Goal: Task Accomplishment & Management: Complete application form

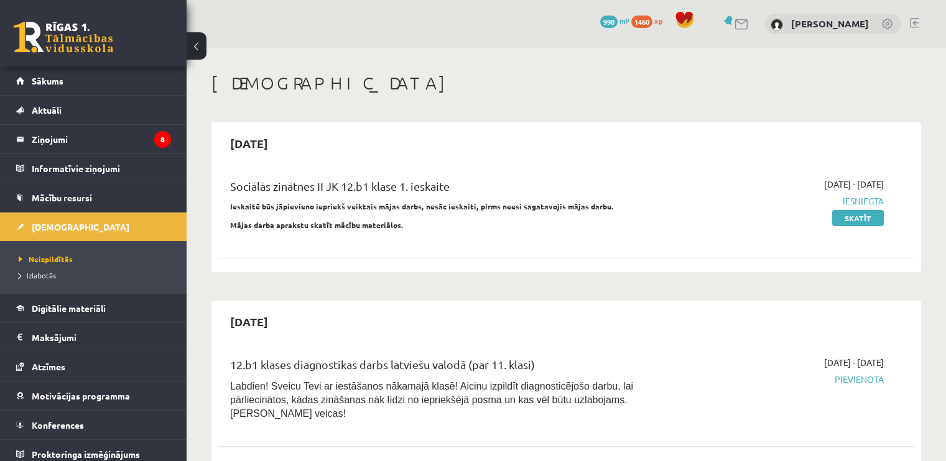
scroll to position [1057, 0]
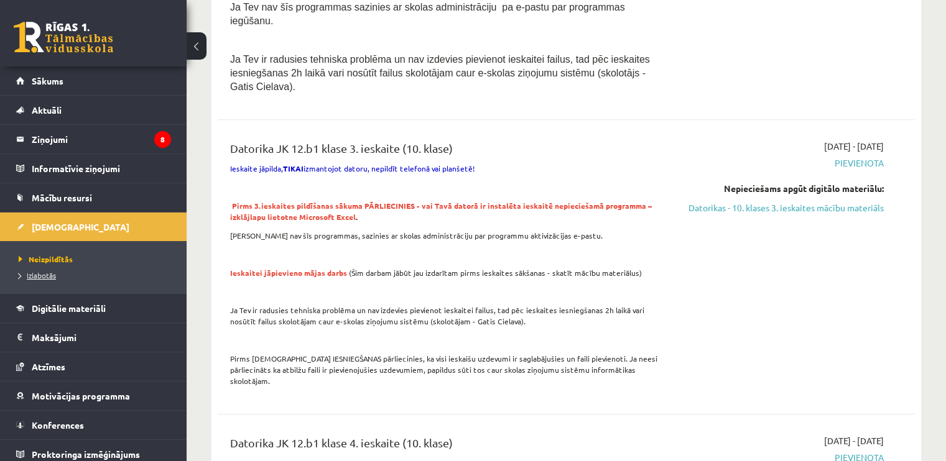
click at [45, 272] on span "Izlabotās" at bounding box center [37, 276] width 37 height 10
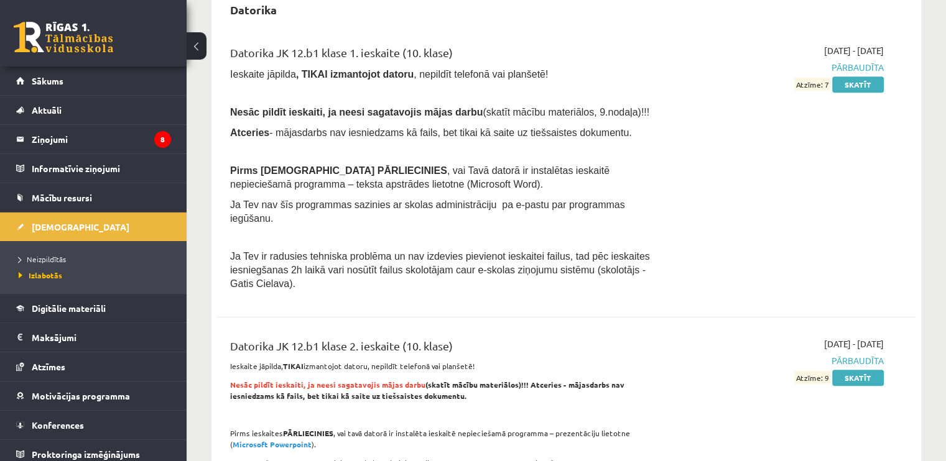
scroll to position [886, 0]
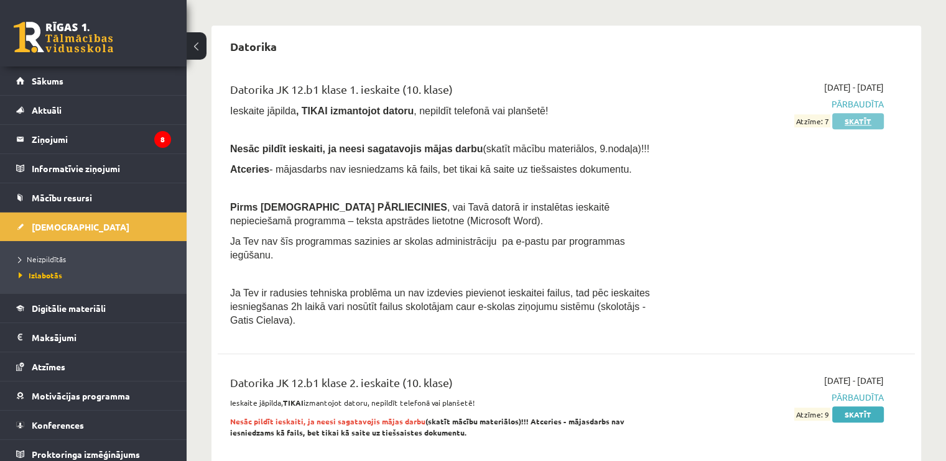
click at [858, 113] on link "Skatīt" at bounding box center [858, 121] width 52 height 16
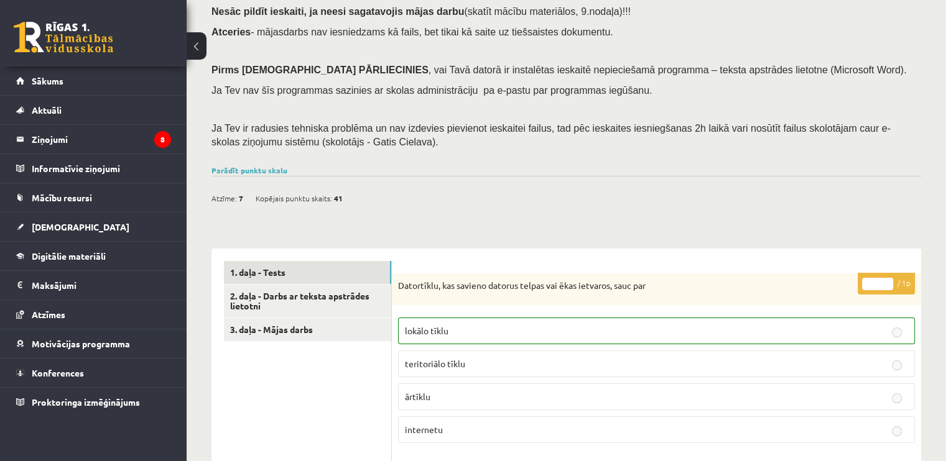
scroll to position [206, 0]
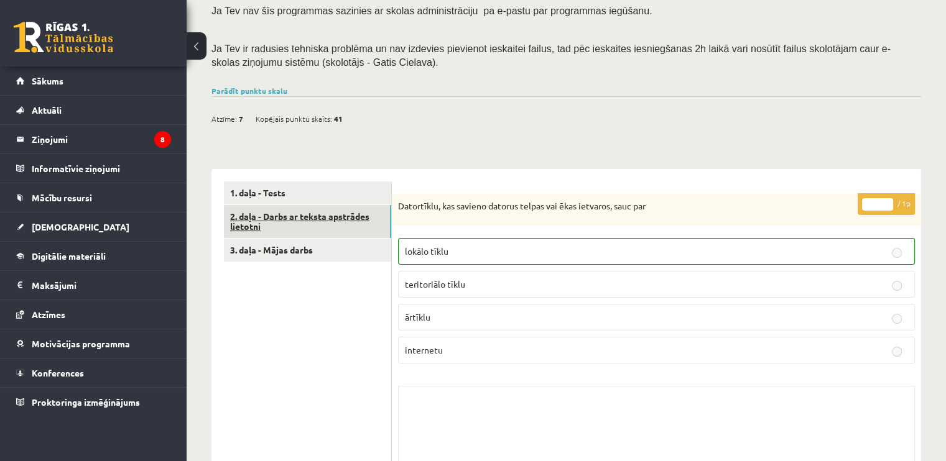
click at [318, 221] on link "2. daļa - Darbs ar teksta apstrādes lietotni" at bounding box center [307, 222] width 167 height 34
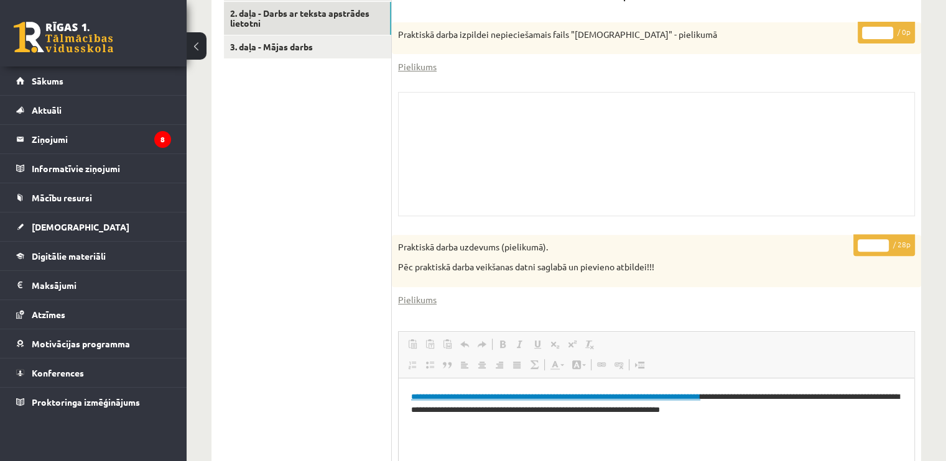
scroll to position [407, 0]
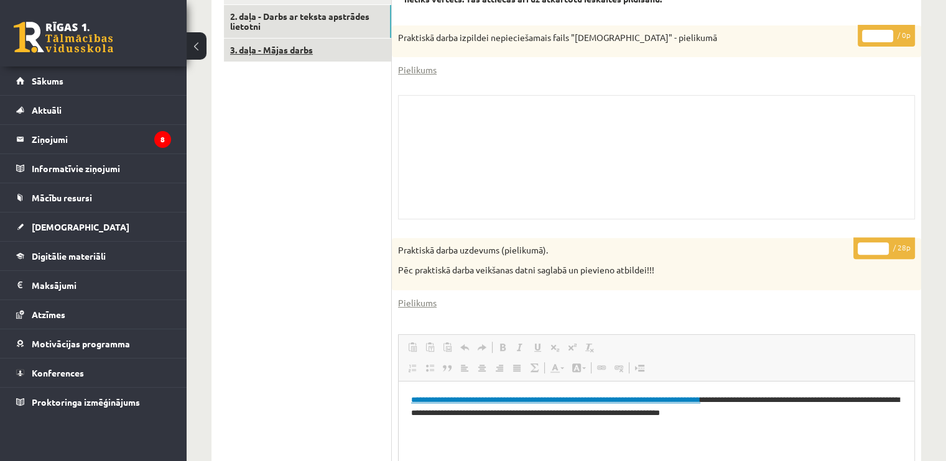
click at [288, 51] on link "3. daļa - Mājas darbs" at bounding box center [307, 50] width 167 height 23
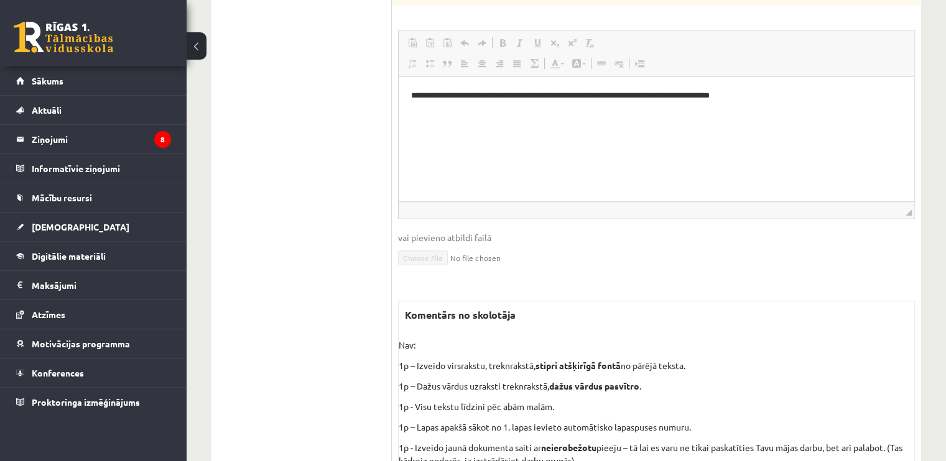
scroll to position [867, 0]
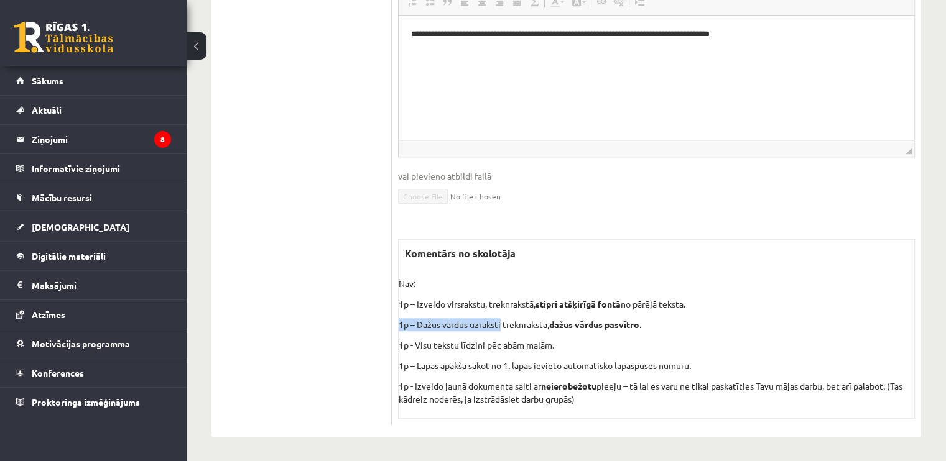
drag, startPoint x: 396, startPoint y: 324, endPoint x: 498, endPoint y: 323, distance: 101.4
drag, startPoint x: 421, startPoint y: 343, endPoint x: 488, endPoint y: 337, distance: 66.8
click at [488, 339] on p "1p - Visu tekstu līdzini pēc abām malām." at bounding box center [657, 345] width 516 height 13
click at [512, 333] on div "Nav: 1p – Izveido virsrakstu, treknrakstā, stipri atšķirīgā fontā no pārējā tek…" at bounding box center [657, 341] width 516 height 129
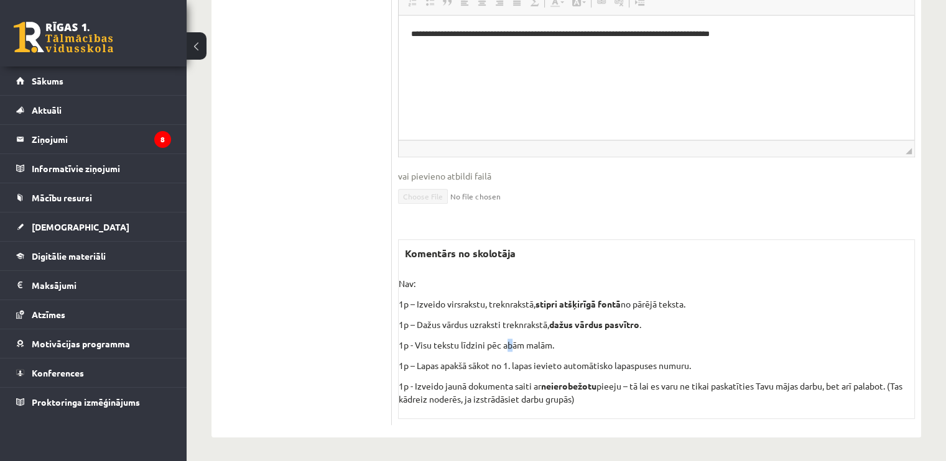
click at [512, 333] on div "Nav: 1p – Izveido virsrakstu, treknrakstā, stipri atšķirīgā fontā no pārējā tek…" at bounding box center [657, 341] width 516 height 129
click at [514, 341] on p "1p - Visu tekstu līdzini pēc abām malām." at bounding box center [657, 345] width 516 height 13
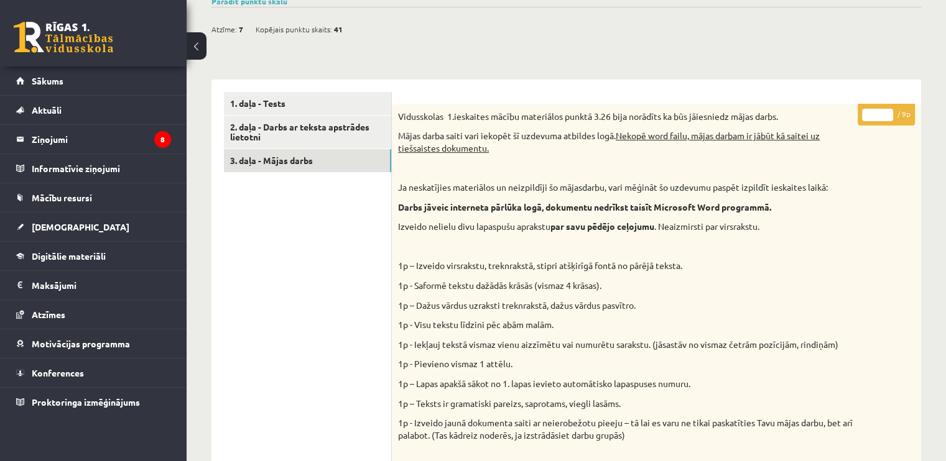
scroll to position [183, 0]
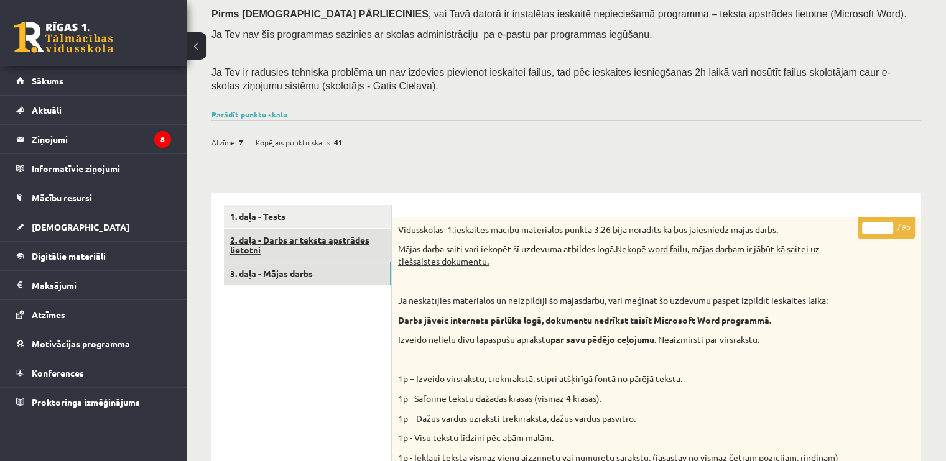
click at [292, 246] on link "2. daļa - Darbs ar teksta apstrādes lietotni" at bounding box center [307, 246] width 167 height 34
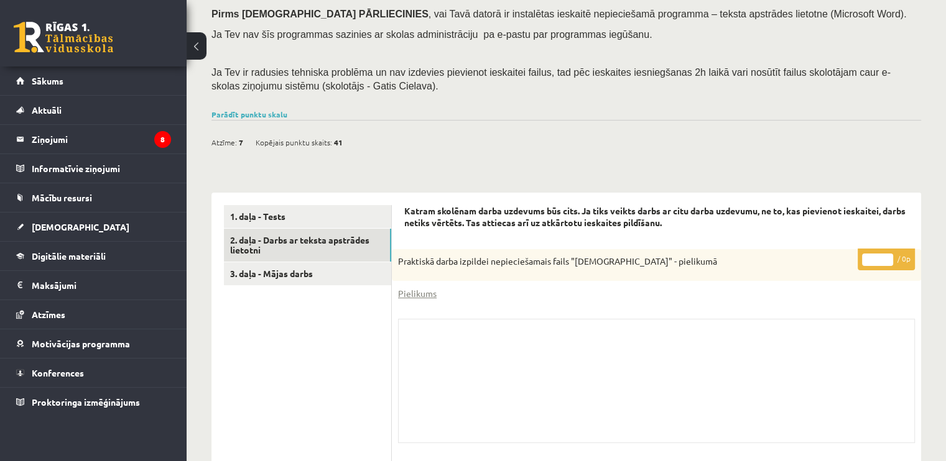
scroll to position [0, 0]
click at [252, 118] on div "Parādīt punktu skalu Atzīme No Līdz 1 0 11 2 12 16 3 17 22 4 23 27 5 28 33 6 34…" at bounding box center [566, 114] width 710 height 11
click at [251, 113] on link "Parādīt punktu skalu" at bounding box center [249, 114] width 76 height 10
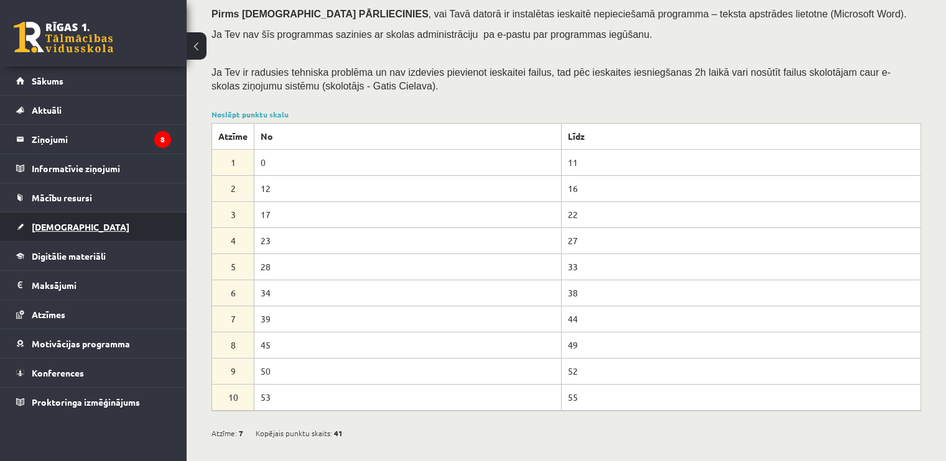
click at [80, 237] on link "[DEMOGRAPHIC_DATA]" at bounding box center [93, 227] width 155 height 29
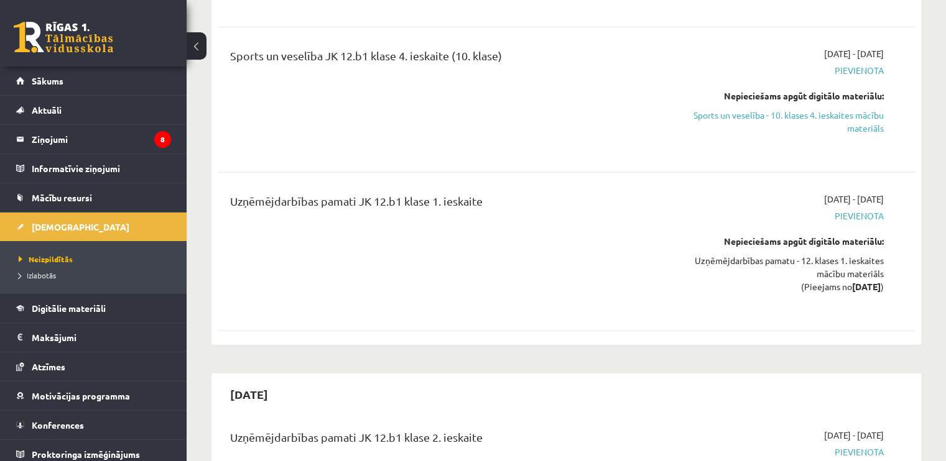
scroll to position [3790, 0]
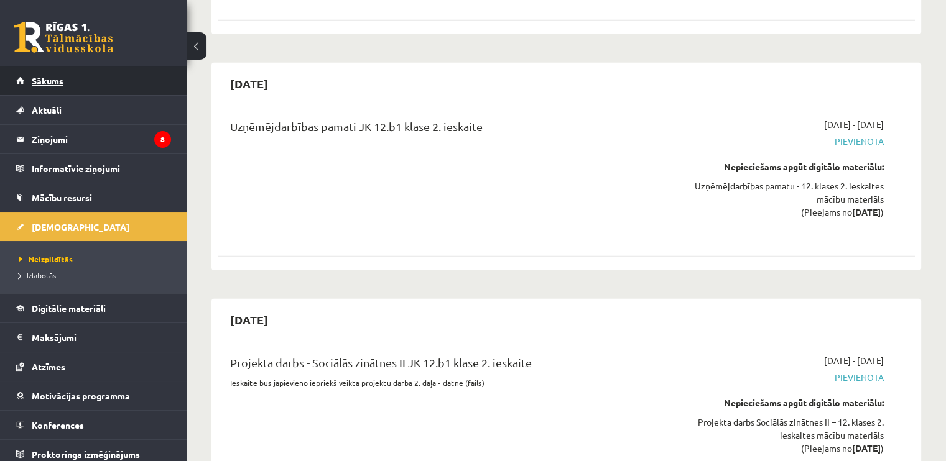
click at [75, 90] on link "Sākums" at bounding box center [93, 81] width 155 height 29
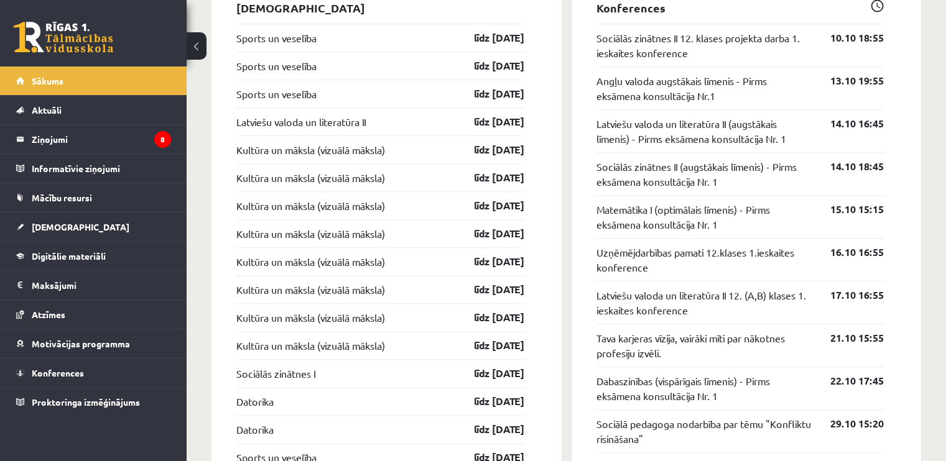
scroll to position [1182, 0]
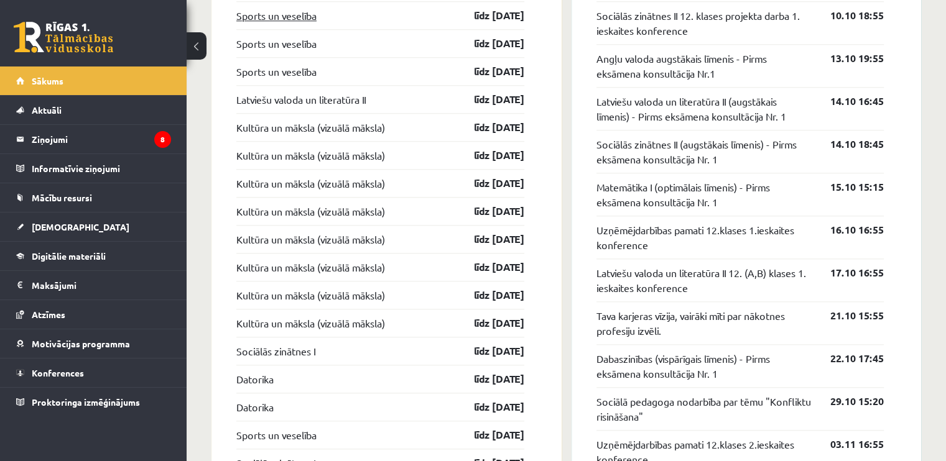
click at [263, 13] on link "Sports un veselība" at bounding box center [276, 15] width 80 height 15
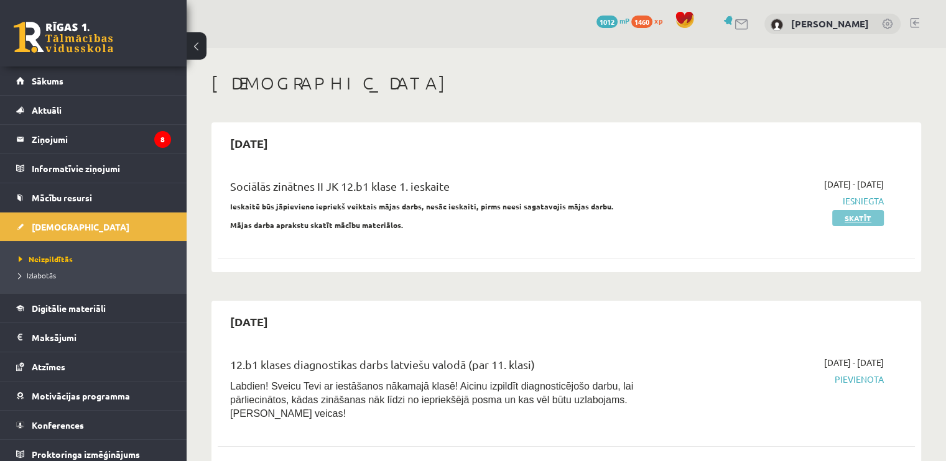
click at [871, 214] on link "Skatīt" at bounding box center [858, 218] width 52 height 16
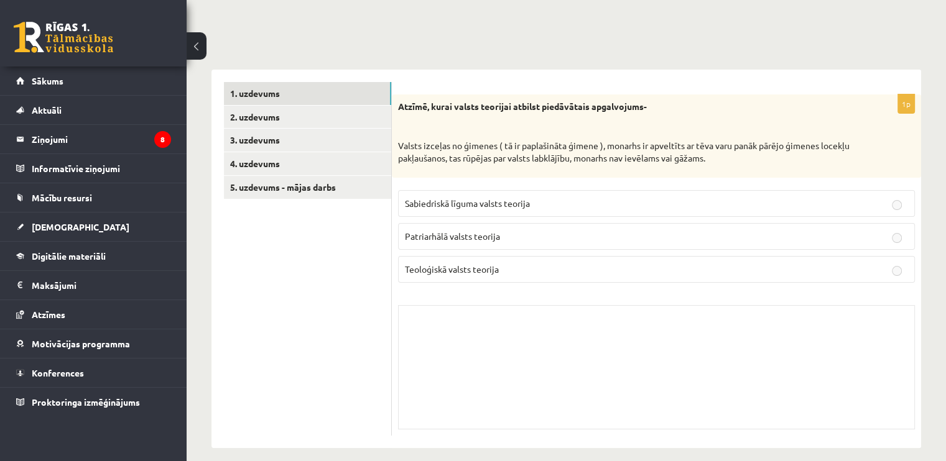
scroll to position [163, 0]
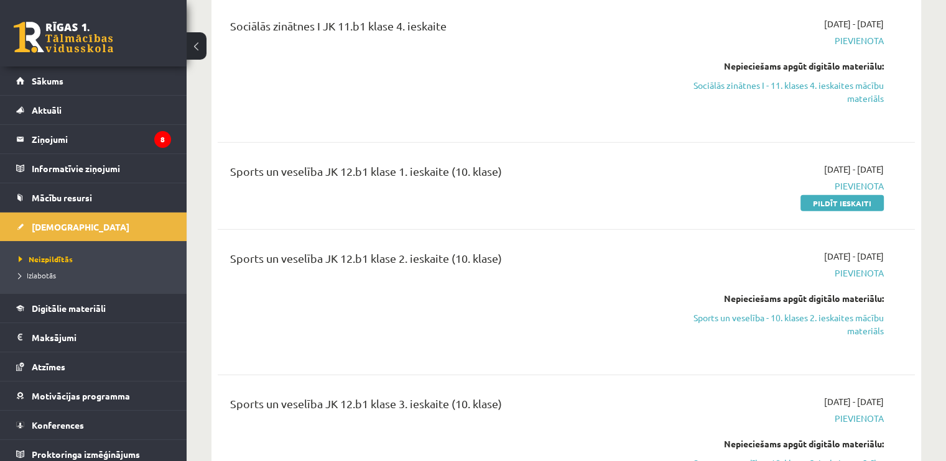
scroll to position [2923, 0]
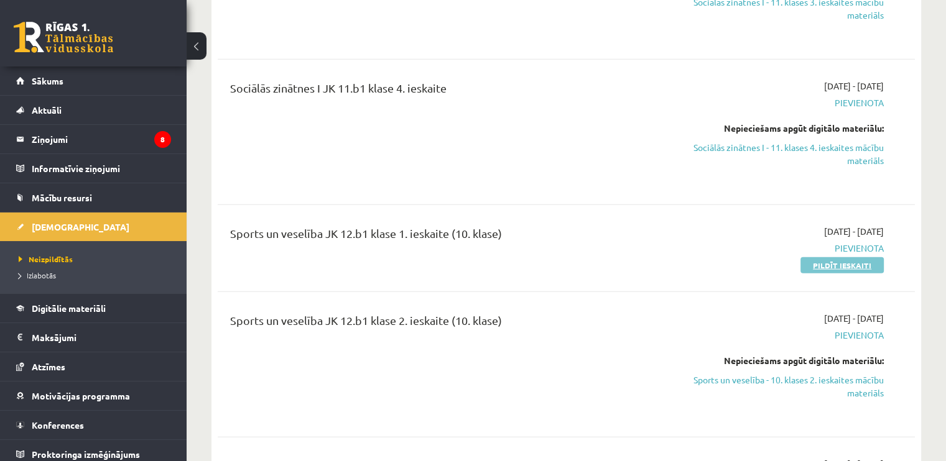
click at [841, 257] on link "Pildīt ieskaiti" at bounding box center [841, 265] width 83 height 16
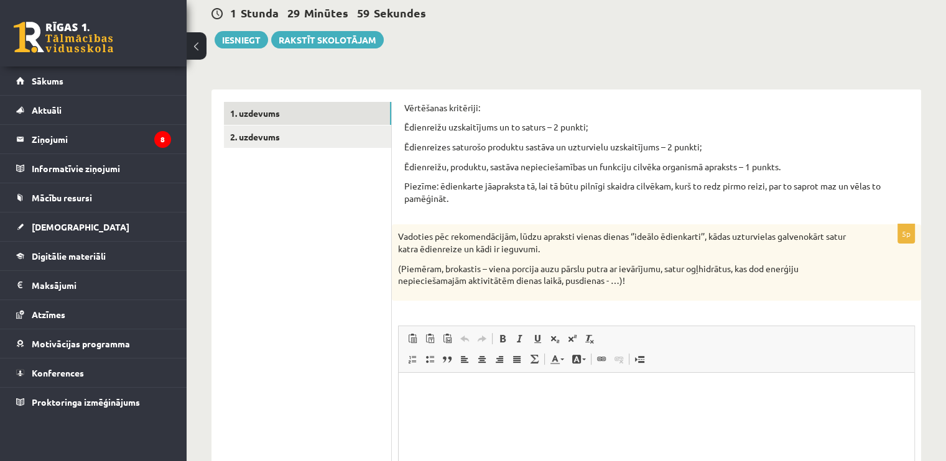
scroll to position [124, 0]
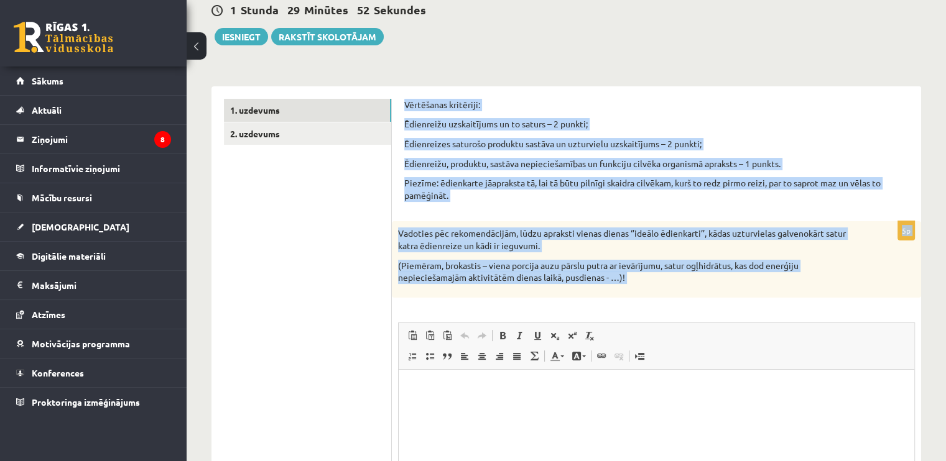
drag, startPoint x: 401, startPoint y: 103, endPoint x: 656, endPoint y: 302, distance: 323.5
click at [656, 302] on div "Vērtēšanas kritēriji: Ēdienreižu uzskaitījums un to saturs – 2 punkti; Ēdienrei…" at bounding box center [656, 340] width 529 height 508
copy form "Loremipsum dolorsita: Consectetu adipiscingel se do eiusmo – 0 tempor; Incididu…"
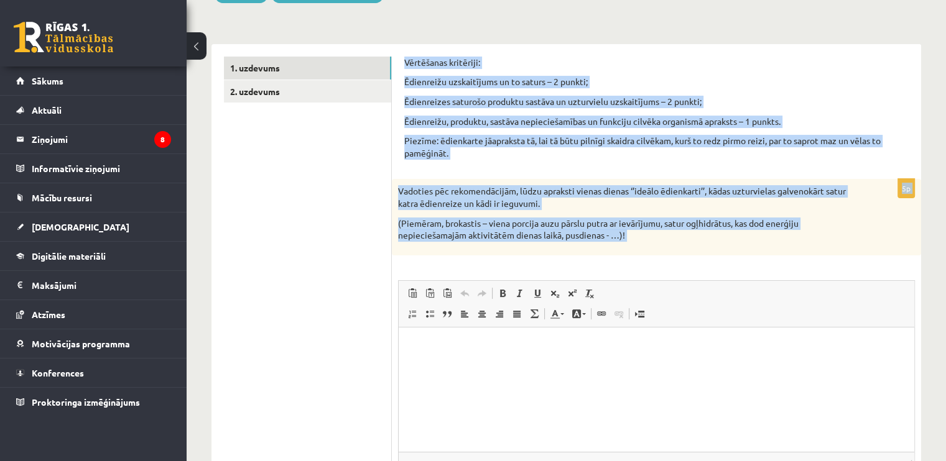
scroll to position [187, 0]
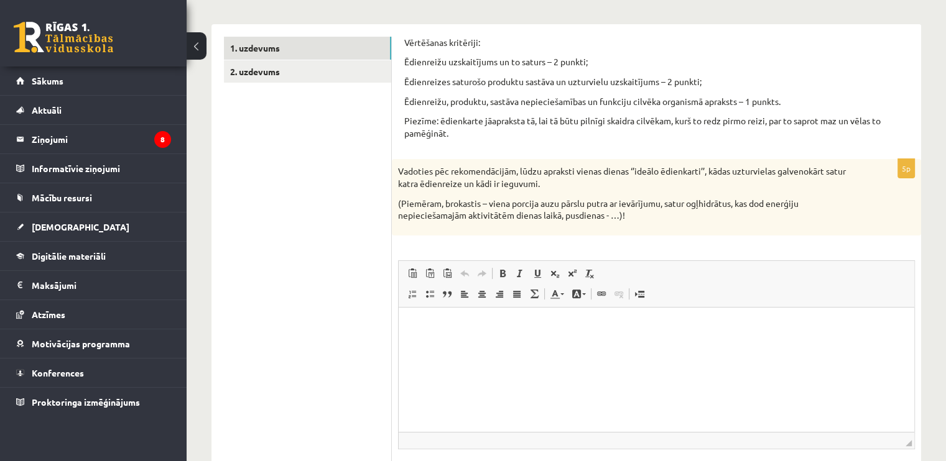
click at [598, 345] on html at bounding box center [657, 326] width 516 height 38
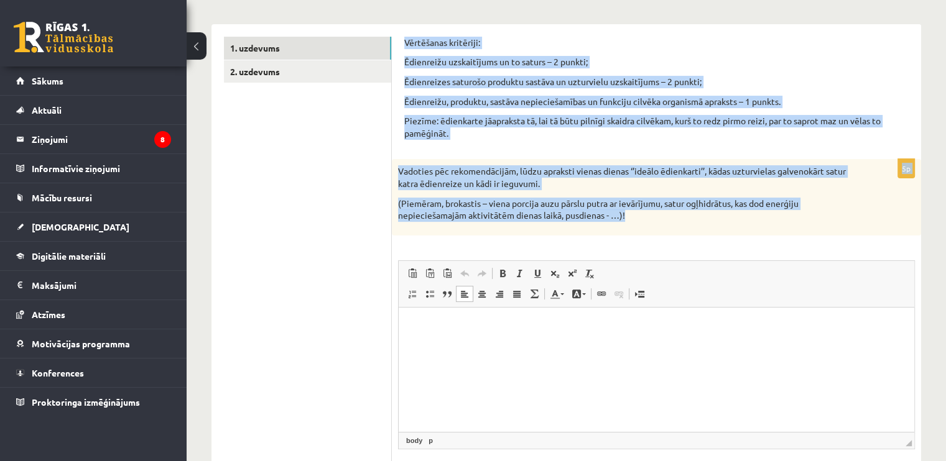
drag, startPoint x: 404, startPoint y: 40, endPoint x: 667, endPoint y: 222, distance: 319.2
click at [667, 222] on div "Vērtēšanas kritēriji: Ēdienreižu uzskaitījums un to saturs – 2 punkti; Ēdienrei…" at bounding box center [656, 278] width 529 height 508
copy form "Vērtēšanas kritēriji: Ēdienreižu uzskaitījums un to saturs – 2 punkti; Ēdienrei…"
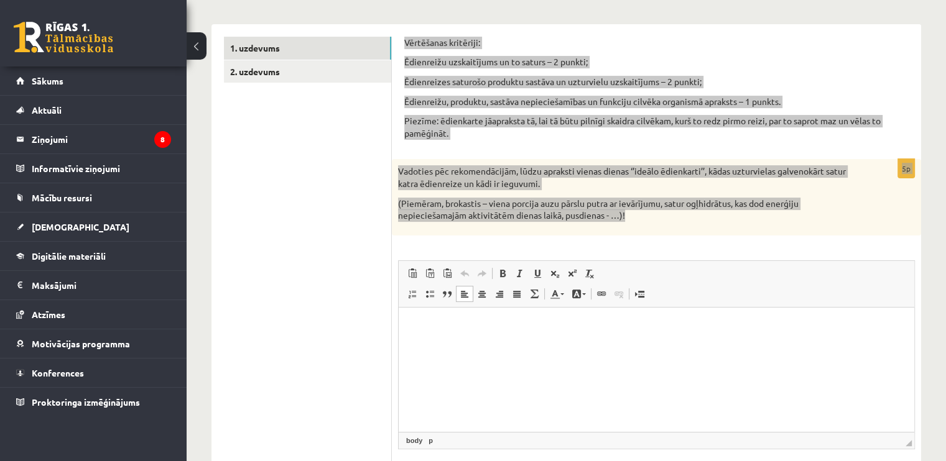
click at [539, 345] on html at bounding box center [657, 326] width 516 height 38
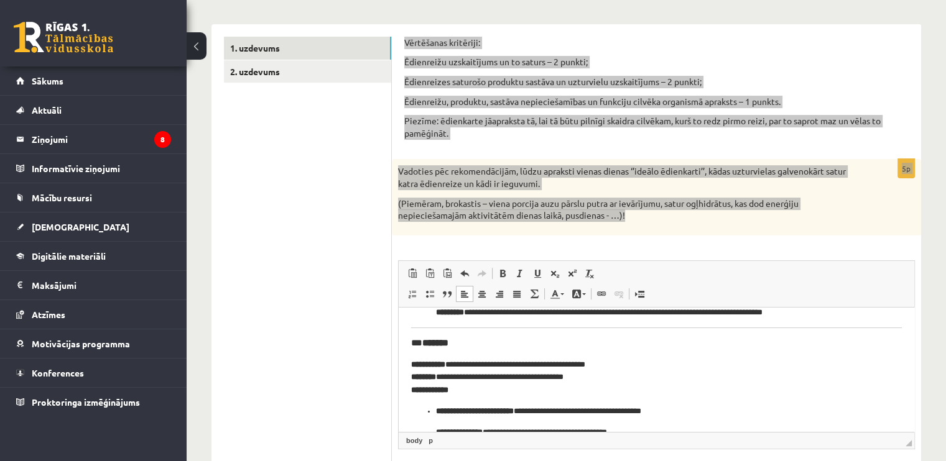
scroll to position [311, 0]
click at [427, 345] on strong "*******" at bounding box center [435, 341] width 26 height 9
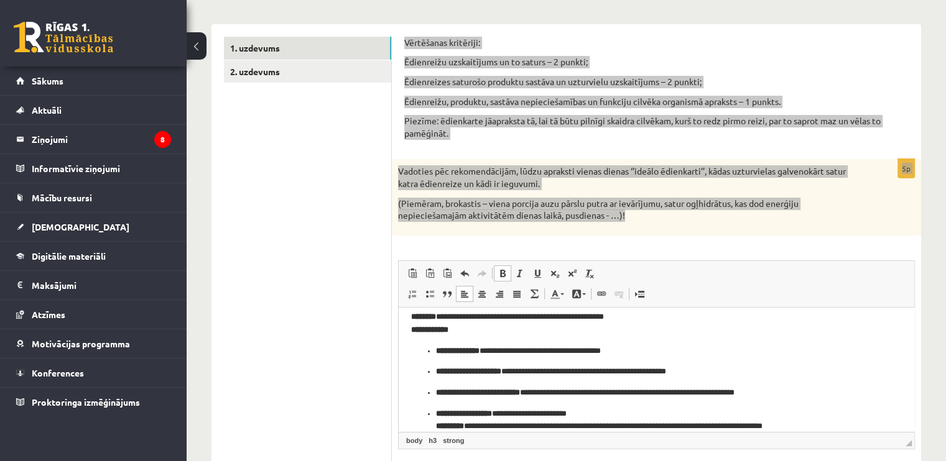
scroll to position [62, 0]
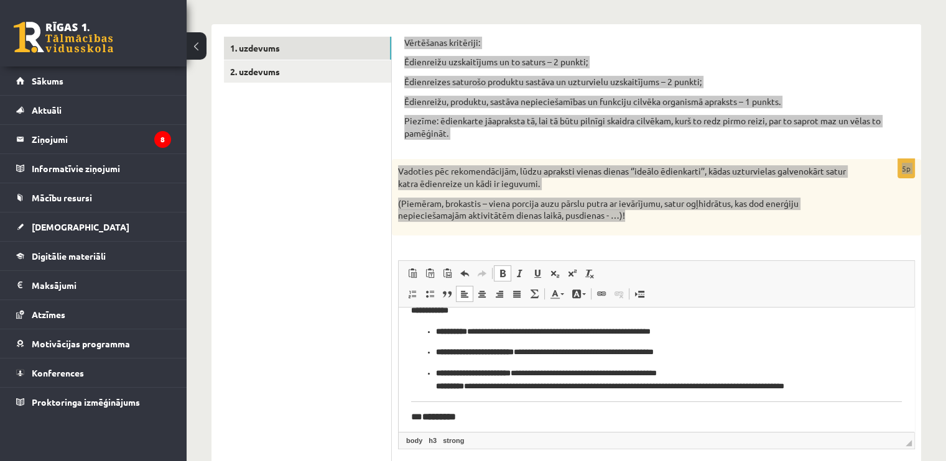
click at [427, 415] on strong "*********" at bounding box center [439, 416] width 34 height 9
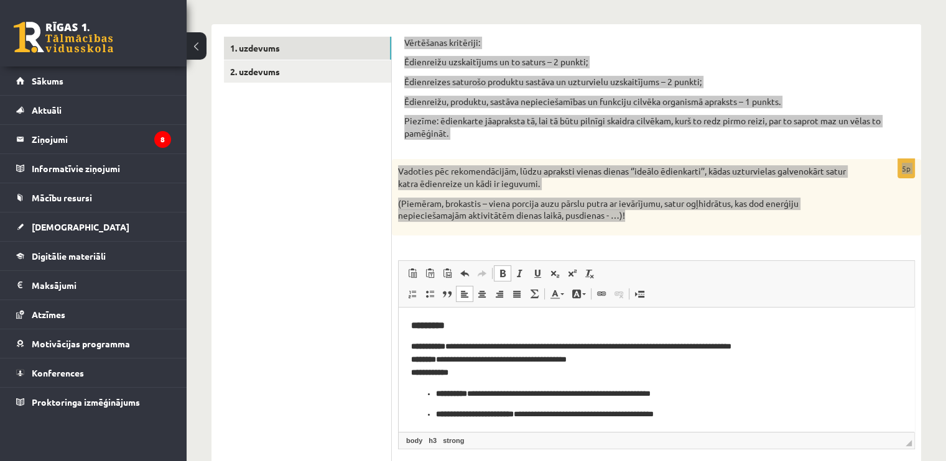
scroll to position [373, 0]
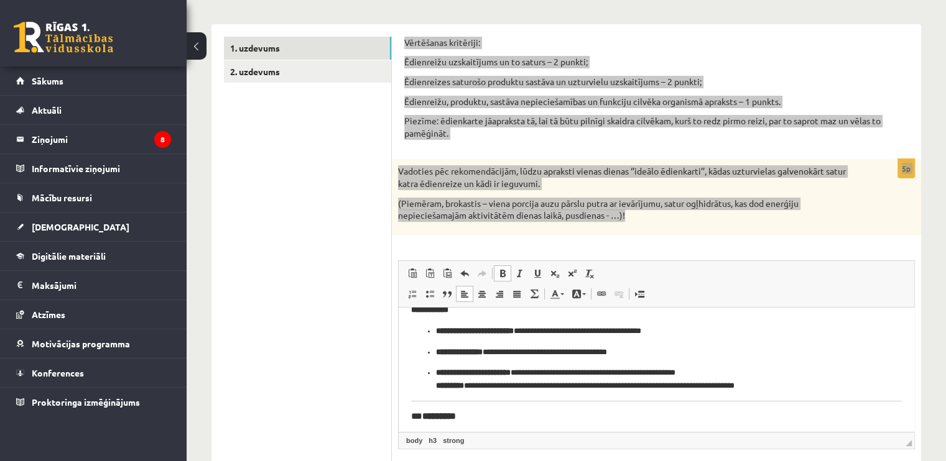
click at [428, 420] on strong "*********" at bounding box center [439, 415] width 34 height 9
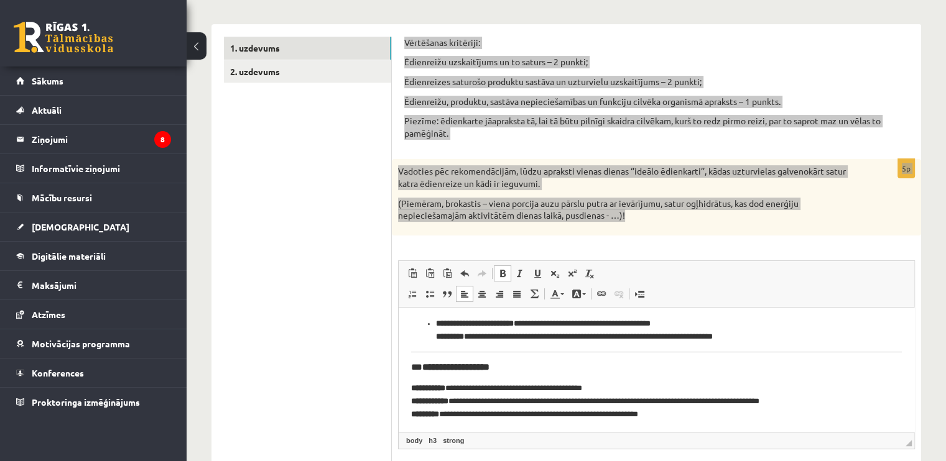
scroll to position [570, 0]
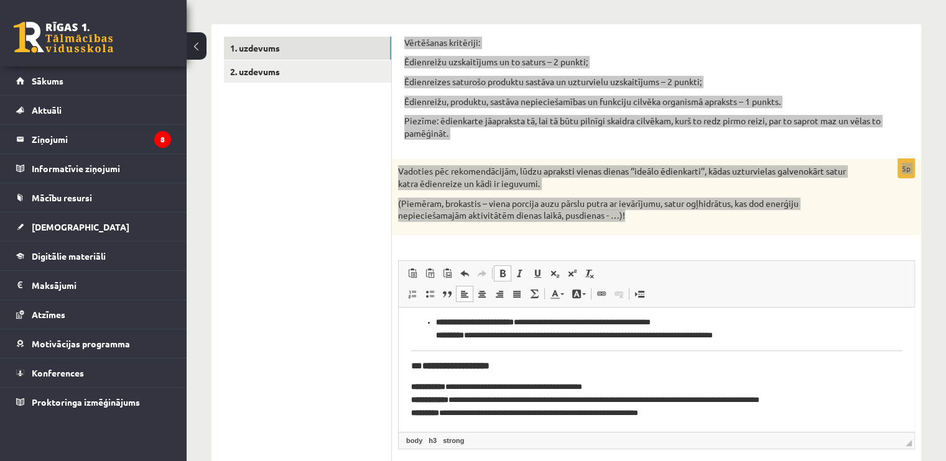
click at [426, 368] on h3 "**********" at bounding box center [651, 365] width 481 height 11
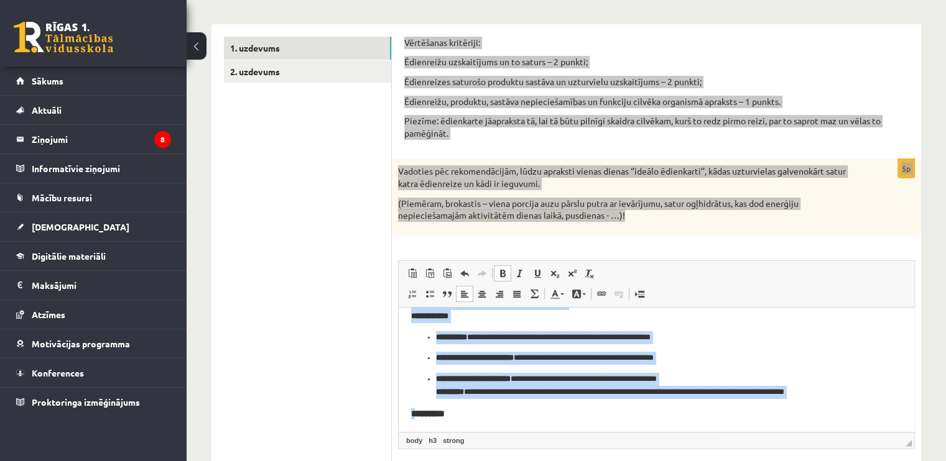
scroll to position [187, 0]
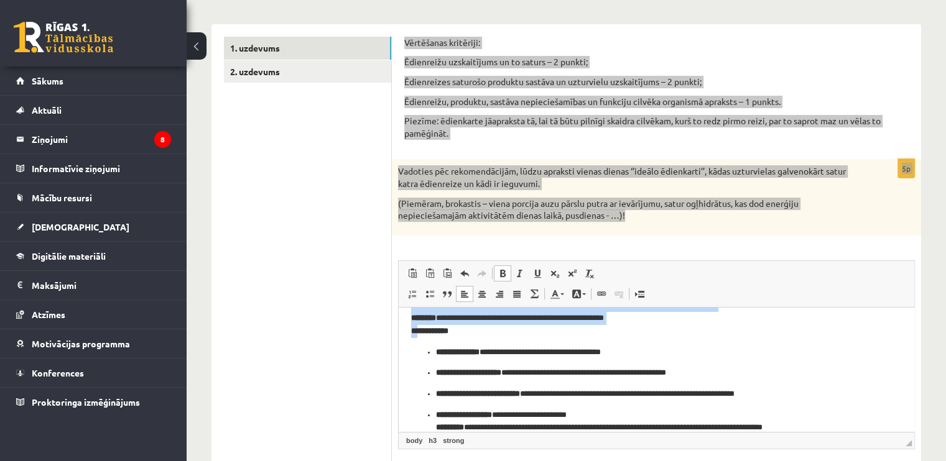
drag, startPoint x: 409, startPoint y: 324, endPoint x: 838, endPoint y: 610, distance: 515.9
click at [419, 333] on html "**********" at bounding box center [657, 463] width 516 height 684
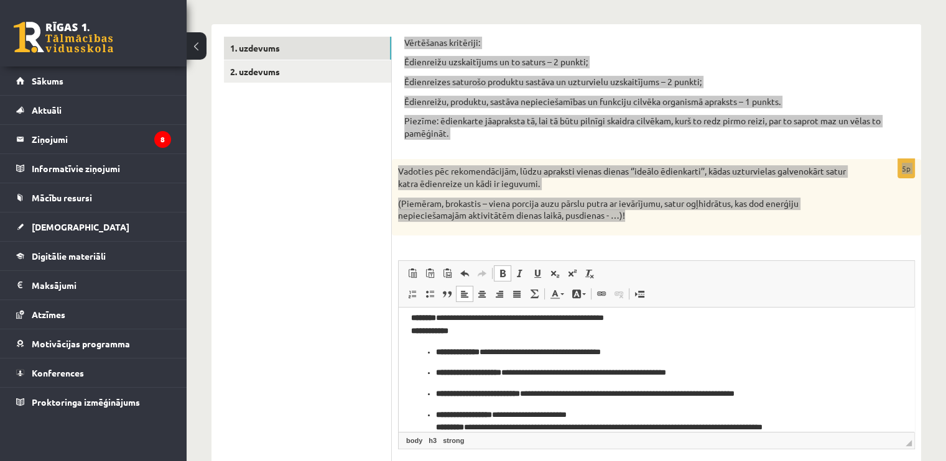
click at [447, 346] on p "**********" at bounding box center [652, 352] width 432 height 13
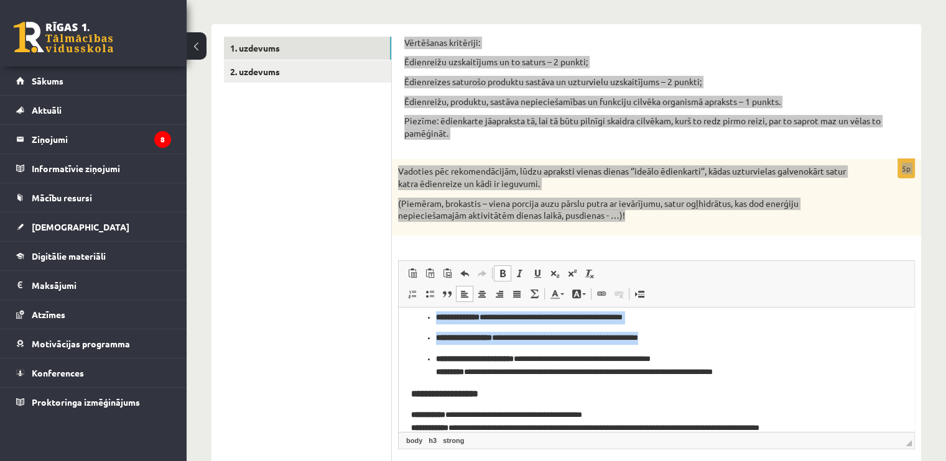
scroll to position [561, 0]
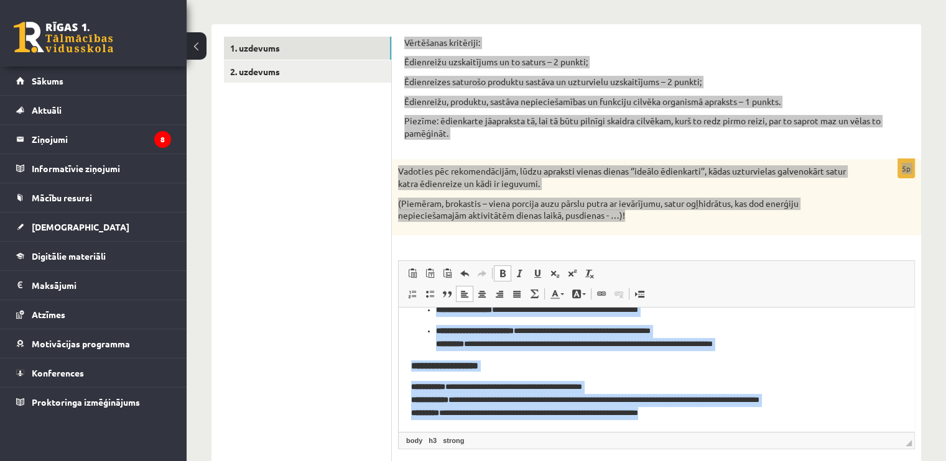
drag, startPoint x: 410, startPoint y: 330, endPoint x: 739, endPoint y: 419, distance: 340.1
click at [739, 419] on html "**********" at bounding box center [657, 89] width 516 height 684
click at [503, 276] on span at bounding box center [503, 274] width 10 height 10
click at [506, 276] on span at bounding box center [503, 274] width 10 height 10
click at [503, 273] on span at bounding box center [503, 274] width 10 height 10
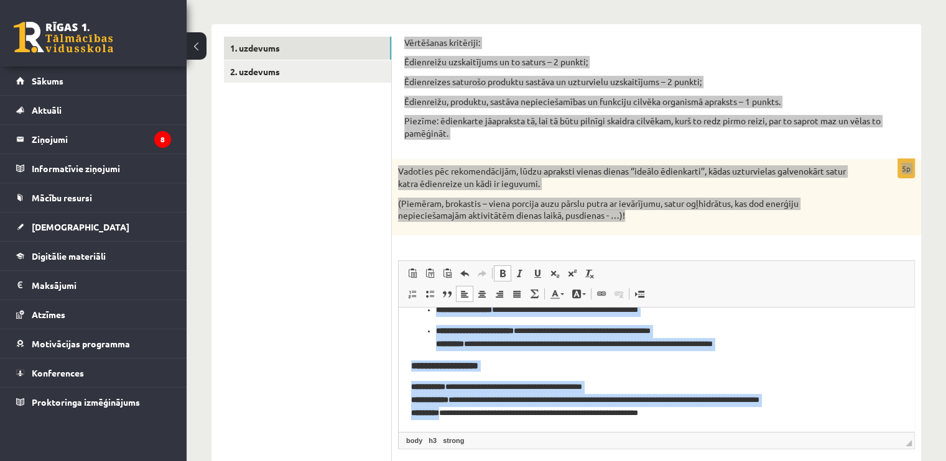
click at [503, 273] on span at bounding box center [503, 274] width 10 height 10
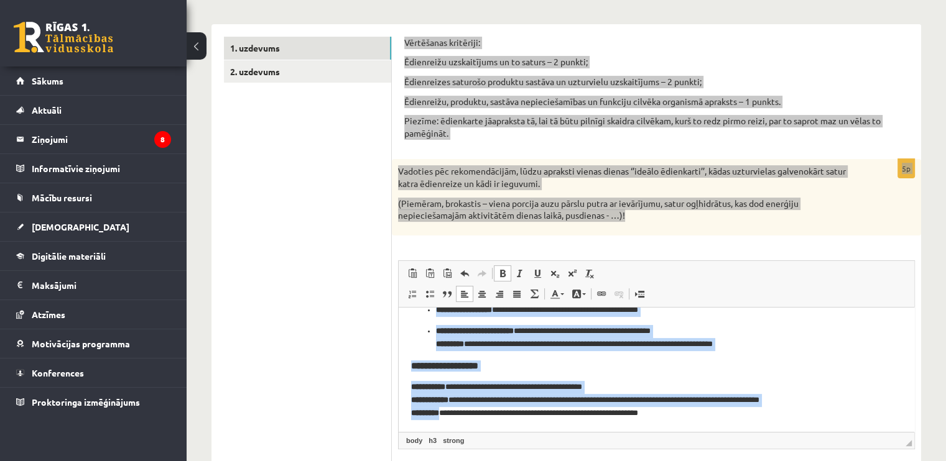
click at [503, 273] on span at bounding box center [503, 274] width 10 height 10
click at [509, 356] on body "**********" at bounding box center [656, 89] width 491 height 659
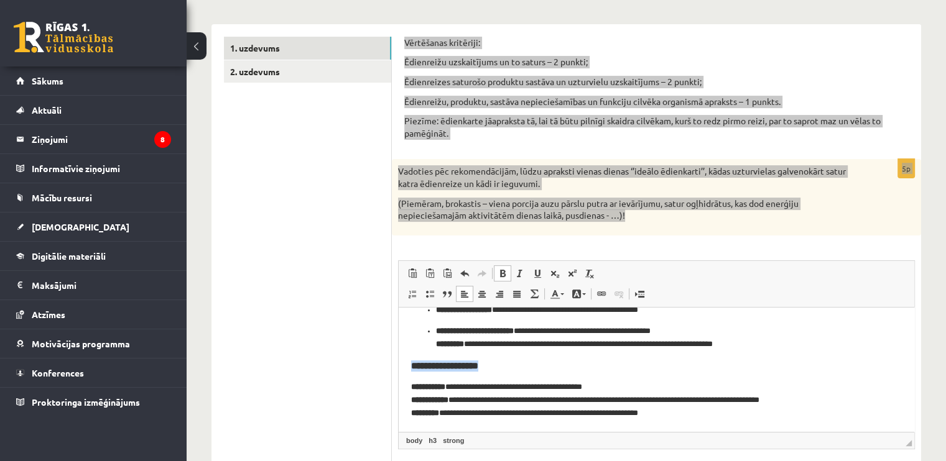
drag, startPoint x: 513, startPoint y: 363, endPoint x: 386, endPoint y: 363, distance: 126.9
click at [399, 363] on html "**********" at bounding box center [657, 89] width 516 height 684
click at [504, 272] on span at bounding box center [503, 274] width 10 height 10
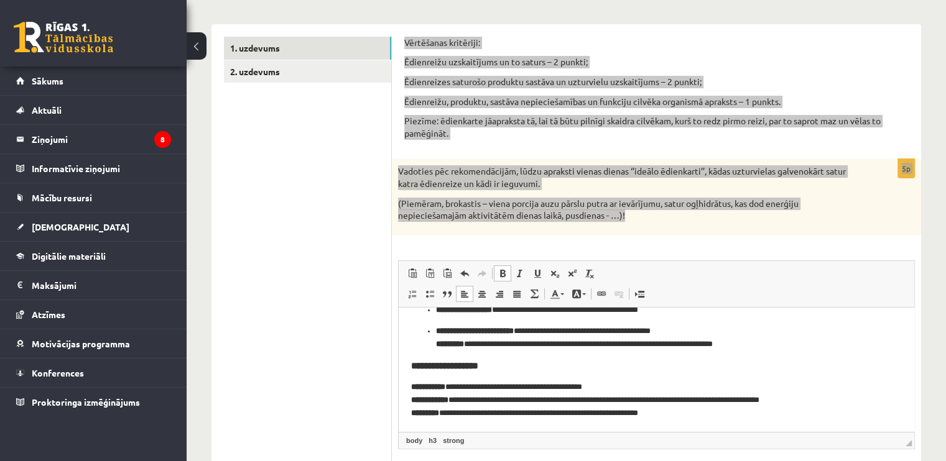
click at [504, 272] on span at bounding box center [503, 274] width 10 height 10
click at [476, 368] on strong "**********" at bounding box center [444, 365] width 67 height 9
click at [436, 330] on strong "**********" at bounding box center [475, 331] width 78 height 8
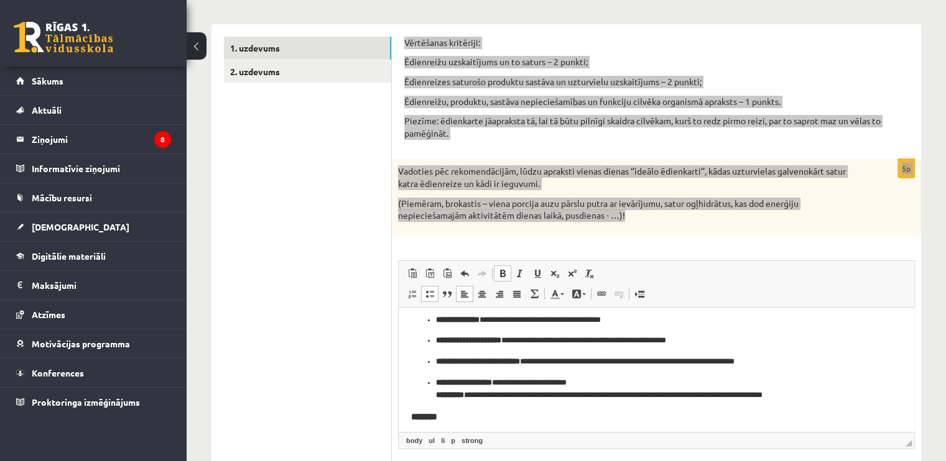
scroll to position [248, 0]
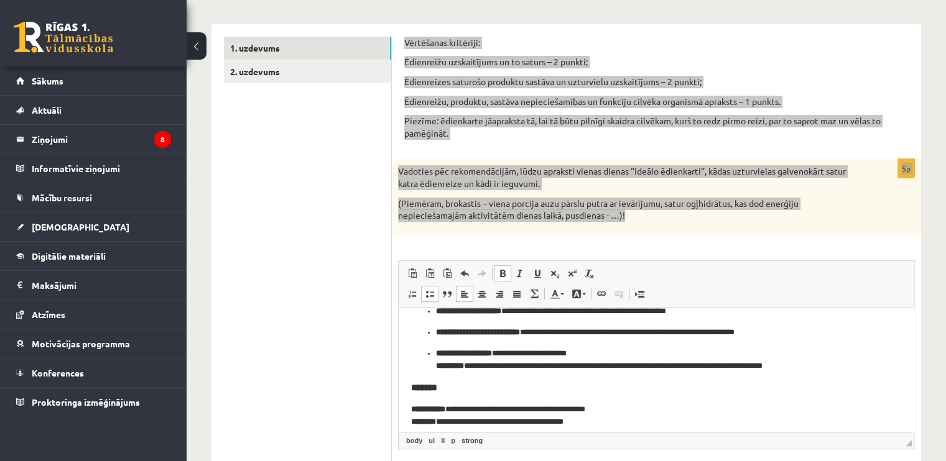
click at [440, 330] on strong "**********" at bounding box center [478, 332] width 84 height 8
click at [501, 270] on span at bounding box center [503, 274] width 10 height 10
click at [510, 271] on span "Полужирный Комбинация клавиш Ctrl+B Курсив Комбинация клавиш Ctrl+I Подчеркнуты…" at bounding box center [547, 274] width 106 height 16
click at [517, 272] on span at bounding box center [520, 274] width 10 height 10
click at [521, 275] on span at bounding box center [520, 274] width 10 height 10
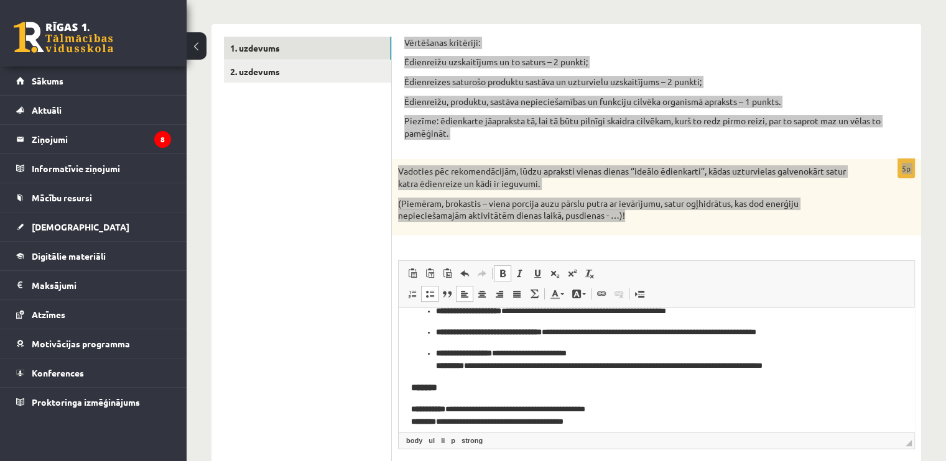
click at [501, 278] on span at bounding box center [503, 274] width 10 height 10
click at [502, 271] on span at bounding box center [503, 274] width 10 height 10
drag, startPoint x: 488, startPoint y: 355, endPoint x: 459, endPoint y: 352, distance: 28.8
click at [459, 352] on strong "**********" at bounding box center [464, 353] width 56 height 8
click at [503, 278] on span at bounding box center [503, 274] width 10 height 10
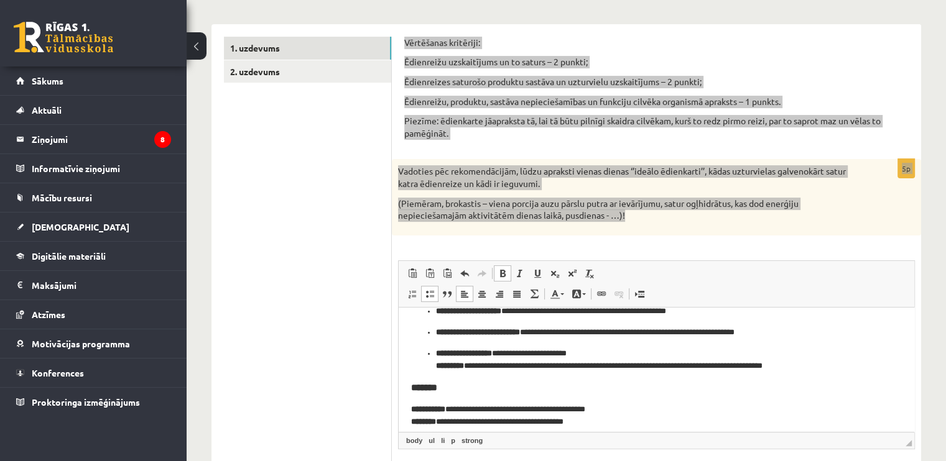
click at [503, 278] on span at bounding box center [503, 274] width 10 height 10
click at [468, 354] on strong "********" at bounding box center [467, 353] width 25 height 8
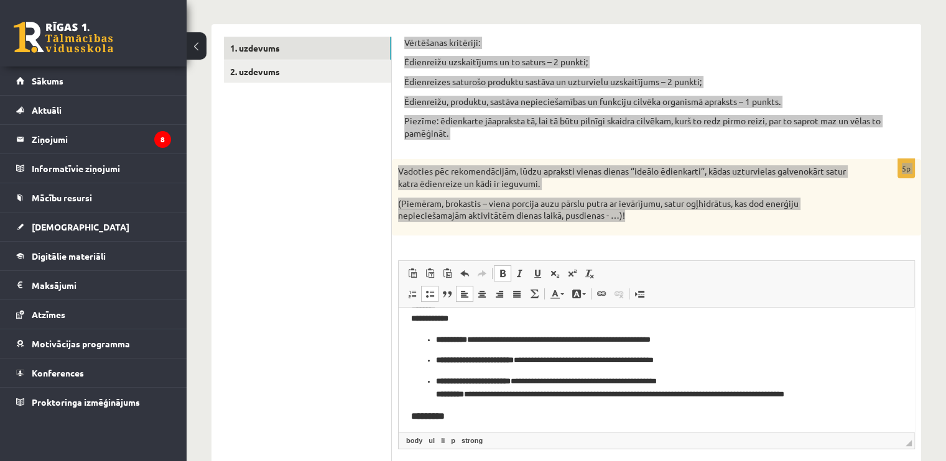
scroll to position [0, 0]
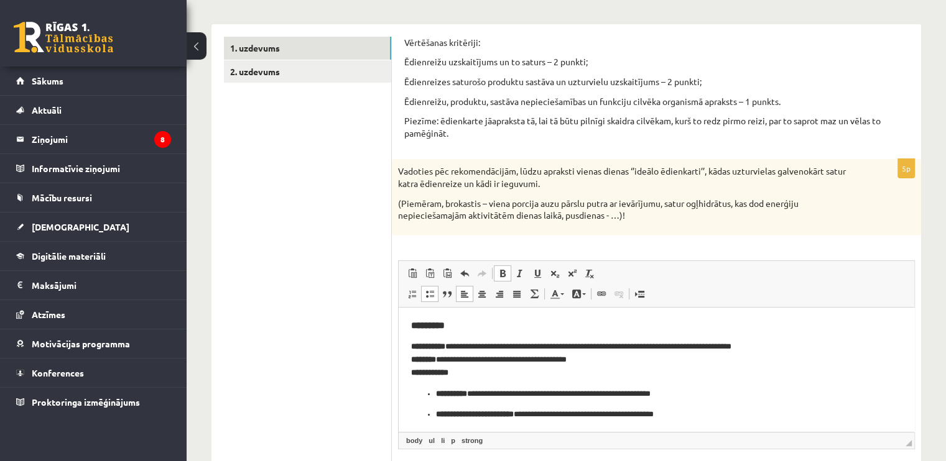
click at [351, 340] on ul "1. uzdevums 2. uzdevums" at bounding box center [308, 278] width 168 height 483
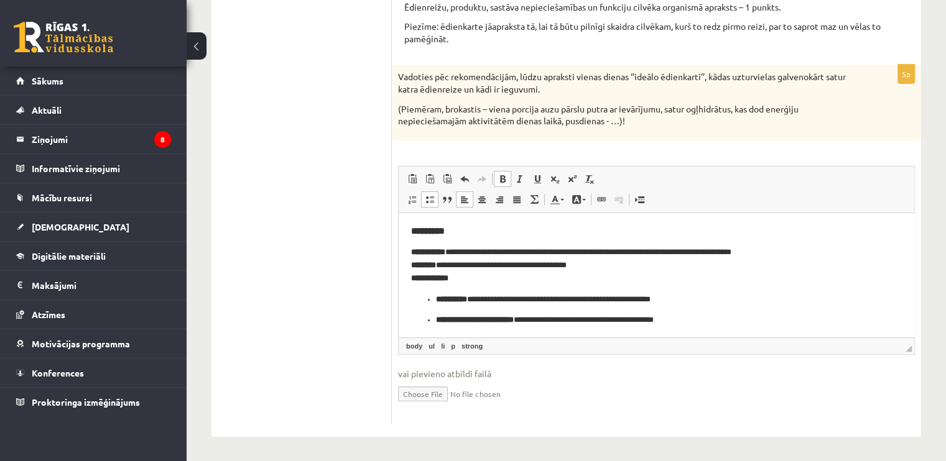
click at [436, 299] on strong "**********" at bounding box center [451, 299] width 31 height 8
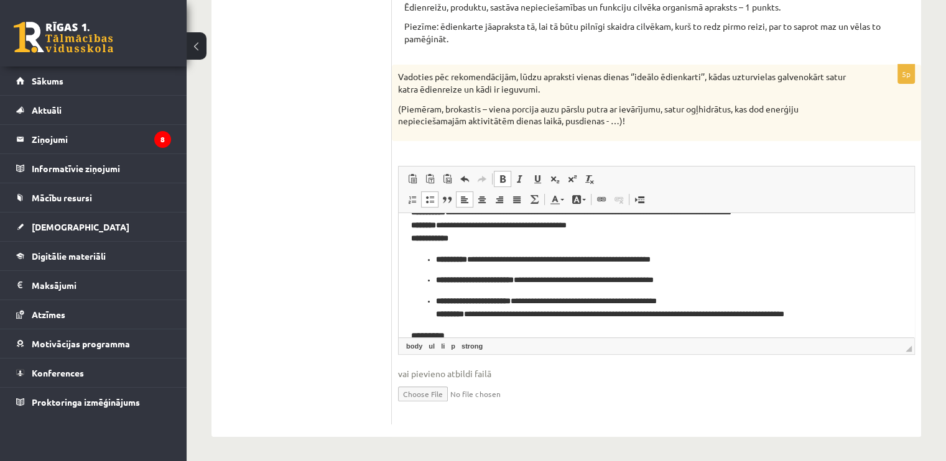
scroll to position [62, 0]
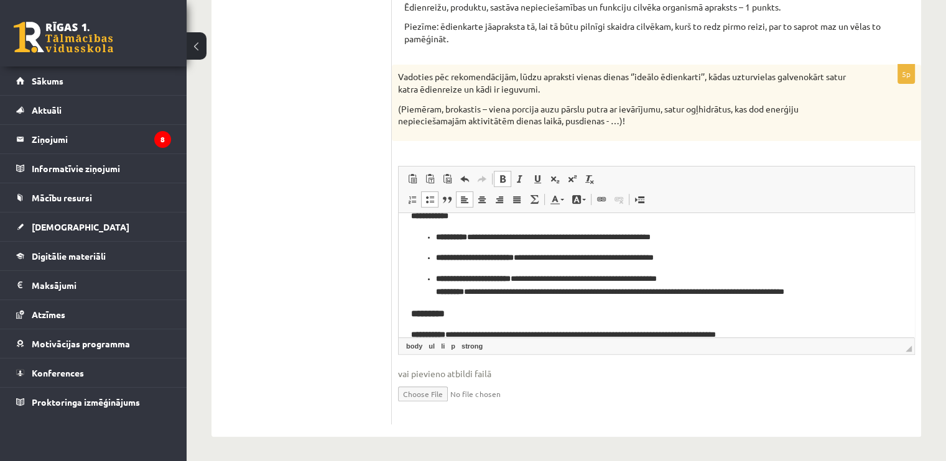
click at [444, 264] on ul "**********" at bounding box center [656, 265] width 491 height 68
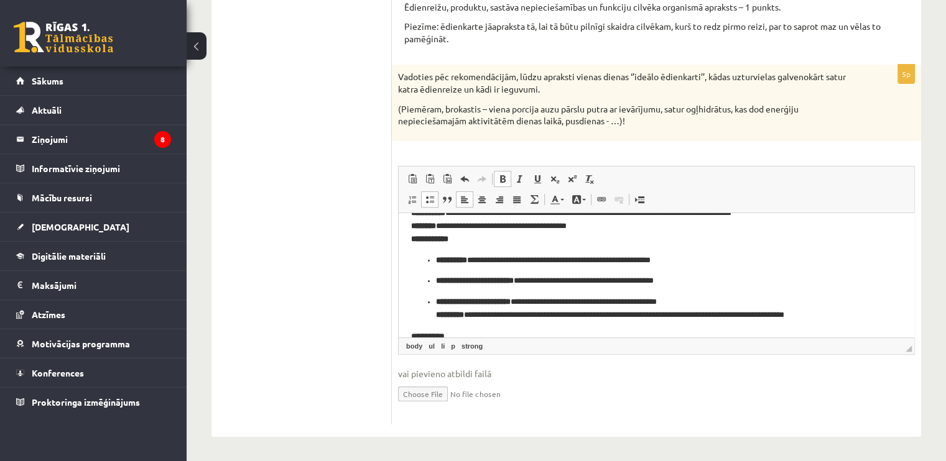
scroll to position [0, 0]
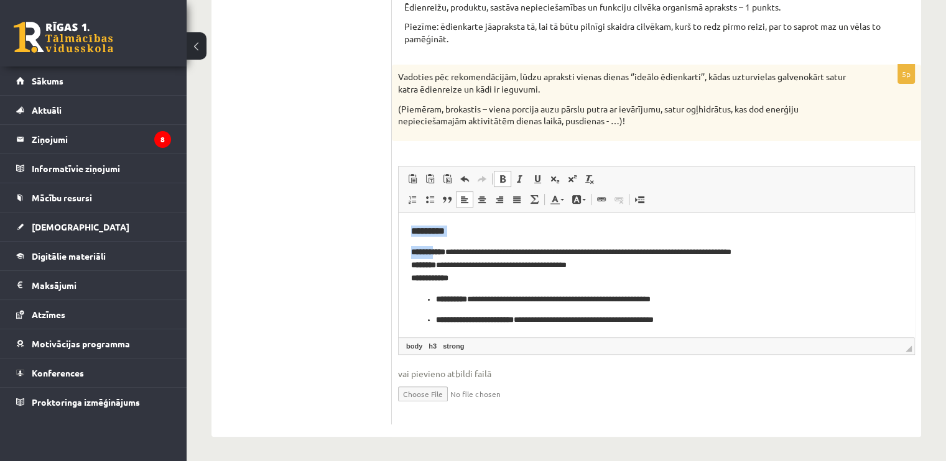
drag, startPoint x: 407, startPoint y: 229, endPoint x: 441, endPoint y: 242, distance: 36.6
click at [504, 178] on span at bounding box center [503, 179] width 10 height 10
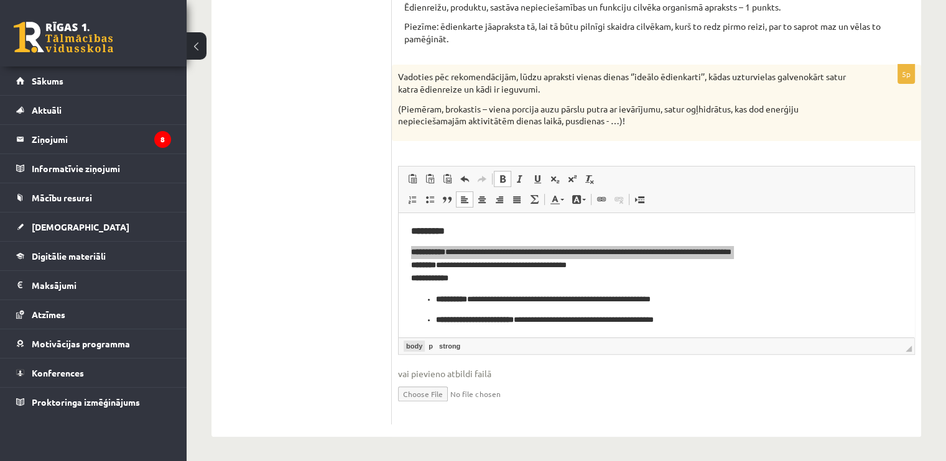
click at [416, 348] on link "body" at bounding box center [414, 346] width 21 height 11
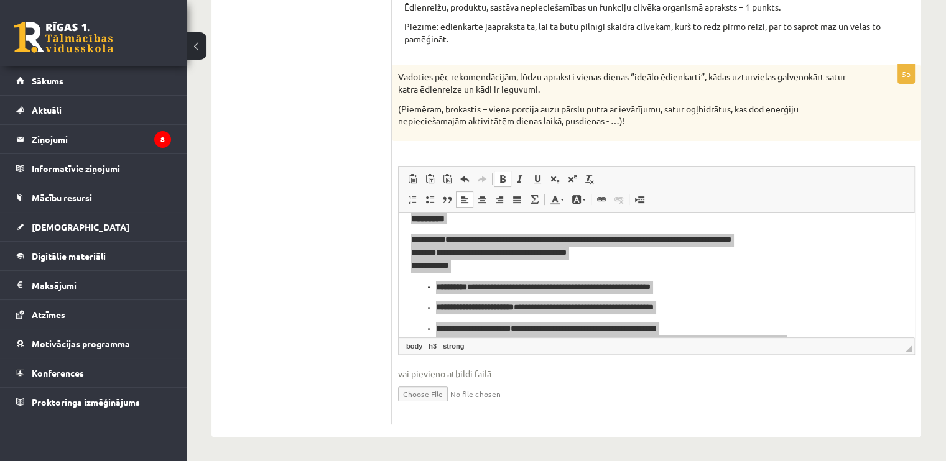
click at [416, 348] on link "body" at bounding box center [414, 346] width 21 height 11
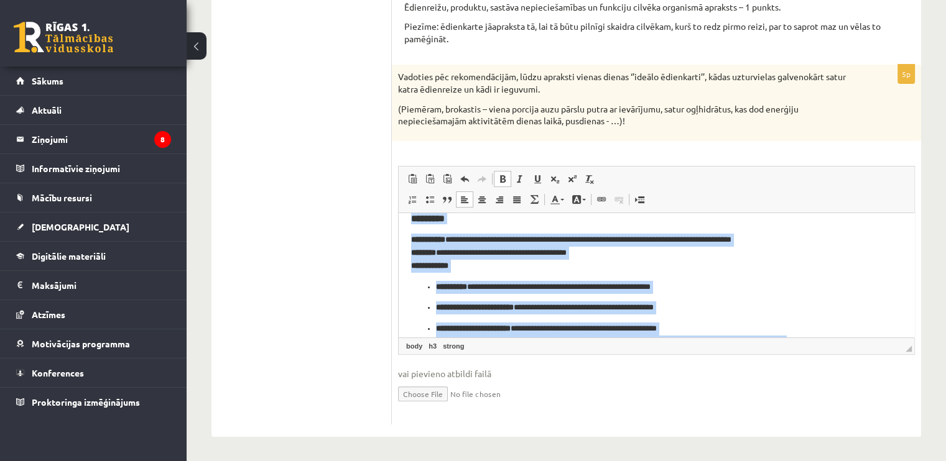
click at [505, 176] on span at bounding box center [503, 179] width 10 height 10
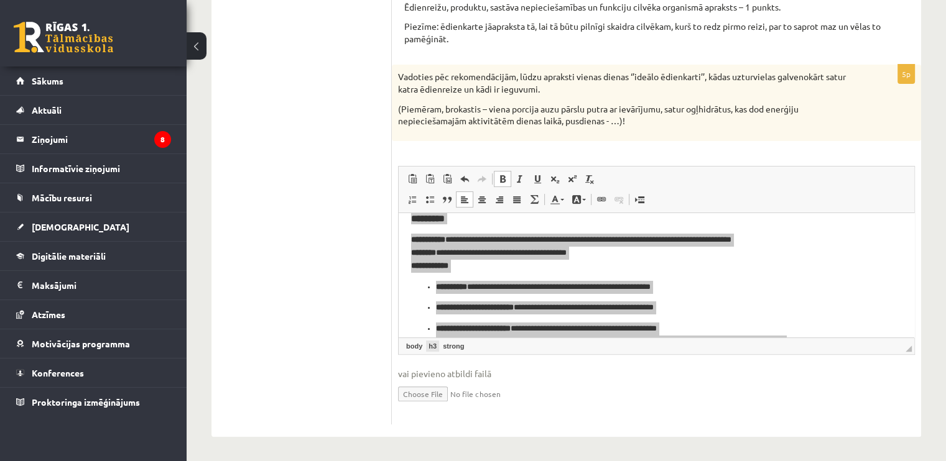
click at [432, 348] on link "h3" at bounding box center [432, 346] width 13 height 11
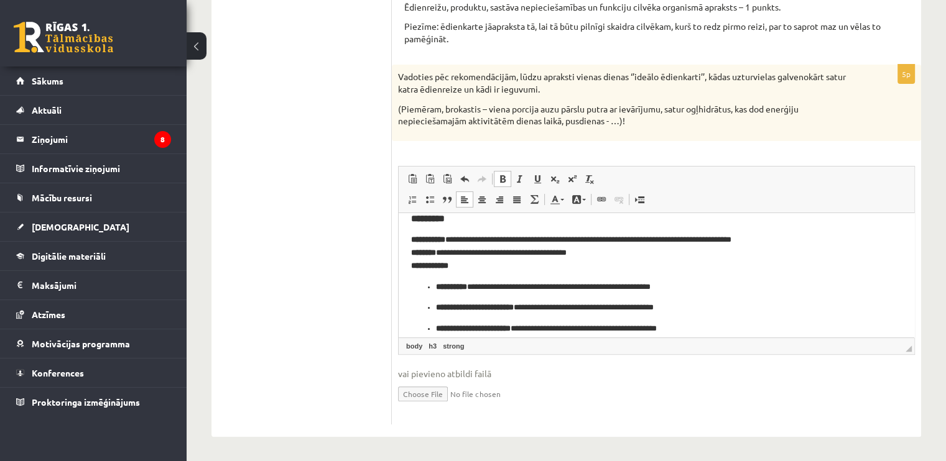
click at [505, 180] on span at bounding box center [503, 179] width 10 height 10
click at [519, 182] on span at bounding box center [520, 179] width 10 height 10
click at [526, 246] on p "**********" at bounding box center [651, 252] width 481 height 39
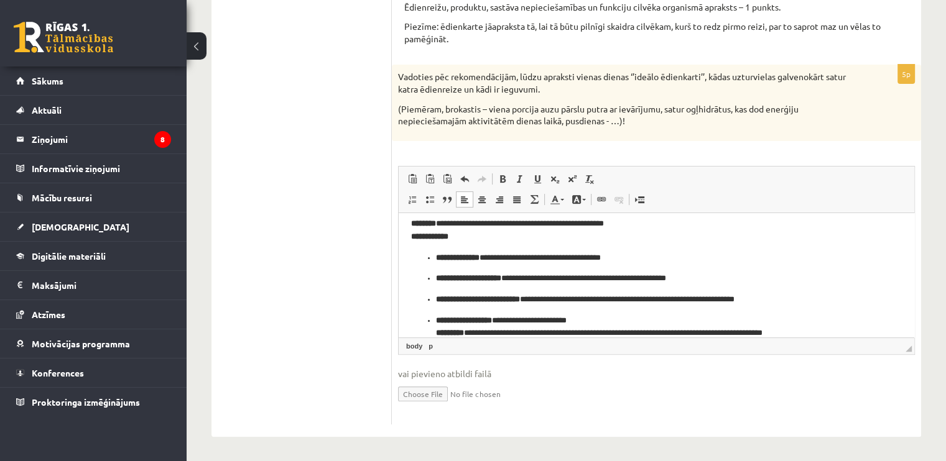
scroll to position [124, 0]
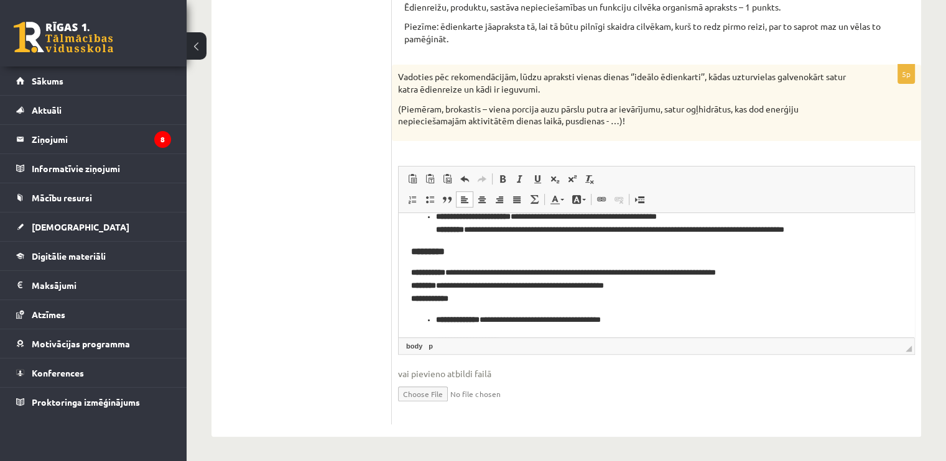
click at [445, 251] on strong "*********" at bounding box center [428, 250] width 34 height 9
click at [433, 347] on link "h3" at bounding box center [432, 346] width 13 height 11
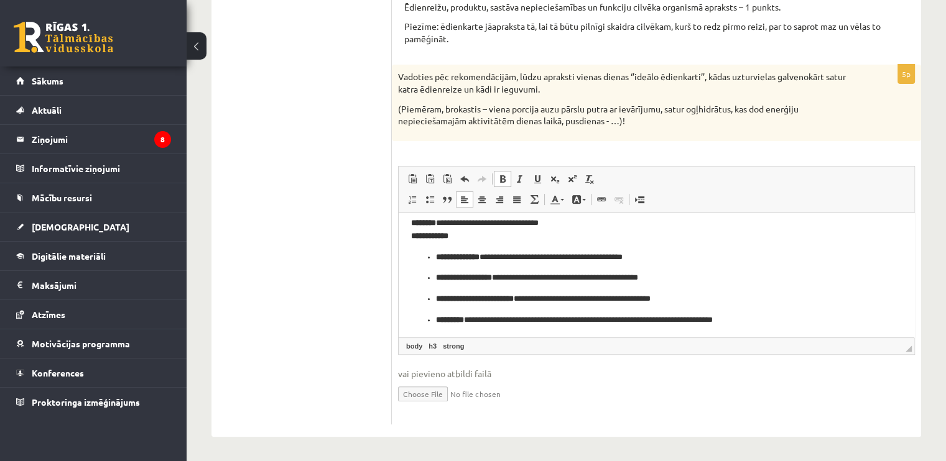
scroll to position [435, 0]
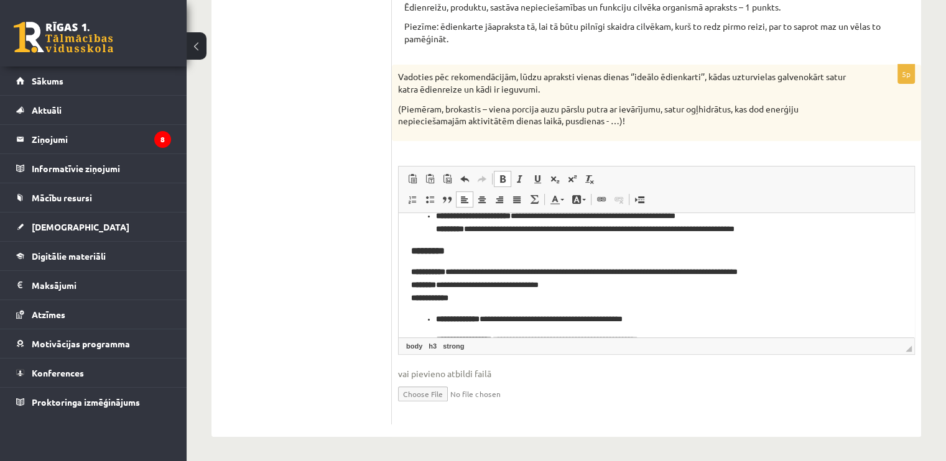
click at [455, 352] on span "◢ Путь элементов body h3 strong" at bounding box center [657, 346] width 516 height 17
click at [455, 348] on link "strong" at bounding box center [453, 346] width 26 height 11
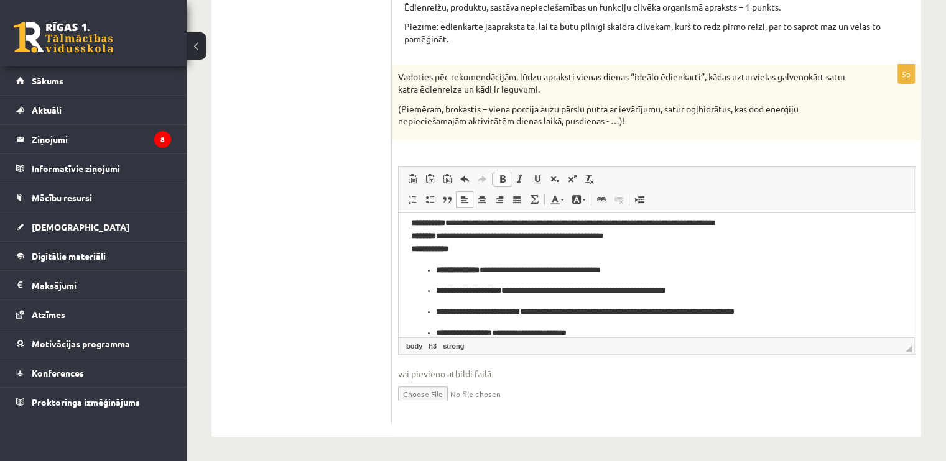
scroll to position [0, 0]
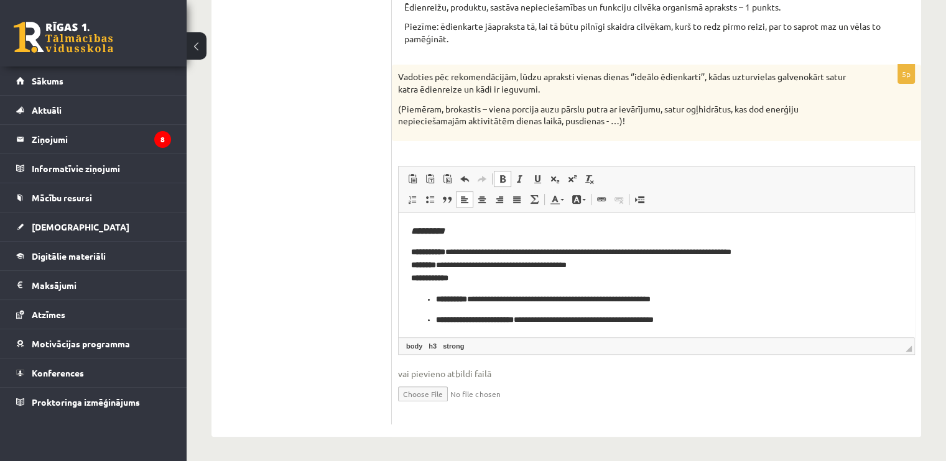
click at [464, 312] on ul "**********" at bounding box center [656, 327] width 491 height 68
drag, startPoint x: 461, startPoint y: 224, endPoint x: 402, endPoint y: 229, distance: 59.3
click at [522, 180] on span at bounding box center [520, 179] width 10 height 10
click at [495, 261] on p "**********" at bounding box center [651, 265] width 481 height 39
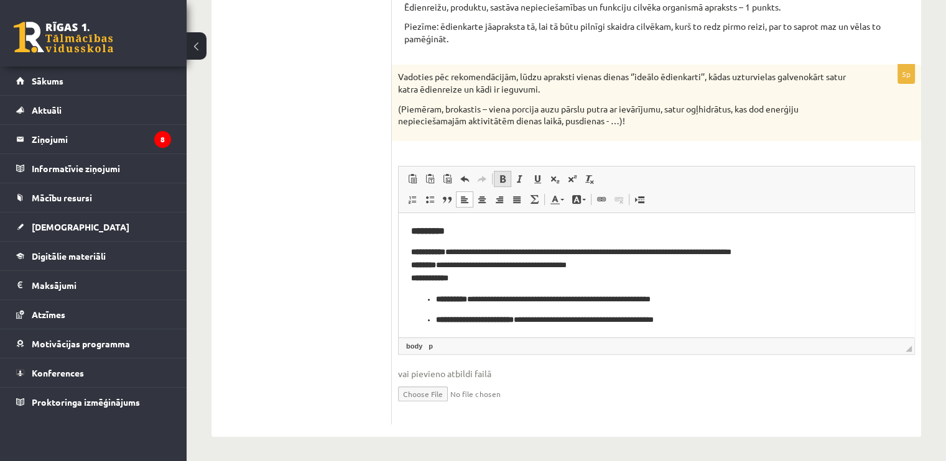
click at [501, 178] on span at bounding box center [503, 179] width 10 height 10
drag, startPoint x: 469, startPoint y: 229, endPoint x: 406, endPoint y: 240, distance: 64.4
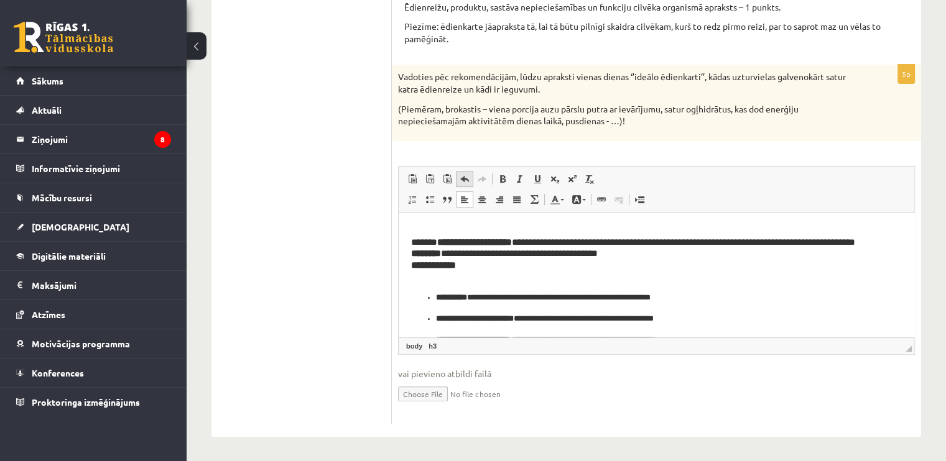
click at [464, 181] on span at bounding box center [465, 179] width 10 height 10
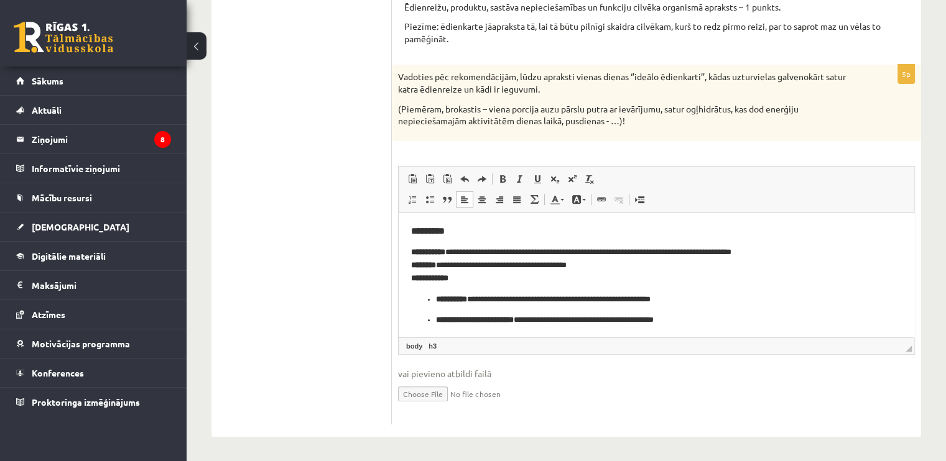
click at [461, 231] on h3 "*********" at bounding box center [656, 230] width 491 height 11
click at [452, 341] on link "strong" at bounding box center [453, 346] width 26 height 11
click at [452, 345] on link "strong" at bounding box center [453, 346] width 26 height 11
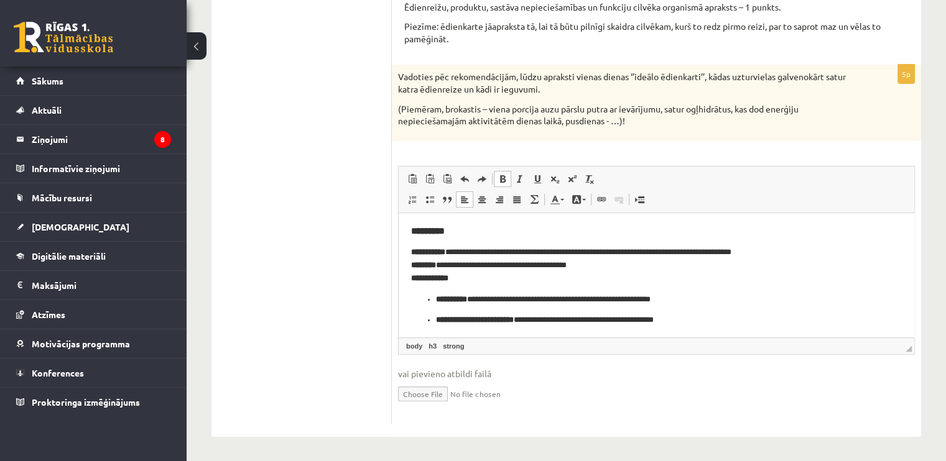
click at [504, 184] on link "Полужирный Комбинация клавиш Ctrl+B" at bounding box center [502, 179] width 17 height 16
click at [504, 178] on span at bounding box center [503, 179] width 10 height 10
click at [585, 234] on h3 "*********" at bounding box center [656, 230] width 491 height 11
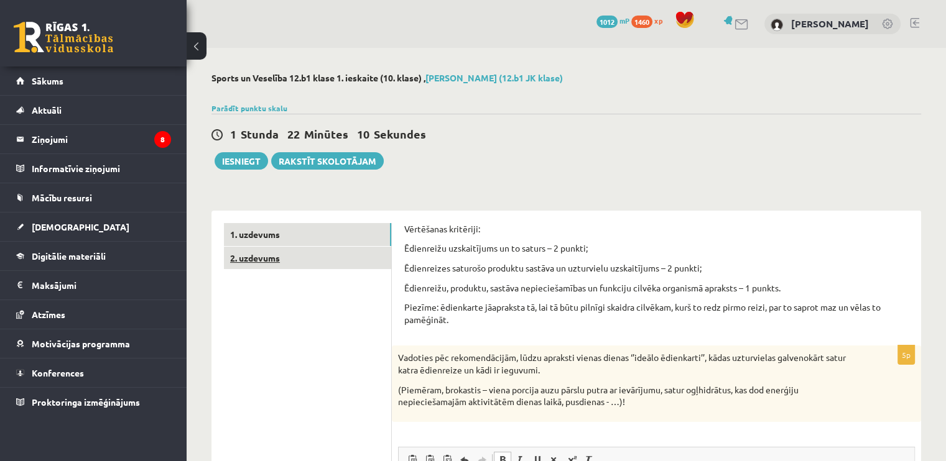
click at [359, 265] on link "2. uzdevums" at bounding box center [307, 258] width 167 height 23
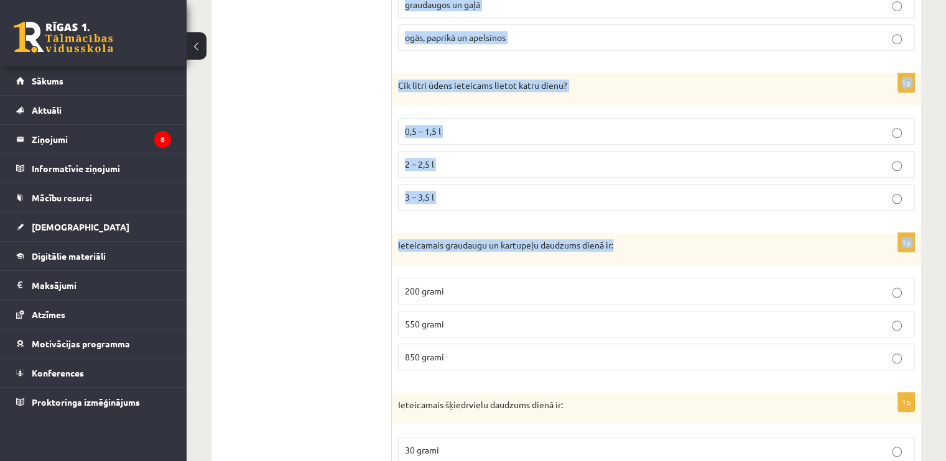
scroll to position [1355, 0]
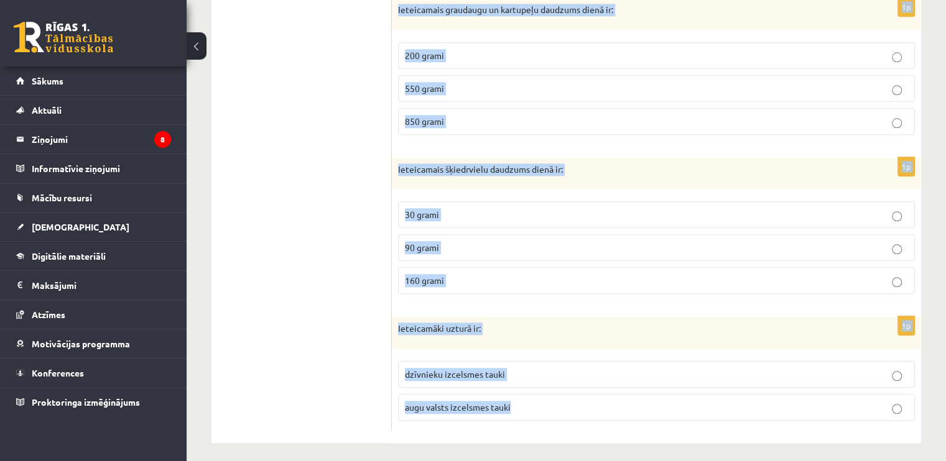
drag, startPoint x: 398, startPoint y: 246, endPoint x: 525, endPoint y: 392, distance: 193.1
copy form "Galvenais spēļu atjaunošanas iniciators bija: Žans Reno Fransuā Metrerāns Pjērs…"
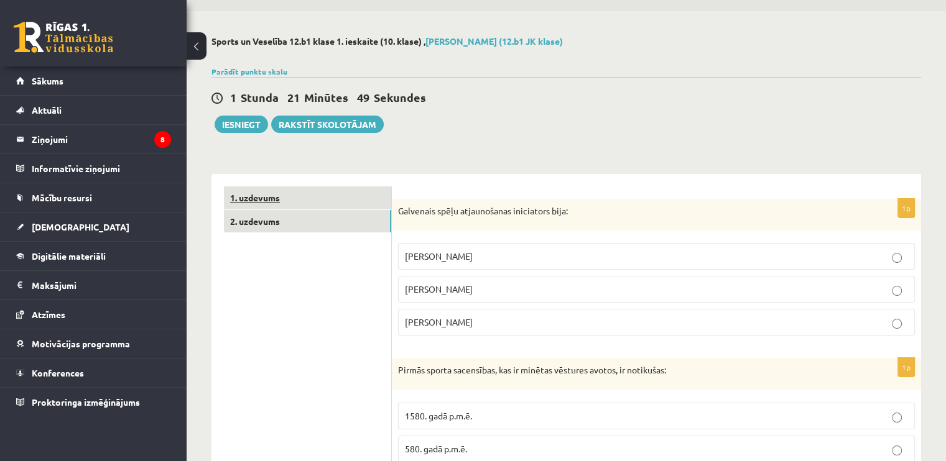
scroll to position [0, 0]
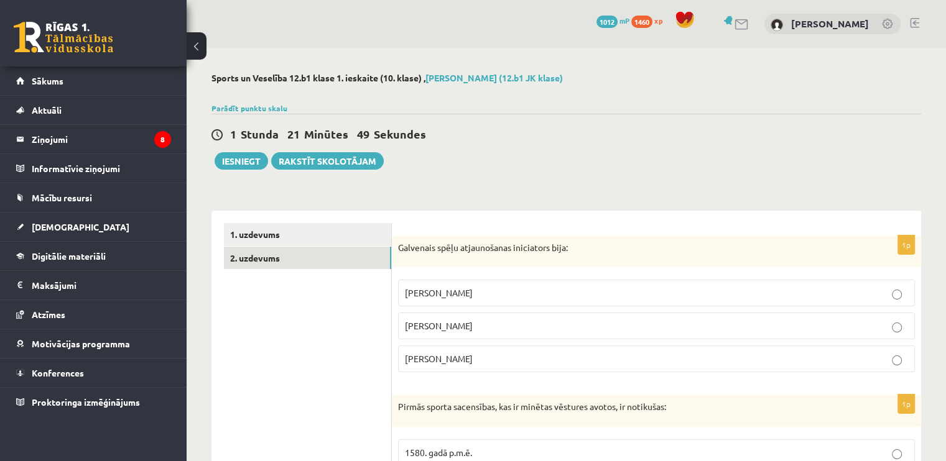
click at [503, 356] on p "Pjērs de Kubertēns" at bounding box center [656, 359] width 503 height 13
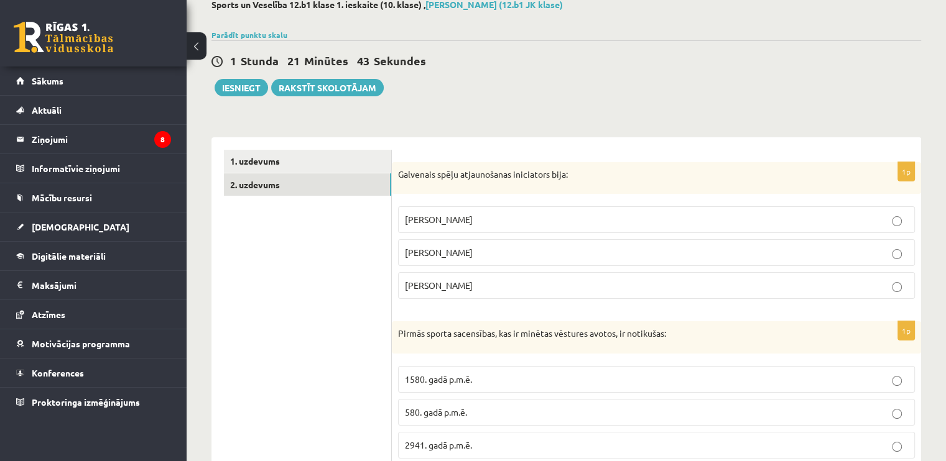
scroll to position [187, 0]
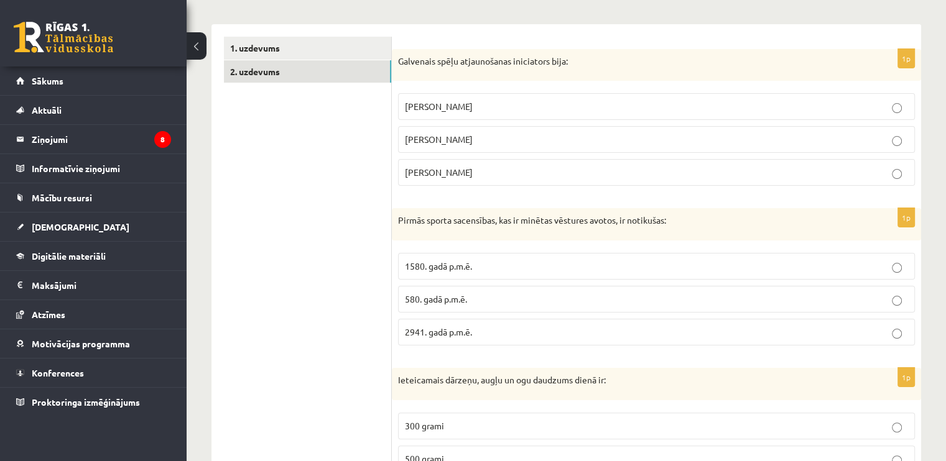
click at [451, 273] on label "1580. gadā p.m.ē." at bounding box center [656, 266] width 517 height 27
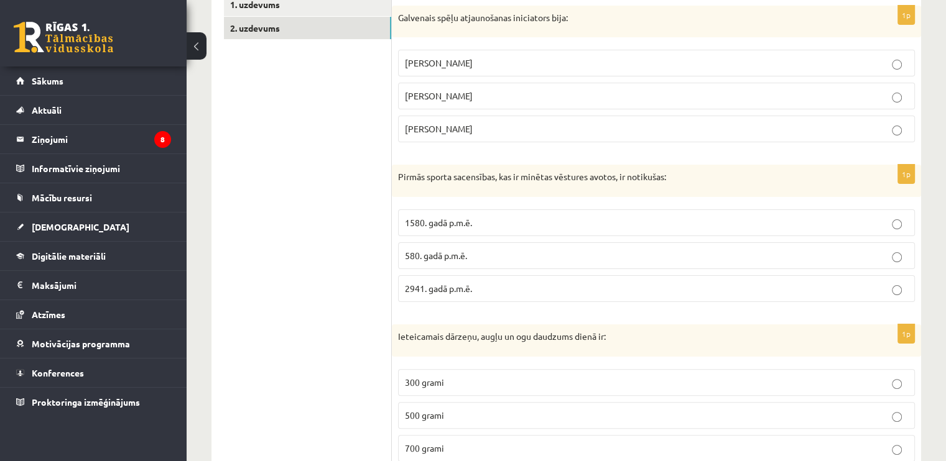
scroll to position [311, 0]
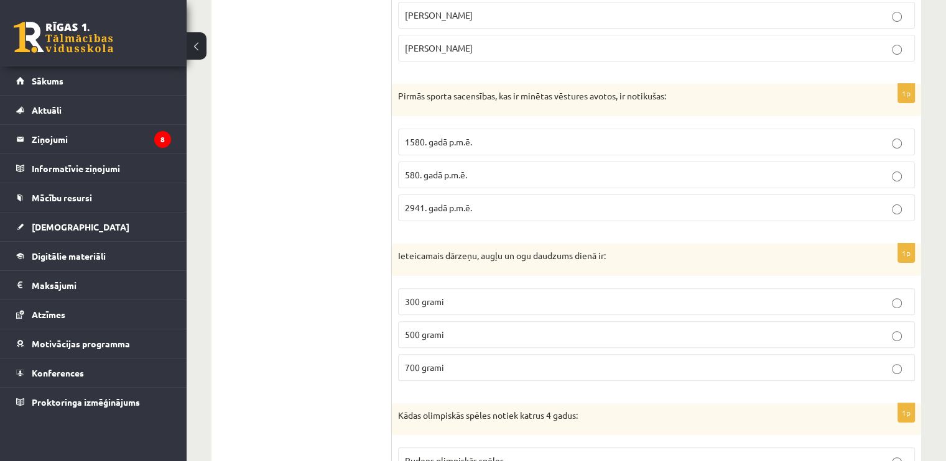
click at [442, 335] on span "500 grami" at bounding box center [424, 334] width 39 height 11
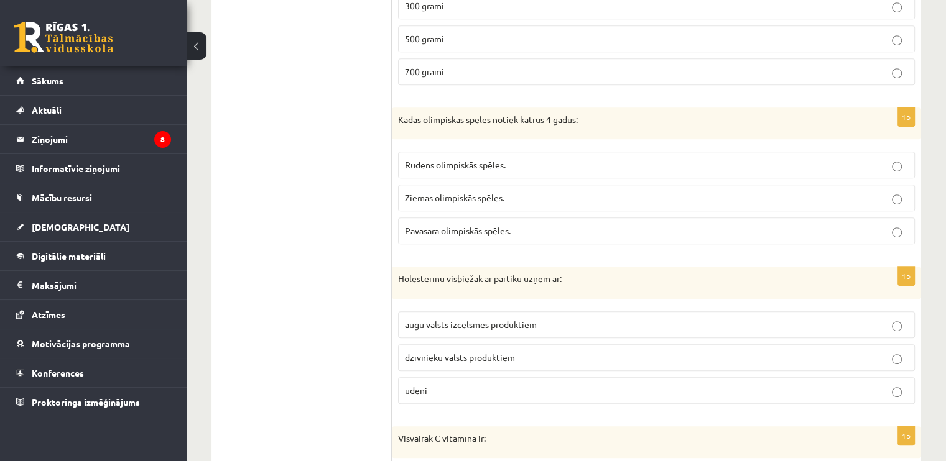
scroll to position [622, 0]
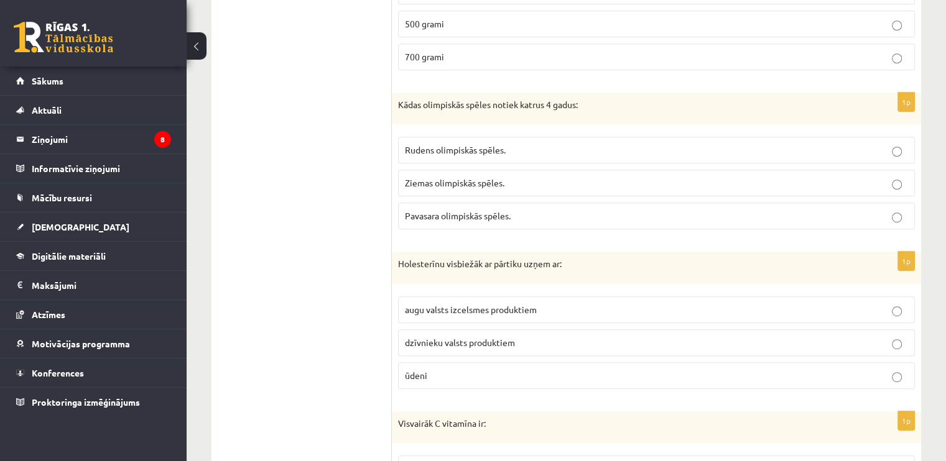
click at [463, 181] on span "Ziemas olimpiskās spēles." at bounding box center [455, 182] width 100 height 11
click at [445, 330] on label "dzīvnieku valsts produktiem" at bounding box center [656, 343] width 517 height 27
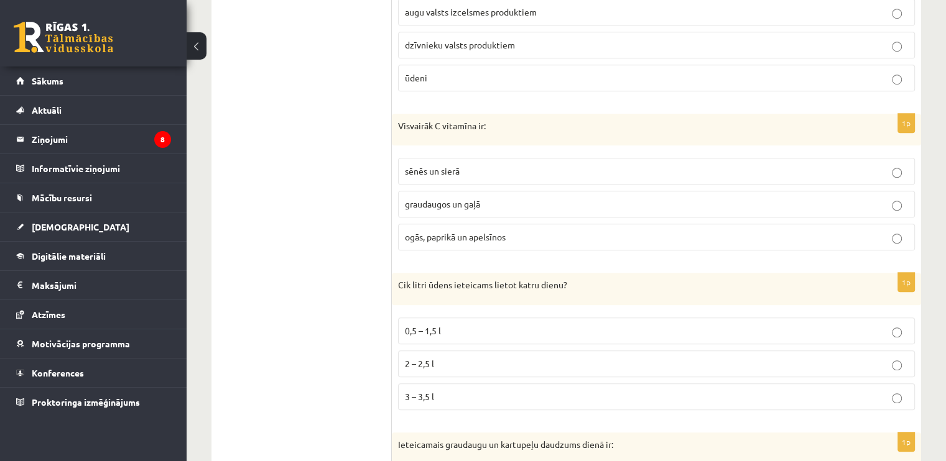
scroll to position [933, 0]
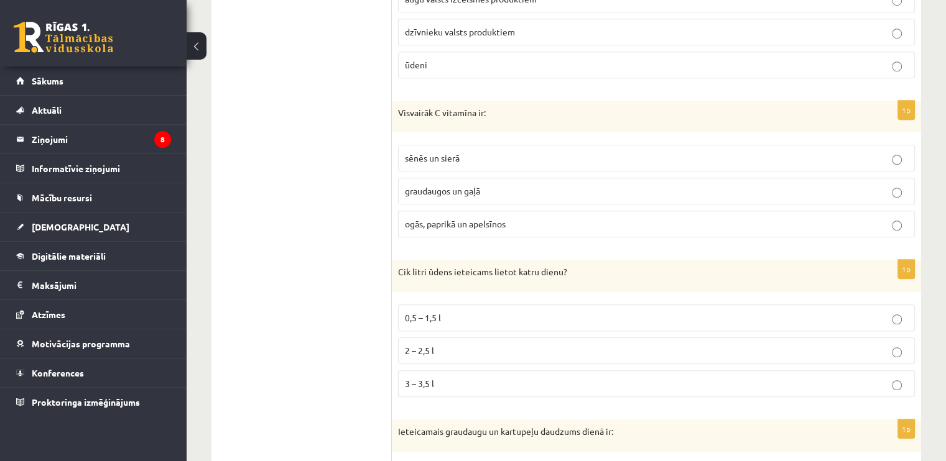
click at [422, 346] on span "2 – 2,5 l" at bounding box center [419, 350] width 29 height 11
click at [475, 225] on span "ogās, paprikā un apelsīnos" at bounding box center [455, 223] width 101 height 11
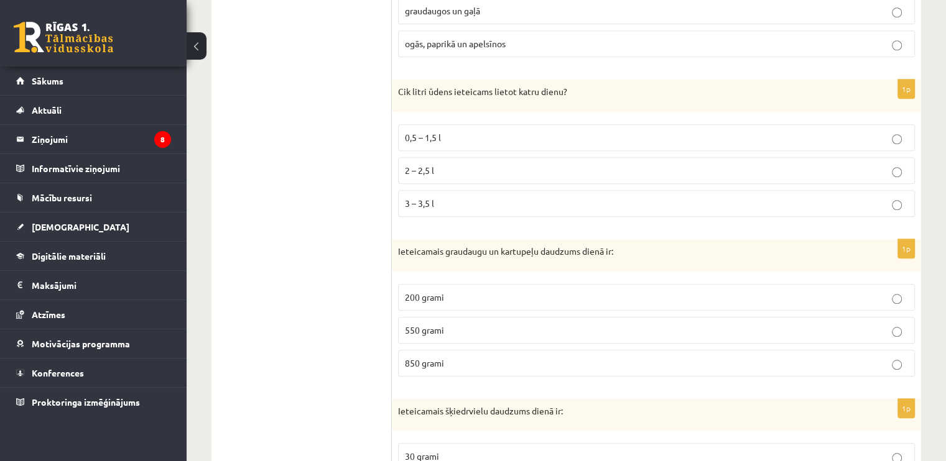
scroll to position [1120, 0]
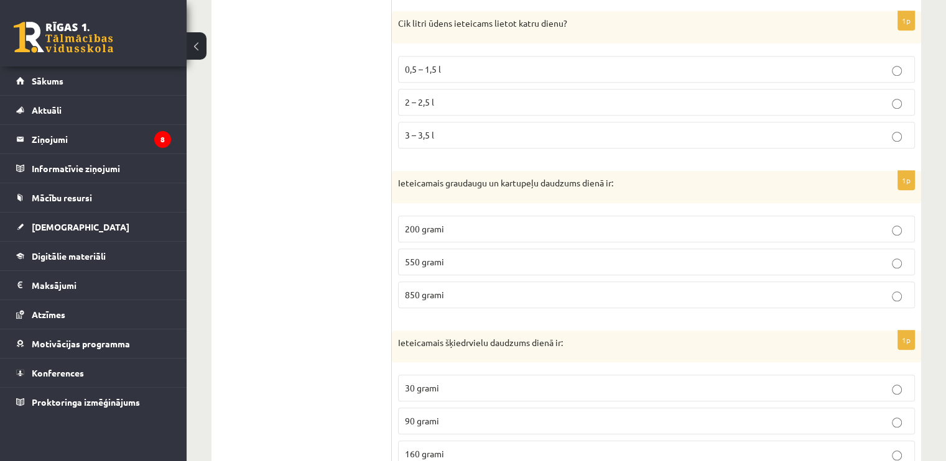
click at [431, 249] on label "550 grami" at bounding box center [656, 262] width 517 height 27
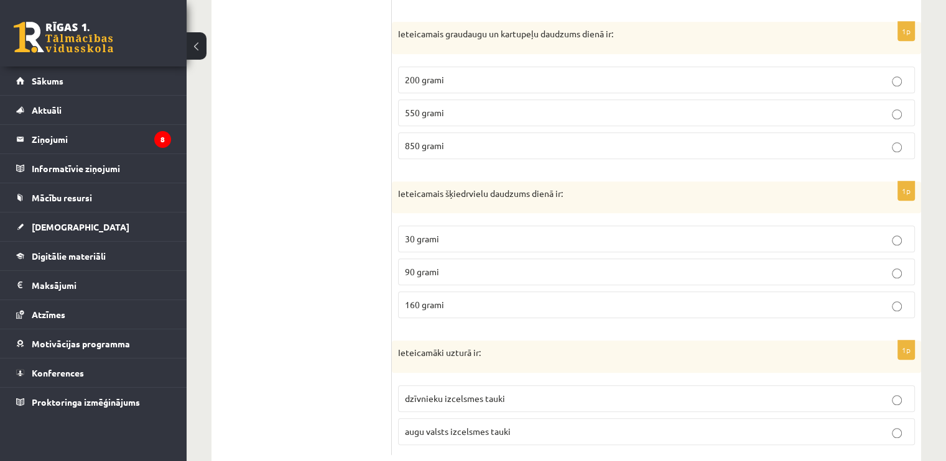
scroll to position [1355, 0]
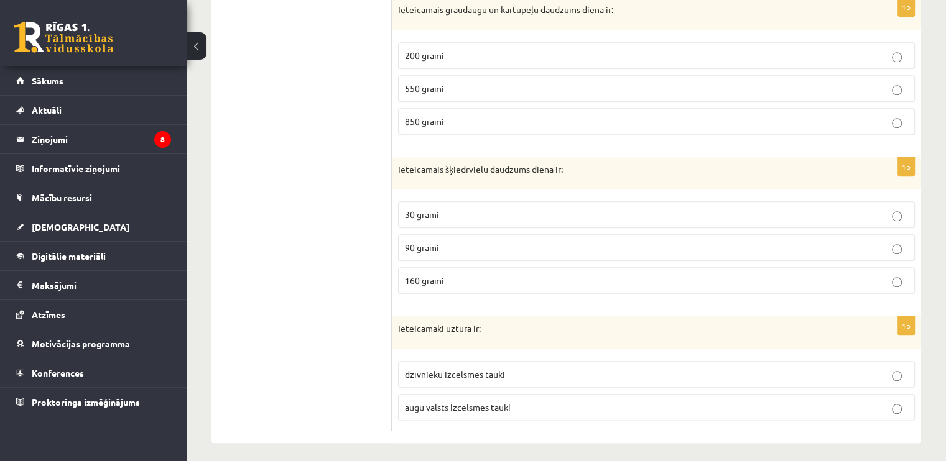
click at [432, 220] on label "30 grami" at bounding box center [656, 215] width 517 height 27
click at [473, 406] on p "augu valsts izcelsmes tauki" at bounding box center [656, 407] width 503 height 13
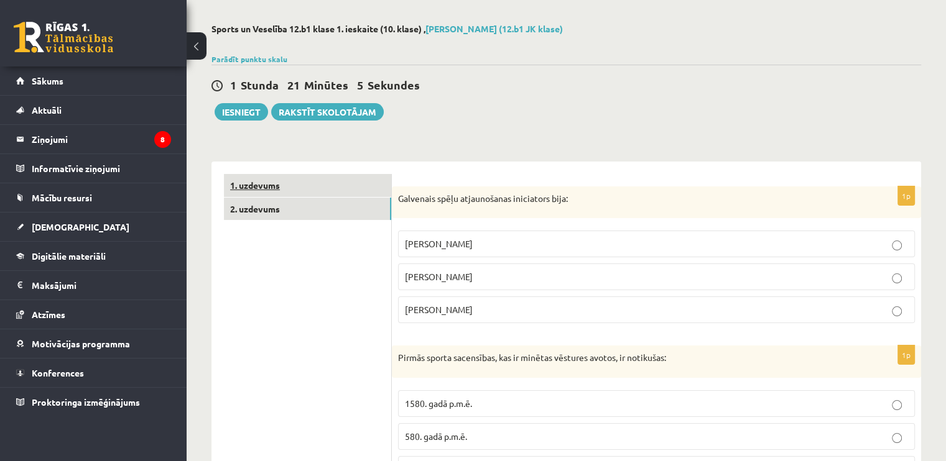
scroll to position [0, 0]
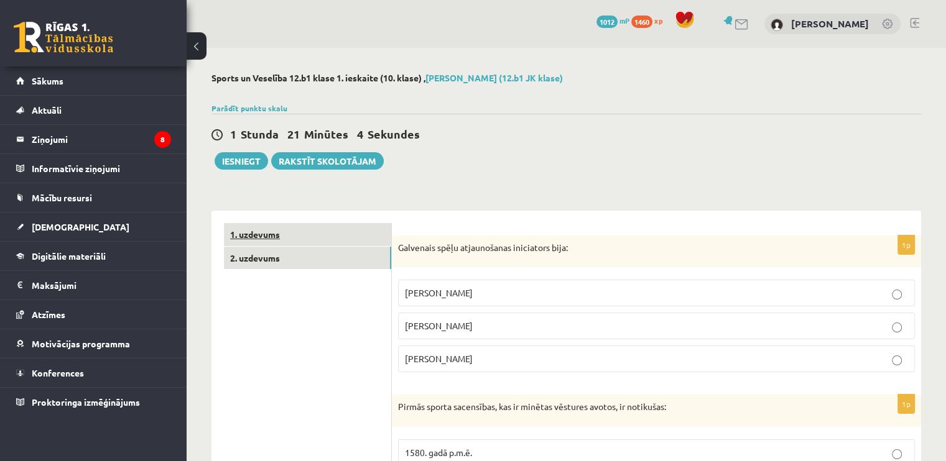
click at [284, 238] on link "1. uzdevums" at bounding box center [307, 234] width 167 height 23
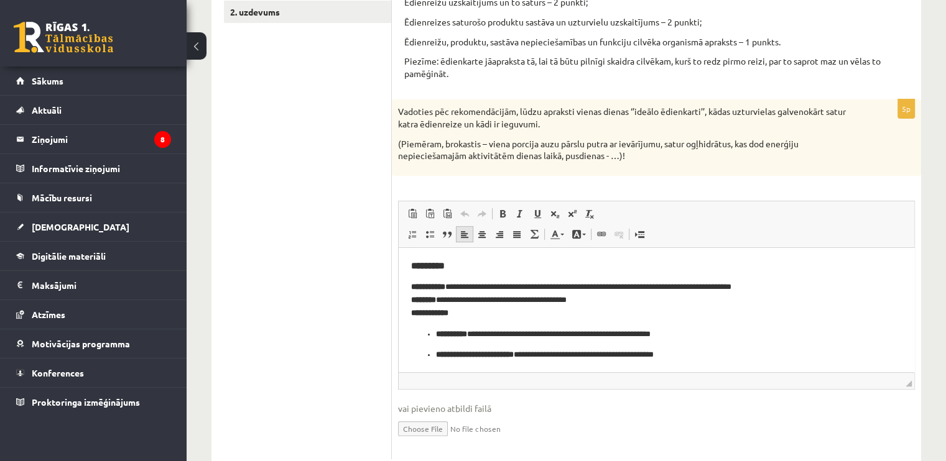
scroll to position [249, 0]
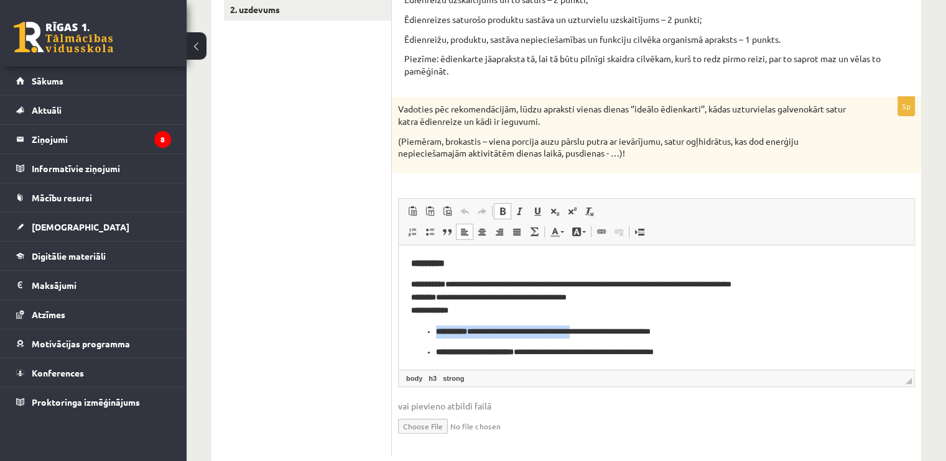
drag, startPoint x: 426, startPoint y: 330, endPoint x: 598, endPoint y: 326, distance: 171.7
click at [598, 326] on ul "**********" at bounding box center [656, 359] width 491 height 68
drag, startPoint x: 912, startPoint y: 382, endPoint x: 912, endPoint y: 407, distance: 24.9
click at [912, 408] on fieldset "Rich Text Editor, wiswyg-editor-user-answer-47433783402140 Панели инструментов …" at bounding box center [656, 324] width 517 height 253
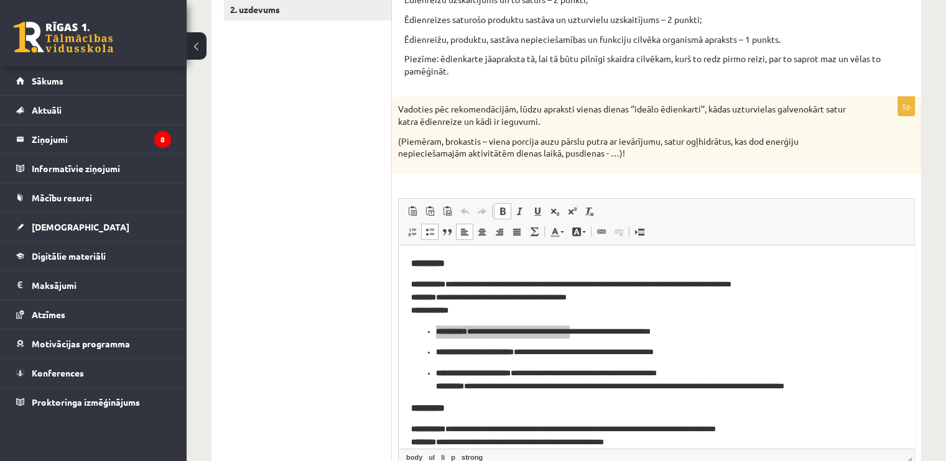
drag, startPoint x: 911, startPoint y: 382, endPoint x: 893, endPoint y: 457, distance: 76.0
click at [896, 460] on span "◢ Путь элементов body ul li p strong" at bounding box center [657, 457] width 516 height 17
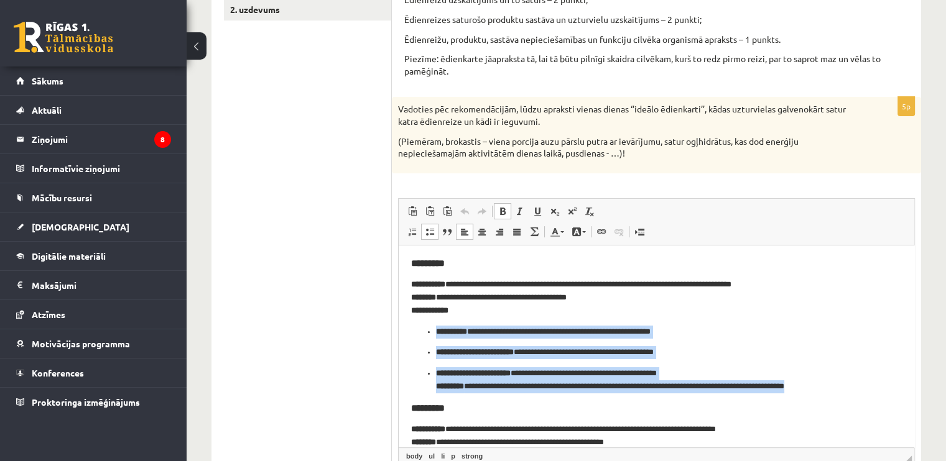
drag, startPoint x: 420, startPoint y: 330, endPoint x: 865, endPoint y: 386, distance: 448.2
click at [865, 386] on ul "**********" at bounding box center [656, 359] width 491 height 68
click at [432, 234] on span at bounding box center [430, 232] width 10 height 10
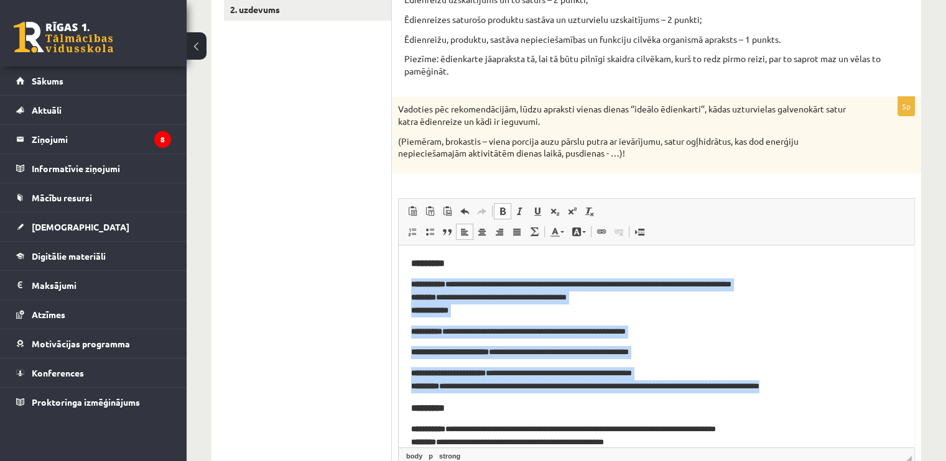
click at [482, 379] on p "**********" at bounding box center [651, 380] width 481 height 26
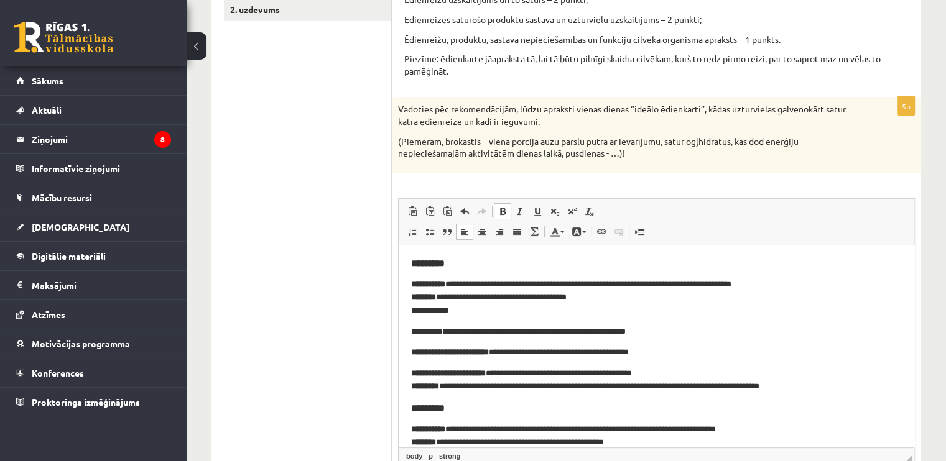
click at [460, 316] on p "**********" at bounding box center [651, 297] width 481 height 39
drag, startPoint x: 420, startPoint y: 312, endPoint x: 461, endPoint y: 330, distance: 45.7
click at [504, 213] on span at bounding box center [503, 211] width 10 height 10
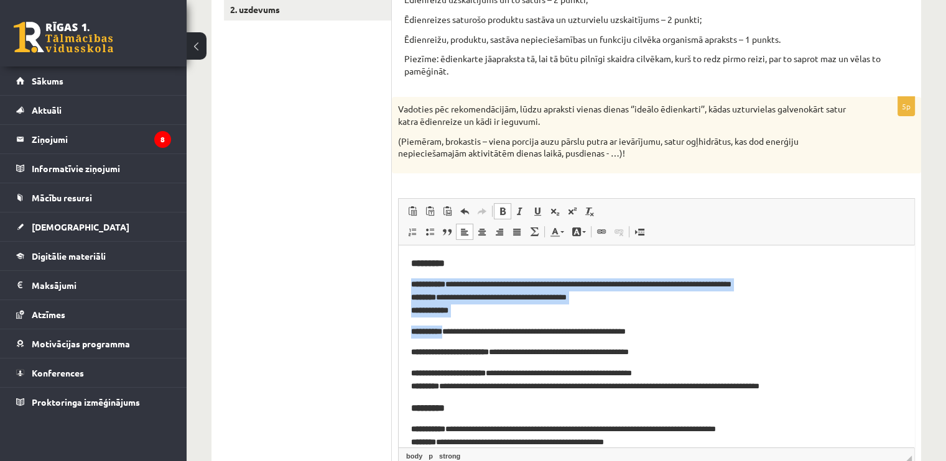
click at [504, 213] on span at bounding box center [503, 211] width 10 height 10
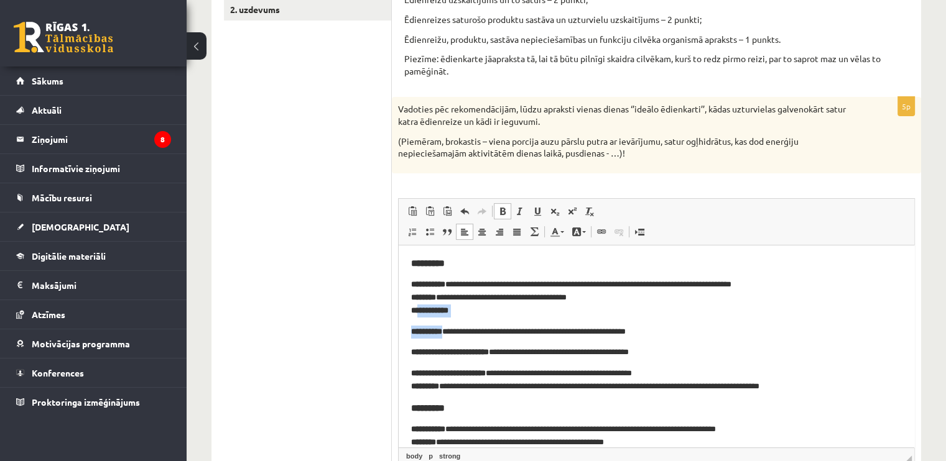
click at [504, 213] on span at bounding box center [503, 211] width 10 height 10
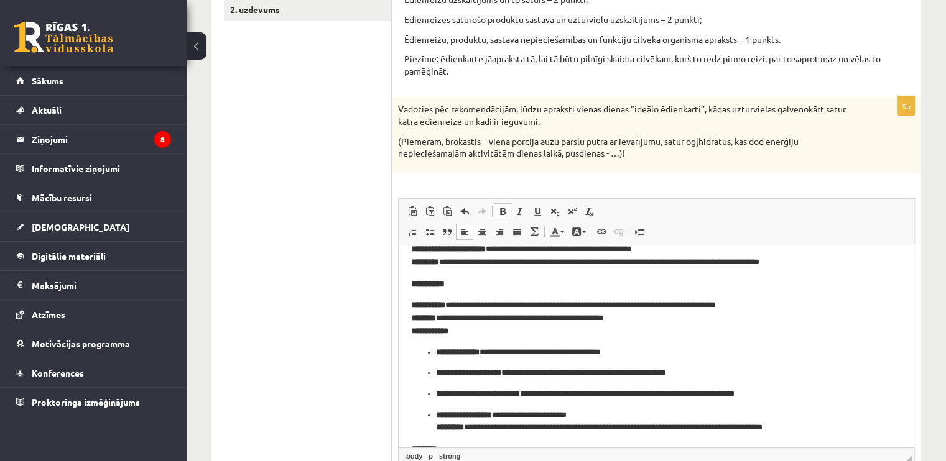
click at [483, 313] on p "**********" at bounding box center [651, 318] width 481 height 39
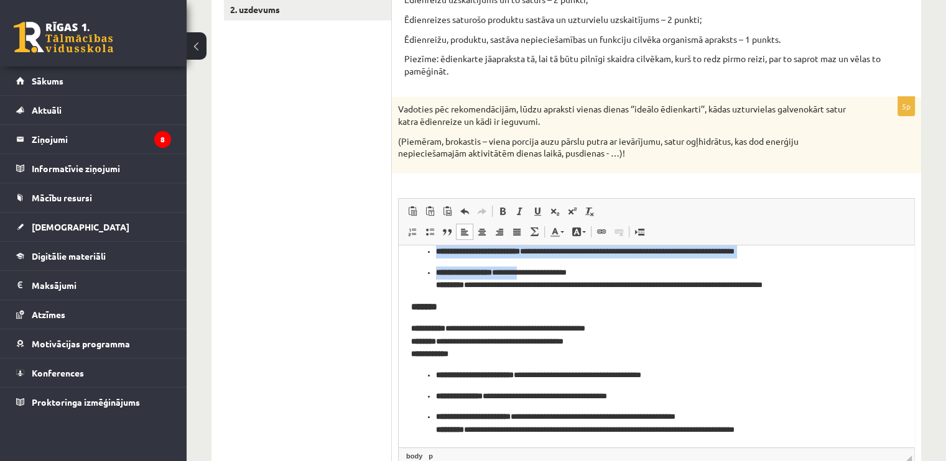
scroll to position [249, 0]
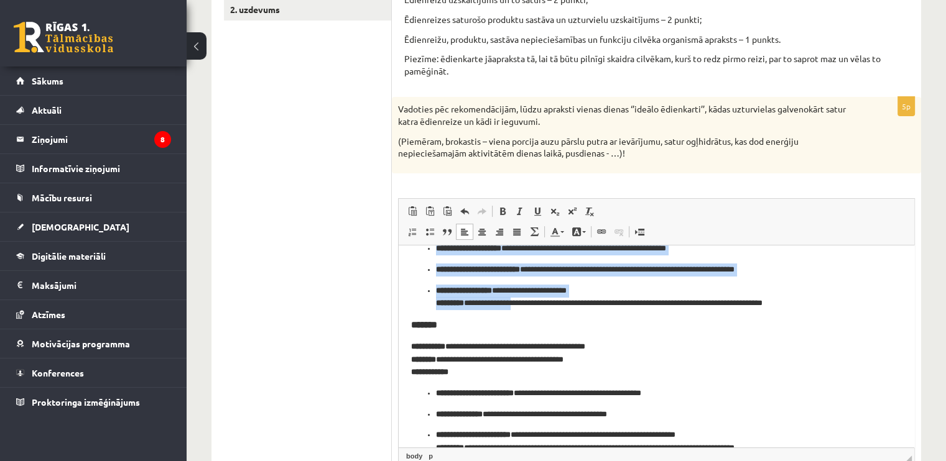
drag, startPoint x: 422, startPoint y: 350, endPoint x: 533, endPoint y: 310, distance: 118.2
click at [533, 310] on ul "**********" at bounding box center [656, 265] width 491 height 89
click at [431, 227] on span at bounding box center [430, 232] width 10 height 10
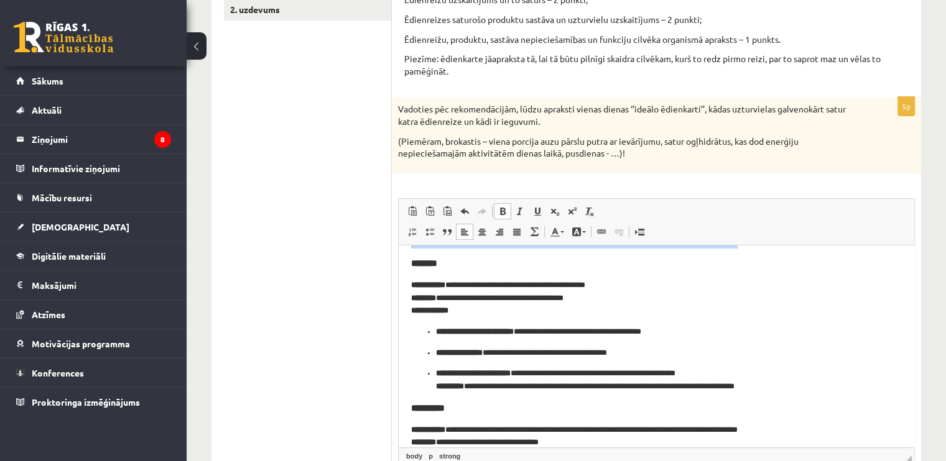
scroll to position [311, 0]
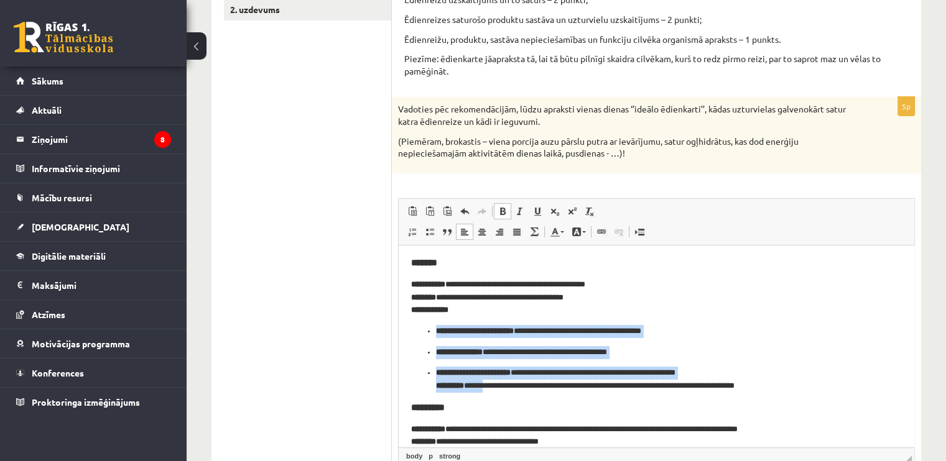
drag, startPoint x: 450, startPoint y: 343, endPoint x: 491, endPoint y: 385, distance: 58.1
click at [491, 385] on ul "**********" at bounding box center [656, 359] width 491 height 68
click at [427, 233] on span at bounding box center [430, 232] width 10 height 10
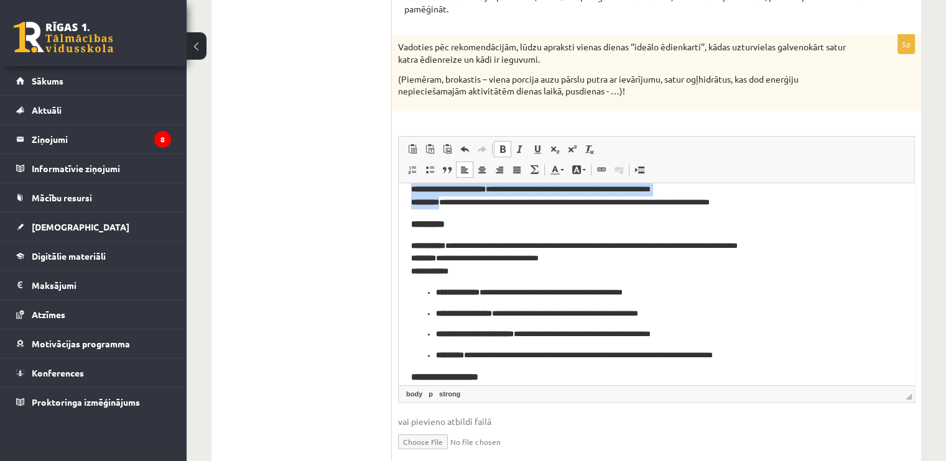
scroll to position [435, 0]
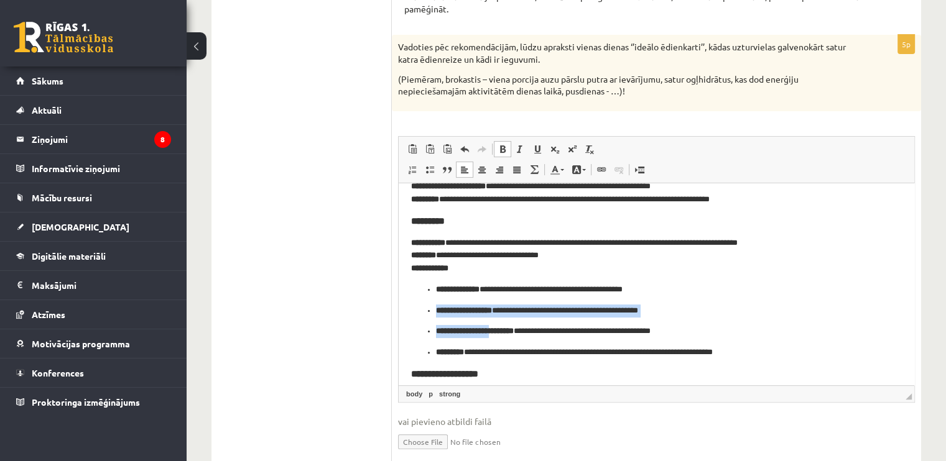
drag, startPoint x: 436, startPoint y: 300, endPoint x: 506, endPoint y: 331, distance: 76.5
click at [506, 331] on ul "**********" at bounding box center [656, 321] width 491 height 76
drag, startPoint x: 459, startPoint y: 281, endPoint x: 452, endPoint y: 289, distance: 10.6
click at [458, 282] on body "**********" at bounding box center [656, 94] width 491 height 668
drag, startPoint x: 437, startPoint y: 287, endPoint x: 496, endPoint y: 331, distance: 73.4
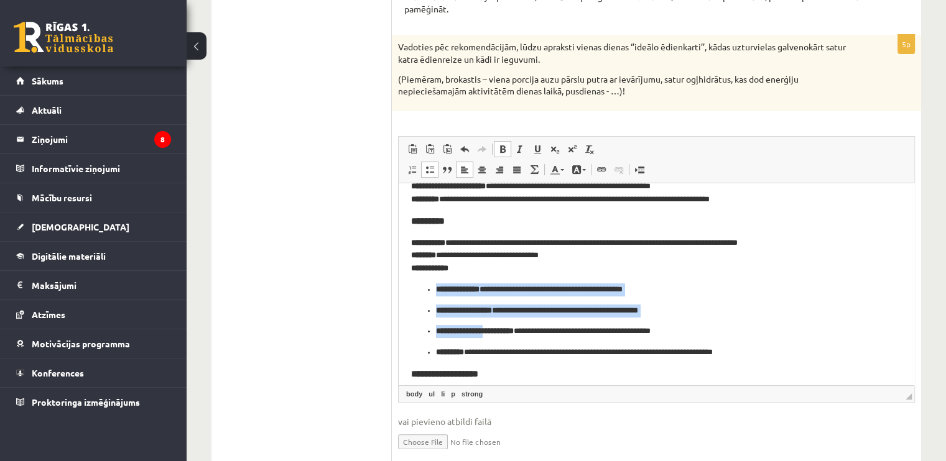
click at [496, 331] on ul "**********" at bounding box center [656, 321] width 491 height 76
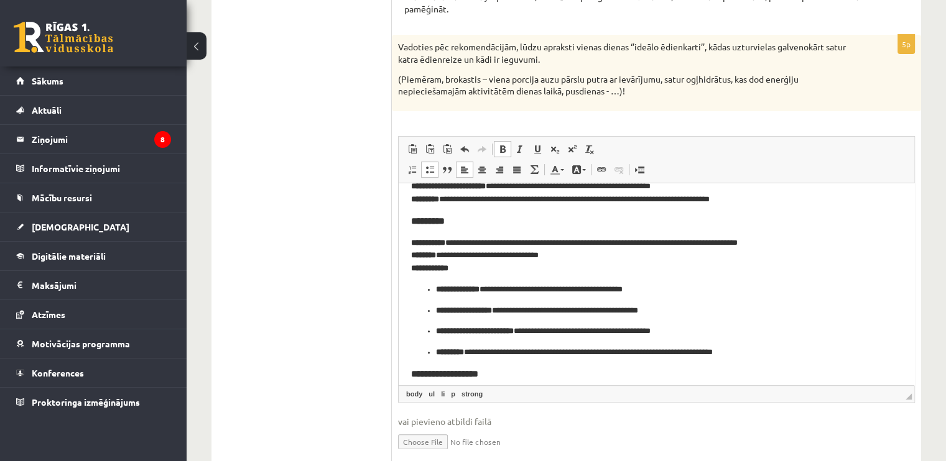
click at [431, 281] on body "**********" at bounding box center [656, 94] width 491 height 668
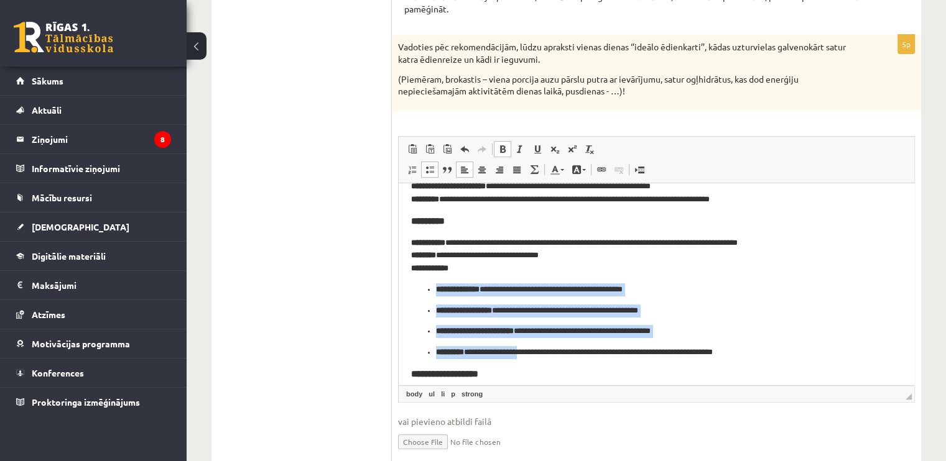
drag, startPoint x: 431, startPoint y: 285, endPoint x: 491, endPoint y: 309, distance: 64.4
click at [529, 350] on ul "**********" at bounding box center [656, 321] width 491 height 76
click at [428, 167] on span at bounding box center [430, 170] width 10 height 10
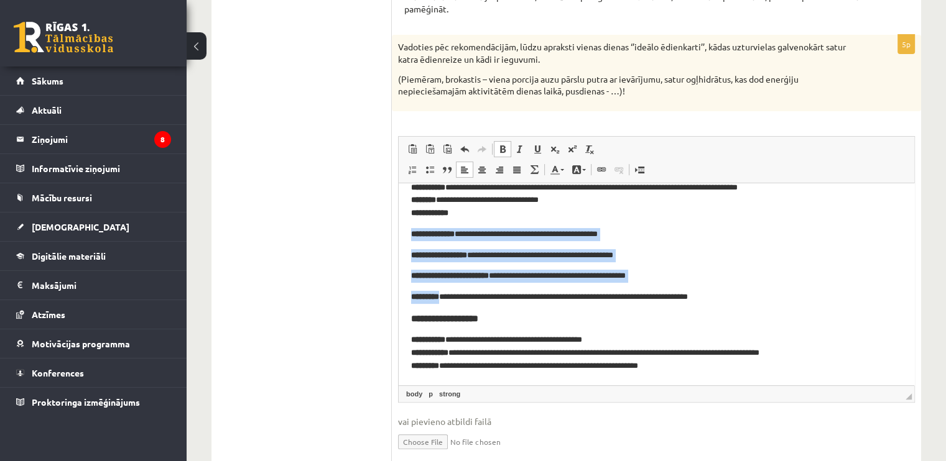
scroll to position [430, 0]
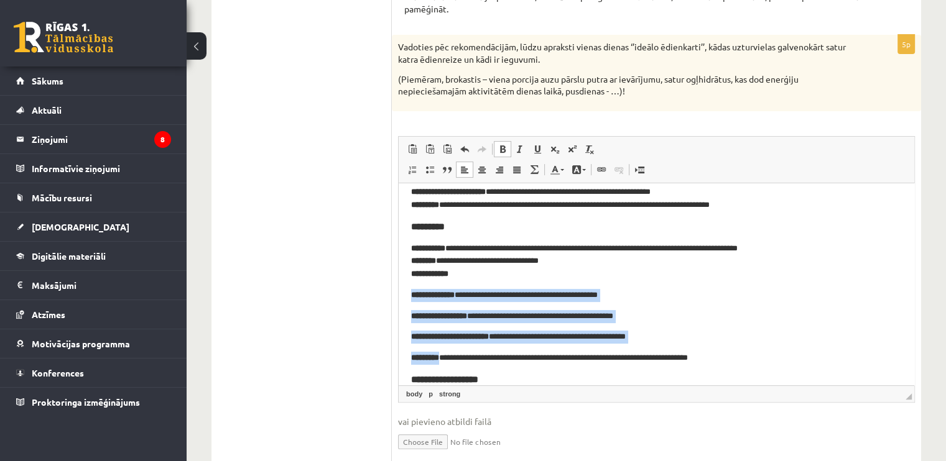
click at [526, 343] on p "**********" at bounding box center [651, 336] width 481 height 13
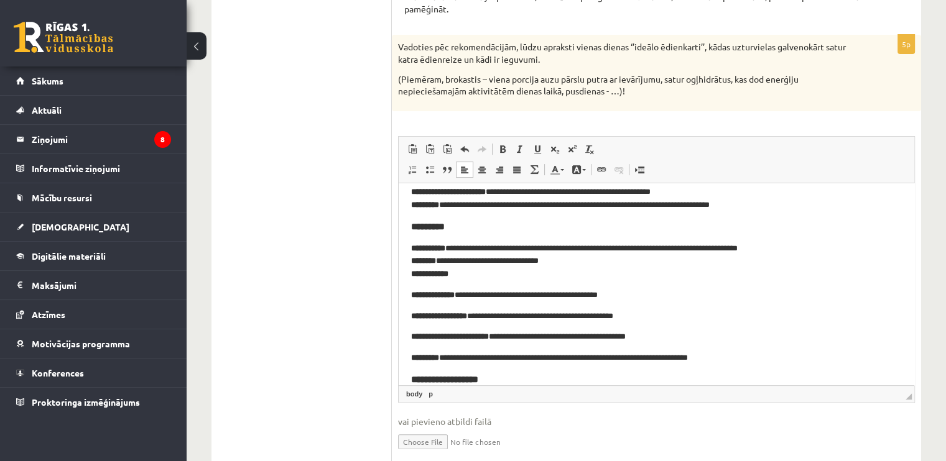
click at [521, 285] on body "**********" at bounding box center [656, 100] width 491 height 668
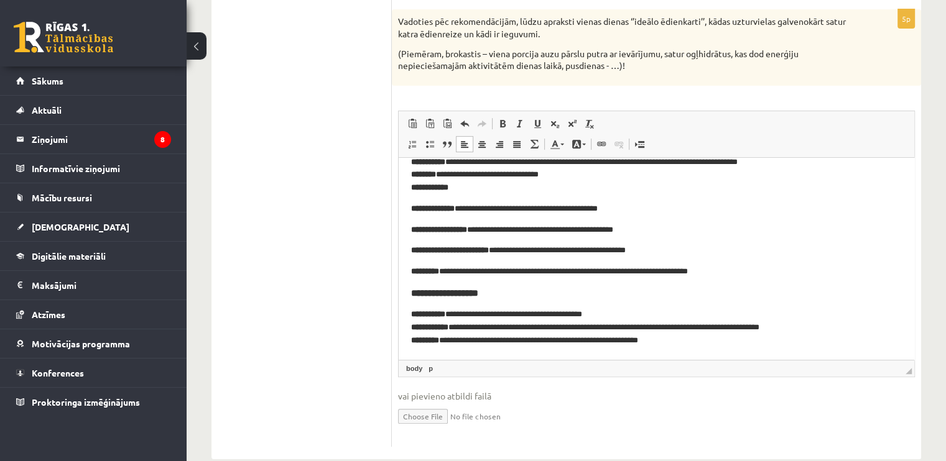
scroll to position [358, 0]
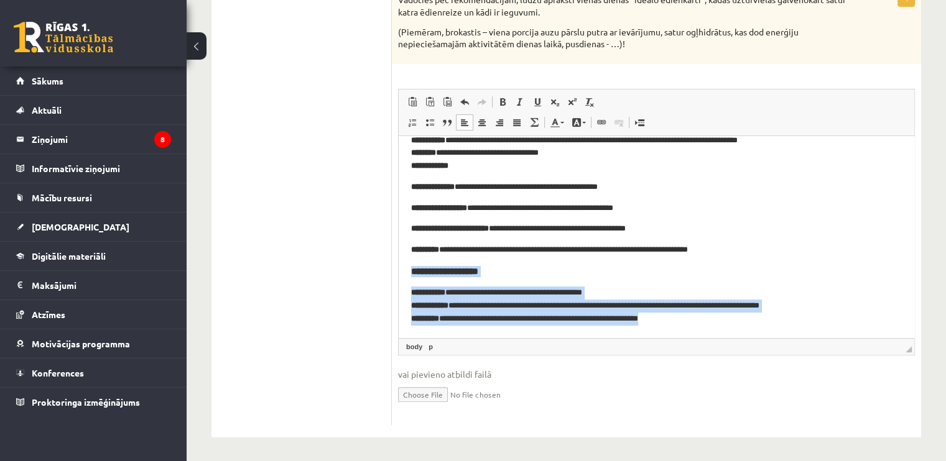
drag, startPoint x: 700, startPoint y: 325, endPoint x: 410, endPoint y: 271, distance: 294.8
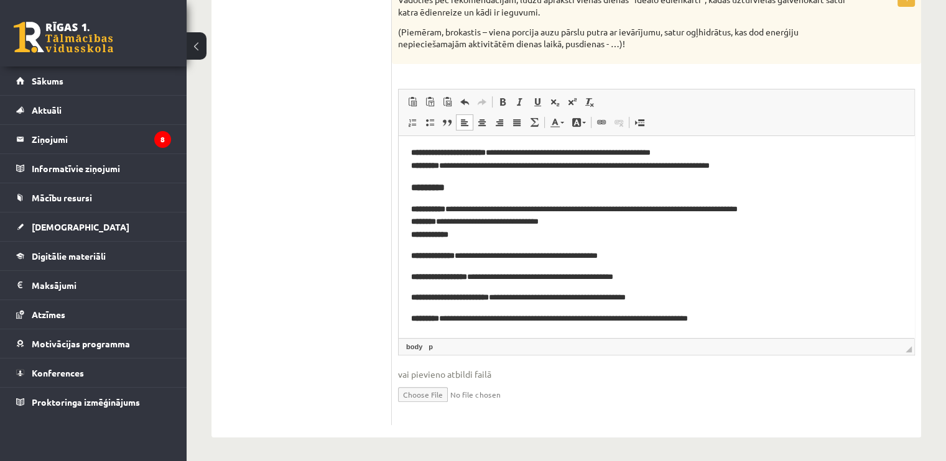
scroll to position [423, 0]
drag, startPoint x: 412, startPoint y: 312, endPoint x: 443, endPoint y: 313, distance: 31.7
click at [443, 313] on p "**********" at bounding box center [651, 318] width 481 height 13
click at [503, 99] on span at bounding box center [503, 102] width 10 height 10
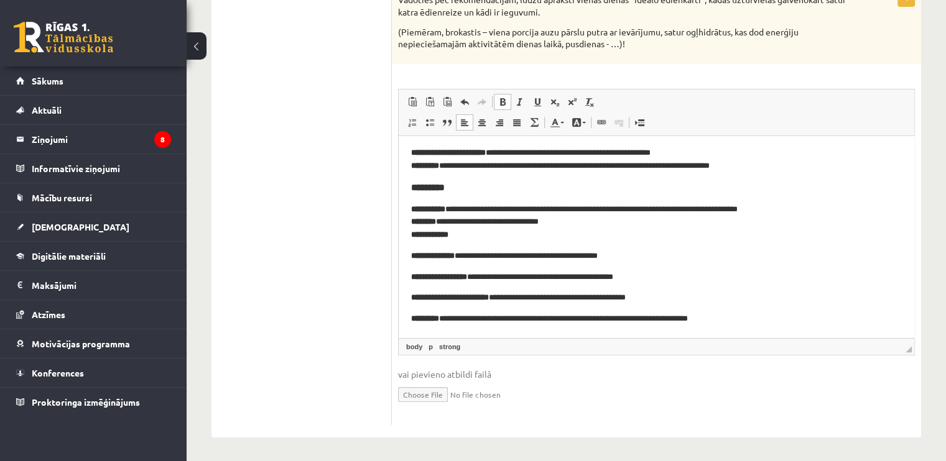
click at [503, 99] on span at bounding box center [503, 102] width 10 height 10
click at [580, 118] on span at bounding box center [577, 123] width 10 height 10
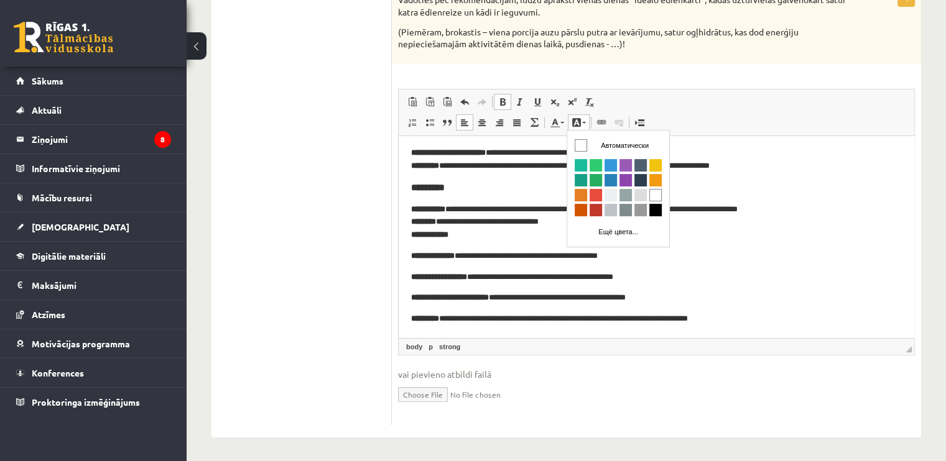
scroll to position [0, 0]
click at [580, 118] on span at bounding box center [577, 123] width 10 height 10
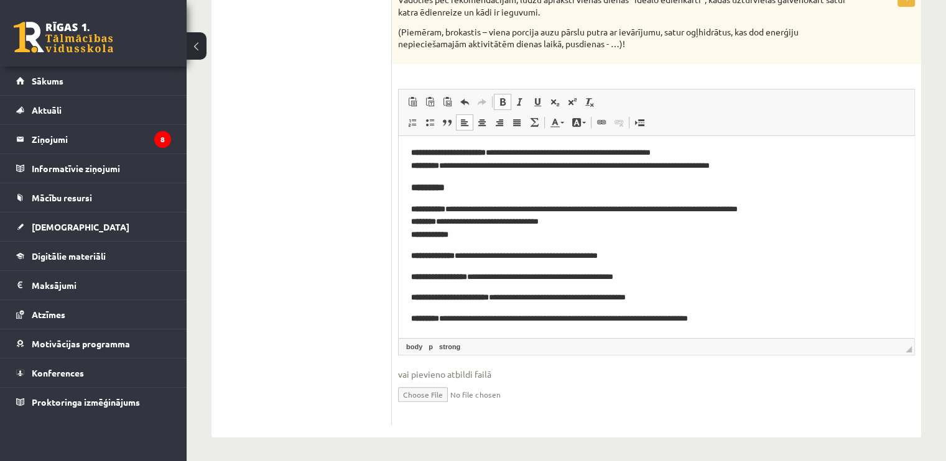
click at [519, 232] on p "**********" at bounding box center [651, 222] width 481 height 39
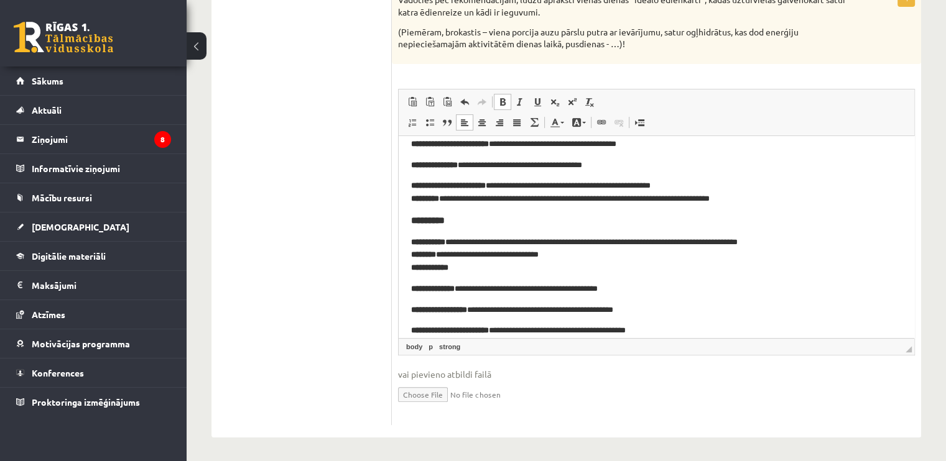
scroll to position [423, 0]
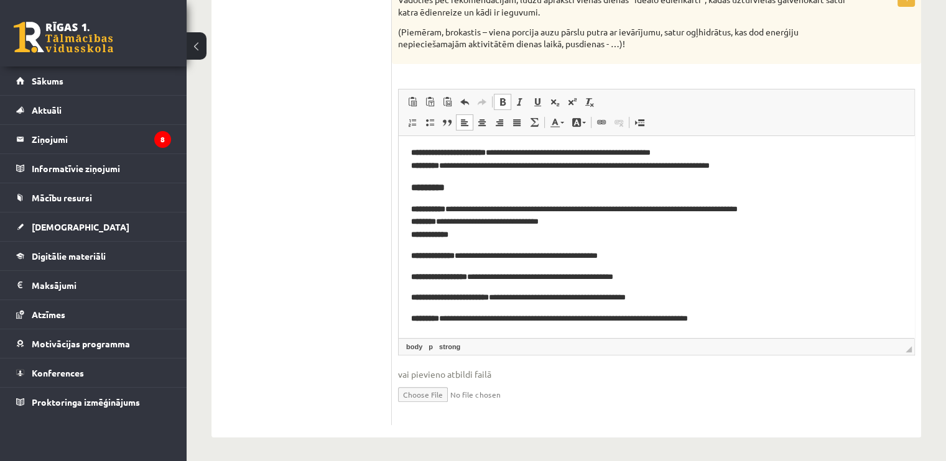
click at [471, 246] on body "**********" at bounding box center [656, 25] width 491 height 599
click at [411, 254] on strong "**********" at bounding box center [433, 255] width 44 height 8
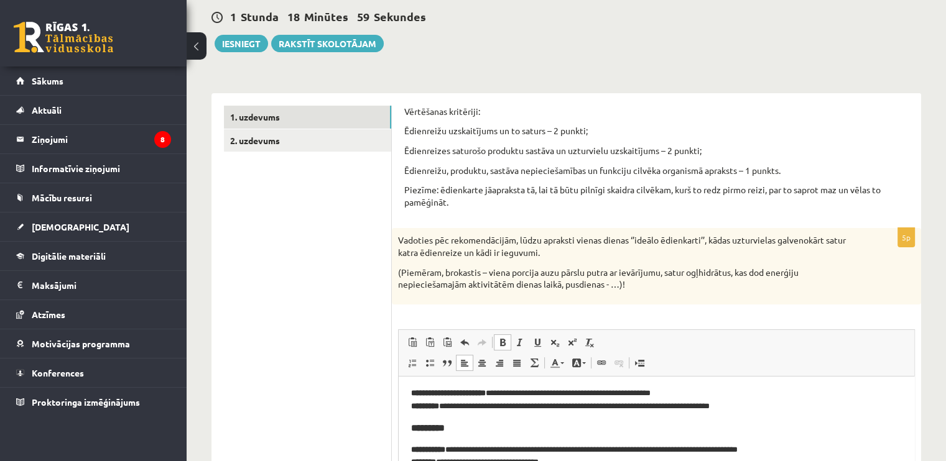
scroll to position [109, 0]
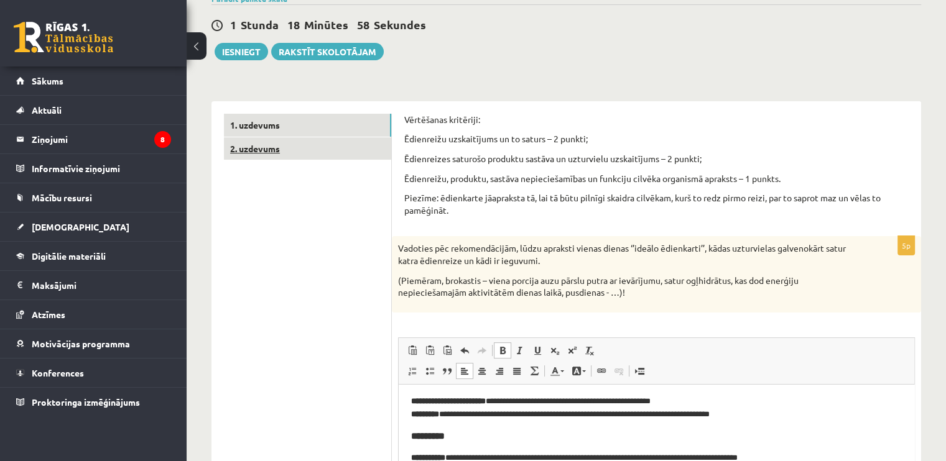
click at [316, 152] on link "2. uzdevums" at bounding box center [307, 148] width 167 height 23
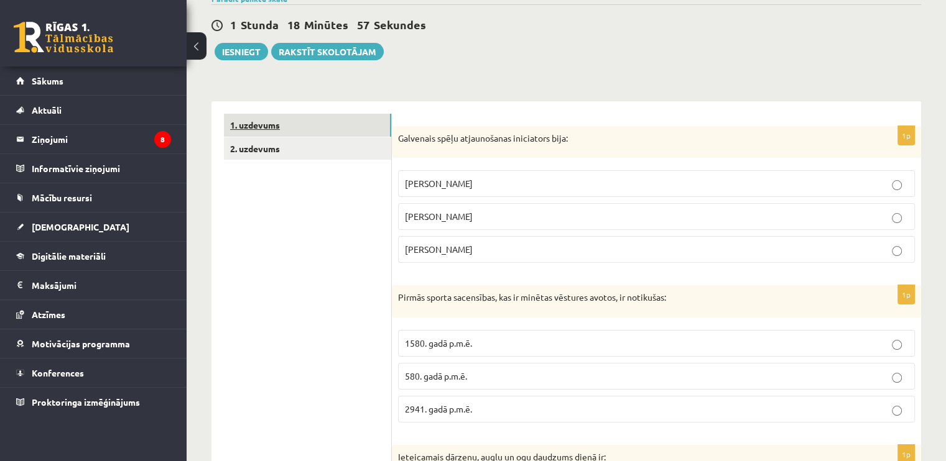
click at [321, 122] on link "1. uzdevums" at bounding box center [307, 125] width 167 height 23
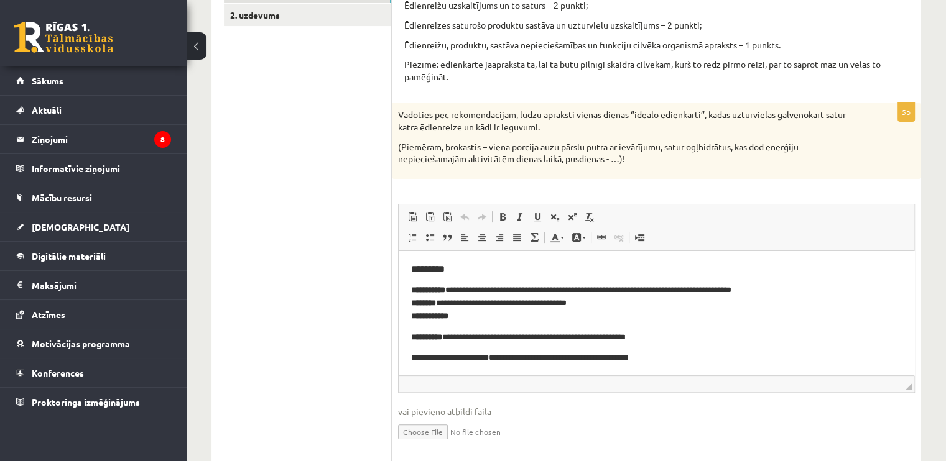
scroll to position [246, 0]
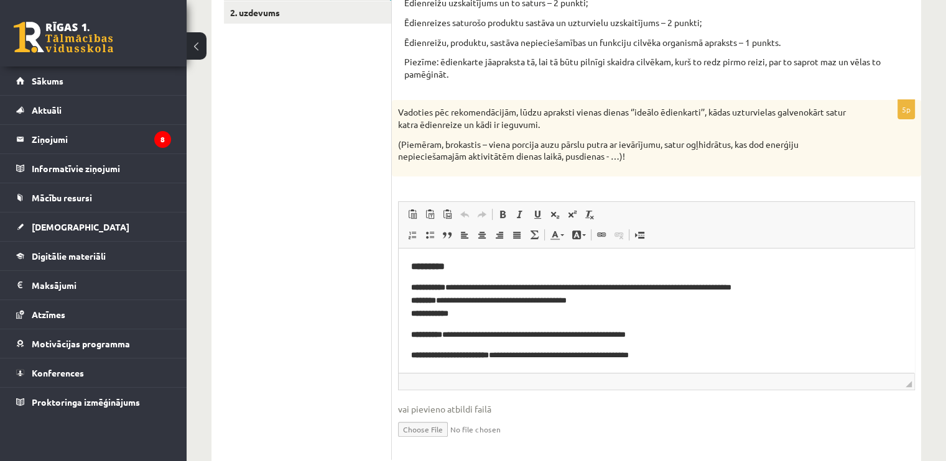
click at [429, 267] on strong "*********" at bounding box center [428, 265] width 34 height 9
click at [458, 384] on link "strong" at bounding box center [453, 381] width 26 height 11
click at [433, 383] on link "h3" at bounding box center [432, 381] width 13 height 11
click at [502, 210] on span at bounding box center [503, 215] width 10 height 10
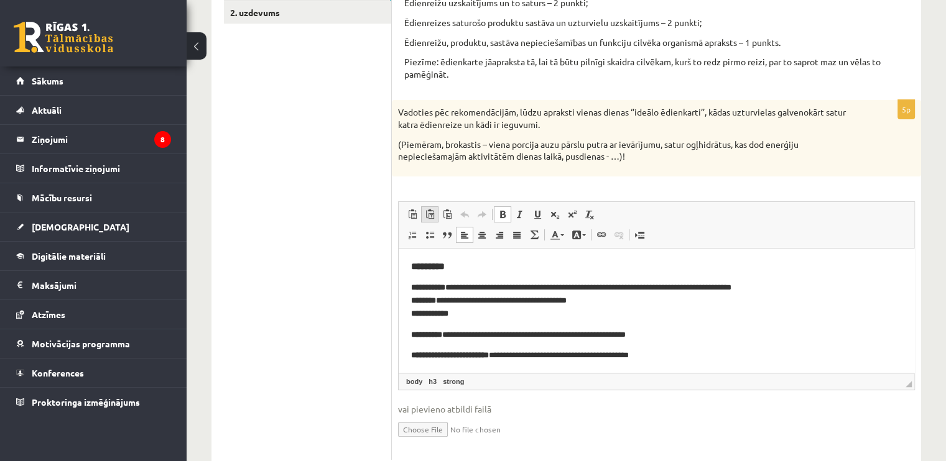
click at [428, 214] on span at bounding box center [430, 215] width 10 height 10
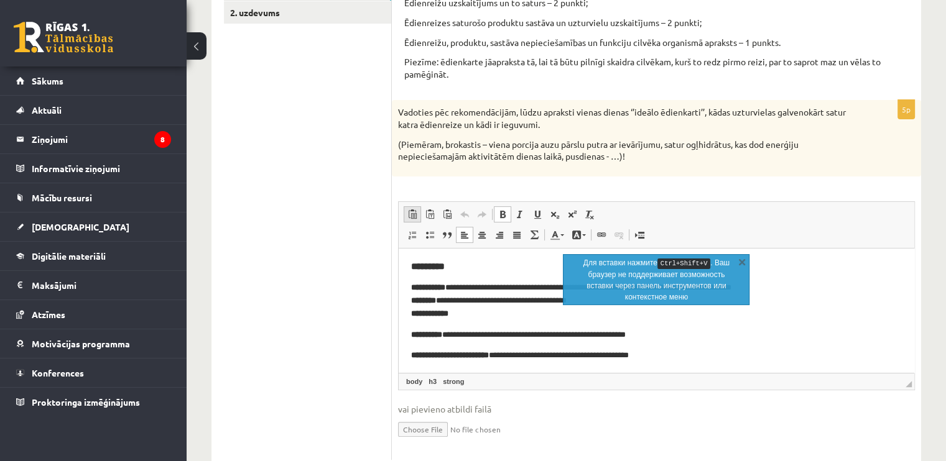
click at [407, 210] on span at bounding box center [412, 215] width 10 height 10
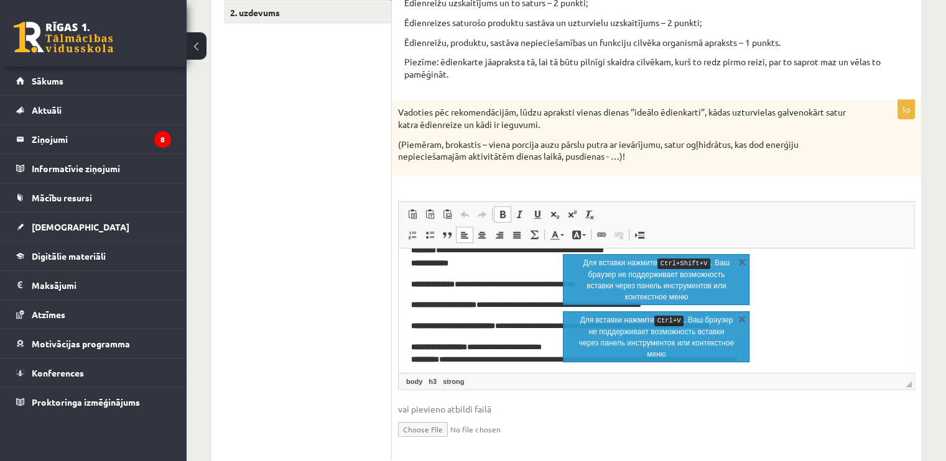
scroll to position [0, 0]
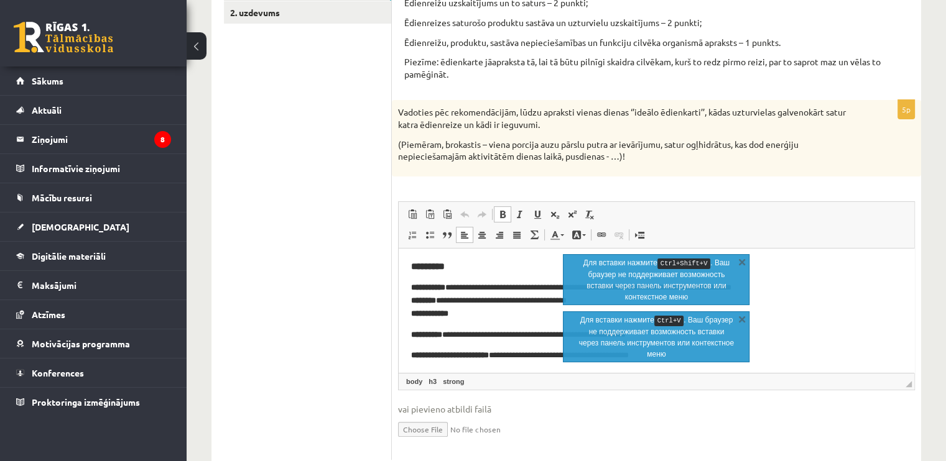
click at [475, 299] on p "**********" at bounding box center [651, 300] width 481 height 39
click at [445, 210] on span at bounding box center [447, 215] width 10 height 10
click at [458, 286] on p "**********" at bounding box center [651, 300] width 481 height 39
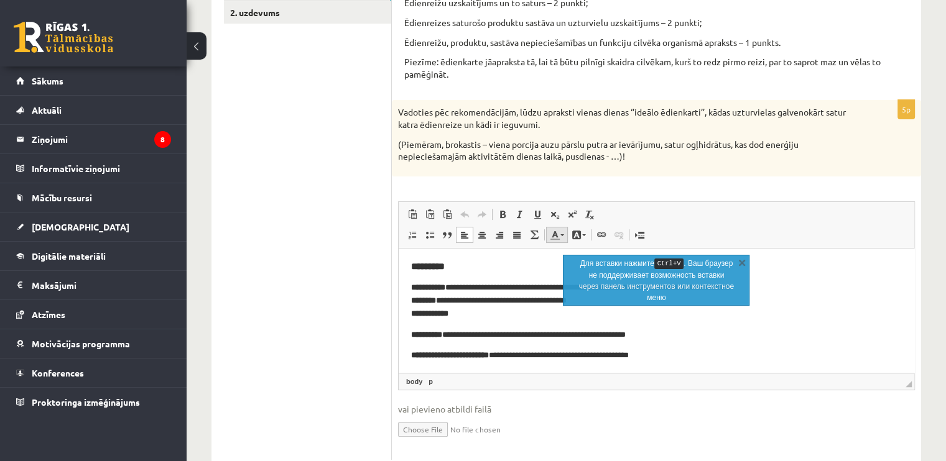
click at [550, 232] on span at bounding box center [555, 235] width 10 height 10
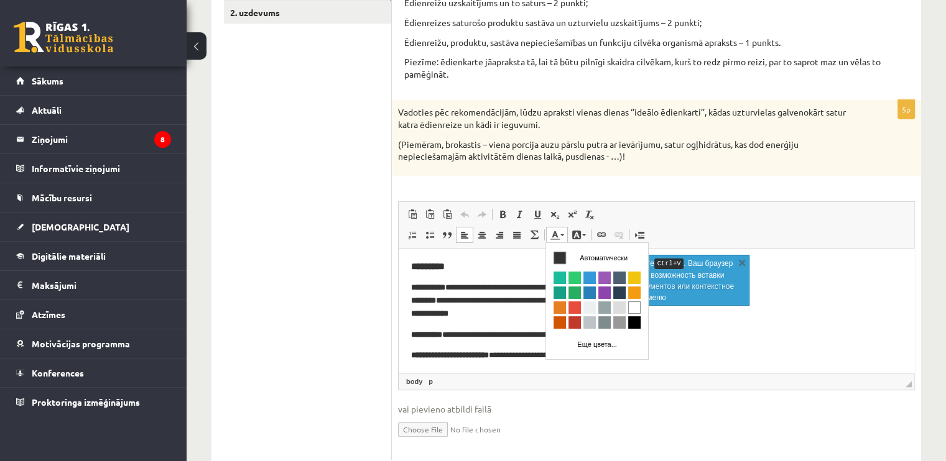
click at [555, 232] on span at bounding box center [555, 235] width 10 height 10
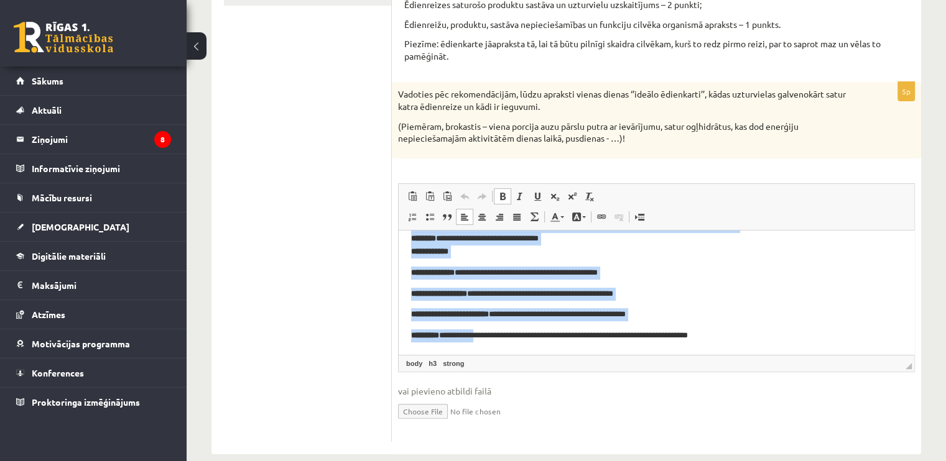
scroll to position [281, 0]
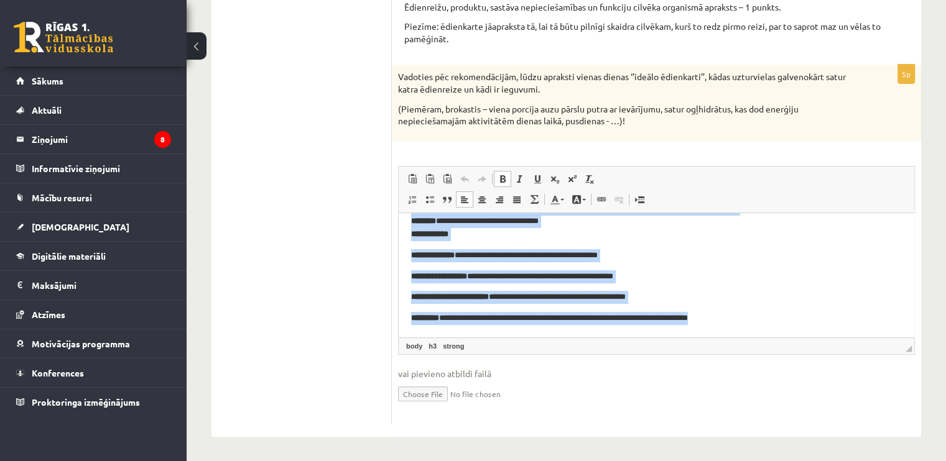
drag, startPoint x: 406, startPoint y: 229, endPoint x: 769, endPoint y: 336, distance: 378.0
click at [769, 336] on html "**********" at bounding box center [657, 25] width 516 height 624
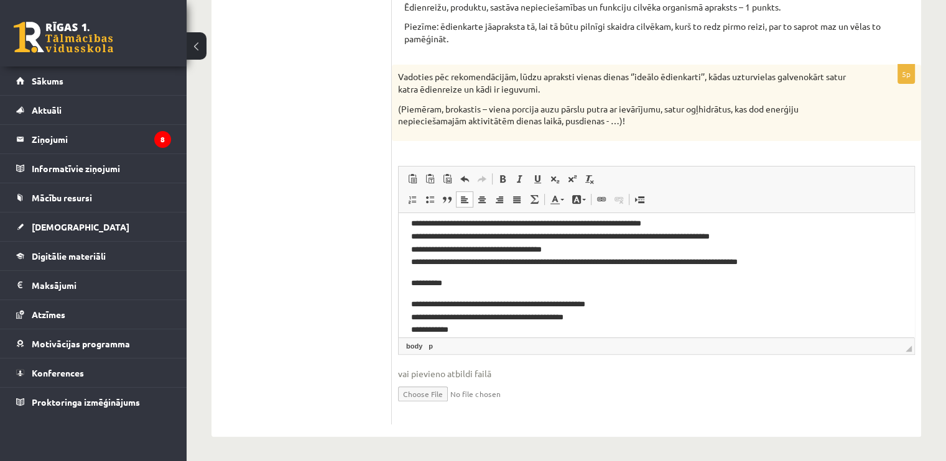
scroll to position [259, 0]
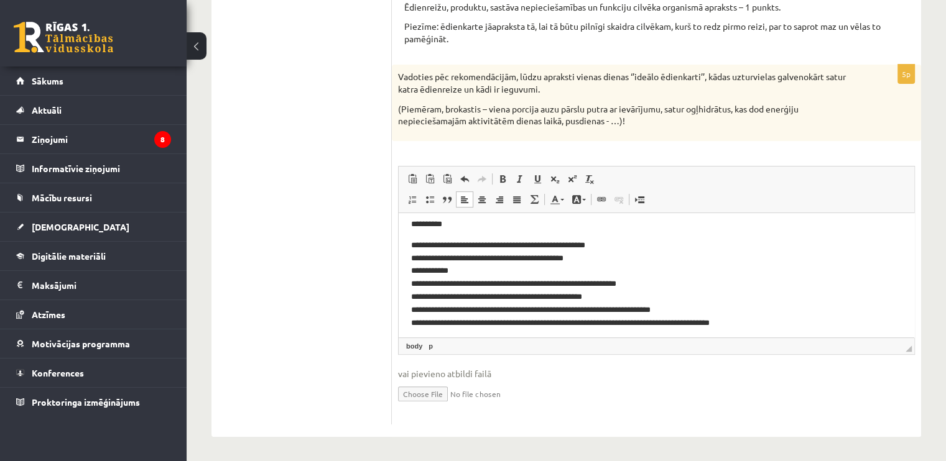
click at [423, 226] on p "**********" at bounding box center [651, 224] width 481 height 13
click at [414, 226] on p "*******" at bounding box center [651, 224] width 481 height 13
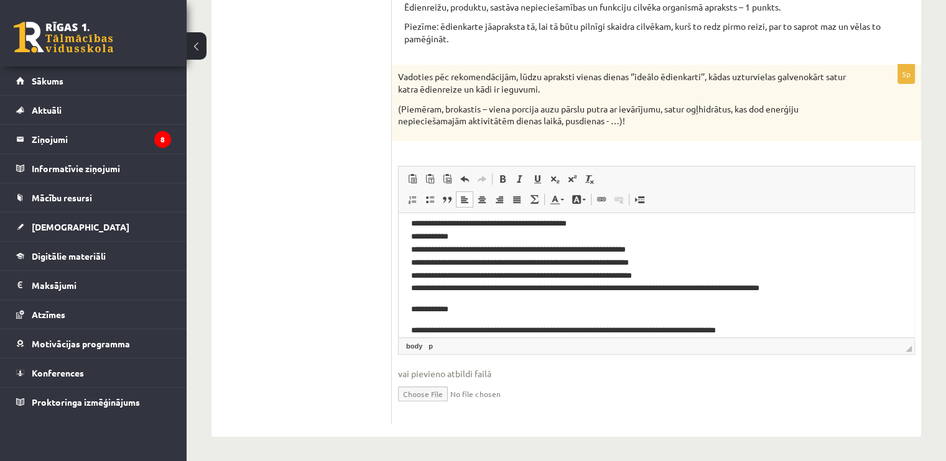
scroll to position [62, 0]
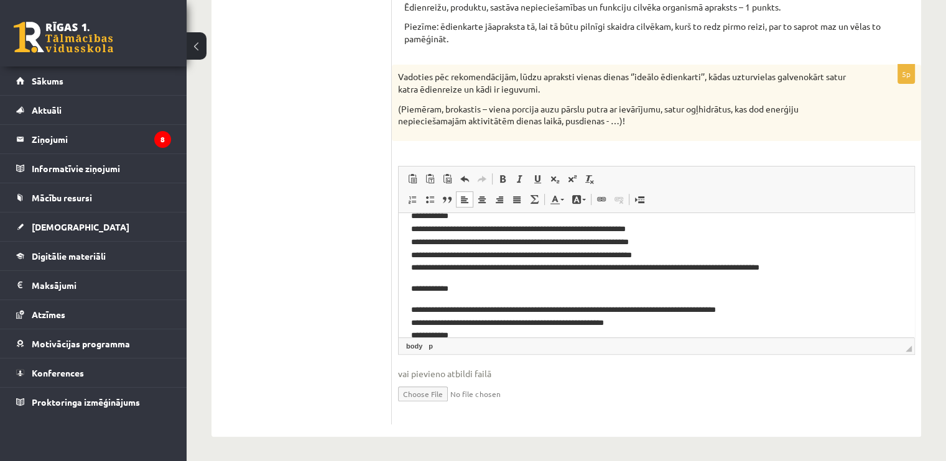
click at [424, 291] on p "**********" at bounding box center [651, 288] width 481 height 13
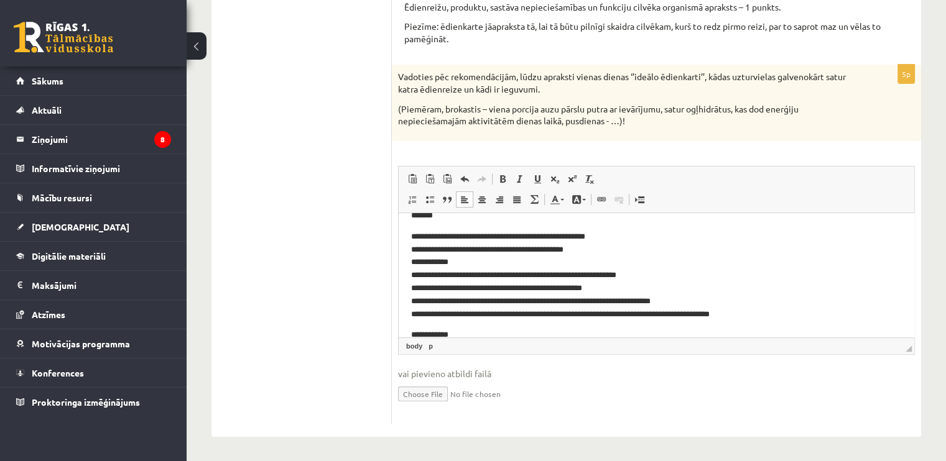
scroll to position [384, 0]
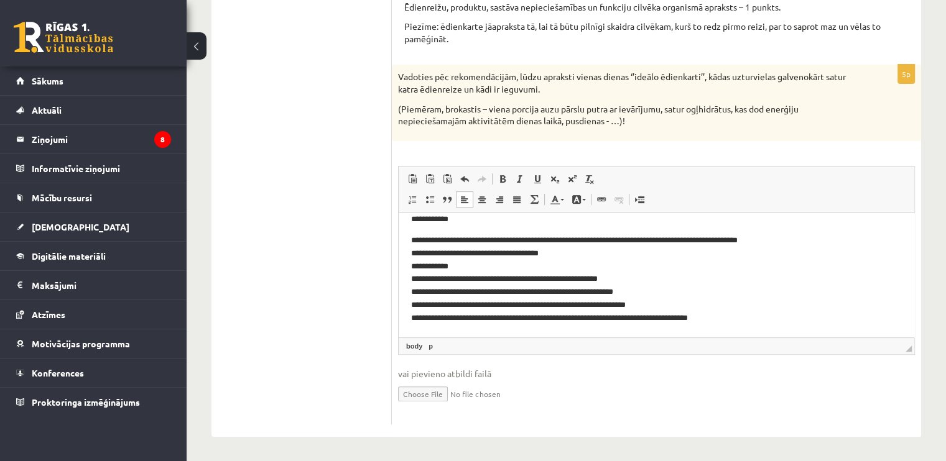
click at [424, 218] on p "**********" at bounding box center [651, 219] width 481 height 13
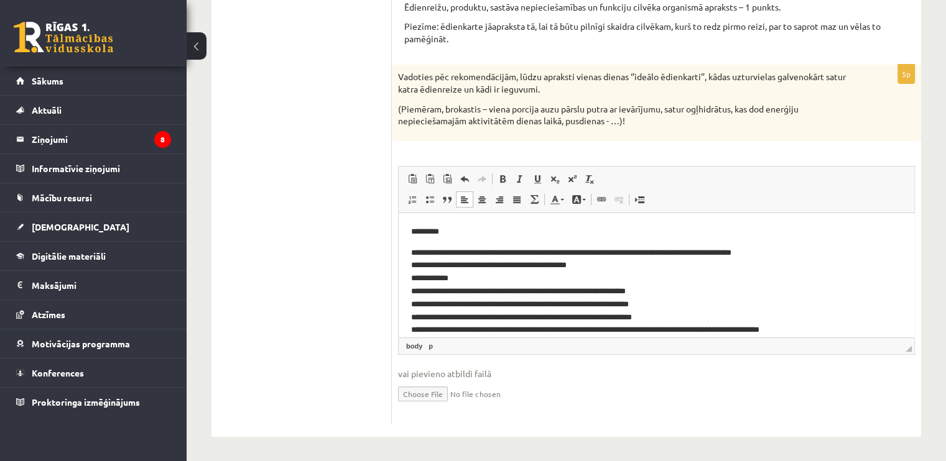
scroll to position [187, 0]
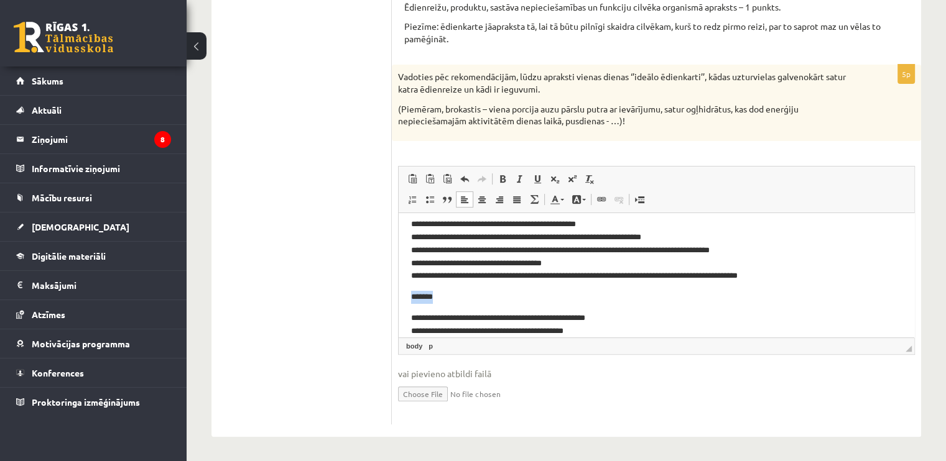
drag, startPoint x: 448, startPoint y: 296, endPoint x: 411, endPoint y: 300, distance: 37.0
click at [411, 300] on p "*******" at bounding box center [651, 296] width 481 height 13
drag, startPoint x: 443, startPoint y: 297, endPoint x: 398, endPoint y: 296, distance: 45.4
click at [399, 296] on html "**********" at bounding box center [657, 280] width 516 height 508
click at [503, 179] on span at bounding box center [503, 179] width 10 height 10
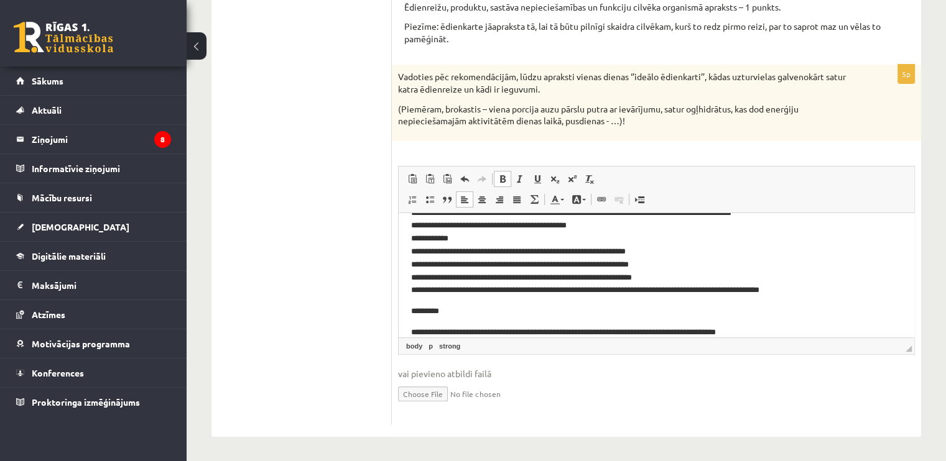
scroll to position [62, 0]
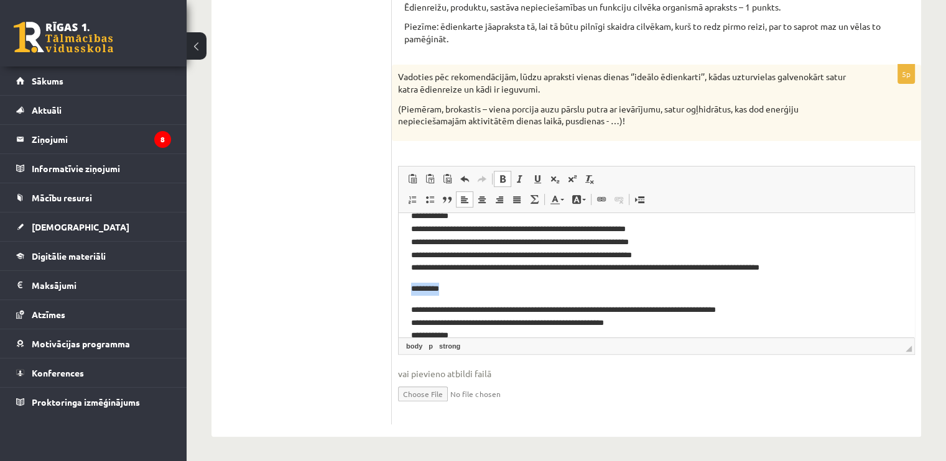
drag, startPoint x: 463, startPoint y: 290, endPoint x: 406, endPoint y: 289, distance: 57.2
click at [406, 289] on html "**********" at bounding box center [657, 405] width 516 height 508
click at [500, 178] on span at bounding box center [503, 179] width 10 height 10
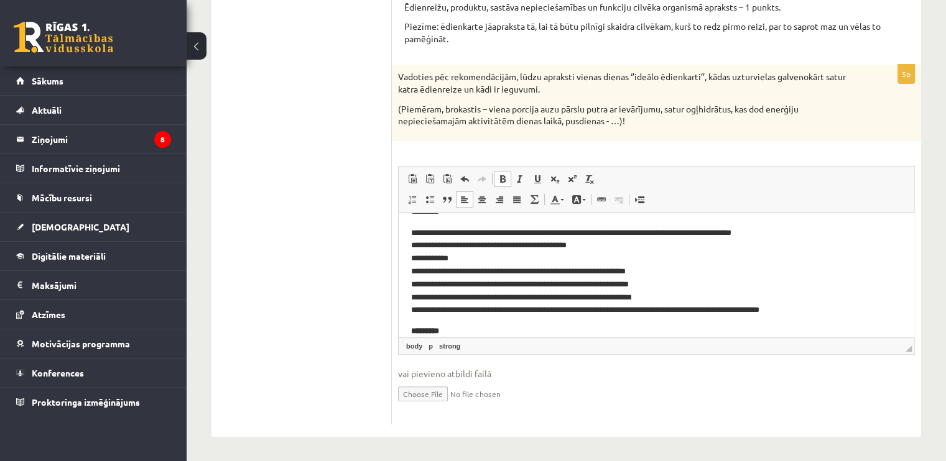
scroll to position [0, 0]
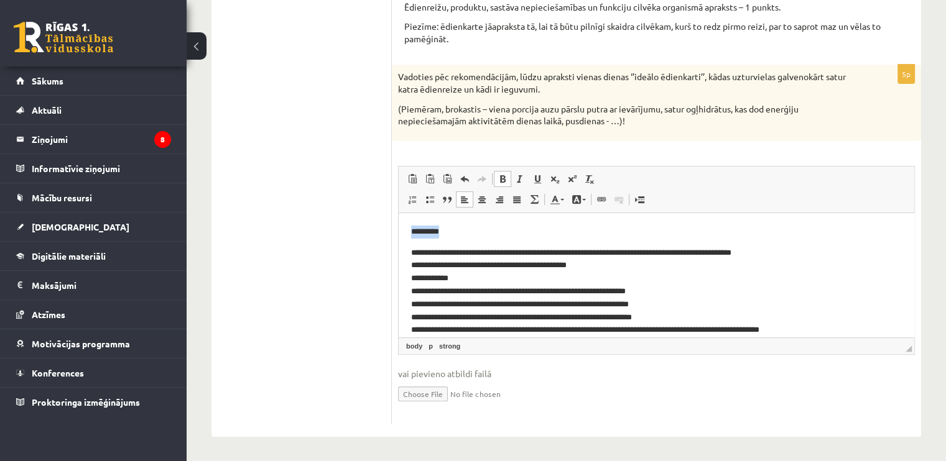
drag, startPoint x: 461, startPoint y: 233, endPoint x: 797, endPoint y: 445, distance: 397.2
click at [399, 233] on html "**********" at bounding box center [657, 467] width 516 height 508
click at [505, 174] on span at bounding box center [503, 179] width 10 height 10
drag, startPoint x: 409, startPoint y: 251, endPoint x: 451, endPoint y: 254, distance: 42.4
click at [451, 254] on html "**********" at bounding box center [657, 467] width 516 height 508
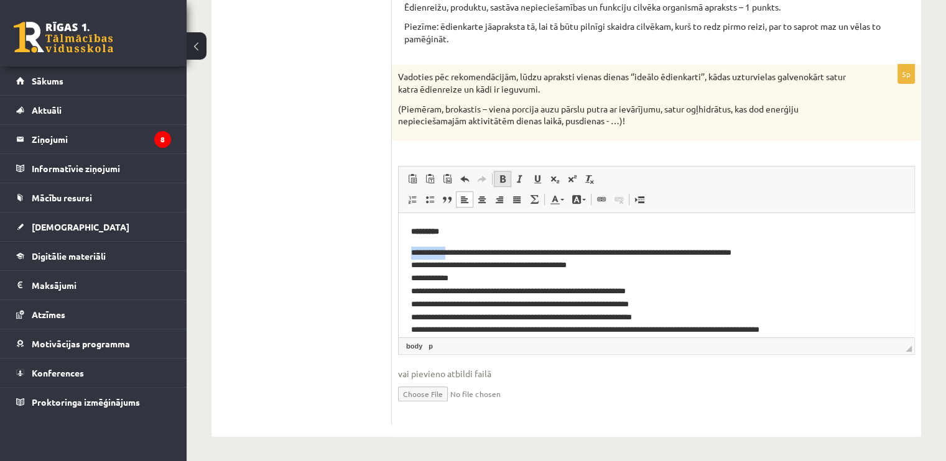
click at [503, 182] on span at bounding box center [503, 179] width 10 height 10
drag, startPoint x: 412, startPoint y: 264, endPoint x: 443, endPoint y: 269, distance: 30.8
click at [443, 269] on html "**********" at bounding box center [657, 467] width 516 height 508
click at [505, 183] on span at bounding box center [503, 179] width 10 height 10
drag, startPoint x: 409, startPoint y: 278, endPoint x: 455, endPoint y: 284, distance: 45.7
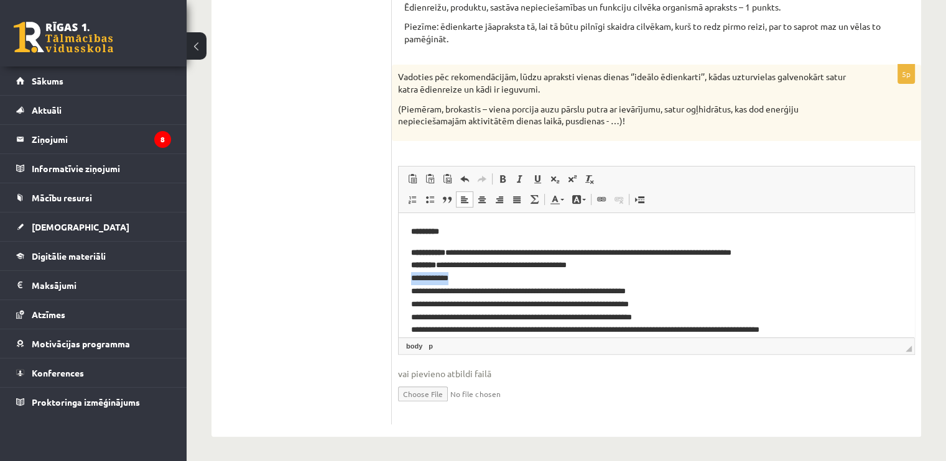
click at [455, 284] on html "**********" at bounding box center [657, 467] width 516 height 508
click at [507, 179] on span at bounding box center [503, 179] width 10 height 10
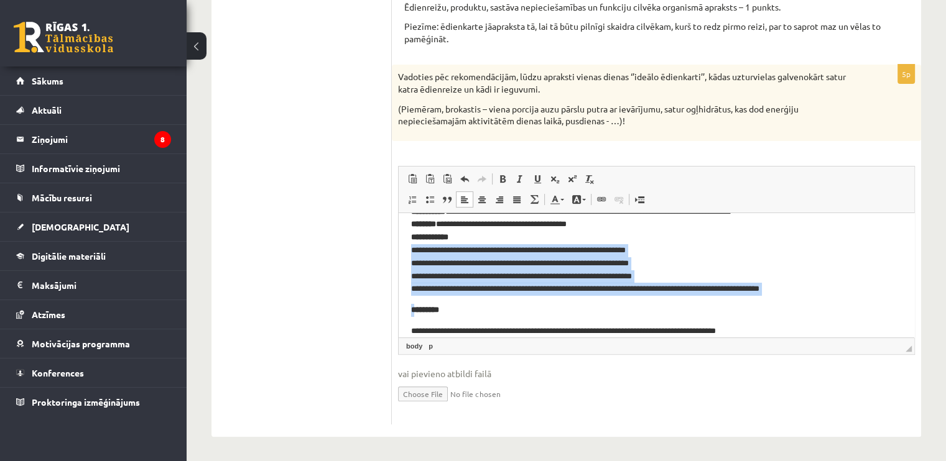
scroll to position [62, 0]
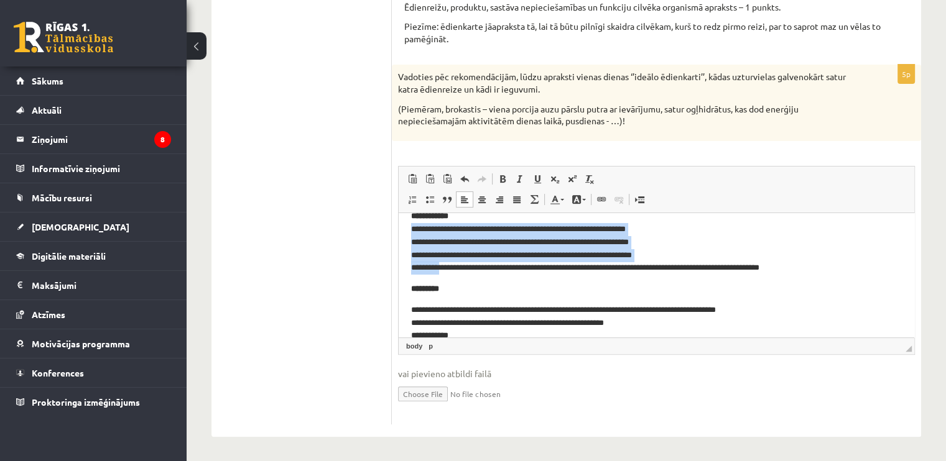
drag, startPoint x: 409, startPoint y: 290, endPoint x: 448, endPoint y: 266, distance: 46.6
click at [448, 266] on html "**********" at bounding box center [657, 405] width 516 height 508
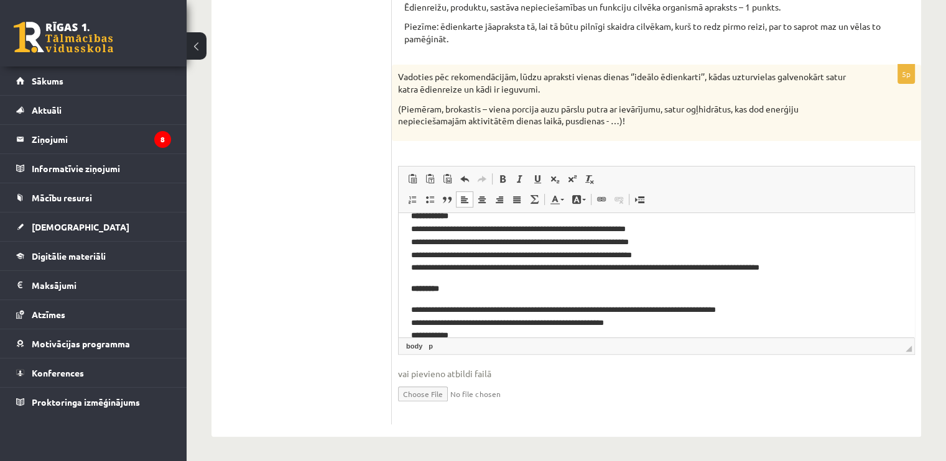
click at [458, 276] on body "**********" at bounding box center [656, 404] width 491 height 483
drag, startPoint x: 448, startPoint y: 269, endPoint x: 794, endPoint y: 476, distance: 403.4
click at [399, 265] on html "**********" at bounding box center [657, 405] width 516 height 508
drag, startPoint x: 517, startPoint y: 178, endPoint x: 500, endPoint y: 203, distance: 30.4
click at [517, 178] on span at bounding box center [520, 179] width 10 height 10
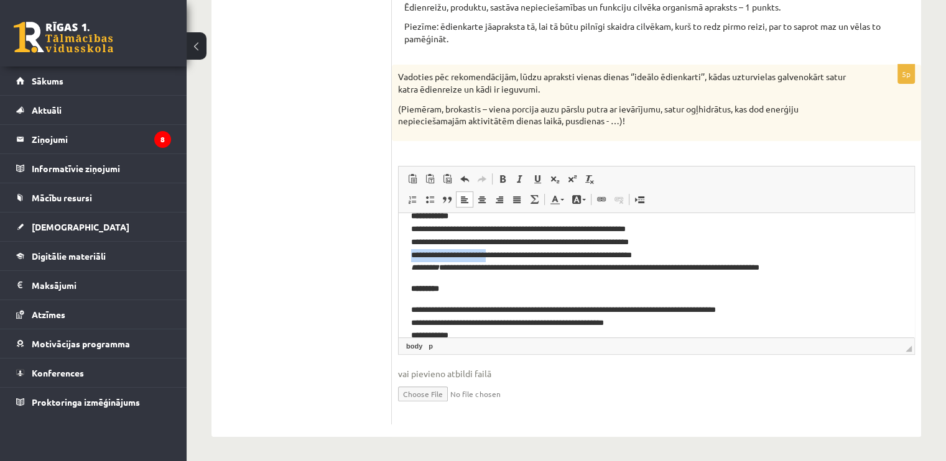
drag, startPoint x: 409, startPoint y: 254, endPoint x: 496, endPoint y: 259, distance: 87.8
click at [496, 259] on html "**********" at bounding box center [657, 405] width 516 height 508
click at [517, 185] on link "Курсив Комбинация клавиш Ctrl+I" at bounding box center [519, 179] width 17 height 16
drag, startPoint x: 409, startPoint y: 242, endPoint x: 498, endPoint y: 245, distance: 89.6
click at [498, 245] on html "**********" at bounding box center [657, 405] width 516 height 508
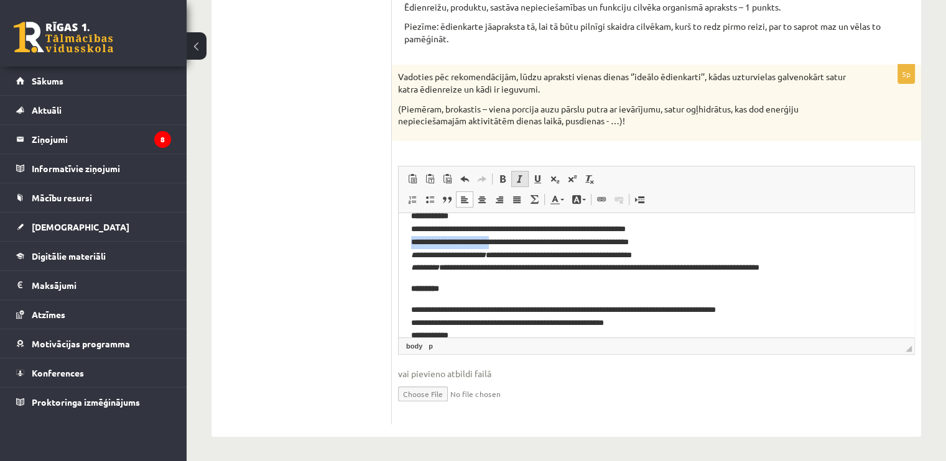
click at [519, 179] on span at bounding box center [520, 179] width 10 height 10
drag, startPoint x: 409, startPoint y: 228, endPoint x: 447, endPoint y: 229, distance: 38.0
click at [447, 229] on html "**********" at bounding box center [657, 405] width 516 height 508
click at [520, 174] on span at bounding box center [520, 179] width 10 height 10
click at [507, 275] on body "**********" at bounding box center [656, 404] width 491 height 483
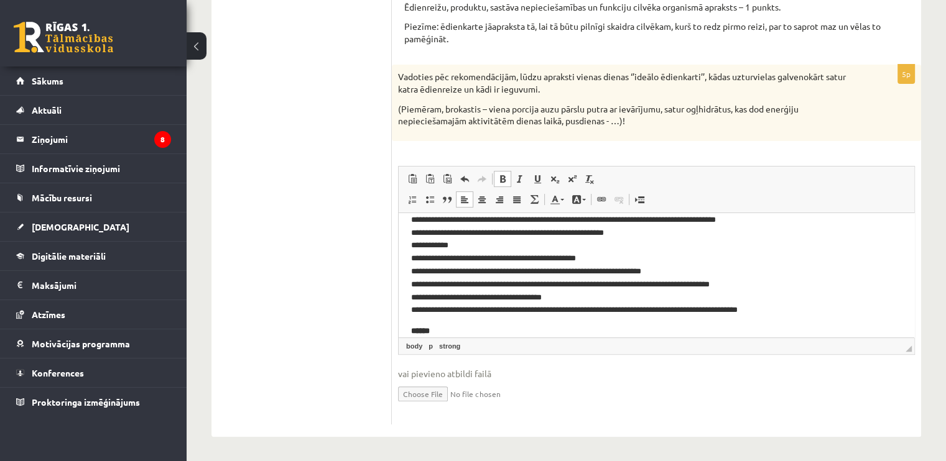
scroll to position [124, 0]
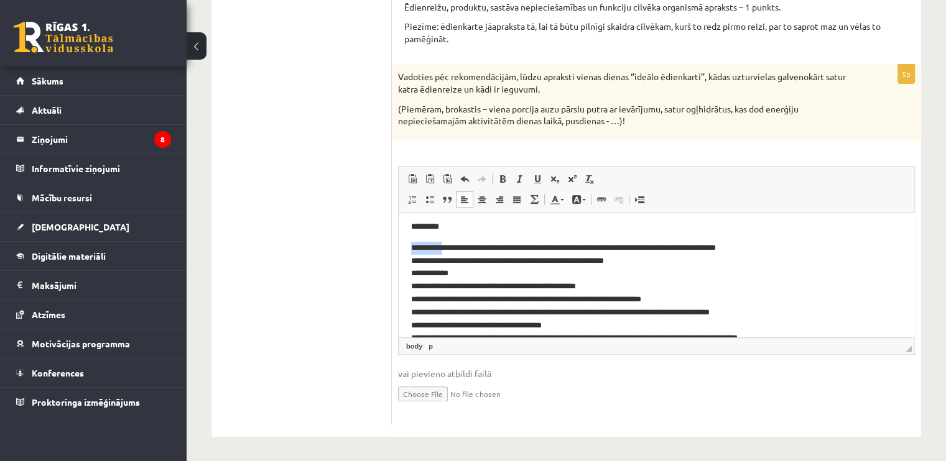
drag, startPoint x: 409, startPoint y: 246, endPoint x: 450, endPoint y: 251, distance: 41.9
click at [450, 251] on html "**********" at bounding box center [657, 342] width 516 height 508
drag, startPoint x: 452, startPoint y: 251, endPoint x: 384, endPoint y: 246, distance: 68.6
click at [399, 246] on html "**********" at bounding box center [657, 342] width 516 height 508
drag, startPoint x: 503, startPoint y: 178, endPoint x: 494, endPoint y: 203, distance: 25.8
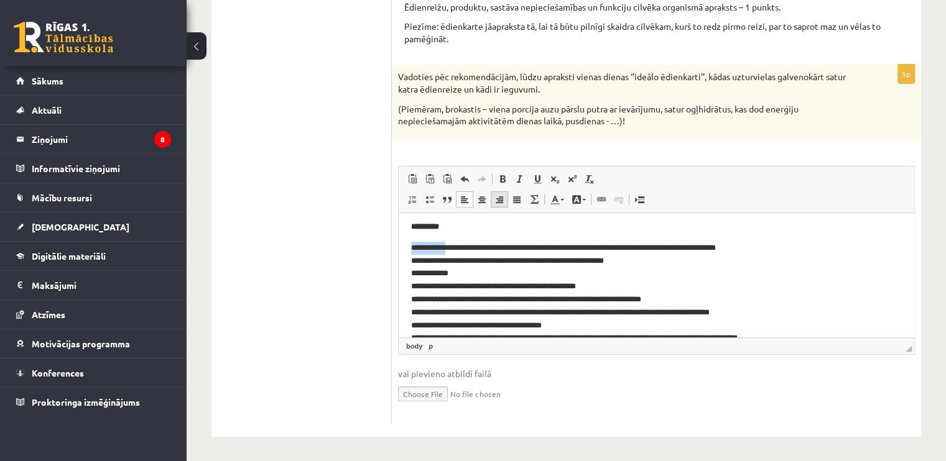
click at [503, 178] on span at bounding box center [503, 179] width 10 height 10
drag, startPoint x: 441, startPoint y: 264, endPoint x: 399, endPoint y: 259, distance: 42.6
click at [399, 259] on html "**********" at bounding box center [657, 342] width 516 height 508
click at [505, 182] on span at bounding box center [503, 179] width 10 height 10
drag, startPoint x: 463, startPoint y: 276, endPoint x: 782, endPoint y: 484, distance: 380.5
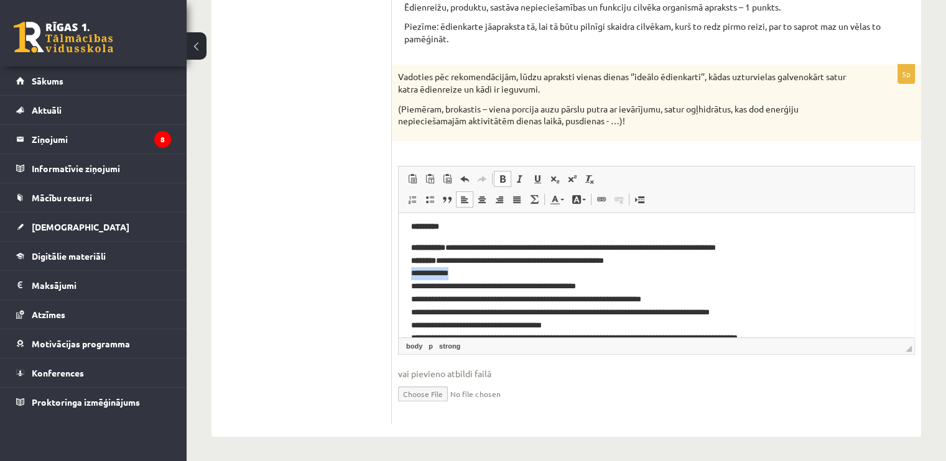
click at [399, 272] on html "**********" at bounding box center [657, 342] width 516 height 508
click at [500, 180] on span at bounding box center [503, 179] width 10 height 10
drag, startPoint x: 463, startPoint y: 288, endPoint x: 358, endPoint y: 291, distance: 105.2
click at [399, 291] on html "**********" at bounding box center [657, 342] width 516 height 508
click at [519, 178] on span at bounding box center [520, 179] width 10 height 10
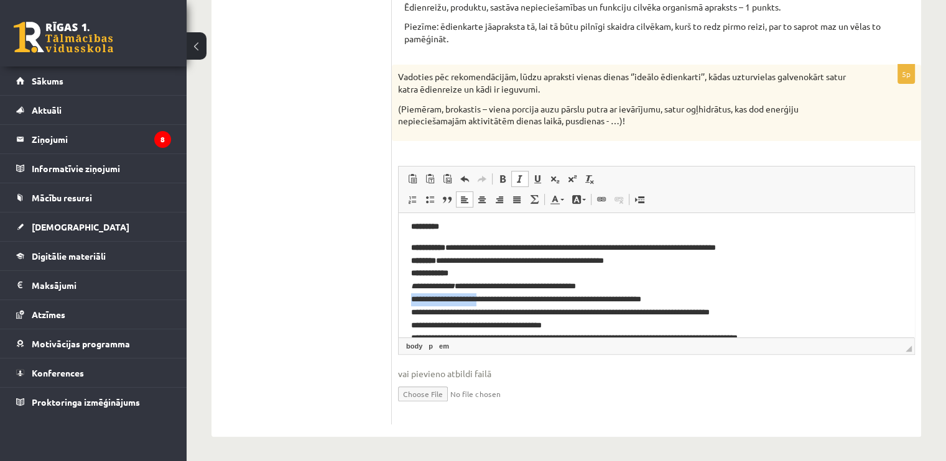
drag, startPoint x: 487, startPoint y: 300, endPoint x: 795, endPoint y: 509, distance: 372.6
click at [399, 300] on html "**********" at bounding box center [657, 342] width 516 height 508
click at [516, 176] on span at bounding box center [520, 179] width 10 height 10
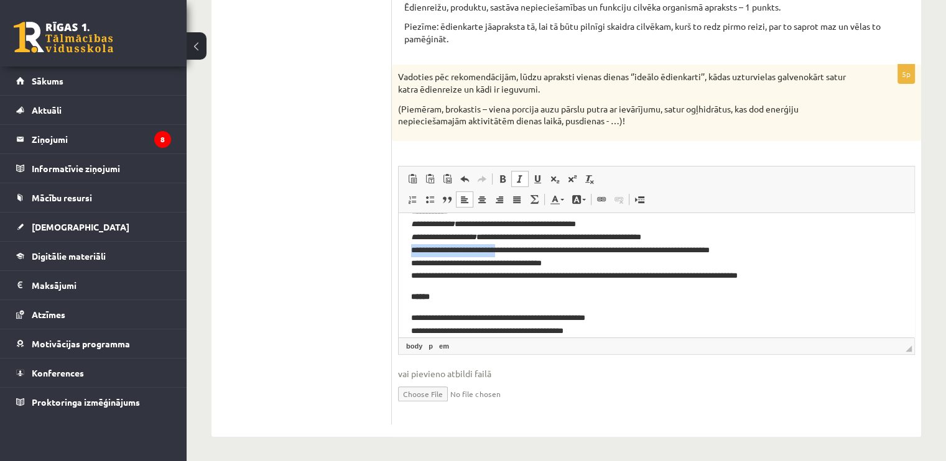
drag, startPoint x: 508, startPoint y: 251, endPoint x: 405, endPoint y: 256, distance: 103.3
click at [405, 256] on html "**********" at bounding box center [657, 280] width 516 height 508
drag, startPoint x: 472, startPoint y: 265, endPoint x: 794, endPoint y: 478, distance: 385.9
click at [399, 269] on html "**********" at bounding box center [657, 280] width 516 height 508
drag, startPoint x: 413, startPoint y: 247, endPoint x: 508, endPoint y: 249, distance: 94.6
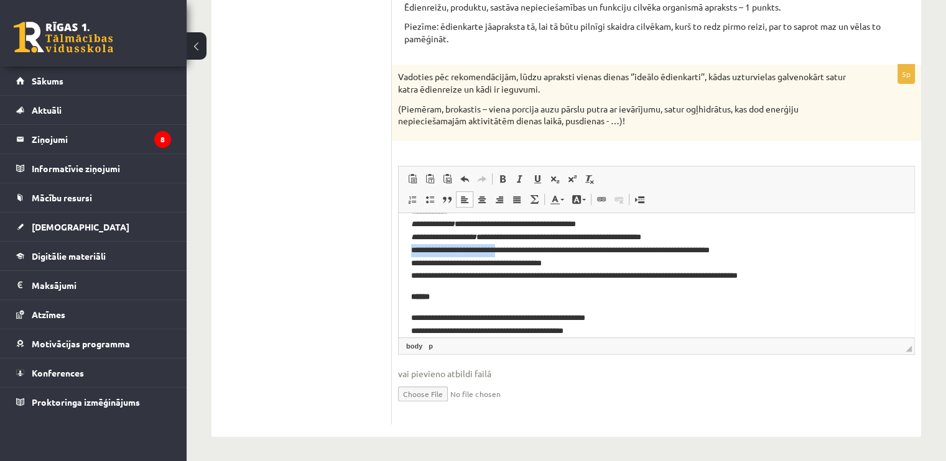
click at [508, 249] on html "**********" at bounding box center [657, 280] width 516 height 508
click at [521, 175] on span at bounding box center [520, 179] width 10 height 10
drag, startPoint x: 474, startPoint y: 266, endPoint x: 784, endPoint y: 479, distance: 375.7
click at [399, 271] on html "**********" at bounding box center [657, 280] width 516 height 508
drag, startPoint x: 410, startPoint y: 262, endPoint x: 476, endPoint y: 262, distance: 65.9
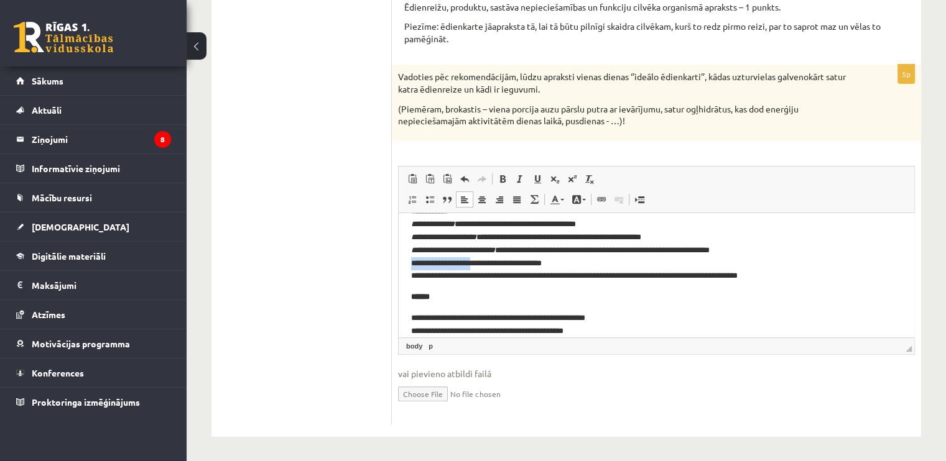
click at [476, 262] on html "**********" at bounding box center [657, 280] width 516 height 508
click at [516, 177] on span at bounding box center [520, 179] width 10 height 10
drag, startPoint x: 446, startPoint y: 279, endPoint x: 381, endPoint y: 281, distance: 64.7
click at [399, 281] on html "**********" at bounding box center [657, 280] width 516 height 508
click at [516, 183] on span at bounding box center [520, 179] width 10 height 10
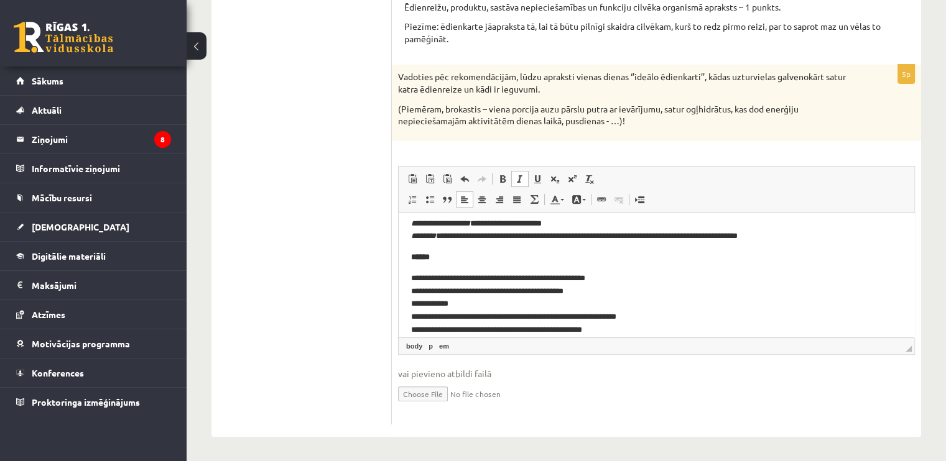
scroll to position [249, 0]
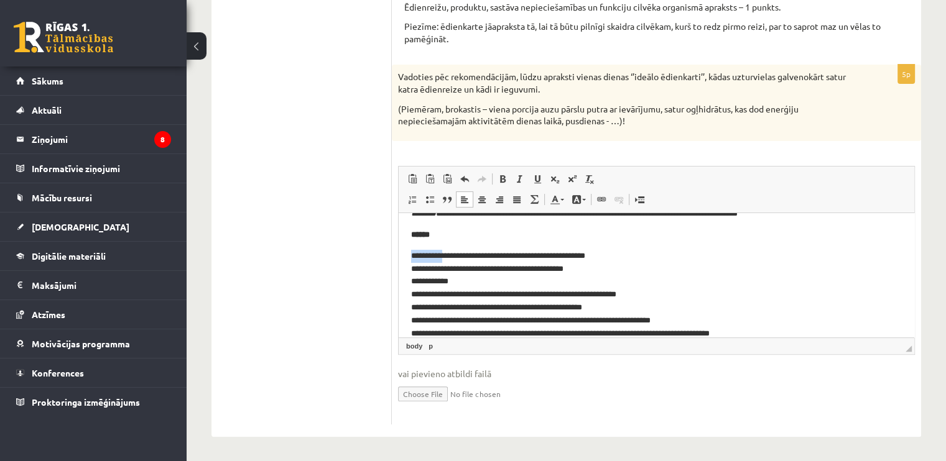
drag, startPoint x: 409, startPoint y: 256, endPoint x: 450, endPoint y: 255, distance: 41.1
click at [450, 255] on html "**********" at bounding box center [657, 218] width 516 height 508
click at [506, 180] on span at bounding box center [503, 179] width 10 height 10
drag, startPoint x: 453, startPoint y: 255, endPoint x: 442, endPoint y: 259, distance: 12.4
click at [442, 259] on p "**********" at bounding box center [651, 294] width 481 height 91
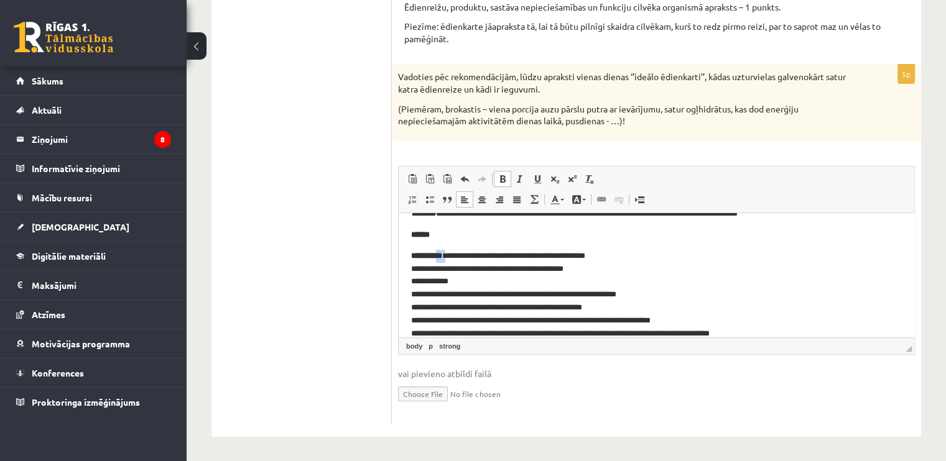
click at [498, 177] on span at bounding box center [503, 179] width 10 height 10
drag, startPoint x: 441, startPoint y: 269, endPoint x: 365, endPoint y: 269, distance: 75.9
click at [399, 269] on html "**********" at bounding box center [657, 218] width 516 height 508
click at [509, 181] on link "Полужирный Комбинация клавиш Ctrl+B" at bounding box center [502, 179] width 17 height 16
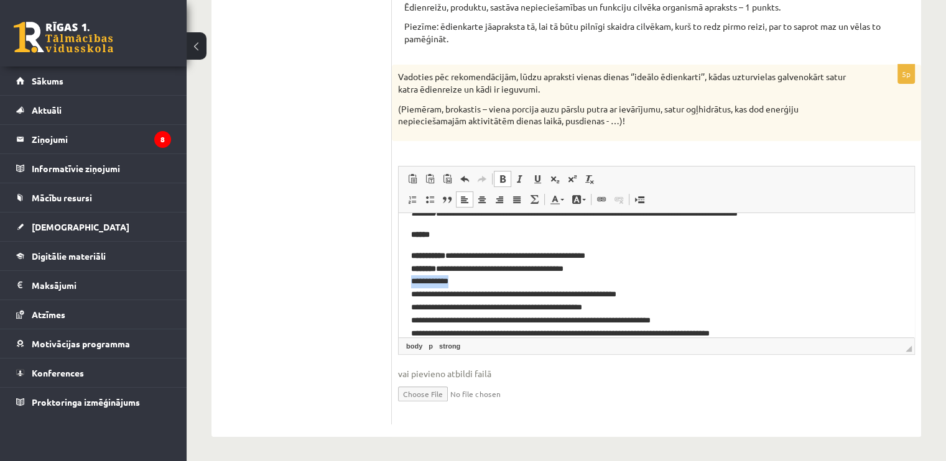
drag, startPoint x: 460, startPoint y: 277, endPoint x: 391, endPoint y: 279, distance: 69.7
click at [399, 279] on html "**********" at bounding box center [657, 218] width 516 height 508
drag, startPoint x: 508, startPoint y: 181, endPoint x: 503, endPoint y: 206, distance: 25.9
click at [507, 181] on link "Полужирный Комбинация клавиш Ctrl+B" at bounding box center [502, 179] width 17 height 16
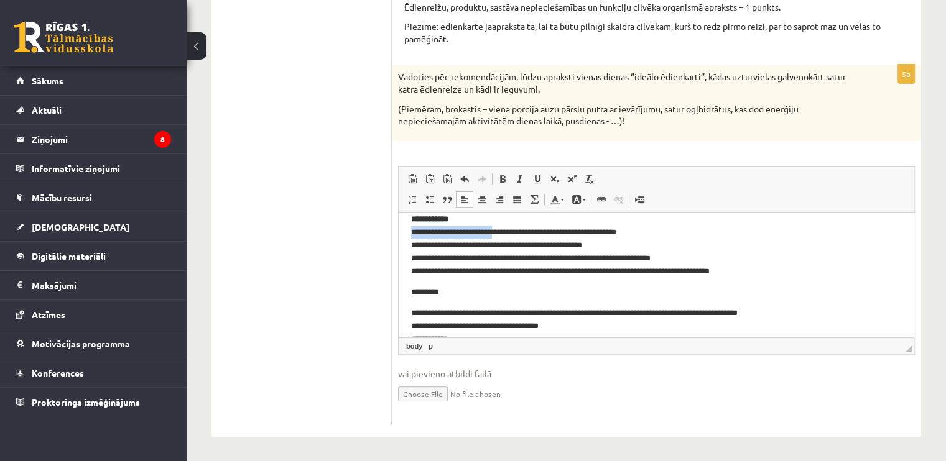
drag, startPoint x: 410, startPoint y: 230, endPoint x: 503, endPoint y: 229, distance: 92.1
click at [503, 229] on html "**********" at bounding box center [657, 156] width 516 height 508
click at [512, 181] on link "Курсив Комбинация клавиш Ctrl+I" at bounding box center [519, 179] width 17 height 16
drag, startPoint x: 464, startPoint y: 246, endPoint x: 404, endPoint y: 241, distance: 60.5
click at [399, 249] on html "**********" at bounding box center [657, 156] width 516 height 508
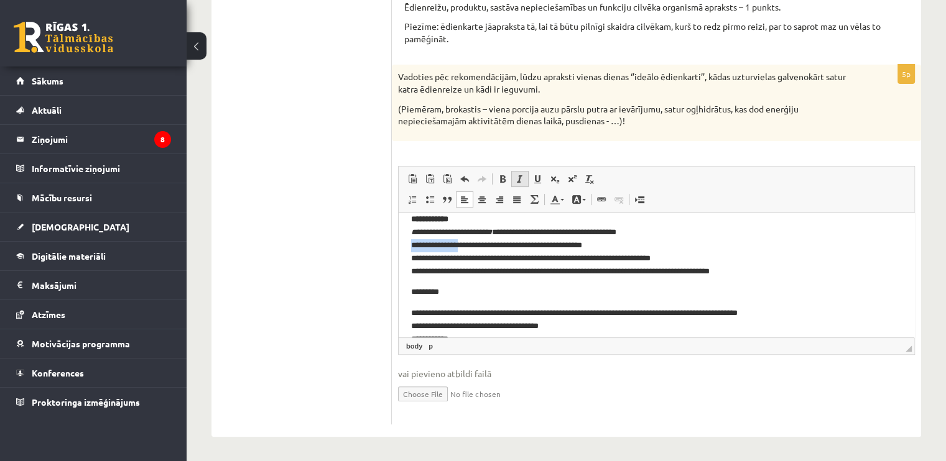
click at [517, 178] on span at bounding box center [520, 179] width 10 height 10
drag, startPoint x: 497, startPoint y: 259, endPoint x: 401, endPoint y: 246, distance: 97.2
click at [399, 261] on html "**********" at bounding box center [657, 156] width 516 height 508
click at [520, 174] on span at bounding box center [520, 179] width 10 height 10
drag, startPoint x: 448, startPoint y: 272, endPoint x: 375, endPoint y: 272, distance: 72.8
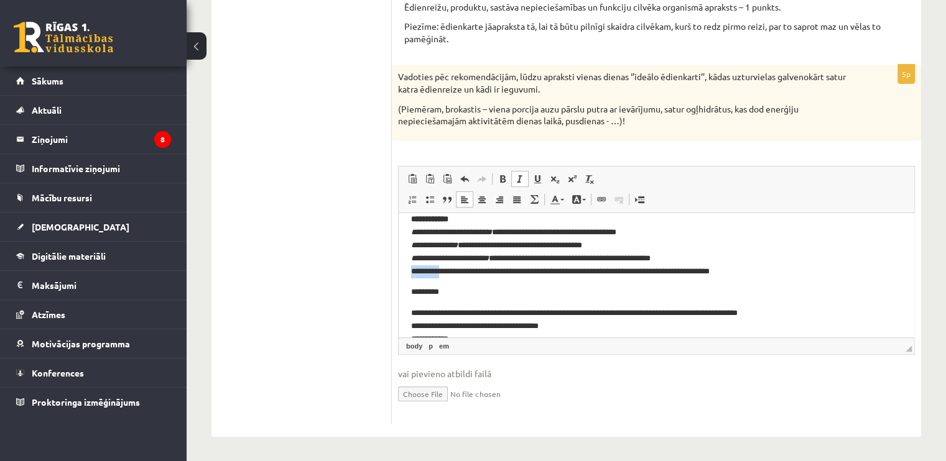
click at [399, 272] on html "**********" at bounding box center [657, 156] width 516 height 508
click at [522, 182] on span at bounding box center [520, 179] width 10 height 10
drag, startPoint x: 445, startPoint y: 294, endPoint x: 382, endPoint y: 301, distance: 63.8
click at [399, 301] on html "**********" at bounding box center [657, 156] width 516 height 508
drag, startPoint x: 443, startPoint y: 295, endPoint x: 406, endPoint y: 296, distance: 37.3
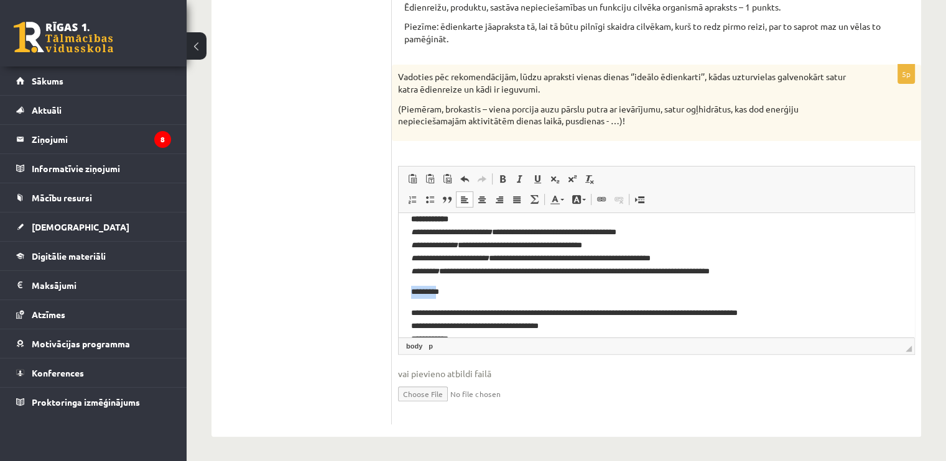
click at [406, 296] on html "**********" at bounding box center [657, 156] width 516 height 508
drag, startPoint x: 410, startPoint y: 292, endPoint x: 502, endPoint y: 289, distance: 92.1
click at [502, 289] on html "**********" at bounding box center [657, 156] width 516 height 508
click at [504, 180] on span at bounding box center [503, 179] width 10 height 10
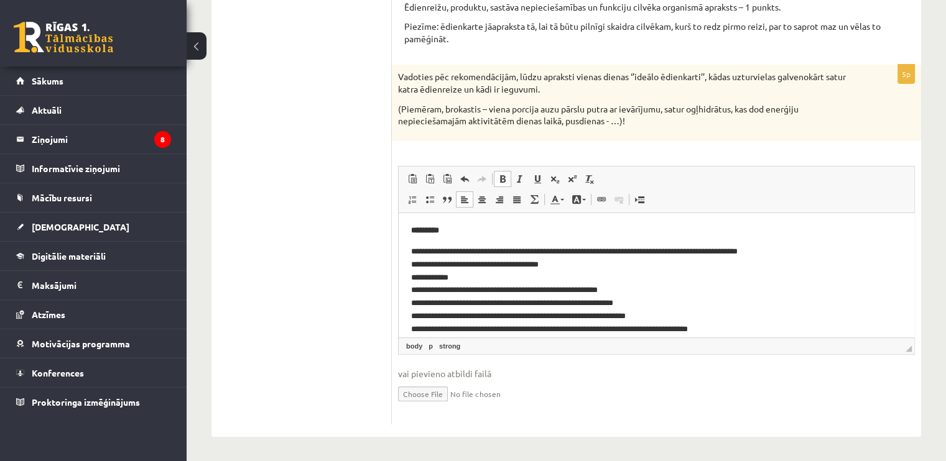
scroll to position [373, 0]
drag, startPoint x: 408, startPoint y: 252, endPoint x: 455, endPoint y: 255, distance: 47.4
click at [455, 255] on html "**********" at bounding box center [657, 94] width 516 height 508
click at [512, 182] on link "Курсив Комбинация клавиш Ctrl+I" at bounding box center [519, 179] width 17 height 16
click at [508, 183] on link "Полужирный Комбинация клавиш Ctrl+B" at bounding box center [502, 179] width 17 height 16
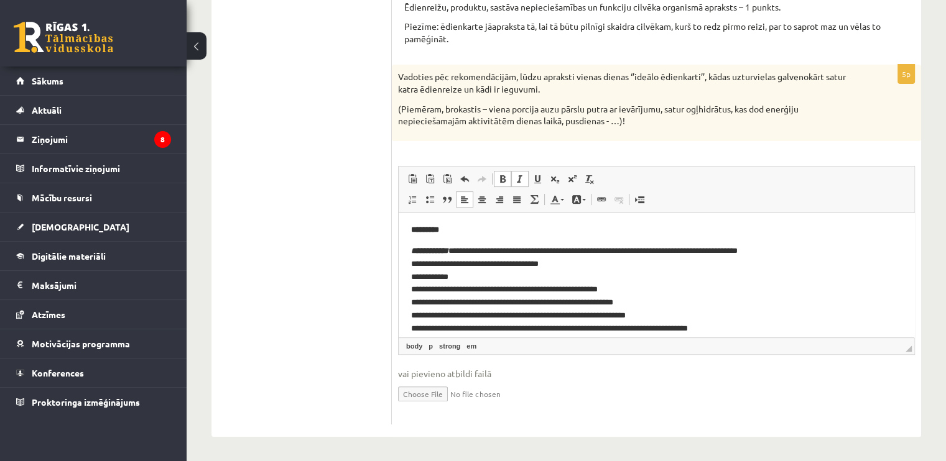
click at [522, 177] on span at bounding box center [520, 179] width 10 height 10
drag, startPoint x: 428, startPoint y: 262, endPoint x: 446, endPoint y: 262, distance: 18.0
click at [446, 262] on p "**********" at bounding box center [651, 289] width 481 height 91
click at [498, 180] on span at bounding box center [503, 179] width 10 height 10
drag, startPoint x: 410, startPoint y: 279, endPoint x: 462, endPoint y: 279, distance: 52.2
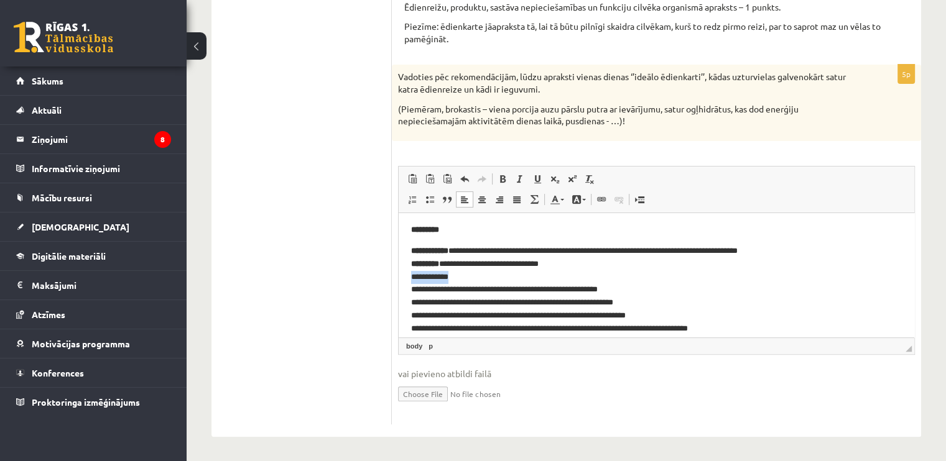
click at [462, 279] on html "**********" at bounding box center [657, 94] width 516 height 508
click at [502, 178] on span at bounding box center [503, 179] width 10 height 10
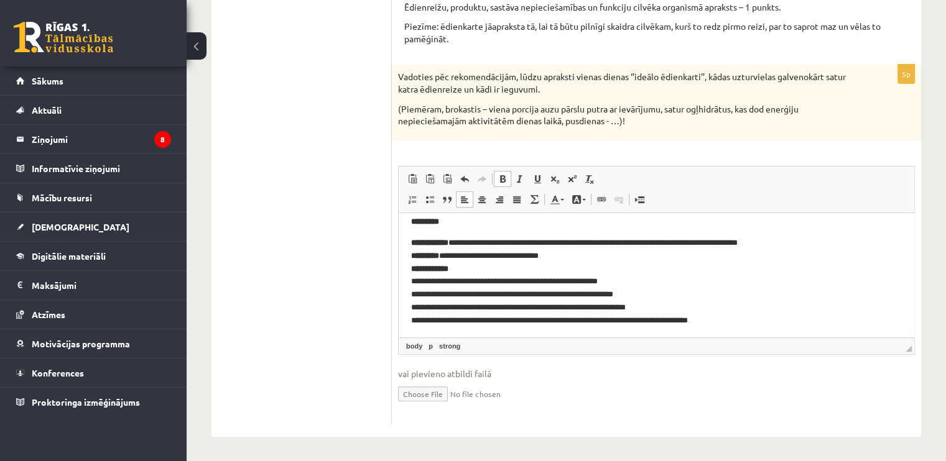
scroll to position [384, 0]
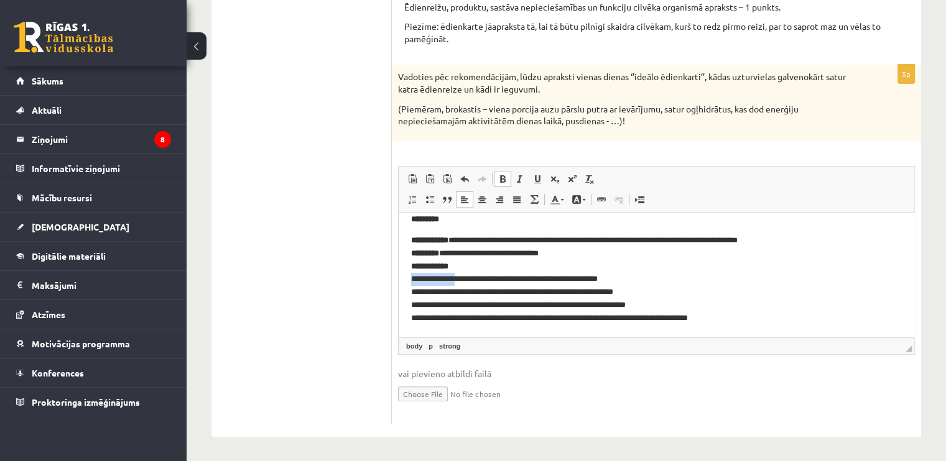
drag, startPoint x: 412, startPoint y: 278, endPoint x: 463, endPoint y: 280, distance: 51.7
click at [463, 280] on p "**********" at bounding box center [651, 279] width 481 height 91
click at [524, 176] on span at bounding box center [520, 179] width 10 height 10
drag, startPoint x: 407, startPoint y: 292, endPoint x: 486, endPoint y: 298, distance: 78.6
click at [486, 298] on html "**********" at bounding box center [657, 83] width 516 height 508
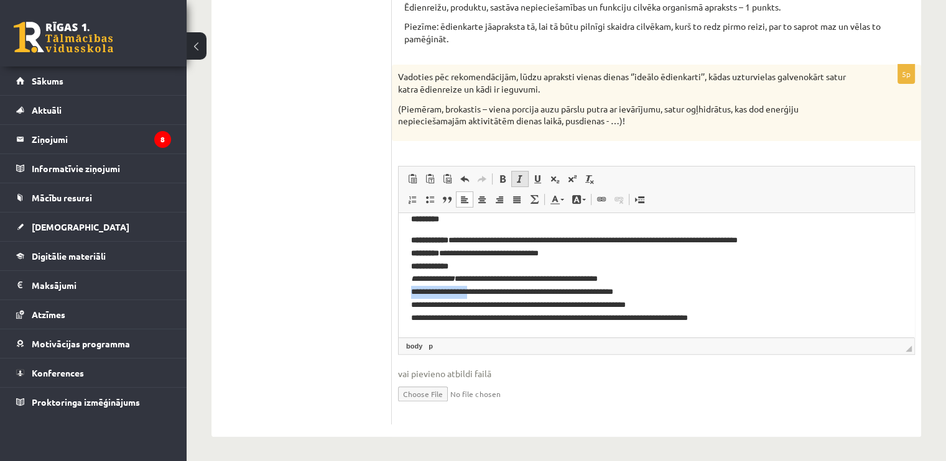
click at [512, 179] on link "Курсив Комбинация клавиш Ctrl+I" at bounding box center [519, 179] width 17 height 16
drag, startPoint x: 409, startPoint y: 307, endPoint x: 501, endPoint y: 306, distance: 92.1
click at [501, 306] on html "**********" at bounding box center [657, 83] width 516 height 508
click at [511, 183] on link "Курсив Комбинация клавиш Ctrl+I" at bounding box center [519, 179] width 17 height 16
drag, startPoint x: 408, startPoint y: 316, endPoint x: 448, endPoint y: 318, distance: 40.5
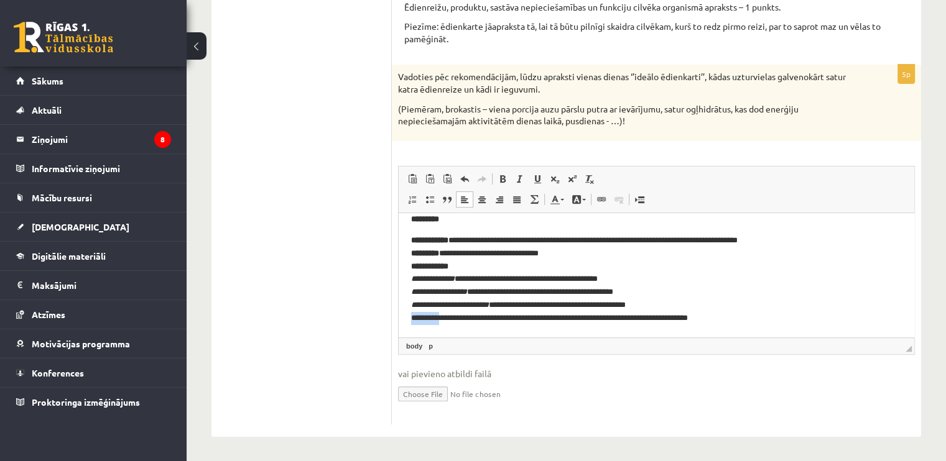
click at [448, 318] on html "**********" at bounding box center [657, 83] width 516 height 508
click at [518, 180] on span at bounding box center [520, 179] width 10 height 10
click at [559, 259] on p "**********" at bounding box center [651, 279] width 481 height 91
drag, startPoint x: 486, startPoint y: 276, endPoint x: 466, endPoint y: 281, distance: 20.5
click at [466, 281] on p "**********" at bounding box center [651, 279] width 481 height 91
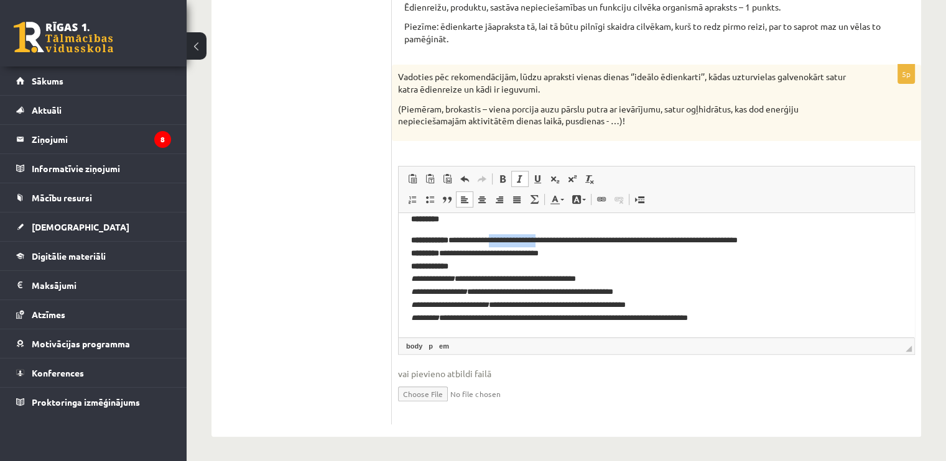
drag, startPoint x: 553, startPoint y: 241, endPoint x: 504, endPoint y: 243, distance: 49.1
click at [504, 243] on p "**********" at bounding box center [651, 279] width 481 height 91
drag, startPoint x: 553, startPoint y: 239, endPoint x: 641, endPoint y: 240, distance: 88.3
click at [641, 240] on p "**********" at bounding box center [651, 279] width 481 height 91
drag, startPoint x: 534, startPoint y: 302, endPoint x: 501, endPoint y: 304, distance: 32.4
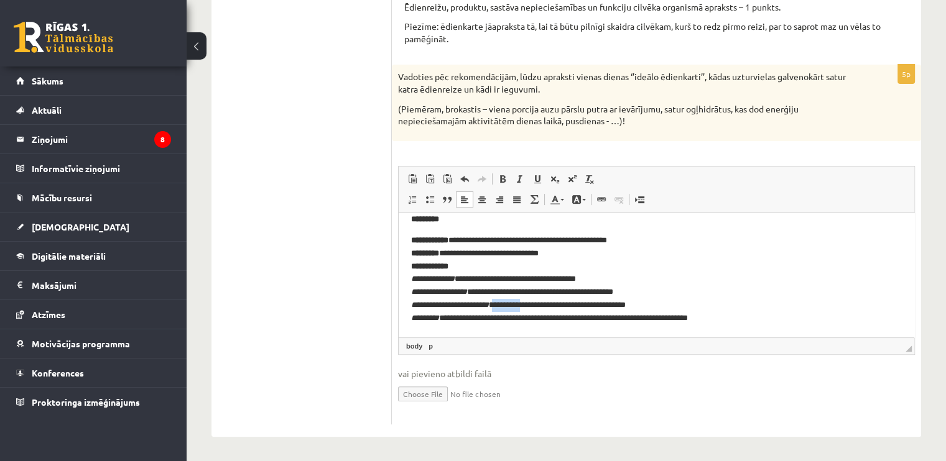
click at [501, 304] on p "**********" at bounding box center [651, 279] width 481 height 91
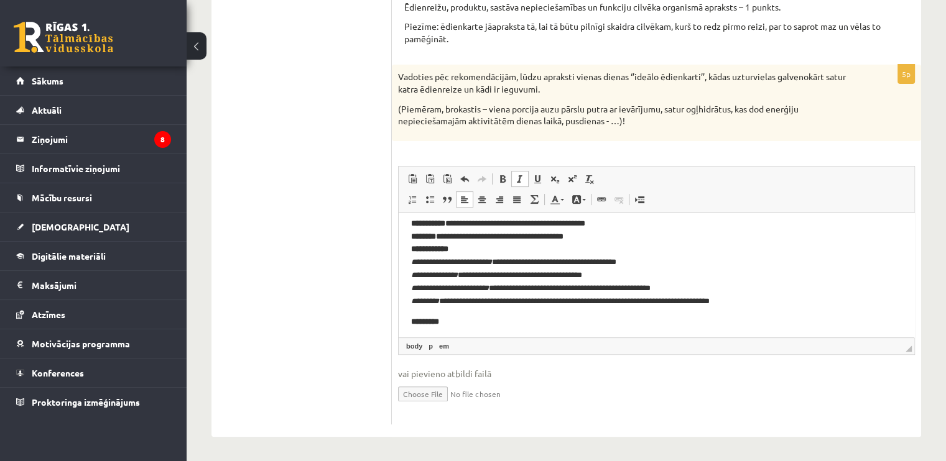
scroll to position [259, 0]
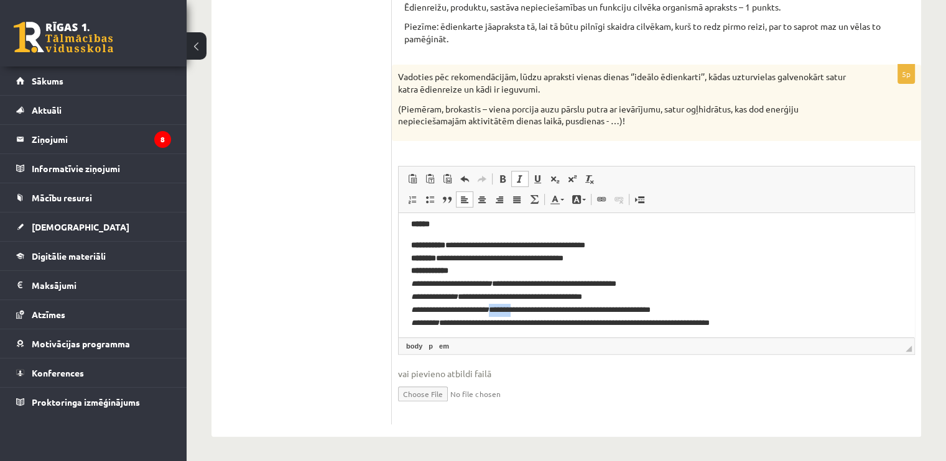
drag, startPoint x: 523, startPoint y: 308, endPoint x: 498, endPoint y: 312, distance: 25.3
click at [498, 312] on p "**********" at bounding box center [651, 284] width 481 height 91
click at [494, 299] on p "**********" at bounding box center [651, 284] width 481 height 91
click at [534, 283] on p "**********" at bounding box center [651, 284] width 481 height 91
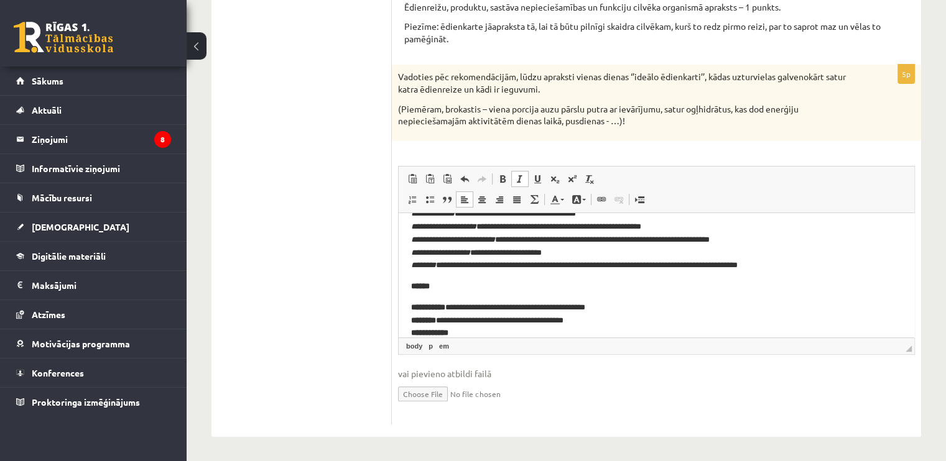
scroll to position [135, 0]
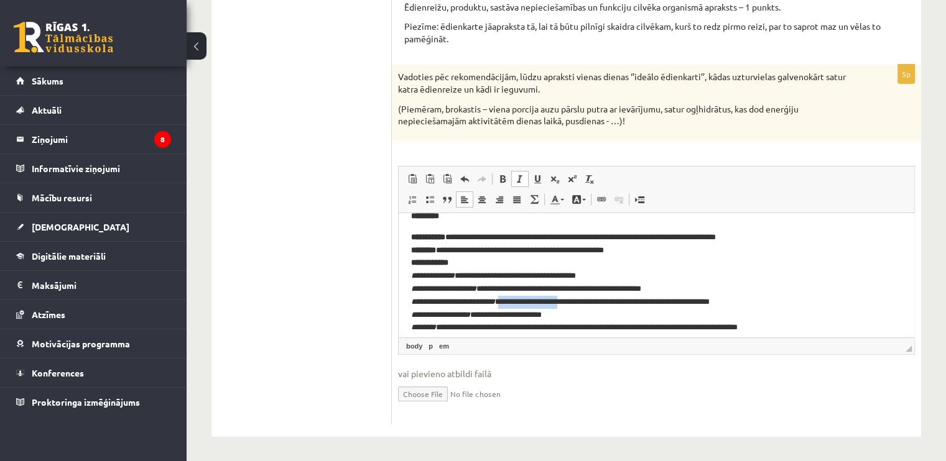
drag, startPoint x: 572, startPoint y: 304, endPoint x: 511, endPoint y: 304, distance: 61.6
click at [511, 304] on p "**********" at bounding box center [651, 282] width 481 height 103
drag, startPoint x: 471, startPoint y: 316, endPoint x: 441, endPoint y: 316, distance: 30.5
click at [441, 316] on em "**********" at bounding box center [440, 314] width 59 height 8
click at [513, 288] on p "**********" at bounding box center [651, 282] width 481 height 103
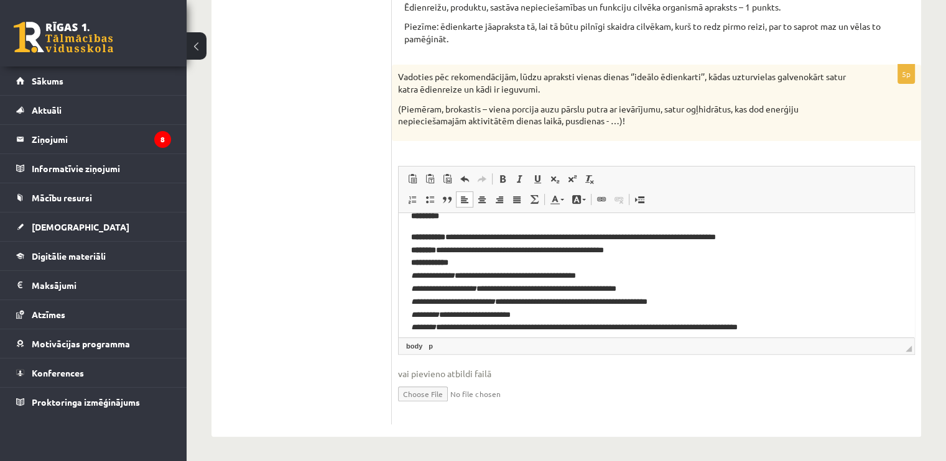
click at [490, 277] on p "**********" at bounding box center [651, 282] width 481 height 103
drag, startPoint x: 635, startPoint y: 241, endPoint x: 744, endPoint y: 227, distance: 109.7
click at [744, 227] on body "**********" at bounding box center [656, 331] width 491 height 483
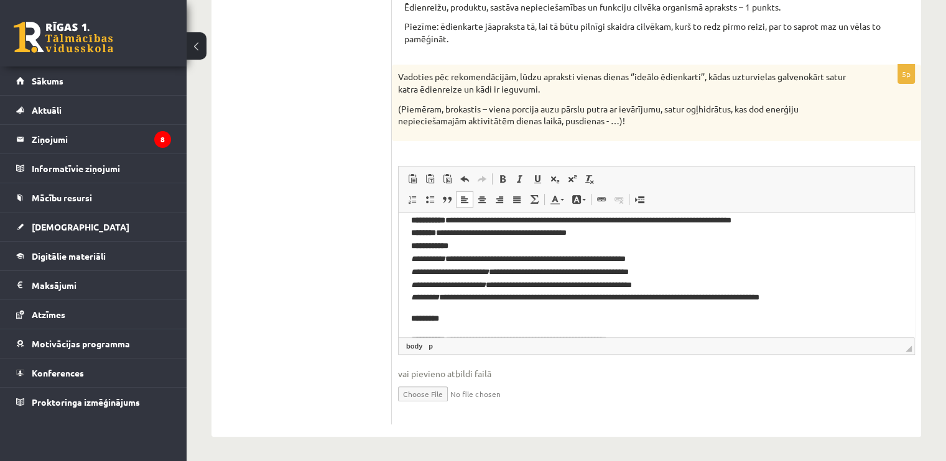
scroll to position [11, 0]
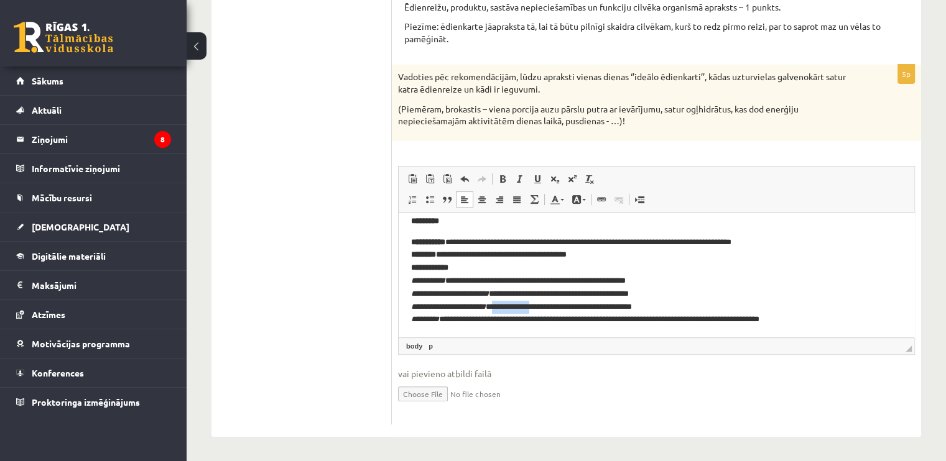
drag, startPoint x: 548, startPoint y: 304, endPoint x: 499, endPoint y: 303, distance: 48.5
click at [499, 303] on p "**********" at bounding box center [651, 281] width 481 height 91
click at [528, 292] on p "**********" at bounding box center [651, 281] width 481 height 91
click at [529, 281] on p "**********" at bounding box center [651, 281] width 481 height 91
drag, startPoint x: 616, startPoint y: 241, endPoint x: 702, endPoint y: 236, distance: 86.0
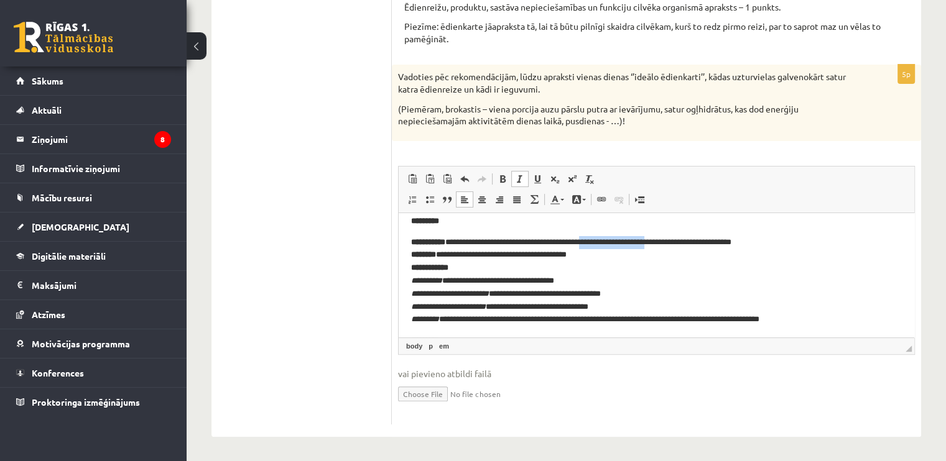
click at [702, 236] on p "**********" at bounding box center [651, 281] width 481 height 91
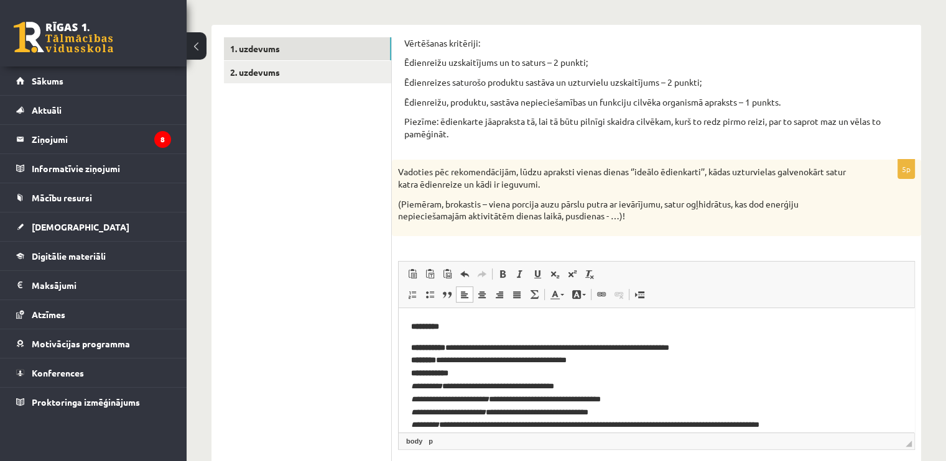
scroll to position [0, 0]
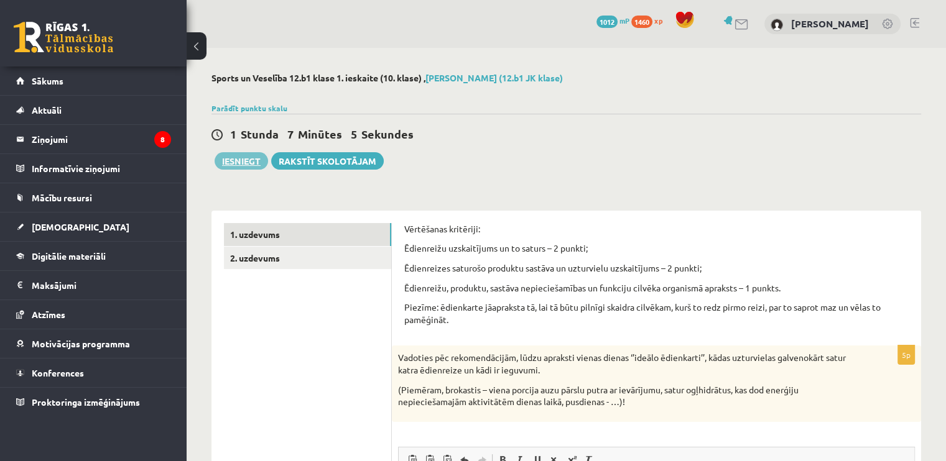
click at [230, 155] on button "Iesniegt" at bounding box center [241, 160] width 53 height 17
click at [328, 258] on link "2. uzdevums" at bounding box center [307, 258] width 167 height 23
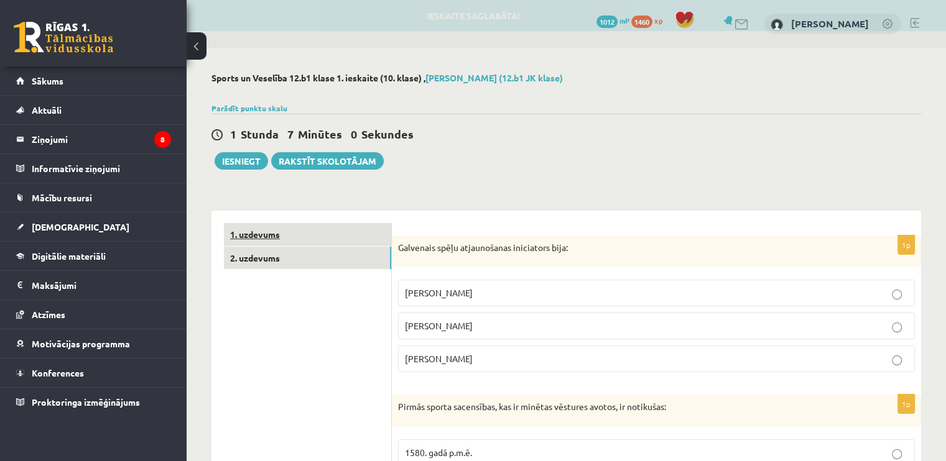
click at [323, 233] on link "1. uzdevums" at bounding box center [307, 234] width 167 height 23
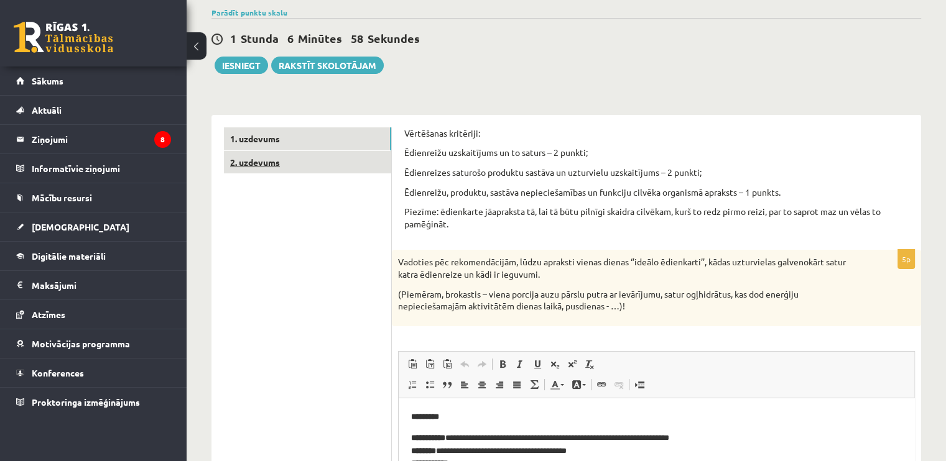
click at [301, 160] on link "2. uzdevums" at bounding box center [307, 162] width 167 height 23
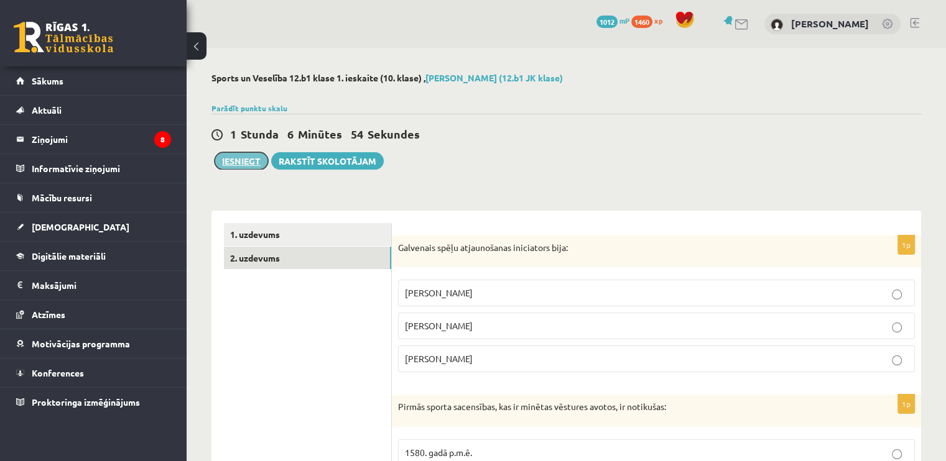
click at [249, 161] on button "Iesniegt" at bounding box center [241, 160] width 53 height 17
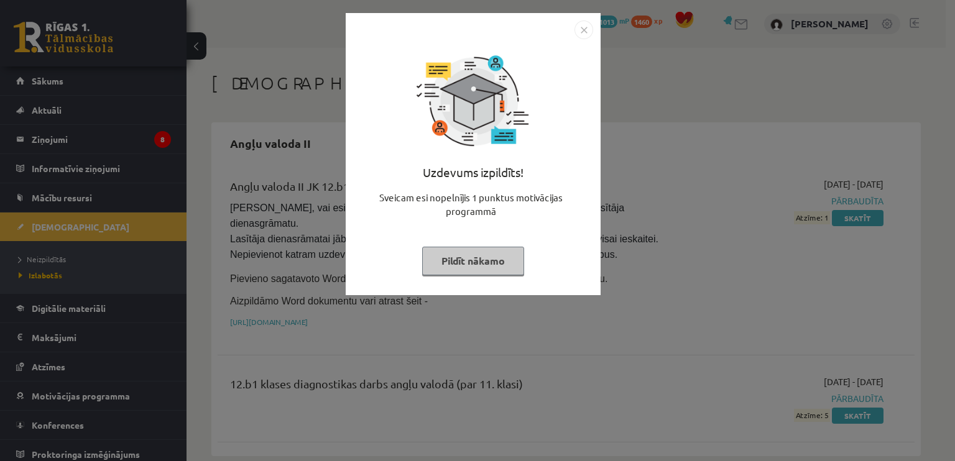
click at [582, 29] on img "Close" at bounding box center [584, 30] width 19 height 19
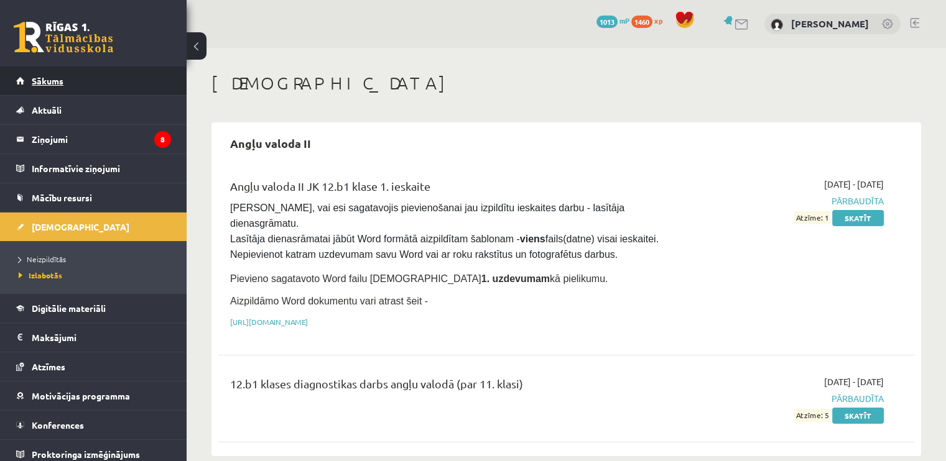
click at [60, 82] on span "Sākums" at bounding box center [48, 80] width 32 height 11
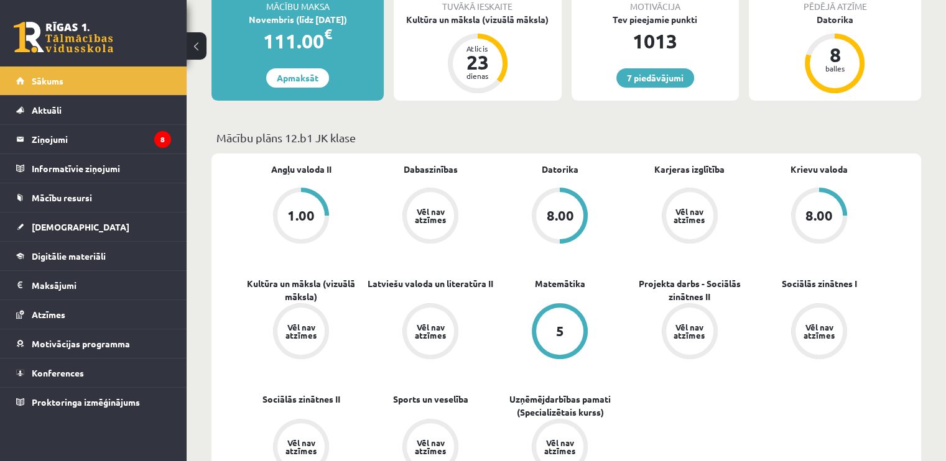
scroll to position [373, 0]
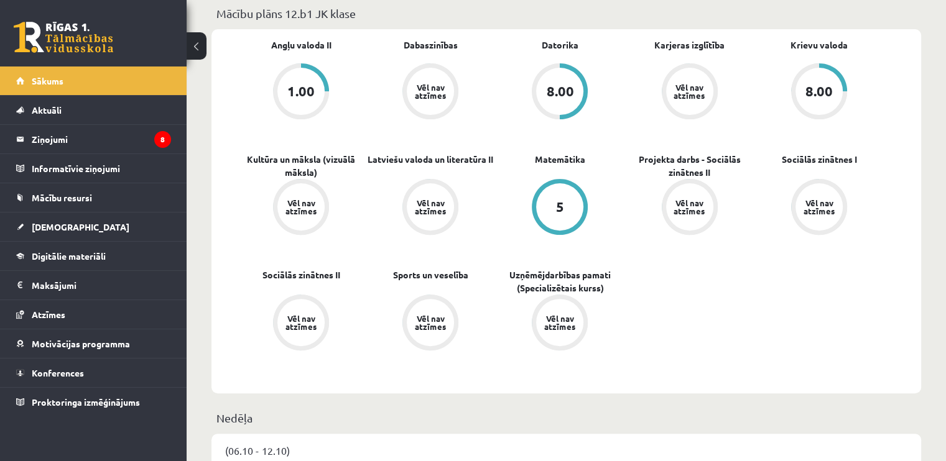
click at [309, 94] on div "1.00" at bounding box center [300, 92] width 27 height 14
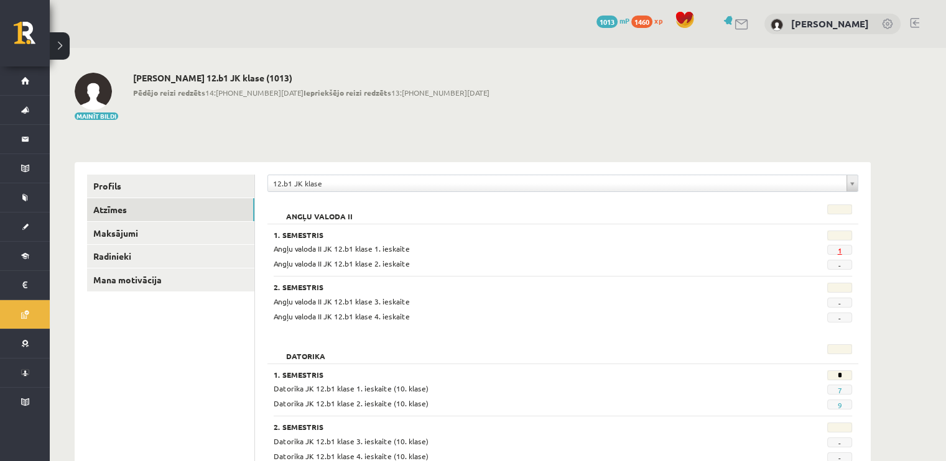
click at [840, 247] on link "1" at bounding box center [839, 251] width 4 height 10
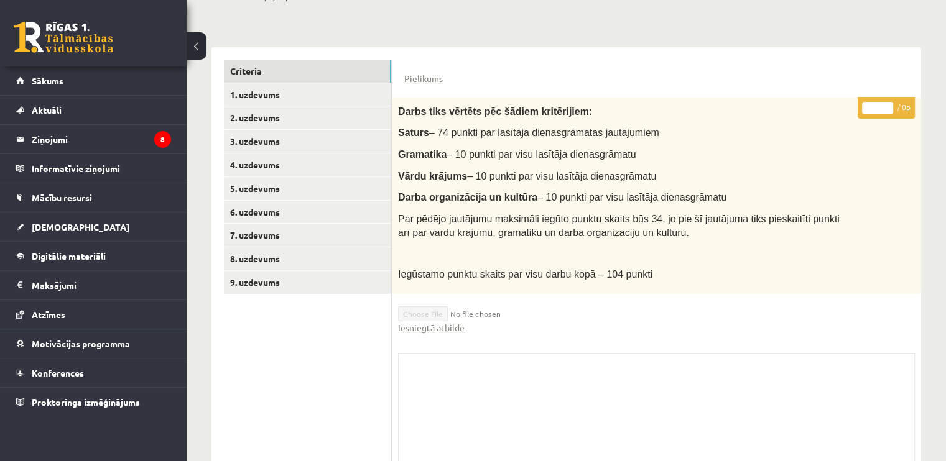
scroll to position [190, 0]
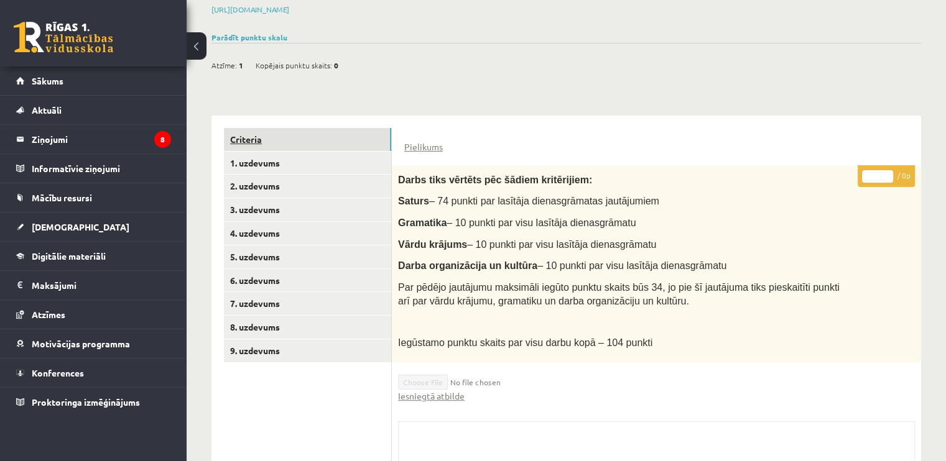
click at [264, 129] on link "Criteria" at bounding box center [307, 139] width 167 height 23
click at [267, 160] on link "1. uzdevums" at bounding box center [307, 163] width 167 height 23
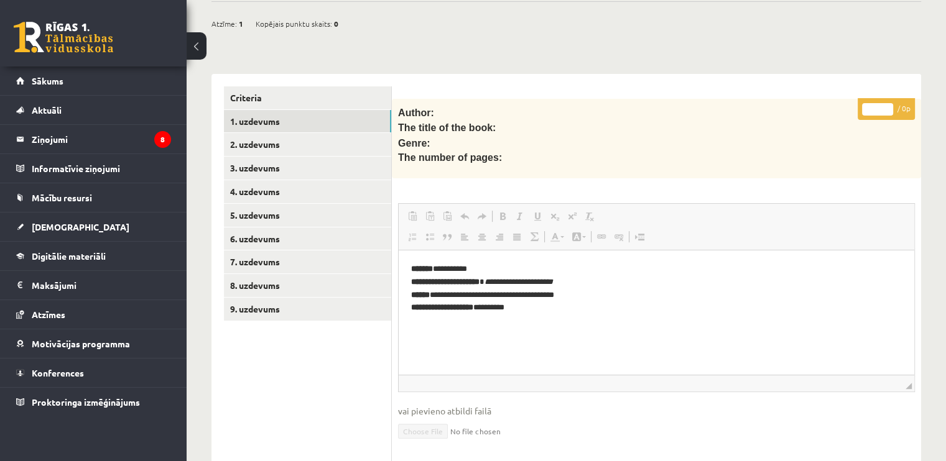
scroll to position [228, 0]
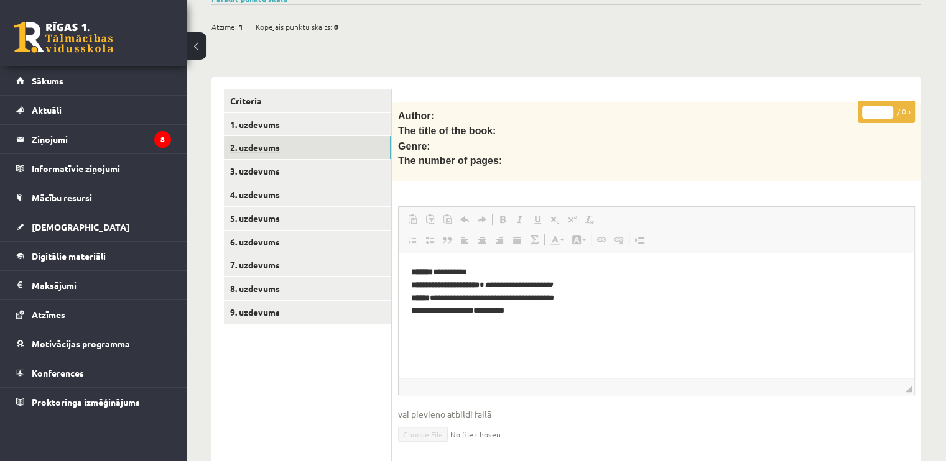
click at [244, 139] on link "2. uzdevums" at bounding box center [307, 147] width 167 height 23
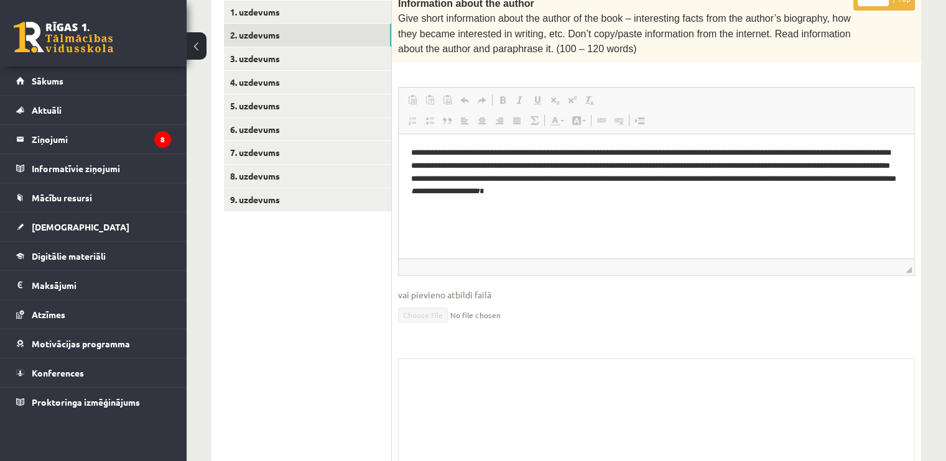
scroll to position [398, 0]
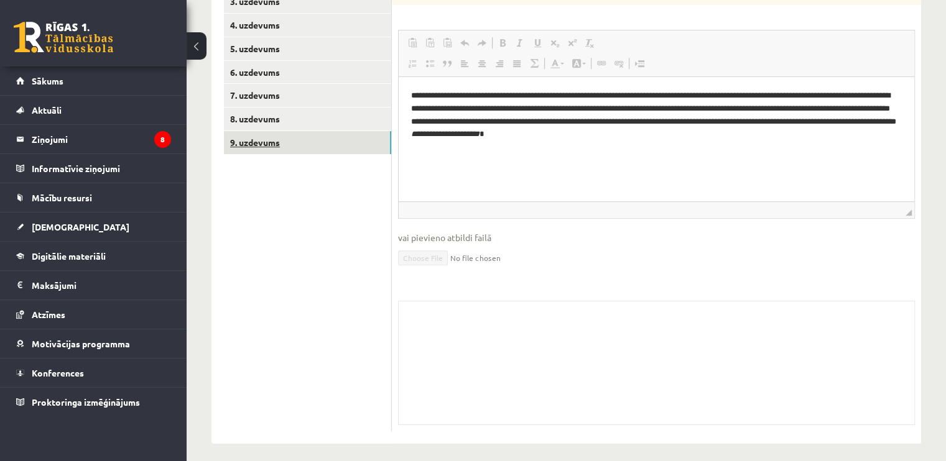
click at [261, 146] on link "9. uzdevums" at bounding box center [307, 142] width 167 height 23
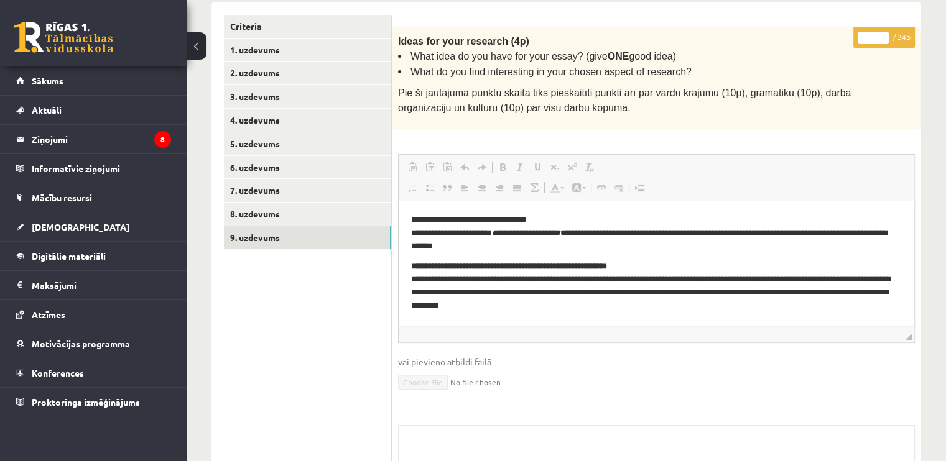
scroll to position [0, 0]
click at [57, 234] on link "[DEMOGRAPHIC_DATA]" at bounding box center [93, 227] width 155 height 29
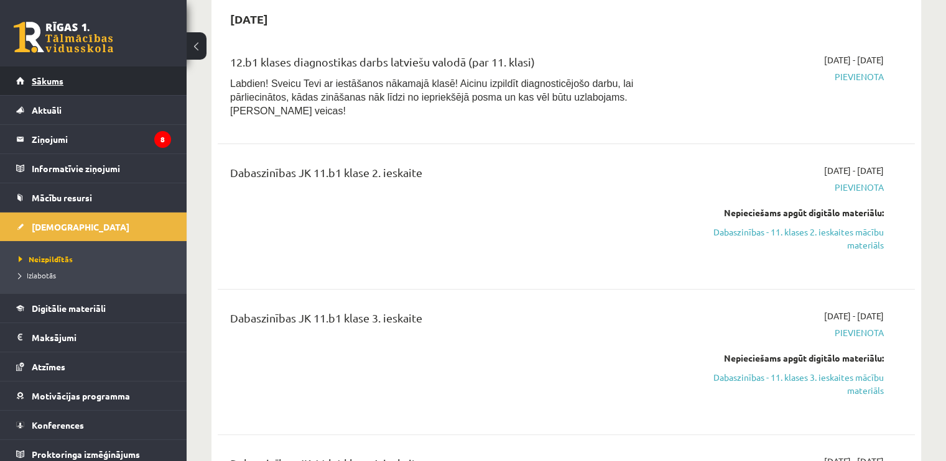
click at [62, 78] on span "Sākums" at bounding box center [48, 80] width 32 height 11
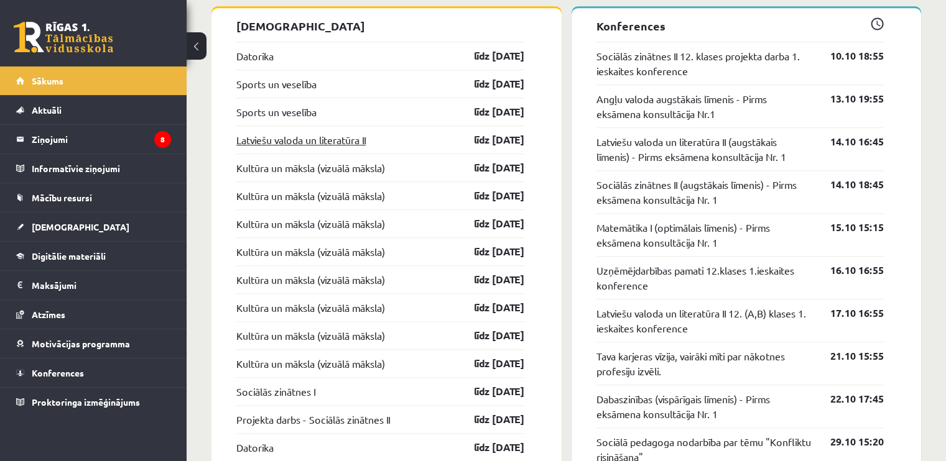
scroll to position [1120, 0]
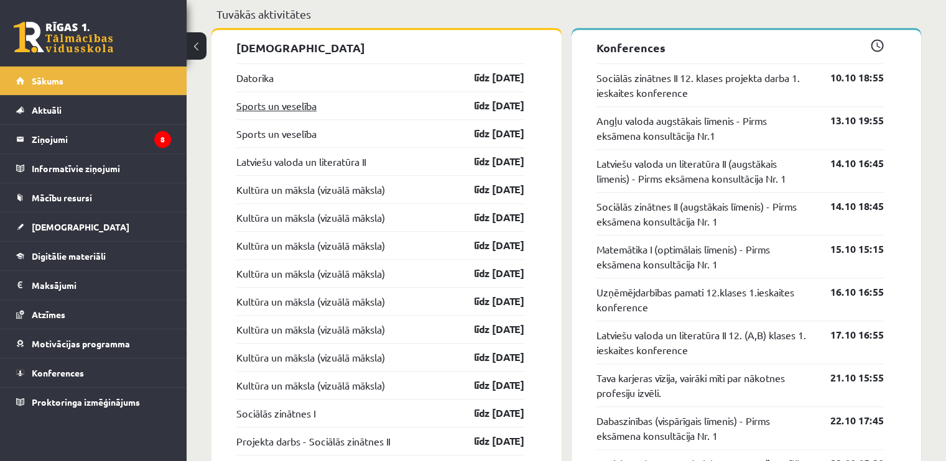
click at [282, 100] on link "Sports un veselība" at bounding box center [276, 105] width 80 height 15
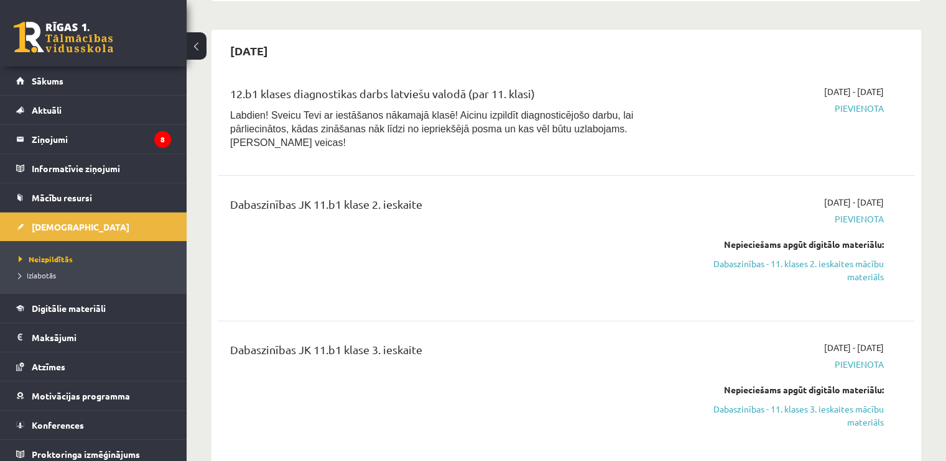
scroll to position [249, 0]
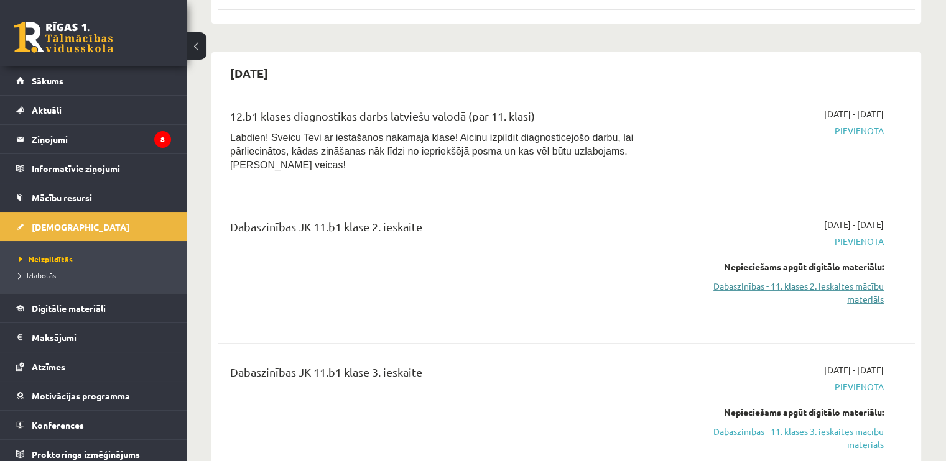
click at [796, 280] on link "Dabaszinības - 11. klases 2. ieskaites mācību materiāls" at bounding box center [781, 293] width 205 height 26
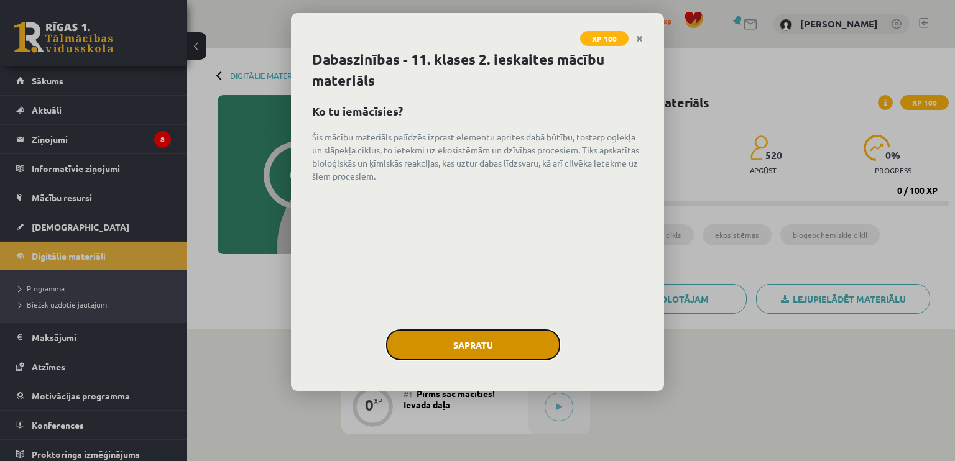
click at [485, 345] on button "Sapratu" at bounding box center [473, 345] width 174 height 31
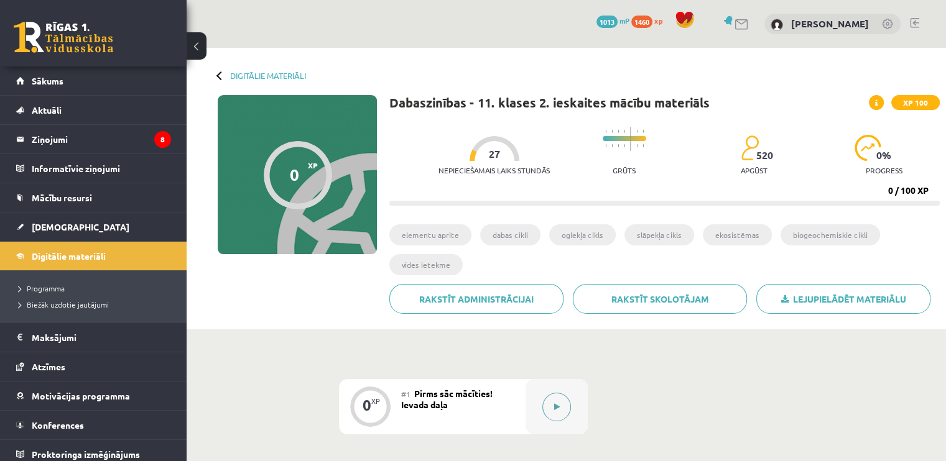
click at [560, 400] on button at bounding box center [556, 407] width 29 height 29
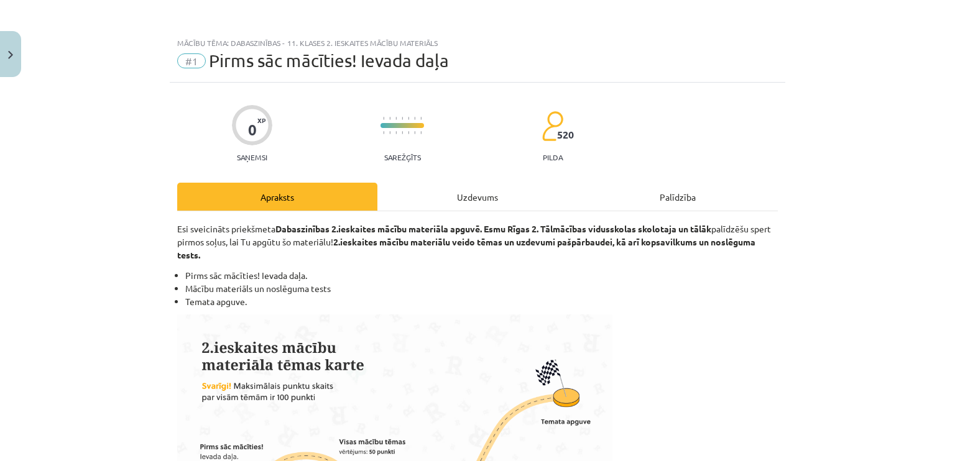
click at [444, 183] on div "Uzdevums" at bounding box center [478, 197] width 200 height 28
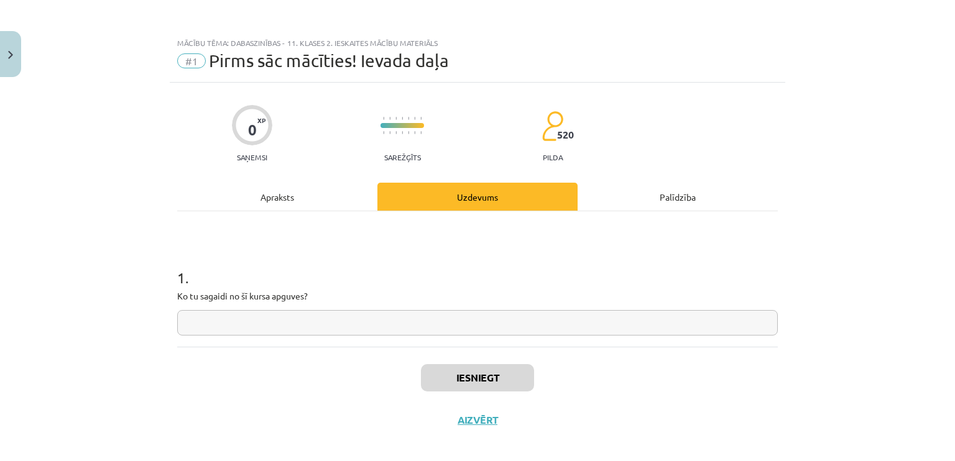
scroll to position [10, 0]
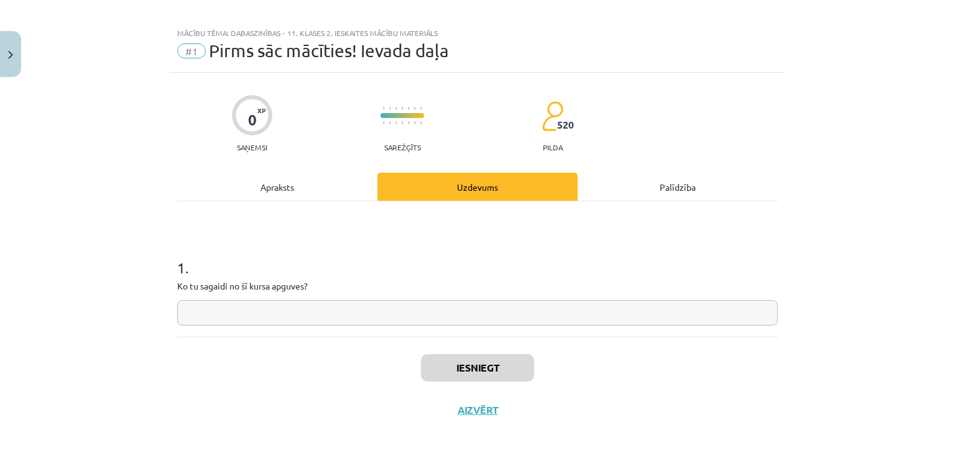
click at [363, 313] on input "text" at bounding box center [477, 312] width 601 height 25
type input "*"
click at [458, 365] on button "Iesniegt" at bounding box center [477, 368] width 113 height 27
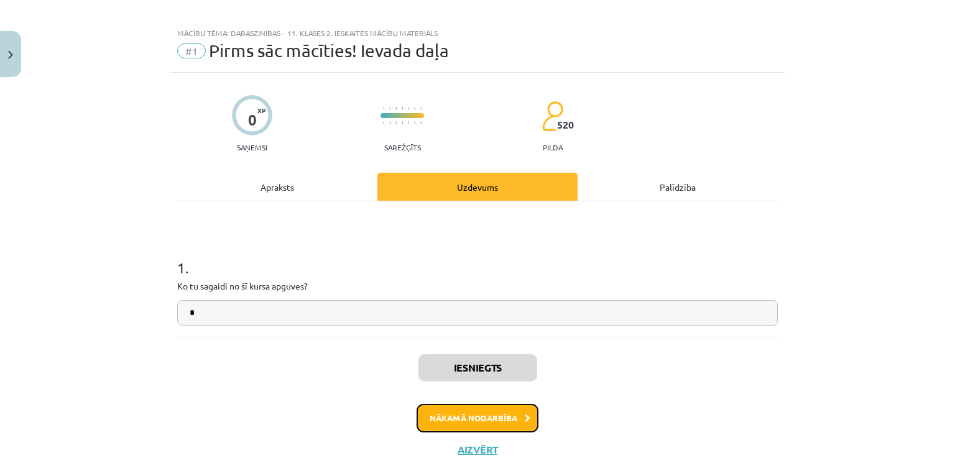
click at [463, 405] on button "Nākamā nodarbība" at bounding box center [478, 418] width 122 height 29
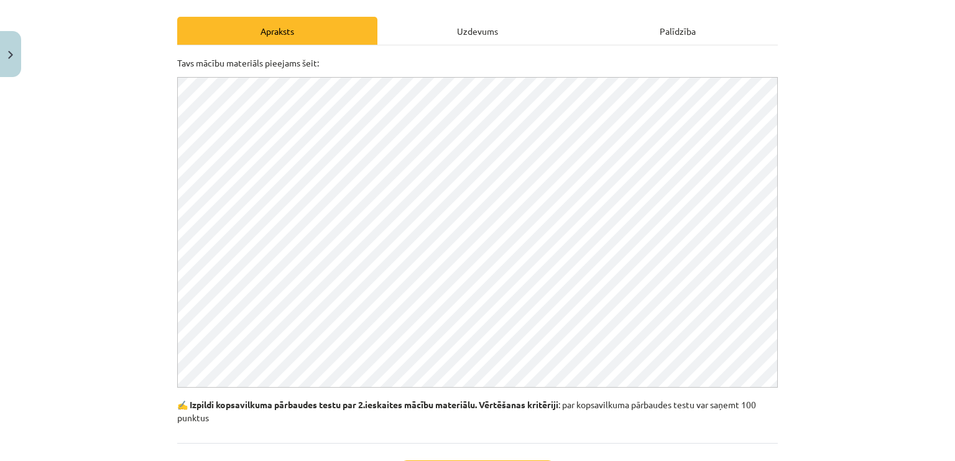
scroll to position [25, 0]
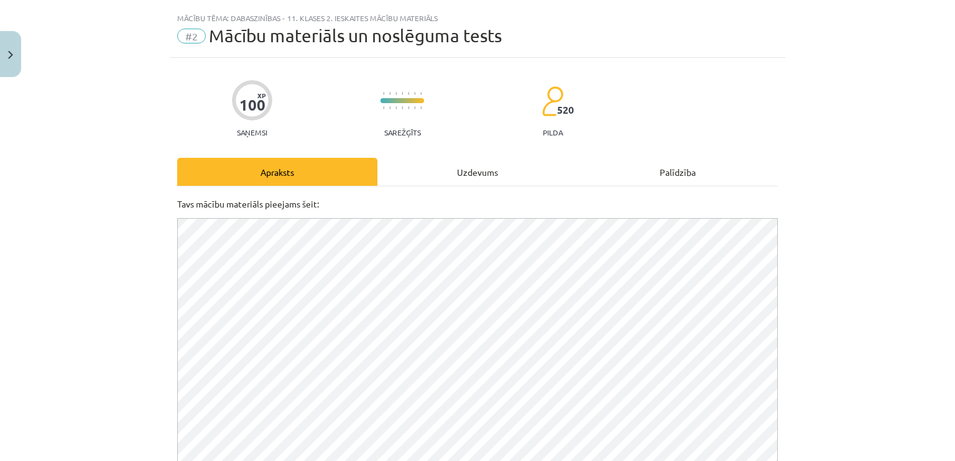
click at [443, 162] on div "Uzdevums" at bounding box center [478, 172] width 200 height 28
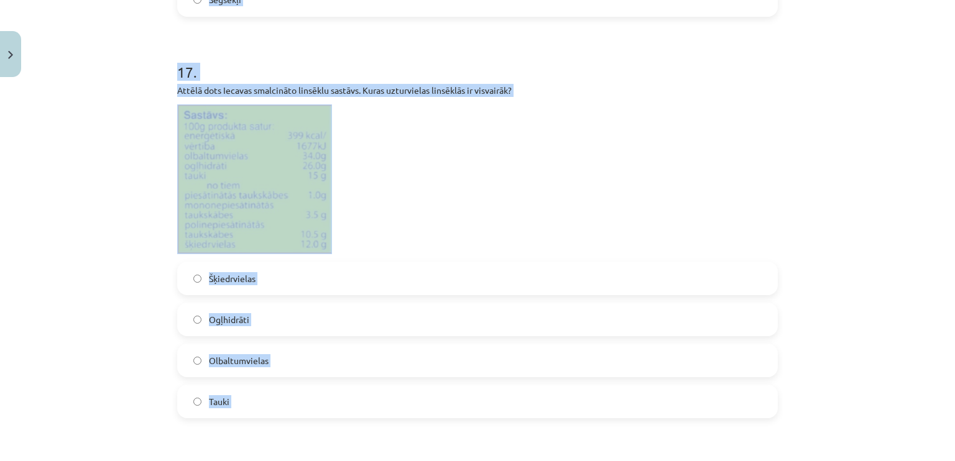
scroll to position [4509, 0]
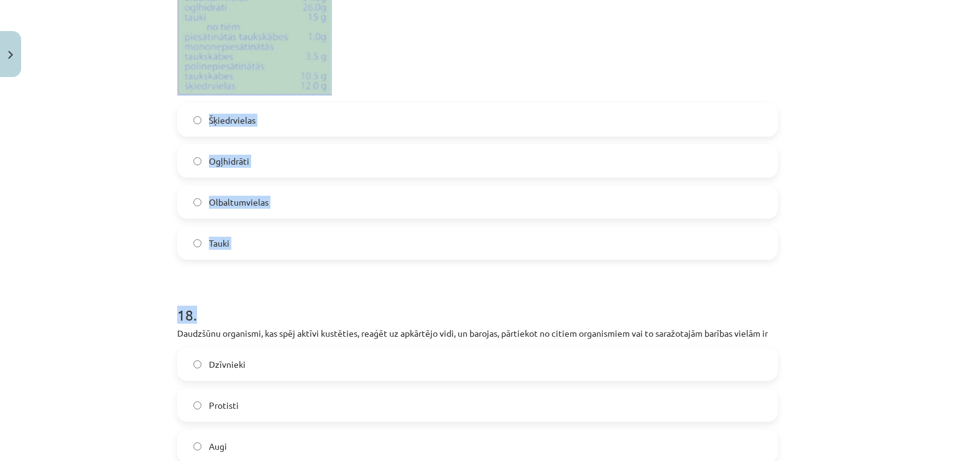
drag, startPoint x: 160, startPoint y: 251, endPoint x: 226, endPoint y: 304, distance: 84.1
click at [226, 304] on div "Mācību tēma: Dabaszinības - 11. klases 2. ieskaites mācību materiāls #2 Mācību …" at bounding box center [477, 230] width 955 height 461
click at [111, 188] on div "Mācību tēma: Dabaszinības - 11. klases 2. ieskaites mācību materiāls #2 Mācību …" at bounding box center [477, 230] width 955 height 461
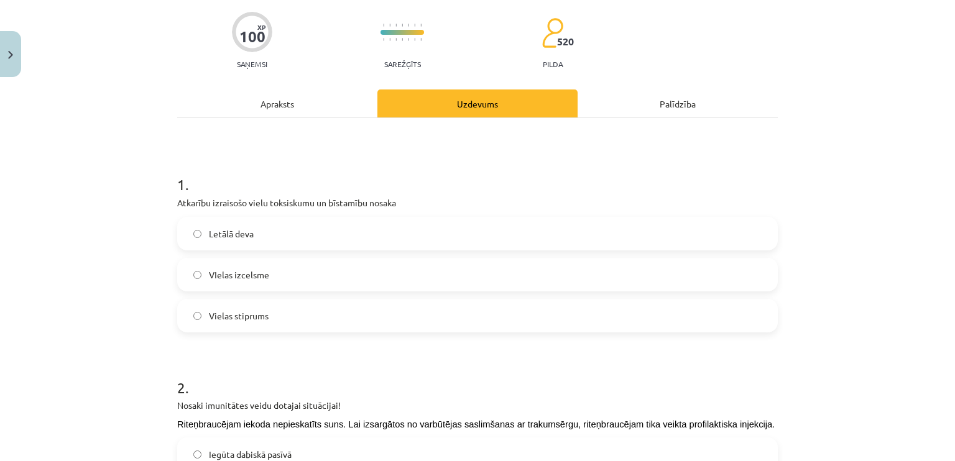
scroll to position [0, 0]
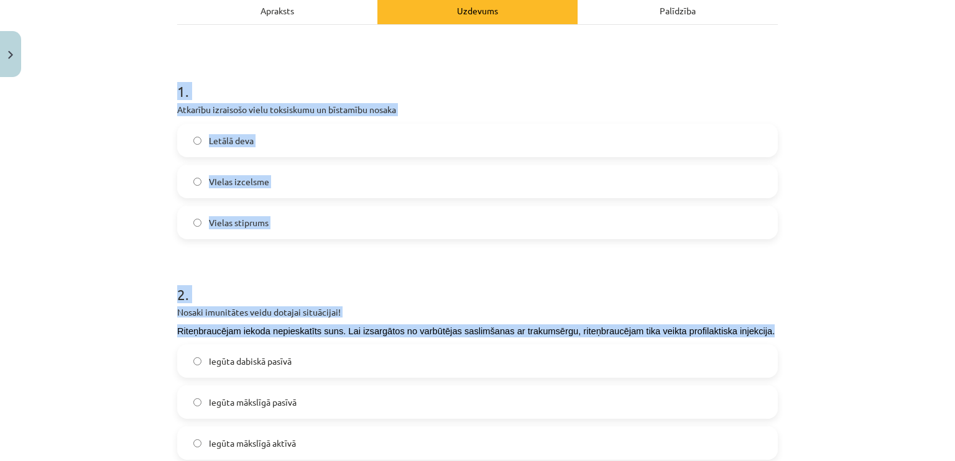
drag, startPoint x: 147, startPoint y: 276, endPoint x: 169, endPoint y: 336, distance: 64.1
click at [169, 345] on div "Mācību tēma: Dabaszinības - 11. klases 2. ieskaites mācību materiāls #2 Mācību …" at bounding box center [477, 230] width 955 height 461
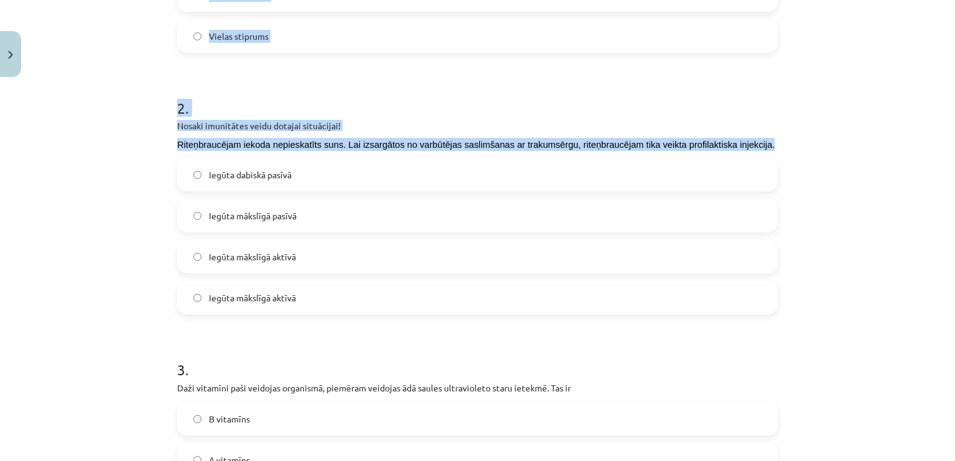
click at [118, 111] on div "Mācību tēma: Dabaszinības - 11. klases 2. ieskaites mācību materiāls #2 Mācību …" at bounding box center [477, 230] width 955 height 461
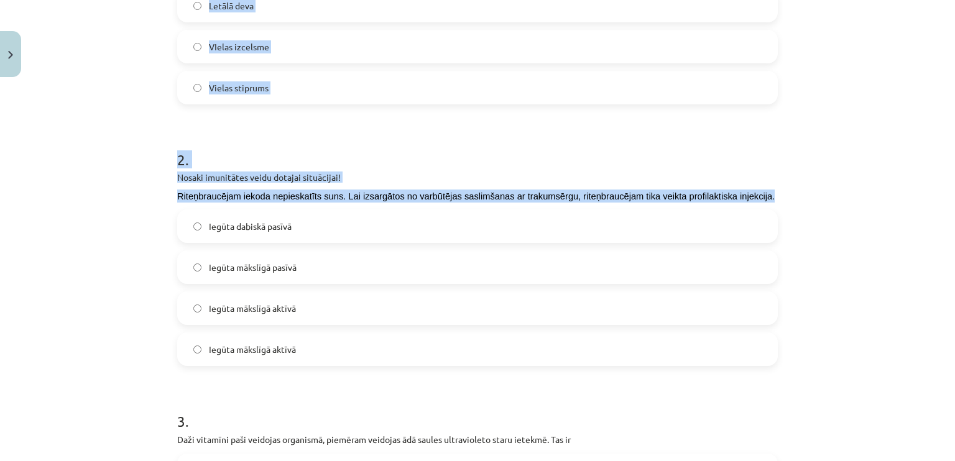
scroll to position [249, 0]
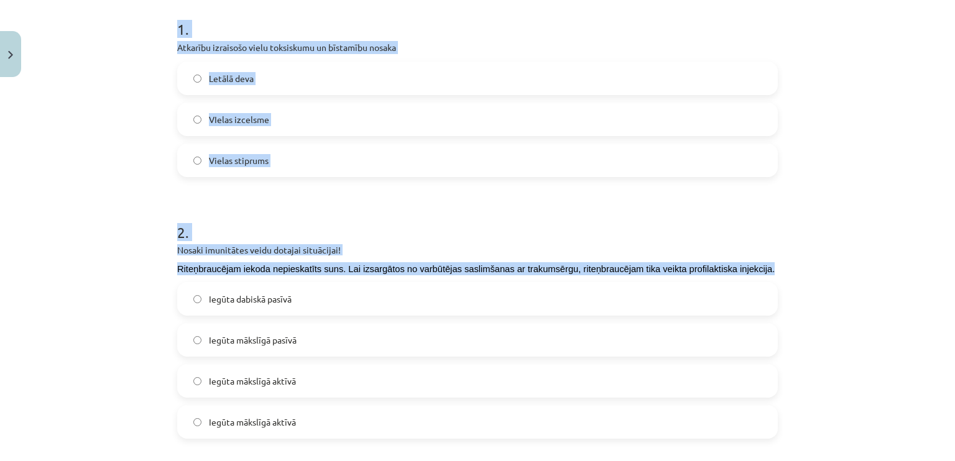
click at [109, 121] on div "Mācību tēma: Dabaszinības - 11. klases 2. ieskaites mācību materiāls #2 Mācību …" at bounding box center [477, 230] width 955 height 461
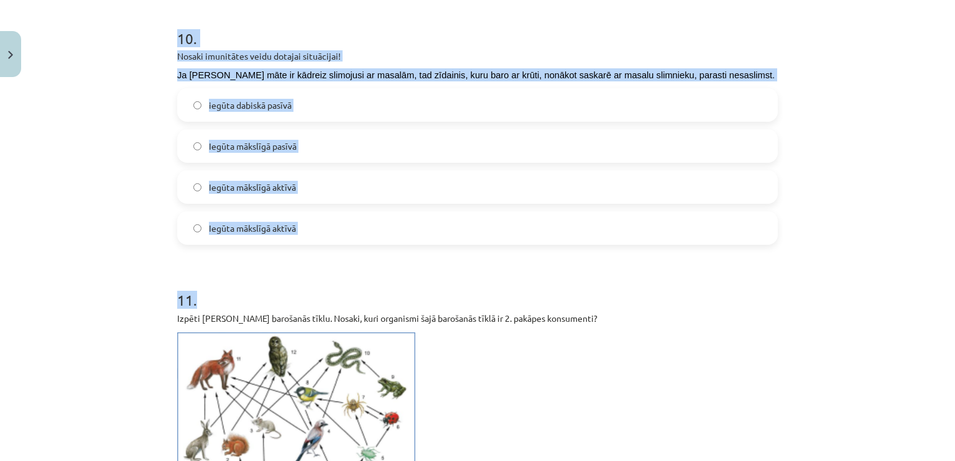
scroll to position [2488, 0]
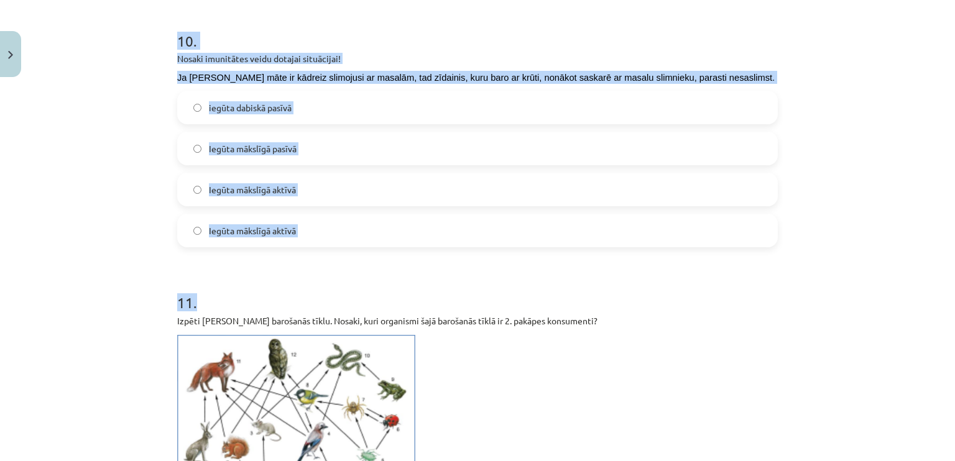
drag, startPoint x: 169, startPoint y: 32, endPoint x: 313, endPoint y: 259, distance: 268.5
click at [313, 259] on div "100 XP Saņemsi Sarežģīts 520 pilda Apraksts Uzdevums Palīdzība 1 . Atkarību izr…" at bounding box center [478, 239] width 616 height 5288
copy form "1 . Atkarību izraisošo vielu toksiskumu un bīstamību nosaka Letālā deva VIelas …"
click at [5, 275] on div "Mācību tēma: Dabaszinības - 11. klases 2. ieskaites mācību materiāls #2 Mācību …" at bounding box center [477, 230] width 955 height 461
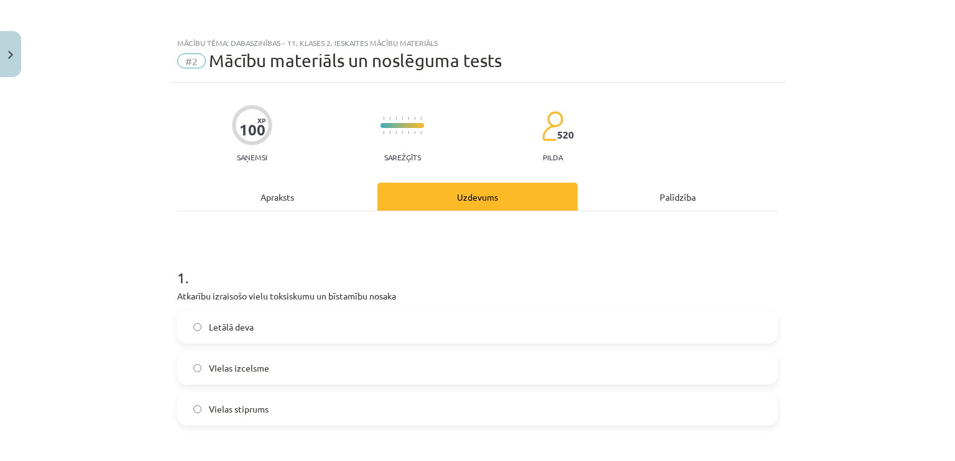
scroll to position [62, 0]
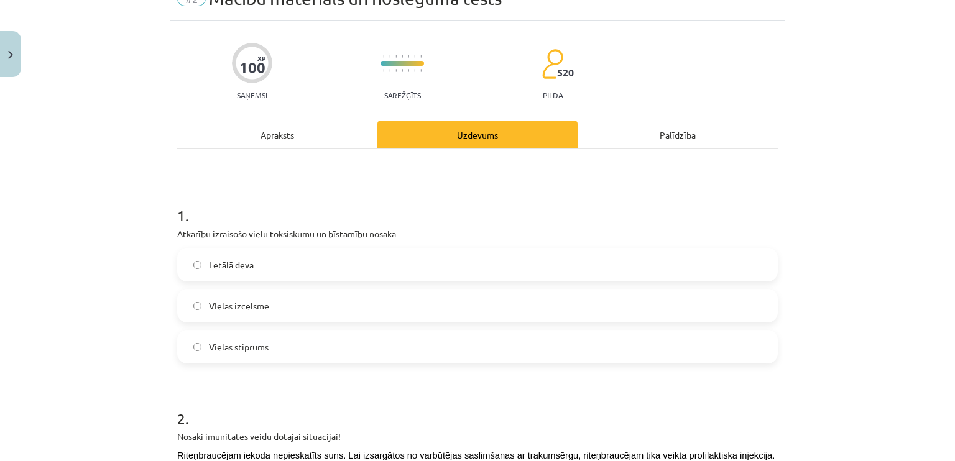
click at [238, 269] on span "Letālā deva" at bounding box center [231, 265] width 45 height 13
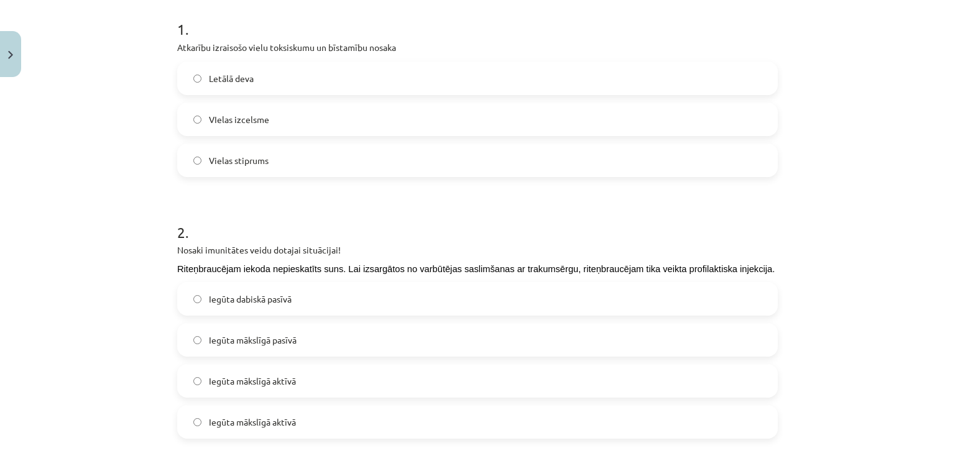
scroll to position [311, 0]
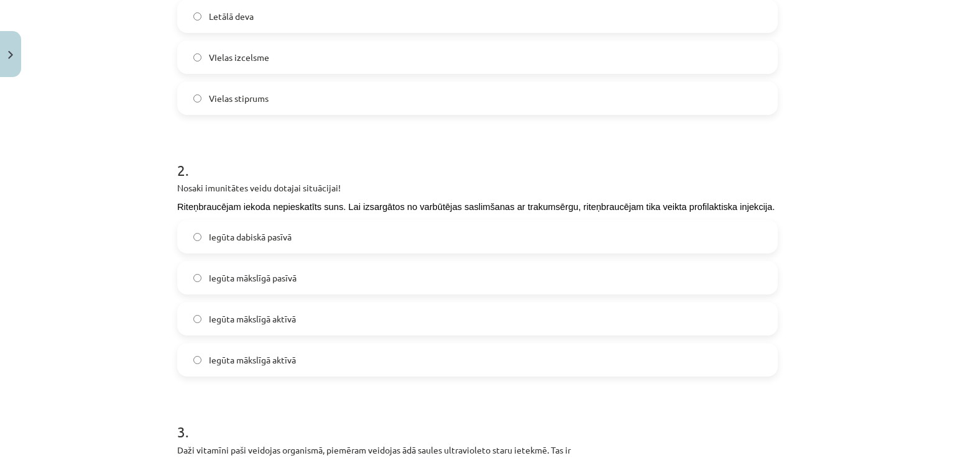
click at [266, 290] on label "Iegūta mākslīgā pasīvā" at bounding box center [477, 277] width 598 height 31
click at [351, 370] on label "Iegūta mākslīgā aktīvā" at bounding box center [477, 360] width 598 height 31
click at [346, 315] on label "Iegūta mākslīgā aktīvā" at bounding box center [477, 319] width 598 height 31
click at [341, 315] on label "Iegūta mākslīgā aktīvā" at bounding box center [477, 319] width 598 height 31
drag, startPoint x: 339, startPoint y: 366, endPoint x: 187, endPoint y: 271, distance: 180.0
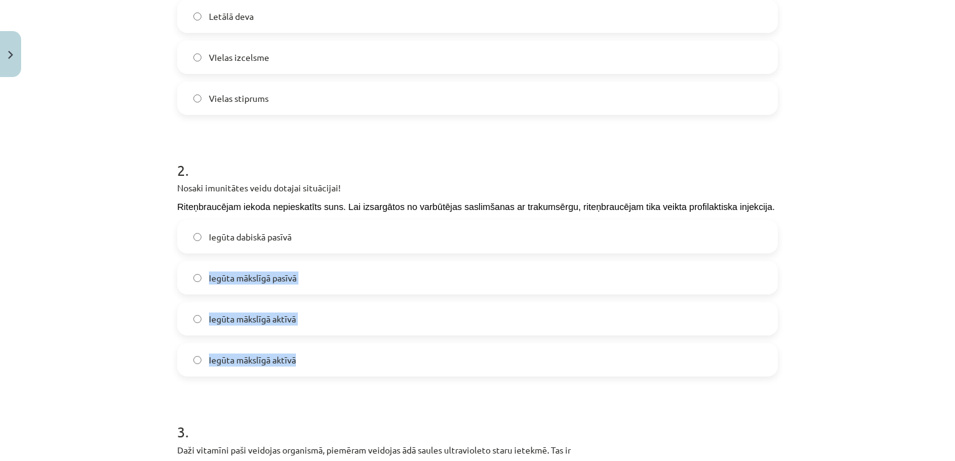
click at [187, 271] on div "Iegūta dabiskā pasīvā Iegūta mākslīgā pasīvā Iegūta mākslīgā aktīvā Iegūta māks…" at bounding box center [477, 298] width 601 height 157
click at [331, 354] on label "Iegūta mākslīgā aktīvā" at bounding box center [477, 360] width 598 height 31
click at [323, 315] on label "Iegūta mākslīgā aktīvā" at bounding box center [477, 319] width 598 height 31
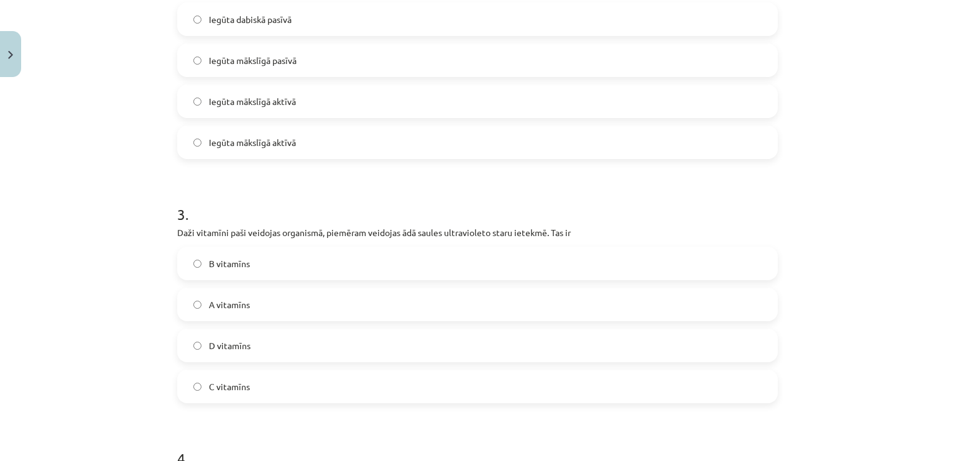
scroll to position [560, 0]
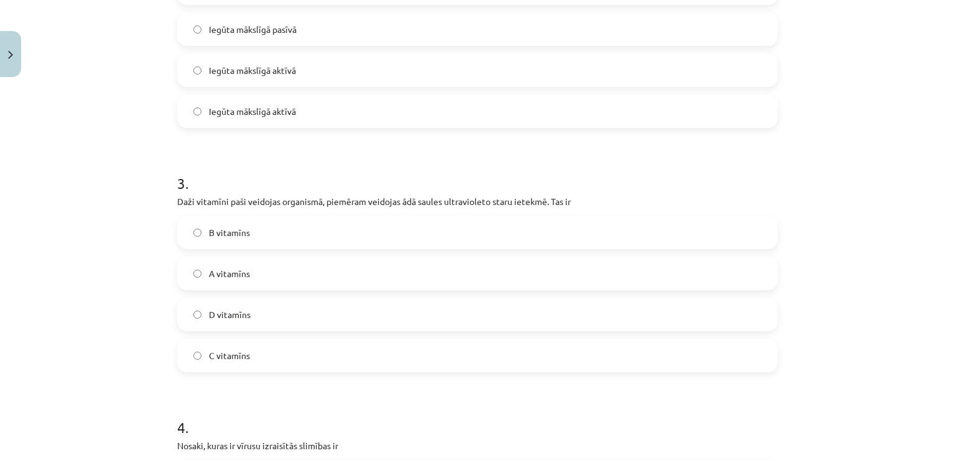
click at [239, 310] on span "D vitamīns" at bounding box center [230, 314] width 42 height 13
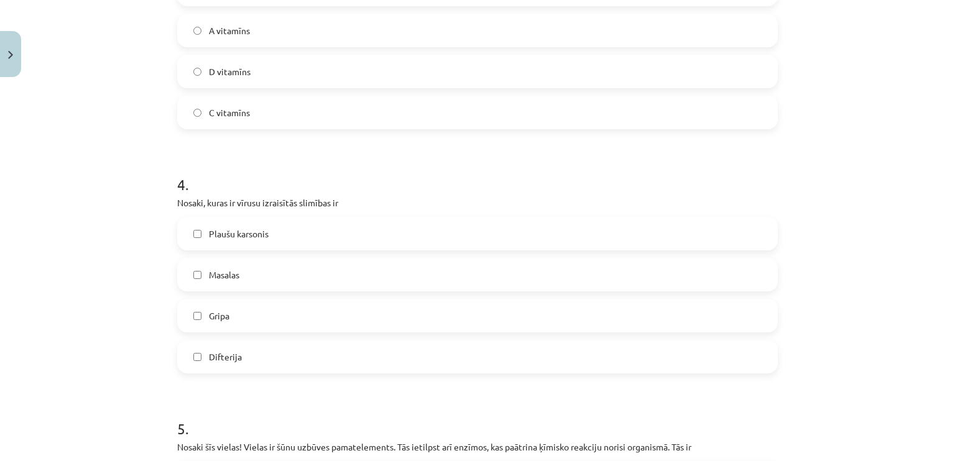
scroll to position [809, 0]
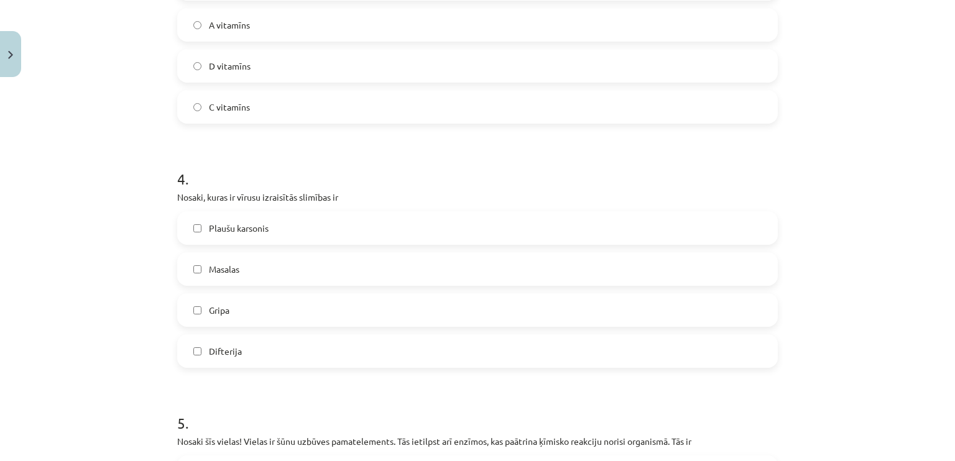
click at [237, 268] on label "Masalas" at bounding box center [477, 269] width 598 height 31
click at [237, 307] on label "Gripa" at bounding box center [477, 310] width 598 height 31
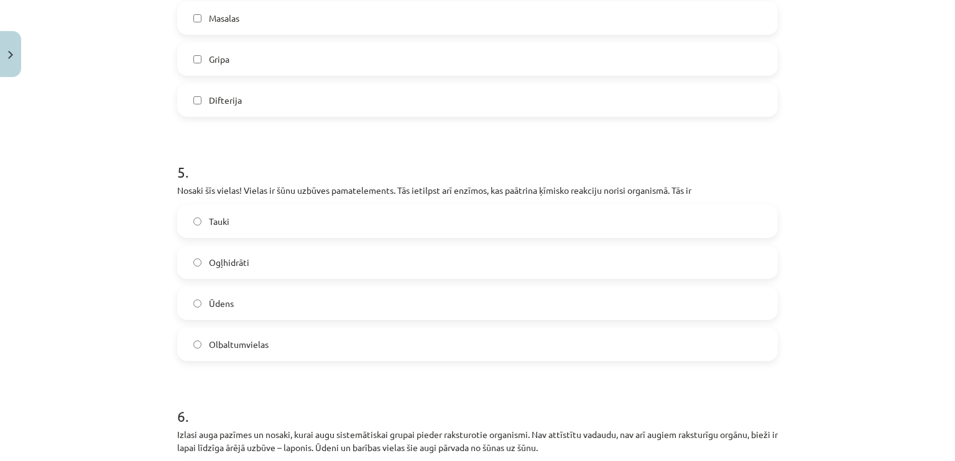
scroll to position [1120, 0]
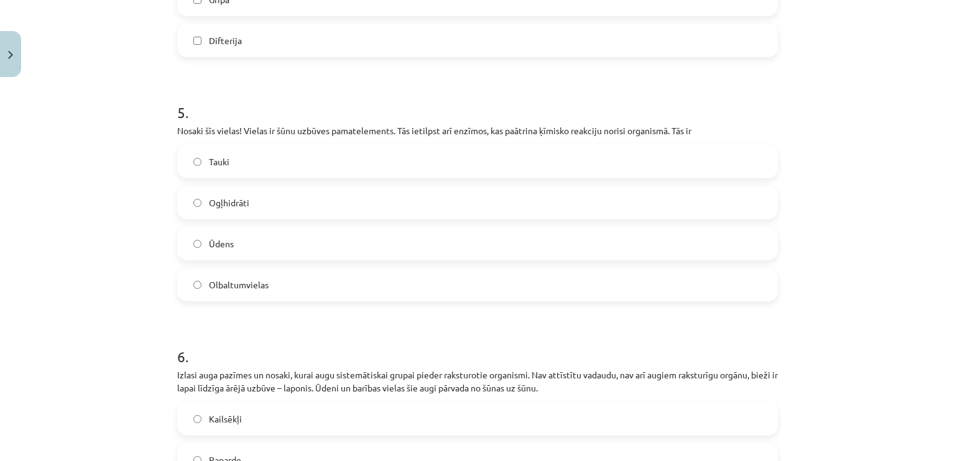
click at [249, 286] on span "Olbaltumvielas" at bounding box center [239, 285] width 60 height 13
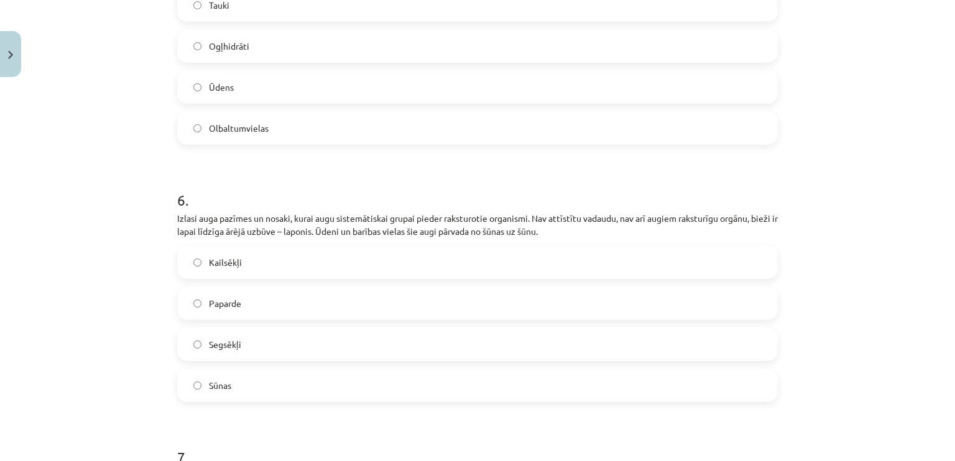
scroll to position [1306, 0]
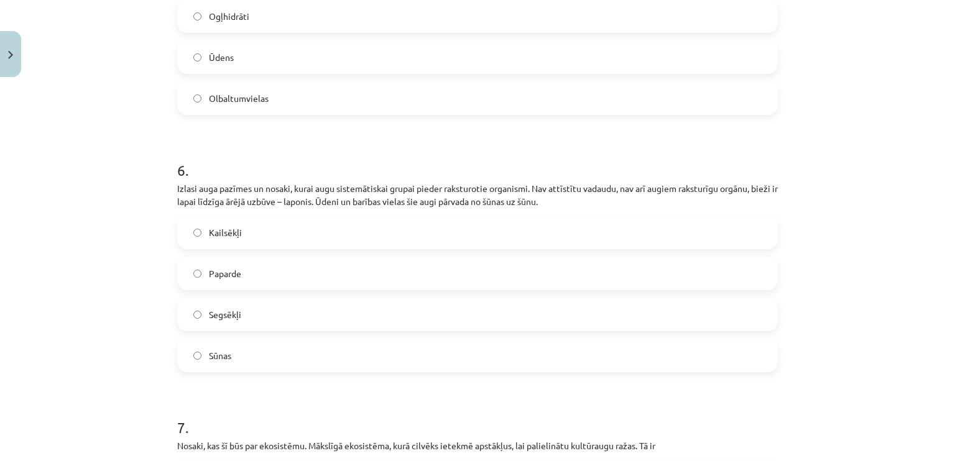
click at [229, 356] on label "Sūnas" at bounding box center [477, 355] width 598 height 31
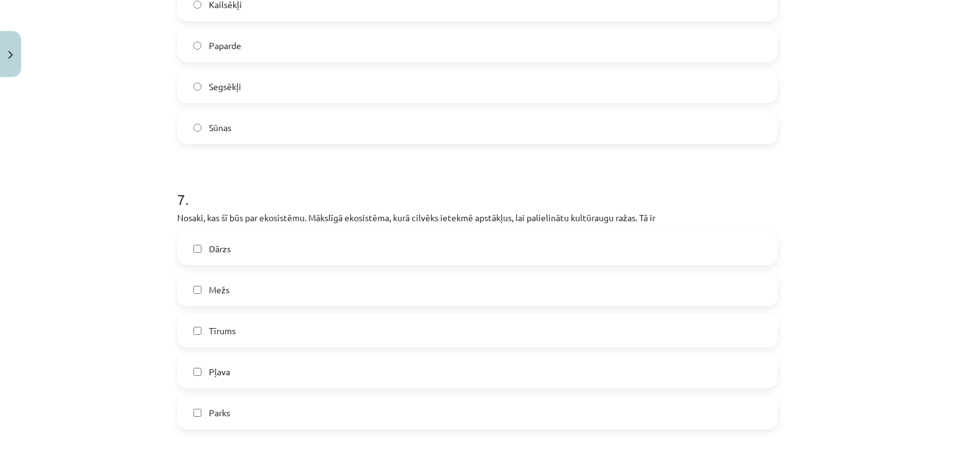
scroll to position [1555, 0]
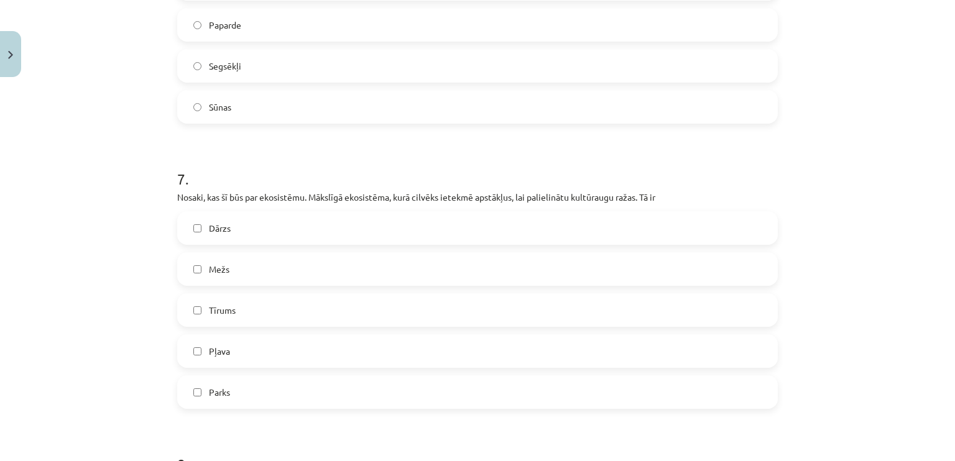
click at [239, 313] on label "Tīrums" at bounding box center [477, 310] width 598 height 31
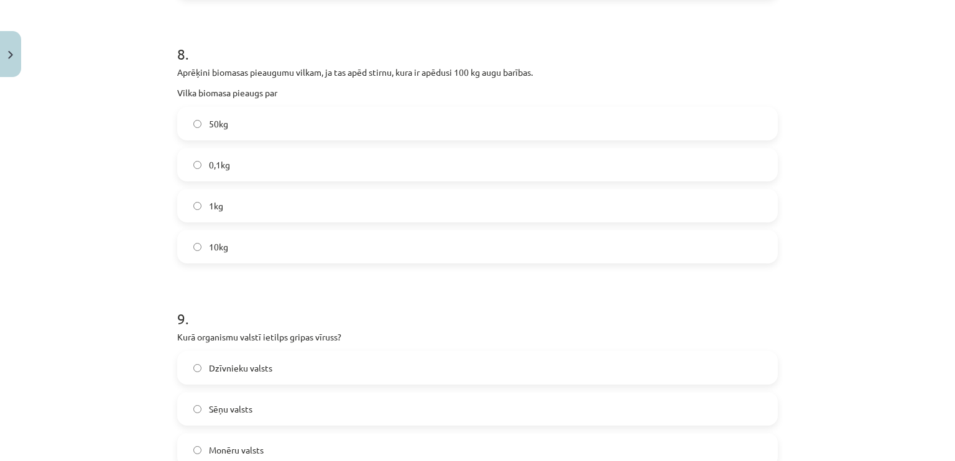
scroll to position [1990, 0]
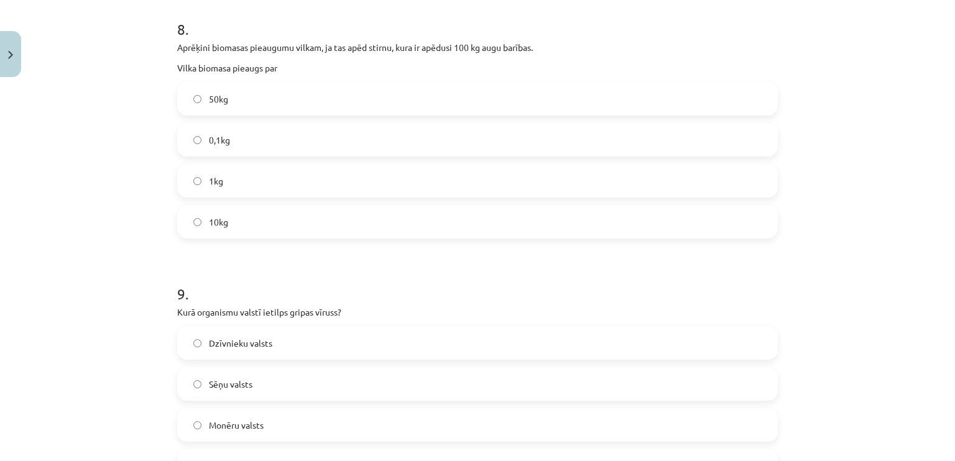
click at [236, 176] on label "1kg" at bounding box center [477, 180] width 598 height 31
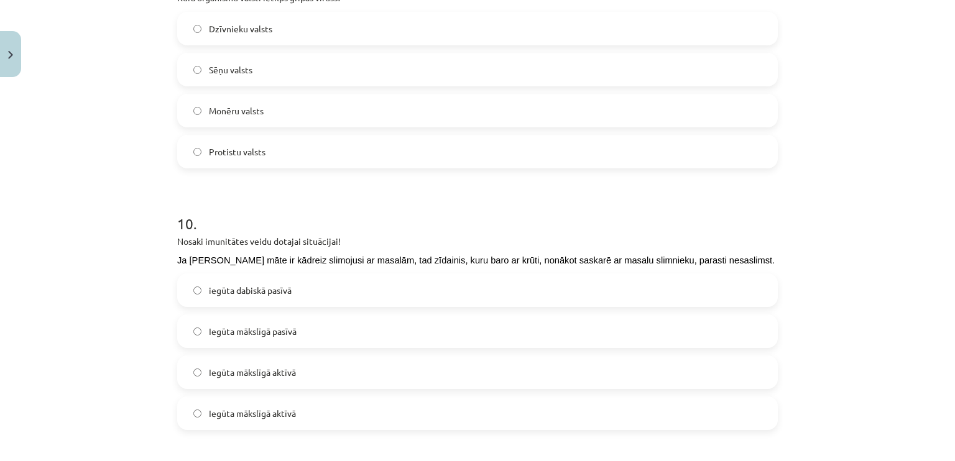
scroll to position [2363, 0]
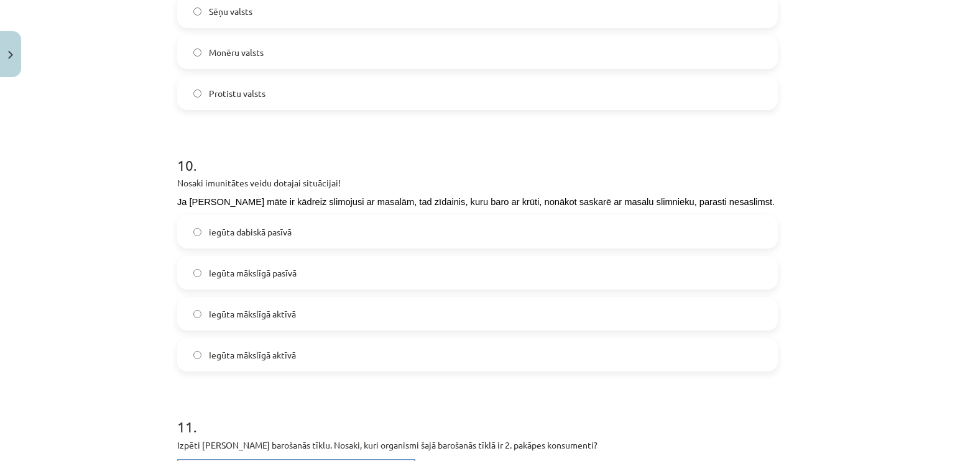
click at [251, 232] on span "iegūta dabiskā pasīvā" at bounding box center [250, 232] width 83 height 13
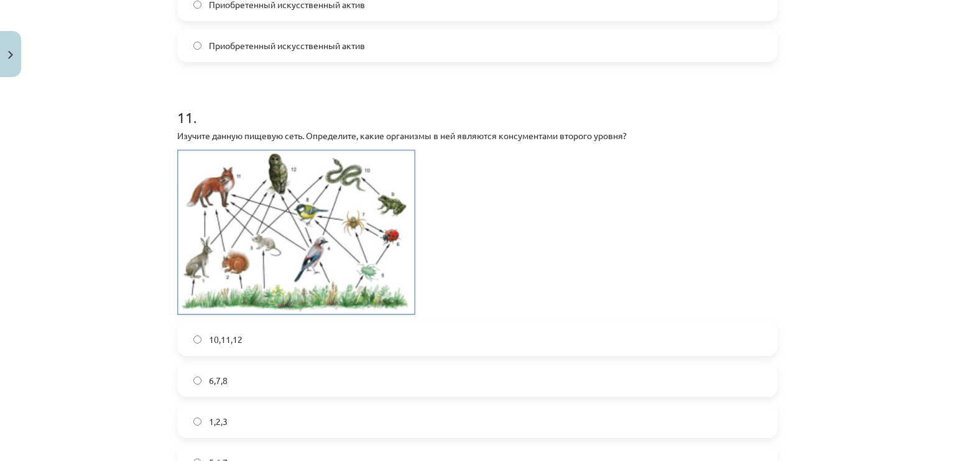
scroll to position [2674, 0]
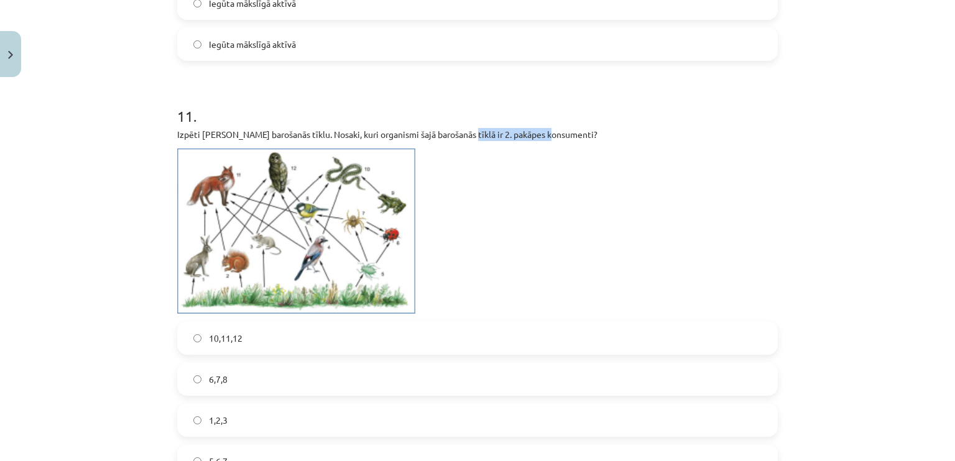
drag, startPoint x: 458, startPoint y: 134, endPoint x: 545, endPoint y: 133, distance: 87.7
click at [545, 133] on p "Izpēti doto barošanās tīklu. Nosaki, kuri organismi šajā barošanās tīklā ir 2. …" at bounding box center [477, 134] width 601 height 13
copy p "2. pakāpes konsumenti"
click at [361, 177] on img at bounding box center [296, 231] width 238 height 165
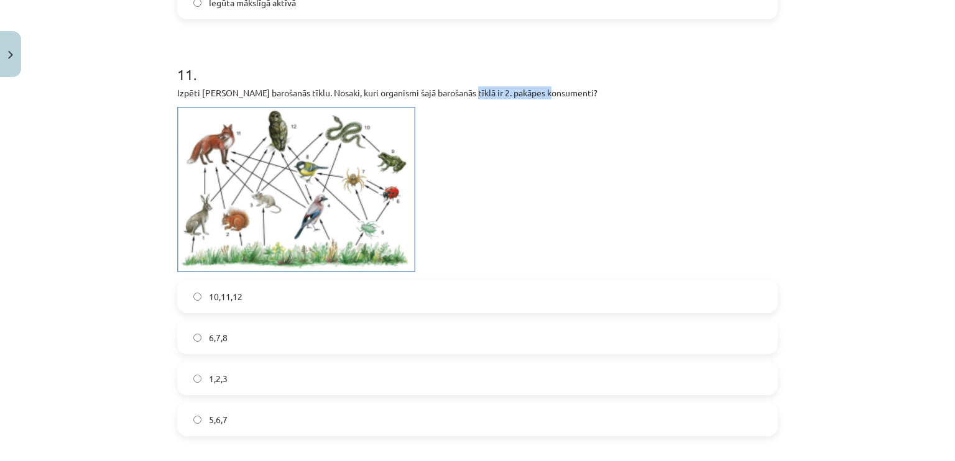
scroll to position [2737, 0]
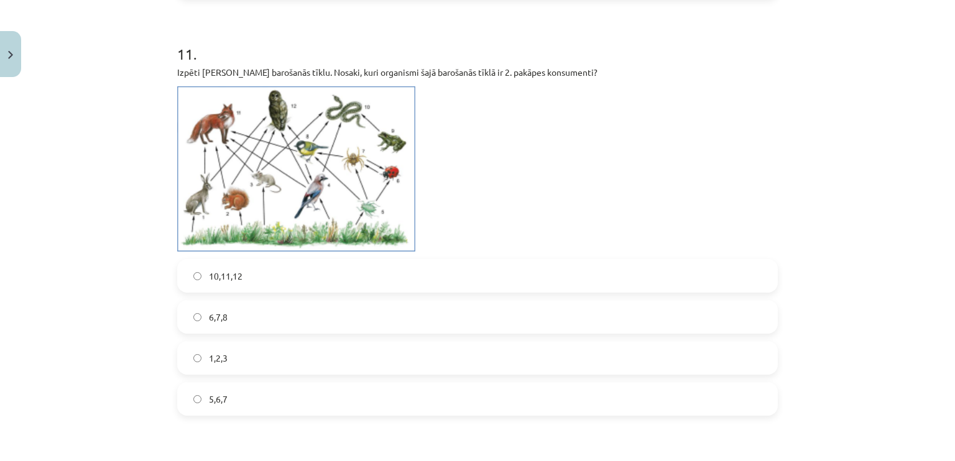
click at [224, 353] on label "1,2,3" at bounding box center [477, 358] width 598 height 31
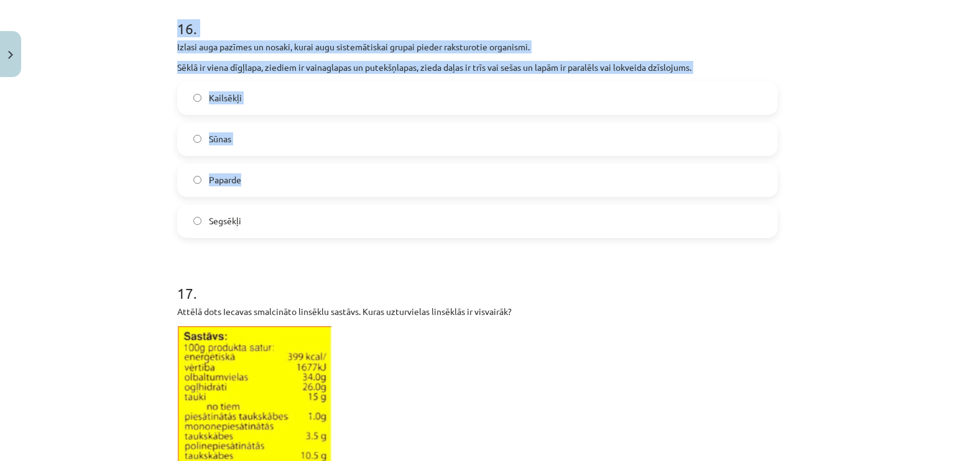
scroll to position [4167, 0]
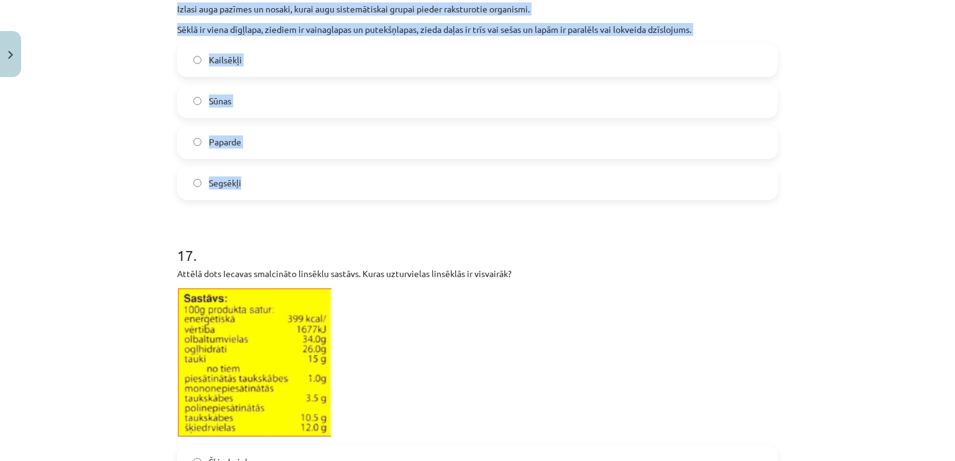
drag, startPoint x: 170, startPoint y: 95, endPoint x: 281, endPoint y: 185, distance: 143.2
copy form "12 . Nosaki imunitātes veidu dotajai situācijai! Gripas epidēmijas laikā, lai n…"
click at [33, 184] on div "Mācību tēma: Dabaszinības - 11. klases 2. ieskaites mācību materiāls #2 Mācību …" at bounding box center [477, 230] width 955 height 461
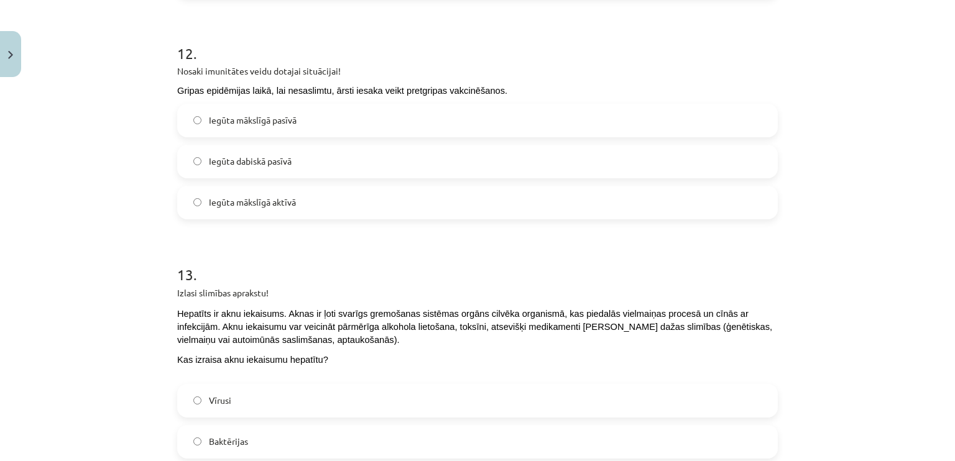
scroll to position [3048, 0]
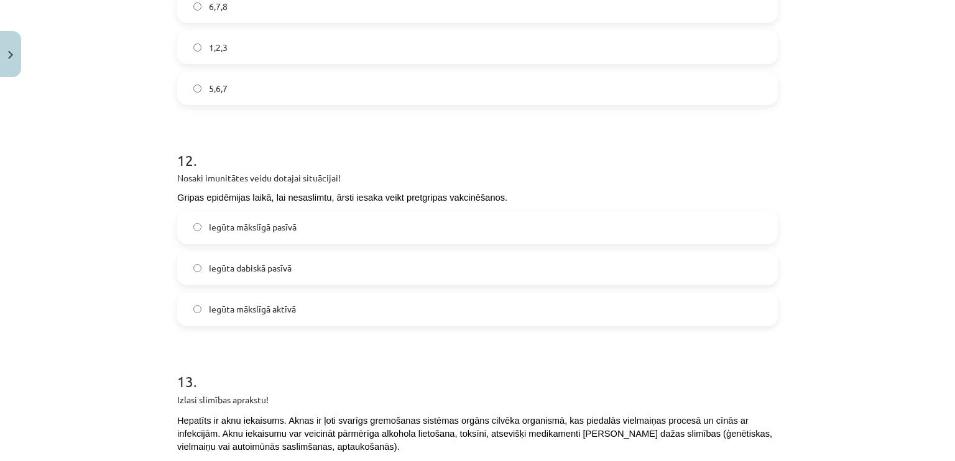
click at [296, 316] on label "Iegūta mākslīgā aktīvā" at bounding box center [477, 309] width 598 height 31
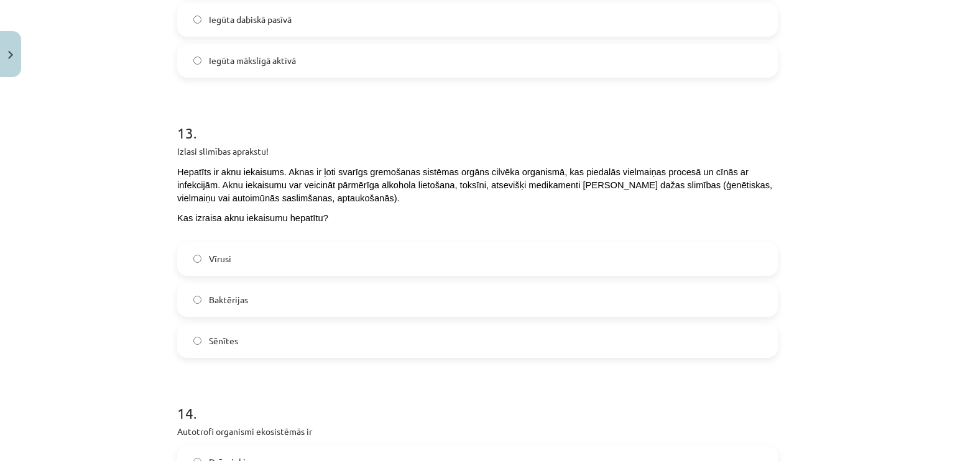
click at [234, 256] on label "Vīrusi" at bounding box center [477, 259] width 598 height 31
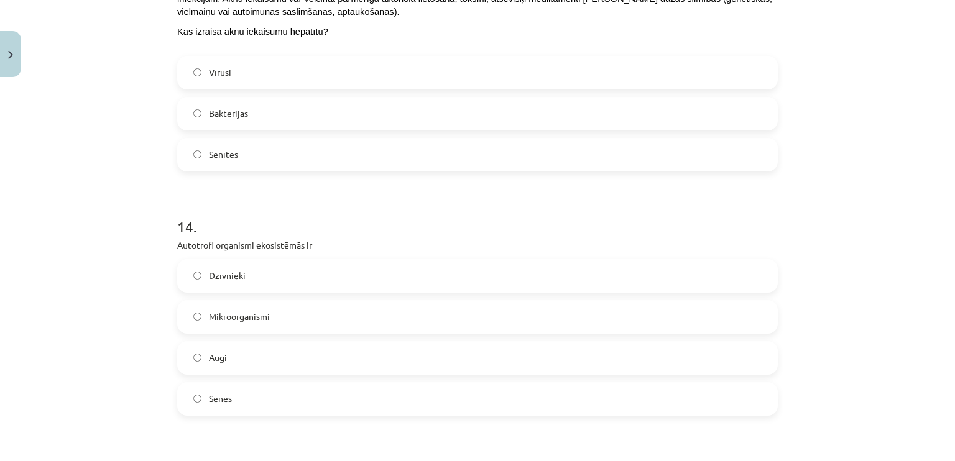
click at [249, 355] on label "Augi" at bounding box center [477, 358] width 598 height 31
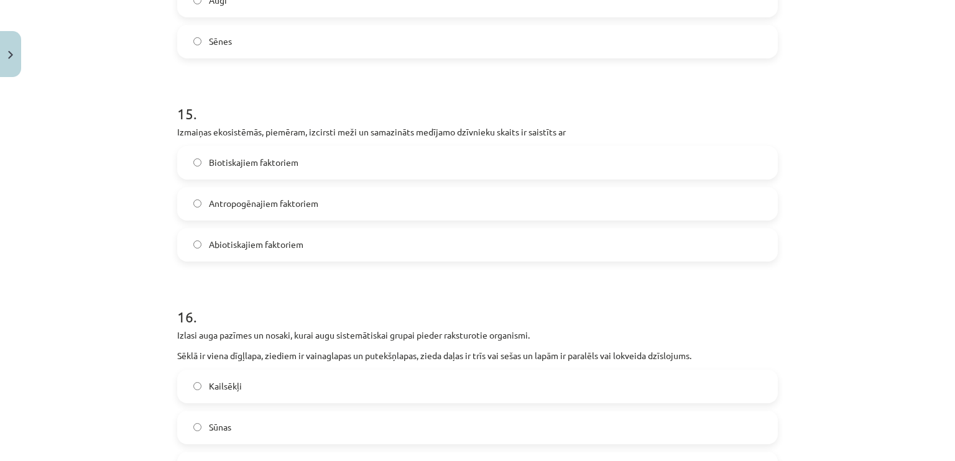
scroll to position [3856, 0]
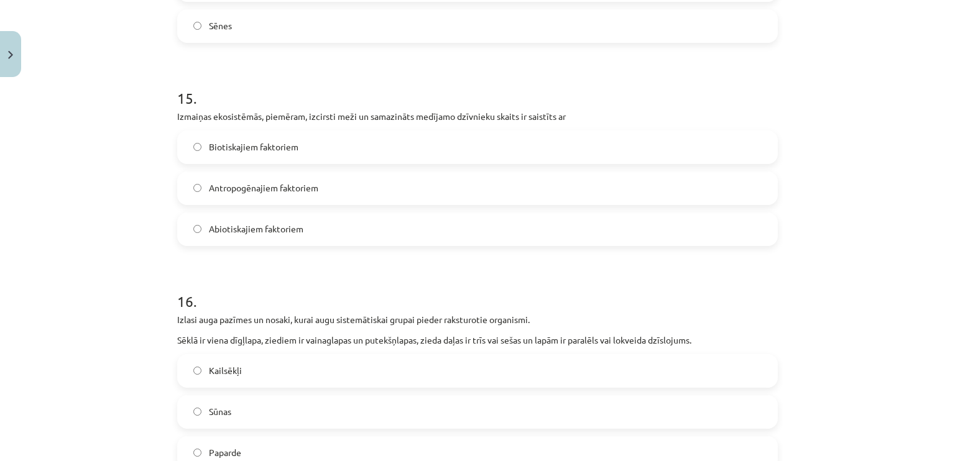
click at [303, 189] on label "Antropogēnajiem faktoriem" at bounding box center [477, 188] width 598 height 31
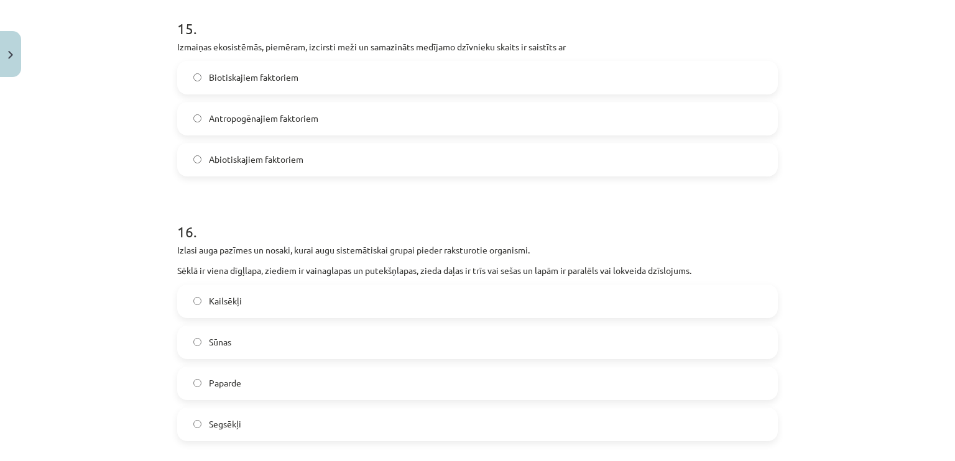
scroll to position [4043, 0]
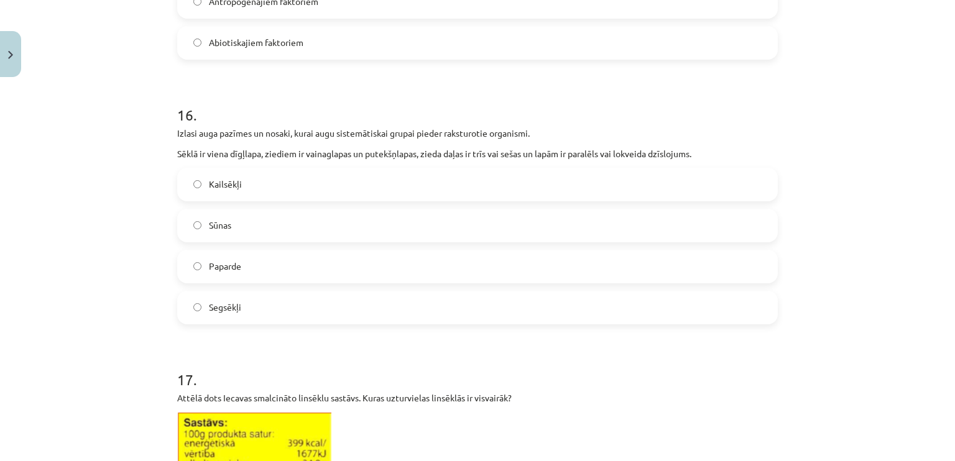
click at [247, 292] on label "Segsēkļi" at bounding box center [477, 307] width 598 height 31
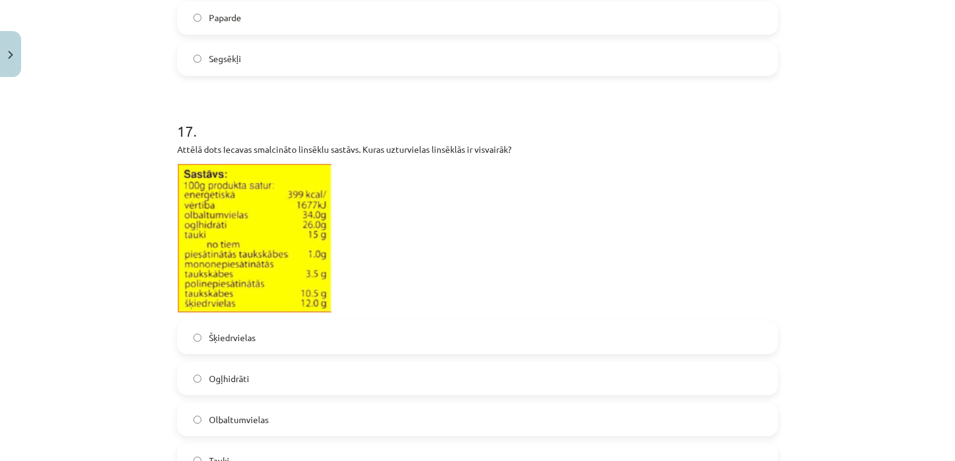
scroll to position [4354, 0]
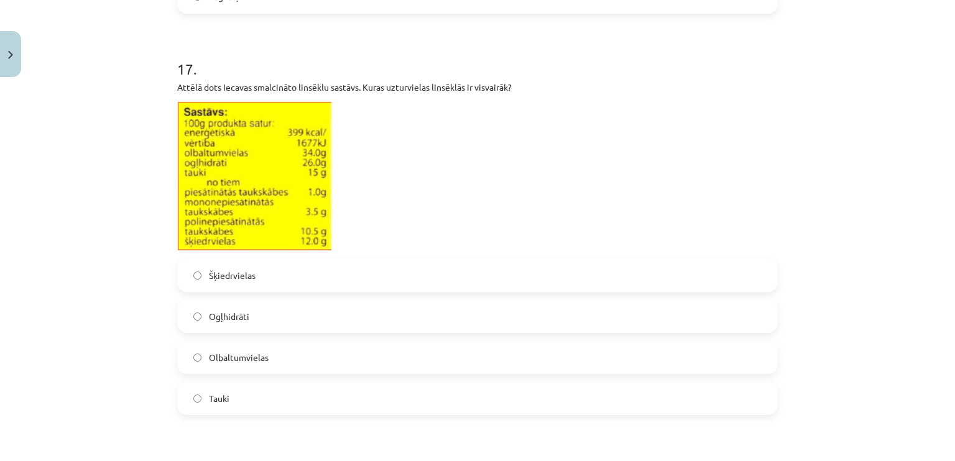
click at [280, 344] on label "Olbaltumvielas" at bounding box center [477, 357] width 598 height 31
click at [481, 149] on p at bounding box center [477, 176] width 601 height 151
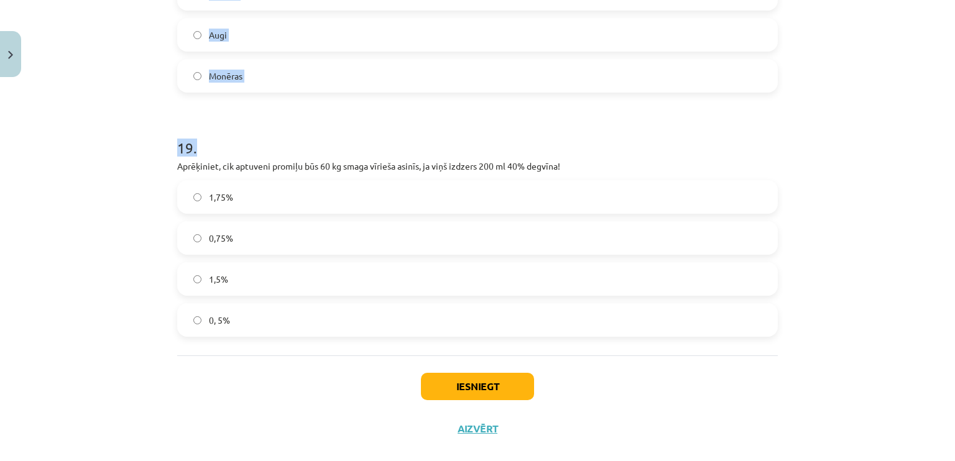
scroll to position [4935, 0]
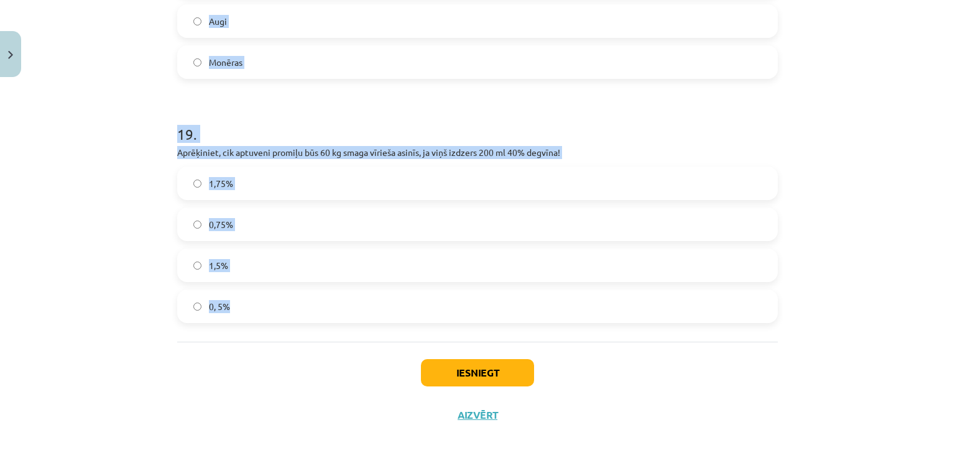
drag, startPoint x: 196, startPoint y: 45, endPoint x: 310, endPoint y: 322, distance: 299.5
click at [313, 327] on div "Mācību tēma: Dabaszinības - 11. klases 2. ieskaites mācību materiāls #2 Mācību …" at bounding box center [477, 230] width 955 height 461
copy form "18 . Daudzšūnu organismi, kas spēj aktīvi kustēties, reaģēt uz apkārtējo vidi, …"
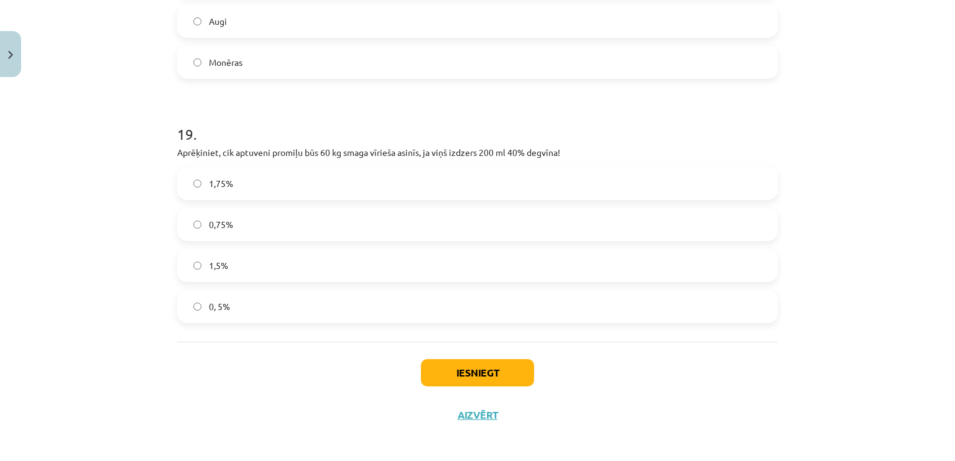
click at [129, 368] on div "Mācību tēma: Dabaszinības - 11. klases 2. ieskaites mācību materiāls #2 Mācību …" at bounding box center [477, 230] width 955 height 461
click at [242, 262] on label "1,5%" at bounding box center [477, 265] width 598 height 31
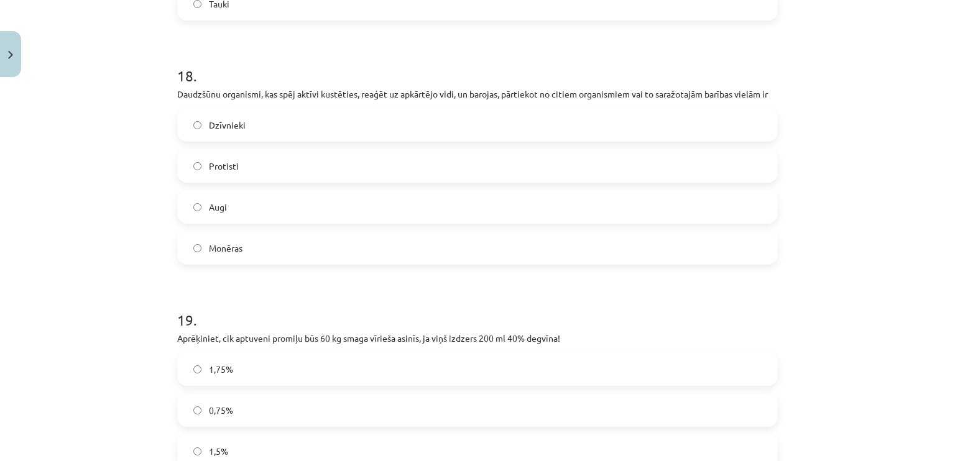
scroll to position [4748, 0]
click at [266, 119] on label "Dzīvnieki" at bounding box center [477, 125] width 598 height 31
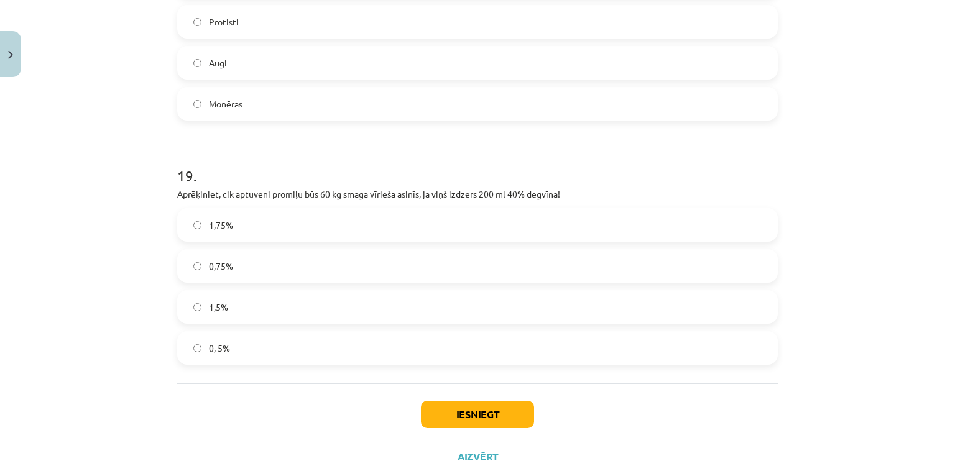
scroll to position [4935, 0]
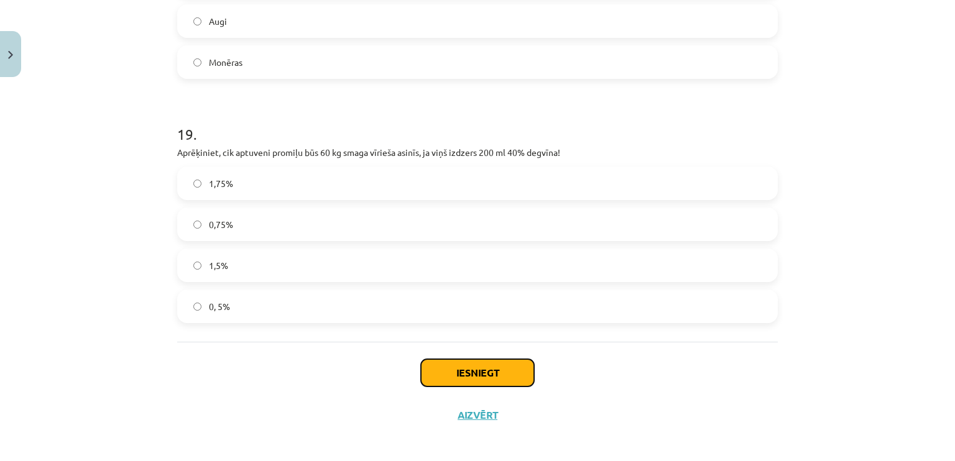
click at [475, 366] on button "Iesniegt" at bounding box center [477, 372] width 113 height 27
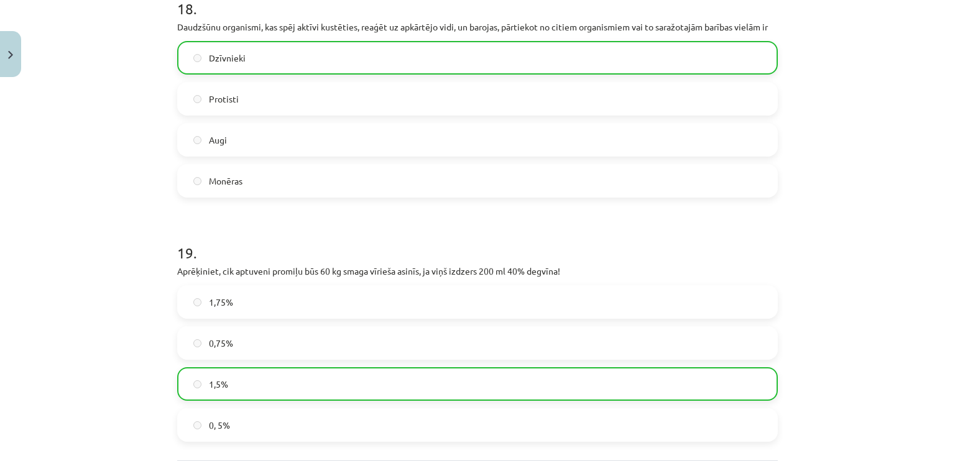
scroll to position [4974, 0]
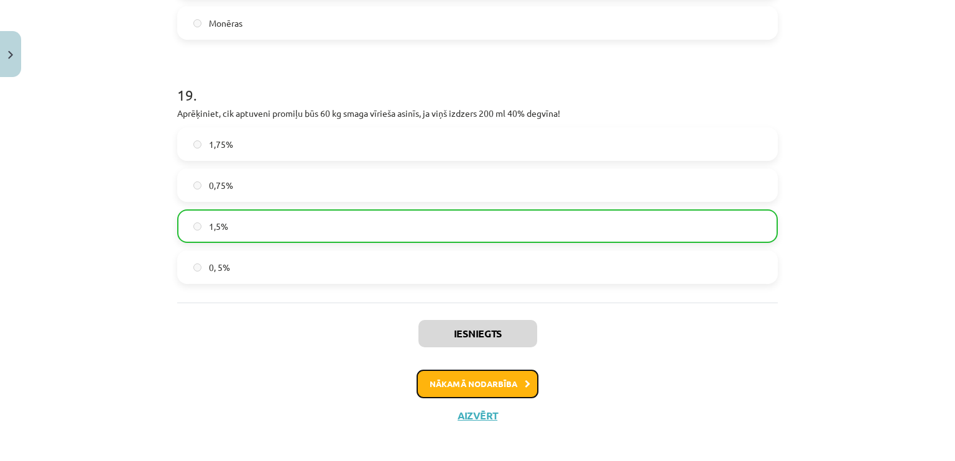
click at [488, 382] on button "Nākamā nodarbība" at bounding box center [478, 384] width 122 height 29
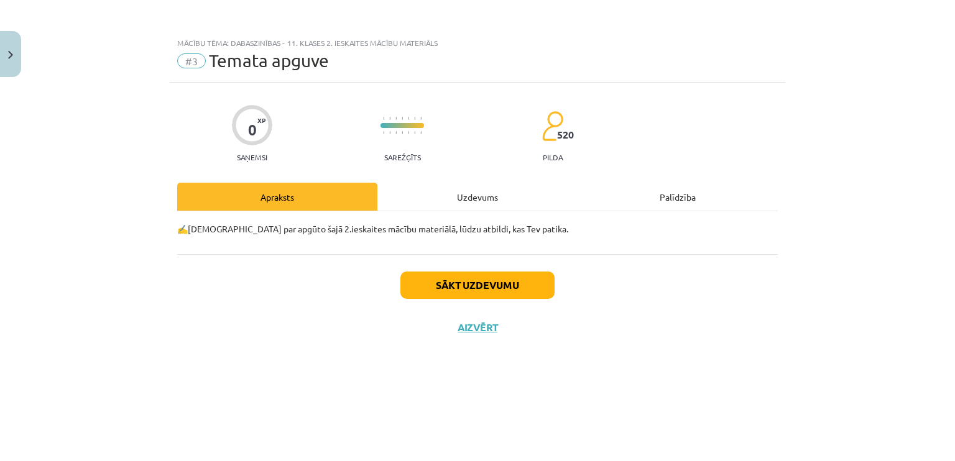
click at [472, 200] on div "Uzdevums" at bounding box center [478, 197] width 200 height 28
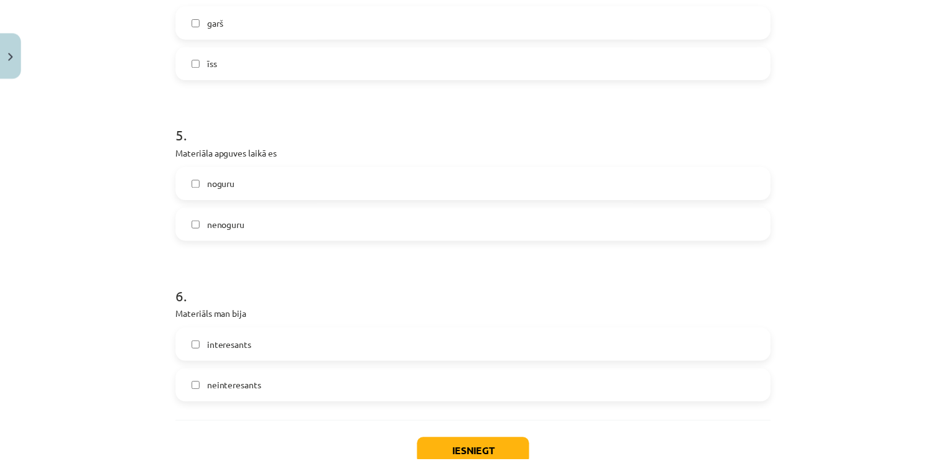
scroll to position [960, 0]
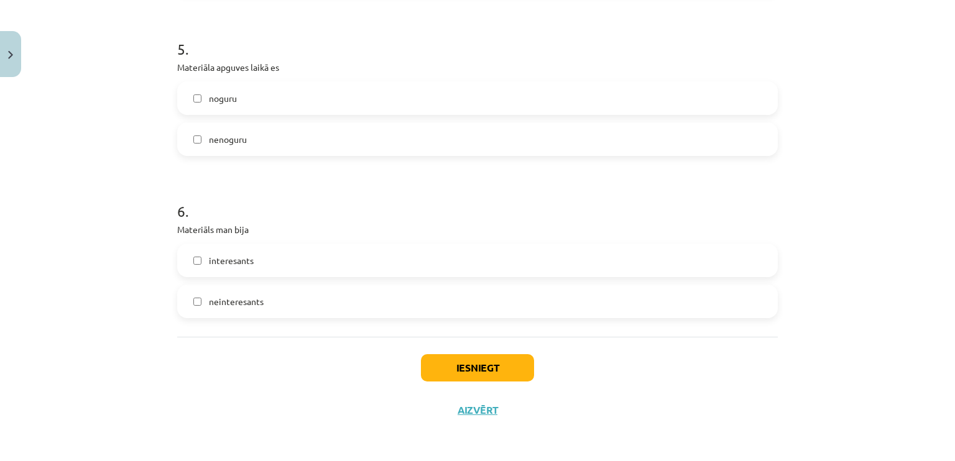
click at [474, 268] on label "interesants" at bounding box center [477, 260] width 598 height 31
click at [476, 370] on button "Iesniegt" at bounding box center [477, 368] width 113 height 27
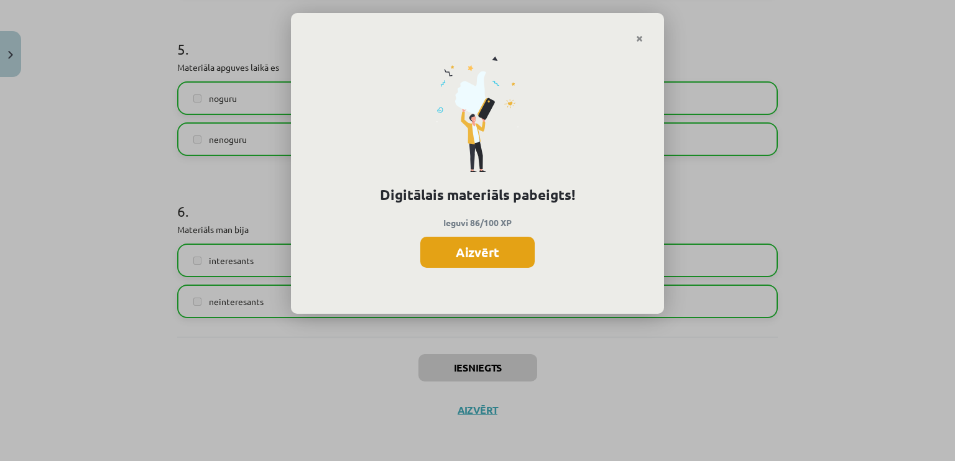
click at [520, 254] on button "Aizvērt" at bounding box center [477, 252] width 114 height 31
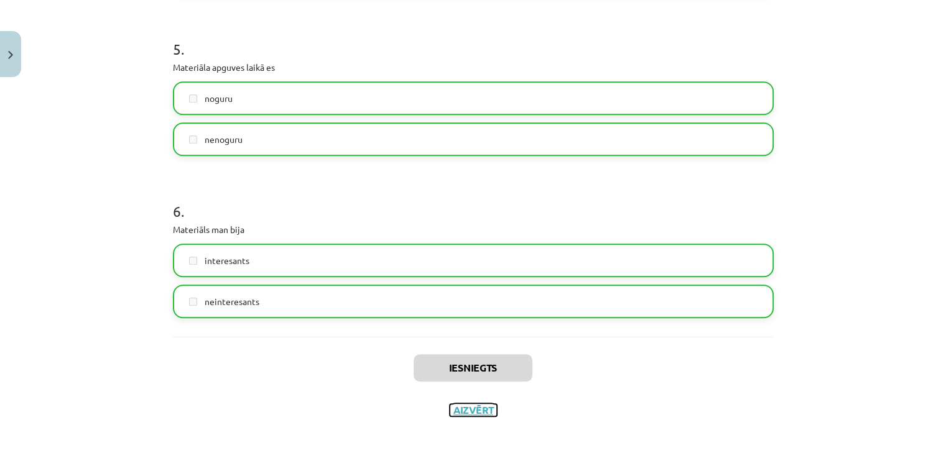
click at [475, 405] on button "Aizvērt" at bounding box center [473, 410] width 47 height 12
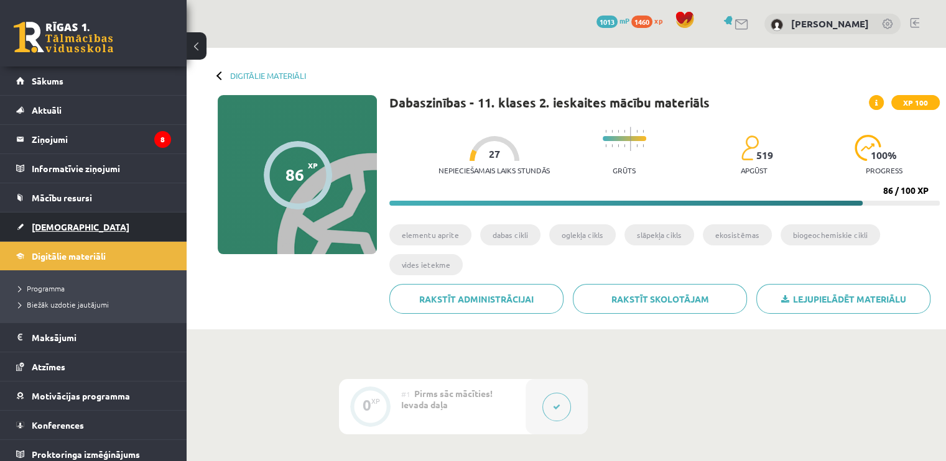
click at [39, 223] on span "[DEMOGRAPHIC_DATA]" at bounding box center [81, 226] width 98 height 11
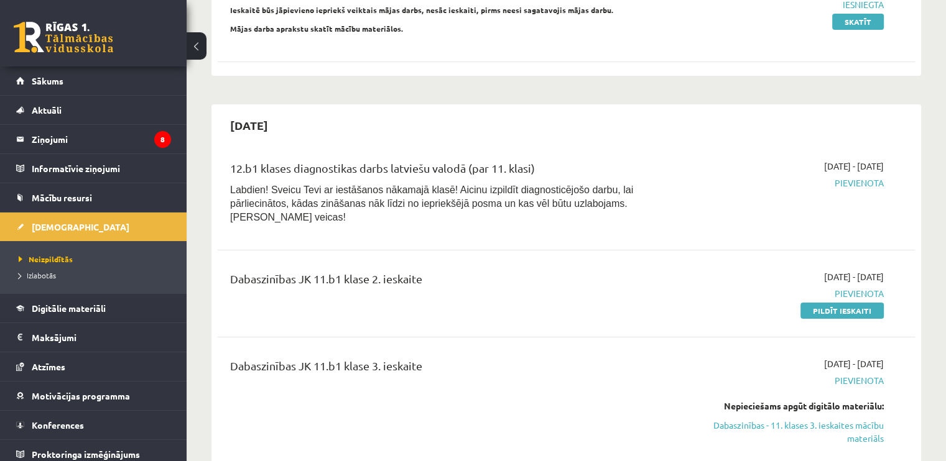
scroll to position [311, 0]
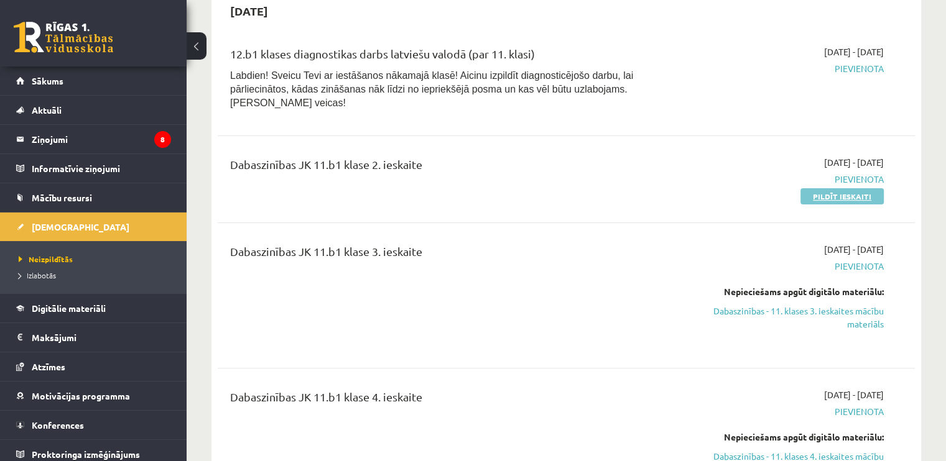
click at [837, 188] on link "Pildīt ieskaiti" at bounding box center [841, 196] width 83 height 16
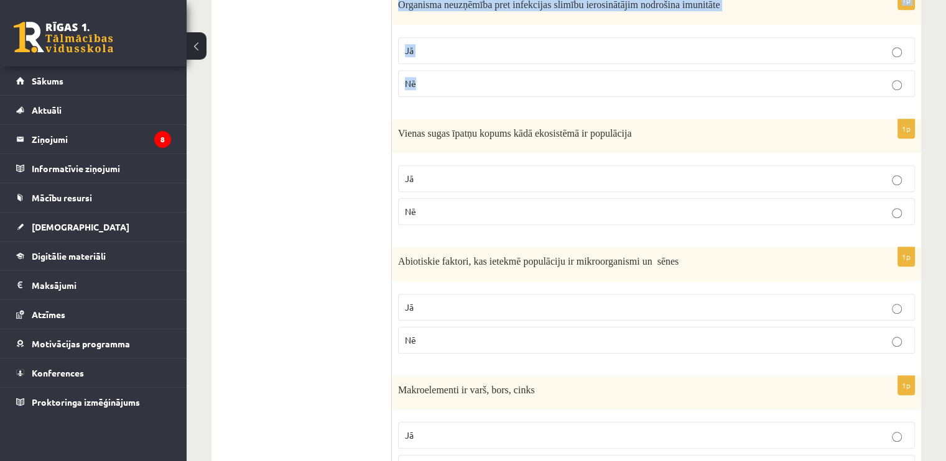
scroll to position [1097, 0]
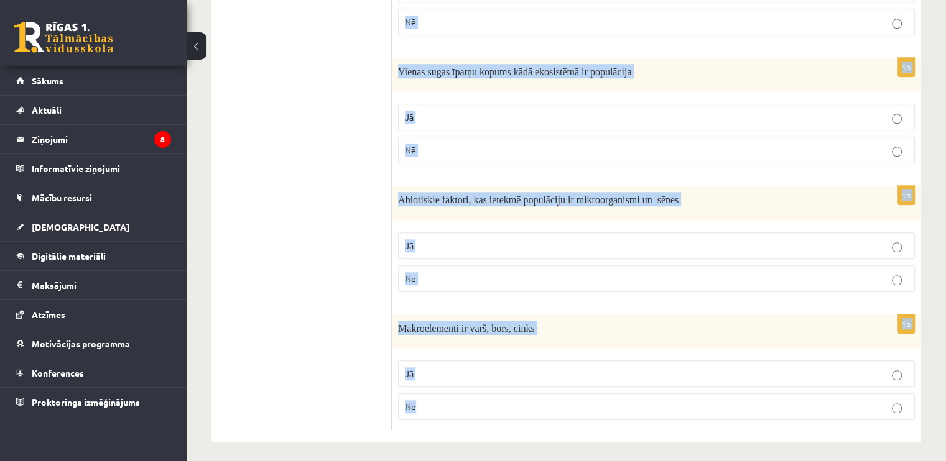
drag, startPoint x: 403, startPoint y: 40, endPoint x: 565, endPoint y: 399, distance: 393.6
copy form "Lor ipsumdolors am consect? Adipis El sed Do 9e Tempor incididu utlabore etdolo…"
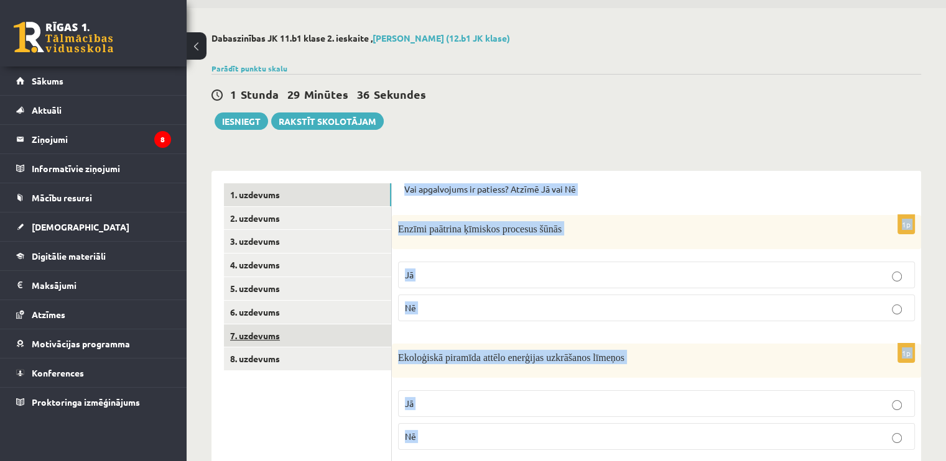
scroll to position [0, 0]
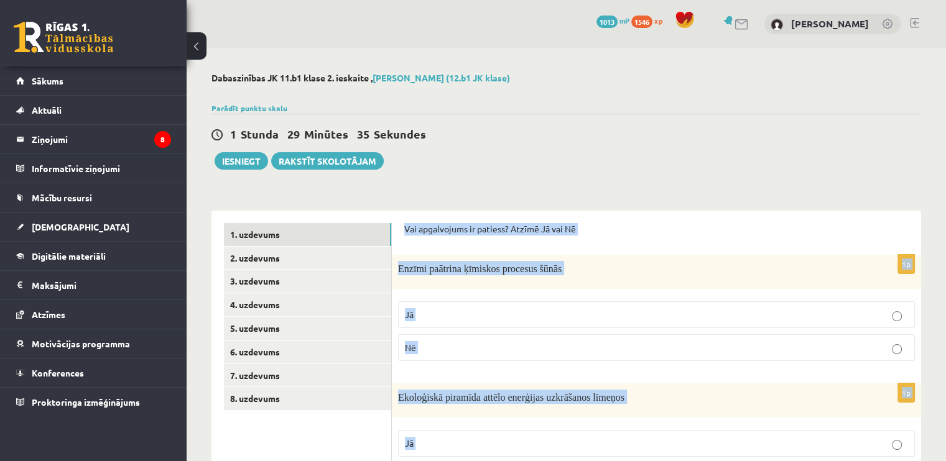
click at [506, 309] on p "Jā" at bounding box center [656, 314] width 503 height 13
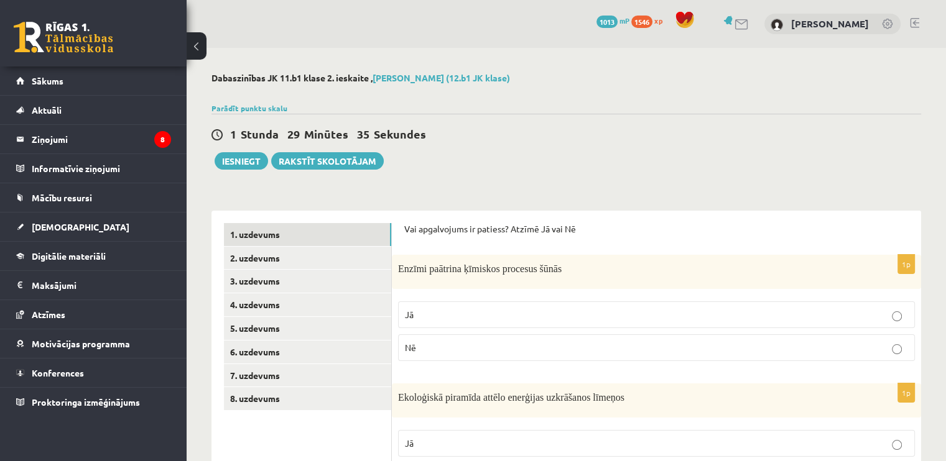
scroll to position [124, 0]
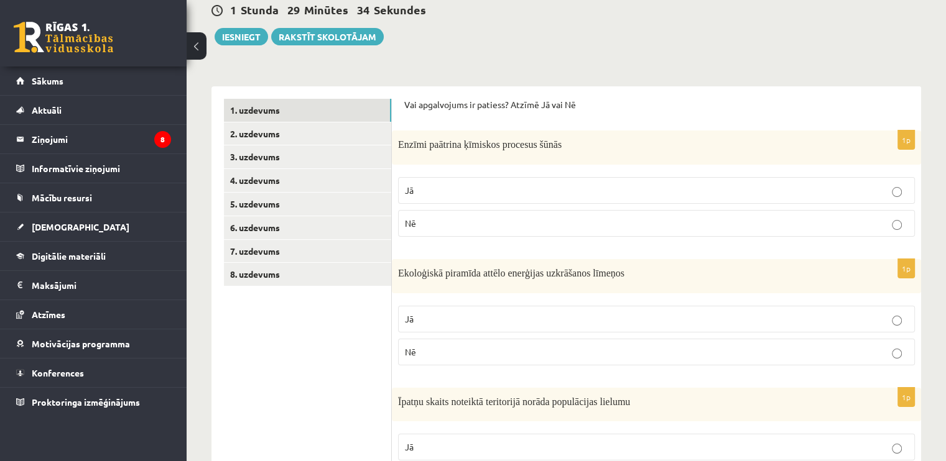
click at [466, 313] on p "Jā" at bounding box center [656, 319] width 503 height 13
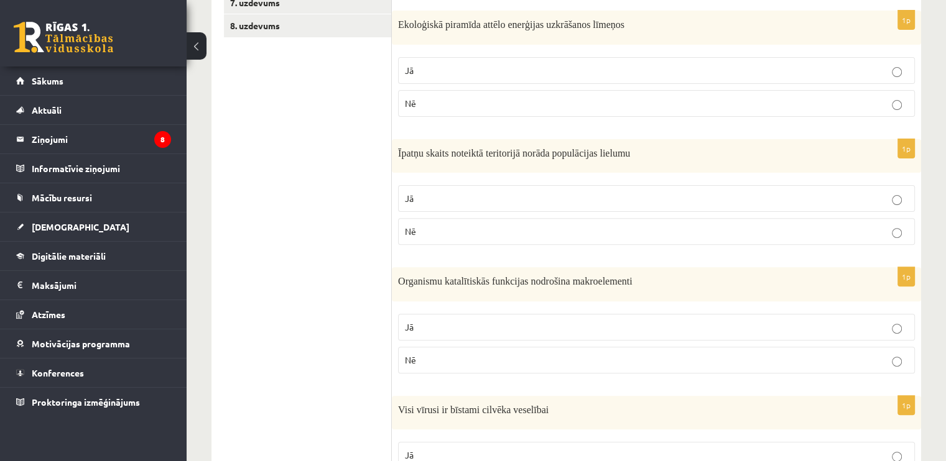
click at [450, 196] on p "Jā" at bounding box center [656, 198] width 503 height 13
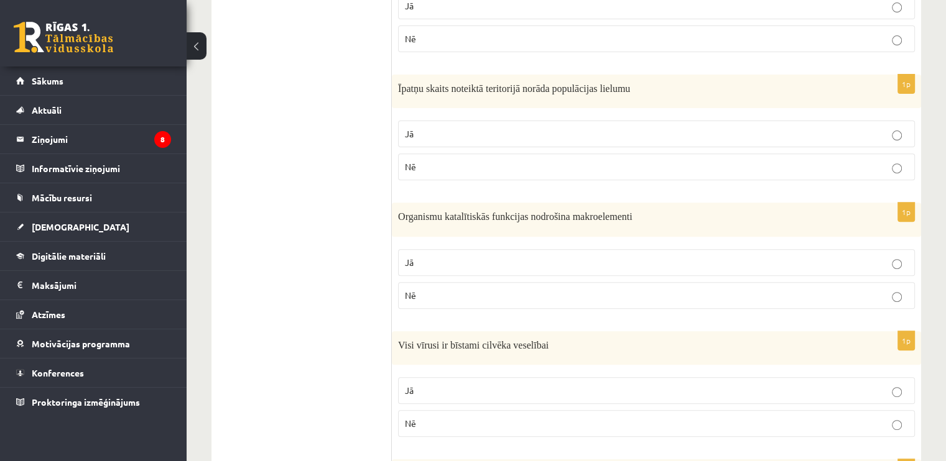
scroll to position [560, 0]
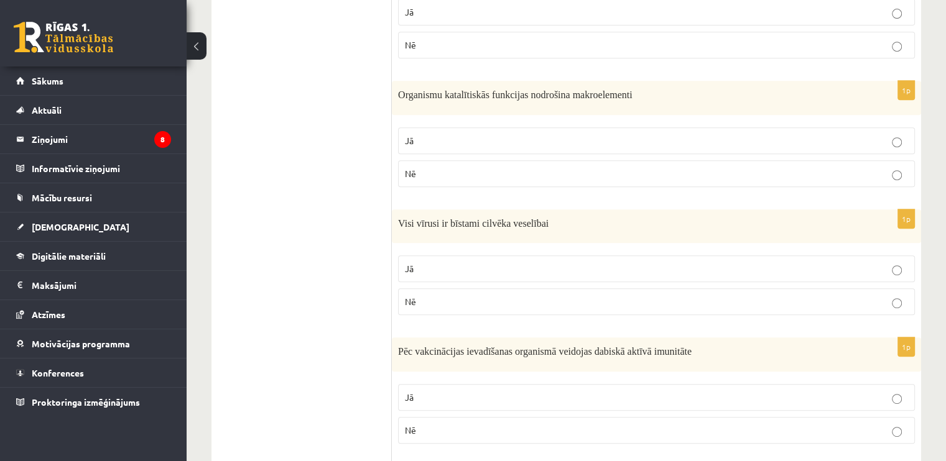
click at [438, 169] on p "Nē" at bounding box center [656, 173] width 503 height 13
click at [430, 298] on p "Nē" at bounding box center [656, 301] width 503 height 13
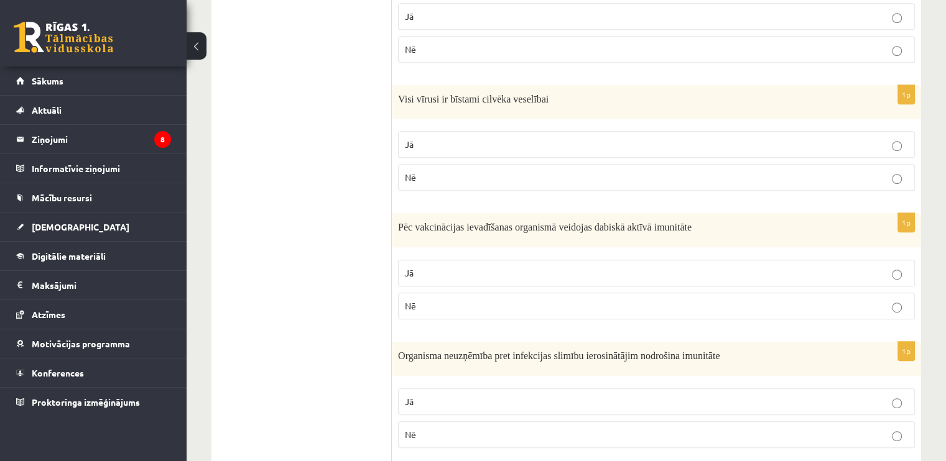
click at [430, 304] on p "Nē" at bounding box center [656, 306] width 503 height 13
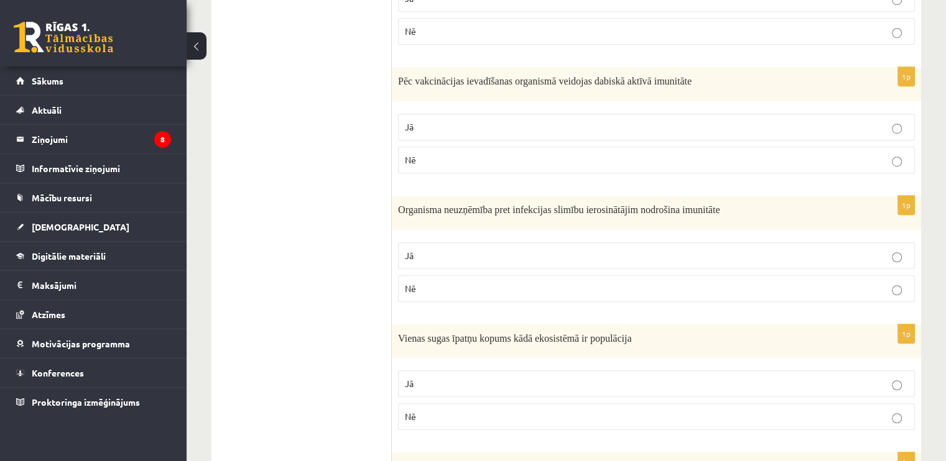
scroll to position [871, 0]
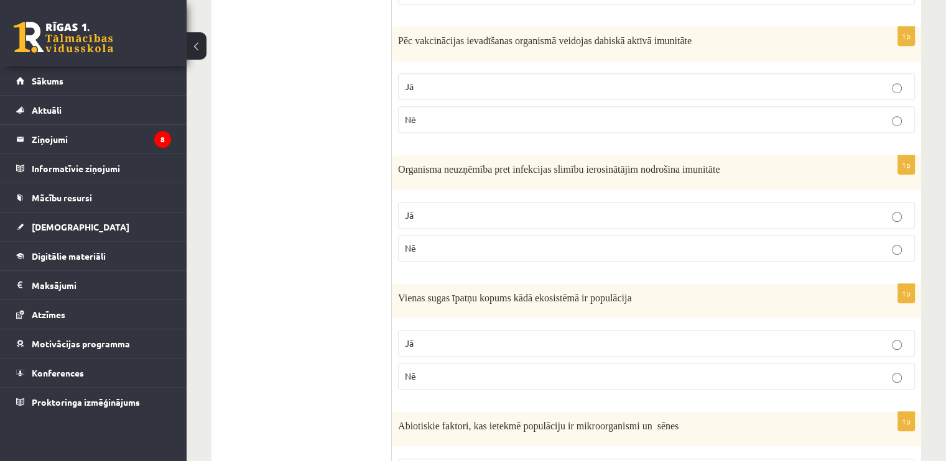
click at [430, 211] on p "Jā" at bounding box center [656, 215] width 503 height 13
click at [420, 338] on p "Jā" at bounding box center [656, 343] width 503 height 13
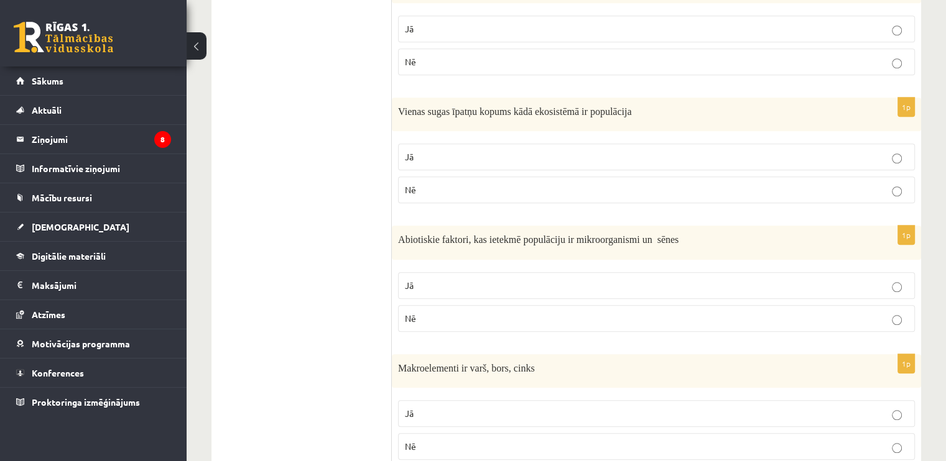
click at [438, 323] on label "Nē" at bounding box center [656, 318] width 517 height 27
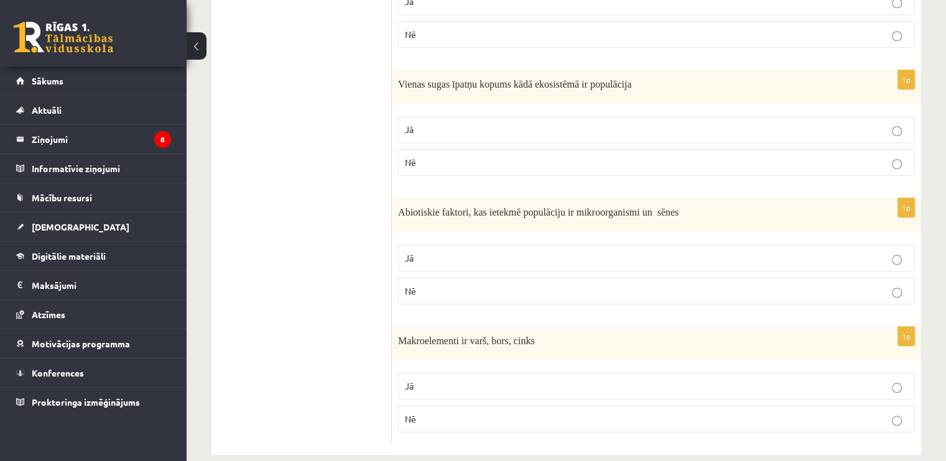
scroll to position [1097, 0]
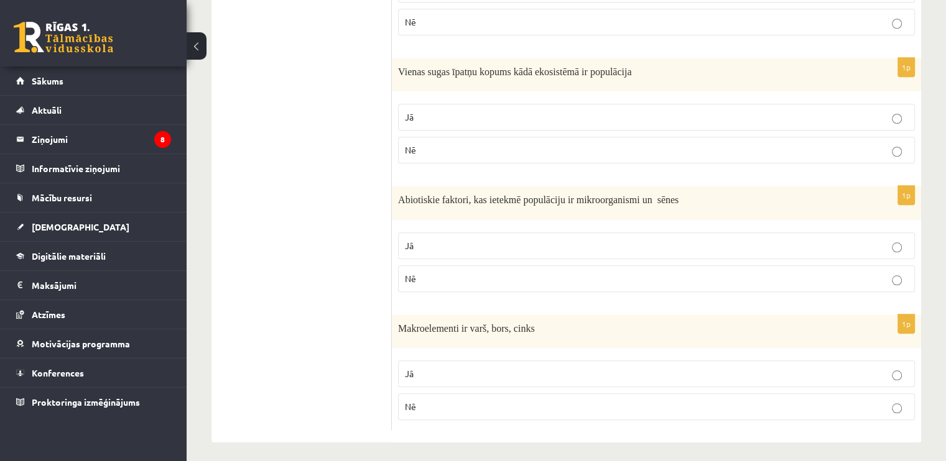
click at [423, 401] on p "Nē" at bounding box center [656, 407] width 503 height 13
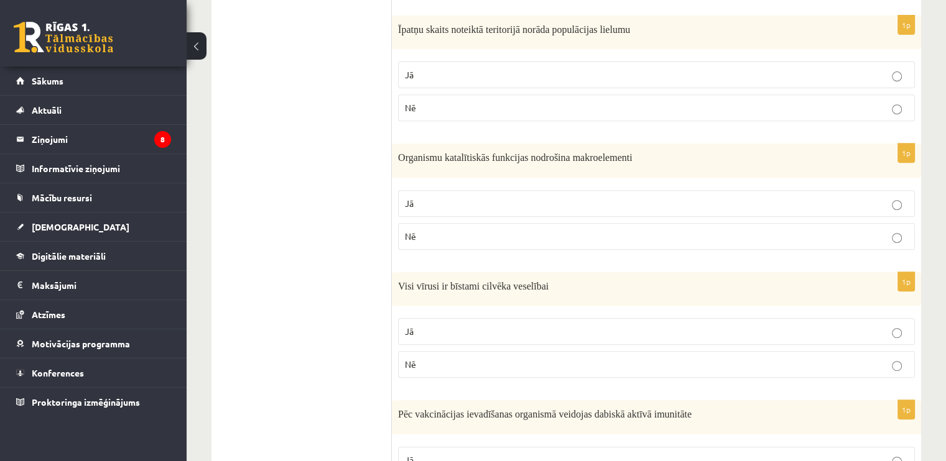
scroll to position [498, 0]
drag, startPoint x: 465, startPoint y: 235, endPoint x: 464, endPoint y: 243, distance: 7.6
click at [465, 235] on p "Nē" at bounding box center [656, 235] width 503 height 13
click at [434, 353] on label "Nē" at bounding box center [656, 364] width 517 height 27
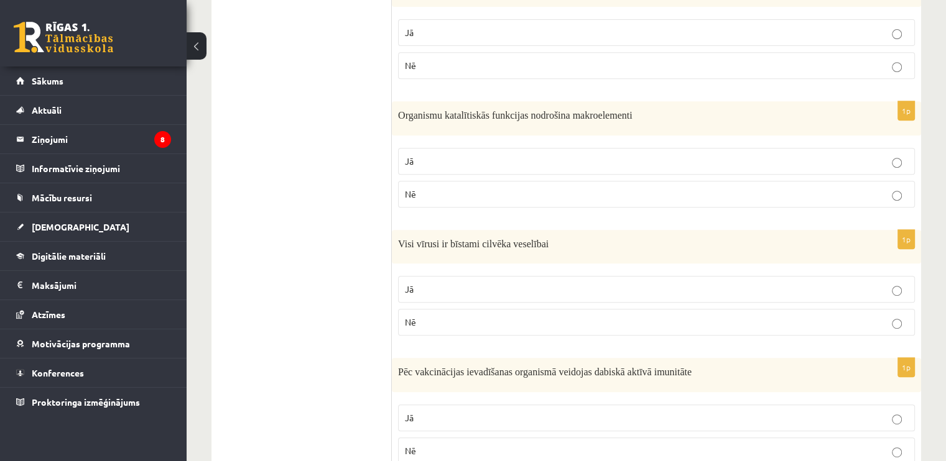
scroll to position [622, 0]
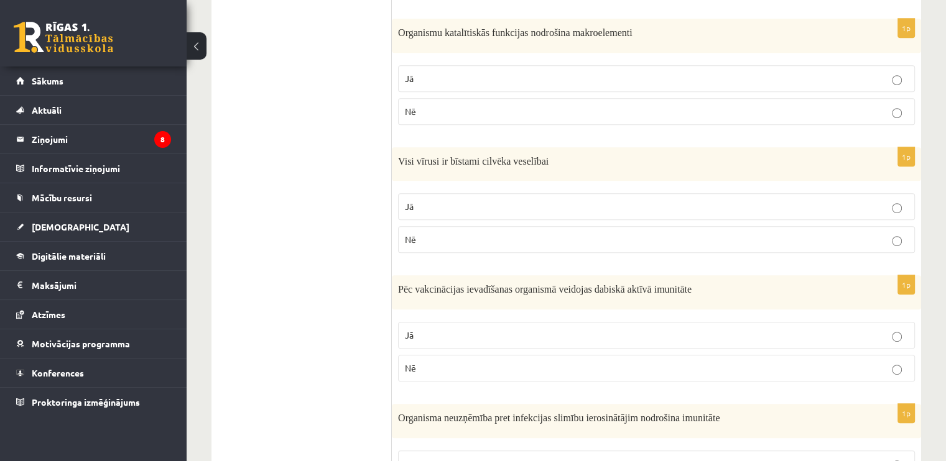
click at [432, 362] on p "Nē" at bounding box center [656, 368] width 503 height 13
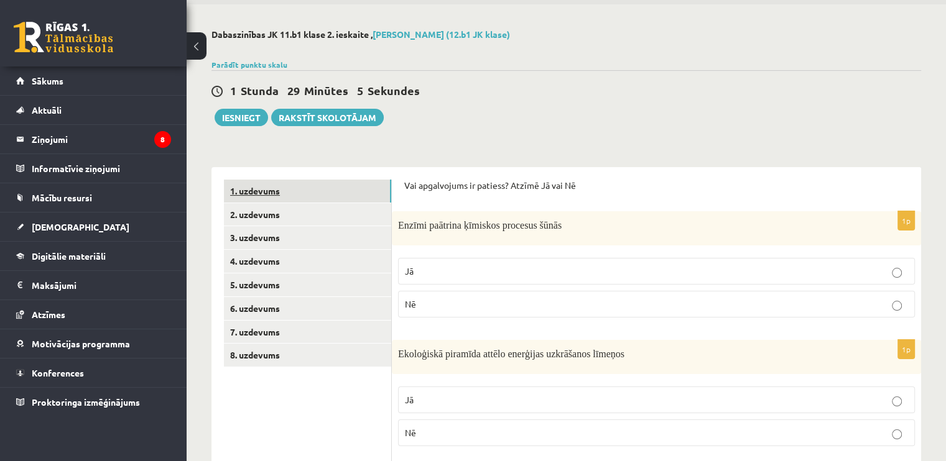
scroll to position [0, 0]
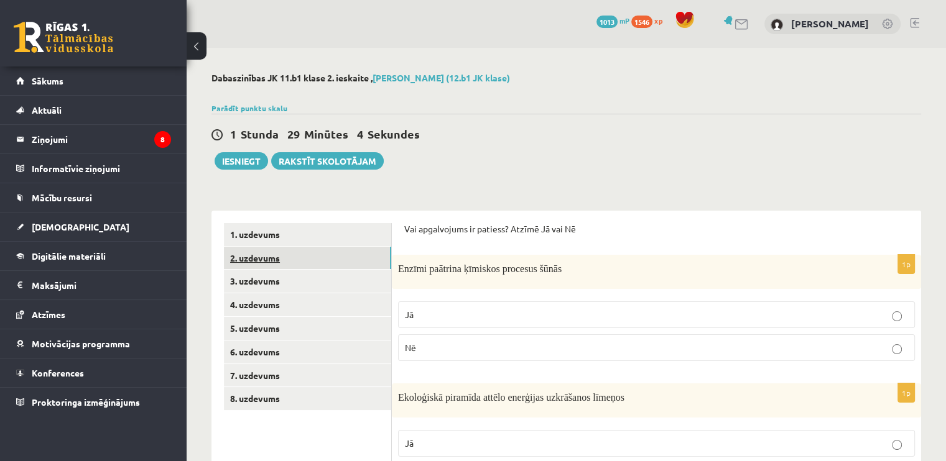
click at [300, 262] on link "2. uzdevums" at bounding box center [307, 258] width 167 height 23
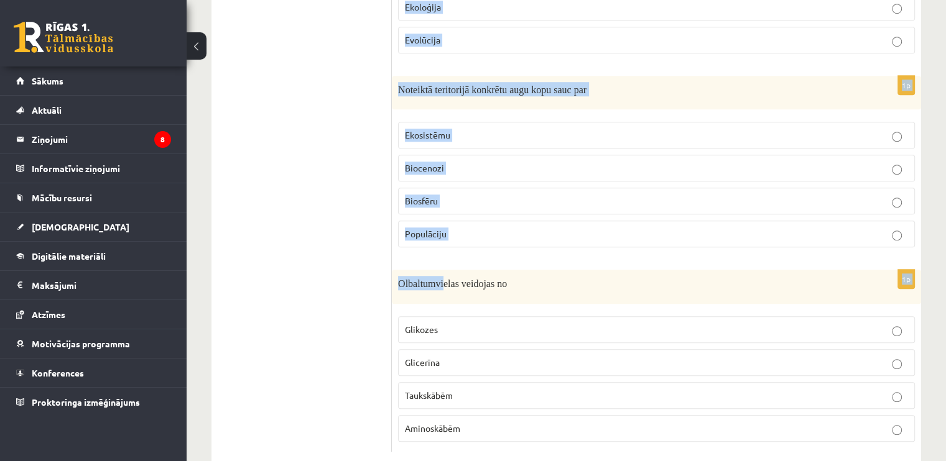
scroll to position [976, 0]
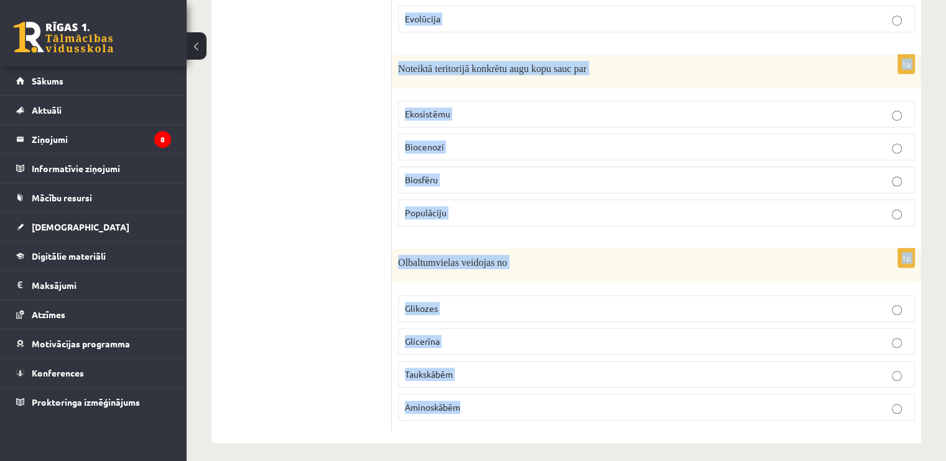
drag, startPoint x: 402, startPoint y: 228, endPoint x: 499, endPoint y: 387, distance: 186.1
copy form "Loremips dolorsit ametcons adipisci elitseddoeius! 6t Incididun utlabor etdolor…"
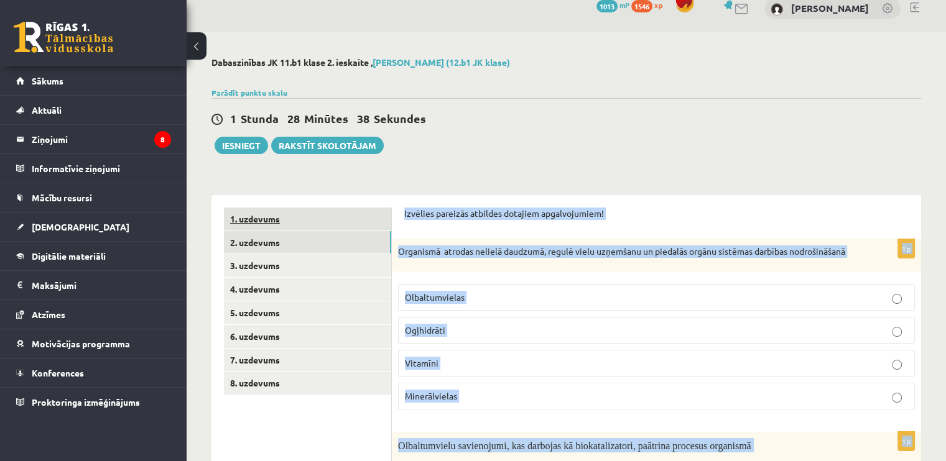
scroll to position [0, 0]
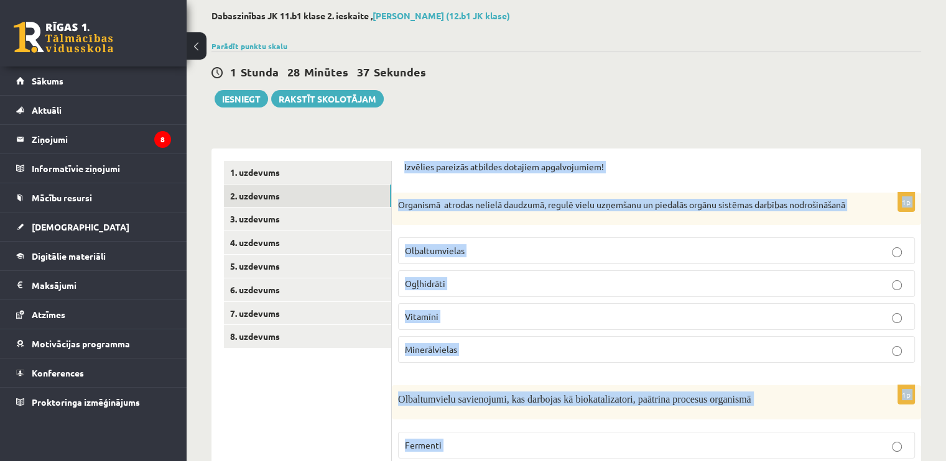
click at [488, 312] on p "Vitamīni" at bounding box center [656, 316] width 503 height 13
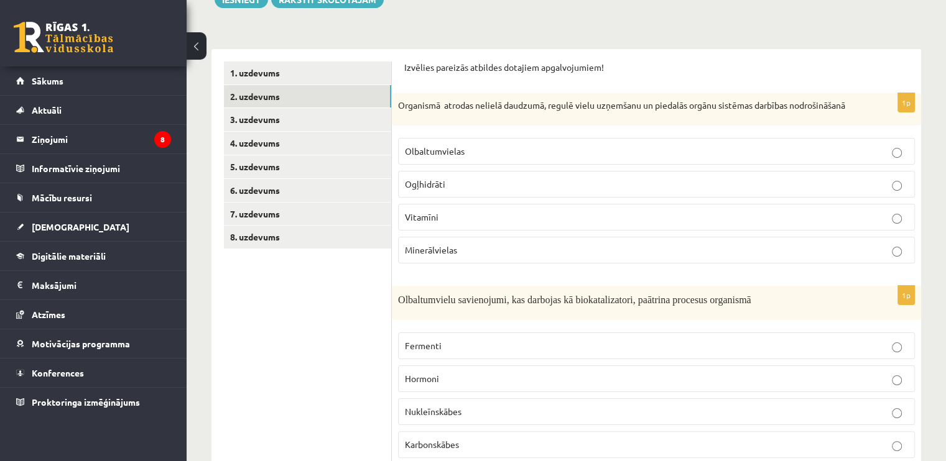
scroll to position [249, 0]
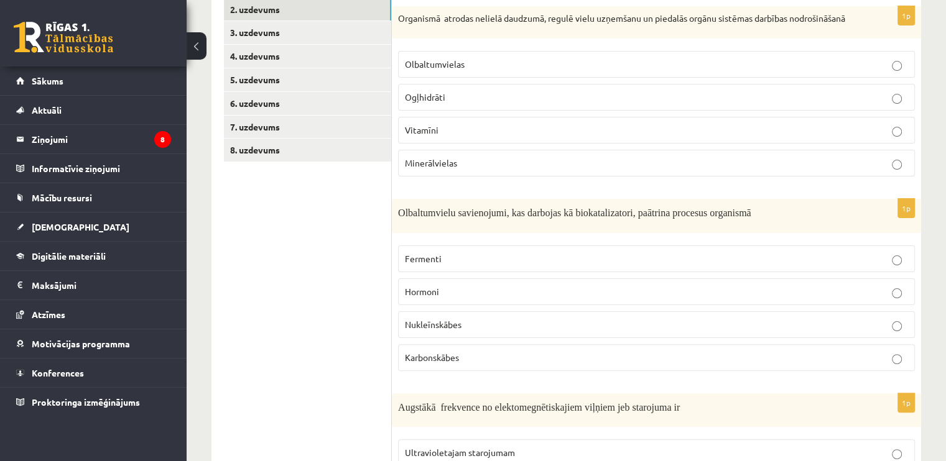
click at [463, 250] on label "Fermenti" at bounding box center [656, 259] width 517 height 27
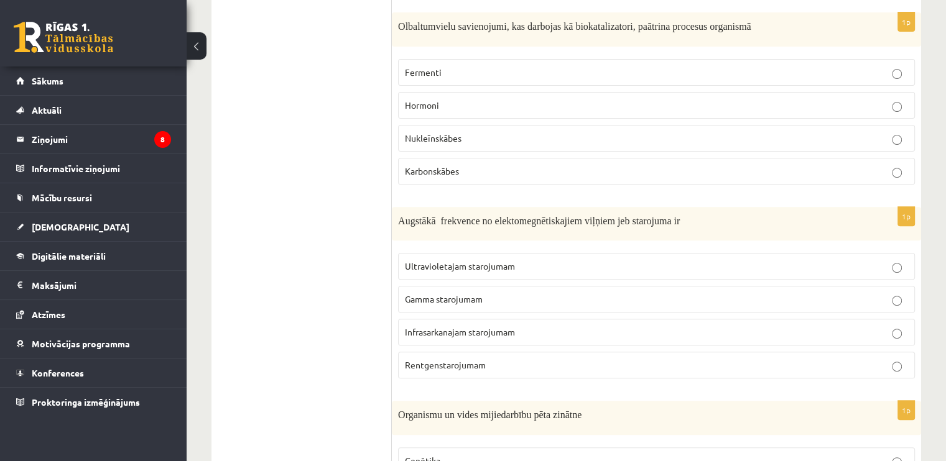
scroll to position [498, 0]
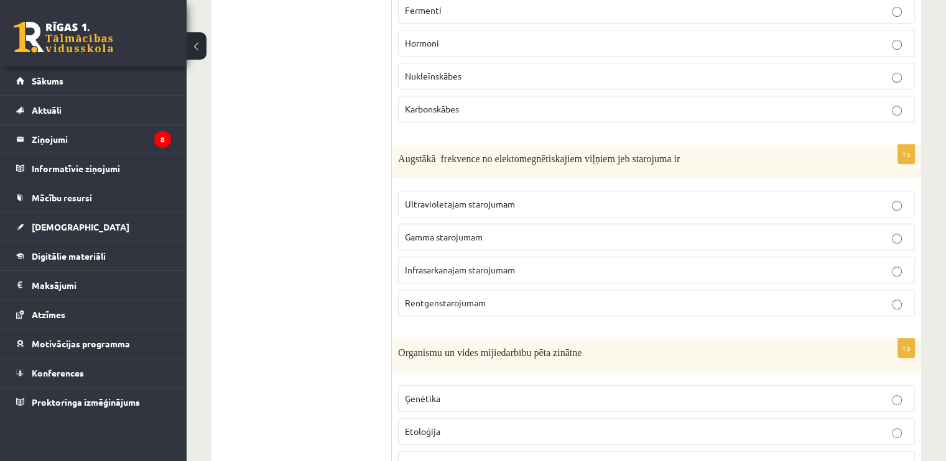
click at [473, 231] on span "Gamma starojumam" at bounding box center [444, 236] width 78 height 11
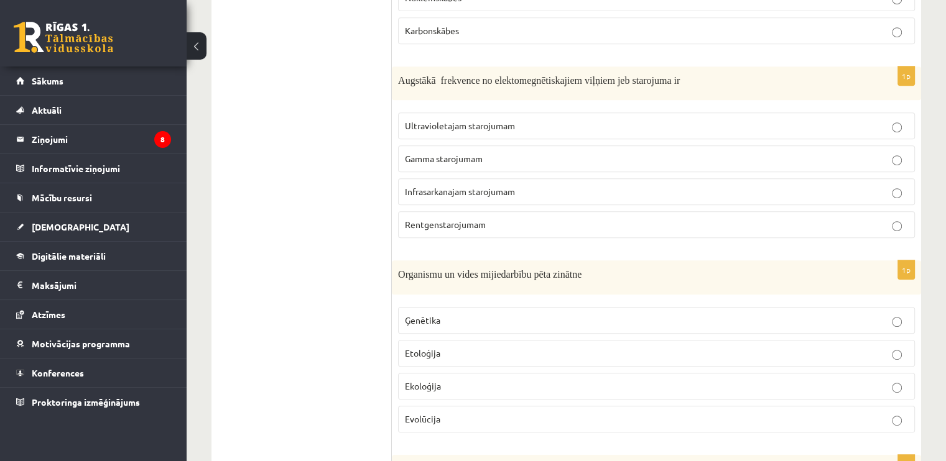
scroll to position [684, 0]
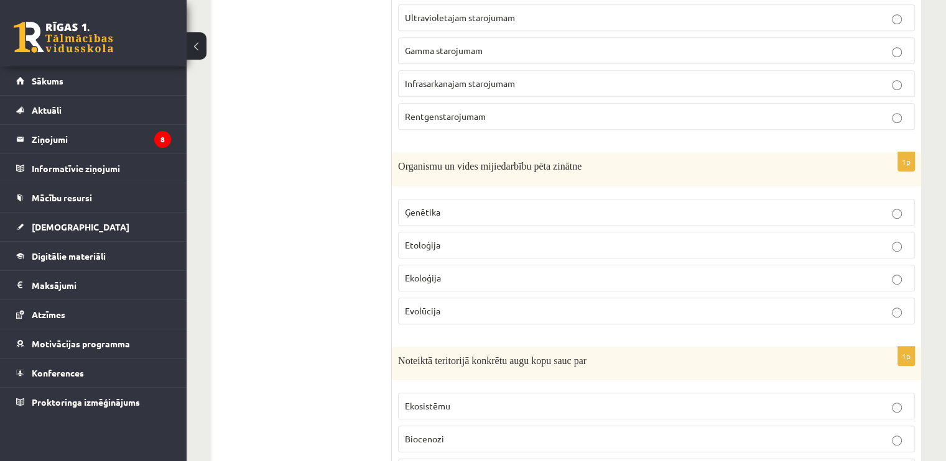
click at [447, 272] on p "Ekoloģija" at bounding box center [656, 278] width 503 height 13
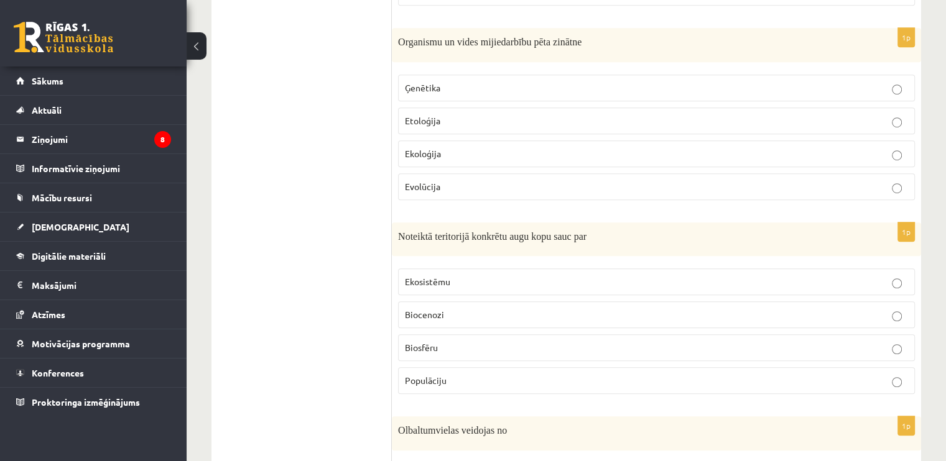
click at [435, 309] on span "Biocenozi" at bounding box center [424, 314] width 39 height 11
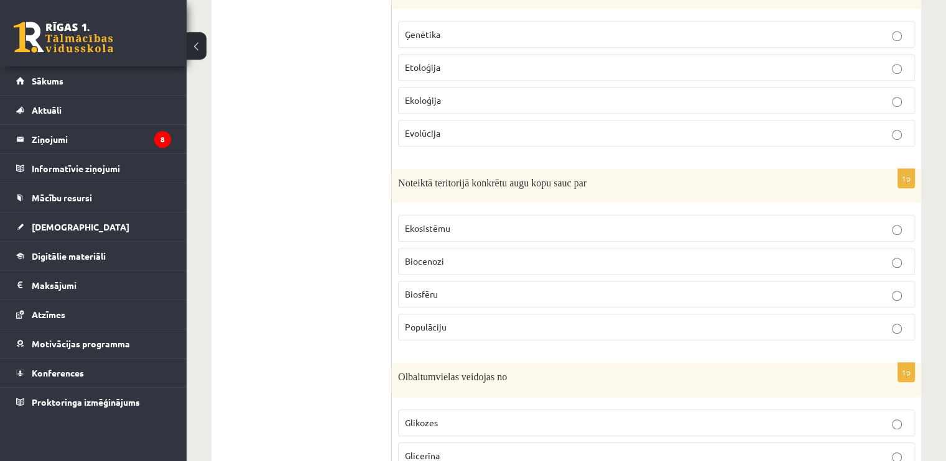
scroll to position [976, 0]
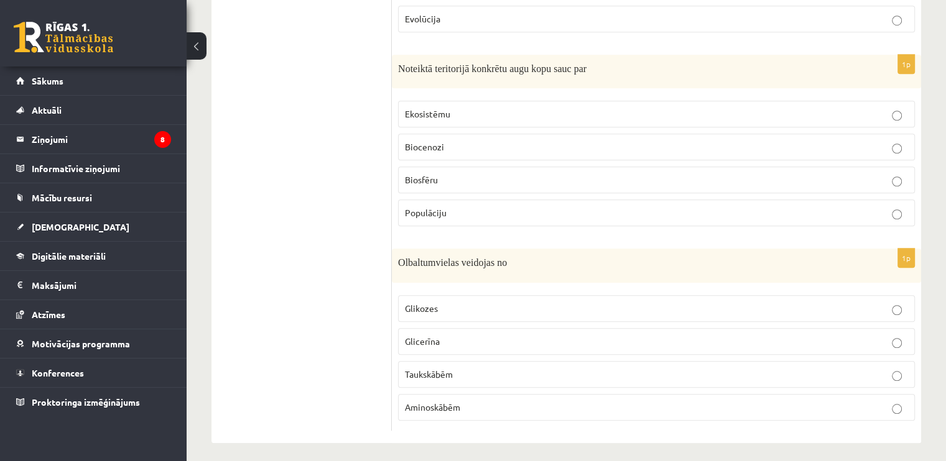
click at [463, 403] on p "Aminoskābēm" at bounding box center [656, 407] width 503 height 13
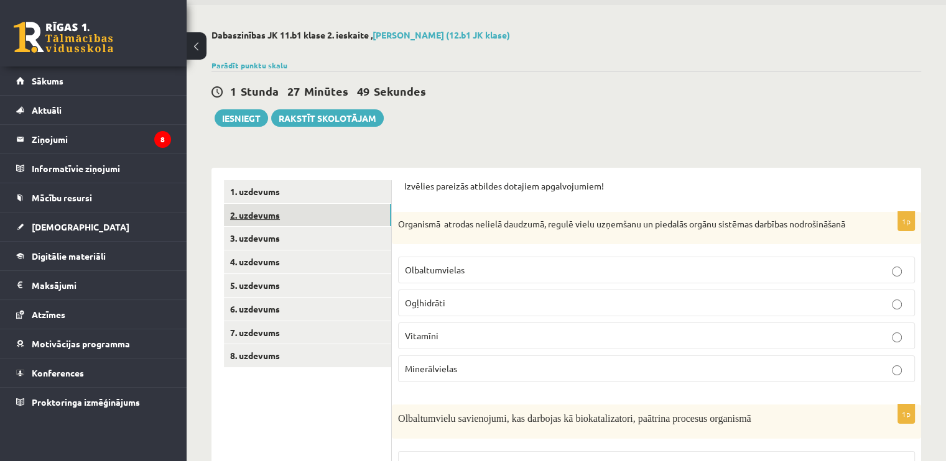
scroll to position [0, 0]
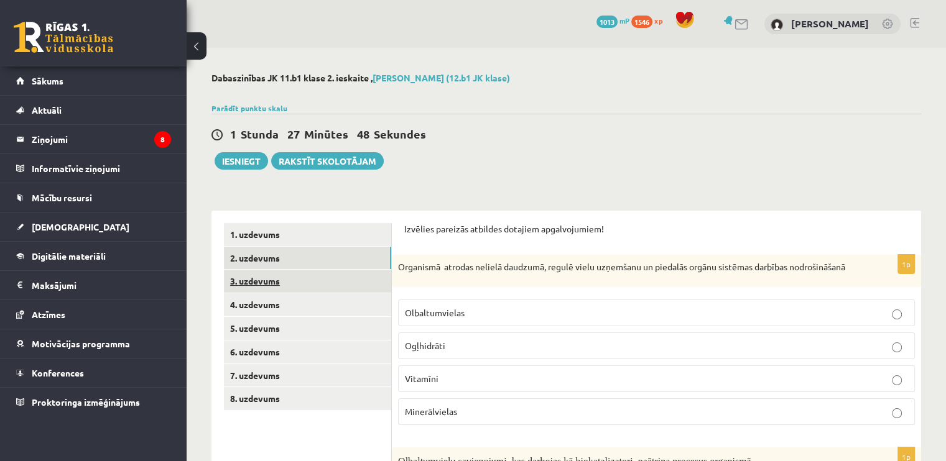
click at [244, 287] on link "3. uzdevums" at bounding box center [307, 281] width 167 height 23
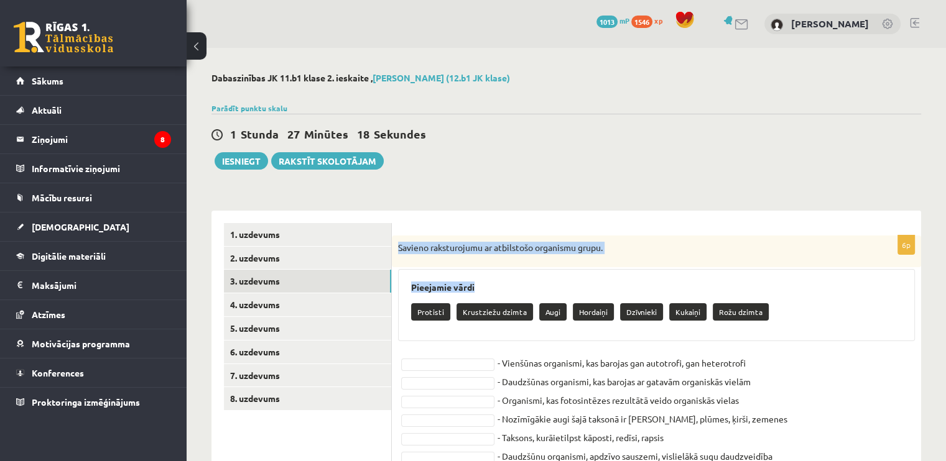
scroll to position [47, 0]
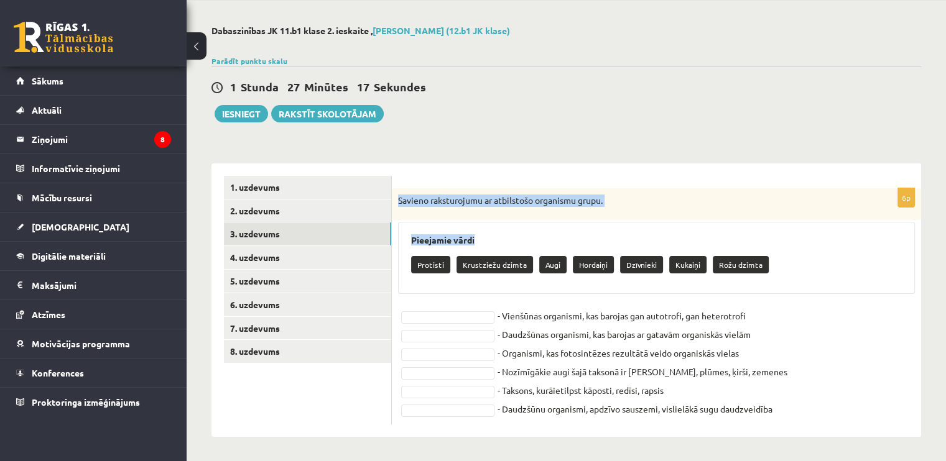
drag, startPoint x: 412, startPoint y: 259, endPoint x: 826, endPoint y: 415, distance: 442.1
click at [826, 415] on div "6p Savieno raksturojumu ar atbilstošo organismu grupu. Pieejamie vārdi Protisti…" at bounding box center [656, 306] width 529 height 236
copy div "Savieno raksturojumu ar atbilstošo organismu grupu. Pieejamie vārdi Protisti Kr…"
click at [606, 218] on div "Savieno raksturojumu ar atbilstošo organismu grupu." at bounding box center [656, 204] width 529 height 32
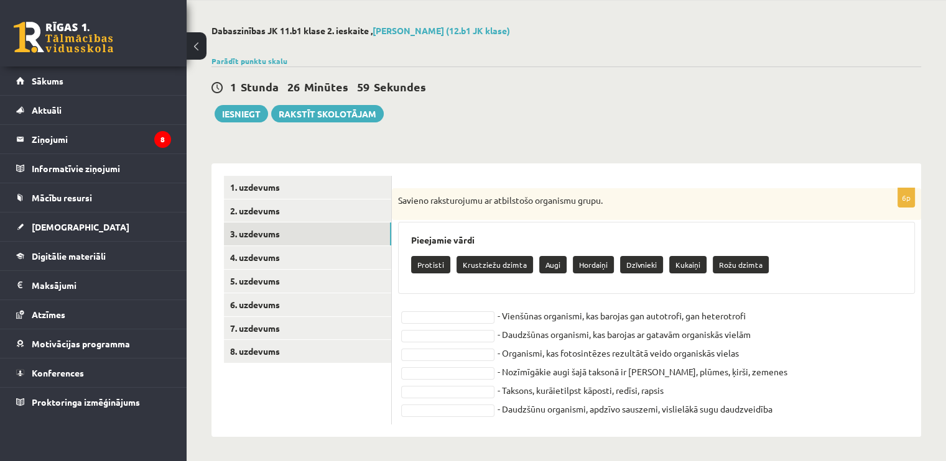
click at [421, 266] on p "Protisti" at bounding box center [430, 264] width 39 height 17
click at [425, 262] on p "Protisti" at bounding box center [430, 264] width 39 height 17
click at [442, 327] on fieldset "Protisti ******** - Vienšūnas organismi, kas barojas gan autotrofi, gan heterot…" at bounding box center [656, 363] width 517 height 112
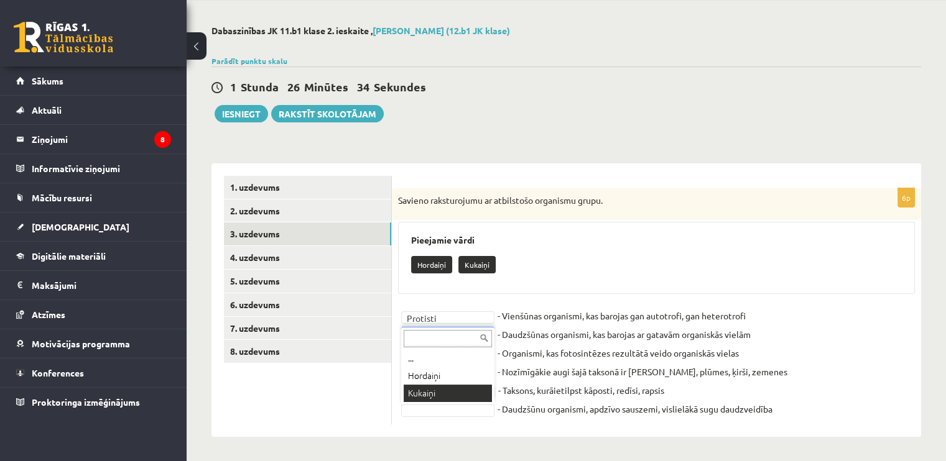
drag, startPoint x: 434, startPoint y: 392, endPoint x: 466, endPoint y: 356, distance: 48.4
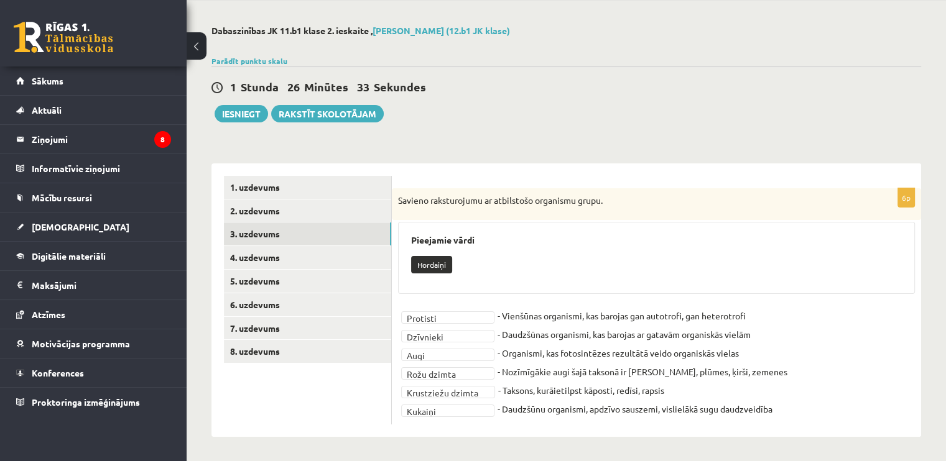
click at [577, 262] on div "Hordaiņi" at bounding box center [656, 266] width 491 height 29
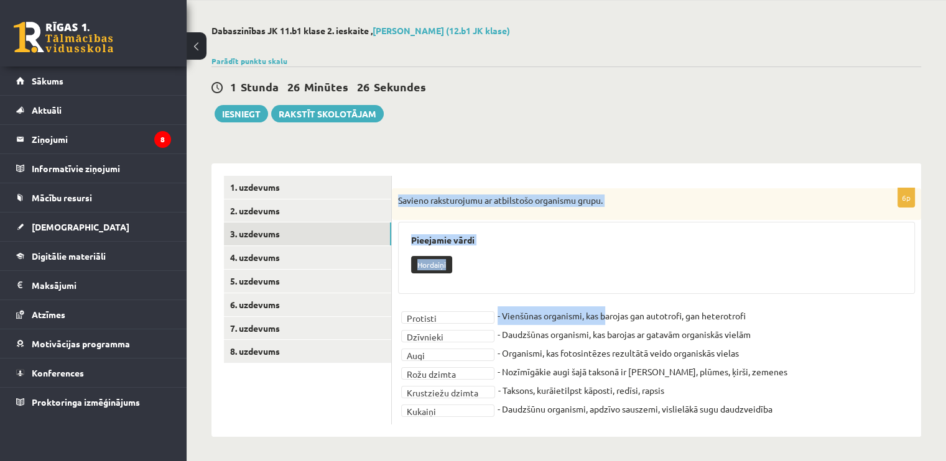
drag, startPoint x: 397, startPoint y: 201, endPoint x: 603, endPoint y: 293, distance: 225.5
click at [603, 300] on div "**********" at bounding box center [656, 306] width 529 height 236
click at [594, 261] on div "Hordaiņi" at bounding box center [656, 266] width 491 height 29
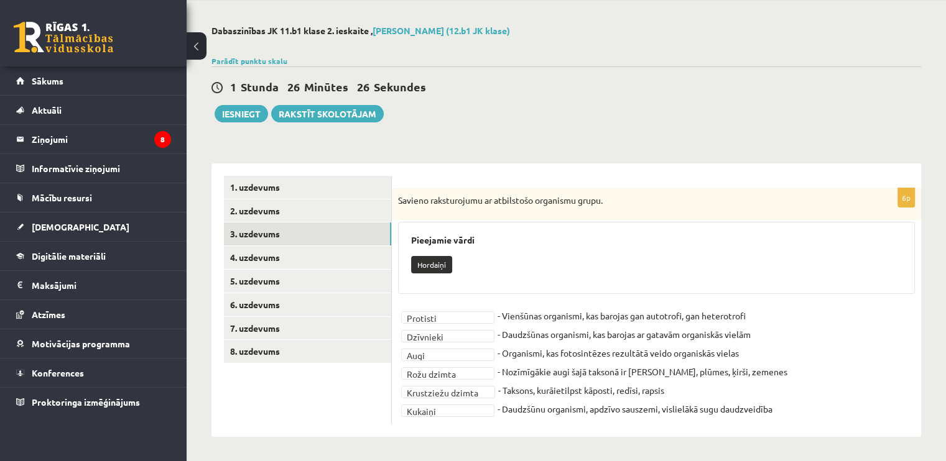
click at [594, 261] on div "Hordaiņi" at bounding box center [656, 266] width 491 height 29
click at [259, 261] on link "4. uzdevums" at bounding box center [307, 257] width 167 height 23
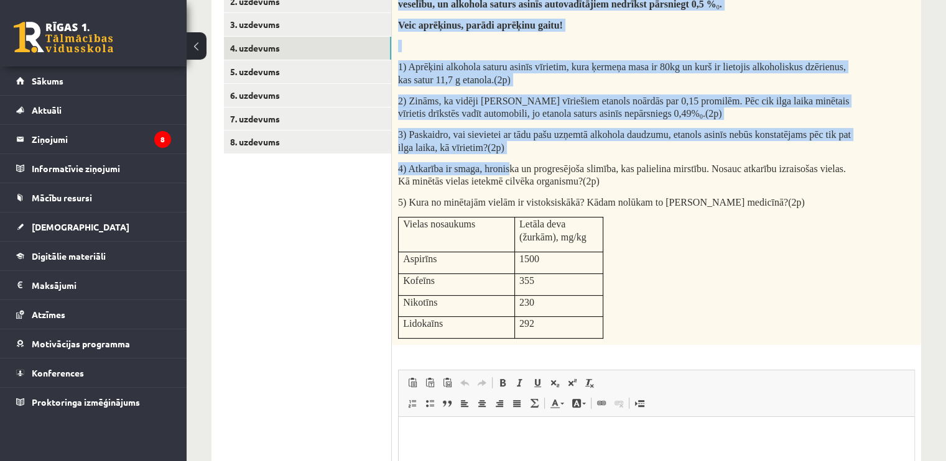
scroll to position [397, 0]
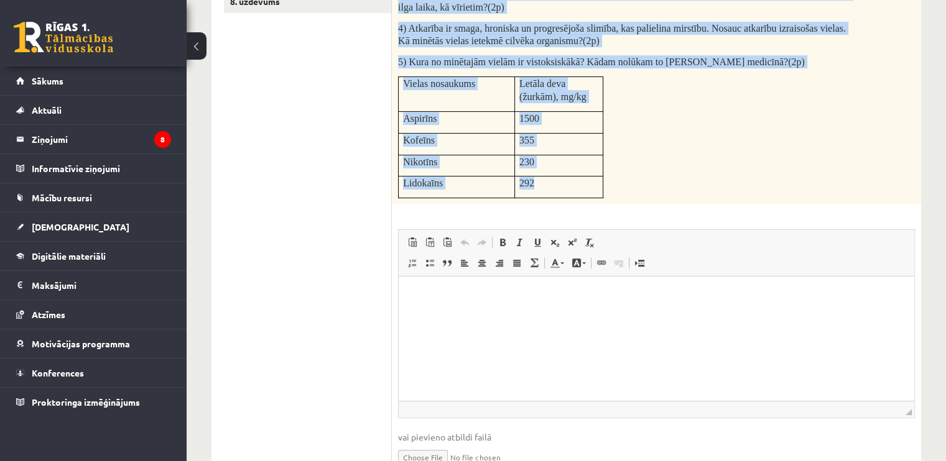
drag, startPoint x: 398, startPoint y: 37, endPoint x: 601, endPoint y: 181, distance: 248.9
click at [601, 181] on div "Etilspirtam ir īpaši kaitīga ietekme uz organismu. Etilspirts ietekmē cilvēka g…" at bounding box center [656, 21] width 529 height 367
copy div "Etilspirtam ir īpaši kaitīga ietekme uz organismu. Etilspirts ietekmē cilvēka g…"
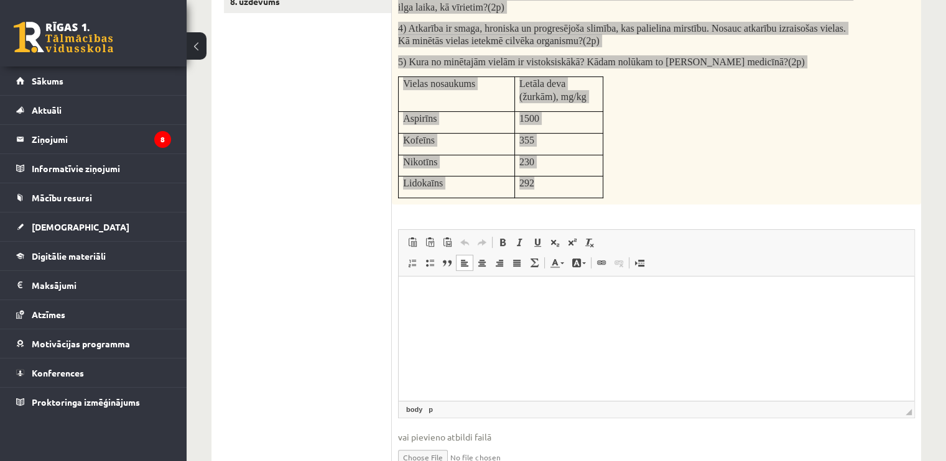
click at [491, 305] on html at bounding box center [657, 296] width 516 height 38
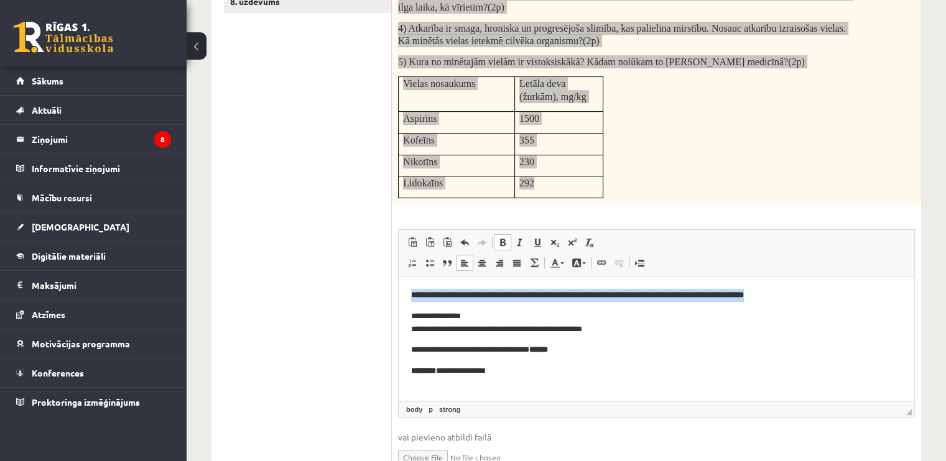
drag, startPoint x: 409, startPoint y: 294, endPoint x: 1297, endPoint y: 547, distance: 923.5
click at [899, 277] on html "**********" at bounding box center [657, 334] width 516 height 114
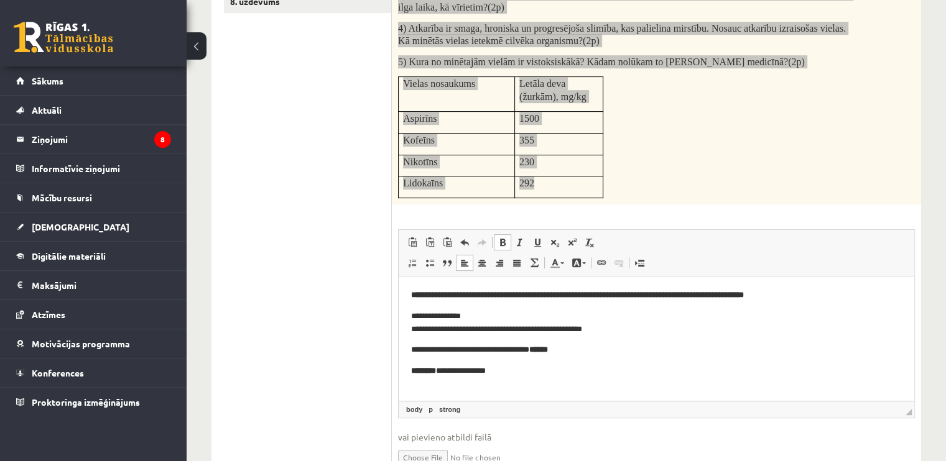
drag, startPoint x: 456, startPoint y: 305, endPoint x: 433, endPoint y: 300, distance: 23.7
click at [455, 305] on body "**********" at bounding box center [656, 333] width 491 height 89
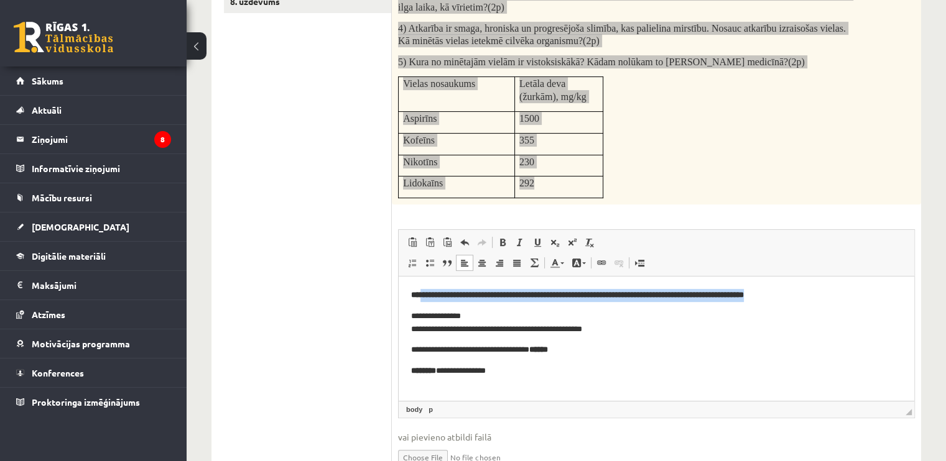
drag, startPoint x: 421, startPoint y: 294, endPoint x: 1314, endPoint y: 569, distance: 934.7
click at [914, 294] on html "**********" at bounding box center [657, 334] width 516 height 114
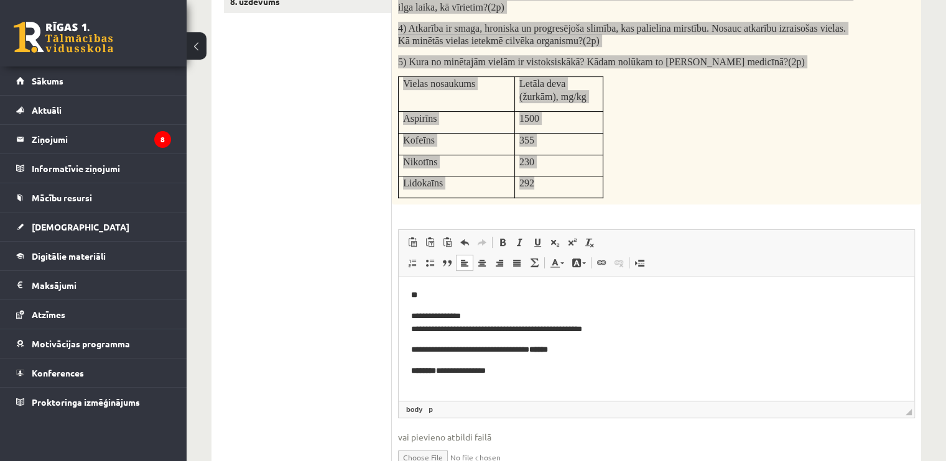
click at [408, 316] on html "**********" at bounding box center [657, 334] width 516 height 114
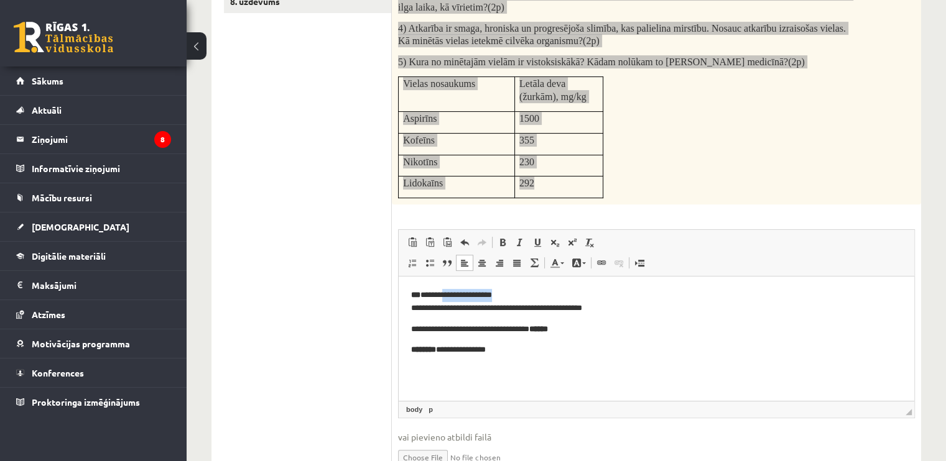
drag, startPoint x: 421, startPoint y: 293, endPoint x: 494, endPoint y: 291, distance: 73.4
click at [494, 291] on p "**********" at bounding box center [656, 302] width 491 height 26
click at [438, 310] on p "**********" at bounding box center [656, 302] width 491 height 26
click at [466, 350] on p "**********" at bounding box center [656, 350] width 491 height 13
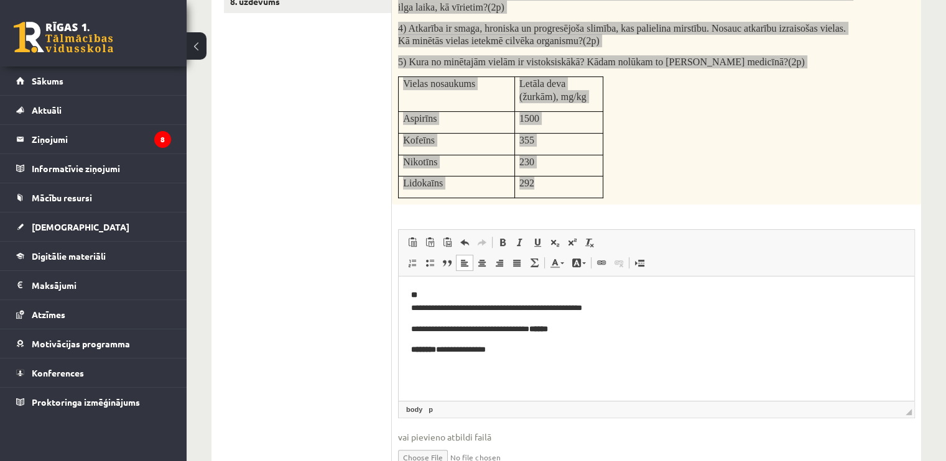
click at [534, 369] on html "**********" at bounding box center [657, 323] width 516 height 93
drag, startPoint x: 409, startPoint y: 348, endPoint x: 458, endPoint y: 353, distance: 49.4
click at [458, 353] on html "**********" at bounding box center [657, 323] width 516 height 93
click at [503, 241] on span at bounding box center [503, 243] width 10 height 10
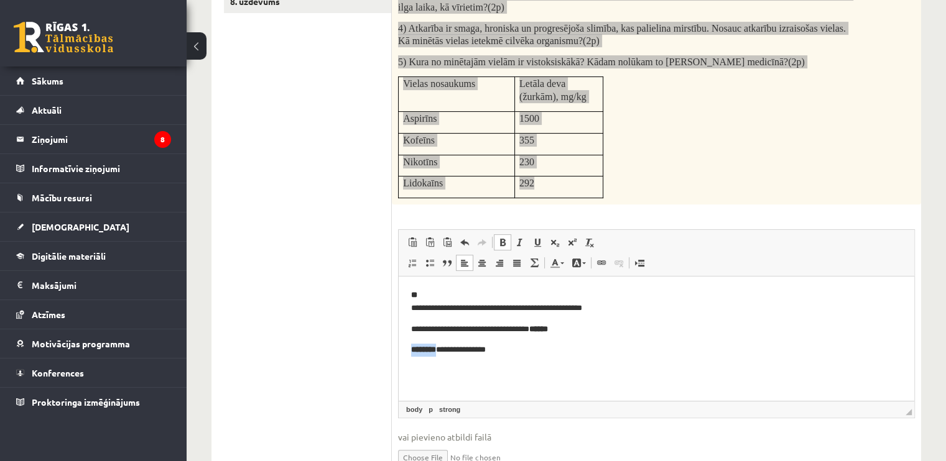
click at [503, 241] on span at bounding box center [503, 243] width 10 height 10
click at [457, 365] on html "**********" at bounding box center [657, 323] width 516 height 93
click at [578, 331] on p "**********" at bounding box center [656, 329] width 491 height 13
click at [582, 333] on p "**********" at bounding box center [656, 329] width 491 height 13
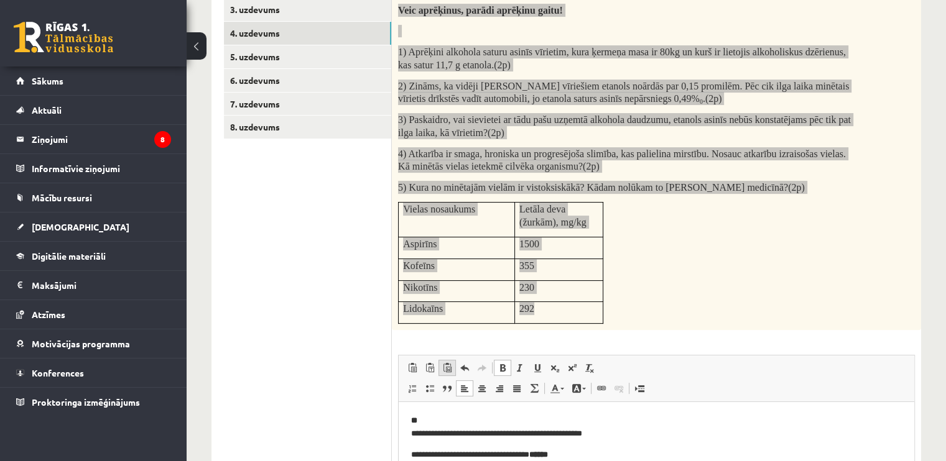
scroll to position [335, 0]
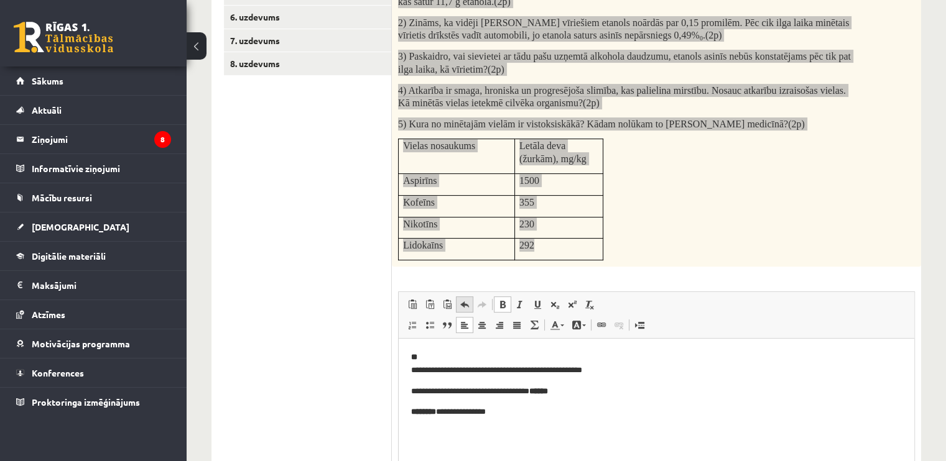
click at [460, 301] on span at bounding box center [465, 305] width 10 height 10
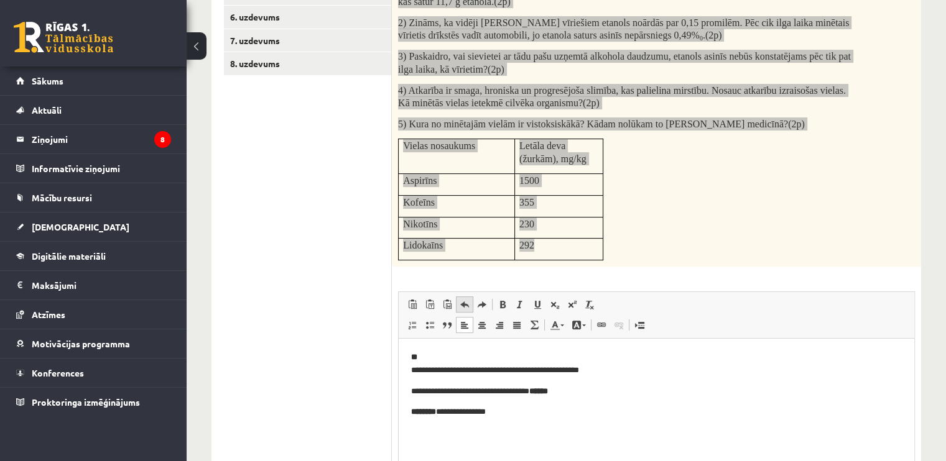
click at [460, 301] on span at bounding box center [465, 305] width 10 height 10
click at [410, 366] on html "**********" at bounding box center [657, 385] width 516 height 93
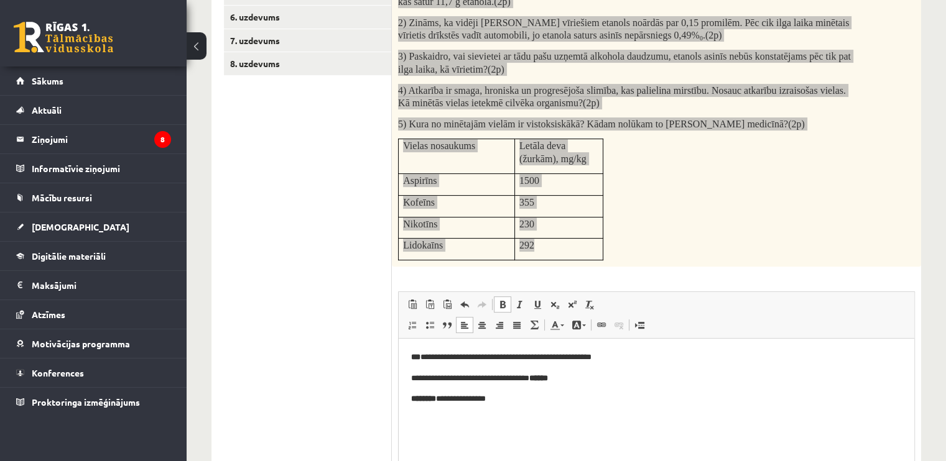
click at [519, 400] on p "**********" at bounding box center [656, 399] width 491 height 13
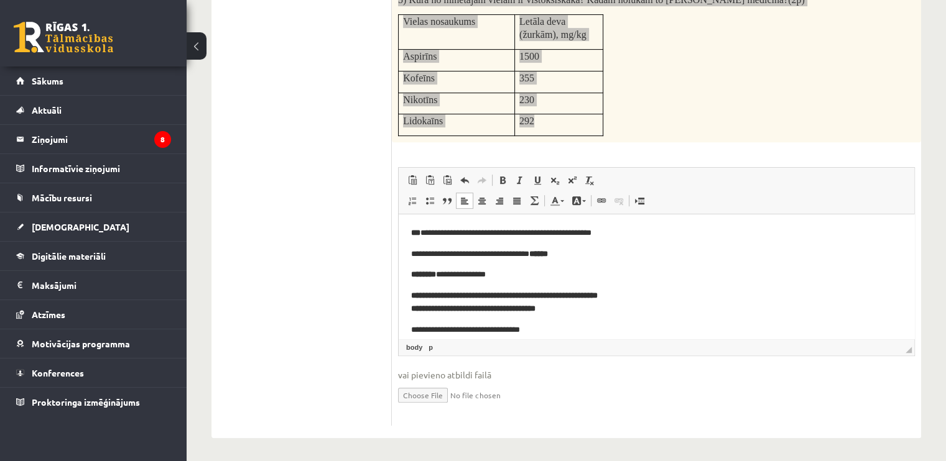
scroll to position [30, 0]
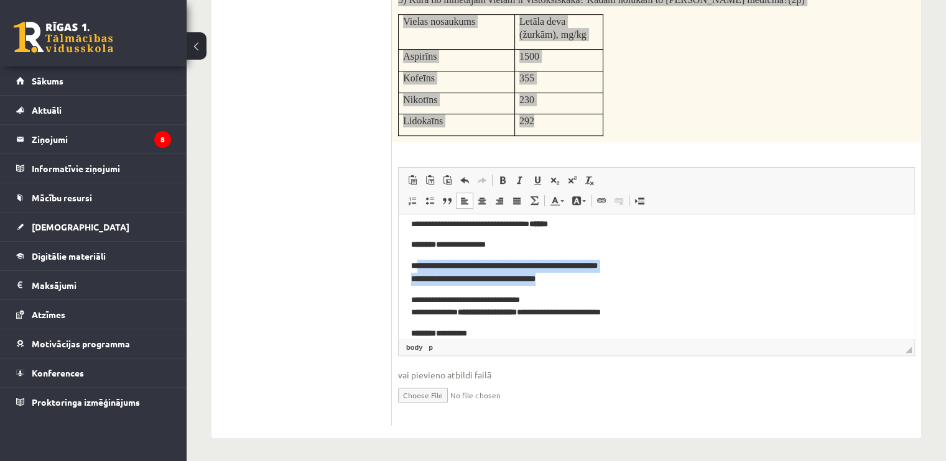
drag, startPoint x: 418, startPoint y: 263, endPoint x: 635, endPoint y: 271, distance: 217.2
click at [637, 276] on p "**********" at bounding box center [656, 273] width 491 height 26
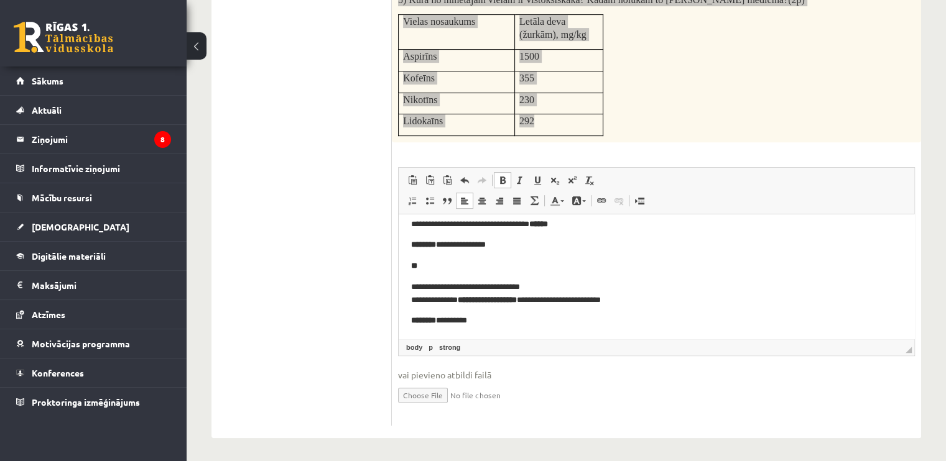
click at [411, 288] on p "**********" at bounding box center [651, 294] width 481 height 26
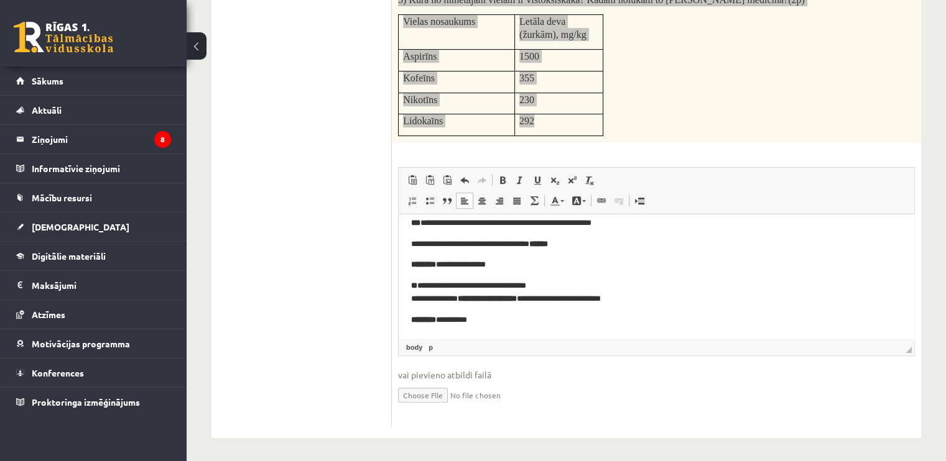
click at [511, 315] on p "******** *********" at bounding box center [651, 320] width 481 height 13
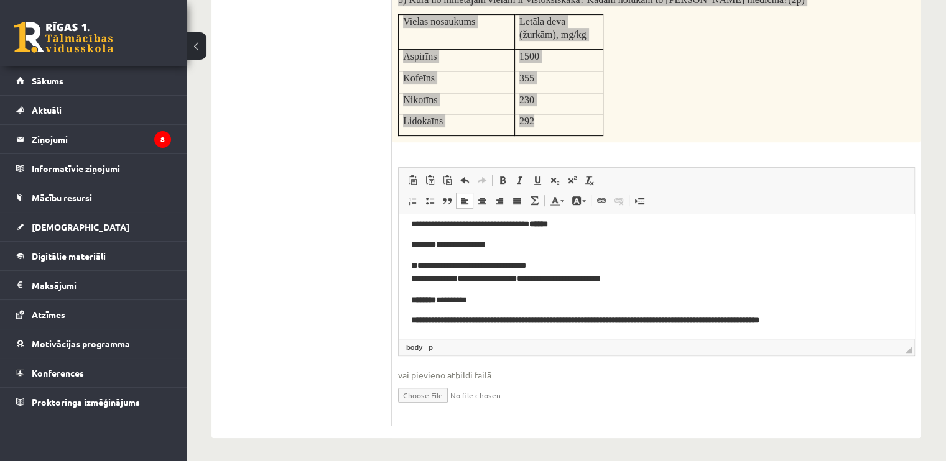
scroll to position [63, 0]
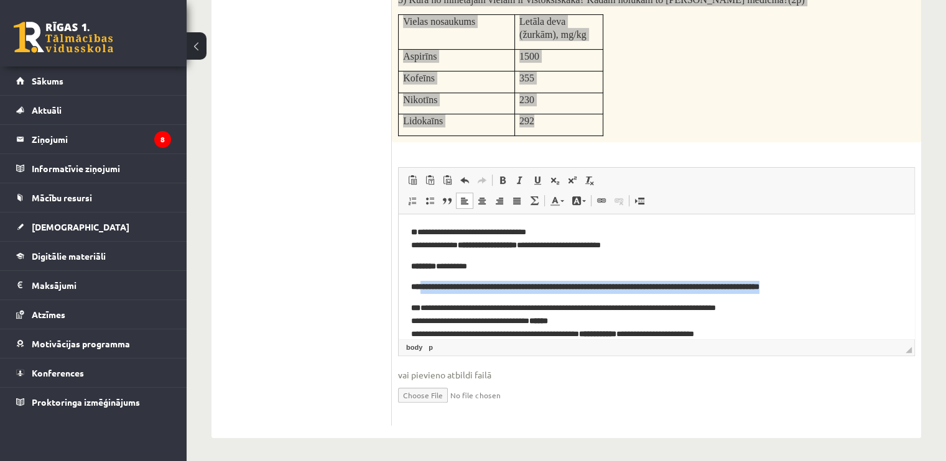
drag, startPoint x: 421, startPoint y: 286, endPoint x: 851, endPoint y: 280, distance: 430.4
click at [851, 280] on body "**********" at bounding box center [656, 252] width 491 height 177
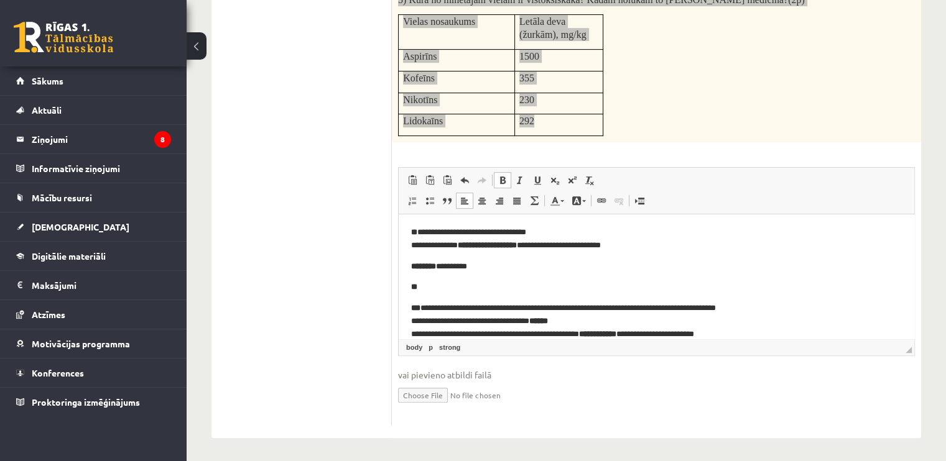
click at [415, 309] on strong "***" at bounding box center [415, 308] width 9 height 8
click at [414, 311] on strong "***" at bounding box center [415, 308] width 9 height 8
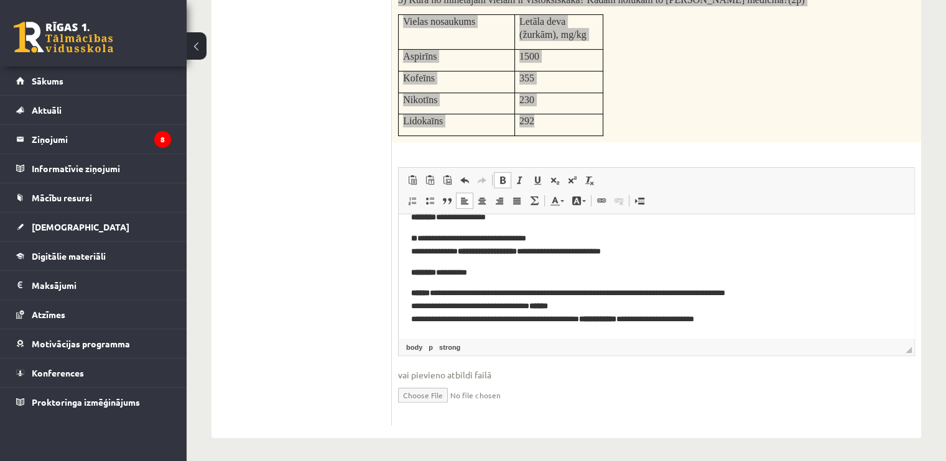
scroll to position [57, 0]
click at [740, 321] on p "**********" at bounding box center [651, 306] width 481 height 39
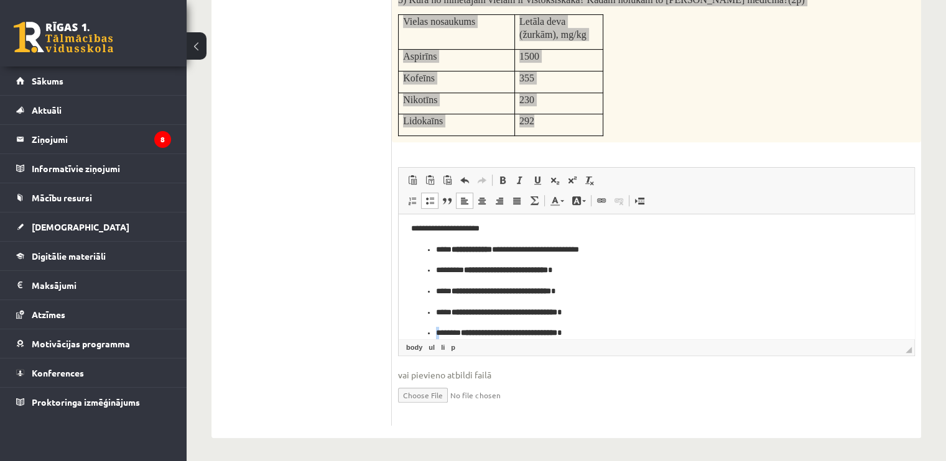
scroll to position [221, 0]
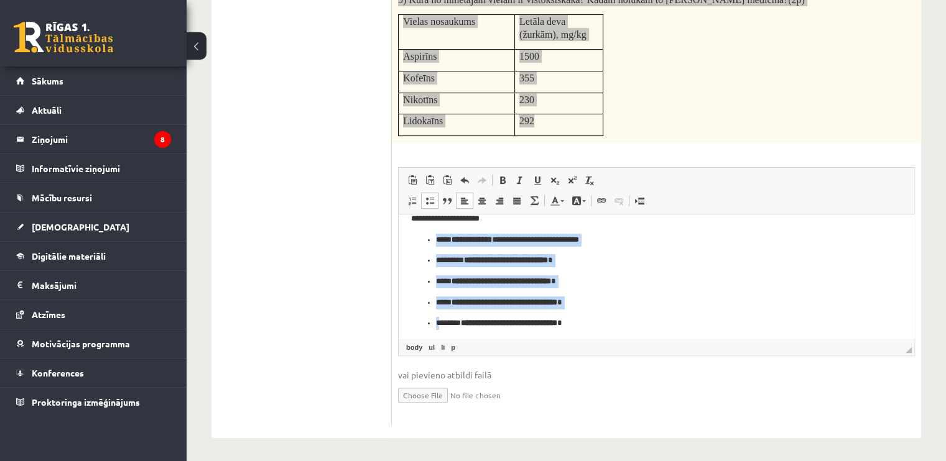
drag, startPoint x: 437, startPoint y: 335, endPoint x: 433, endPoint y: 236, distance: 99.0
click at [433, 236] on ul "**********" at bounding box center [656, 282] width 491 height 96
click at [427, 198] on span at bounding box center [430, 201] width 10 height 10
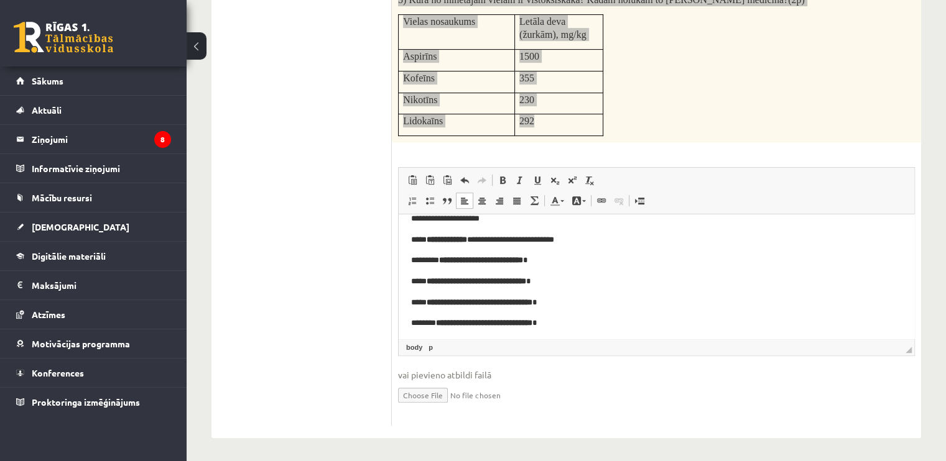
click at [577, 320] on p "**********" at bounding box center [651, 323] width 481 height 13
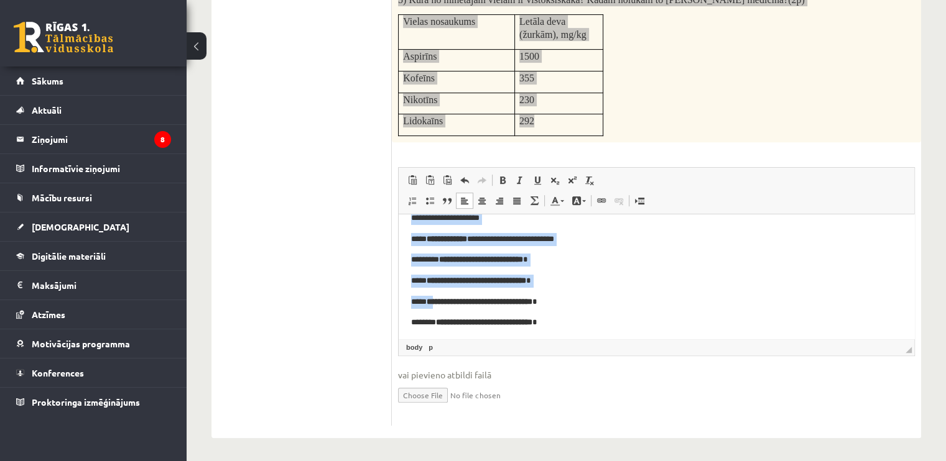
scroll to position [225, 0]
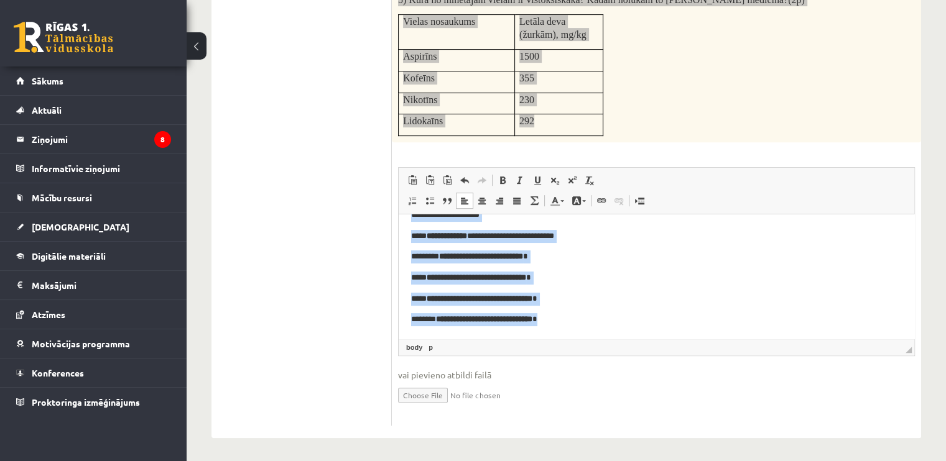
drag, startPoint x: 411, startPoint y: 280, endPoint x: 593, endPoint y: 312, distance: 184.9
click at [593, 312] on body "**********" at bounding box center [656, 164] width 491 height 324
copy body "**********"
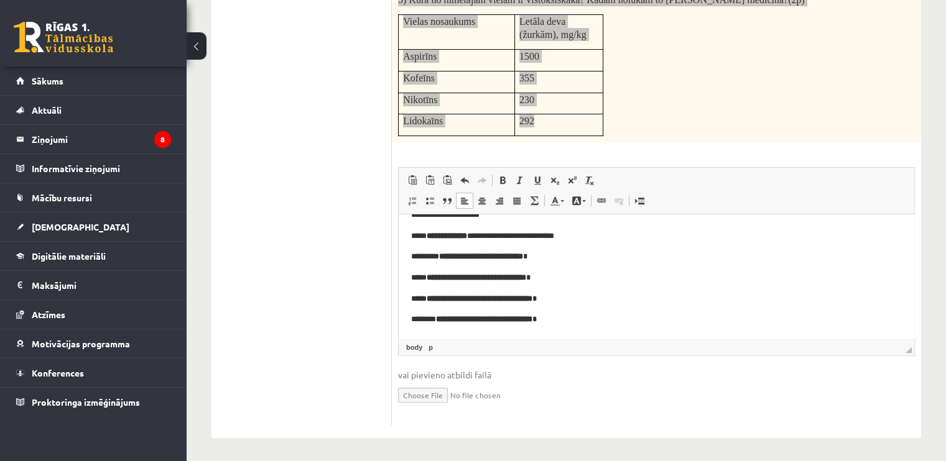
scroll to position [185, 0]
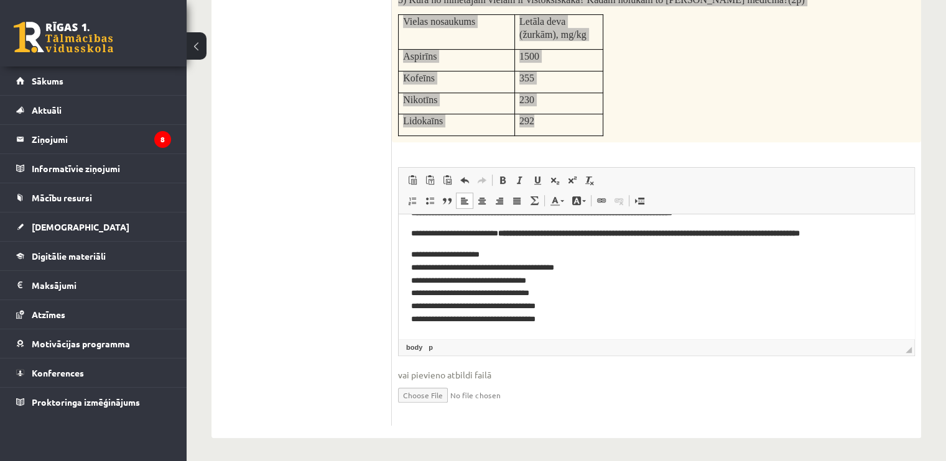
click at [578, 269] on p "**********" at bounding box center [651, 288] width 481 height 78
click at [564, 276] on p "**********" at bounding box center [651, 288] width 481 height 78
click at [564, 294] on p "**********" at bounding box center [651, 288] width 481 height 78
click at [570, 310] on p "**********" at bounding box center [651, 288] width 481 height 78
click at [572, 324] on p "**********" at bounding box center [651, 288] width 481 height 78
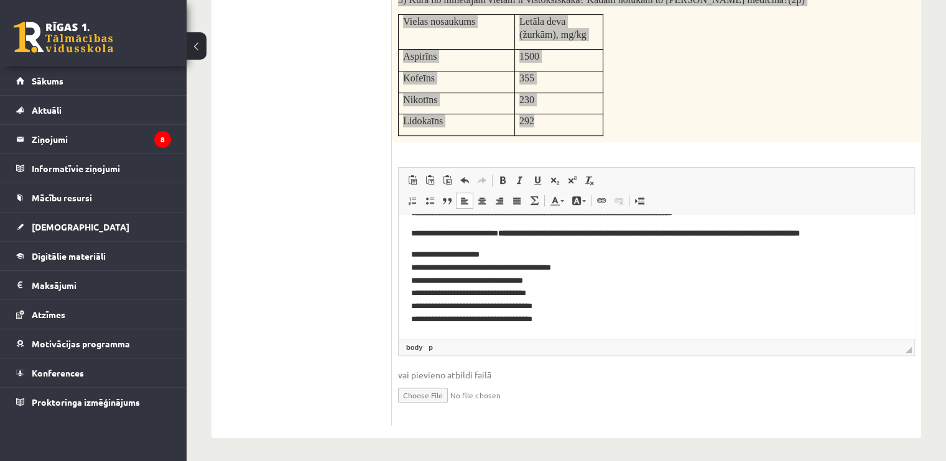
scroll to position [123, 0]
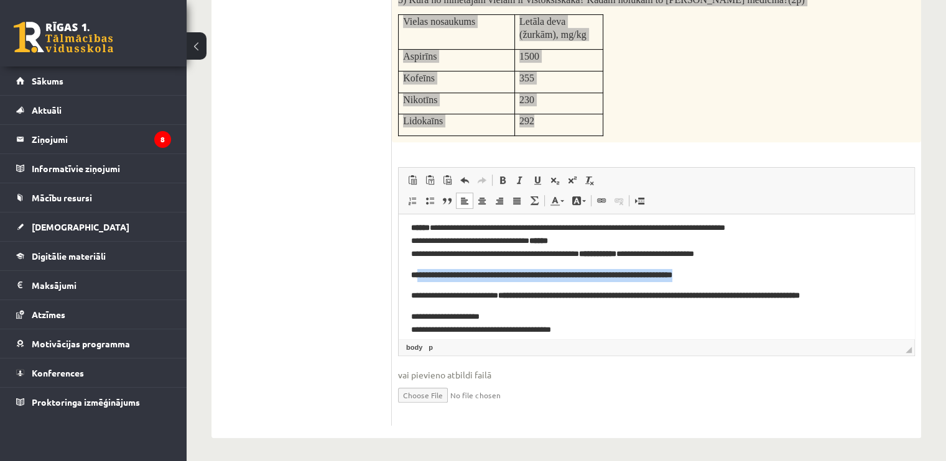
drag, startPoint x: 418, startPoint y: 275, endPoint x: 754, endPoint y: 276, distance: 335.9
click at [754, 276] on p "**********" at bounding box center [656, 275] width 491 height 13
click at [414, 302] on p "**********" at bounding box center [651, 296] width 481 height 13
click at [411, 302] on p "**********" at bounding box center [651, 296] width 481 height 13
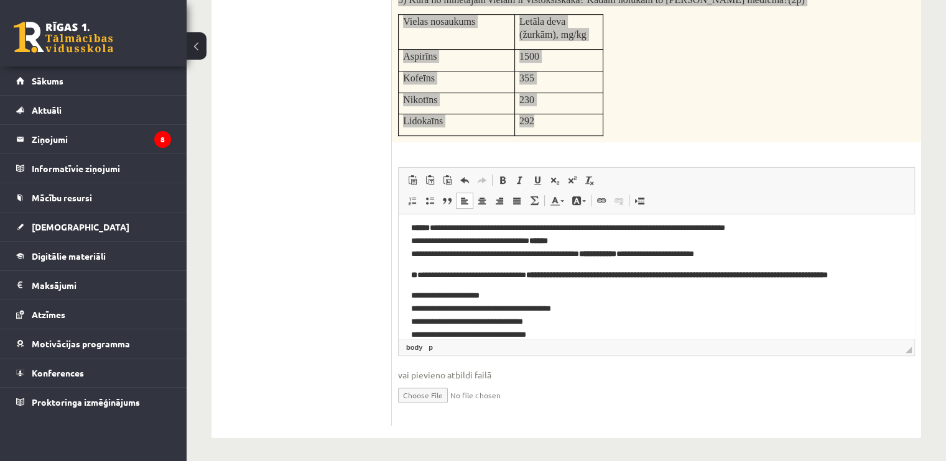
scroll to position [164, 0]
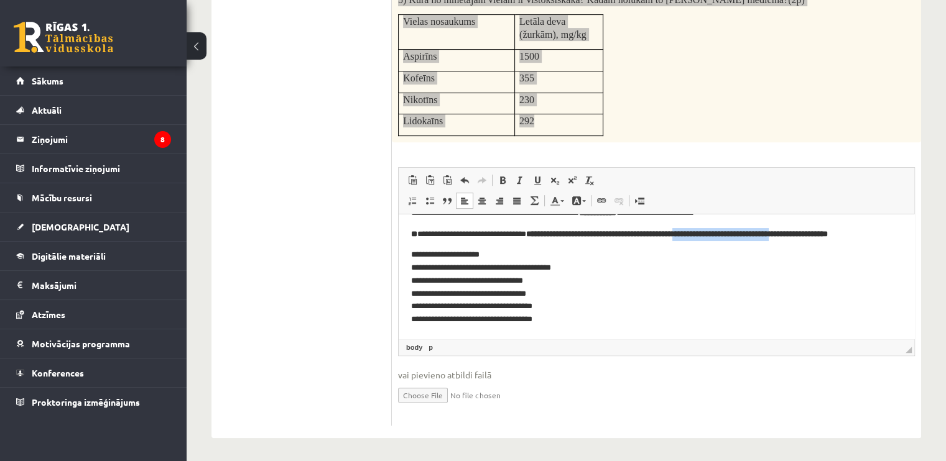
drag, startPoint x: 688, startPoint y: 236, endPoint x: 807, endPoint y: 238, distance: 118.8
click at [807, 238] on strong "**********" at bounding box center [677, 234] width 302 height 8
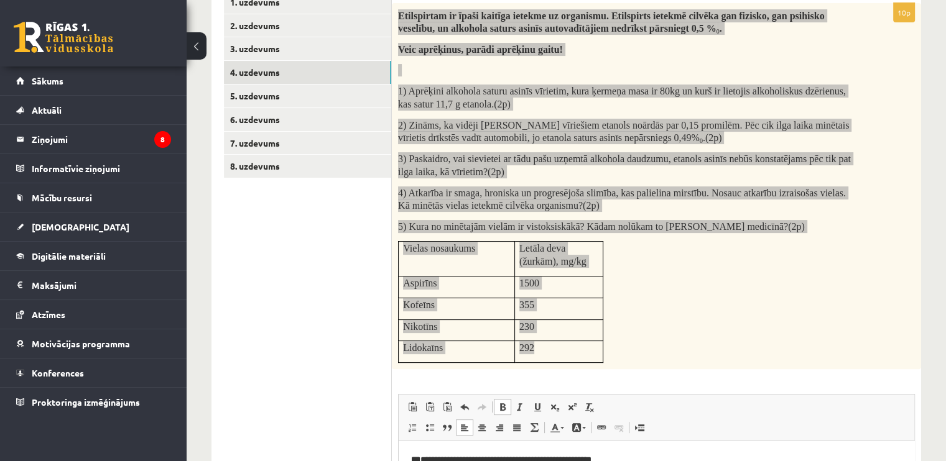
scroll to position [211, 0]
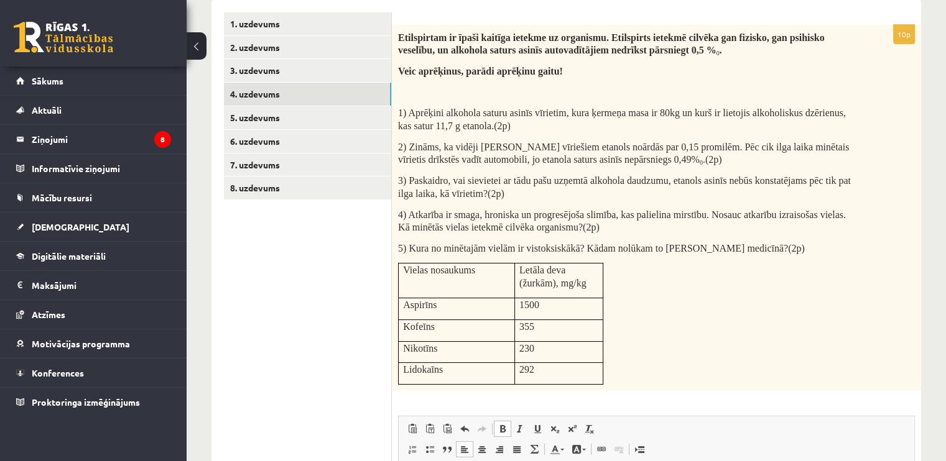
click at [770, 317] on div "Etilspirtam ir īpaši kaitīga ietekme uz organismu. Etilspirts ietekmē cilvēka g…" at bounding box center [656, 208] width 529 height 367
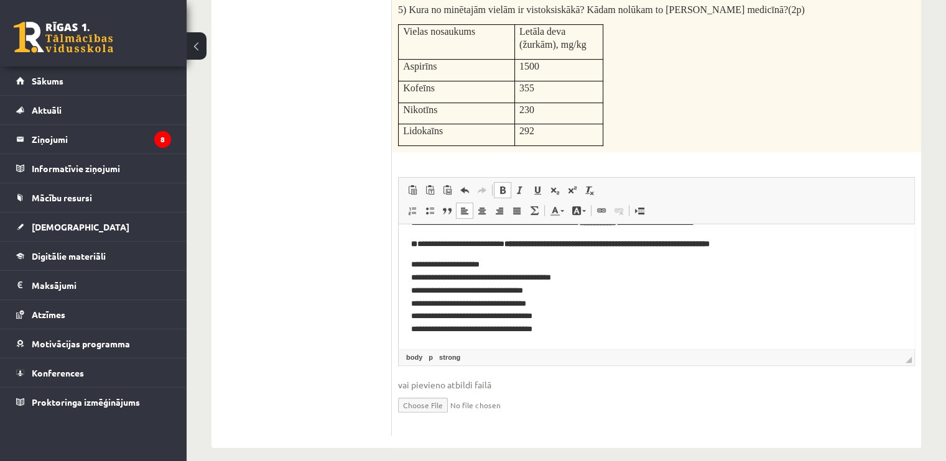
scroll to position [460, 0]
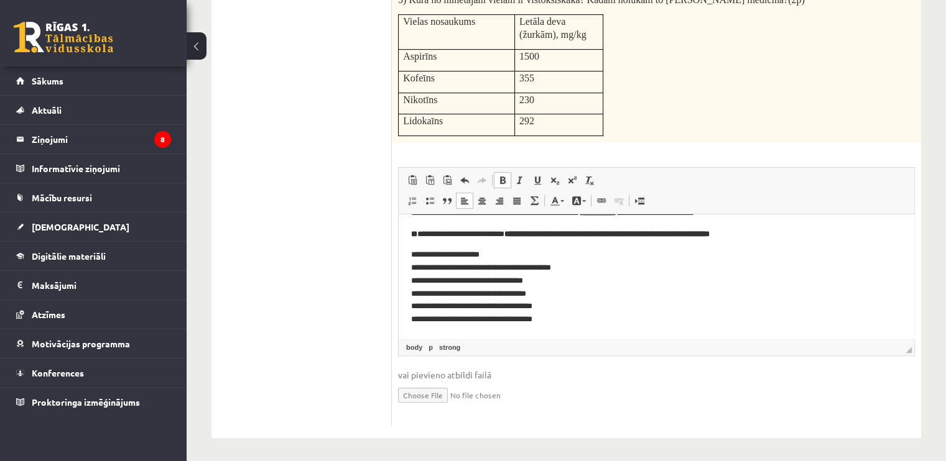
click at [595, 308] on p "**********" at bounding box center [651, 288] width 481 height 78
click at [598, 323] on p "**********" at bounding box center [651, 288] width 481 height 78
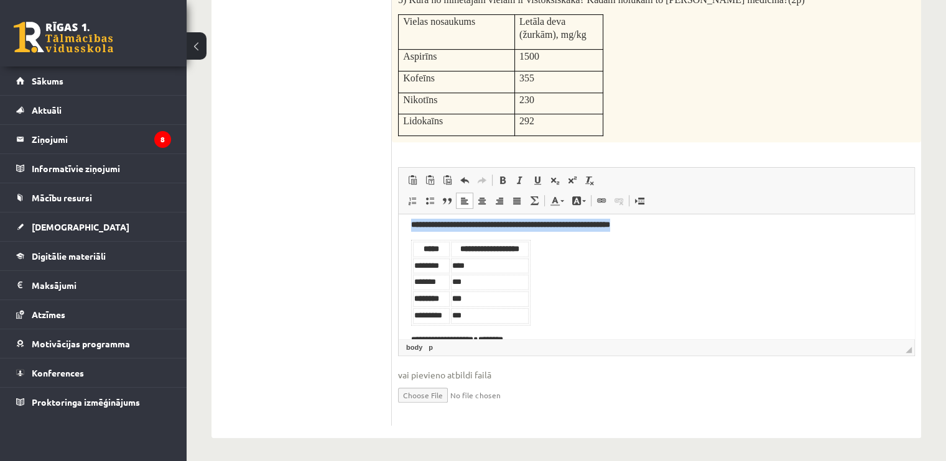
scroll to position [269, 0]
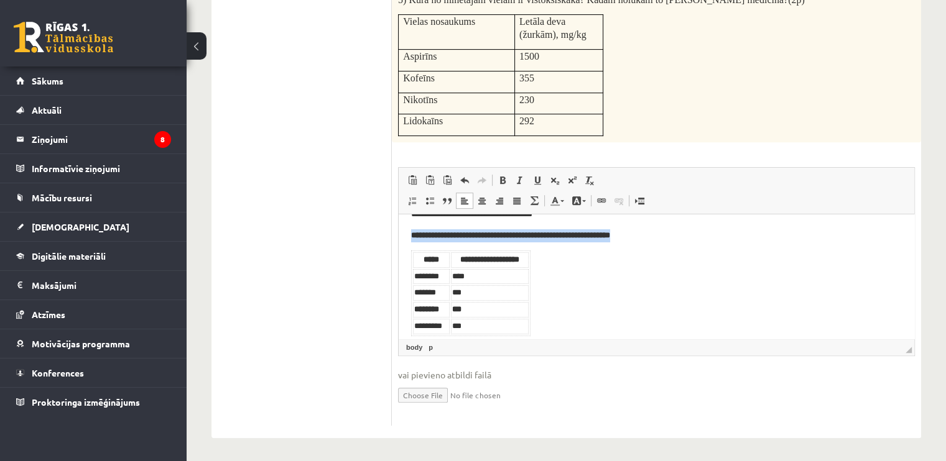
drag, startPoint x: 577, startPoint y: 304, endPoint x: 402, endPoint y: 250, distance: 183.0
click at [402, 250] on html "**********" at bounding box center [657, 164] width 516 height 437
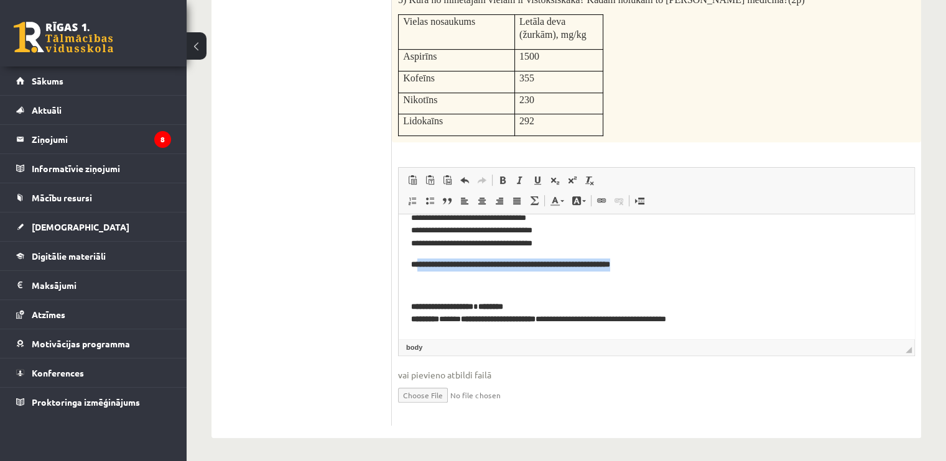
drag, startPoint x: 419, startPoint y: 261, endPoint x: 674, endPoint y: 268, distance: 255.7
click at [674, 268] on p "**********" at bounding box center [656, 265] width 491 height 13
click at [410, 308] on html "**********" at bounding box center [657, 157] width 516 height 364
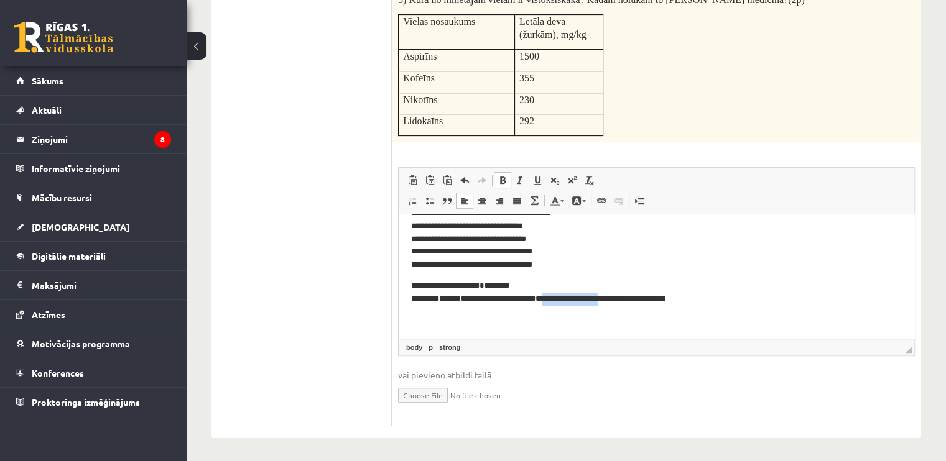
drag, startPoint x: 558, startPoint y: 300, endPoint x: 620, endPoint y: 302, distance: 62.2
click at [620, 302] on p "**********" at bounding box center [651, 293] width 481 height 26
click at [526, 320] on body "**********" at bounding box center [656, 168] width 491 height 318
drag, startPoint x: 674, startPoint y: 304, endPoint x: 654, endPoint y: 300, distance: 20.4
click at [654, 300] on p "**********" at bounding box center [651, 293] width 481 height 26
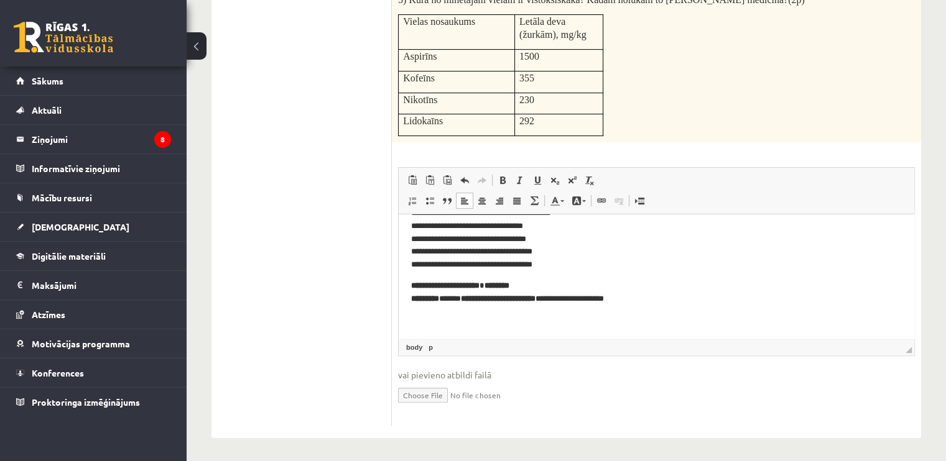
click at [654, 300] on p "**********" at bounding box center [651, 293] width 481 height 26
drag, startPoint x: 425, startPoint y: 285, endPoint x: 577, endPoint y: 278, distance: 151.3
click at [577, 278] on body "**********" at bounding box center [656, 168] width 491 height 318
click at [504, 183] on span at bounding box center [503, 180] width 10 height 10
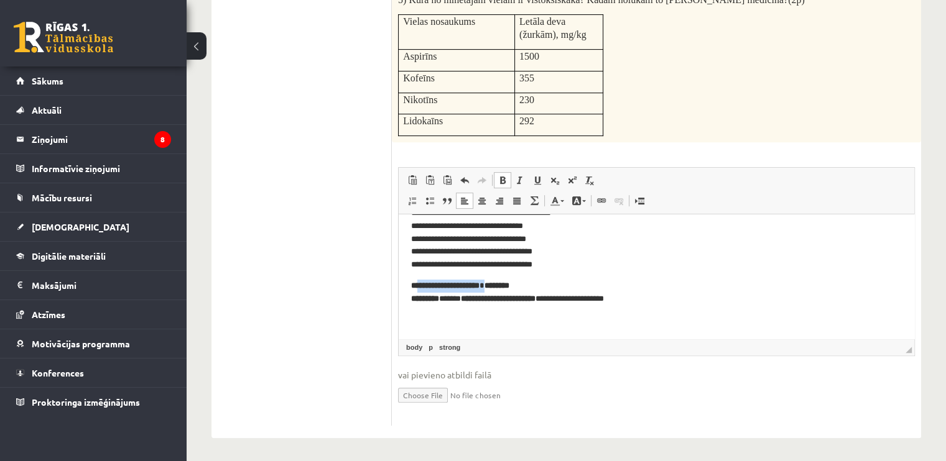
click at [504, 183] on span at bounding box center [503, 180] width 10 height 10
drag, startPoint x: 504, startPoint y: 183, endPoint x: 81, endPoint y: 103, distance: 431.2
click at [504, 183] on span at bounding box center [503, 180] width 10 height 10
click at [458, 343] on link "strong" at bounding box center [450, 347] width 26 height 11
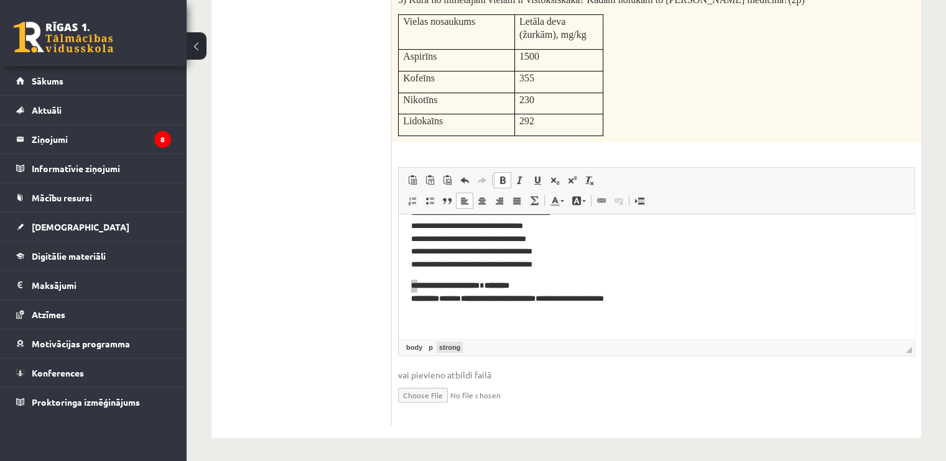
click at [458, 343] on link "strong" at bounding box center [450, 347] width 26 height 11
click at [412, 342] on link "body" at bounding box center [414, 347] width 21 height 11
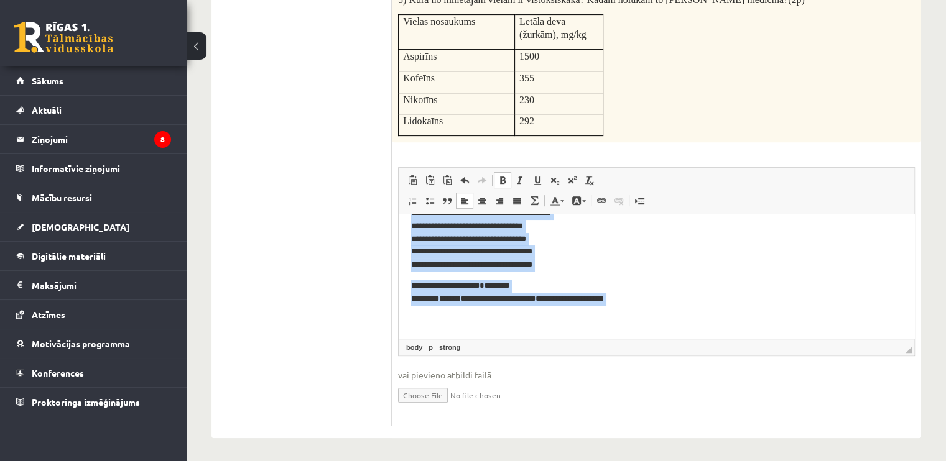
scroll to position [185, 0]
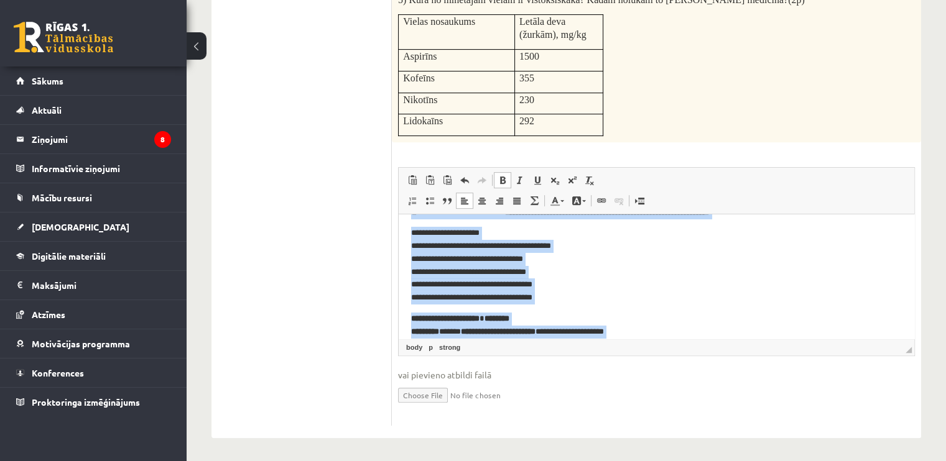
click at [498, 180] on span at bounding box center [503, 180] width 10 height 10
click at [625, 287] on p "**********" at bounding box center [651, 266] width 481 height 78
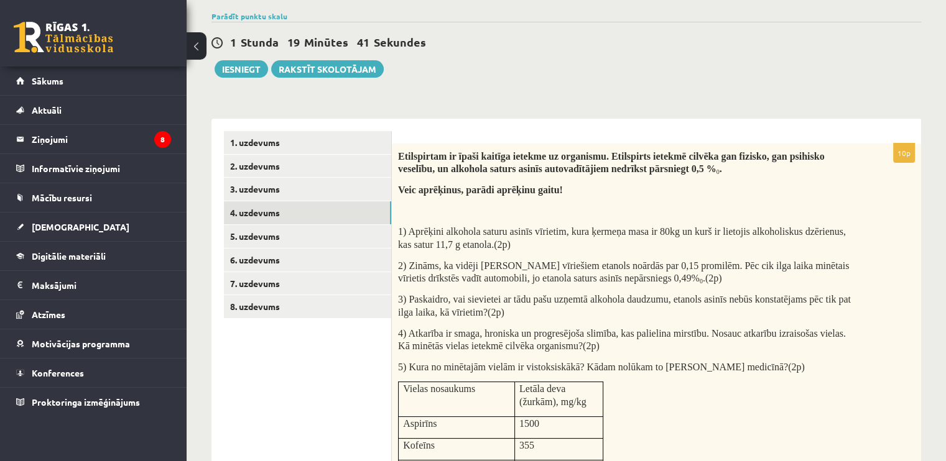
scroll to position [86, 0]
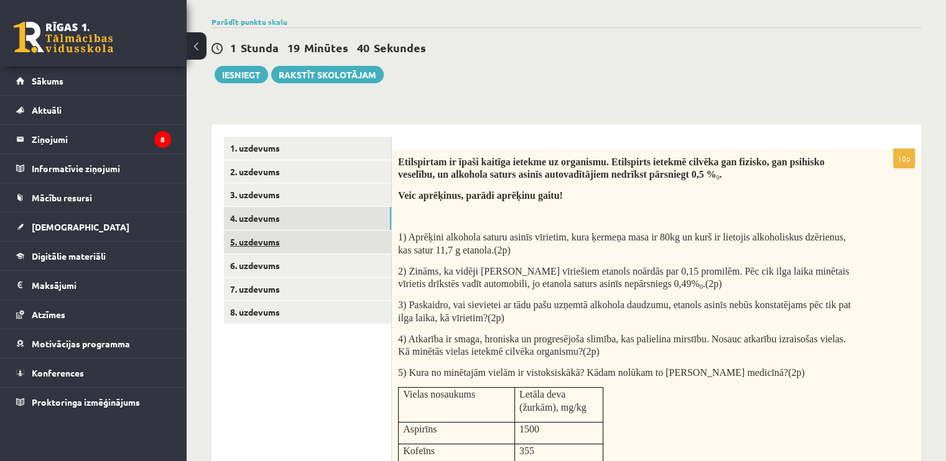
click at [273, 236] on link "5. uzdevums" at bounding box center [307, 242] width 167 height 23
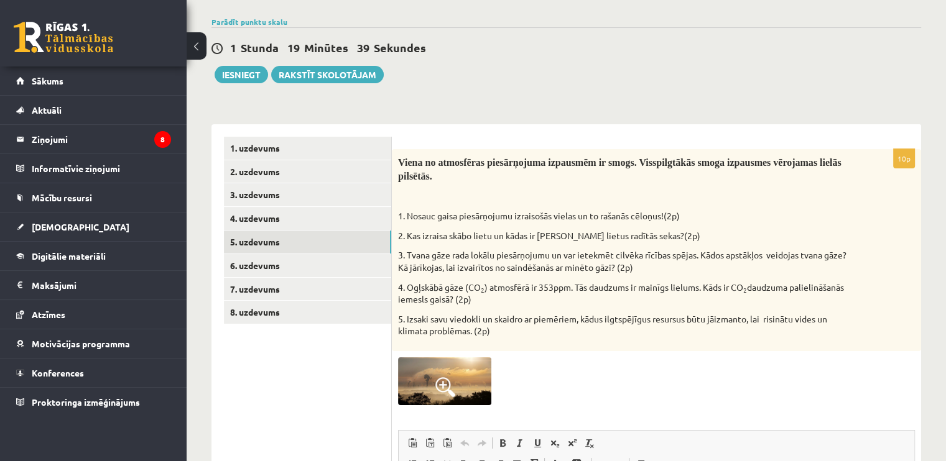
scroll to position [0, 0]
click at [448, 377] on img at bounding box center [444, 382] width 93 height 48
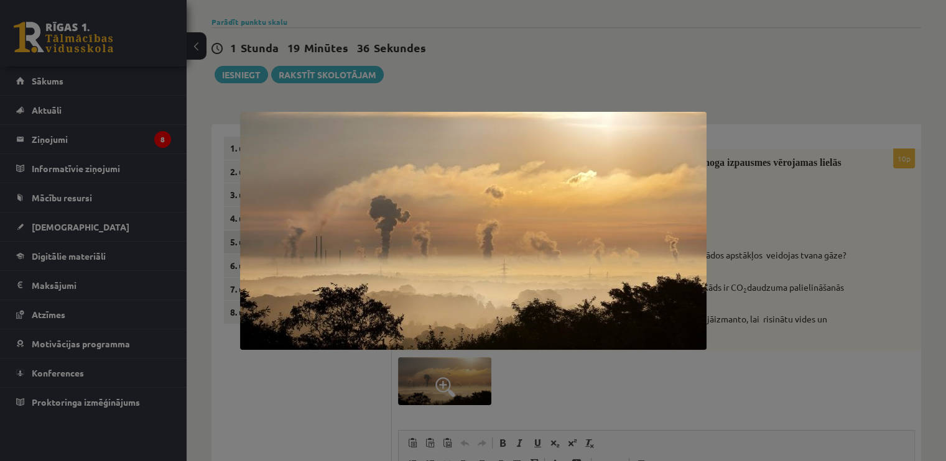
click at [631, 239] on img at bounding box center [473, 231] width 466 height 238
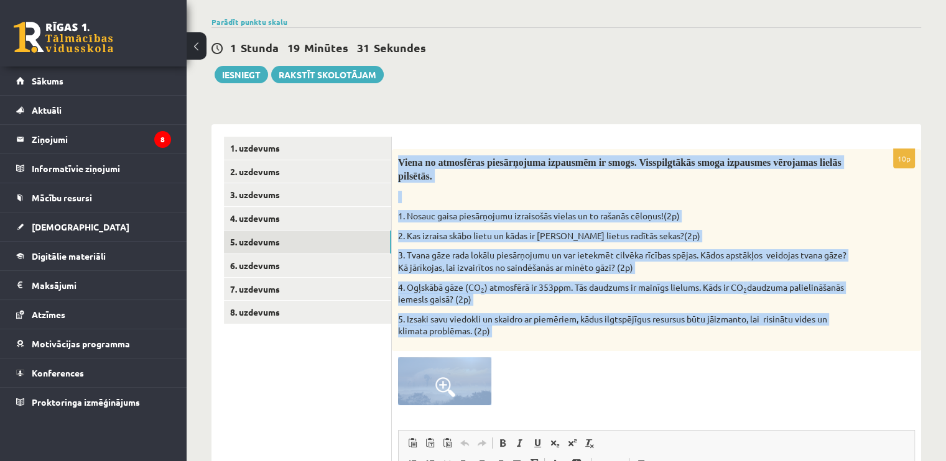
drag, startPoint x: 401, startPoint y: 159, endPoint x: 518, endPoint y: 402, distance: 270.7
click at [518, 402] on div "10p Viena no atmosfēras piesārņojuma izpausmēm ir smogs. Visspilgtākās smoga iz…" at bounding box center [656, 419] width 529 height 540
copy div "Viena no atmosfēras piesārņojuma izpausmēm ir smogs. Visspilgtākās smoga izpaus…"
click at [520, 272] on p "3. Tvana gāze rada lokālu piesārņojumu un var ietekmēt cilvēka rīcības spējas. …" at bounding box center [625, 261] width 455 height 24
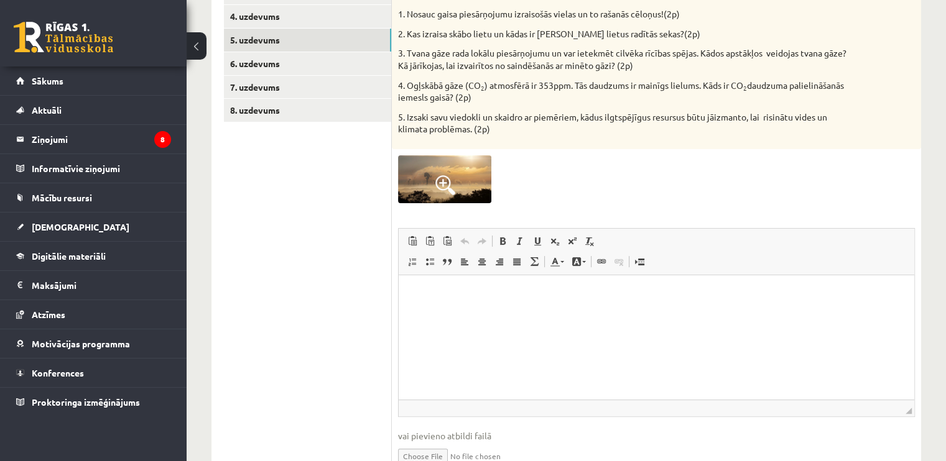
scroll to position [226, 0]
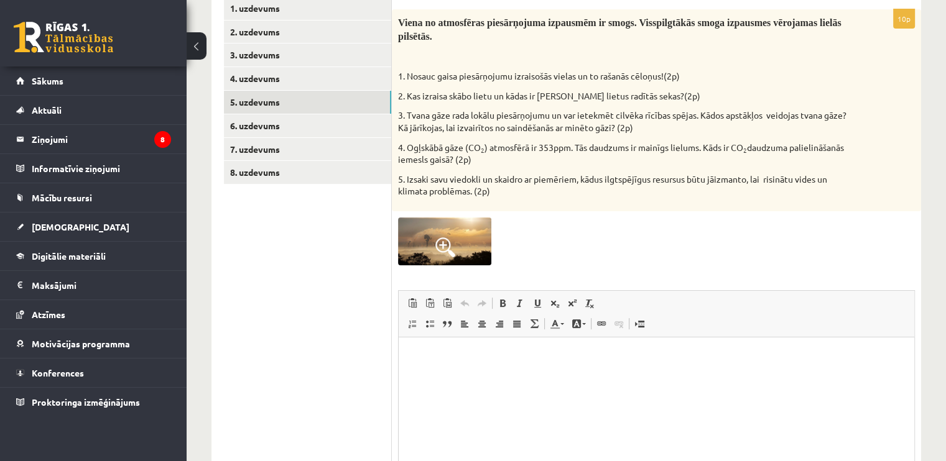
click at [498, 350] on p "Визуальный текстовый редактор, wiswyg-editor-user-answer-47433898270480" at bounding box center [656, 356] width 491 height 13
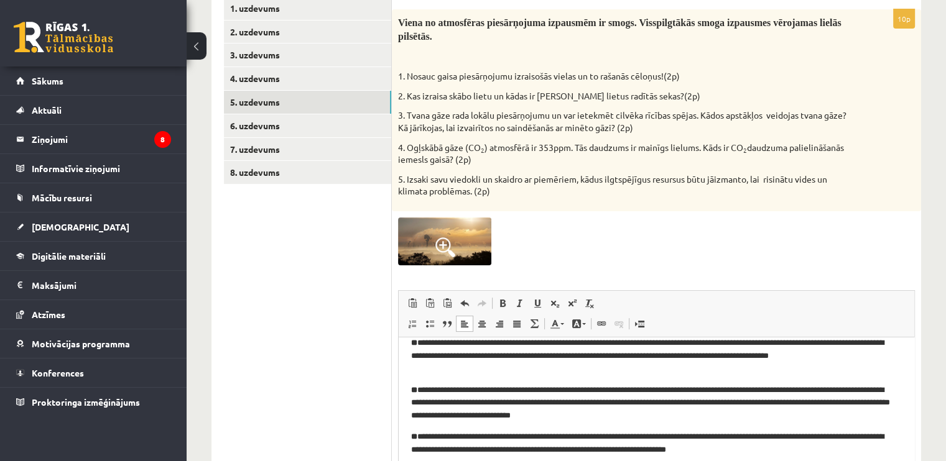
scroll to position [0, 0]
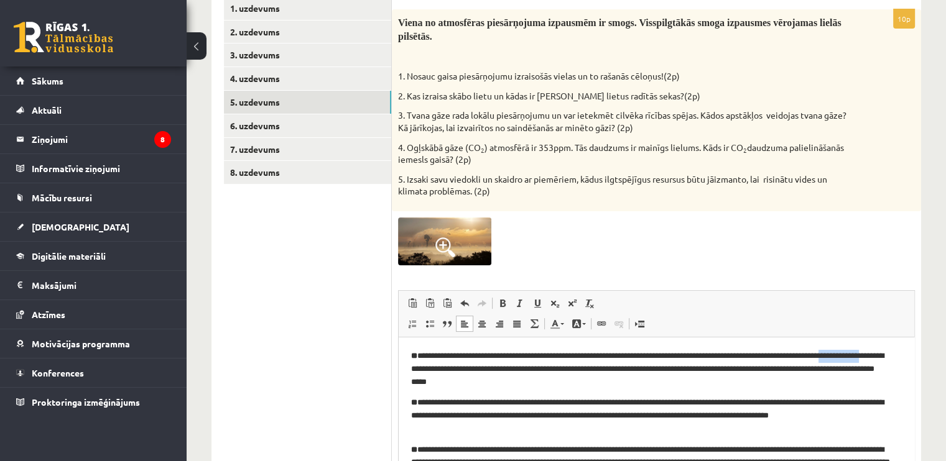
drag, startPoint x: 407, startPoint y: 368, endPoint x: 465, endPoint y: 366, distance: 57.2
click at [465, 366] on html "**********" at bounding box center [657, 456] width 516 height 238
click at [822, 356] on p "**********" at bounding box center [651, 369] width 481 height 39
click at [733, 359] on p "**********" at bounding box center [651, 369] width 481 height 39
click at [731, 360] on p "**********" at bounding box center [651, 369] width 481 height 39
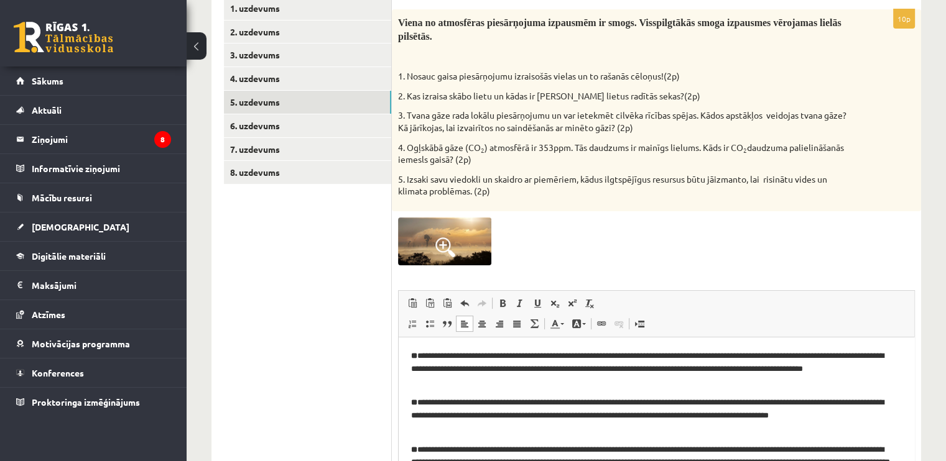
click at [632, 356] on p "**********" at bounding box center [651, 369] width 481 height 39
click at [618, 357] on p "**********" at bounding box center [651, 369] width 481 height 39
click at [527, 372] on p "**********" at bounding box center [651, 369] width 481 height 39
click at [526, 374] on p "**********" at bounding box center [651, 369] width 481 height 39
click at [528, 373] on p "**********" at bounding box center [651, 369] width 481 height 39
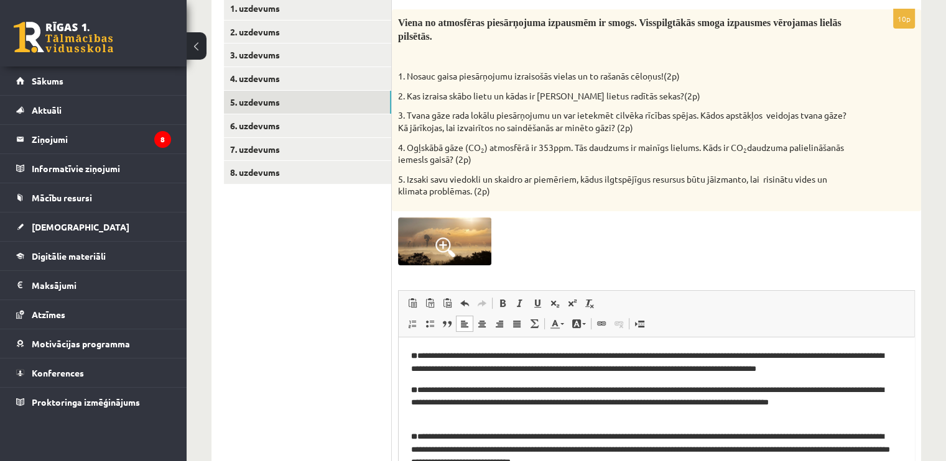
click at [431, 370] on p "**********" at bounding box center [651, 363] width 481 height 26
click at [424, 371] on p "**********" at bounding box center [651, 363] width 481 height 26
click at [429, 372] on p "**********" at bounding box center [651, 363] width 481 height 26
drag, startPoint x: 435, startPoint y: 406, endPoint x: 420, endPoint y: 404, distance: 15.7
click at [420, 404] on p "**********" at bounding box center [651, 403] width 481 height 39
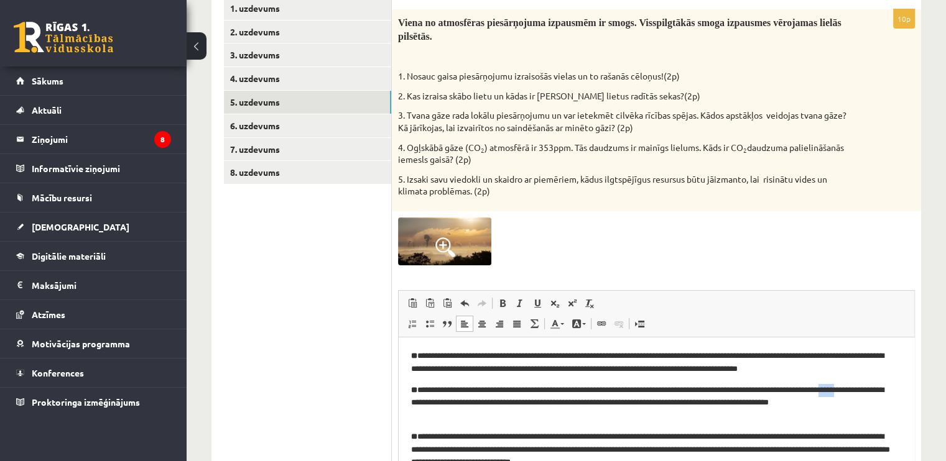
click at [420, 404] on p "**********" at bounding box center [651, 403] width 481 height 39
drag, startPoint x: 411, startPoint y: 404, endPoint x: 438, endPoint y: 406, distance: 27.5
click at [438, 406] on p "**********" at bounding box center [651, 403] width 481 height 39
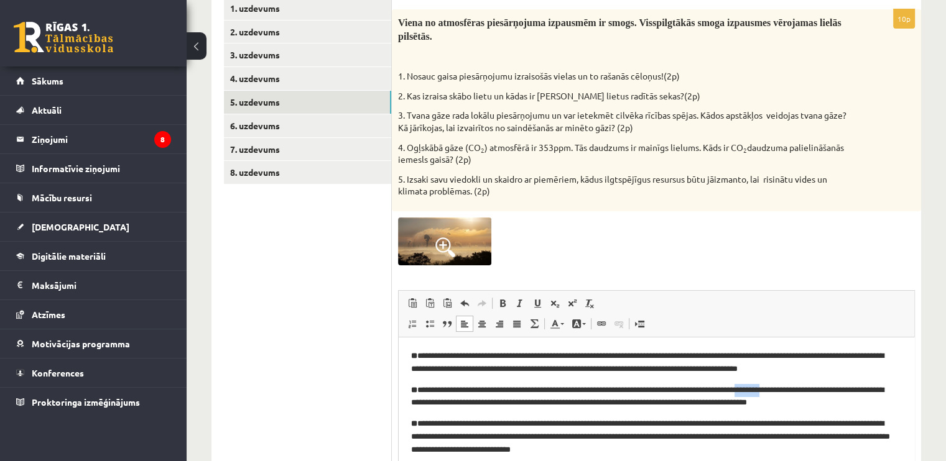
drag, startPoint x: 813, startPoint y: 391, endPoint x: 779, endPoint y: 389, distance: 33.7
click at [779, 389] on p "**********" at bounding box center [651, 397] width 481 height 26
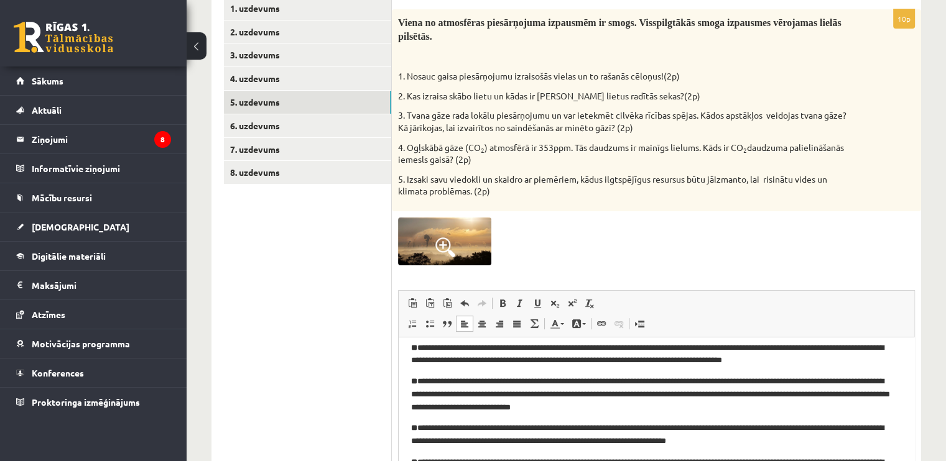
scroll to position [62, 0]
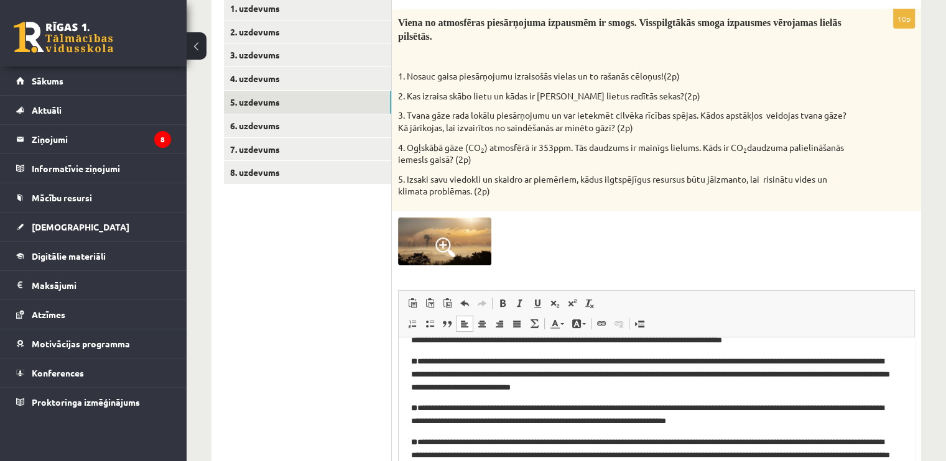
click at [480, 362] on p "**********" at bounding box center [651, 374] width 481 height 39
click at [473, 363] on p "**********" at bounding box center [651, 374] width 481 height 39
click at [507, 409] on p "**********" at bounding box center [651, 415] width 481 height 26
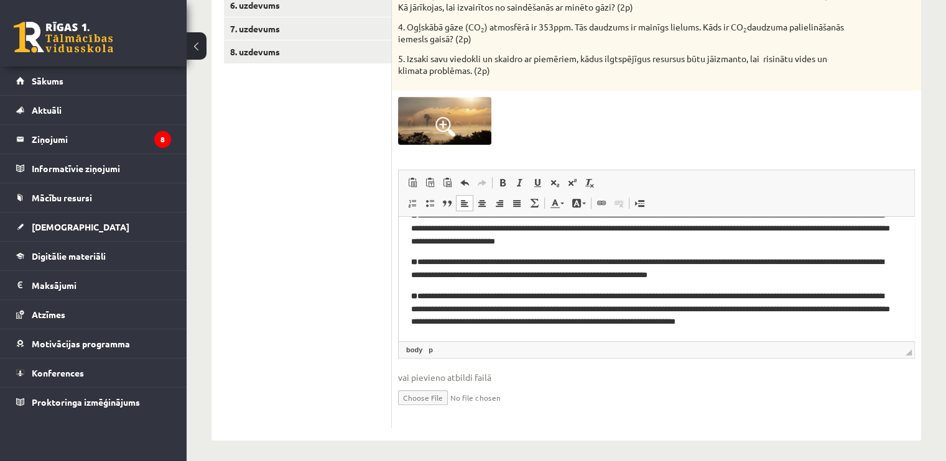
scroll to position [351, 0]
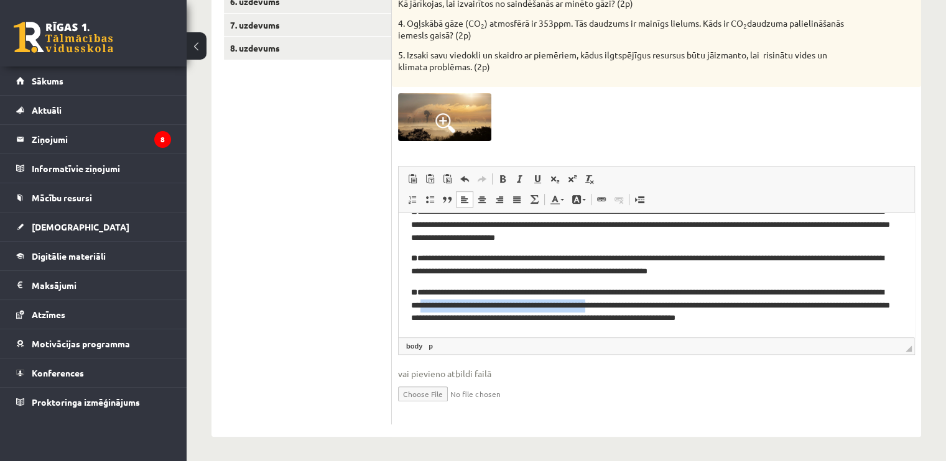
drag, startPoint x: 476, startPoint y: 304, endPoint x: 662, endPoint y: 302, distance: 185.4
click at [662, 302] on p "**********" at bounding box center [651, 305] width 481 height 39
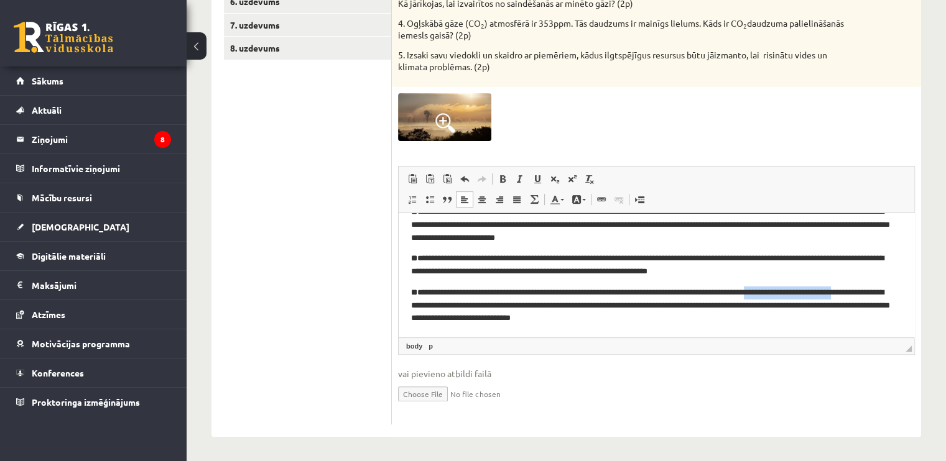
drag, startPoint x: 804, startPoint y: 294, endPoint x: 882, endPoint y: 285, distance: 78.3
click at [882, 285] on body "**********" at bounding box center [656, 230] width 491 height 187
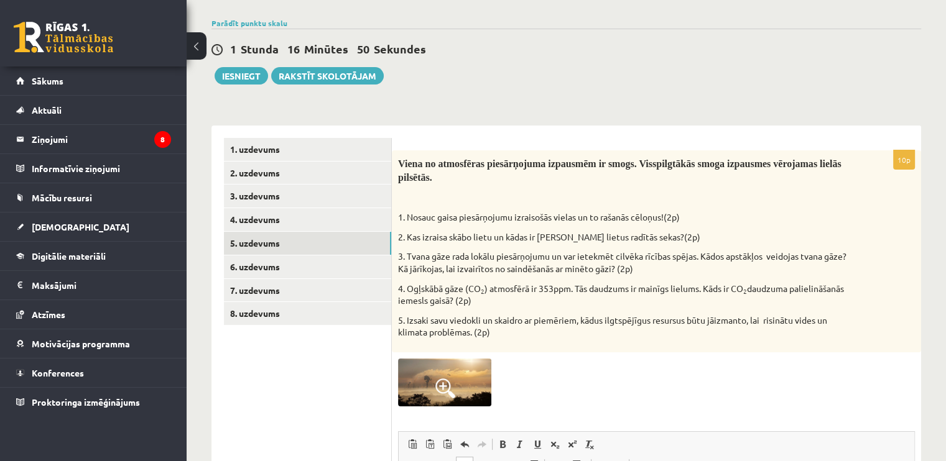
scroll to position [40, 0]
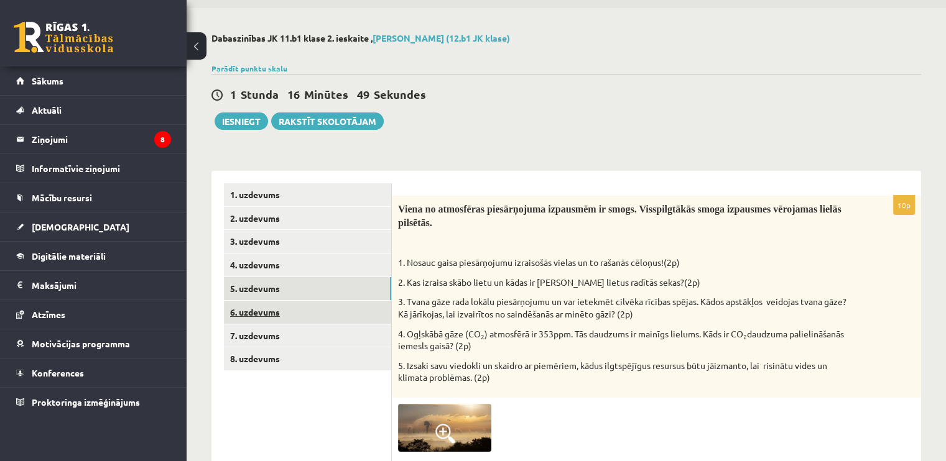
click at [251, 305] on link "6. uzdevums" at bounding box center [307, 312] width 167 height 23
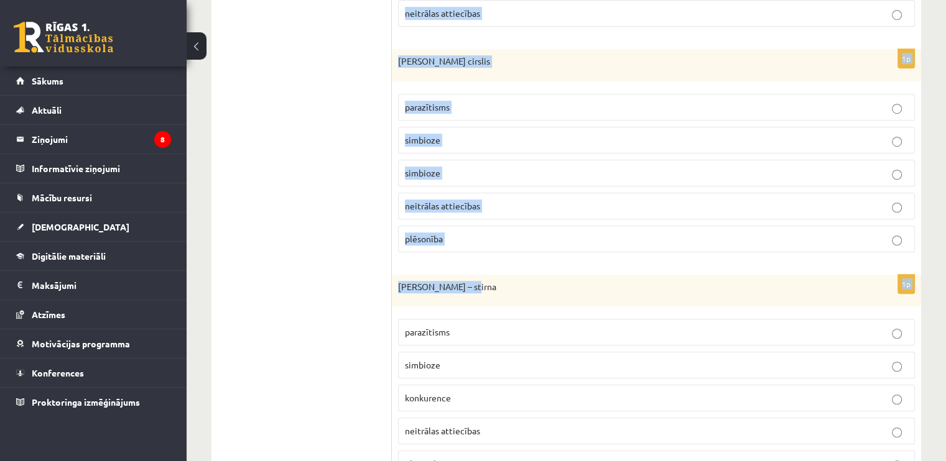
scroll to position [940, 0]
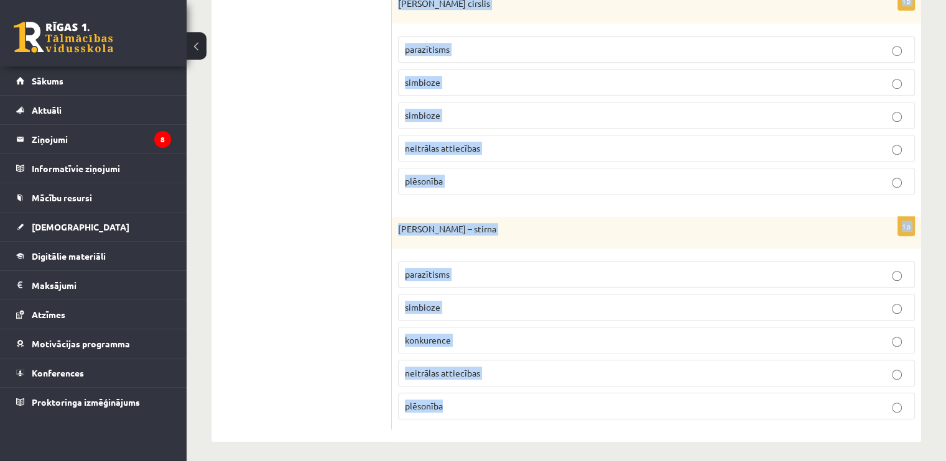
drag, startPoint x: 400, startPoint y: 186, endPoint x: 496, endPoint y: 406, distance: 240.4
copy form "Izpēti un izvērtē doto pāru savstarpējo attiecību piemērus. Izvēlies atbilstošo…"
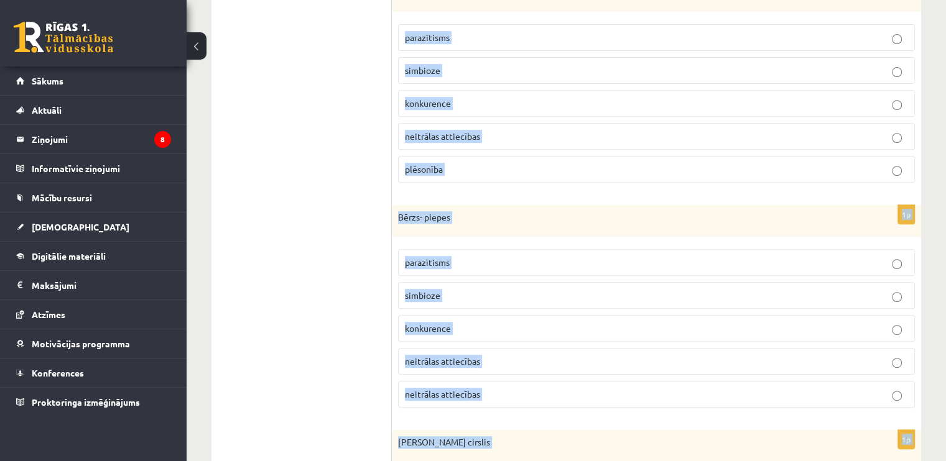
scroll to position [194, 0]
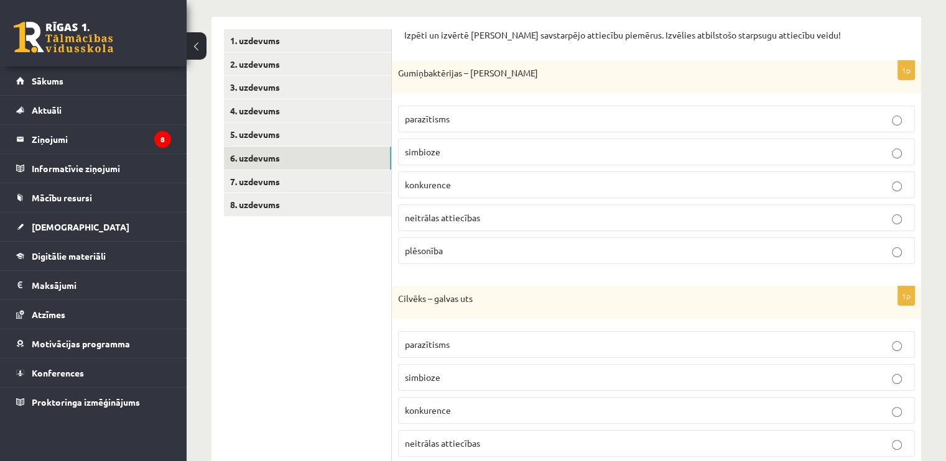
drag, startPoint x: 331, startPoint y: 353, endPoint x: 443, endPoint y: 190, distance: 197.2
click at [471, 152] on p "simbioze" at bounding box center [656, 152] width 503 height 13
click at [427, 350] on label "parazītisms" at bounding box center [656, 344] width 517 height 27
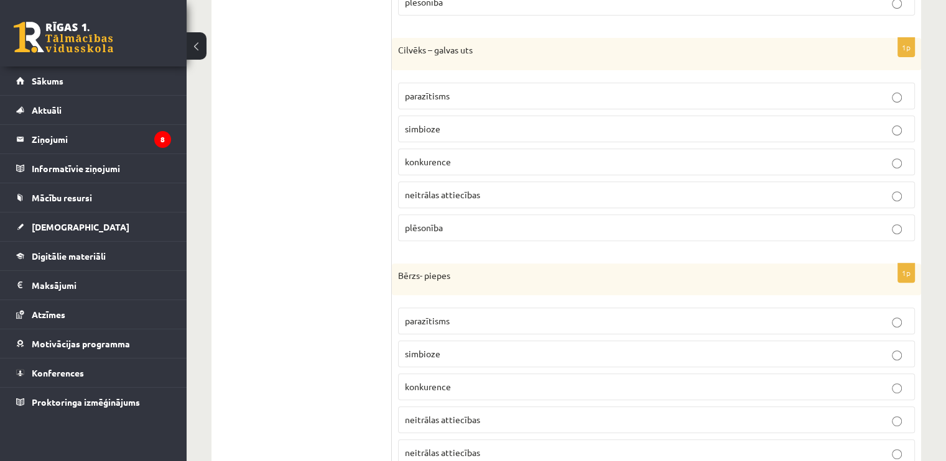
click at [427, 315] on span "parazītisms" at bounding box center [427, 320] width 45 height 11
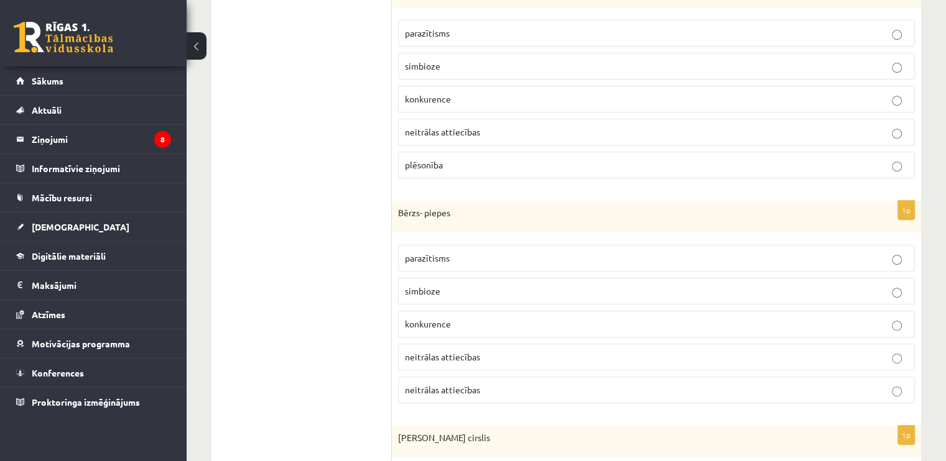
scroll to position [692, 0]
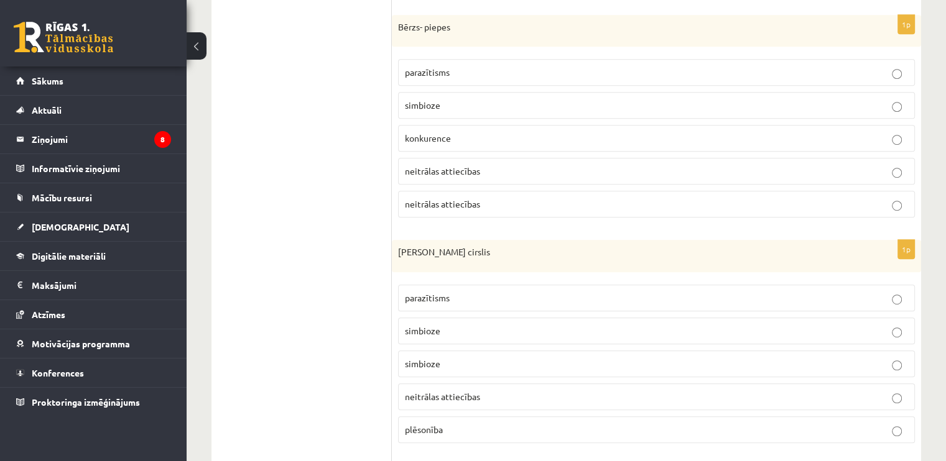
click at [430, 424] on span "plēsonība" at bounding box center [424, 429] width 38 height 11
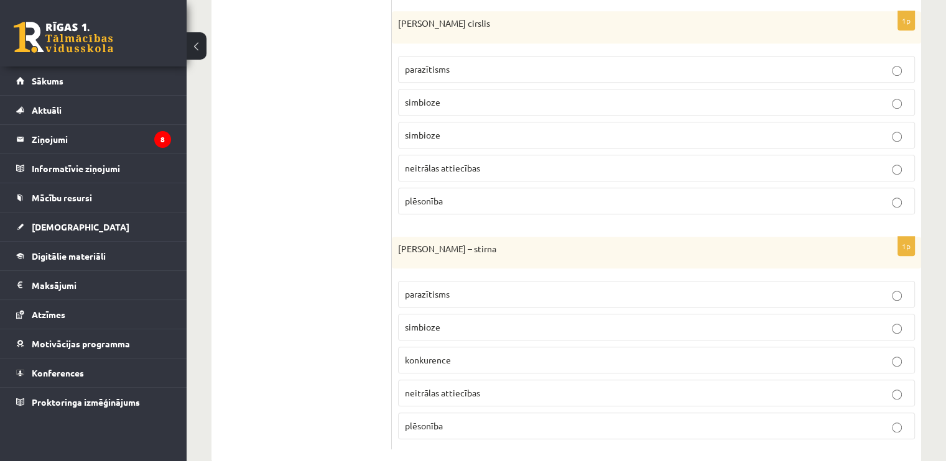
scroll to position [940, 0]
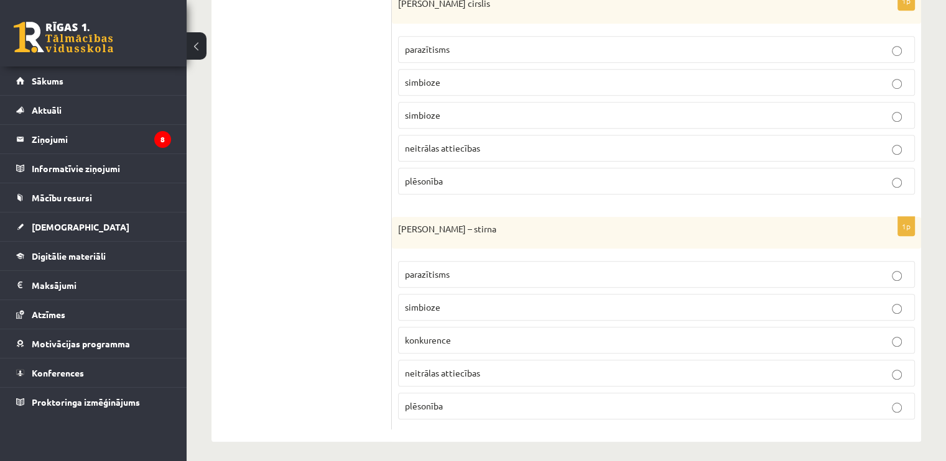
click at [459, 373] on p "neitrālas attiecības" at bounding box center [656, 373] width 503 height 13
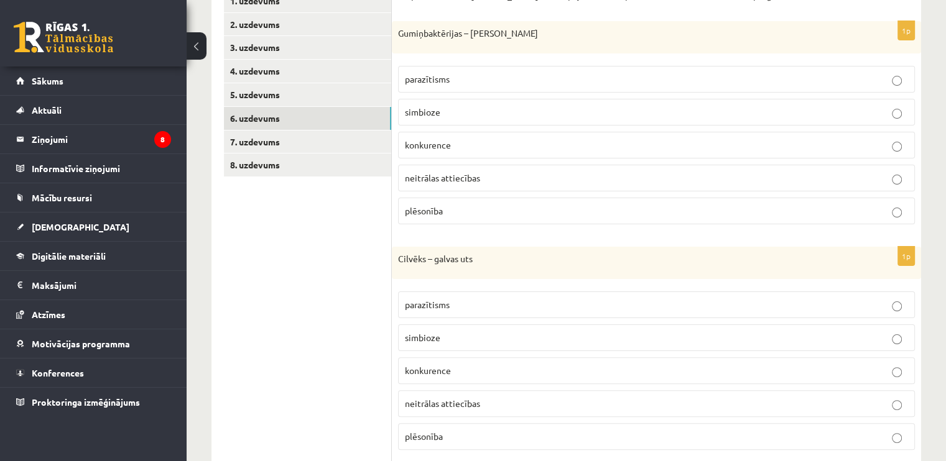
scroll to position [256, 0]
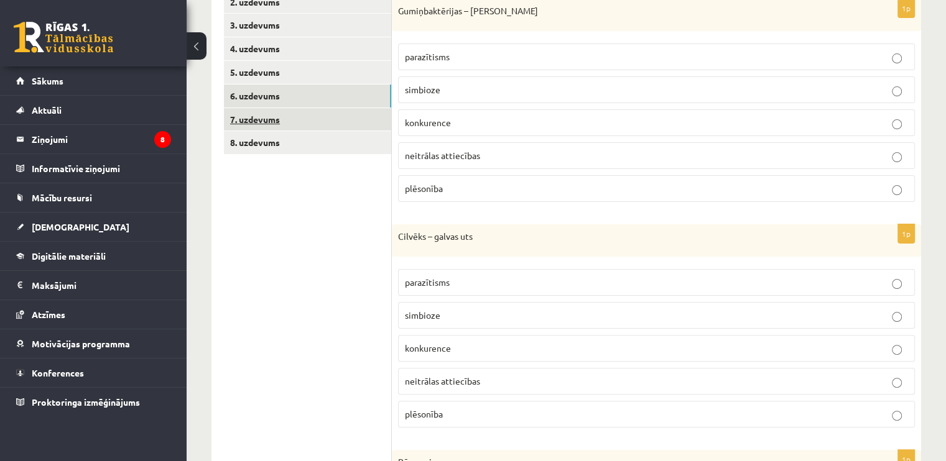
click at [249, 125] on link "7. uzdevums" at bounding box center [307, 119] width 167 height 23
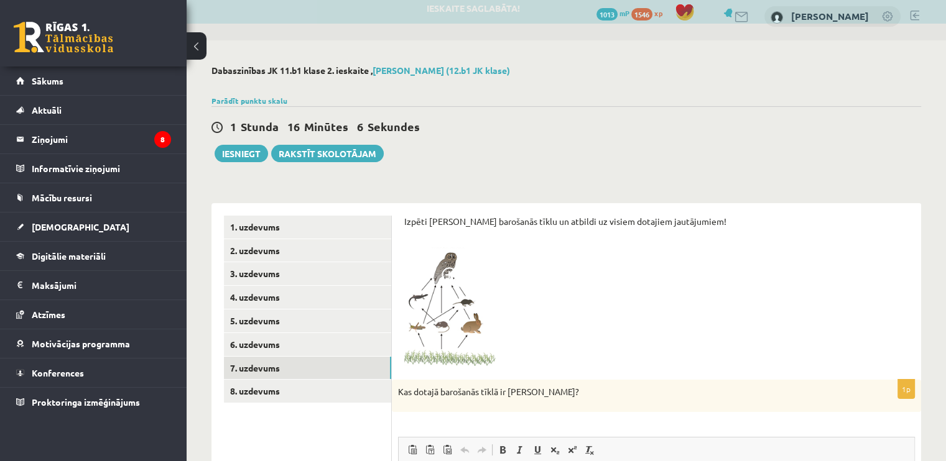
scroll to position [0, 0]
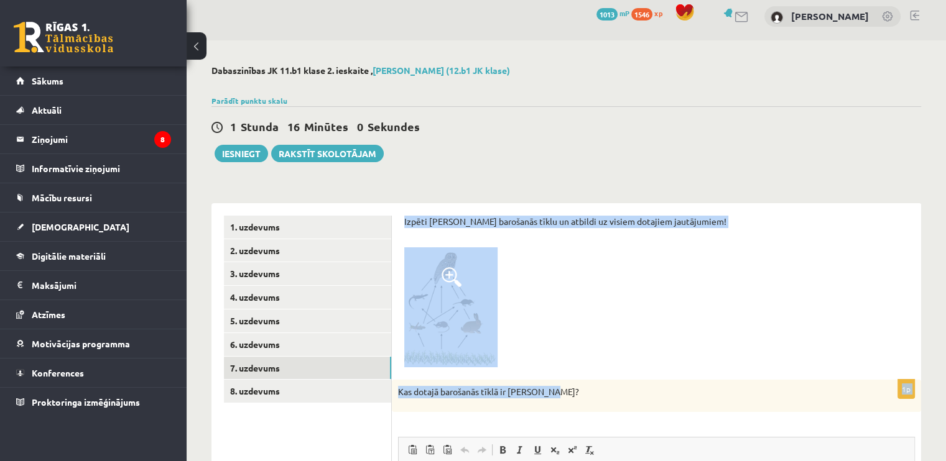
drag, startPoint x: 401, startPoint y: 220, endPoint x: 573, endPoint y: 390, distance: 241.9
copy form "Izpēti doto barošanās tīklu un atbildi uz visiem dotajiem jautājumiem! 1p Kas d…"
click at [503, 325] on div at bounding box center [656, 308] width 504 height 120
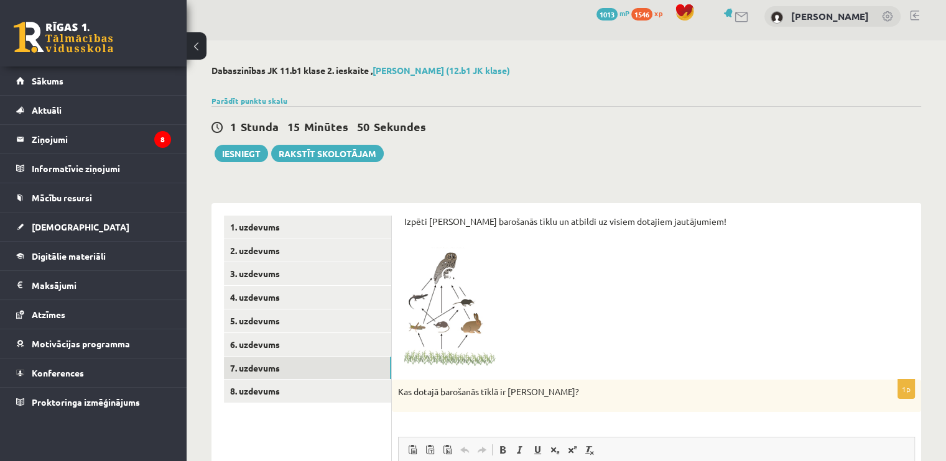
click at [465, 313] on img at bounding box center [450, 308] width 93 height 120
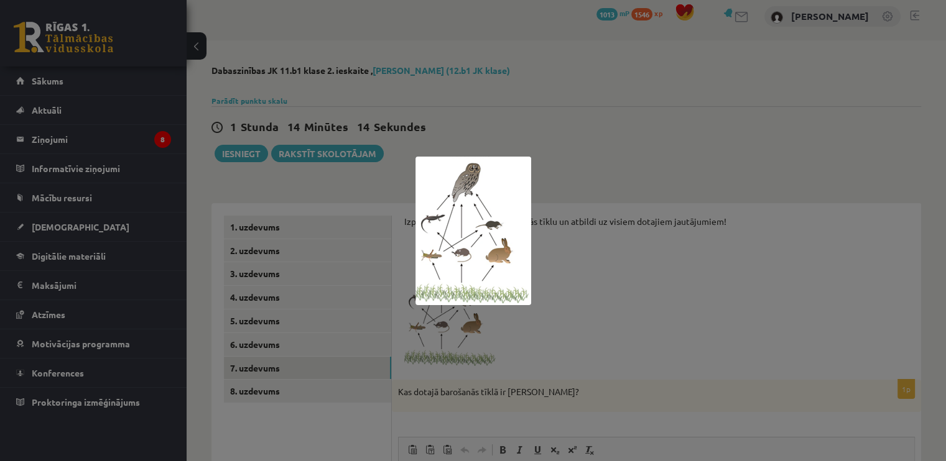
click at [577, 198] on div at bounding box center [473, 230] width 946 height 461
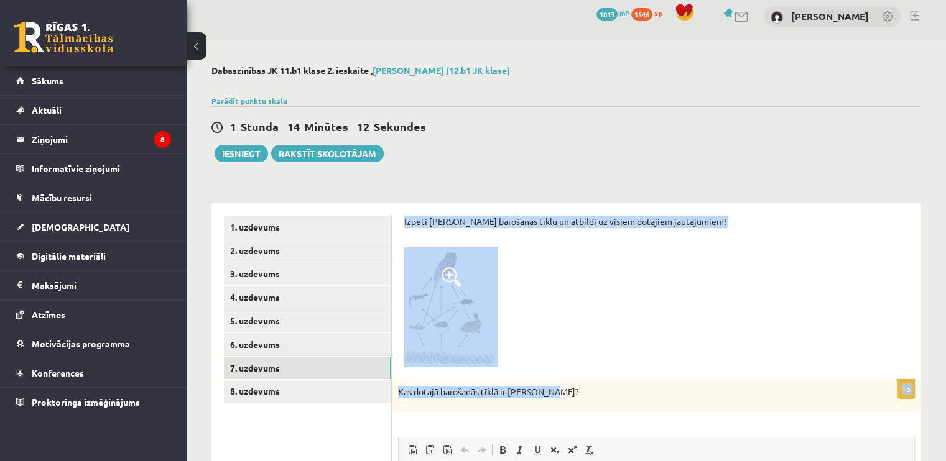
drag, startPoint x: 404, startPoint y: 218, endPoint x: 570, endPoint y: 398, distance: 244.7
copy form "Izpēti doto barošanās tīklu un atbildi uz visiem dotajiem jautājumiem! 1p Kas d…"
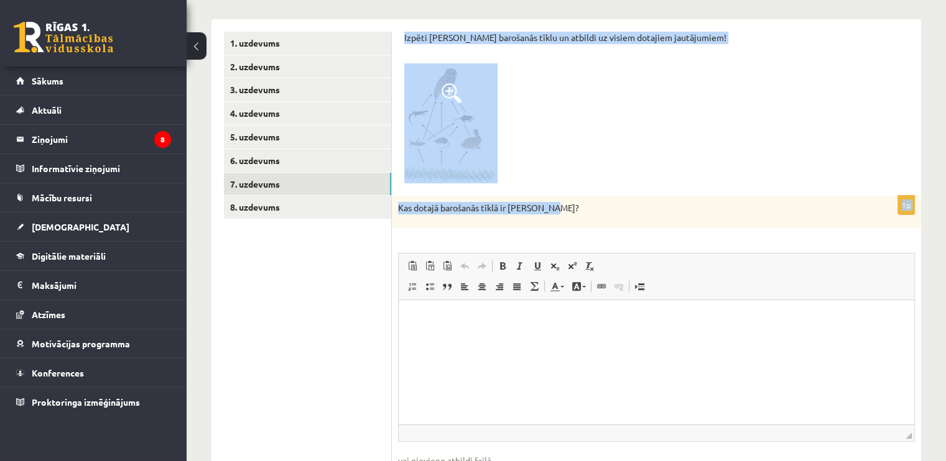
scroll to position [194, 0]
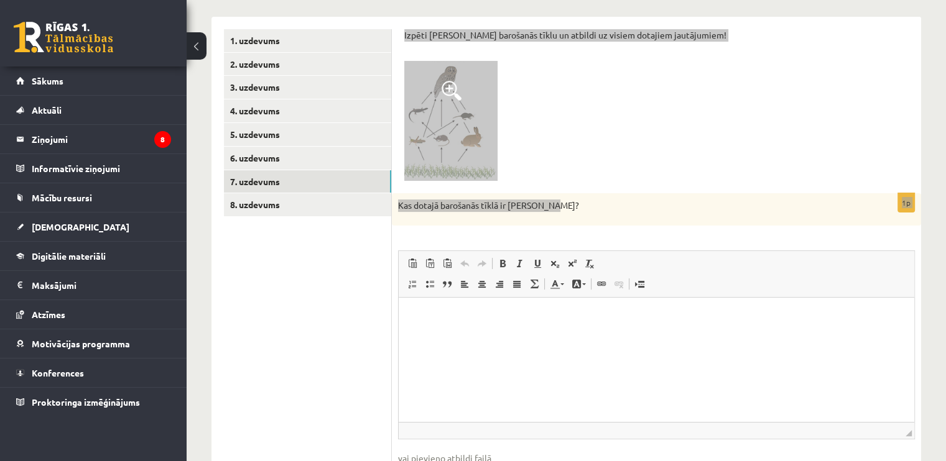
click at [479, 335] on html at bounding box center [657, 316] width 516 height 38
drag, startPoint x: 508, startPoint y: 312, endPoint x: 457, endPoint y: 317, distance: 50.6
click at [457, 317] on p "**********" at bounding box center [656, 316] width 491 height 13
click at [504, 261] on span at bounding box center [503, 264] width 10 height 10
click at [500, 264] on span at bounding box center [503, 264] width 10 height 10
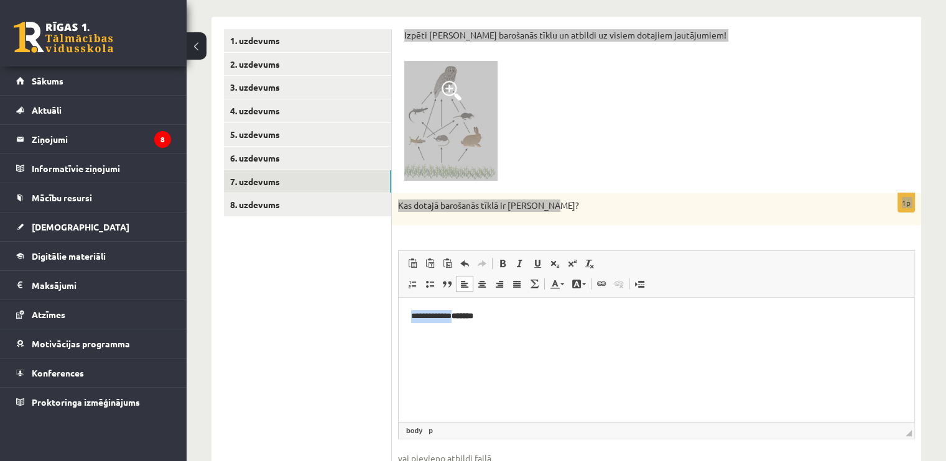
click at [509, 322] on p "**********" at bounding box center [656, 316] width 491 height 13
drag, startPoint x: 506, startPoint y: 315, endPoint x: 461, endPoint y: 319, distance: 44.9
click at [461, 319] on p "**********" at bounding box center [656, 316] width 491 height 13
click at [529, 331] on html "**********" at bounding box center [657, 316] width 516 height 38
drag, startPoint x: 565, startPoint y: 315, endPoint x: 259, endPoint y: 364, distance: 309.2
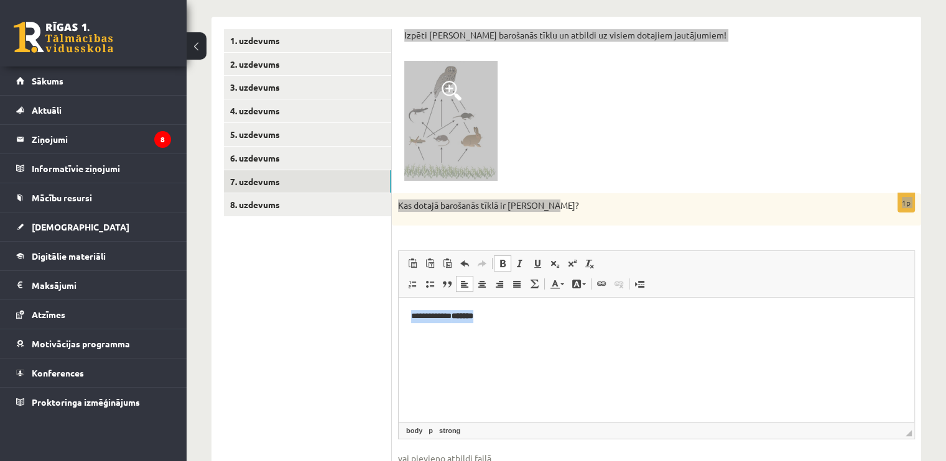
click at [399, 335] on html "**********" at bounding box center [657, 316] width 516 height 38
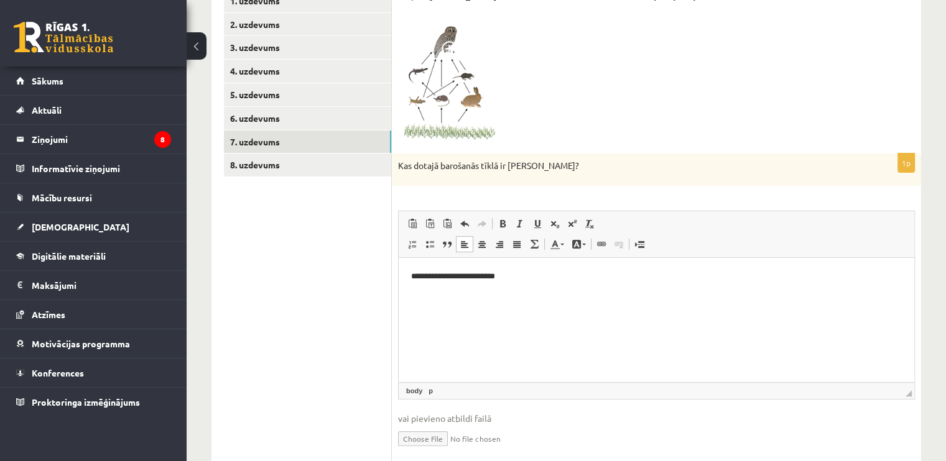
scroll to position [256, 0]
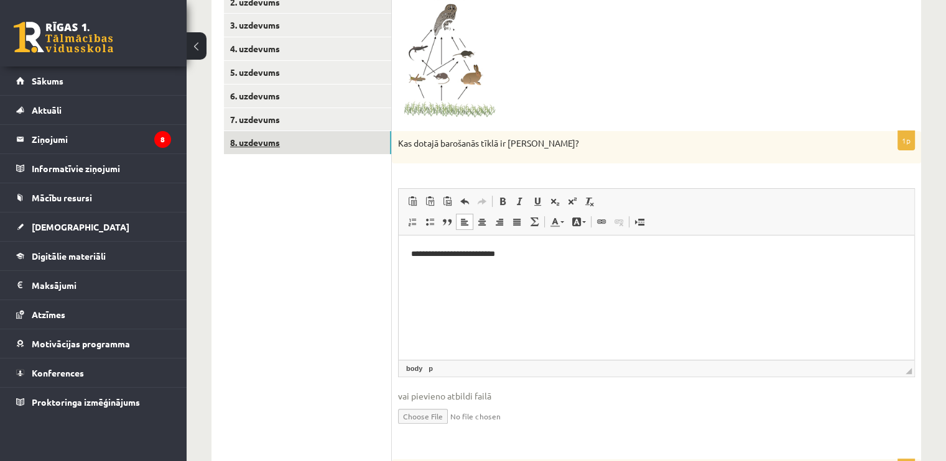
click at [261, 141] on link "8. uzdevums" at bounding box center [307, 142] width 167 height 23
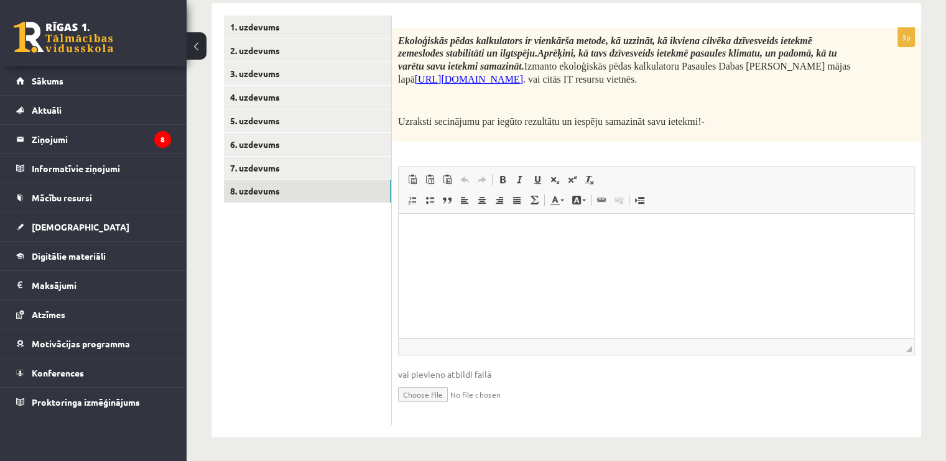
scroll to position [0, 0]
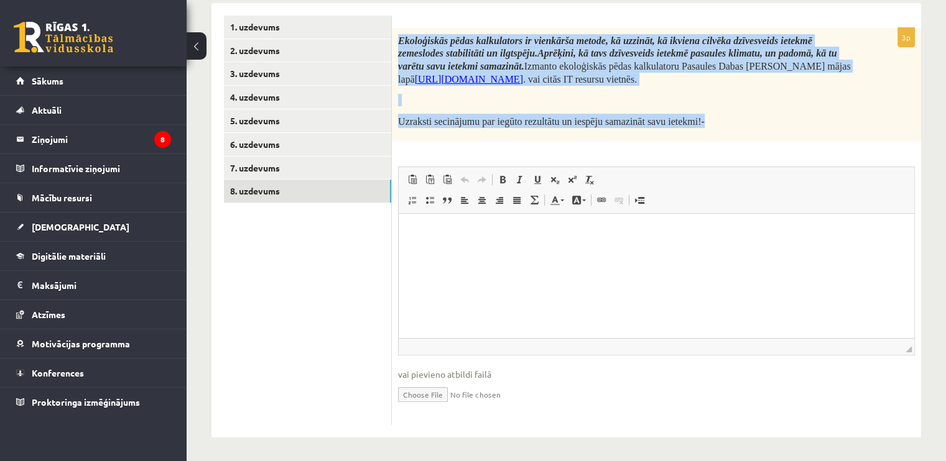
drag, startPoint x: 398, startPoint y: 38, endPoint x: 754, endPoint y: 113, distance: 364.1
click at [754, 113] on div "Ekoloģiskās pēdas kalkulators ir vienkārša metode, kā uzzināt, kā ikviena cilvē…" at bounding box center [656, 85] width 529 height 114
copy div "Ekoloģiskās pēdas kalkulators ir vienkārša metode, kā uzzināt, kā ikviena cilvē…"
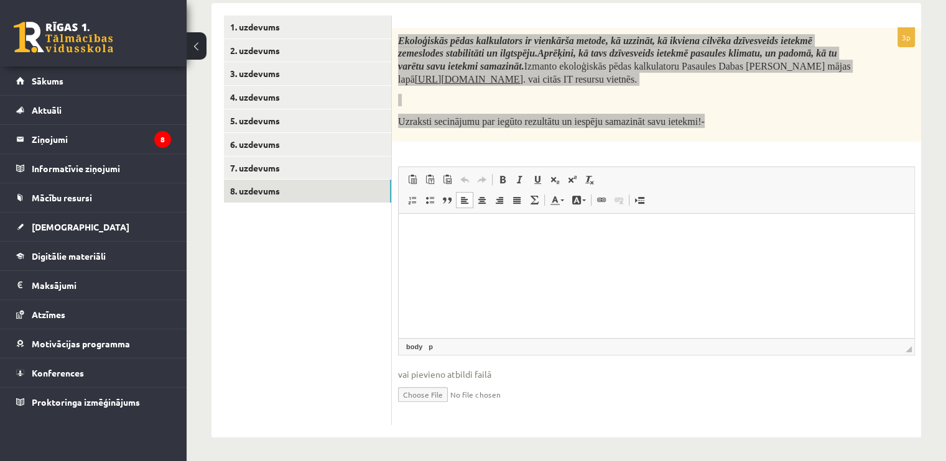
click at [501, 252] on html at bounding box center [657, 233] width 516 height 38
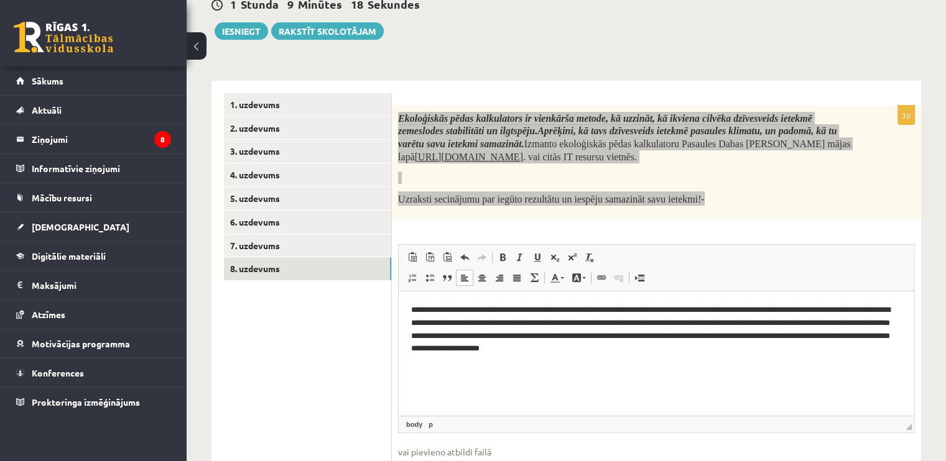
scroll to position [21, 0]
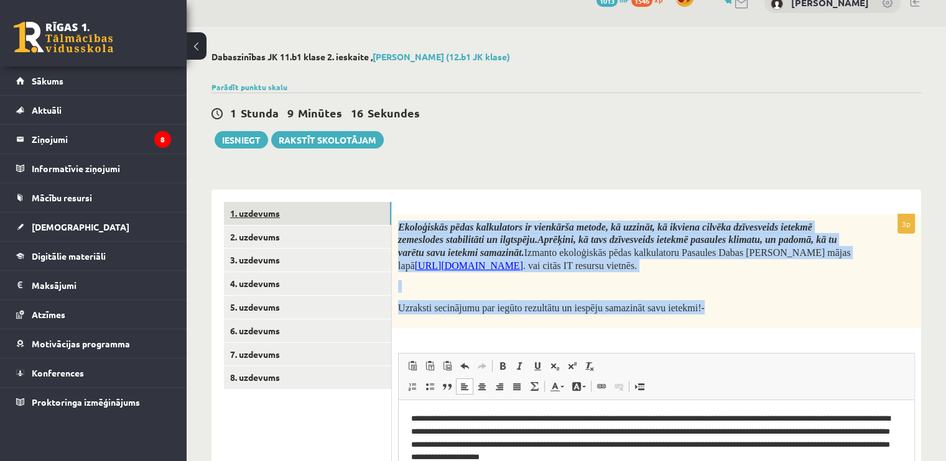
click at [273, 204] on link "1. uzdevums" at bounding box center [307, 213] width 167 height 23
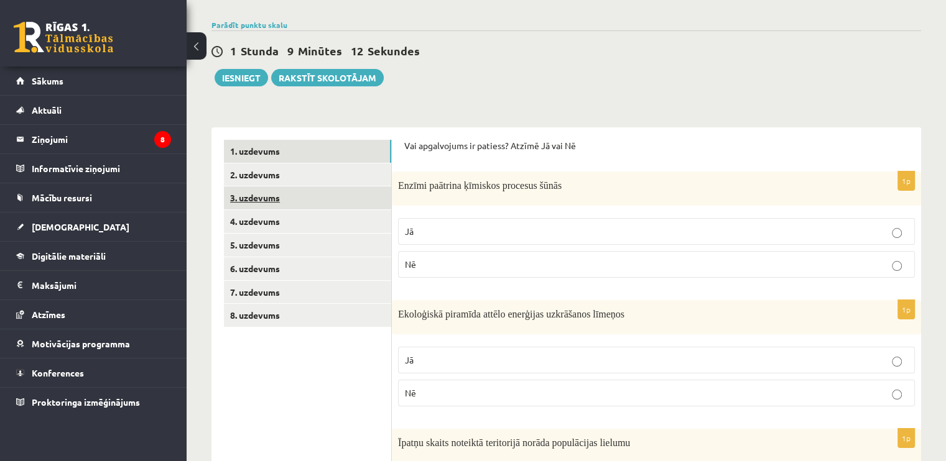
click at [285, 197] on link "3. uzdevums" at bounding box center [307, 198] width 167 height 23
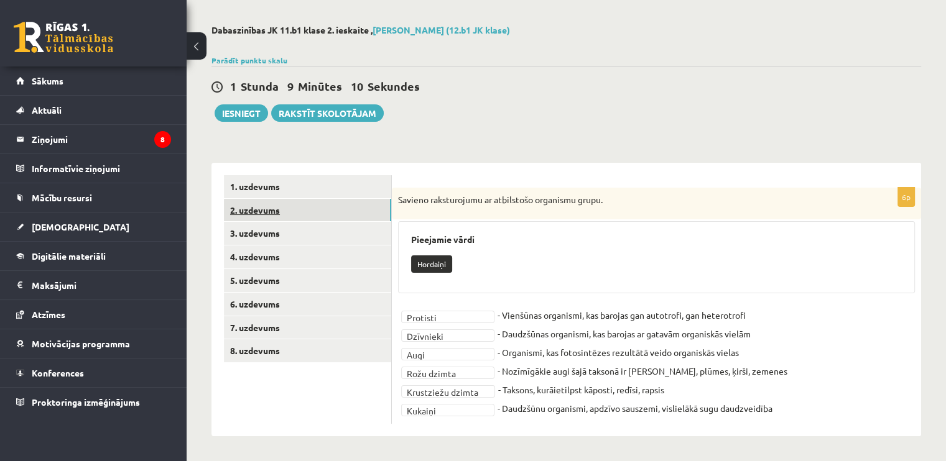
click at [280, 211] on link "2. uzdevums" at bounding box center [307, 210] width 167 height 23
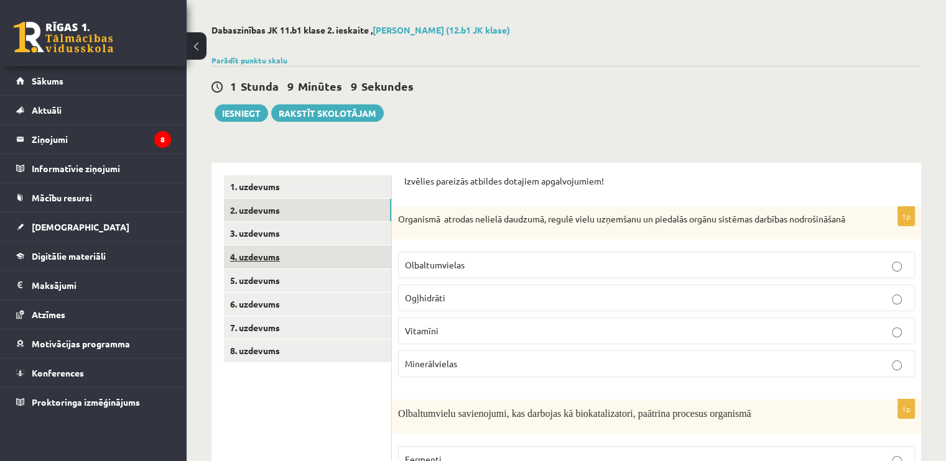
click at [288, 258] on link "4. uzdevums" at bounding box center [307, 257] width 167 height 23
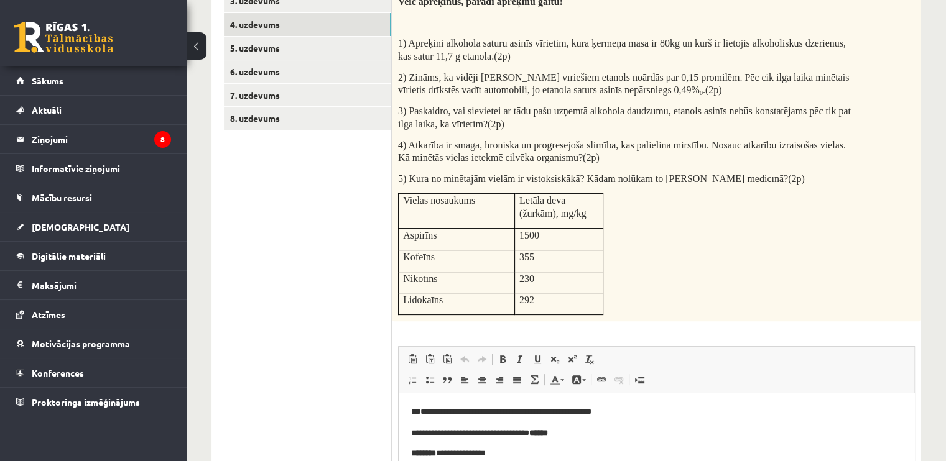
scroll to position [149, 0]
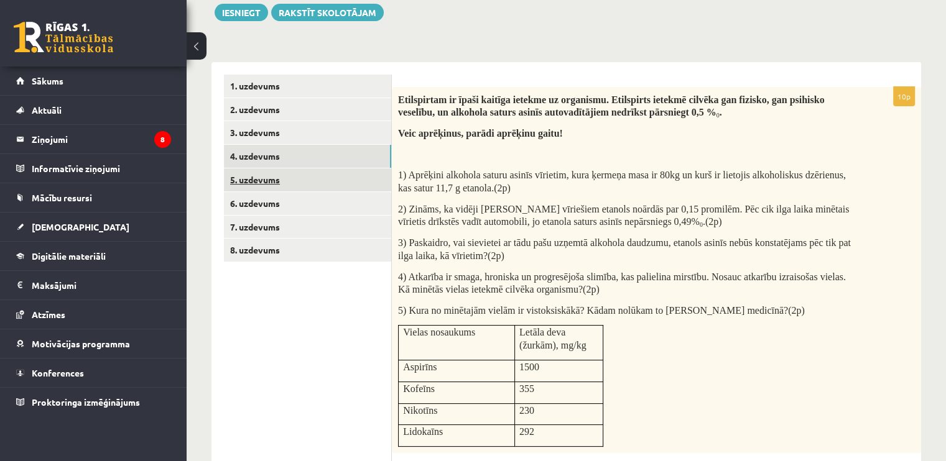
click at [284, 180] on link "5. uzdevums" at bounding box center [307, 180] width 167 height 23
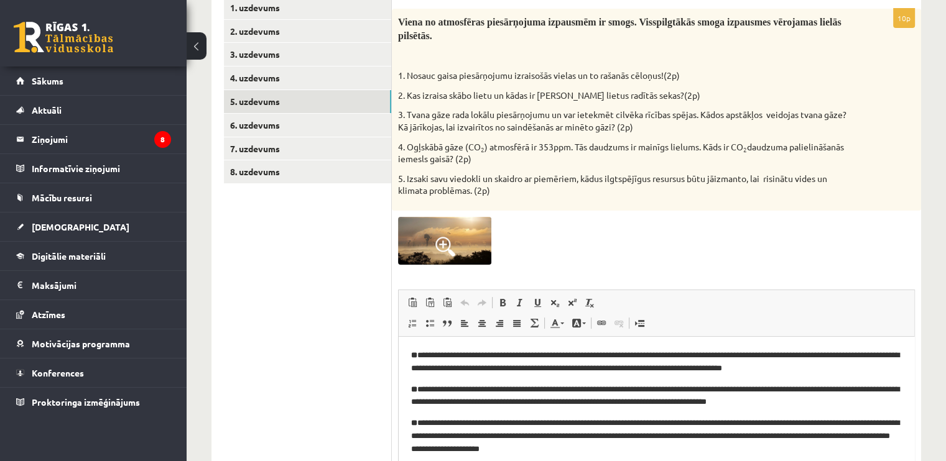
scroll to position [0, 0]
click at [291, 131] on link "6. uzdevums" at bounding box center [307, 125] width 167 height 23
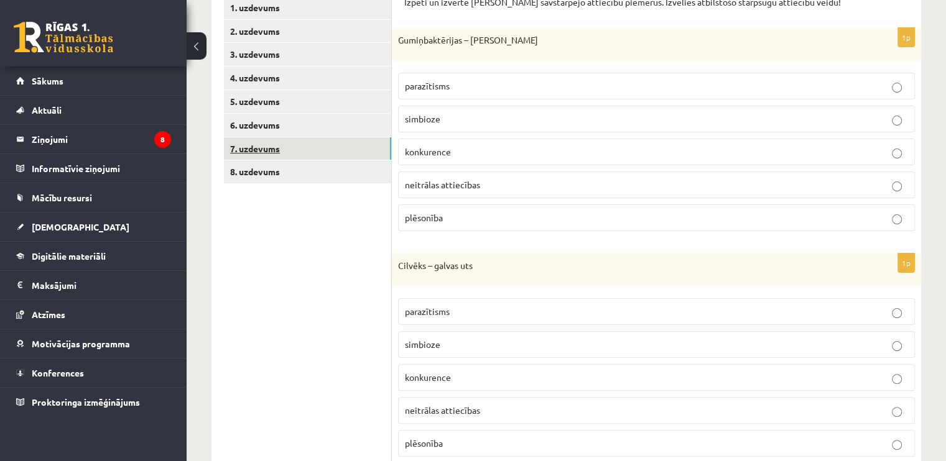
click at [291, 147] on link "7. uzdevums" at bounding box center [307, 148] width 167 height 23
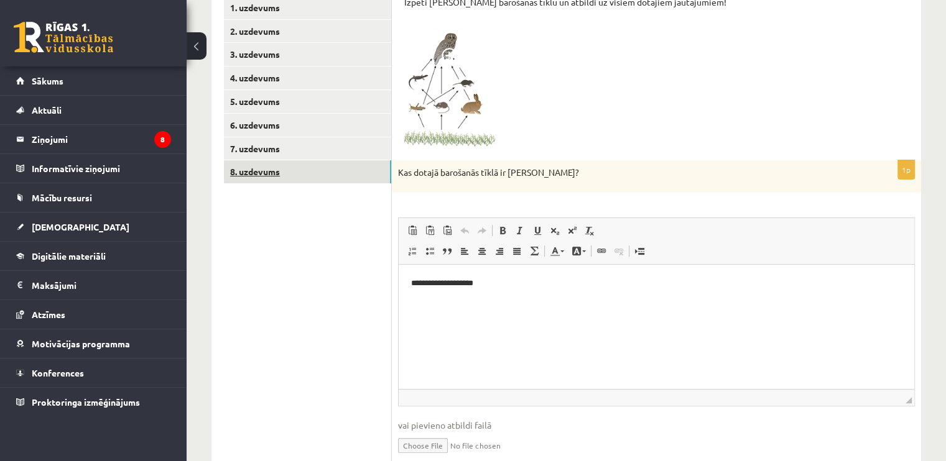
click at [291, 175] on link "8. uzdevums" at bounding box center [307, 171] width 167 height 23
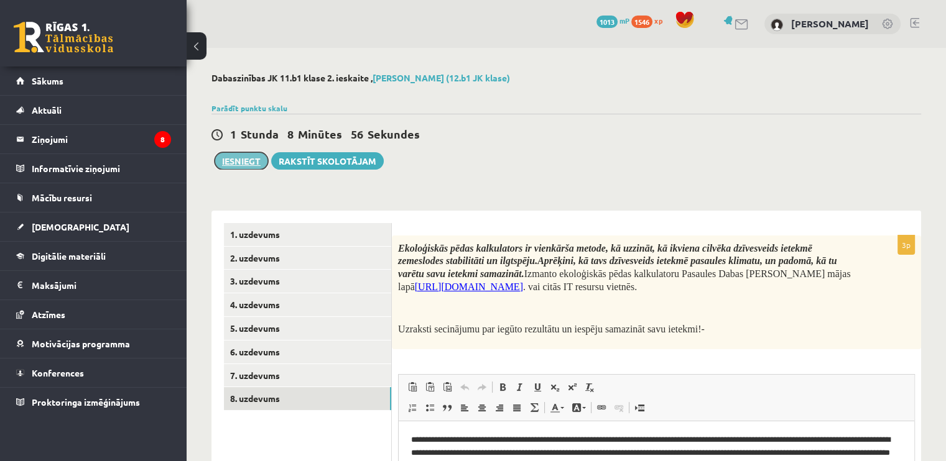
click at [244, 158] on button "Iesniegt" at bounding box center [241, 160] width 53 height 17
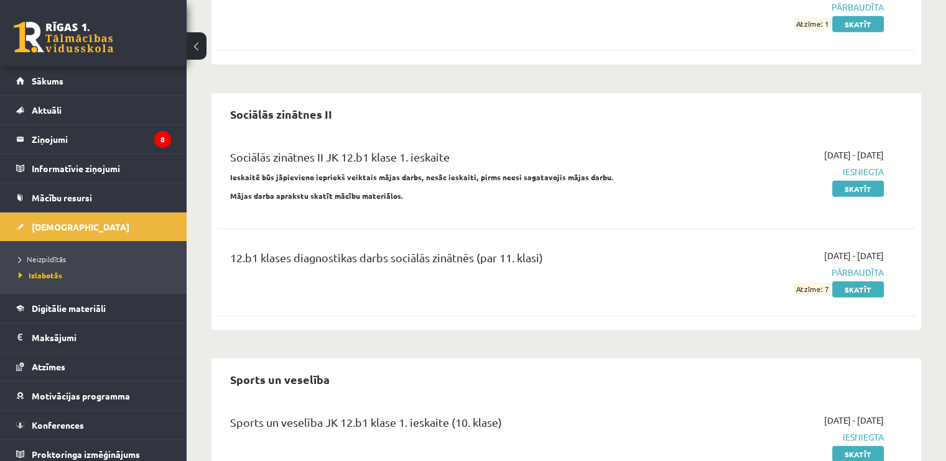
scroll to position [3086, 0]
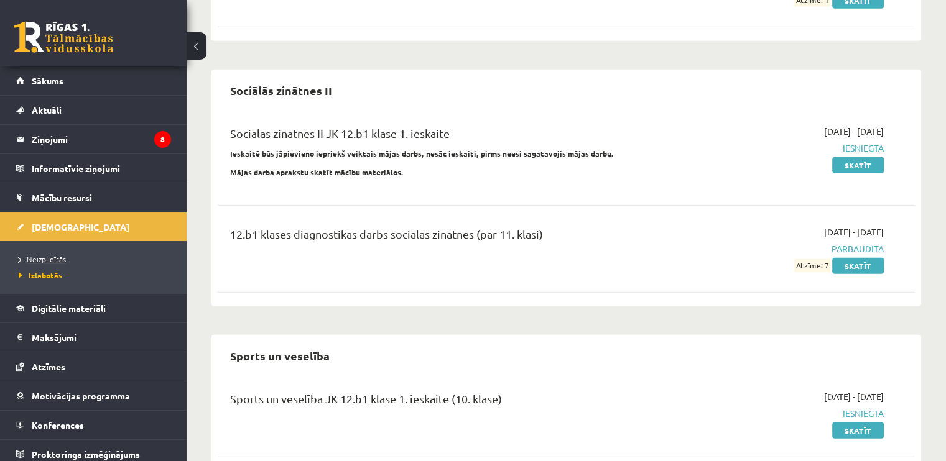
click at [36, 254] on link "Neizpildītās" at bounding box center [96, 259] width 155 height 11
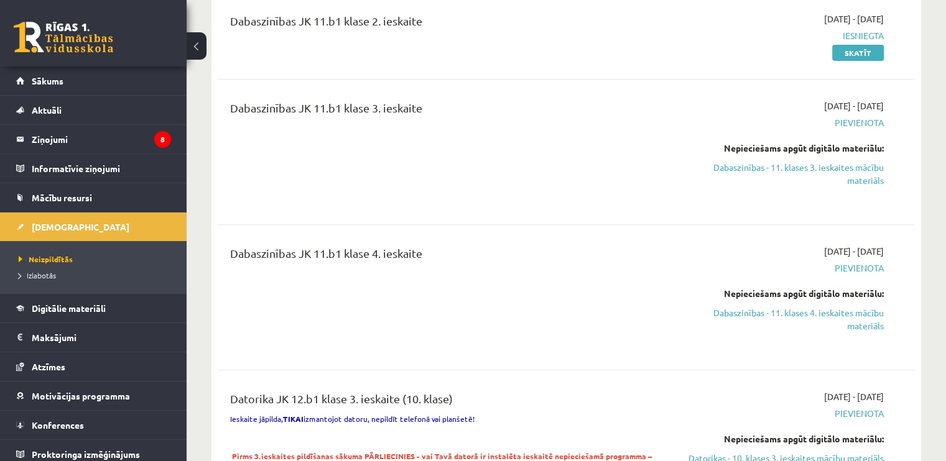
scroll to position [435, 0]
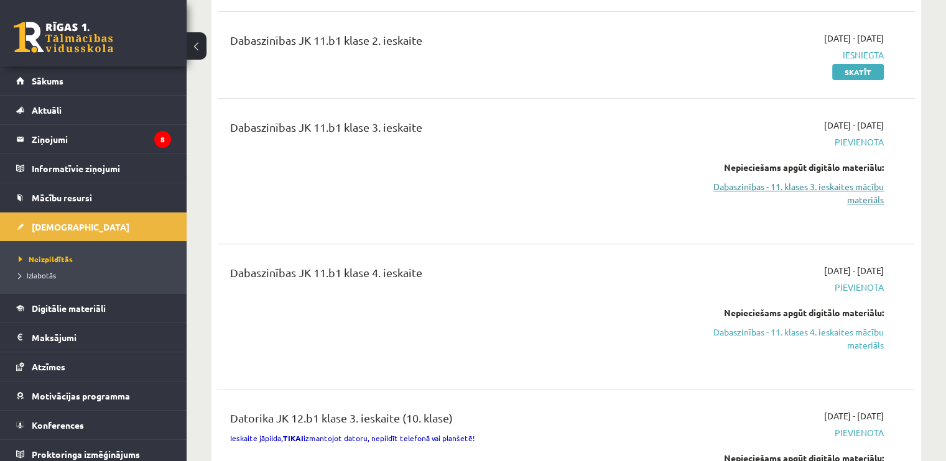
click at [767, 180] on link "Dabaszinības - 11. klases 3. ieskaites mācību materiāls" at bounding box center [781, 193] width 205 height 26
click at [838, 180] on link "Dabaszinības - 11. klases 3. ieskaites mācību materiāls" at bounding box center [781, 193] width 205 height 26
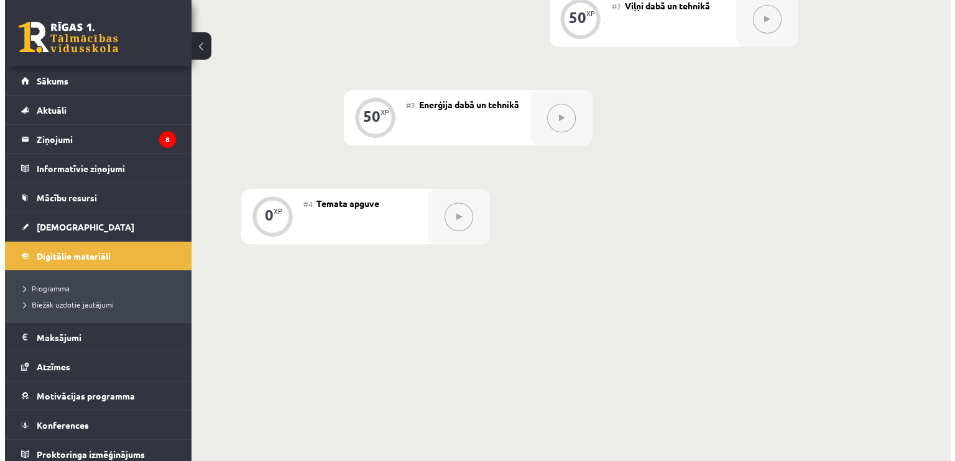
scroll to position [132, 0]
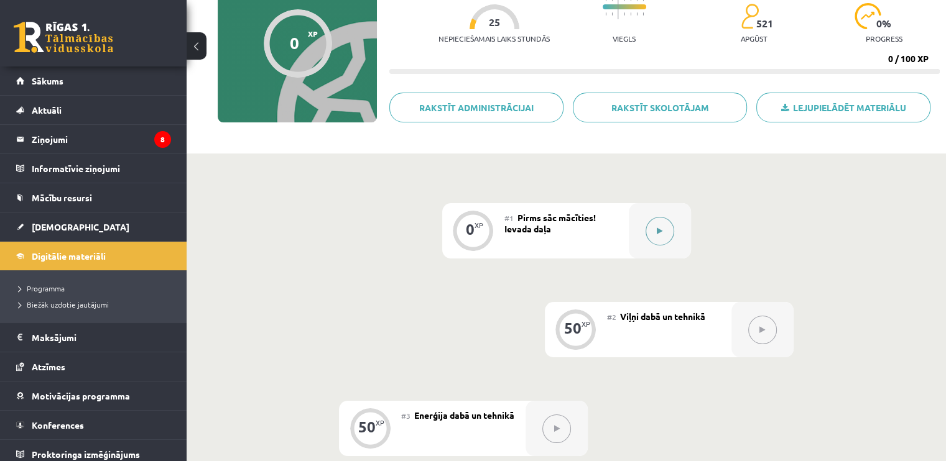
click at [665, 231] on button at bounding box center [660, 231] width 29 height 29
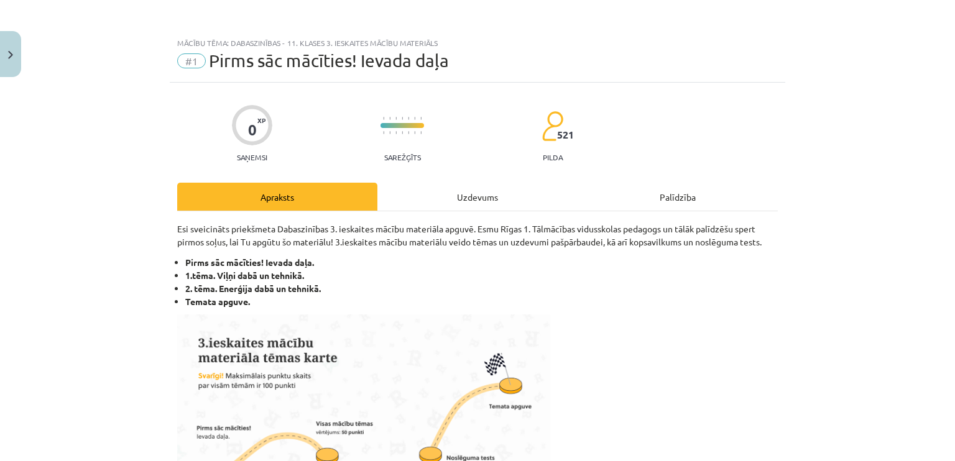
click at [485, 198] on div "Uzdevums" at bounding box center [478, 197] width 200 height 28
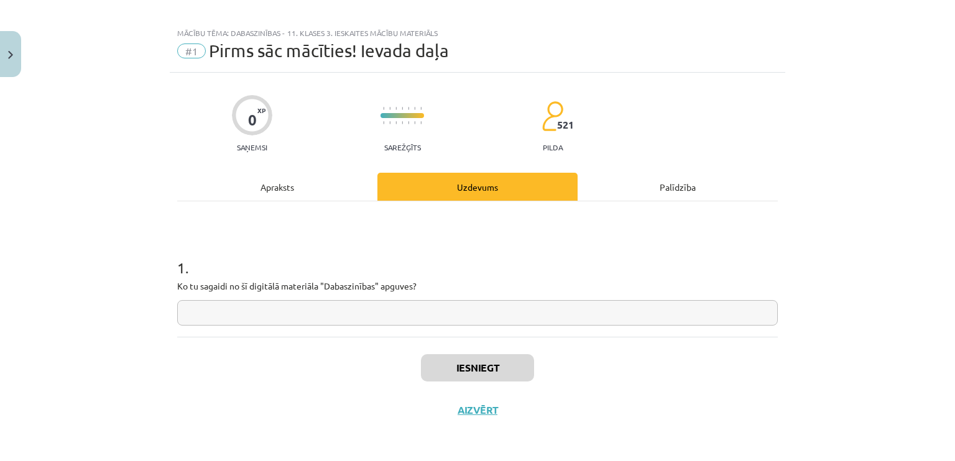
click at [445, 318] on input "text" at bounding box center [477, 312] width 601 height 25
click at [453, 374] on button "Iesniegt" at bounding box center [477, 368] width 113 height 27
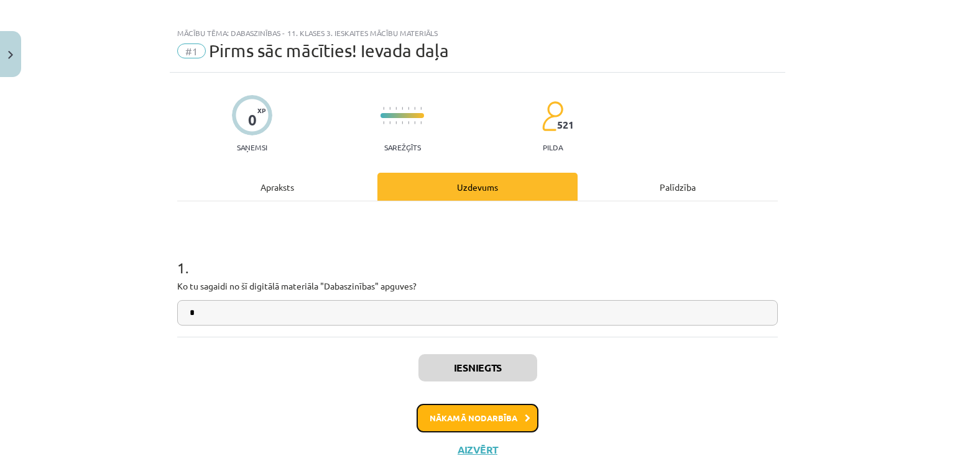
click at [490, 422] on button "Nākamā nodarbība" at bounding box center [478, 418] width 122 height 29
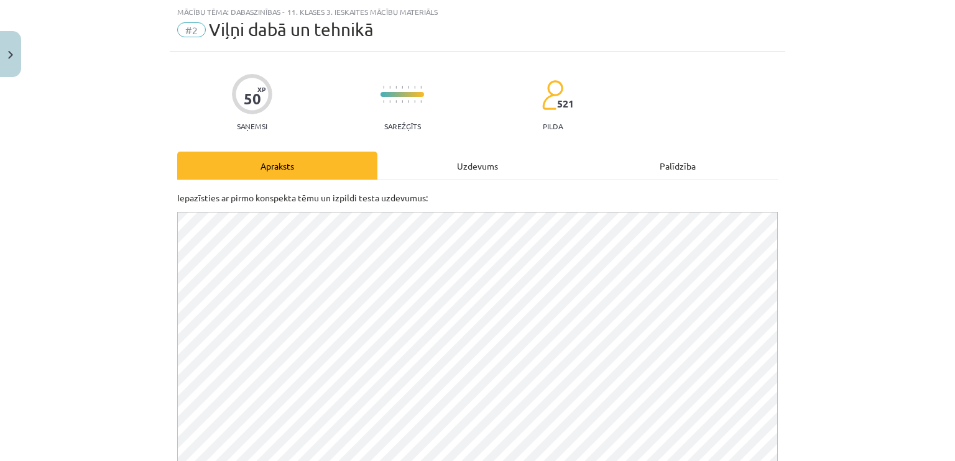
scroll to position [0, 0]
click at [429, 163] on div "Uzdevums" at bounding box center [478, 166] width 200 height 28
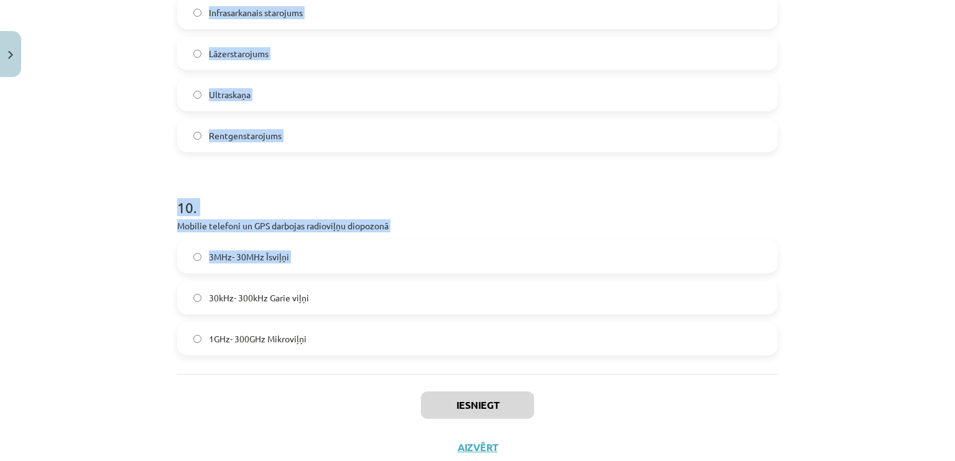
scroll to position [2308, 0]
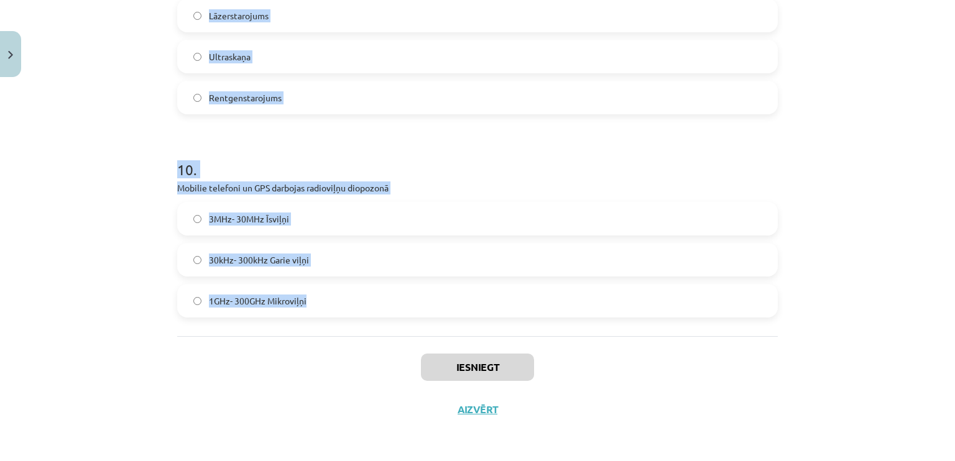
drag, startPoint x: 169, startPoint y: 243, endPoint x: 343, endPoint y: 303, distance: 184.3
copy form "8 . Loremipsum dolorsit ametconsect adip elitse doeiusm, te incidi utlaboreet D…"
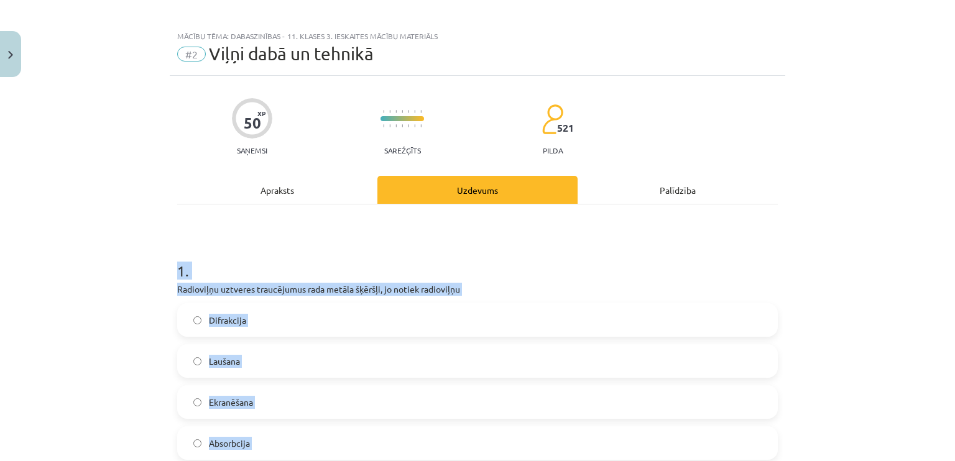
click at [51, 340] on div "Mācību tēma: Dabaszinības - 11. klases 3. ieskaites mācību materiāls #2 Viļņi d…" at bounding box center [477, 230] width 955 height 461
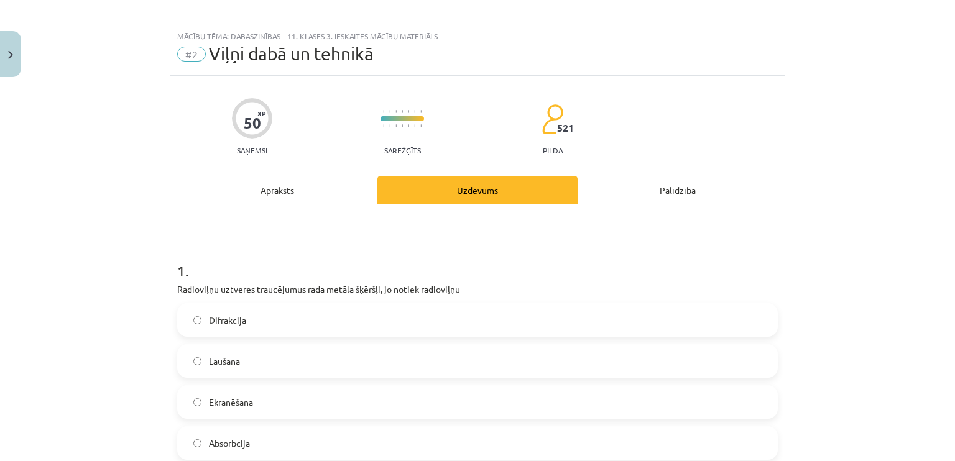
scroll to position [193, 0]
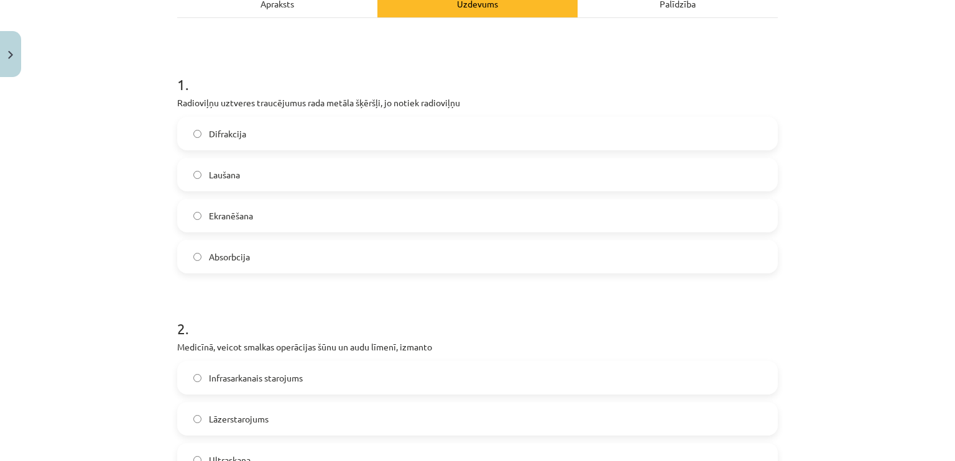
click at [261, 218] on label "Ekranēšana" at bounding box center [477, 215] width 598 height 31
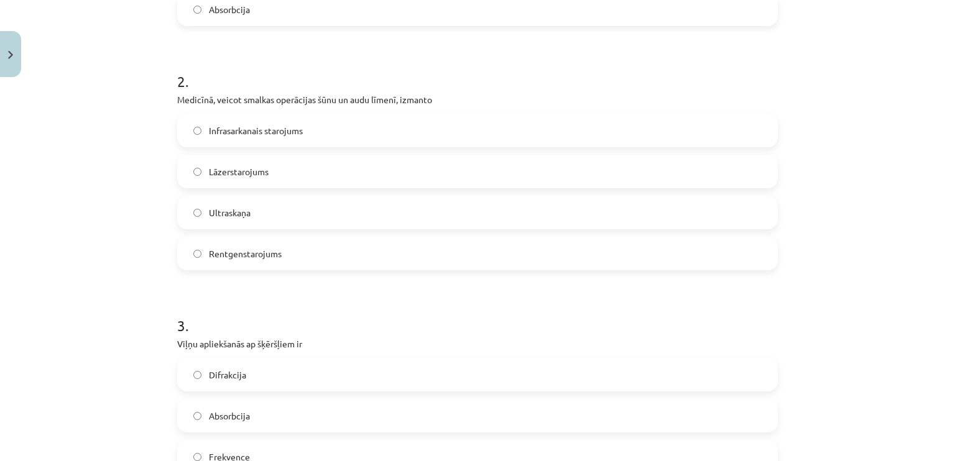
scroll to position [442, 0]
click at [248, 169] on span "Lāzerstarojums" at bounding box center [239, 170] width 60 height 13
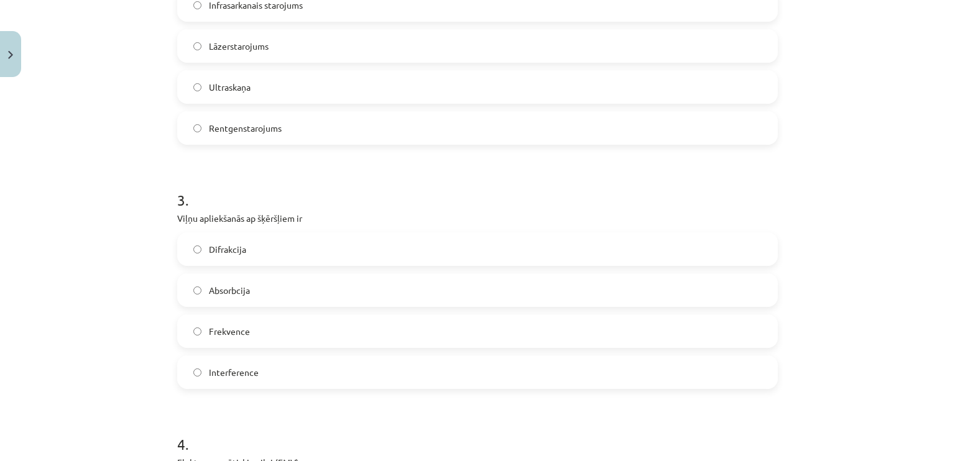
click at [226, 245] on span "Difrakcija" at bounding box center [227, 249] width 37 height 13
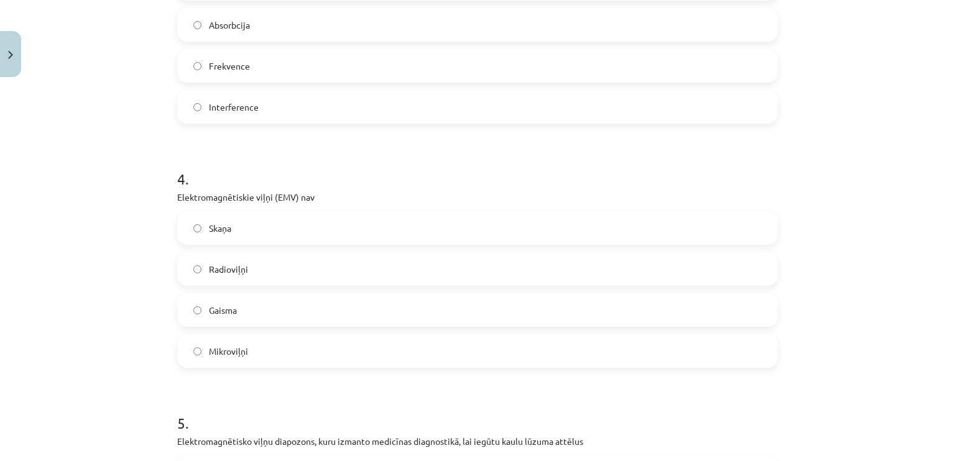
scroll to position [940, 0]
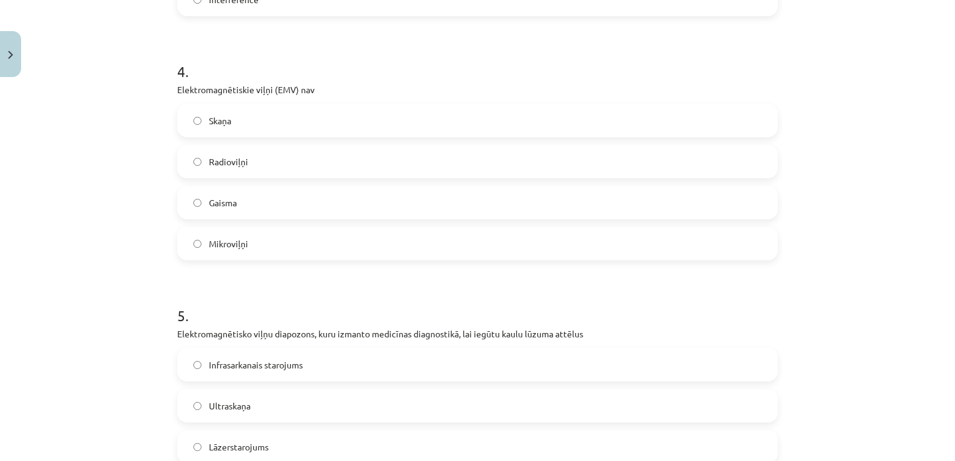
click at [236, 119] on label "Skaņa" at bounding box center [477, 120] width 598 height 31
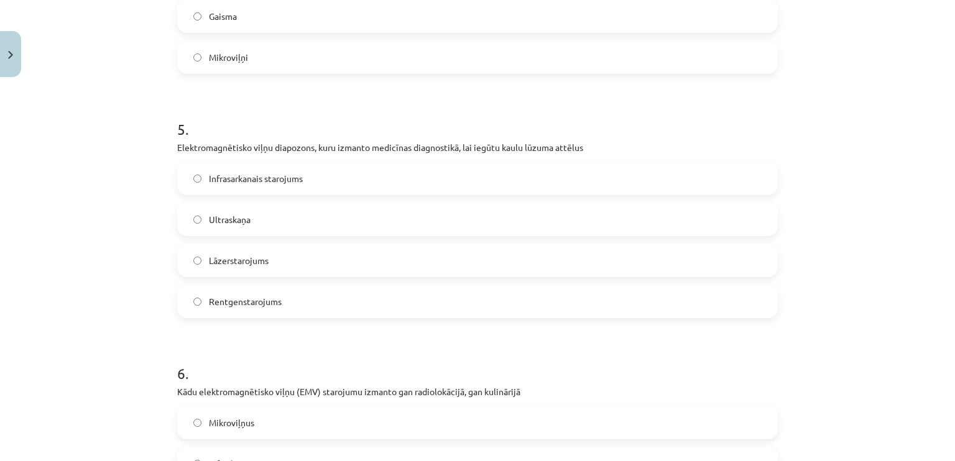
click at [264, 295] on span "Rentgenstarojums" at bounding box center [245, 301] width 73 height 13
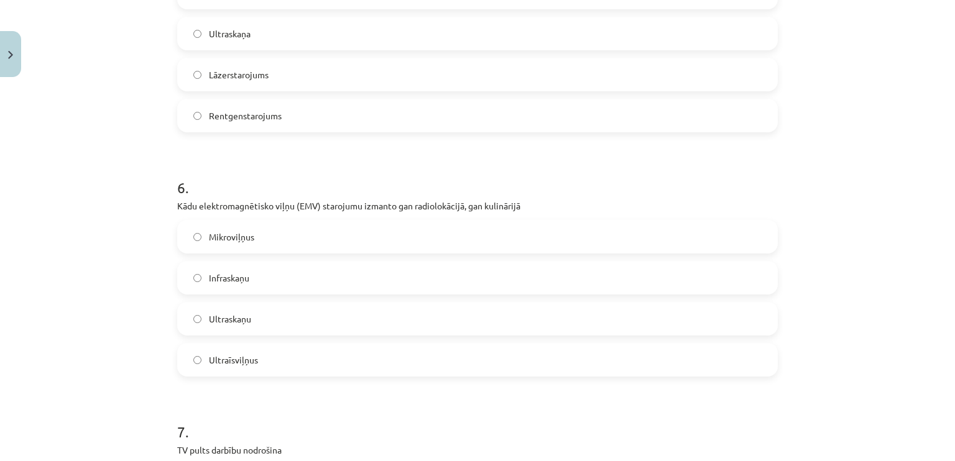
scroll to position [1313, 0]
click at [272, 229] on label "Mikroviļņus" at bounding box center [477, 236] width 598 height 31
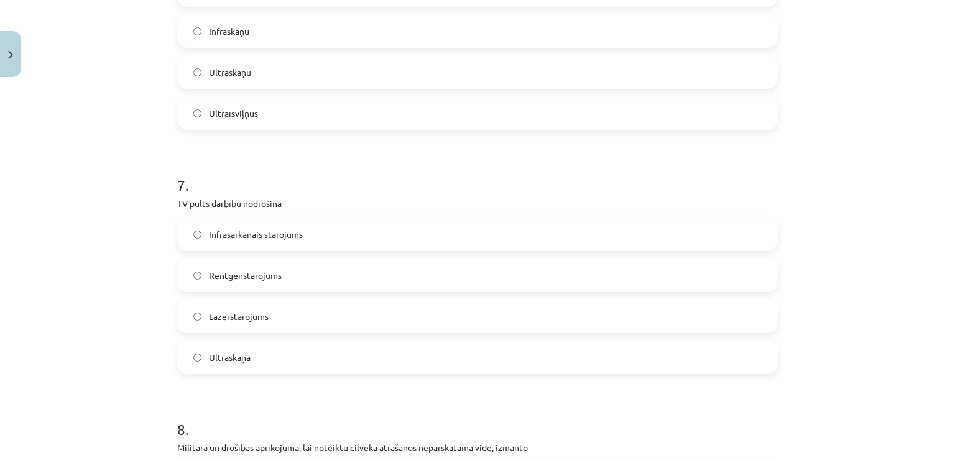
scroll to position [1562, 0]
click at [244, 229] on span "Infrasarkanais starojums" at bounding box center [256, 232] width 94 height 13
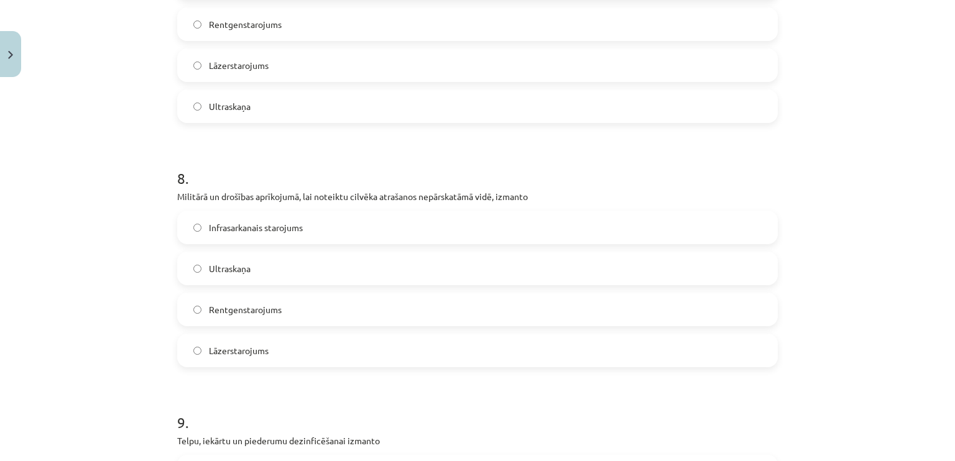
click at [246, 234] on label "Infrasarkanais starojums" at bounding box center [477, 227] width 598 height 31
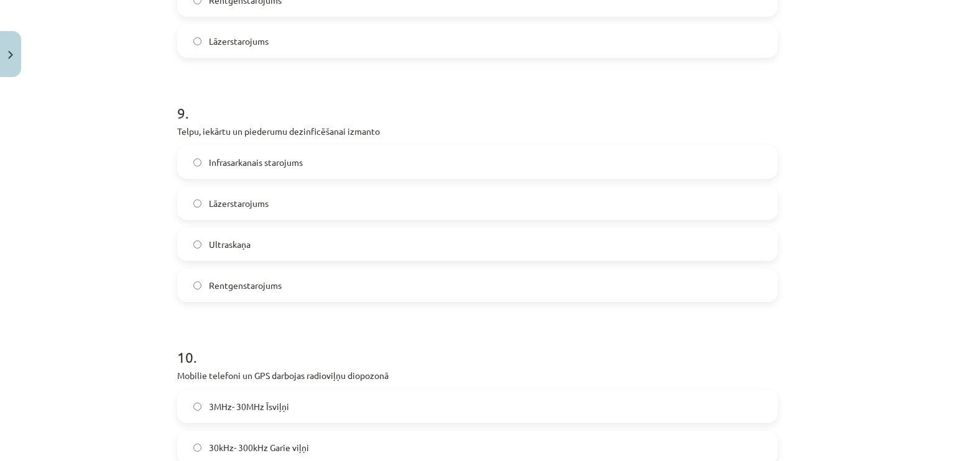
scroll to position [2121, 0]
click at [285, 208] on label "Lāzerstarojums" at bounding box center [477, 202] width 598 height 31
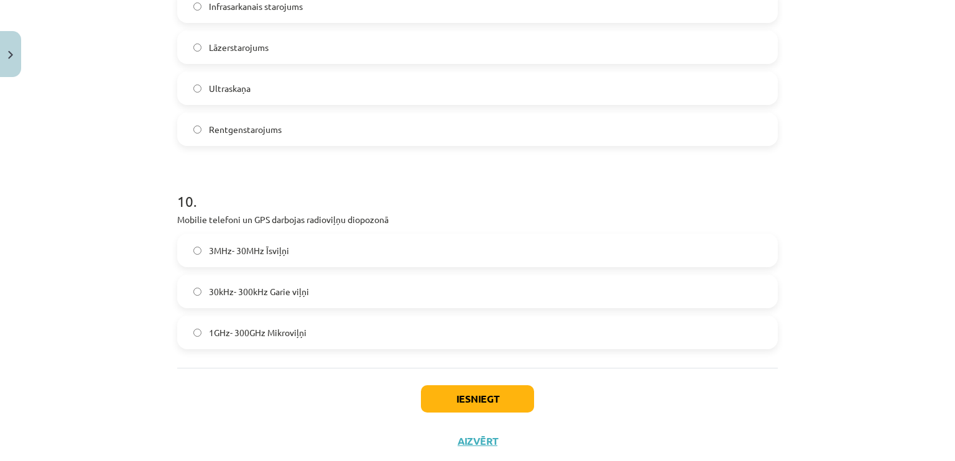
scroll to position [2308, 0]
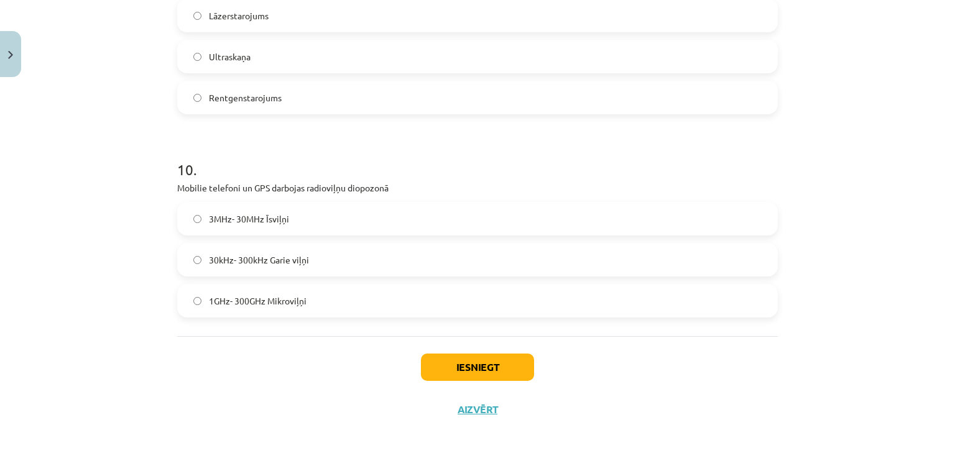
click at [235, 308] on label "1GHz- 300GHz Mikroviļņi" at bounding box center [477, 300] width 598 height 31
click at [516, 357] on button "Iesniegt" at bounding box center [477, 367] width 113 height 27
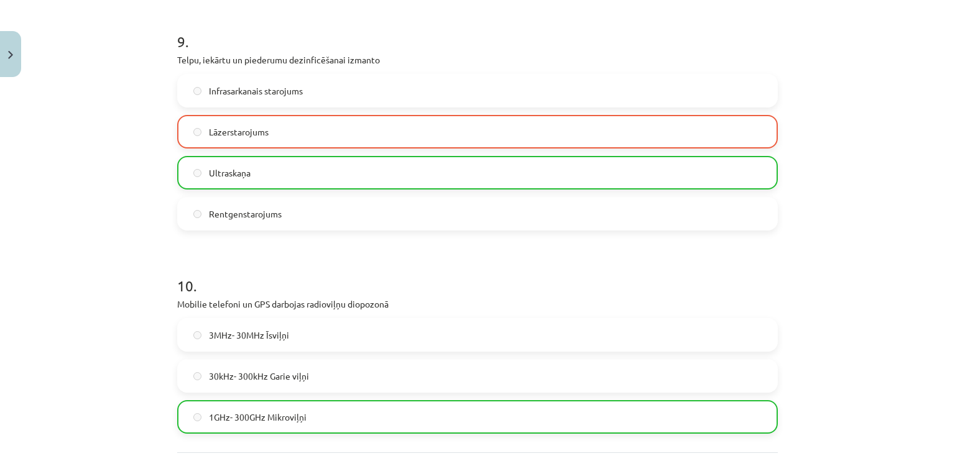
scroll to position [2347, 0]
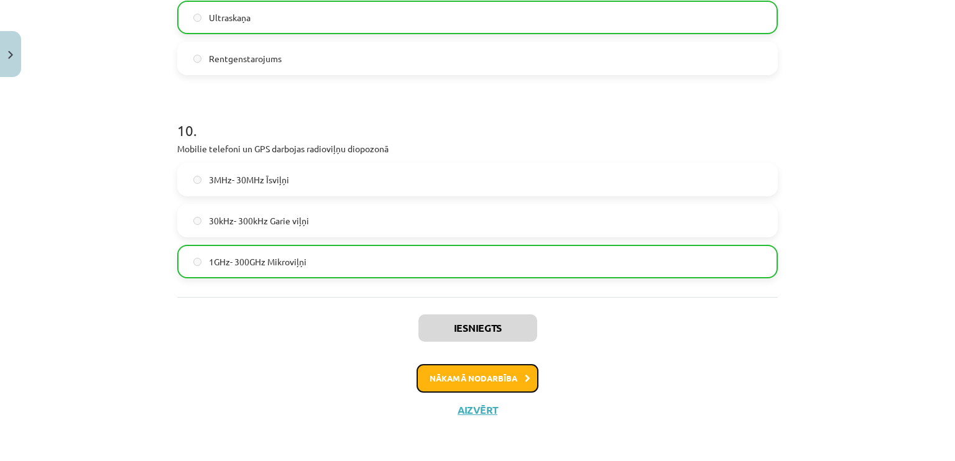
click at [488, 374] on button "Nākamā nodarbība" at bounding box center [478, 378] width 122 height 29
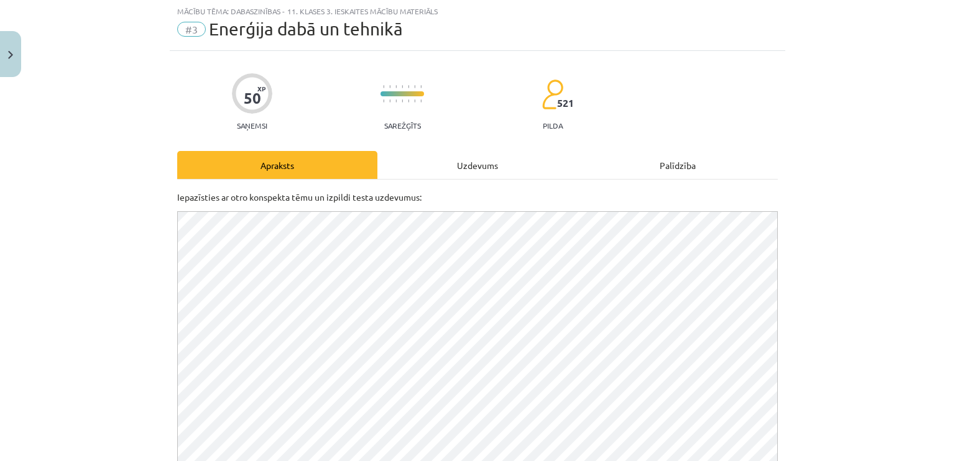
scroll to position [31, 0]
click at [459, 169] on div "Uzdevums" at bounding box center [478, 166] width 200 height 28
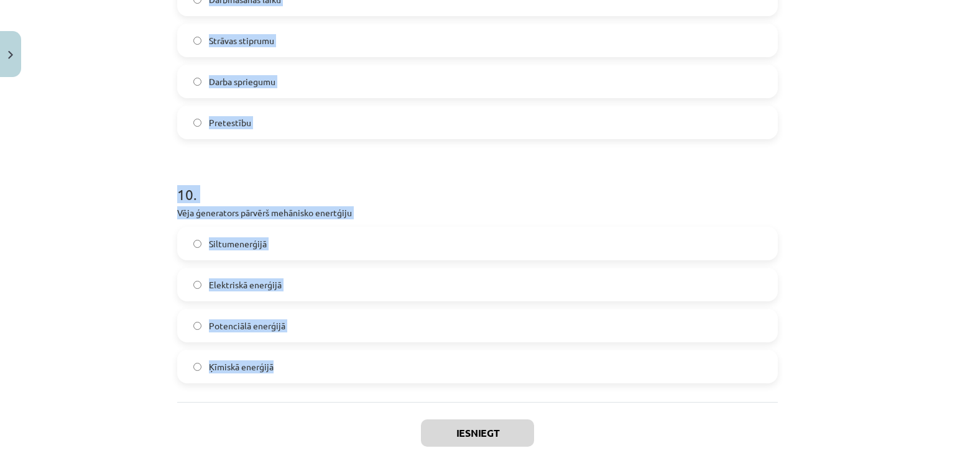
scroll to position [2266, 0]
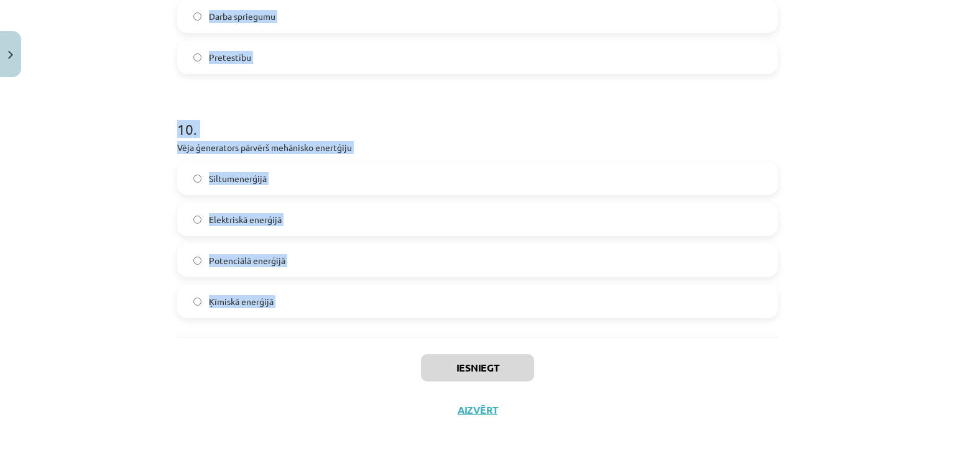
drag, startPoint x: 164, startPoint y: 246, endPoint x: 339, endPoint y: 337, distance: 197.2
click at [40, 246] on div "Mācību tēma: Dabaszinības - 11. klases 3. ieskaites mācību materiāls #3 Enerģij…" at bounding box center [477, 230] width 955 height 461
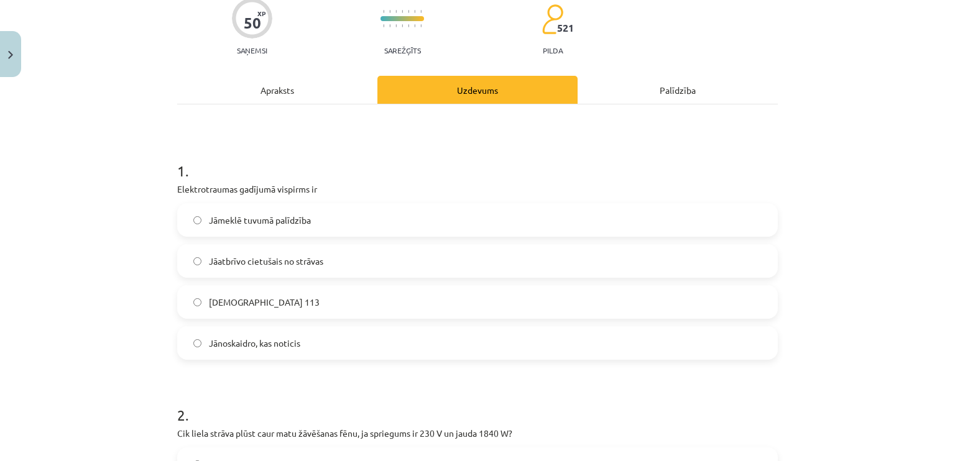
scroll to position [187, 0]
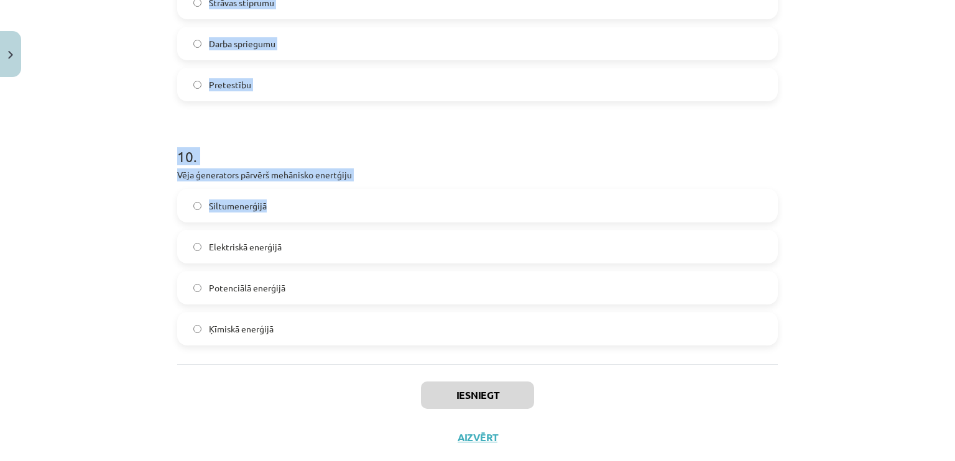
drag, startPoint x: 154, startPoint y: 85, endPoint x: 259, endPoint y: 207, distance: 161.4
click at [259, 207] on div "Mācību tēma: Dabaszinības - 11. klases 3. ieskaites mācību materiāls #3 Enerģij…" at bounding box center [477, 230] width 955 height 461
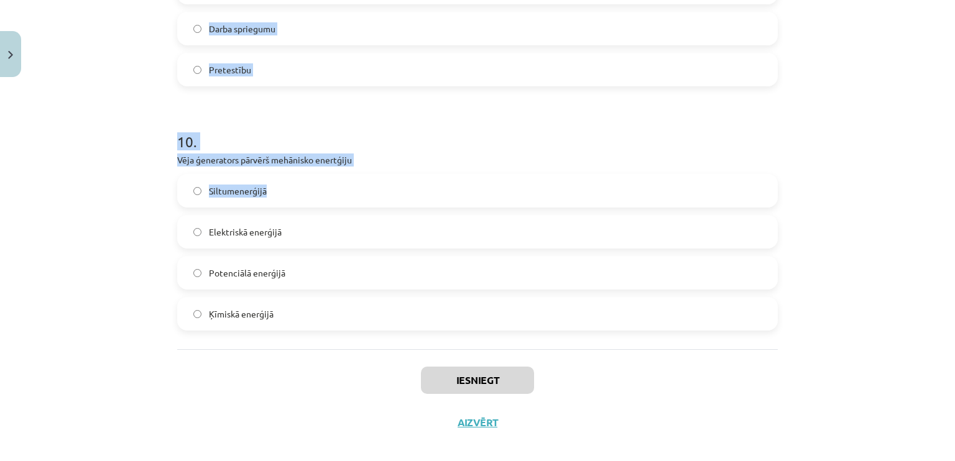
scroll to position [2266, 0]
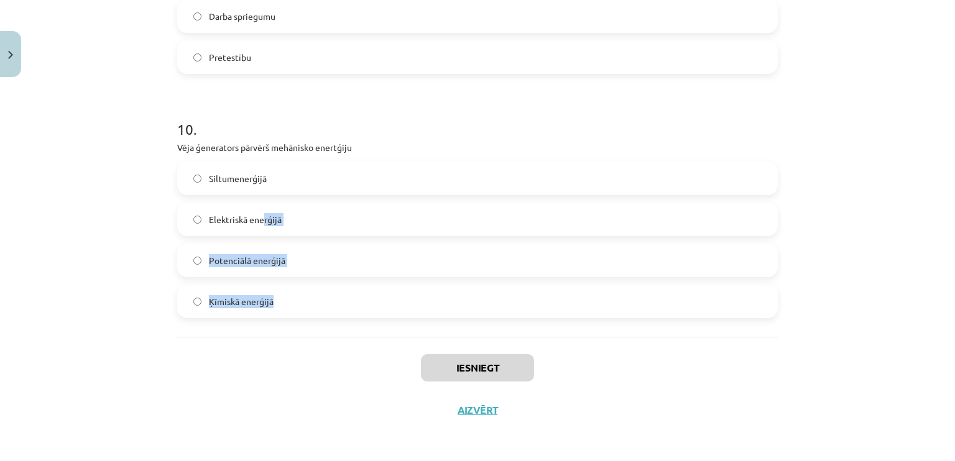
drag, startPoint x: 259, startPoint y: 207, endPoint x: 287, endPoint y: 308, distance: 104.6
click at [287, 308] on div "Siltumenerģijā Elektriskā enerģijā Potenciālā enerģijā Ķīmiskā enerģijā" at bounding box center [477, 240] width 601 height 157
click at [287, 306] on label "Ķīmiskā enerģijā" at bounding box center [477, 301] width 598 height 31
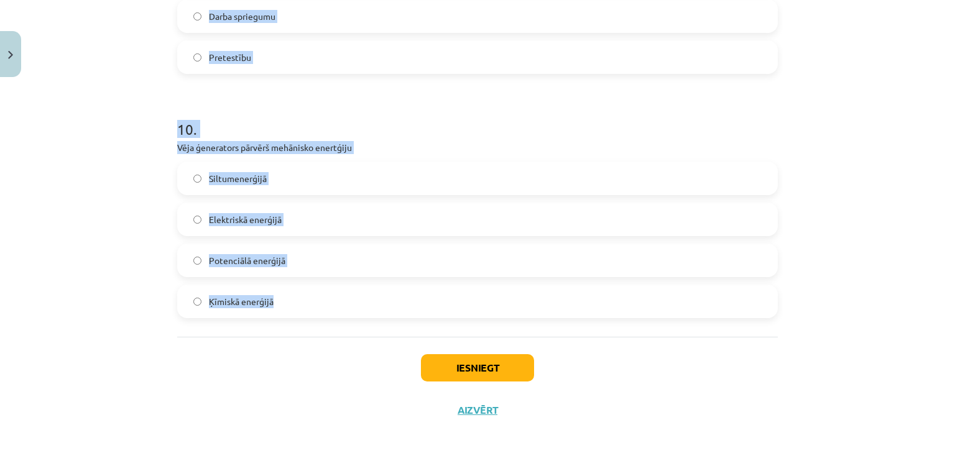
drag, startPoint x: 147, startPoint y: 127, endPoint x: 280, endPoint y: 303, distance: 219.8
click at [280, 303] on div "Mācību tēma: Dabaszinības - 11. klases 3. ieskaites mācību materiāls #3 Enerģij…" at bounding box center [477, 230] width 955 height 461
copy form "1 . Elektrotraumas gadījumā vispirms ir Jāmeklē tuvumā palīdzība Jāatbrīvo ciet…"
click at [12, 198] on div "Mācību tēma: Dabaszinības - 11. klases 3. ieskaites mācību materiāls #3 Enerģij…" at bounding box center [477, 230] width 955 height 461
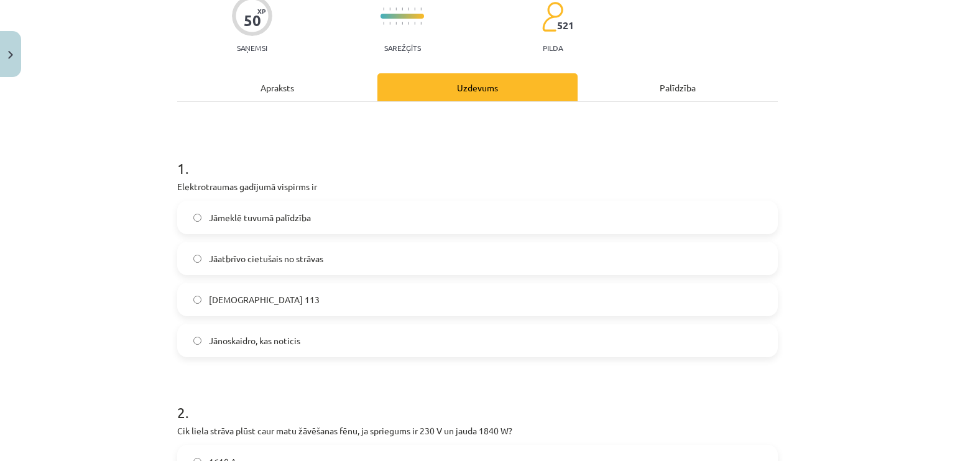
scroll to position [187, 0]
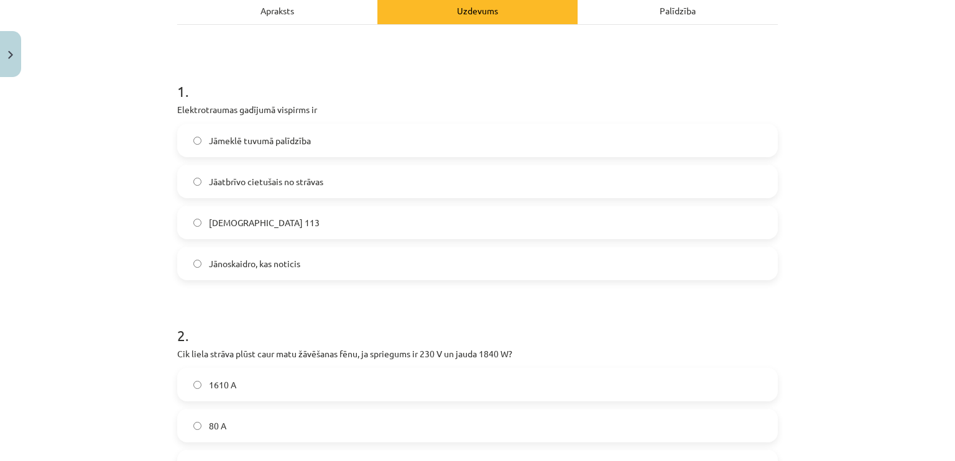
click at [277, 186] on span "Jāatbrīvo cietušais no strāvas" at bounding box center [266, 181] width 114 height 13
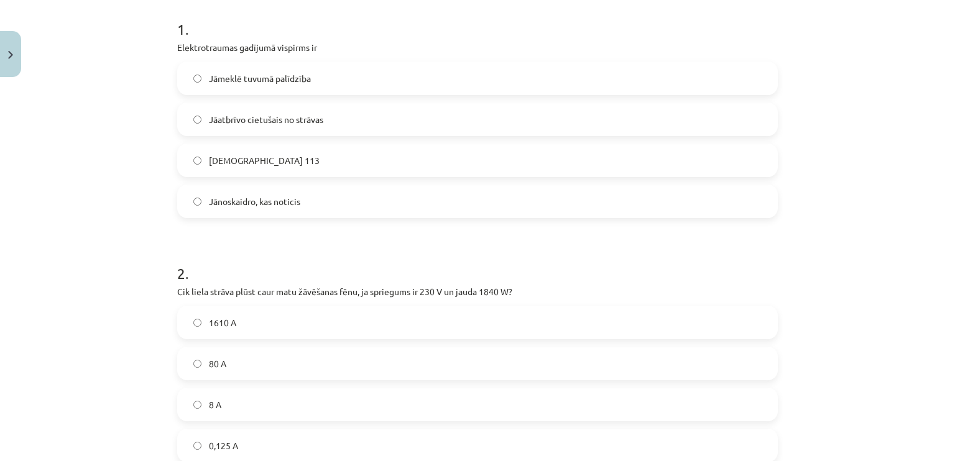
scroll to position [373, 0]
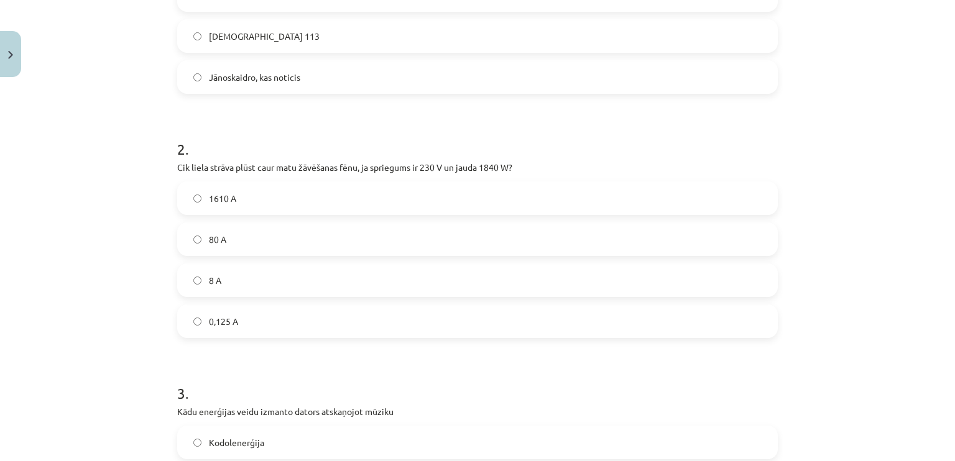
click at [236, 273] on label "8 A" at bounding box center [477, 280] width 598 height 31
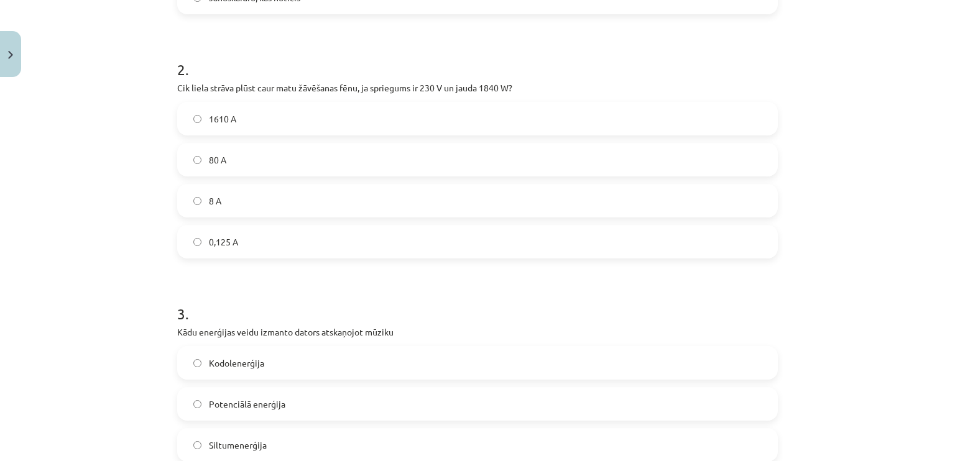
scroll to position [560, 0]
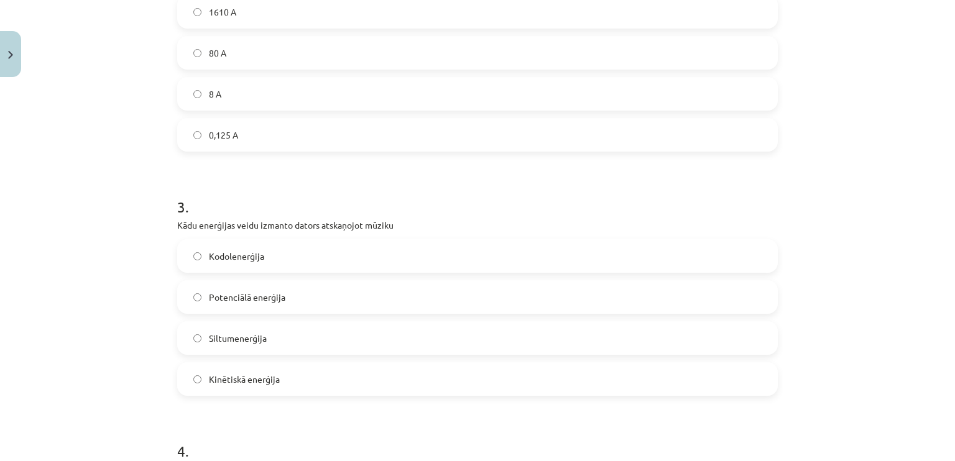
click at [262, 371] on label "Kinētiskā enerģija" at bounding box center [477, 379] width 598 height 31
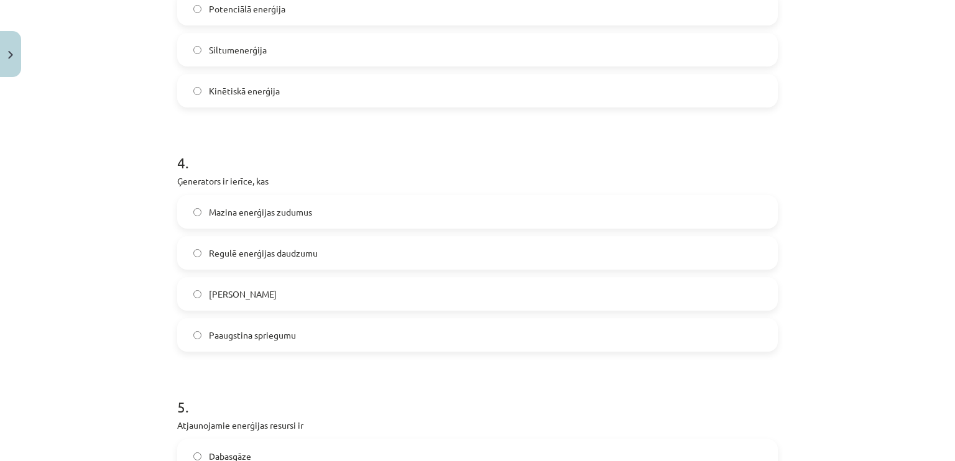
scroll to position [871, 0]
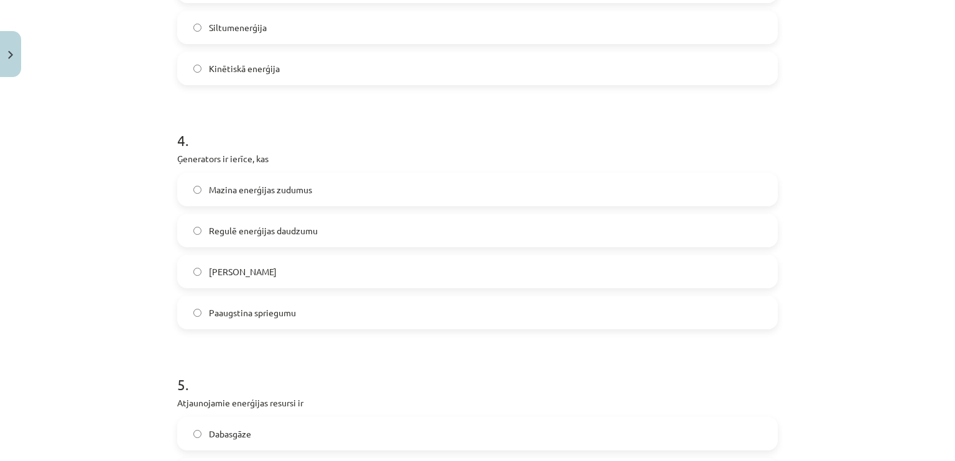
click at [230, 282] on label "Ražo maiņstrāvu" at bounding box center [477, 271] width 598 height 31
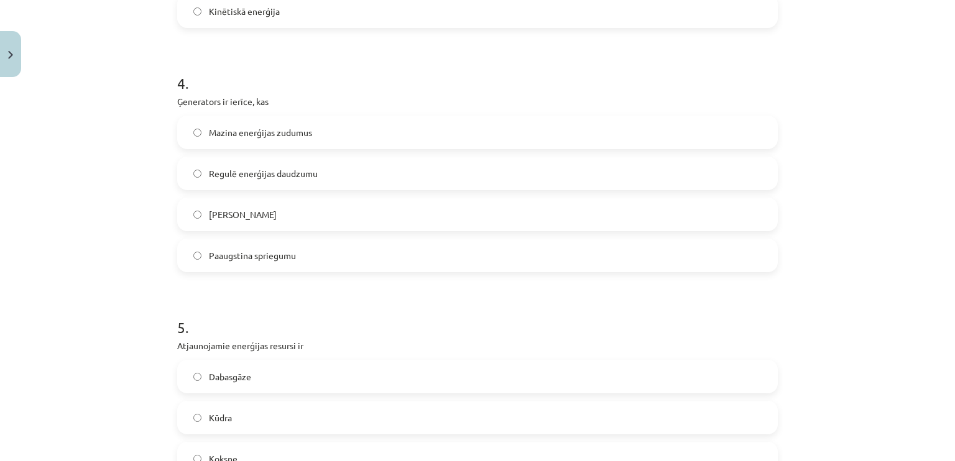
scroll to position [1057, 0]
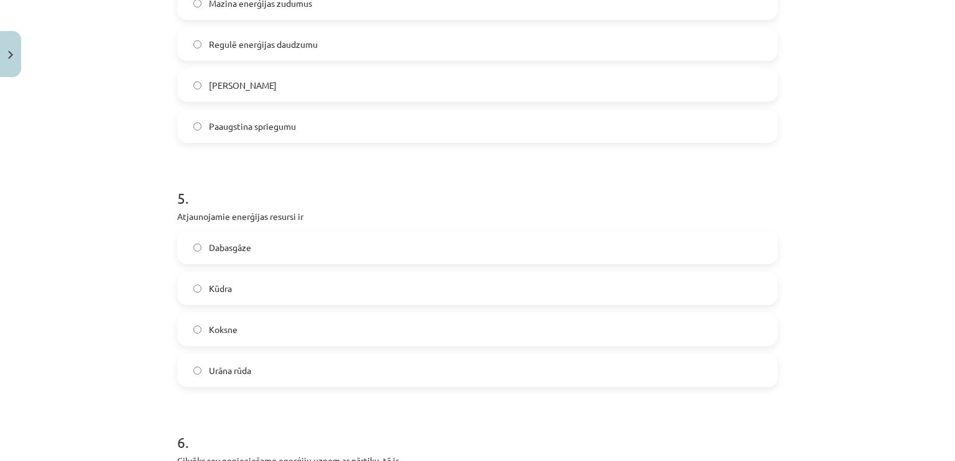
click at [237, 338] on label "Koksne" at bounding box center [477, 329] width 598 height 31
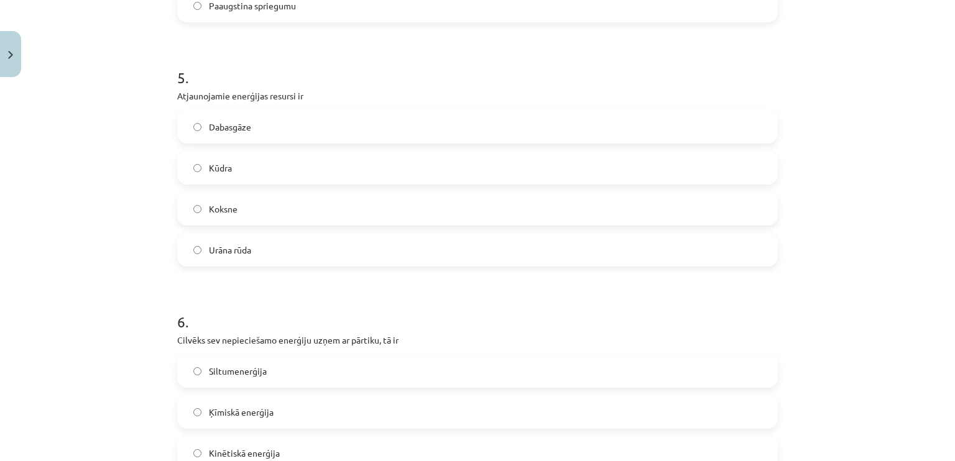
scroll to position [1306, 0]
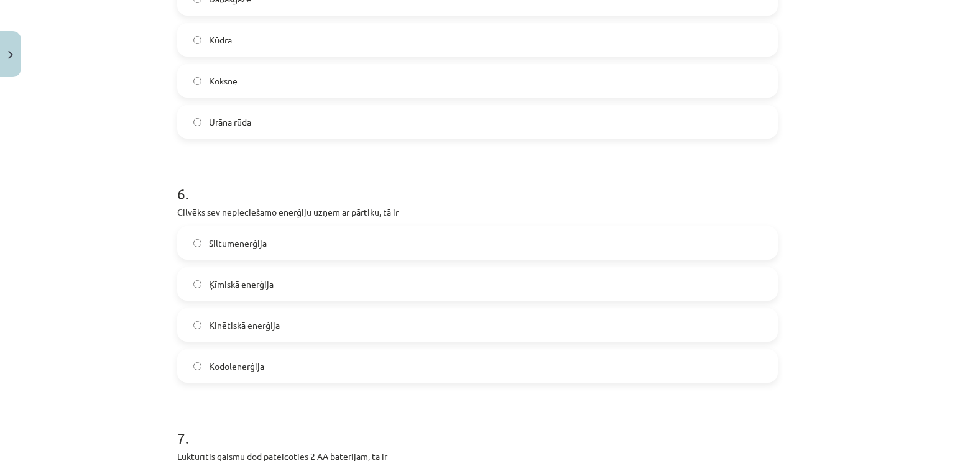
click at [241, 280] on span "Ķīmiskā enerģija" at bounding box center [241, 284] width 65 height 13
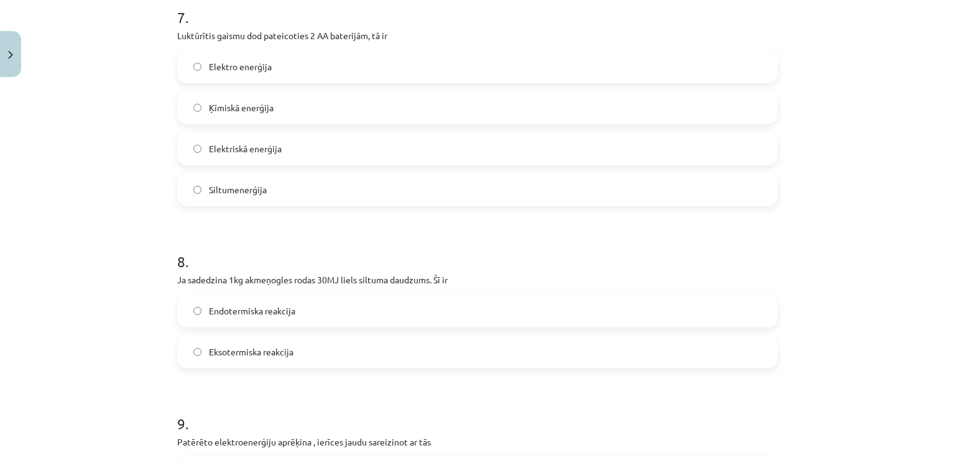
scroll to position [1741, 0]
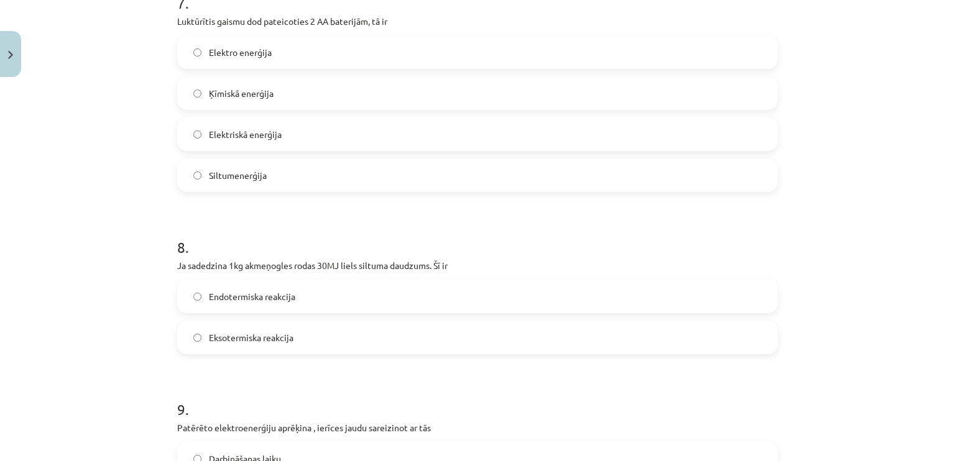
click at [256, 138] on span "Elektriskā enerģija" at bounding box center [245, 134] width 73 height 13
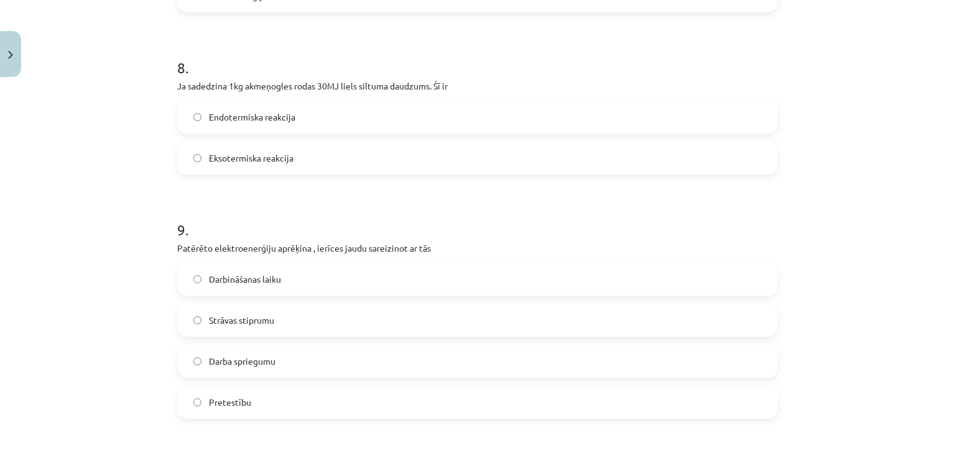
scroll to position [1928, 0]
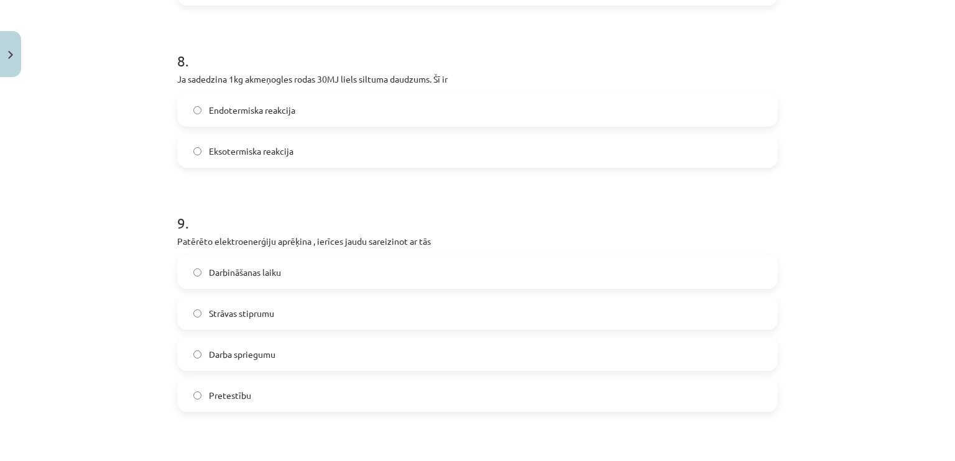
drag, startPoint x: 284, startPoint y: 149, endPoint x: 276, endPoint y: 179, distance: 31.7
click at [284, 149] on span "Eksotermiska reakcija" at bounding box center [251, 151] width 85 height 13
click at [243, 276] on span "Darbināšanas laiku" at bounding box center [245, 272] width 72 height 13
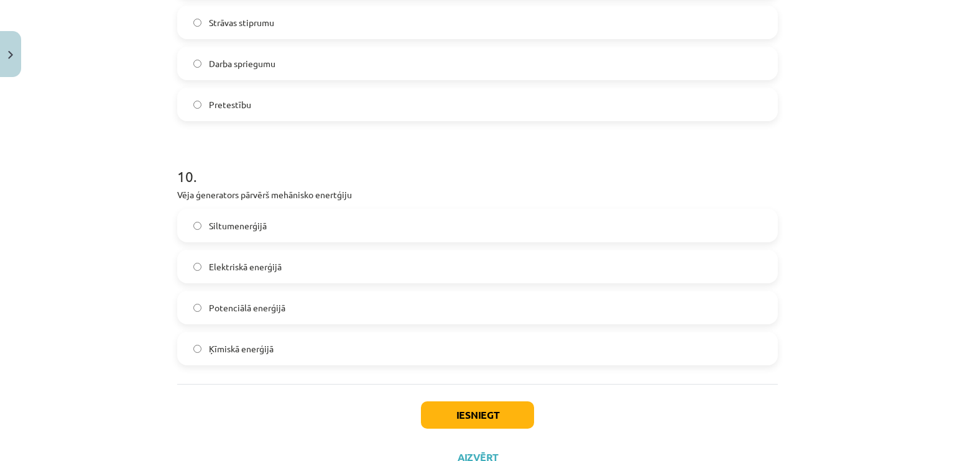
scroll to position [2239, 0]
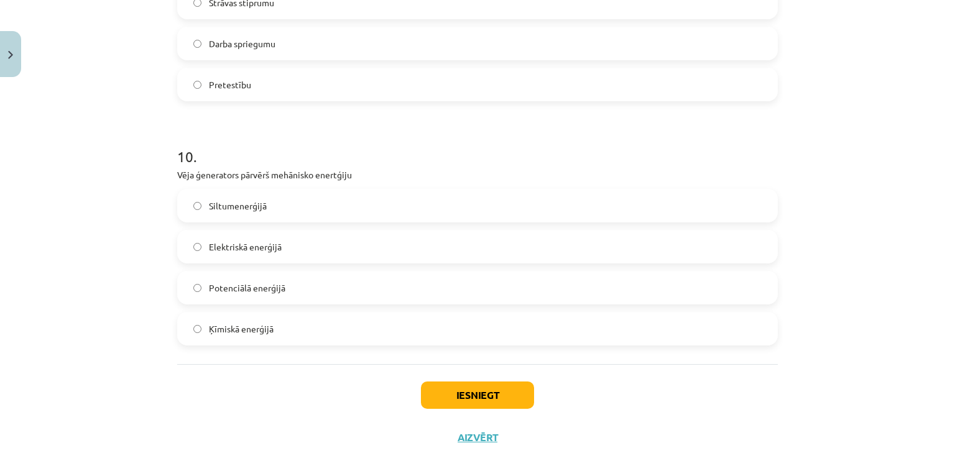
click at [258, 251] on span "Elektriskā enerģijā" at bounding box center [245, 247] width 73 height 13
drag, startPoint x: 452, startPoint y: 400, endPoint x: 393, endPoint y: 353, distance: 75.3
click at [452, 399] on button "Iesniegt" at bounding box center [477, 395] width 113 height 27
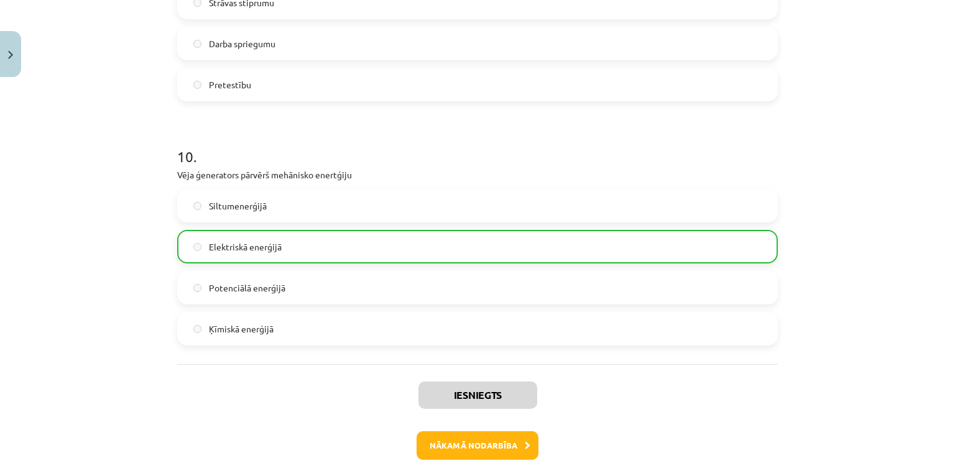
scroll to position [2301, 0]
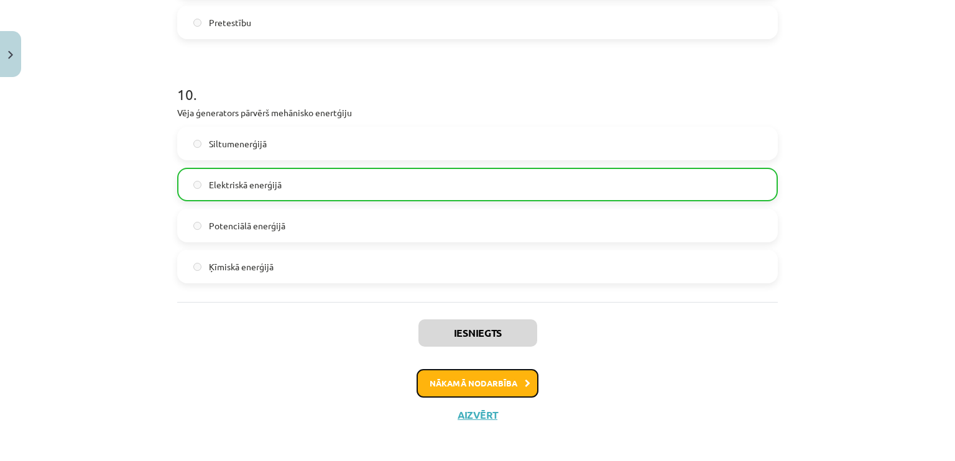
click at [517, 387] on button "Nākamā nodarbība" at bounding box center [478, 383] width 122 height 29
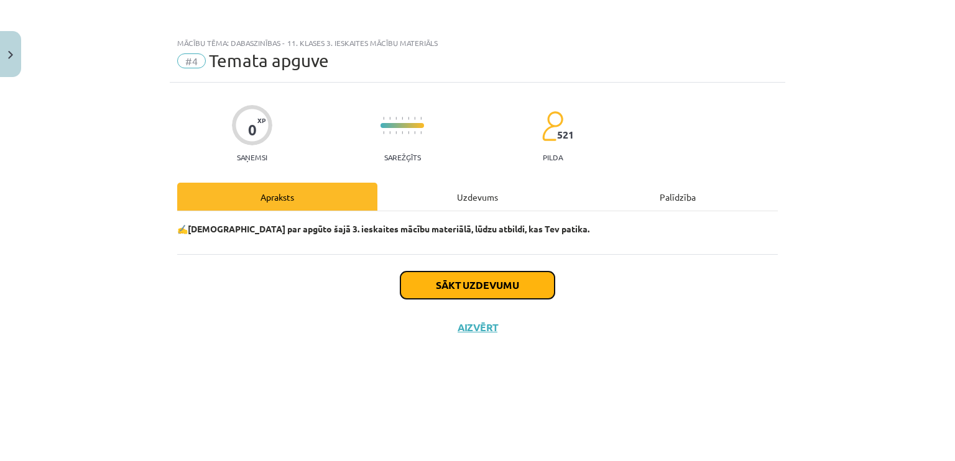
click at [480, 288] on button "Sākt uzdevumu" at bounding box center [478, 285] width 154 height 27
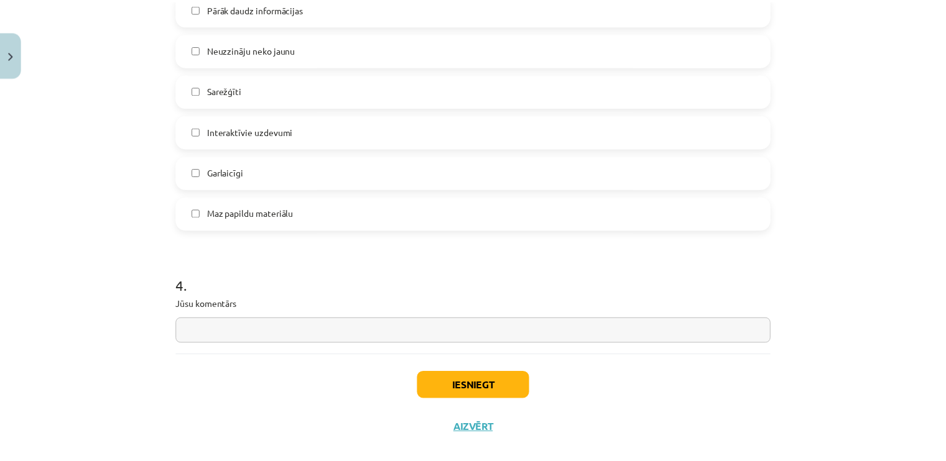
scroll to position [1115, 0]
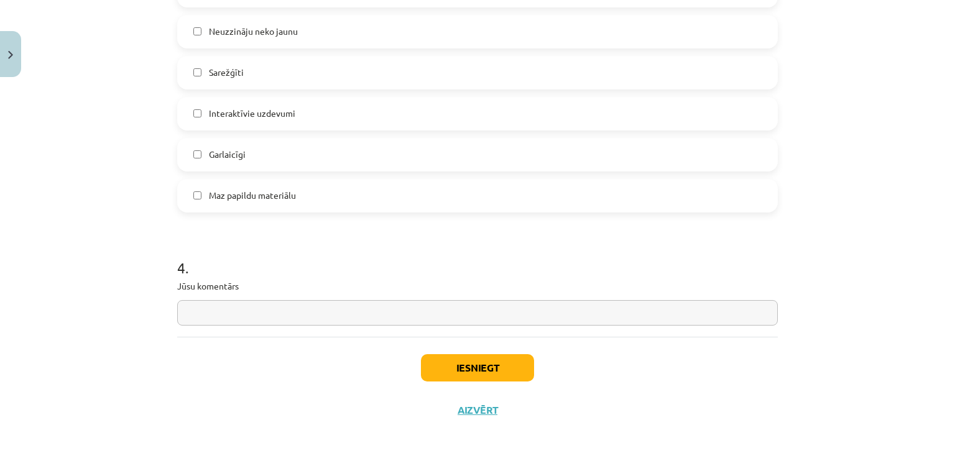
click at [318, 310] on input "text" at bounding box center [477, 312] width 601 height 25
click at [487, 363] on button "Iesniegt" at bounding box center [477, 368] width 113 height 27
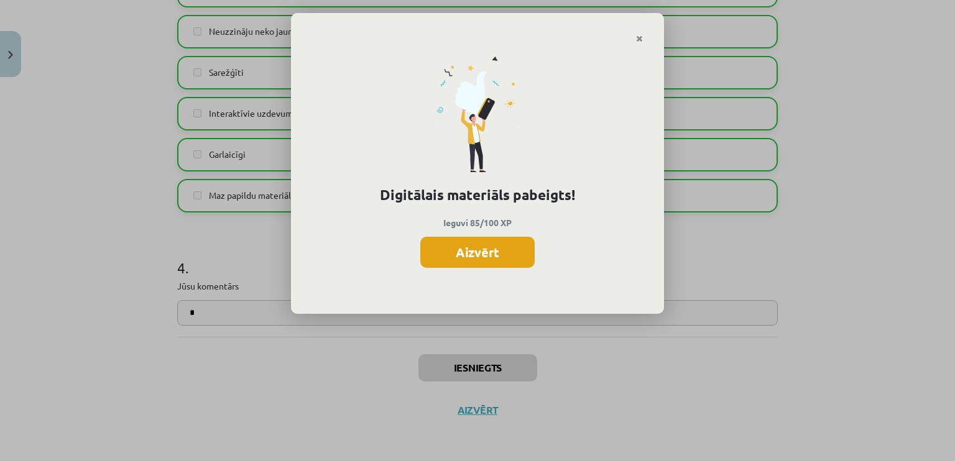
click at [493, 253] on button "Aizvērt" at bounding box center [477, 252] width 114 height 31
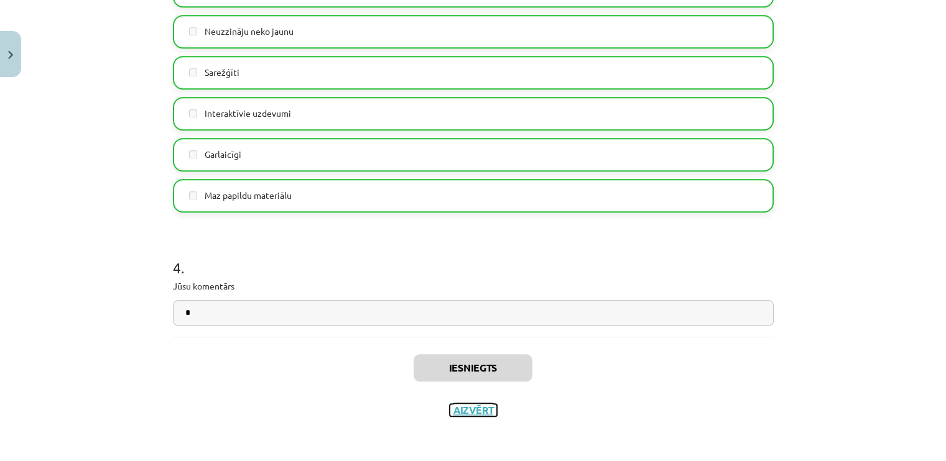
click at [473, 407] on button "Aizvērt" at bounding box center [473, 410] width 47 height 12
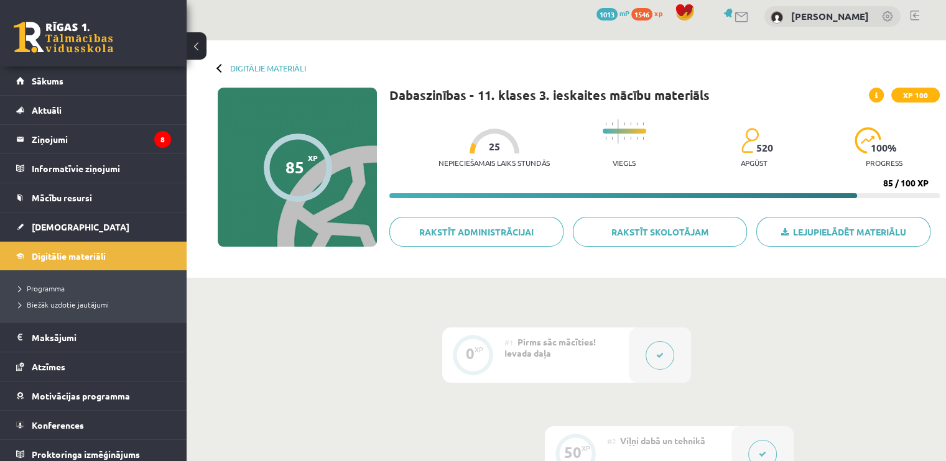
scroll to position [0, 0]
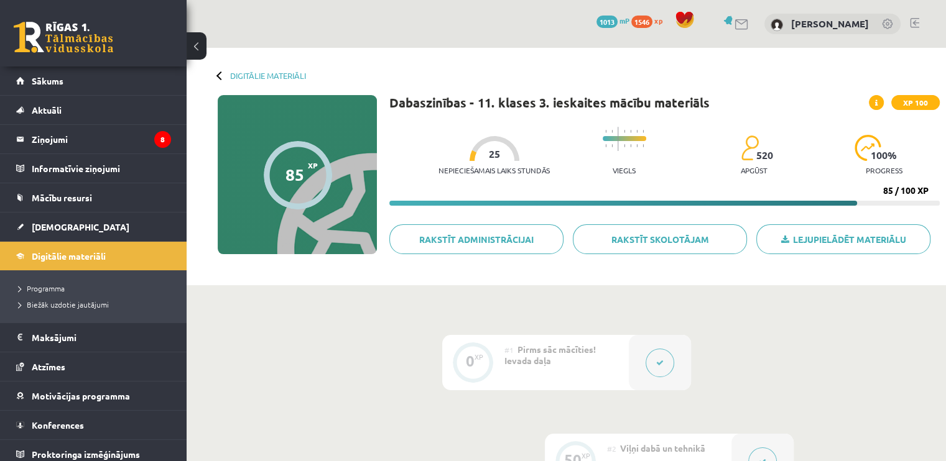
click at [645, 24] on span "1546" at bounding box center [641, 22] width 21 height 12
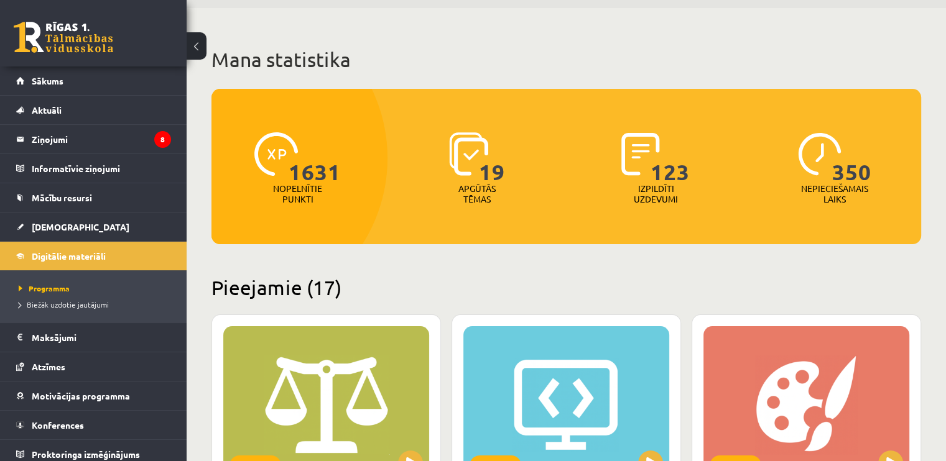
scroll to position [62, 0]
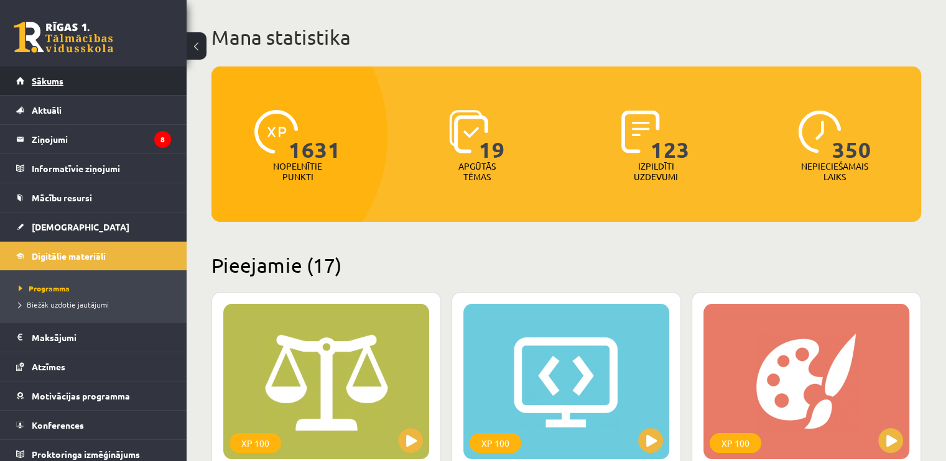
click at [67, 88] on link "Sākums" at bounding box center [93, 81] width 155 height 29
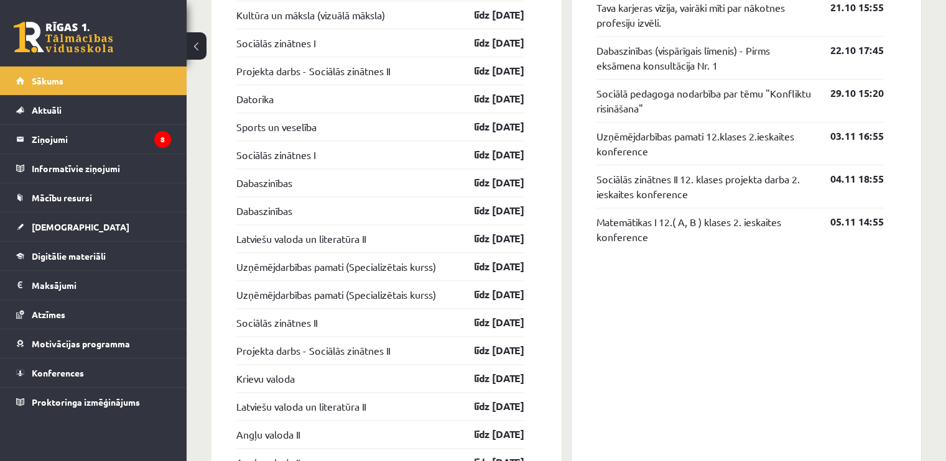
scroll to position [1493, 0]
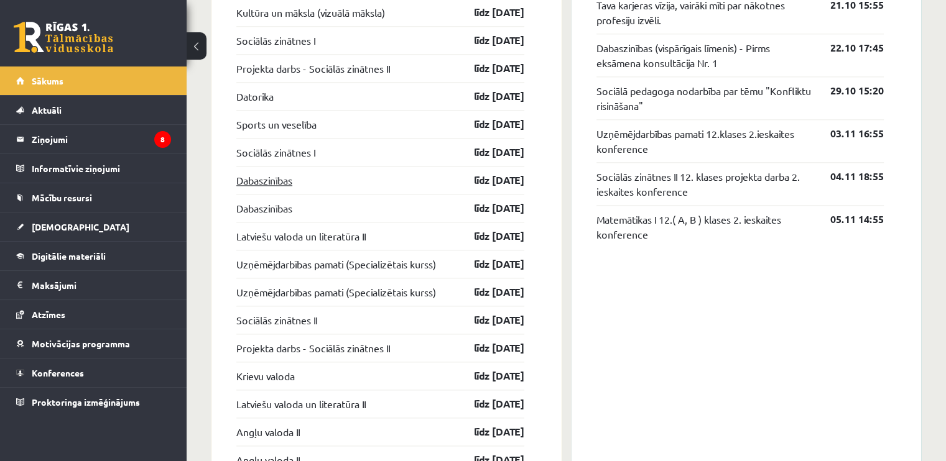
click at [269, 183] on link "Dabaszinības" at bounding box center [264, 180] width 56 height 15
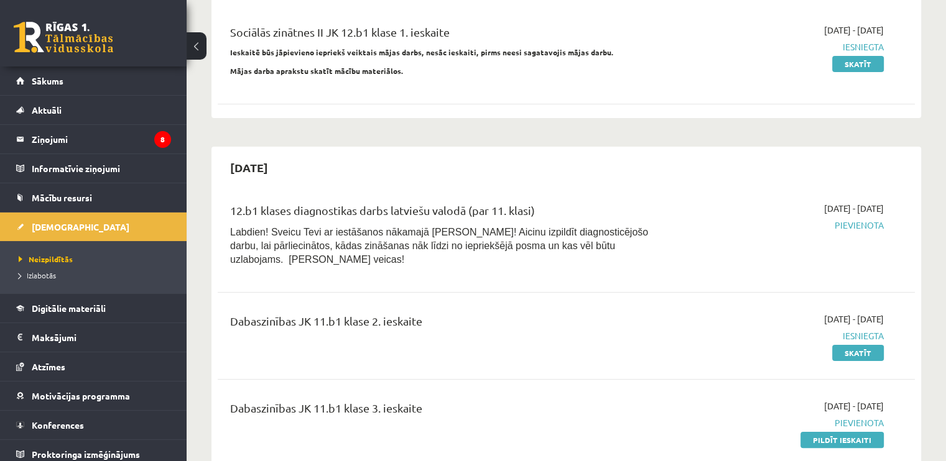
scroll to position [311, 0]
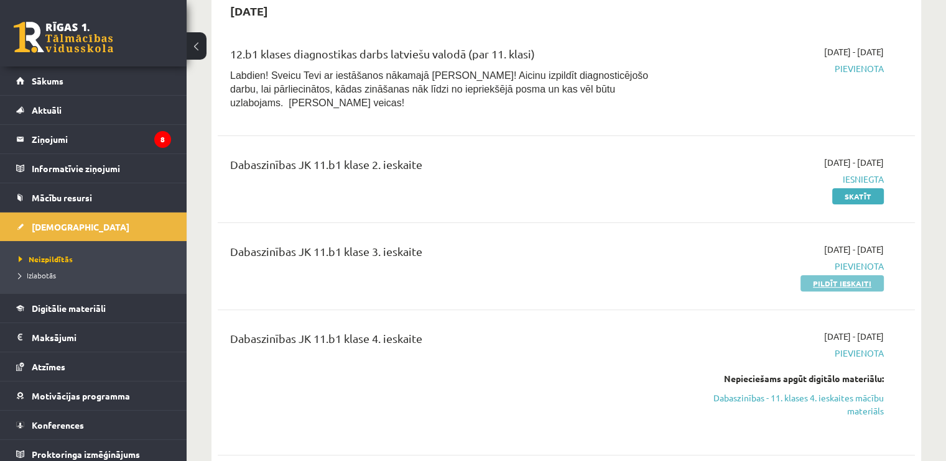
click at [839, 276] on link "Pildīt ieskaiti" at bounding box center [841, 284] width 83 height 16
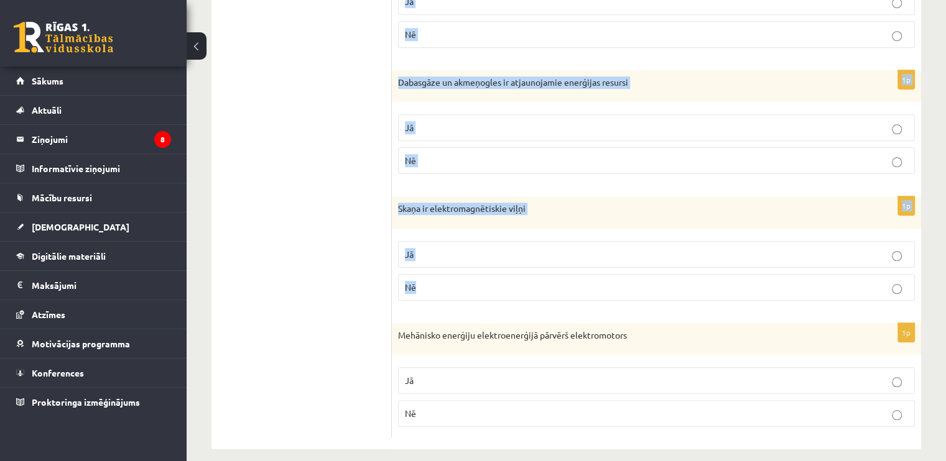
scroll to position [1080, 0]
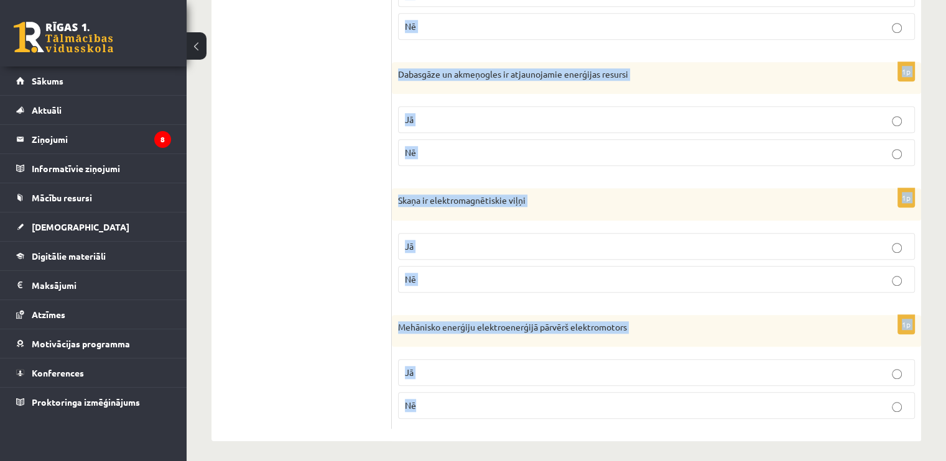
drag, startPoint x: 405, startPoint y: 224, endPoint x: 463, endPoint y: 422, distance: 206.8
copy form "Loremipsum dol sitamet consectetur! 2a Elitsed doeiu temporin utlabore etdolor …"
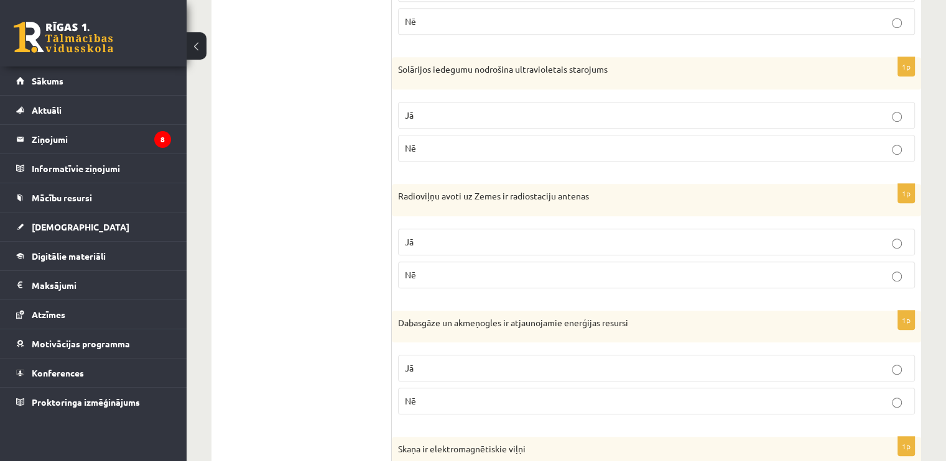
click at [368, 274] on ul "1. uzdevums 2. uzdevums 3. uzdevums 4. uzdevums 5. uzdevums 6. uzdevums 7. uzde…" at bounding box center [308, 35] width 168 height 1286
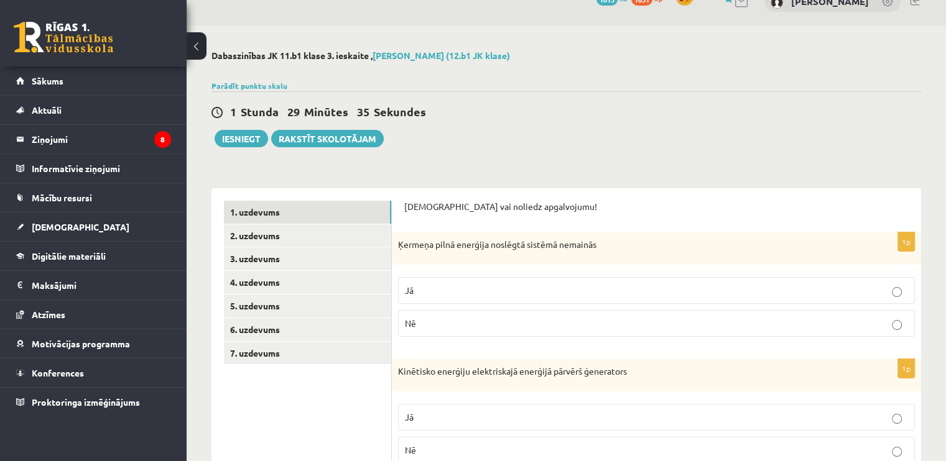
click at [453, 289] on p "Jā" at bounding box center [656, 290] width 503 height 13
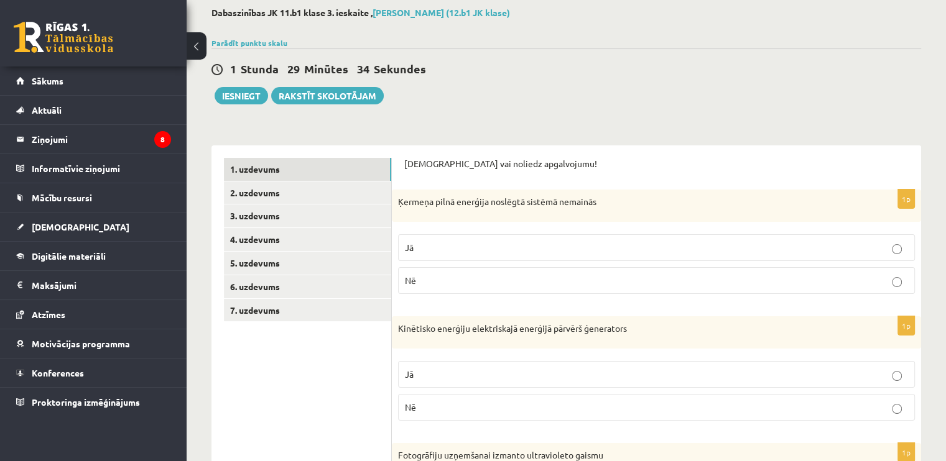
scroll to position [85, 0]
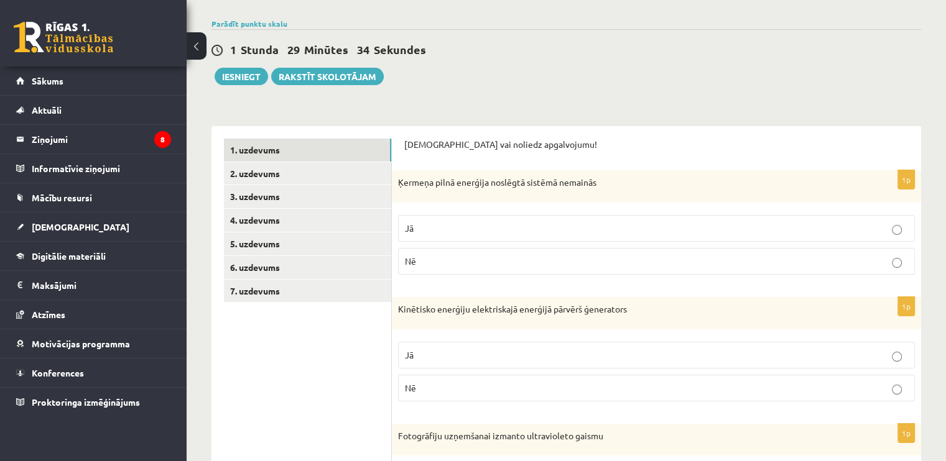
click at [447, 350] on p "Jā" at bounding box center [656, 355] width 503 height 13
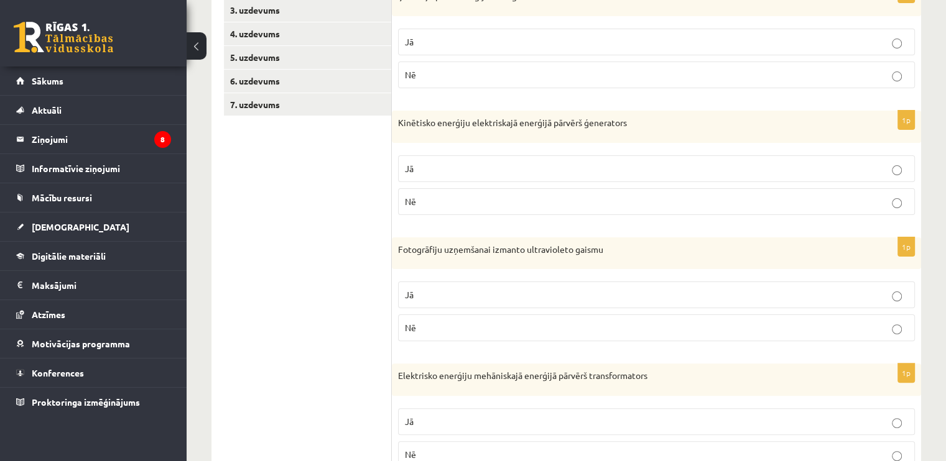
click at [439, 330] on p "Nē" at bounding box center [656, 328] width 503 height 13
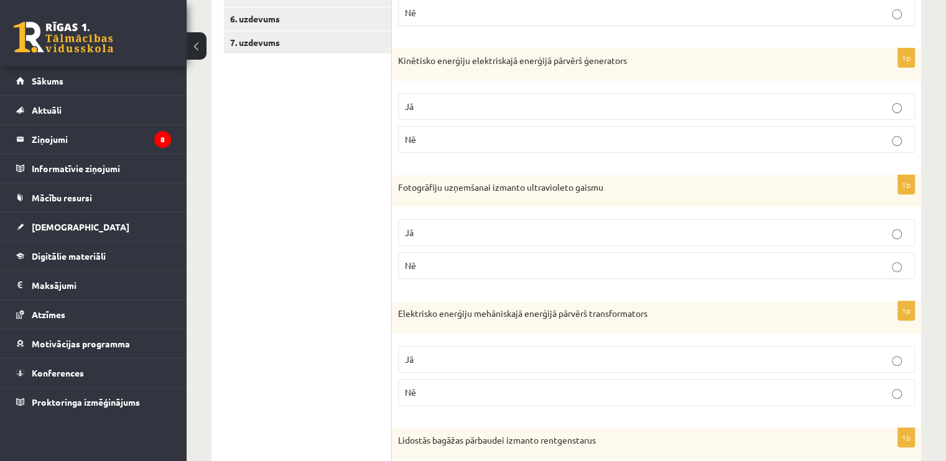
click at [433, 386] on p "Nē" at bounding box center [656, 392] width 503 height 13
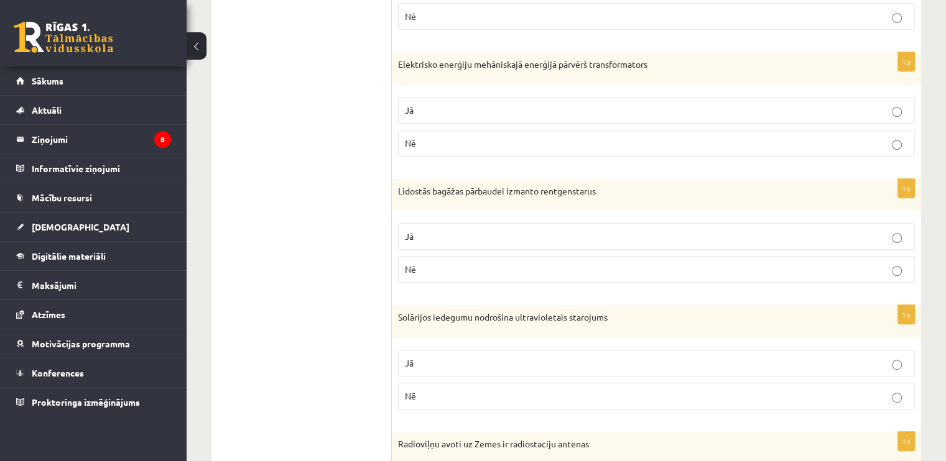
scroll to position [707, 0]
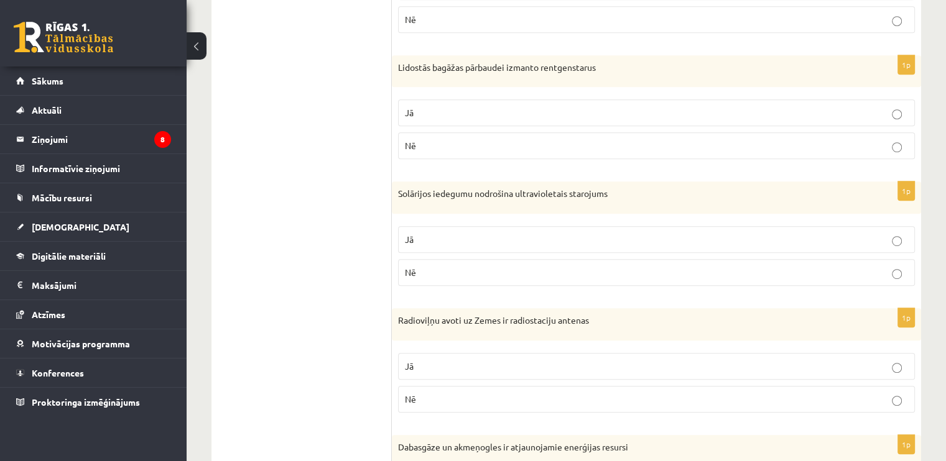
click at [418, 121] on label "Jā" at bounding box center [656, 113] width 517 height 27
click at [418, 235] on p "Jā" at bounding box center [656, 239] width 503 height 13
click at [434, 360] on p "Jā" at bounding box center [656, 366] width 503 height 13
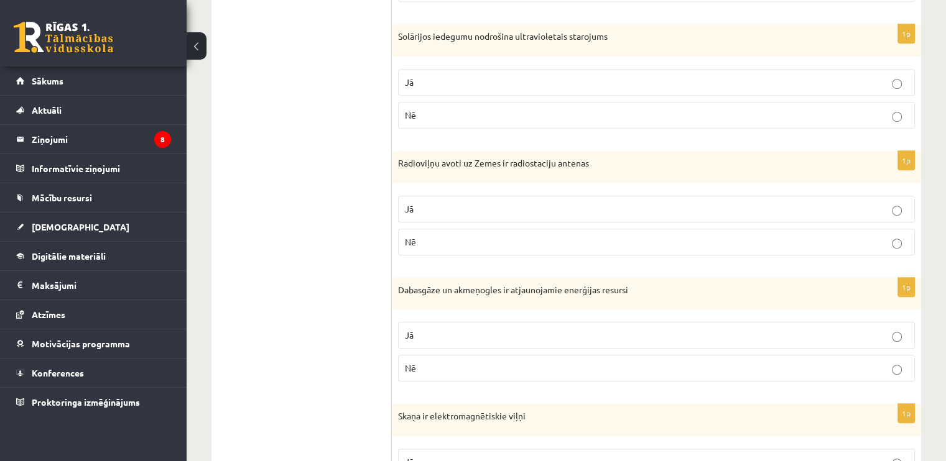
scroll to position [893, 0]
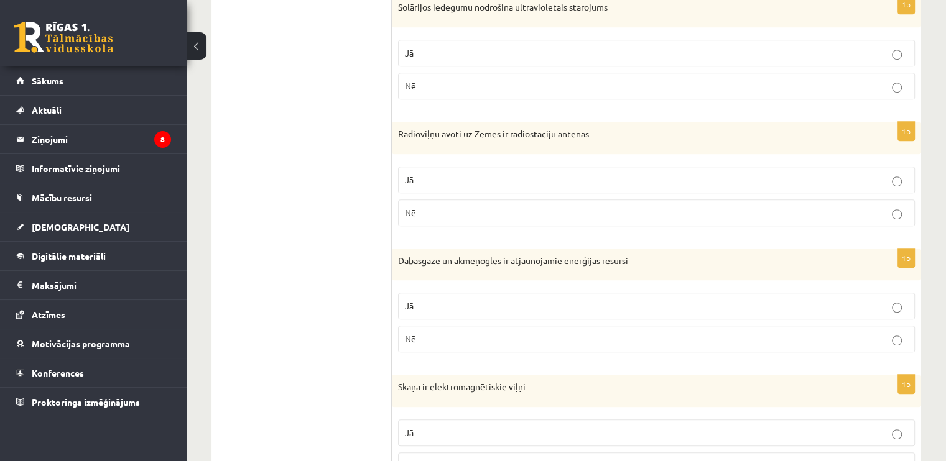
click at [454, 334] on p "Nē" at bounding box center [656, 339] width 503 height 13
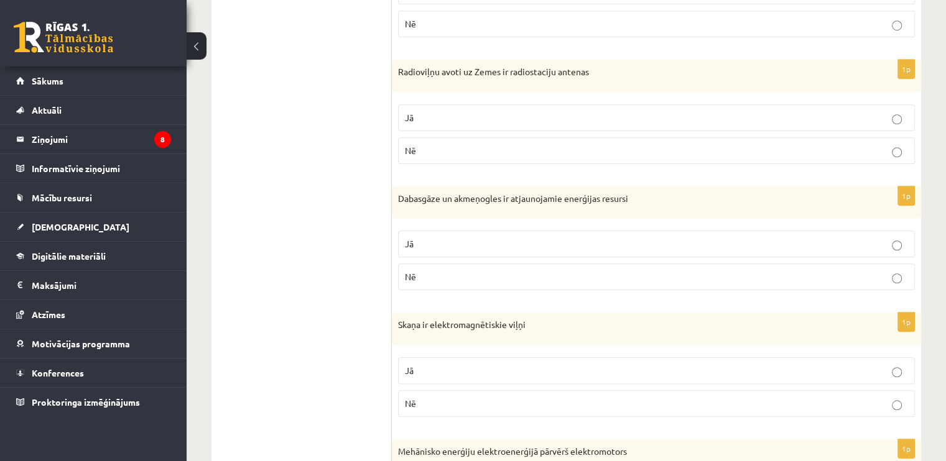
scroll to position [1080, 0]
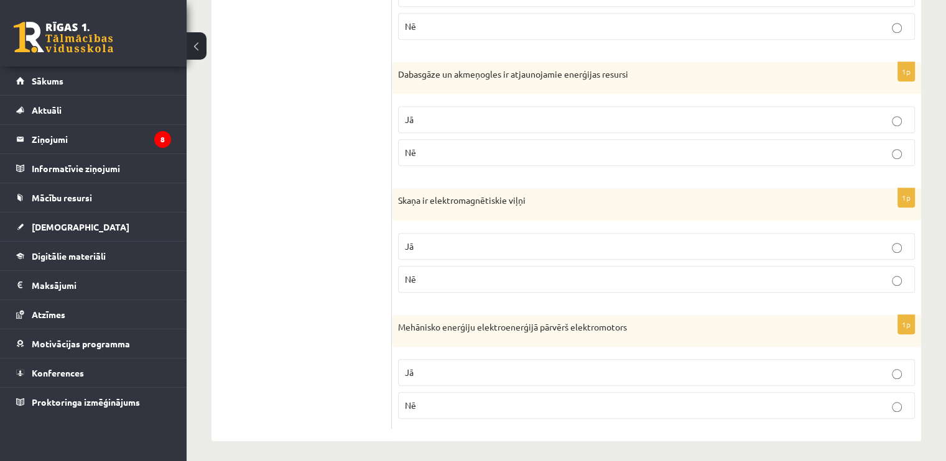
click at [453, 276] on p "Nē" at bounding box center [656, 279] width 503 height 13
click at [486, 399] on p "Nē" at bounding box center [656, 405] width 503 height 13
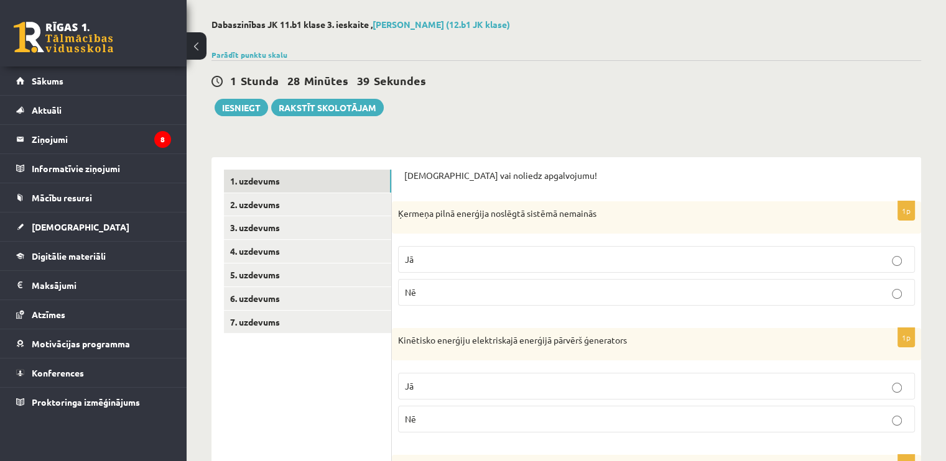
scroll to position [0, 0]
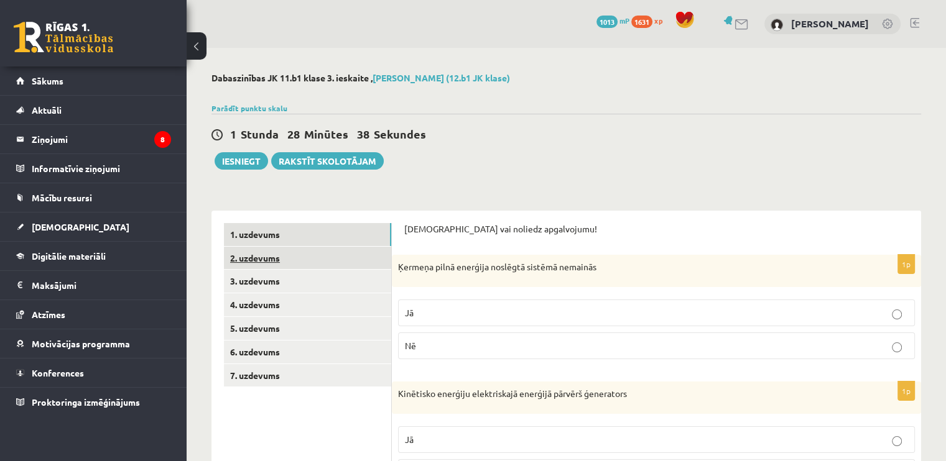
click at [264, 258] on link "2. uzdevums" at bounding box center [307, 258] width 167 height 23
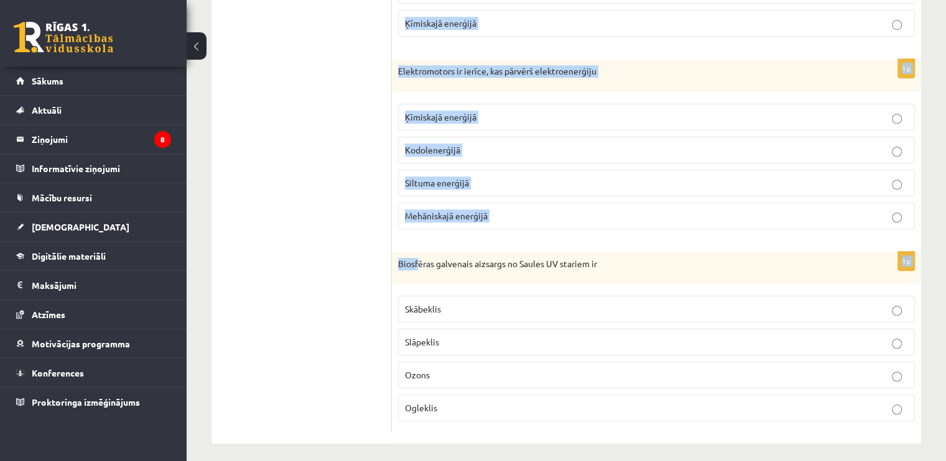
scroll to position [948, 0]
drag, startPoint x: 394, startPoint y: 243, endPoint x: 424, endPoint y: 261, distance: 34.0
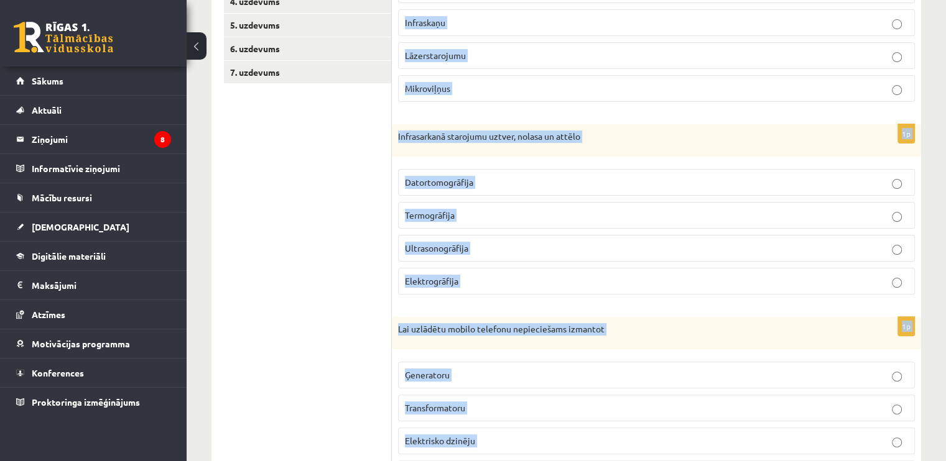
scroll to position [202, 0]
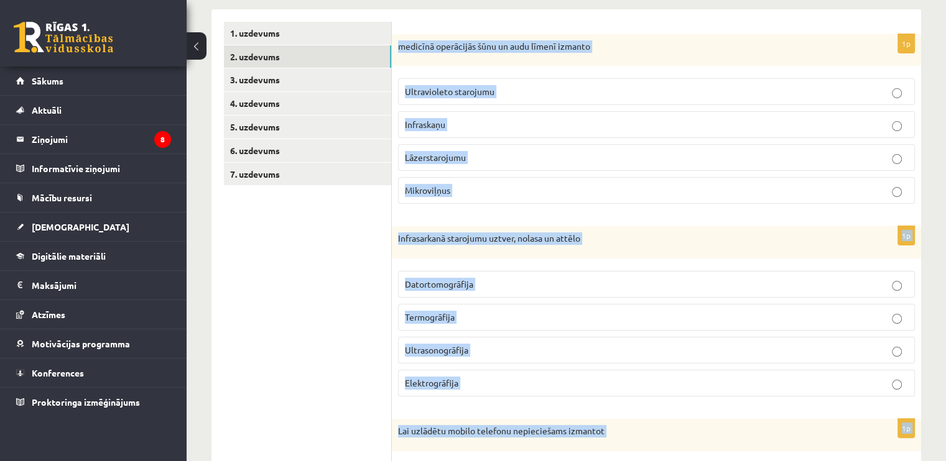
drag, startPoint x: 486, startPoint y: 403, endPoint x: 382, endPoint y: 261, distance: 176.3
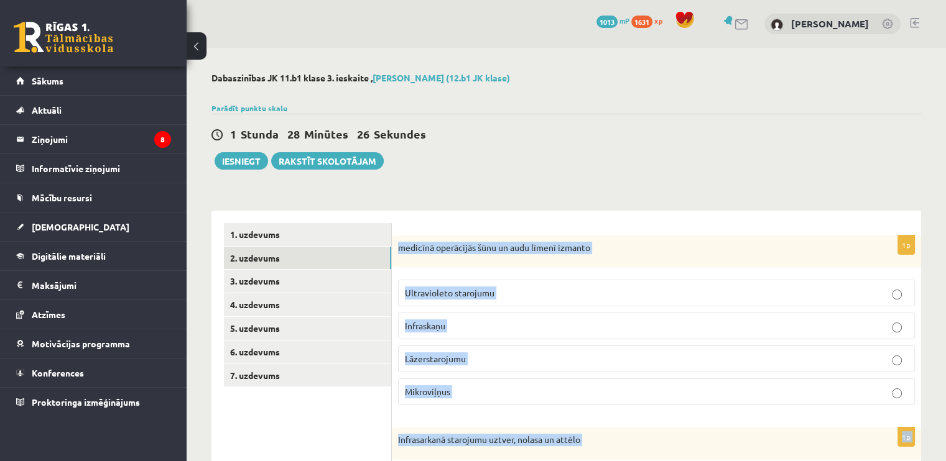
copy div "1p medicīnā operācijās šūnu un audu līmenī izmanto Ultravioleto starojumu Infra…"
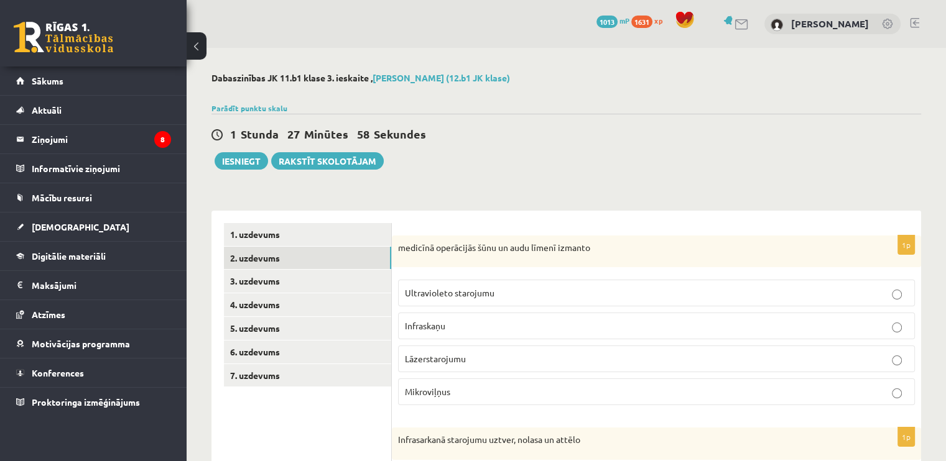
click at [463, 359] on span "Lāzerstarojumu" at bounding box center [435, 358] width 61 height 11
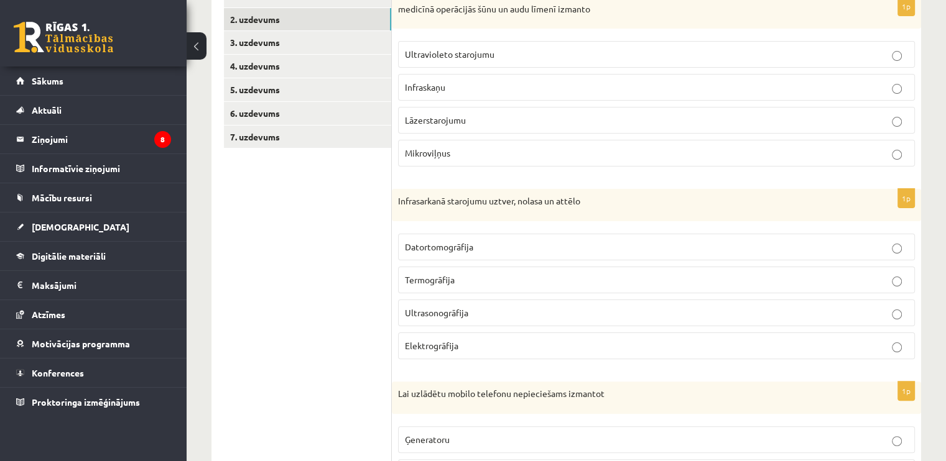
scroll to position [311, 0]
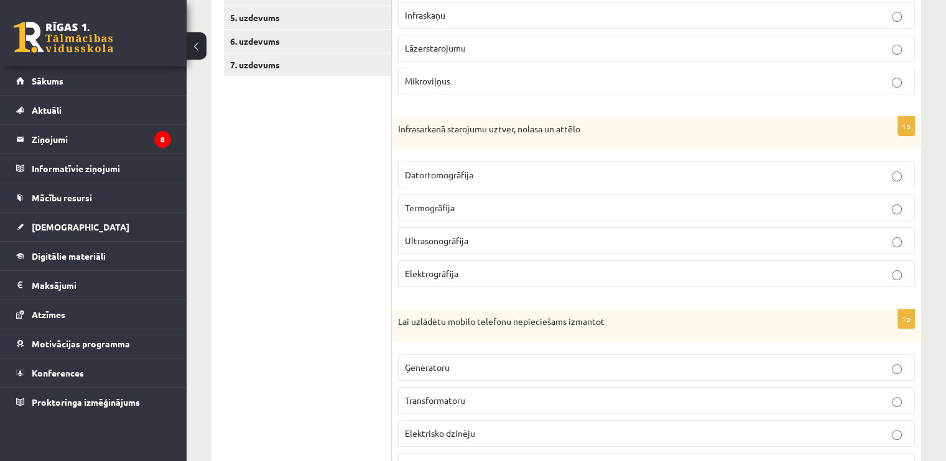
click at [452, 206] on span "Termogrāfija" at bounding box center [430, 207] width 50 height 11
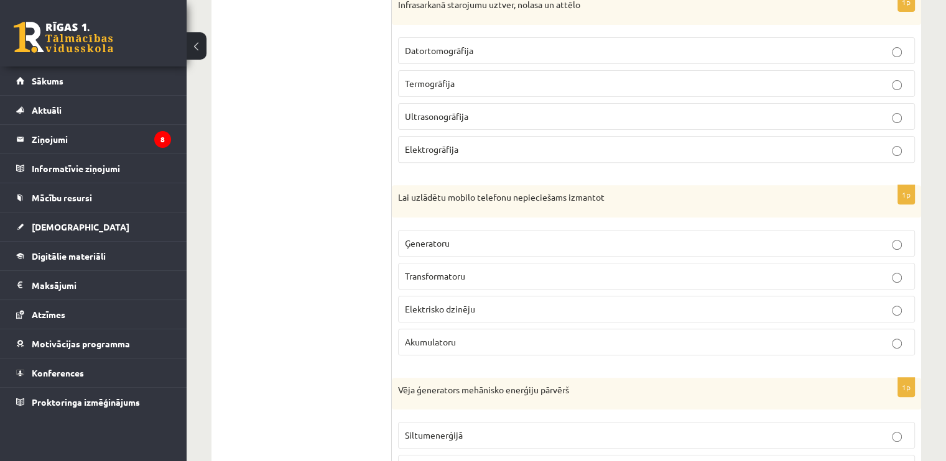
click at [437, 338] on span "Akumulatoru" at bounding box center [430, 341] width 51 height 11
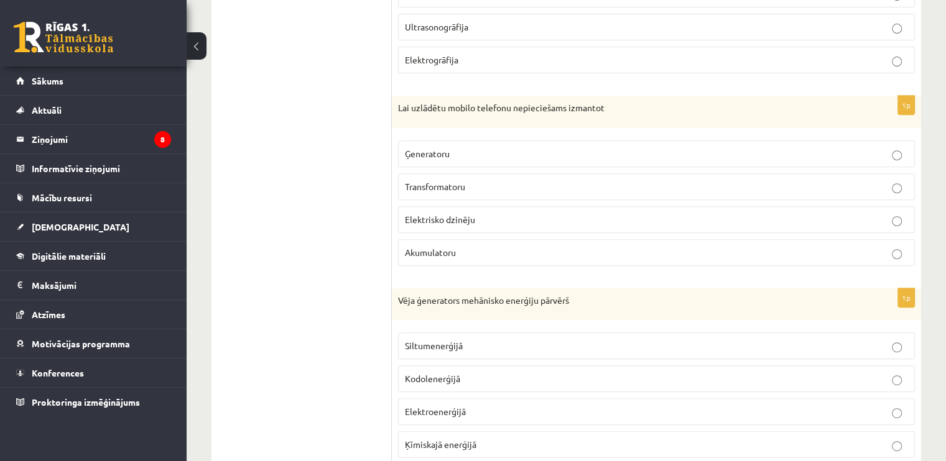
scroll to position [622, 0]
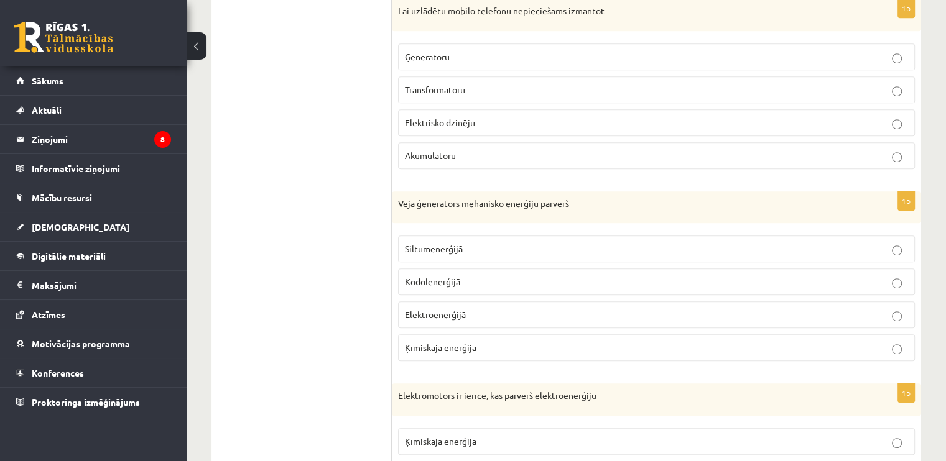
click at [447, 315] on span "Elektroenerģijā" at bounding box center [435, 314] width 61 height 11
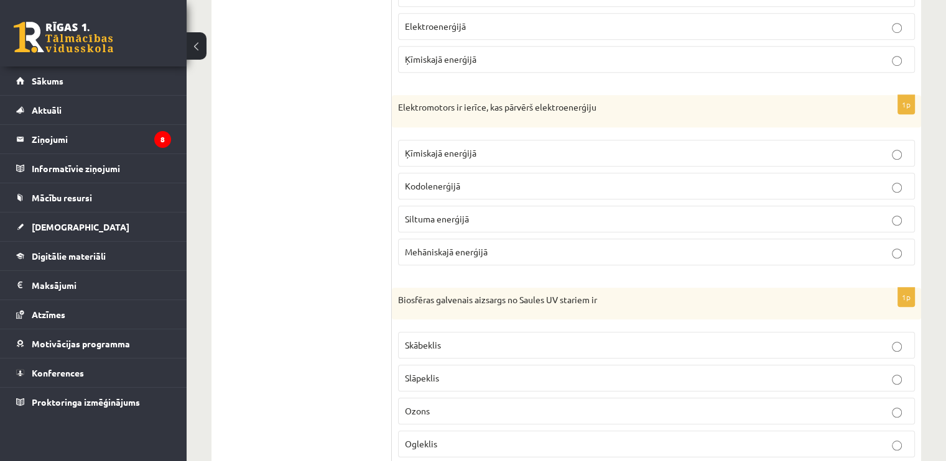
scroll to position [948, 0]
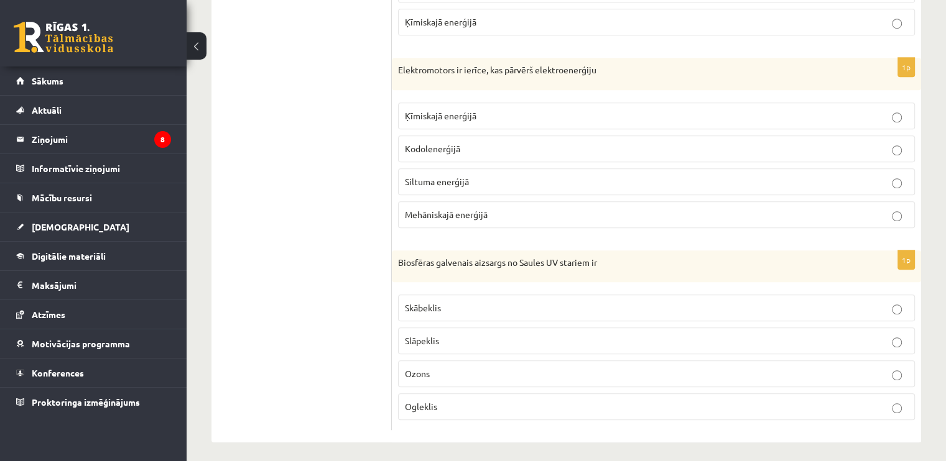
click at [448, 211] on span "Mehāniskajā enerģijā" at bounding box center [446, 214] width 83 height 11
click at [453, 368] on p "Ozons" at bounding box center [656, 374] width 503 height 13
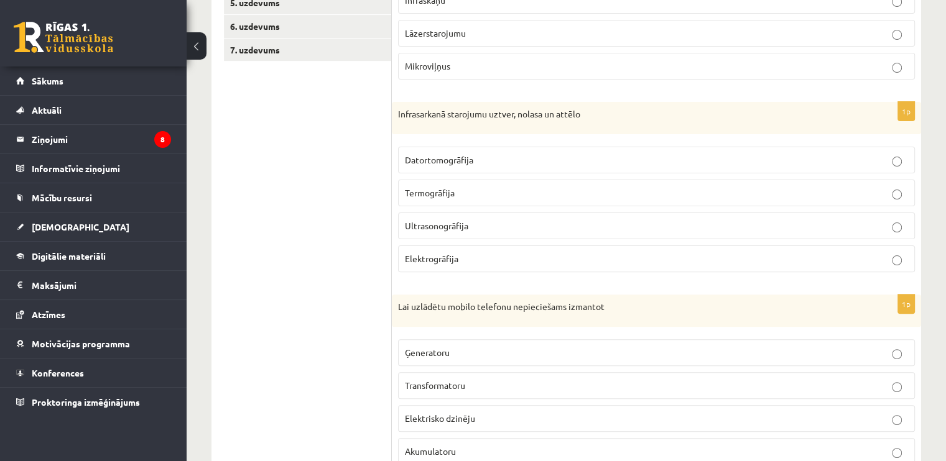
scroll to position [0, 0]
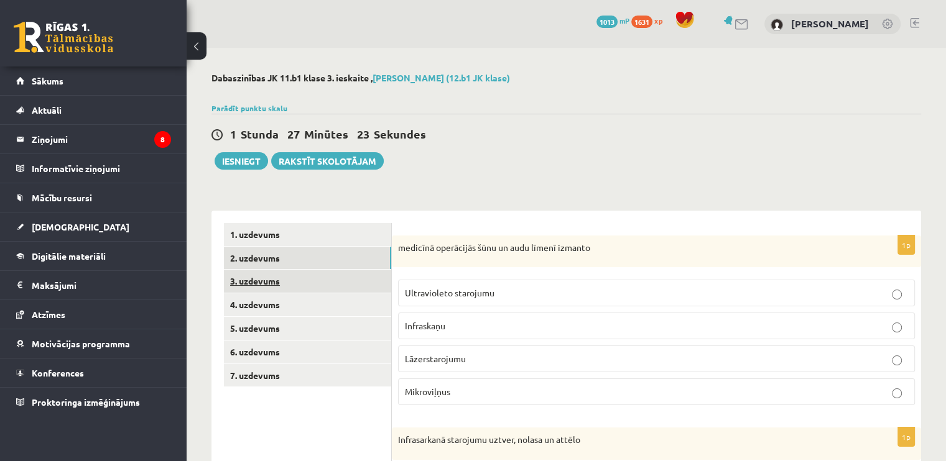
click at [270, 290] on link "3. uzdevums" at bounding box center [307, 281] width 167 height 23
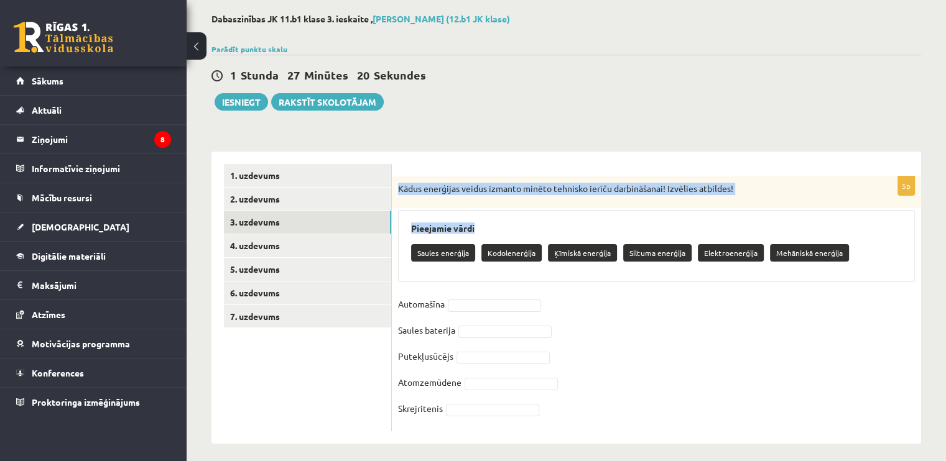
scroll to position [66, 0]
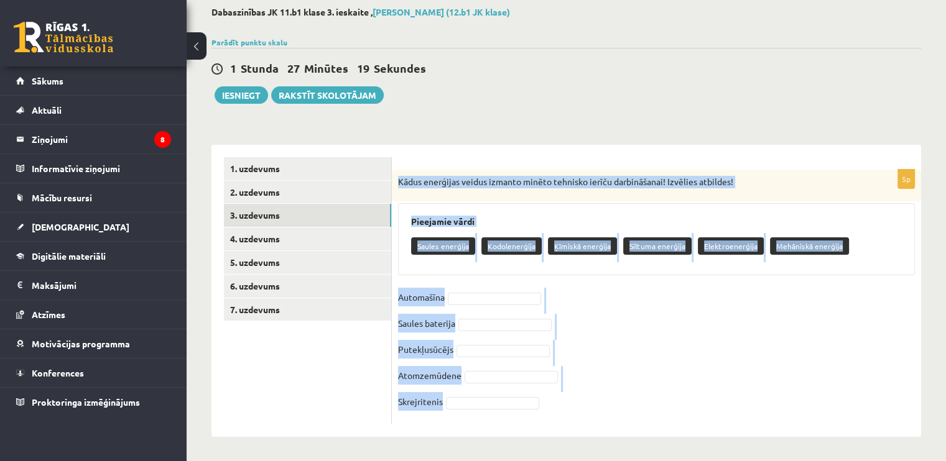
drag, startPoint x: 397, startPoint y: 248, endPoint x: 470, endPoint y: 406, distance: 173.7
click at [470, 406] on div "5p Kādus enerģijas veidus izmanto minēto tehnisko ierīču darbināšanai! Izvēlies…" at bounding box center [656, 297] width 529 height 255
copy div "Kādus enerģijas veidus izmanto minēto tehnisko ierīču darbināšanai! Izvēlies at…"
click at [501, 310] on fieldset "Automašīna Saules baterija Putekļusūcējs Atomzemūdene Skrejritenis" at bounding box center [656, 353] width 517 height 131
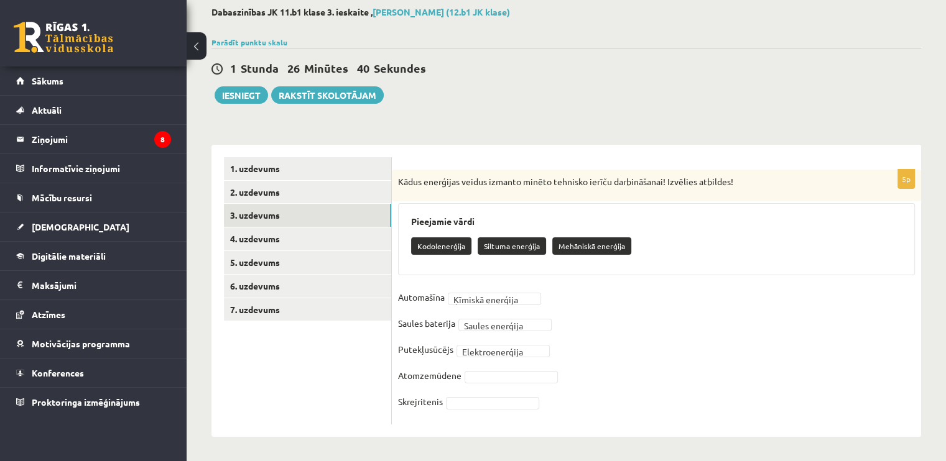
click at [501, 371] on div at bounding box center [511, 377] width 93 height 12
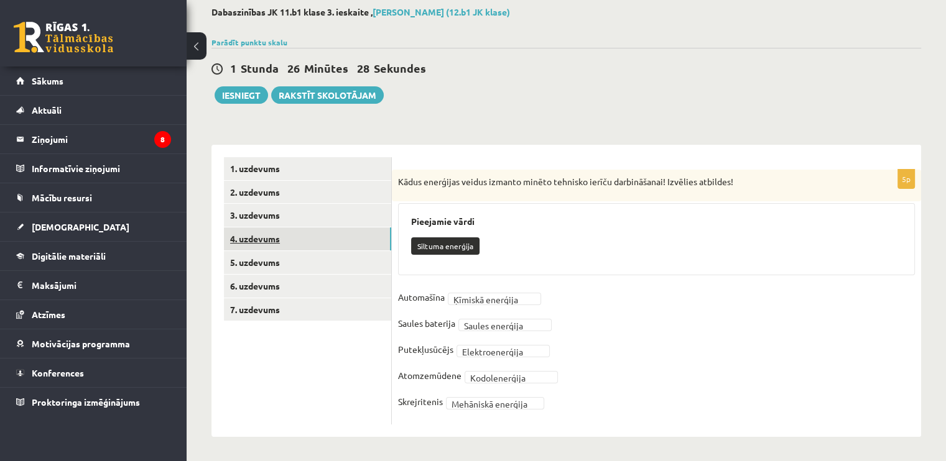
click at [262, 239] on link "4. uzdevums" at bounding box center [307, 239] width 167 height 23
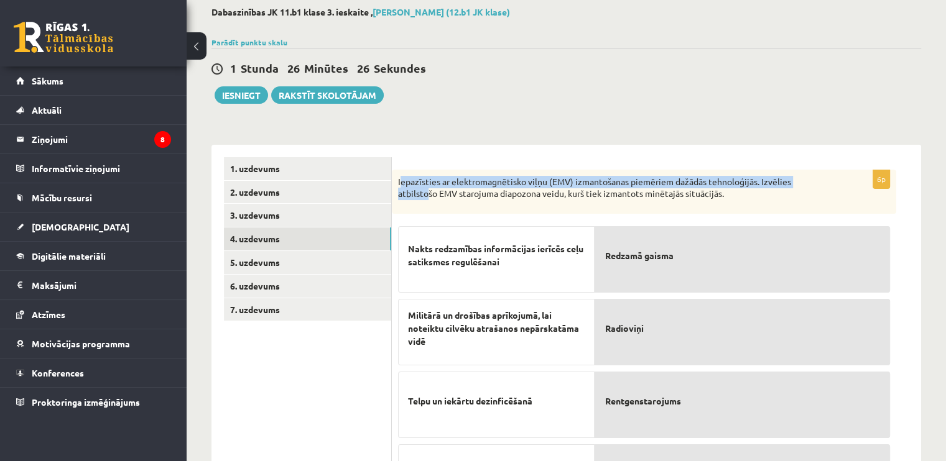
drag, startPoint x: 399, startPoint y: 175, endPoint x: 428, endPoint y: 198, distance: 36.7
click at [428, 198] on p "Iepazīsties ar elektromagnētisko viļņu (EMV) izmantošanas piemēriem dažādās teh…" at bounding box center [613, 188] width 430 height 24
click at [403, 176] on p "Iepazīsties ar elektromagnētisko viļņu (EMV) izmantošanas piemēriem dažādās teh…" at bounding box center [613, 188] width 430 height 24
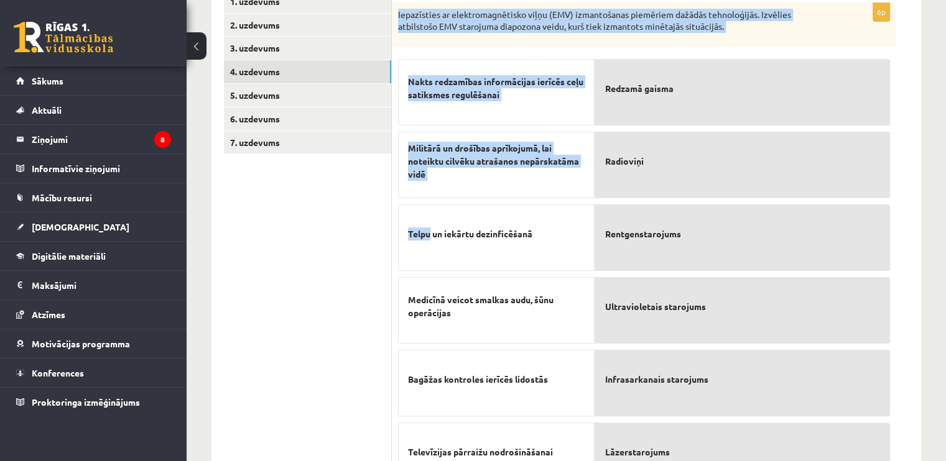
scroll to position [304, 0]
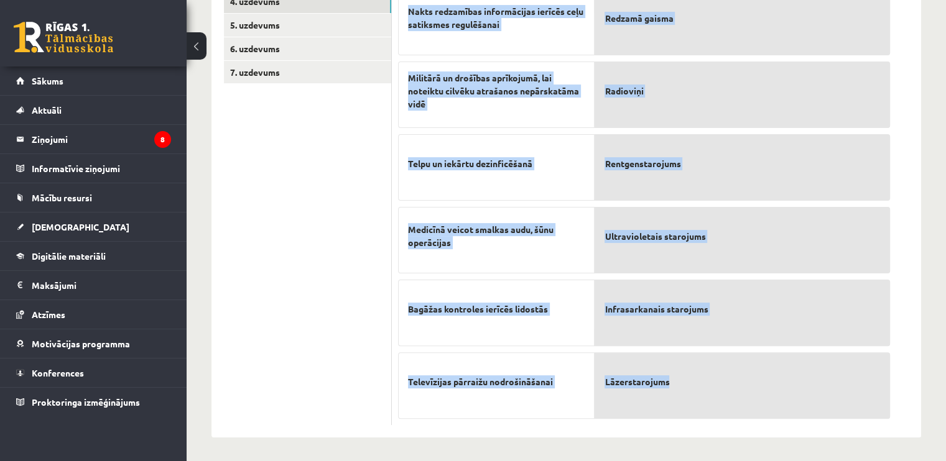
drag, startPoint x: 398, startPoint y: 178, endPoint x: 723, endPoint y: 387, distance: 386.6
click at [723, 387] on div "6p Iepazīsties ar elektromagnētisko viļņu (EMV) izmantošanas piemēriem dažādās …" at bounding box center [644, 178] width 504 height 493
copy div "Iepazīsties ar elektromagnētisko viļņu (EMV) izmantošanas piemēriem dažādās teh…"
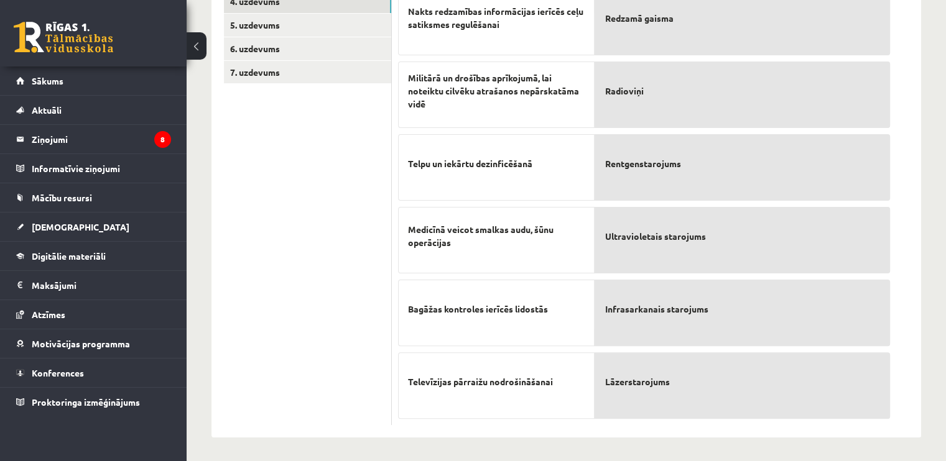
click at [352, 251] on ul "1. uzdevums 2. uzdevums 3. uzdevums 4. uzdevums 5. uzdevums 6. uzdevums 7. uzde…" at bounding box center [308, 173] width 168 height 506
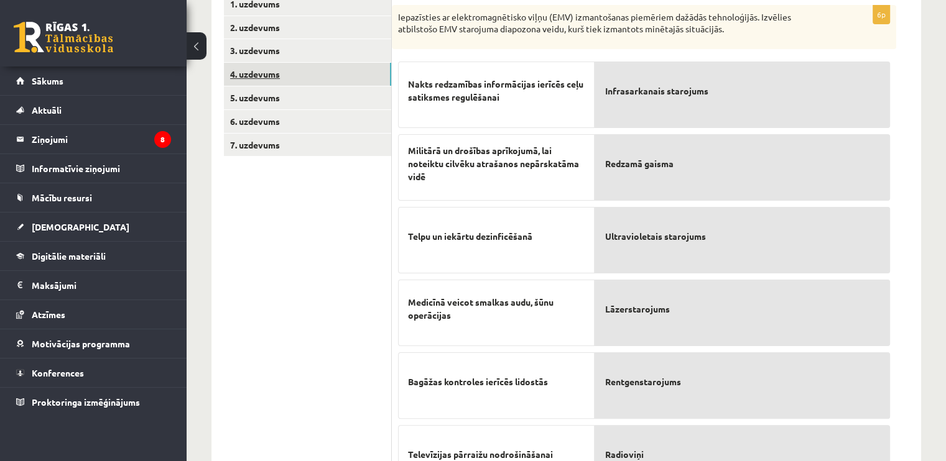
scroll to position [117, 0]
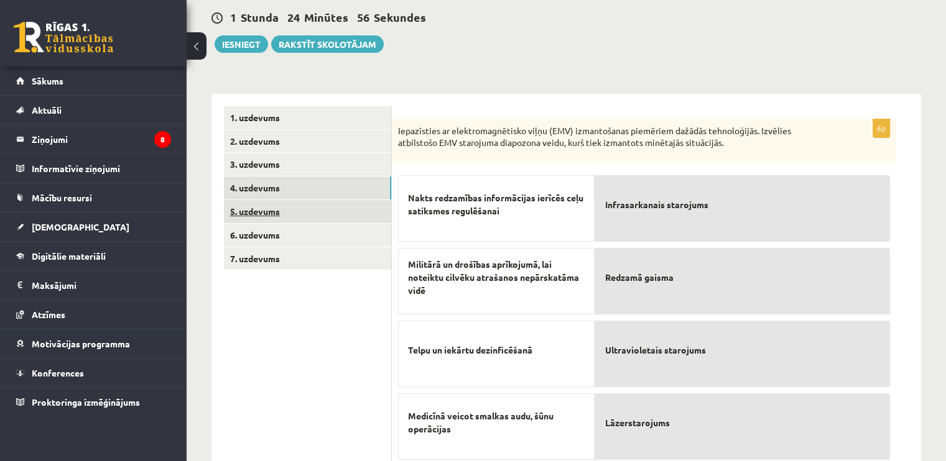
click at [292, 205] on link "5. uzdevums" at bounding box center [307, 211] width 167 height 23
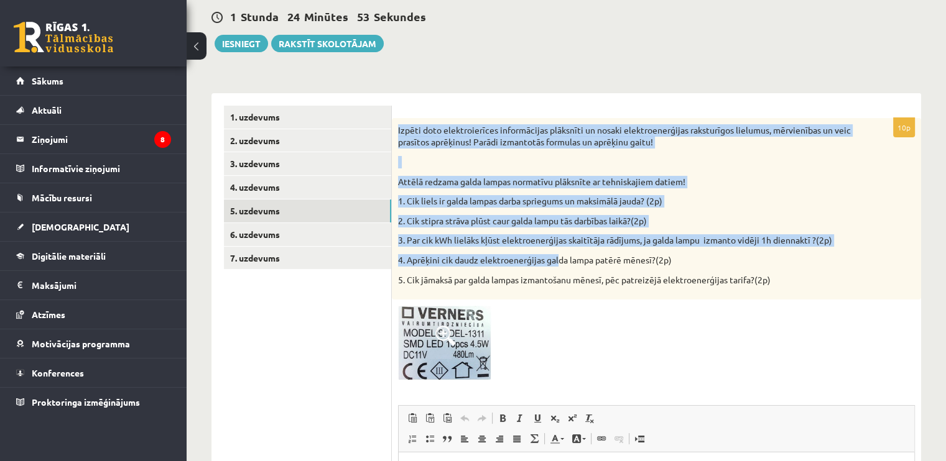
scroll to position [179, 0]
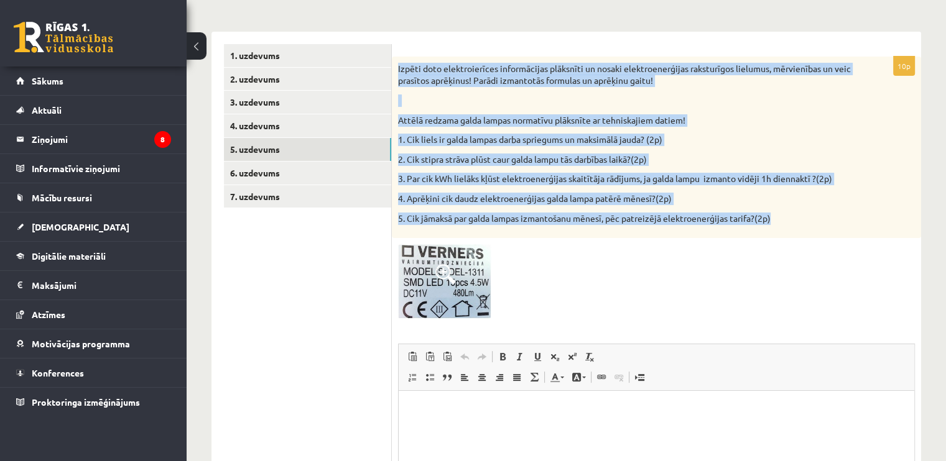
drag, startPoint x: 396, startPoint y: 129, endPoint x: 782, endPoint y: 221, distance: 397.2
click at [782, 221] on div "Izpēti doto elektroierīces informācijas plāksnīti un nosaki elektroenerģijas ra…" at bounding box center [656, 148] width 529 height 182
copy div "Izpēti doto elektroierīces informācijas plāksnīti un nosaki elektroenerģijas ra…"
click at [425, 288] on img at bounding box center [444, 281] width 93 height 74
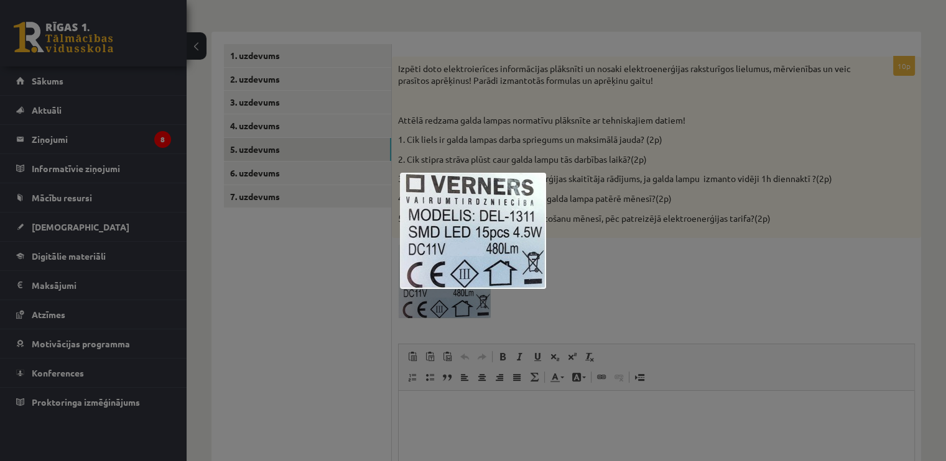
click at [699, 202] on div at bounding box center [473, 230] width 946 height 461
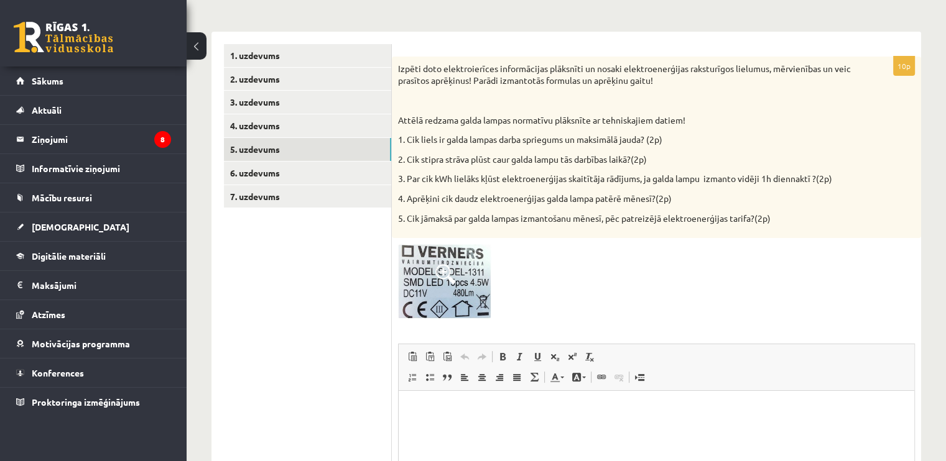
click at [780, 224] on p "5. Cik jāmaksā par galda lampas izmantošanu mēnesī, pēc patreizējā elektroenerģ…" at bounding box center [625, 219] width 455 height 12
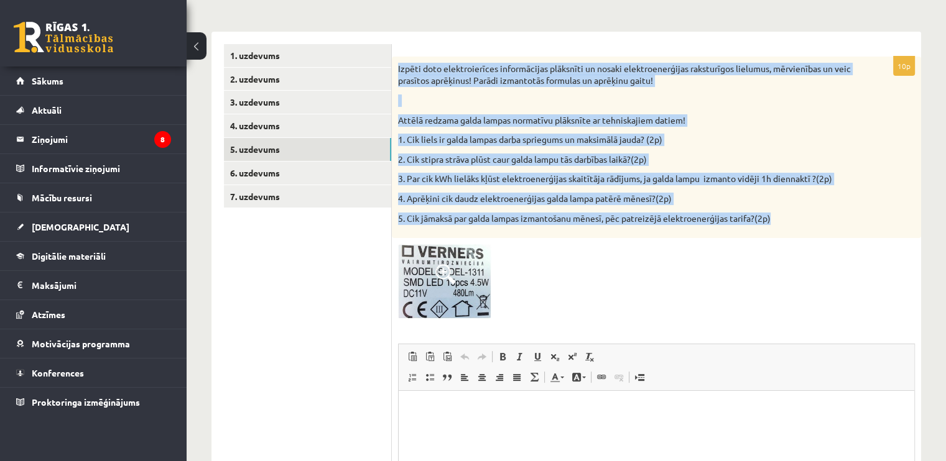
drag, startPoint x: 795, startPoint y: 217, endPoint x: 396, endPoint y: 65, distance: 427.4
click at [396, 65] on div "Izpēti doto elektroierīces informācijas plāksnīti un nosaki elektroenerģijas ra…" at bounding box center [656, 148] width 529 height 182
copy div "Izpēti doto elektroierīces informācijas plāksnīti un nosaki elektroenerģijas ra…"
click at [466, 288] on img at bounding box center [444, 281] width 93 height 74
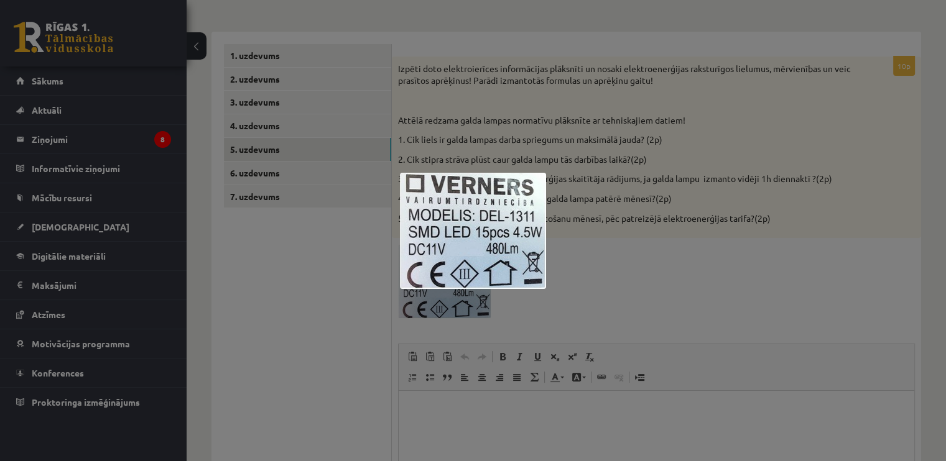
click at [697, 153] on div at bounding box center [473, 230] width 946 height 461
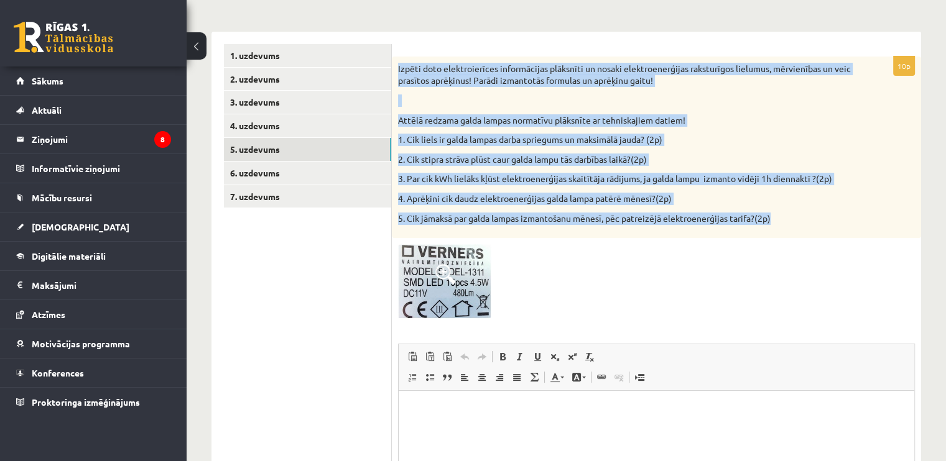
drag, startPoint x: 705, startPoint y: 192, endPoint x: 394, endPoint y: 53, distance: 340.2
click at [394, 53] on div "10p Izpēti doto elektroierīces informācijas plāksnīti un nosaki elektroenerģija…" at bounding box center [656, 323] width 529 height 583
copy div "Izpēti doto elektroierīces informācijas plāksnīti un nosaki elektroenerģijas ra…"
click at [294, 168] on link "6. uzdevums" at bounding box center [307, 173] width 167 height 23
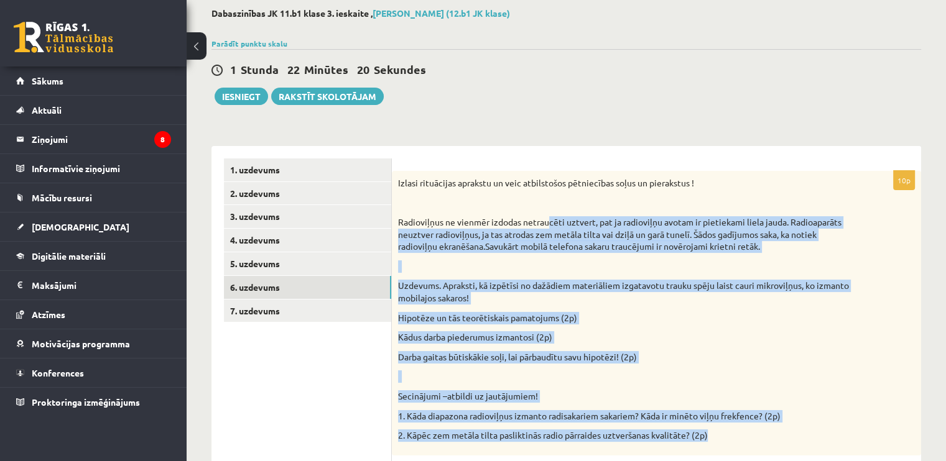
scroll to position [55, 0]
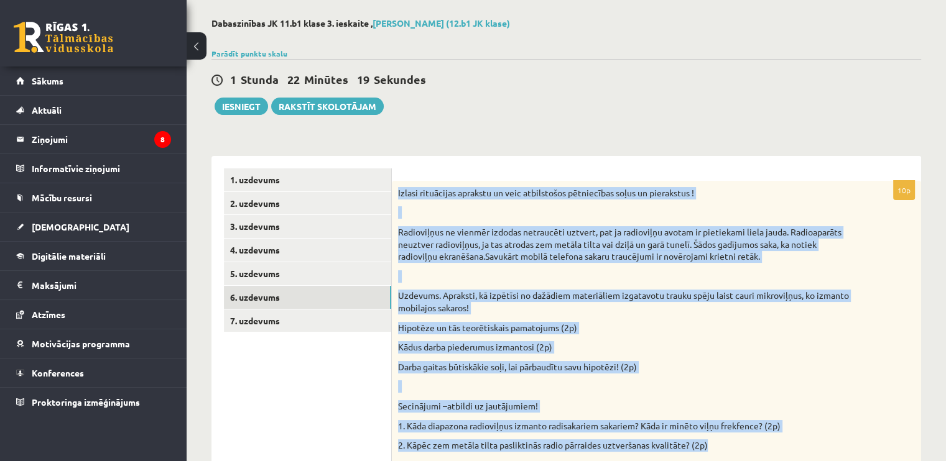
drag, startPoint x: 764, startPoint y: 255, endPoint x: 397, endPoint y: 187, distance: 373.3
click at [397, 187] on div "Izlasi rituācijas aprakstu un veic atbilstošos pētniecības soļus un pierakstus …" at bounding box center [656, 323] width 529 height 285
copy div "Izlasi rituācijas aprakstu un veic atbilstošos pētniecības soļus un pierakstus …"
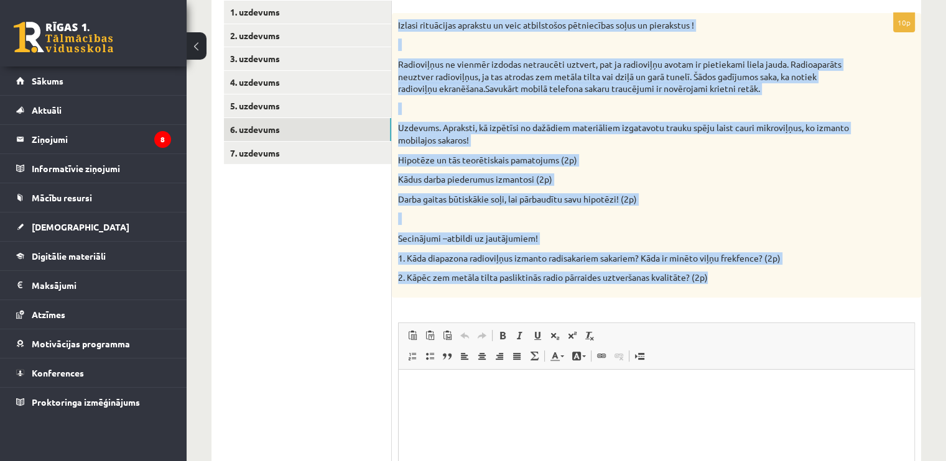
scroll to position [241, 0]
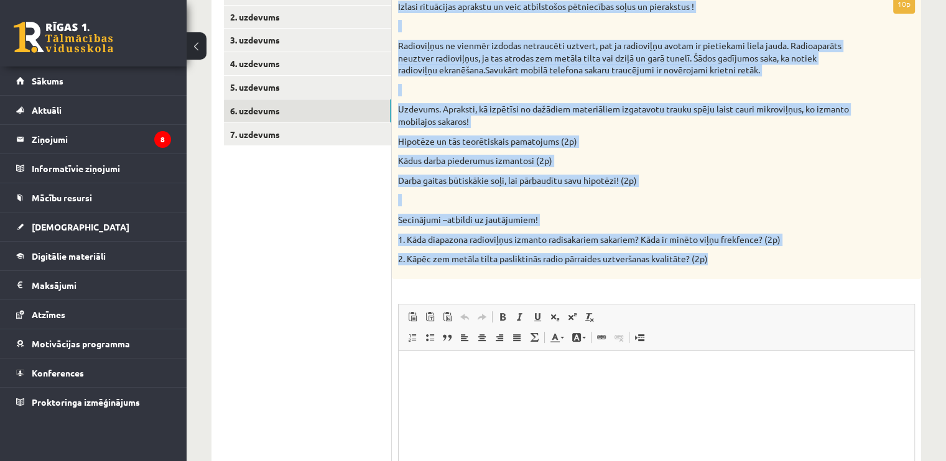
click at [797, 197] on p at bounding box center [625, 200] width 455 height 12
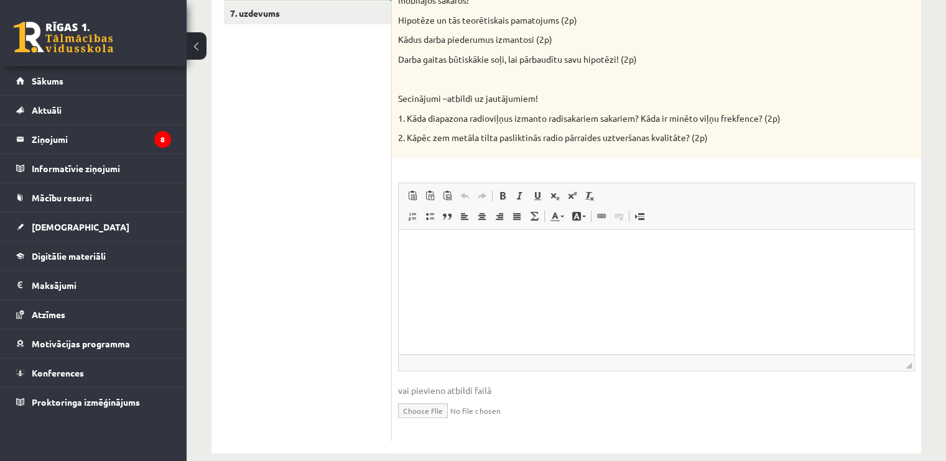
scroll to position [379, 0]
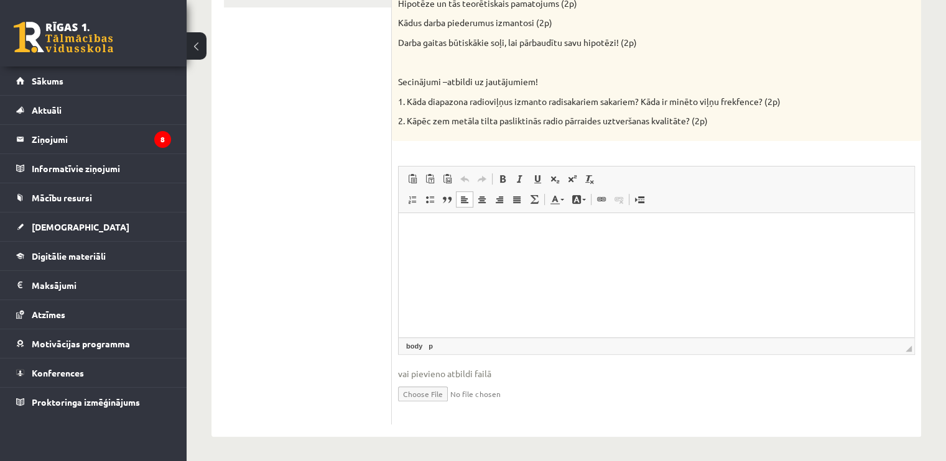
click at [501, 251] on html at bounding box center [657, 232] width 516 height 38
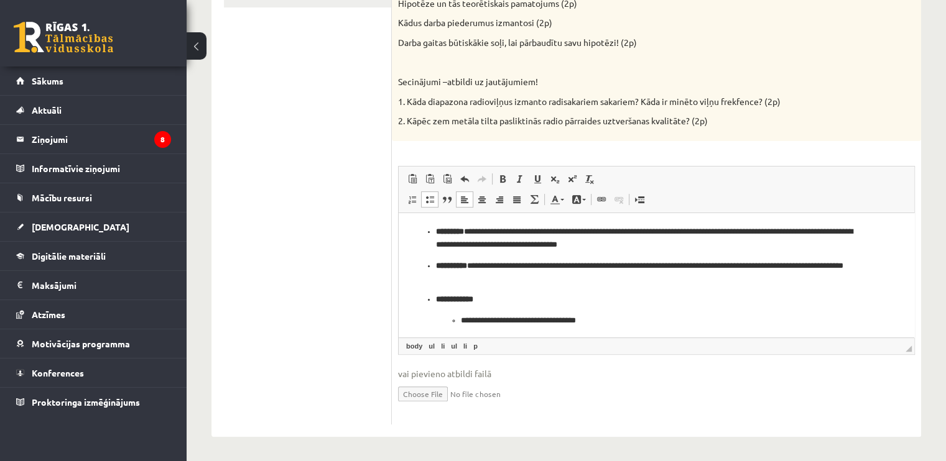
scroll to position [93, 0]
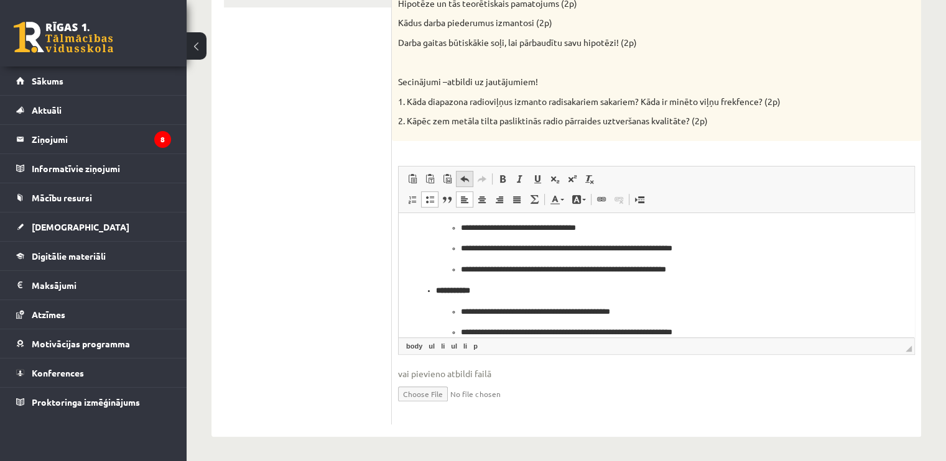
click at [471, 178] on link "Отменить Комбинация клавиш Ctrl+Z" at bounding box center [464, 179] width 17 height 16
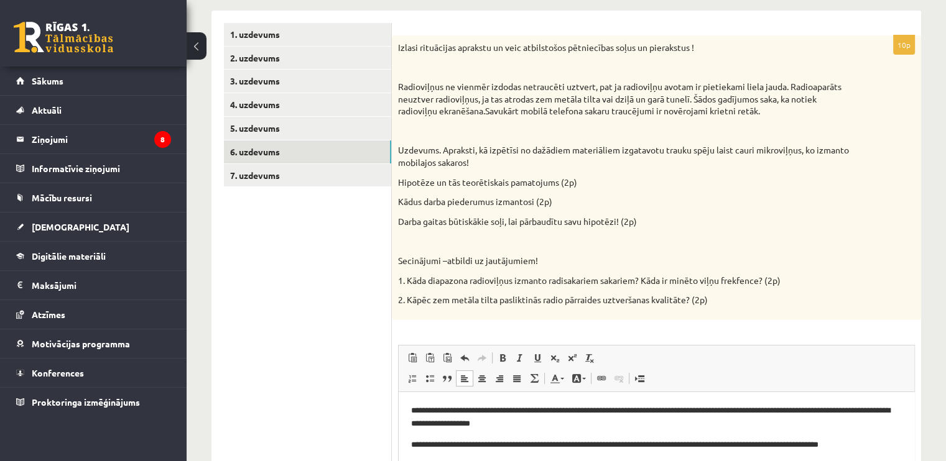
scroll to position [193, 0]
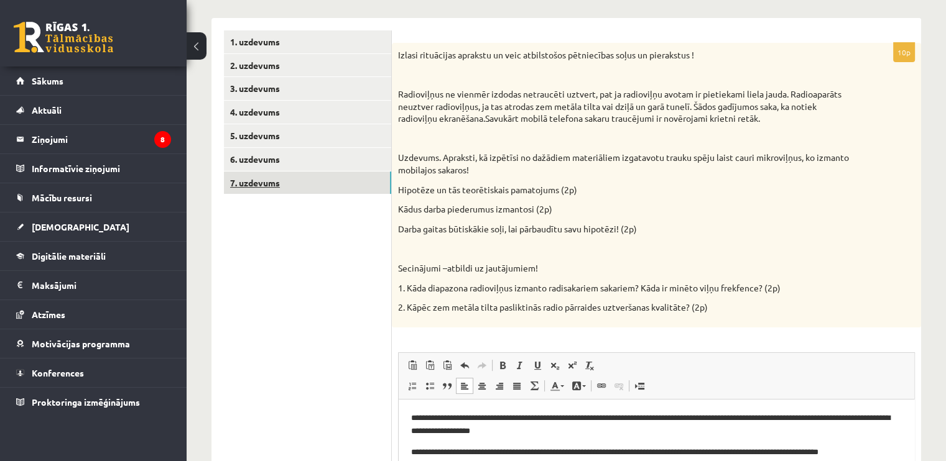
click at [285, 183] on link "7. uzdevums" at bounding box center [307, 183] width 167 height 23
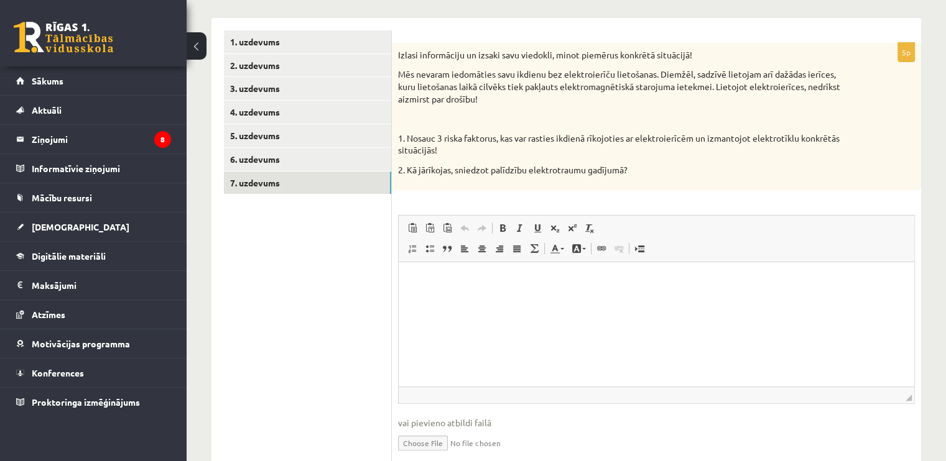
scroll to position [0, 0]
drag, startPoint x: 396, startPoint y: 123, endPoint x: 406, endPoint y: 124, distance: 10.0
click at [406, 124] on div "Izlasi informāciju un izsaki savu viedokli, minot piemērus konkrētā situācijā! …" at bounding box center [656, 116] width 529 height 147
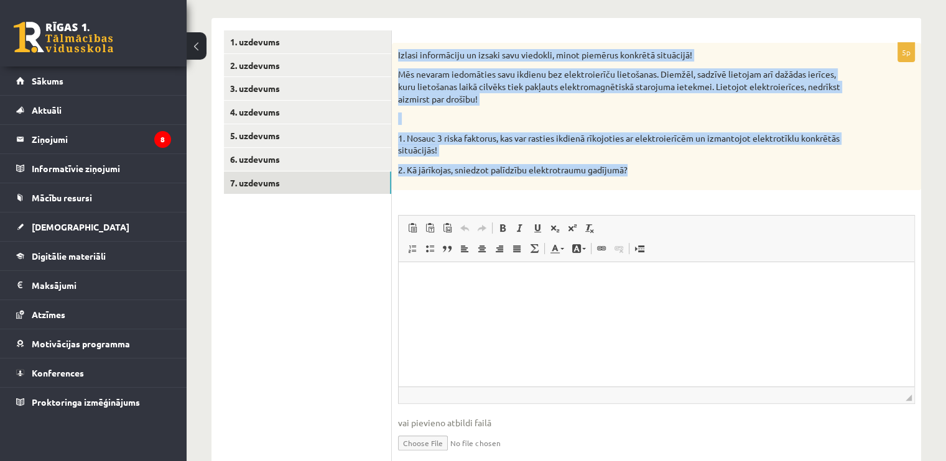
drag, startPoint x: 648, startPoint y: 171, endPoint x: 397, endPoint y: 53, distance: 277.4
click at [397, 53] on div "Izlasi informāciju un izsaki savu viedokli, minot piemērus konkrētā situācijā! …" at bounding box center [656, 116] width 529 height 147
copy div "Izlasi informāciju un izsaki savu viedokli, minot piemērus konkrētā situācijā! …"
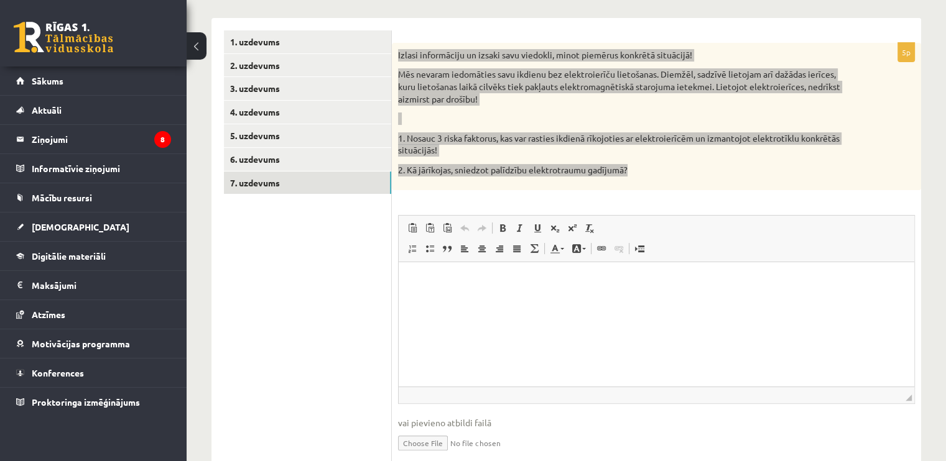
click at [503, 300] on html at bounding box center [657, 281] width 516 height 38
drag, startPoint x: 514, startPoint y: 285, endPoint x: 429, endPoint y: 285, distance: 85.2
click at [429, 285] on textarea "*******" at bounding box center [463, 280] width 104 height 13
click at [462, 226] on span at bounding box center [465, 228] width 10 height 10
click at [460, 223] on span at bounding box center [465, 228] width 10 height 10
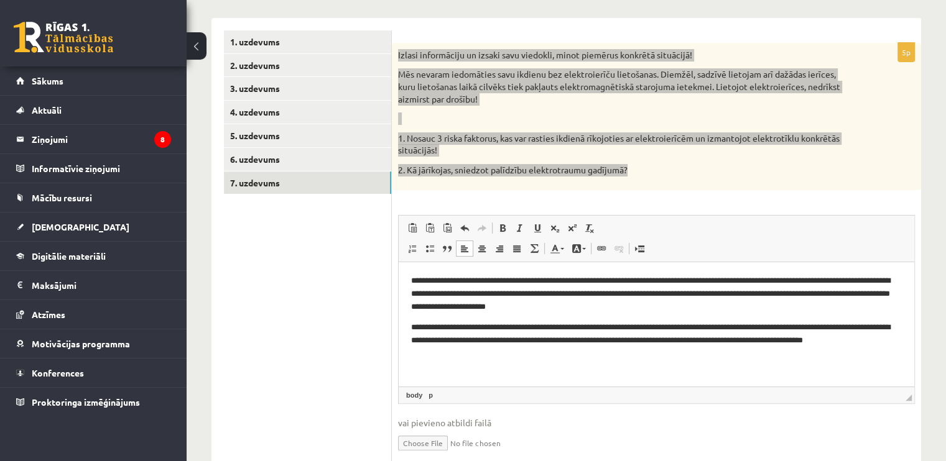
click at [410, 282] on html "**********" at bounding box center [657, 317] width 516 height 111
click at [415, 271] on html "**********" at bounding box center [657, 317] width 516 height 111
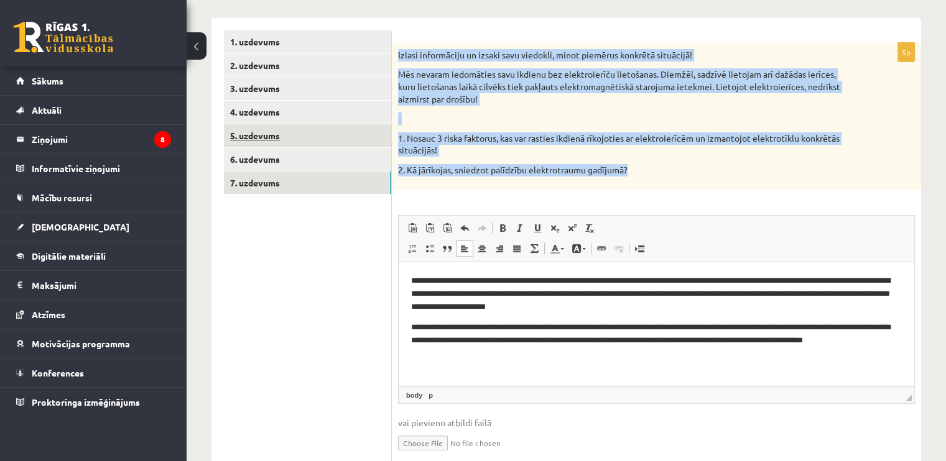
click at [289, 132] on link "5. uzdevums" at bounding box center [307, 135] width 167 height 23
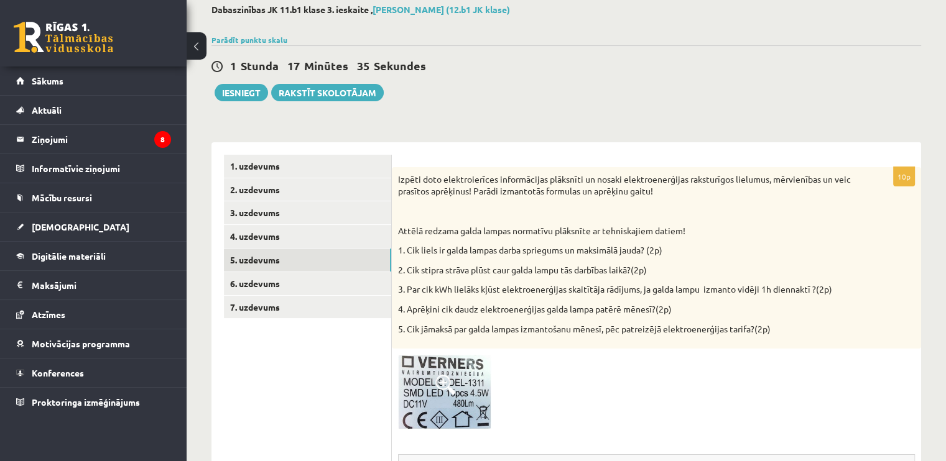
click at [443, 402] on img at bounding box center [444, 392] width 93 height 74
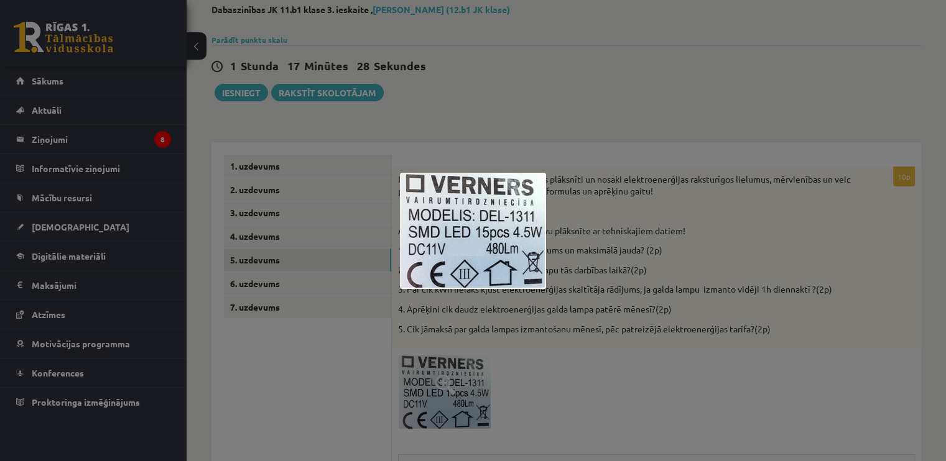
click at [601, 170] on div at bounding box center [473, 230] width 946 height 461
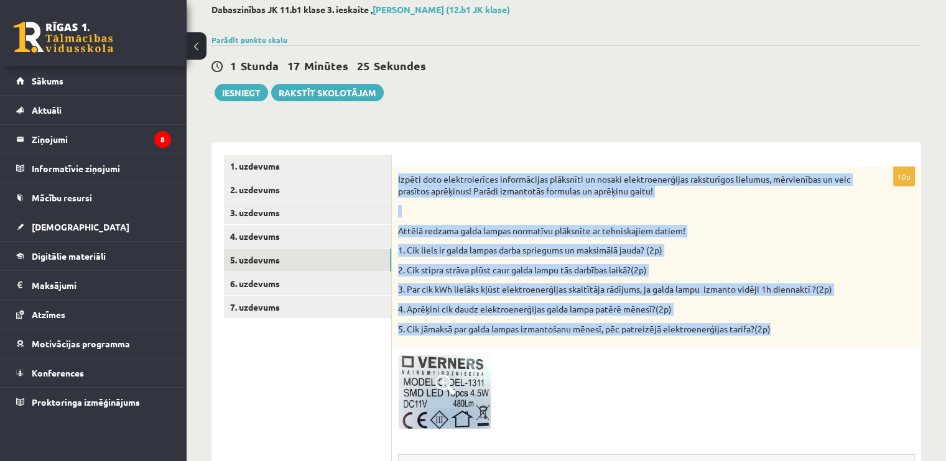
drag, startPoint x: 789, startPoint y: 329, endPoint x: 396, endPoint y: 165, distance: 426.0
click at [396, 165] on div "10p Izpēti doto elektroierīces informācijas plāksnīti un nosaki elektroenerģija…" at bounding box center [656, 433] width 529 height 583
copy div "Izpēti doto elektroierīces informācijas plāksnīti un nosaki elektroenerģijas ra…"
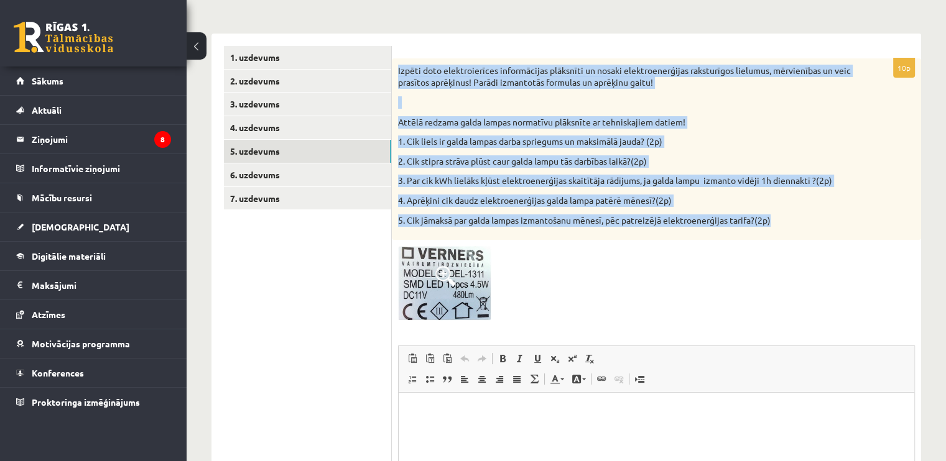
scroll to position [317, 0]
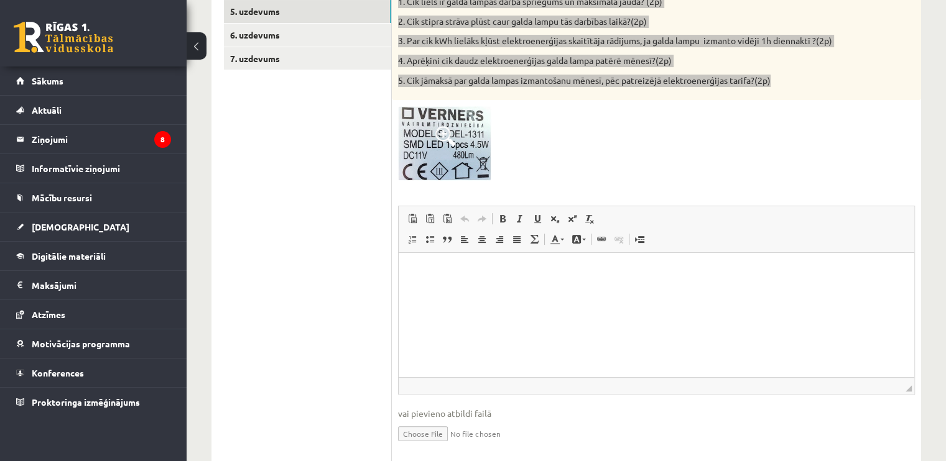
click at [516, 290] on html at bounding box center [657, 272] width 516 height 38
paste body "Визуальный текстовый редактор, wiswyg-editor-user-answer-47433960967220"
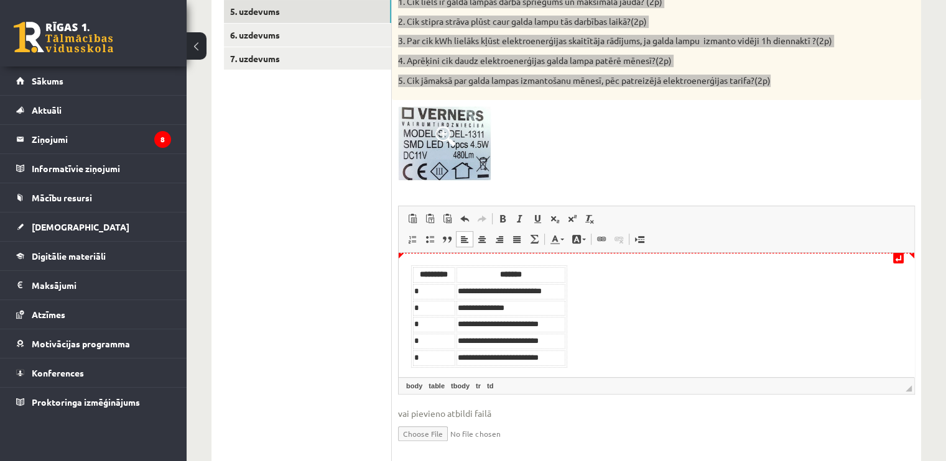
click at [460, 278] on th "*******" at bounding box center [511, 275] width 109 height 16
drag, startPoint x: 470, startPoint y: 271, endPoint x: 547, endPoint y: 273, distance: 77.8
click at [547, 273] on th "*******" at bounding box center [511, 275] width 109 height 16
drag, startPoint x: 453, startPoint y: 277, endPoint x: 404, endPoint y: 277, distance: 49.1
click at [404, 277] on html "**********" at bounding box center [657, 316] width 516 height 127
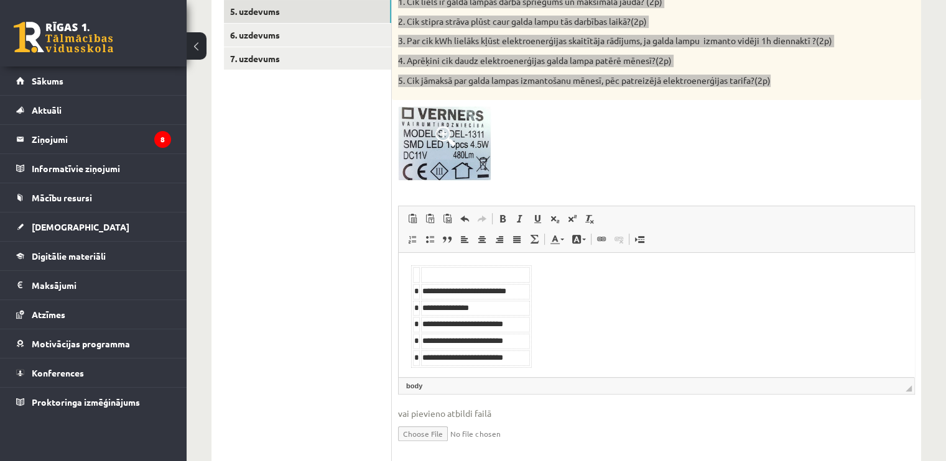
click at [417, 277] on th "Визуальный текстовый редактор, wiswyg-editor-user-answer-47433960967220" at bounding box center [416, 275] width 7 height 16
click at [417, 289] on td "*" at bounding box center [416, 292] width 7 height 16
drag, startPoint x: 424, startPoint y: 290, endPoint x: 526, endPoint y: 290, distance: 102.0
click at [526, 290] on td "**********" at bounding box center [475, 292] width 109 height 16
click at [605, 308] on body "**********" at bounding box center [656, 316] width 491 height 103
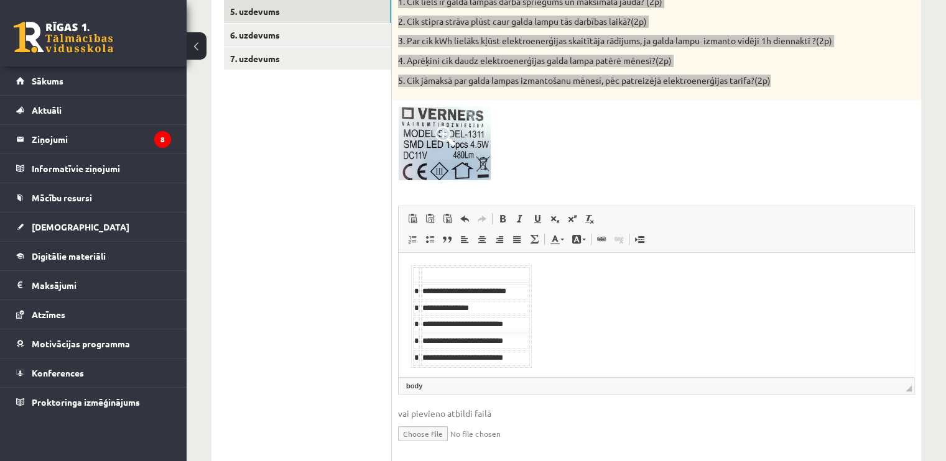
drag, startPoint x: 567, startPoint y: 356, endPoint x: 400, endPoint y: 258, distance: 193.2
click at [400, 258] on html "**********" at bounding box center [657, 316] width 516 height 127
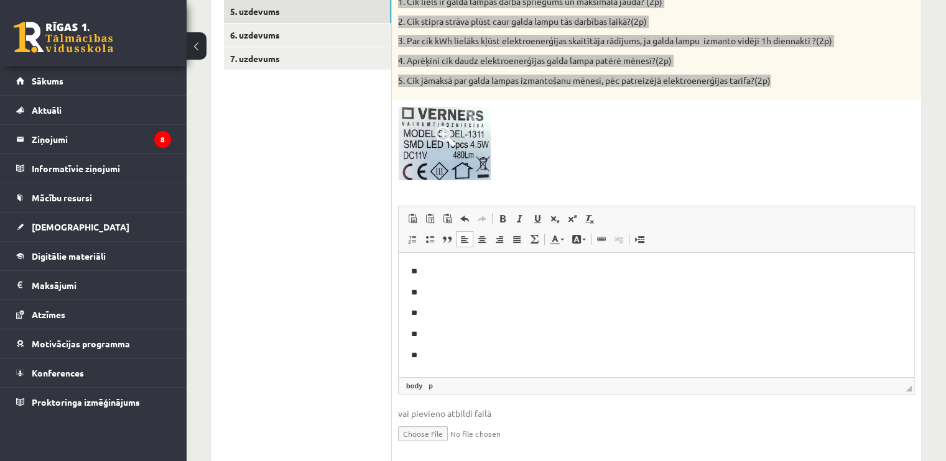
click at [488, 265] on p "**" at bounding box center [656, 271] width 491 height 13
click at [439, 295] on p "**" at bounding box center [656, 292] width 491 height 13
click at [426, 312] on body "**********" at bounding box center [651, 328] width 481 height 127
click at [457, 213] on link "Отменить Комбинация клавиш Ctrl+Z" at bounding box center [464, 219] width 17 height 16
click at [433, 315] on body "**********" at bounding box center [651, 328] width 481 height 127
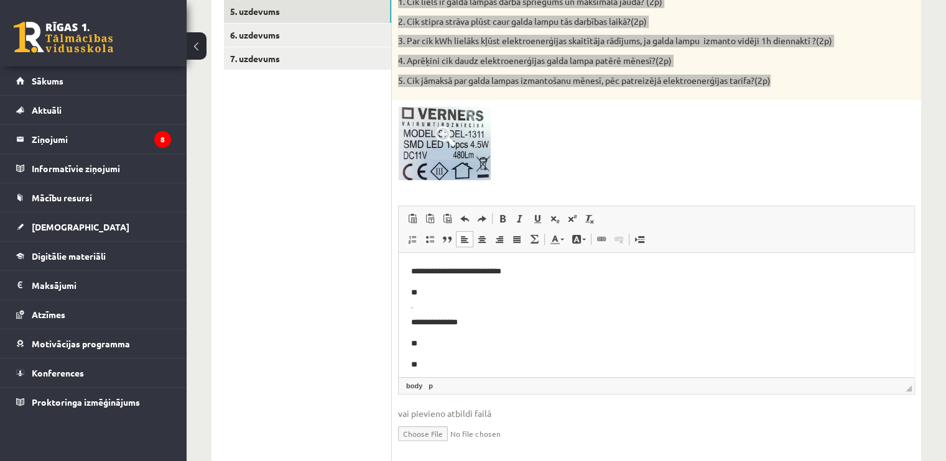
click at [430, 308] on body "**********" at bounding box center [651, 328] width 481 height 127
click at [412, 310] on p "**********" at bounding box center [651, 313] width 481 height 13
click at [418, 276] on p "**********" at bounding box center [656, 271] width 491 height 13
click at [443, 307] on p "**" at bounding box center [656, 313] width 491 height 13
click at [420, 313] on p "**********" at bounding box center [656, 313] width 491 height 13
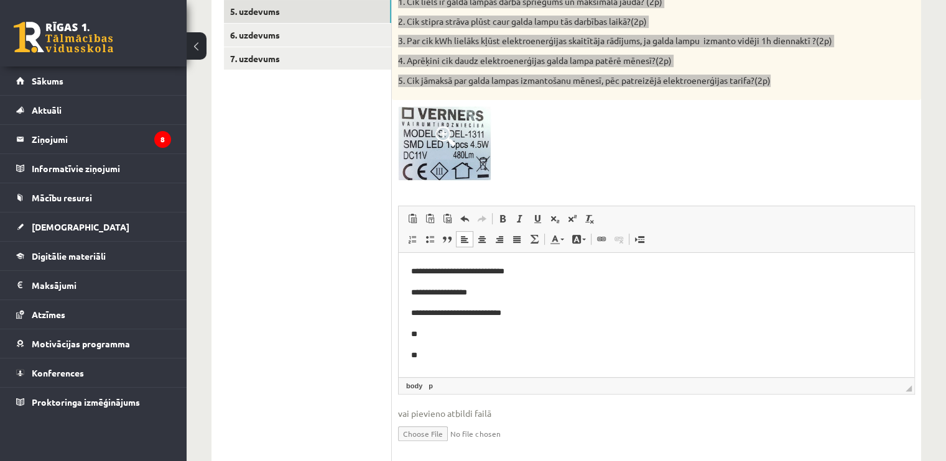
click at [459, 330] on p "**" at bounding box center [656, 334] width 491 height 13
click at [449, 347] on body "**********" at bounding box center [656, 313] width 491 height 97
click at [832, 295] on p "**********" at bounding box center [656, 292] width 491 height 13
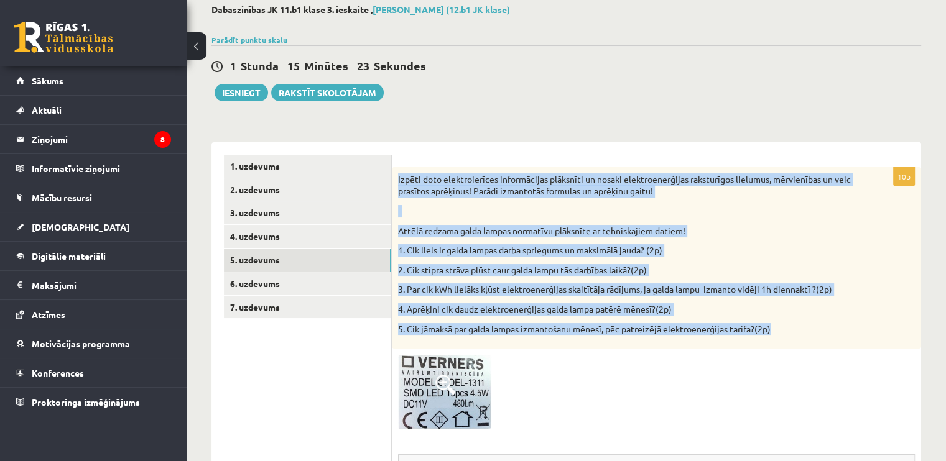
click at [832, 227] on p "Attēlā redzama galda lampas normatīvu plāksnīte ar tehniskajiem datiem!" at bounding box center [625, 231] width 455 height 12
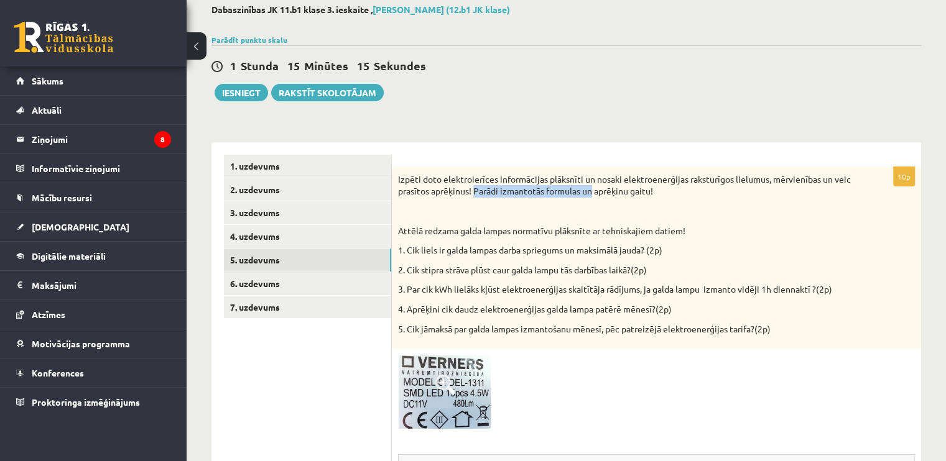
drag, startPoint x: 475, startPoint y: 195, endPoint x: 623, endPoint y: 195, distance: 147.4
click at [611, 195] on p "Izpēti doto elektroierīces informācijas plāksnīti un nosaki elektroenerģijas ra…" at bounding box center [625, 186] width 455 height 24
click at [656, 195] on p "Izpēti doto elektroierīces informācijas plāksnīti un nosaki elektroenerģijas ra…" at bounding box center [625, 186] width 455 height 24
click at [659, 193] on p "Izpēti doto elektroierīces informācijas plāksnīti un nosaki elektroenerģijas ra…" at bounding box center [625, 186] width 455 height 24
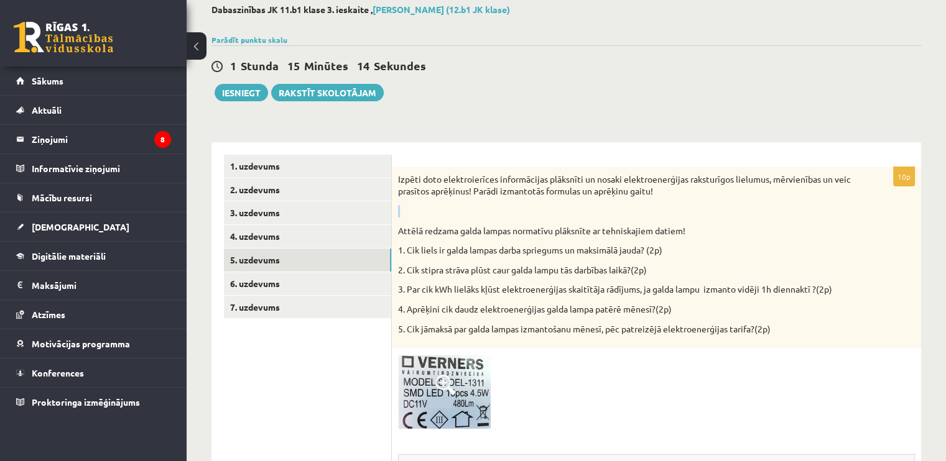
click at [659, 193] on p "Izpēti doto elektroierīces informācijas plāksnīti un nosaki elektroenerģijas ra…" at bounding box center [625, 186] width 455 height 24
click at [656, 191] on p "Izpēti doto elektroierīces informācijas plāksnīti un nosaki elektroenerģijas ra…" at bounding box center [625, 186] width 455 height 24
drag, startPoint x: 515, startPoint y: 191, endPoint x: 657, endPoint y: 190, distance: 141.8
click at [657, 190] on p "Izpēti doto elektroierīces informācijas plāksnīti un nosaki elektroenerģijas ra…" at bounding box center [625, 186] width 455 height 24
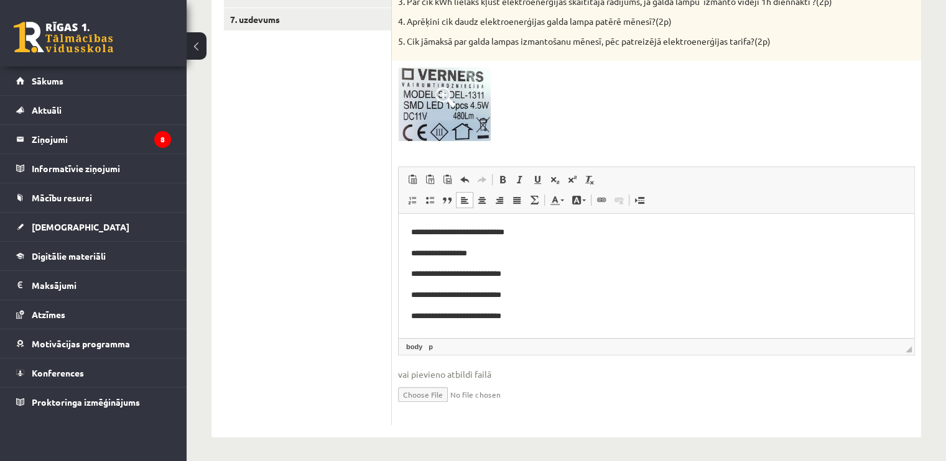
click at [535, 257] on p "**********" at bounding box center [656, 253] width 491 height 13
click at [476, 254] on p "**********" at bounding box center [656, 253] width 491 height 13
click at [497, 254] on p "**********" at bounding box center [656, 253] width 491 height 13
click at [509, 257] on p "**********" at bounding box center [656, 253] width 491 height 13
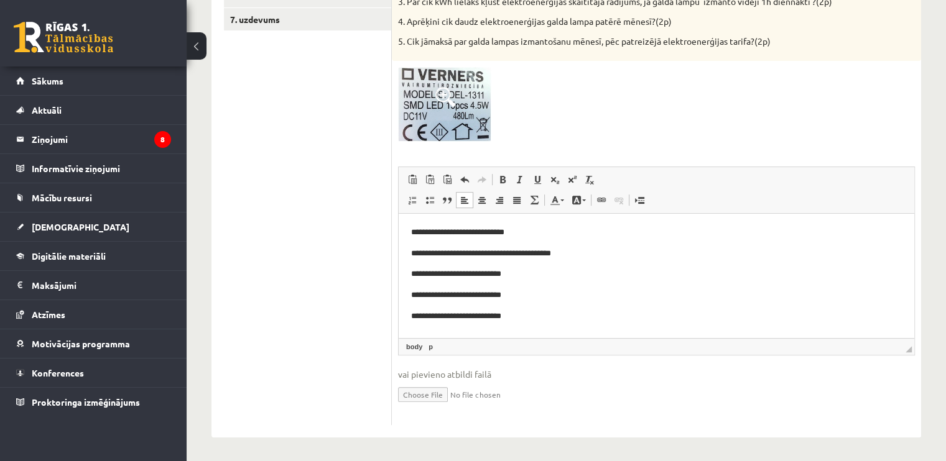
click at [538, 251] on p "**********" at bounding box center [656, 253] width 491 height 13
click at [534, 256] on p "**********" at bounding box center [656, 253] width 491 height 13
click at [522, 253] on p "**********" at bounding box center [656, 253] width 491 height 13
click at [540, 264] on body "**********" at bounding box center [656, 274] width 491 height 97
click at [567, 274] on p "**********" at bounding box center [656, 273] width 491 height 13
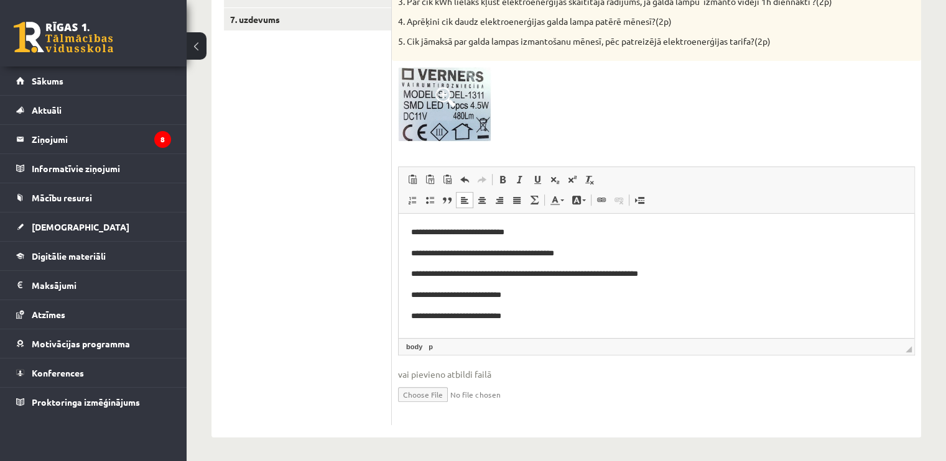
click at [533, 299] on p "**********" at bounding box center [656, 295] width 491 height 13
click at [547, 296] on p "**********" at bounding box center [656, 295] width 491 height 13
click at [562, 296] on p "**********" at bounding box center [656, 295] width 491 height 13
click at [543, 297] on p "**********" at bounding box center [656, 295] width 491 height 13
click at [590, 297] on p "**********" at bounding box center [656, 295] width 491 height 13
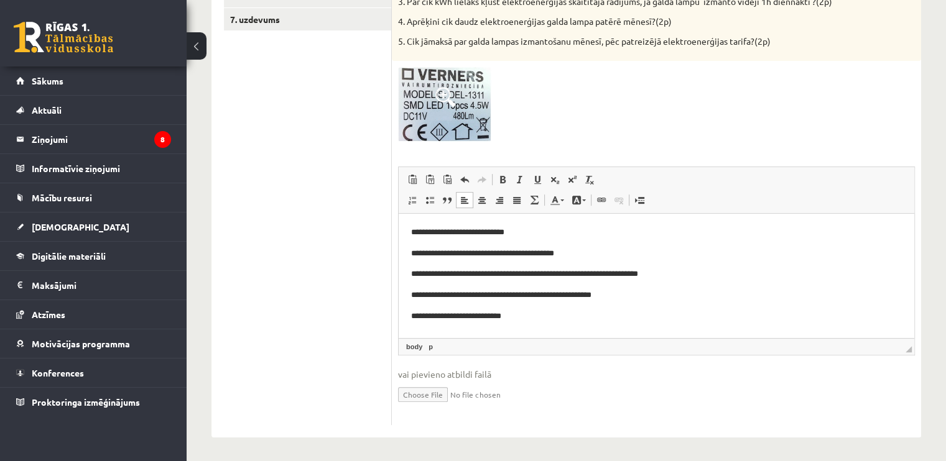
click at [533, 296] on p "**********" at bounding box center [656, 295] width 491 height 13
click at [575, 295] on p "**********" at bounding box center [656, 295] width 491 height 13
click at [571, 296] on p "**********" at bounding box center [656, 295] width 491 height 13
click at [663, 299] on p "**********" at bounding box center [656, 295] width 491 height 13
drag, startPoint x: 537, startPoint y: 297, endPoint x: 560, endPoint y: 300, distance: 23.3
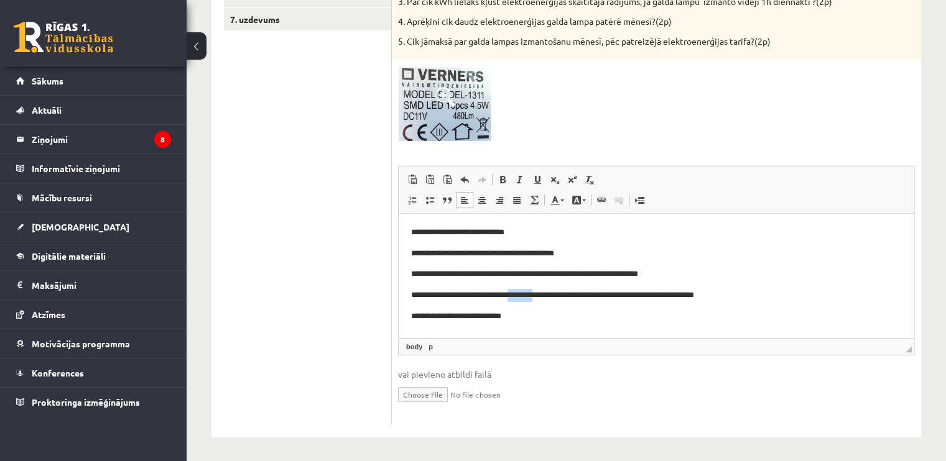
click at [560, 300] on p "**********" at bounding box center [656, 295] width 491 height 13
drag, startPoint x: 642, startPoint y: 297, endPoint x: 679, endPoint y: 300, distance: 36.2
click at [679, 300] on p "**********" at bounding box center [656, 295] width 491 height 13
click at [564, 310] on p "**********" at bounding box center [656, 316] width 491 height 13
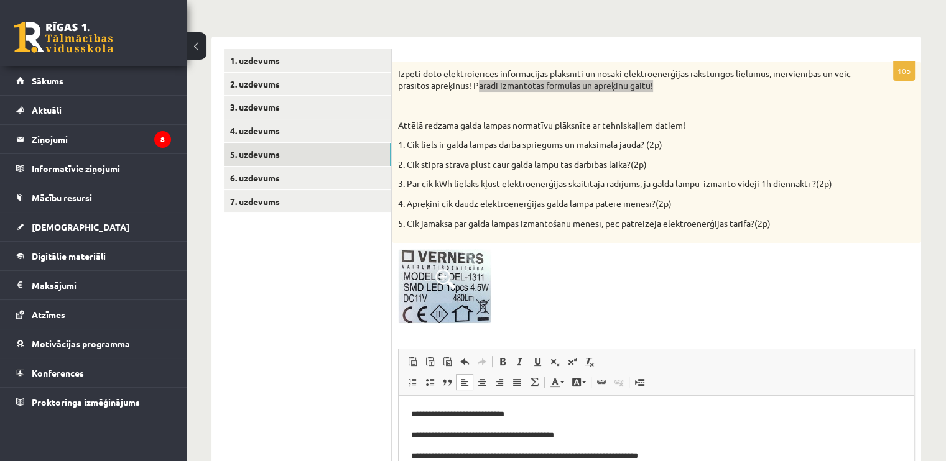
scroll to position [170, 0]
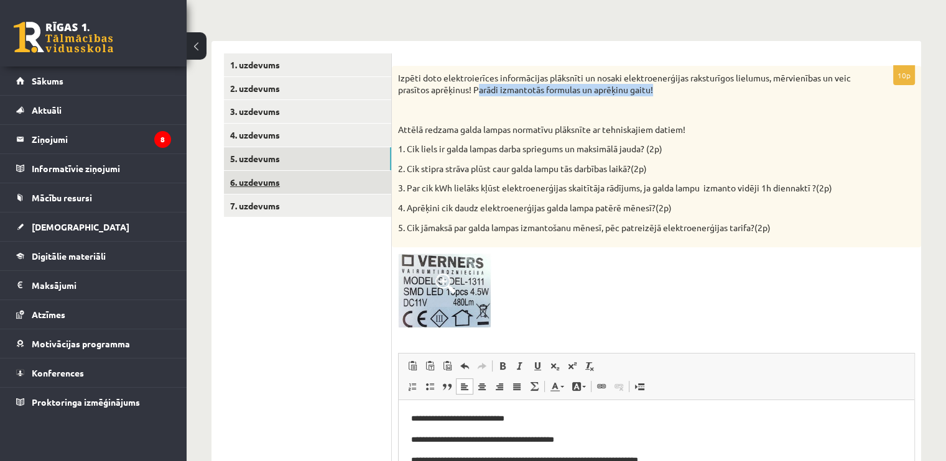
click at [324, 172] on link "6. uzdevums" at bounding box center [307, 182] width 167 height 23
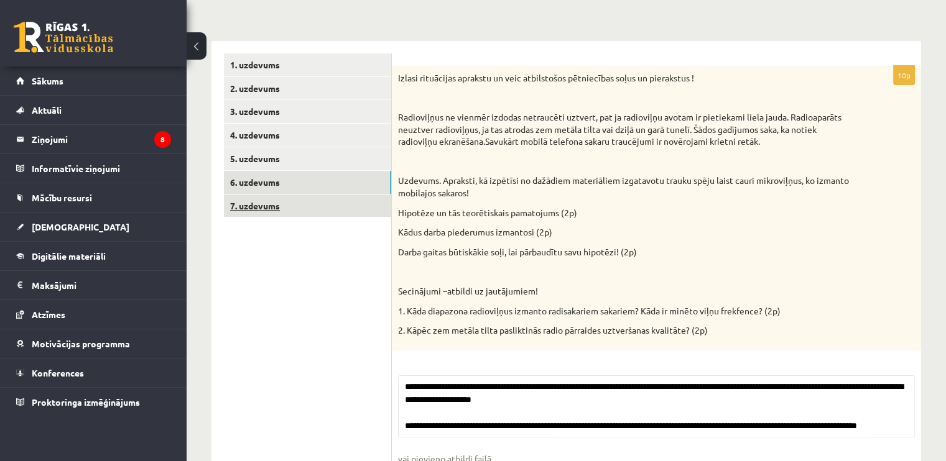
click at [328, 200] on link "7. uzdevums" at bounding box center [307, 206] width 167 height 23
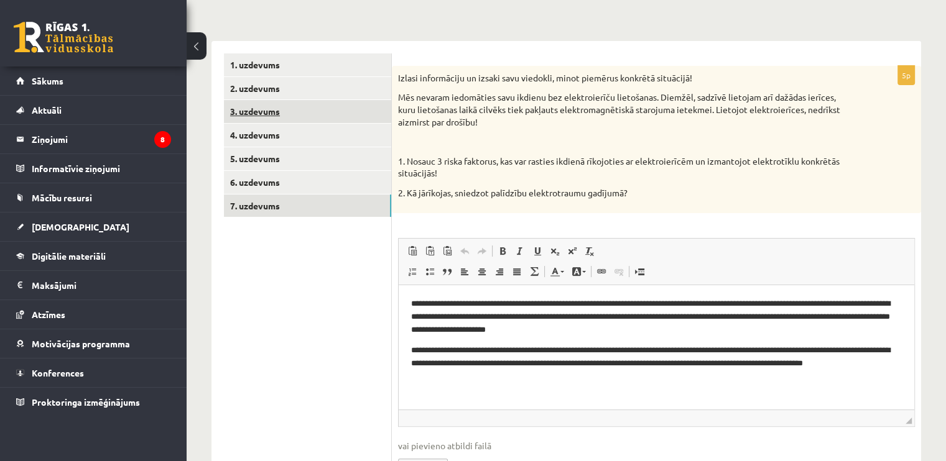
click at [312, 119] on link "3. uzdevums" at bounding box center [307, 111] width 167 height 23
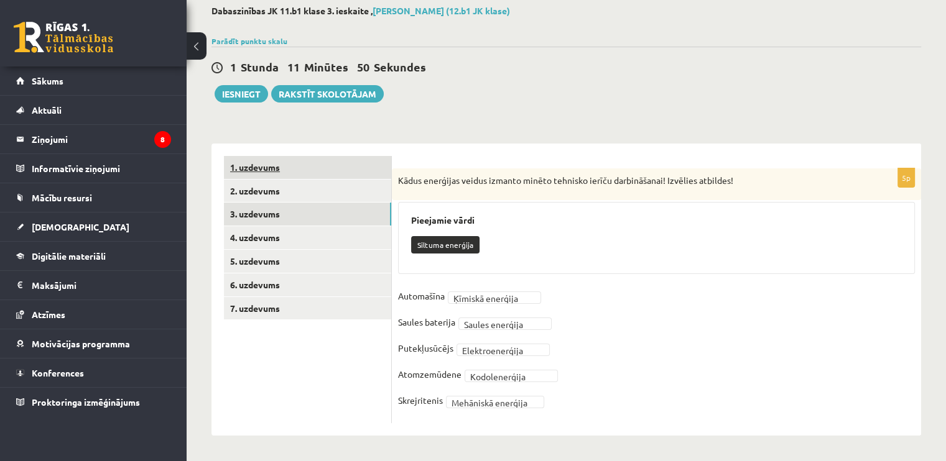
click at [304, 170] on link "1. uzdevums" at bounding box center [307, 167] width 167 height 23
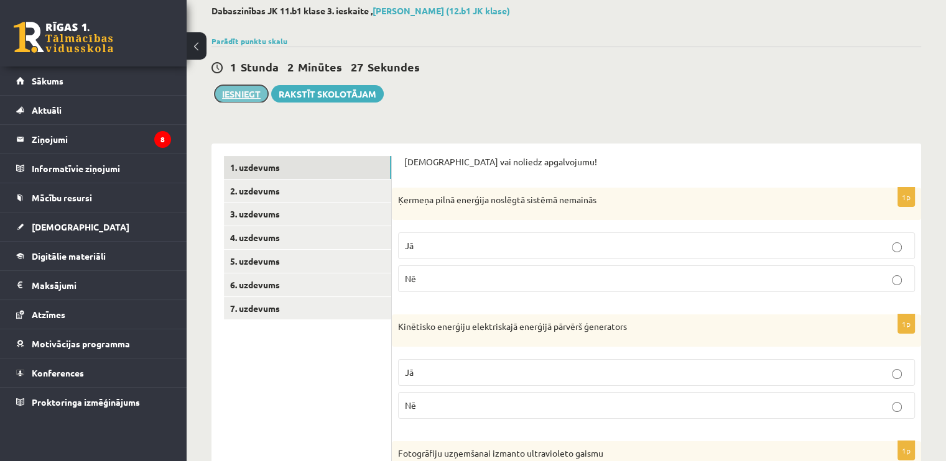
click at [231, 101] on button "Iesniegt" at bounding box center [241, 93] width 53 height 17
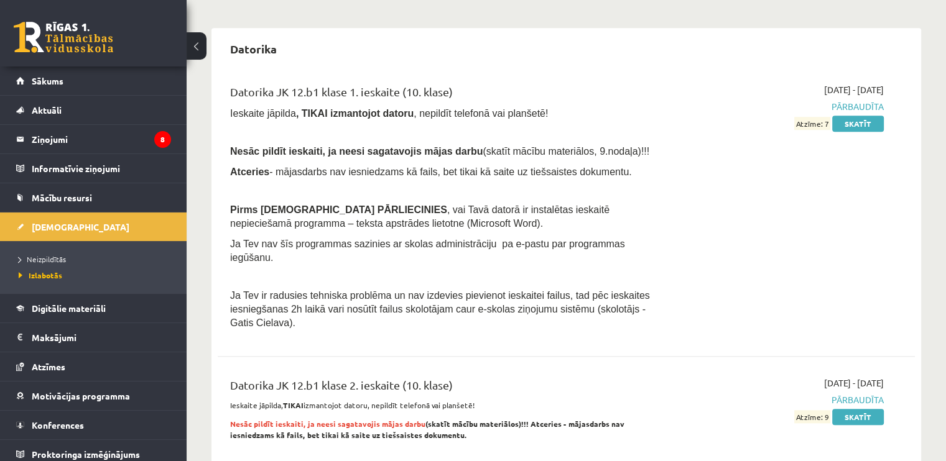
scroll to position [746, 0]
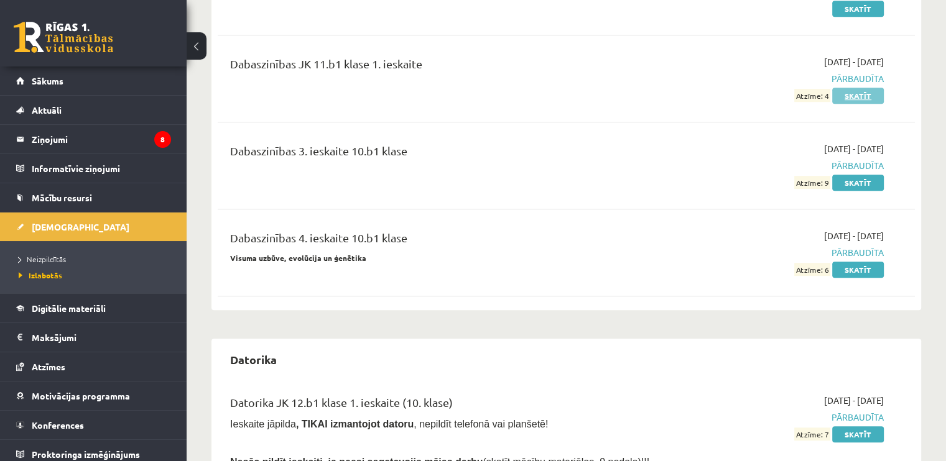
click at [850, 88] on link "Skatīt" at bounding box center [858, 96] width 52 height 16
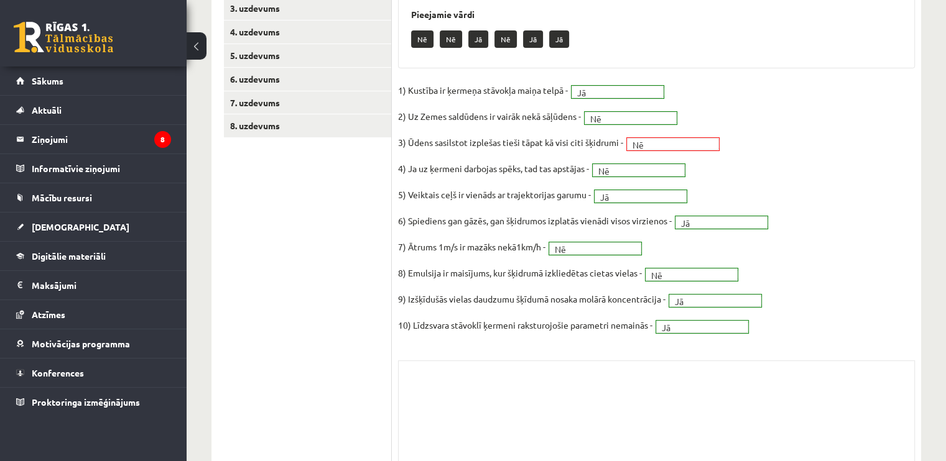
scroll to position [187, 0]
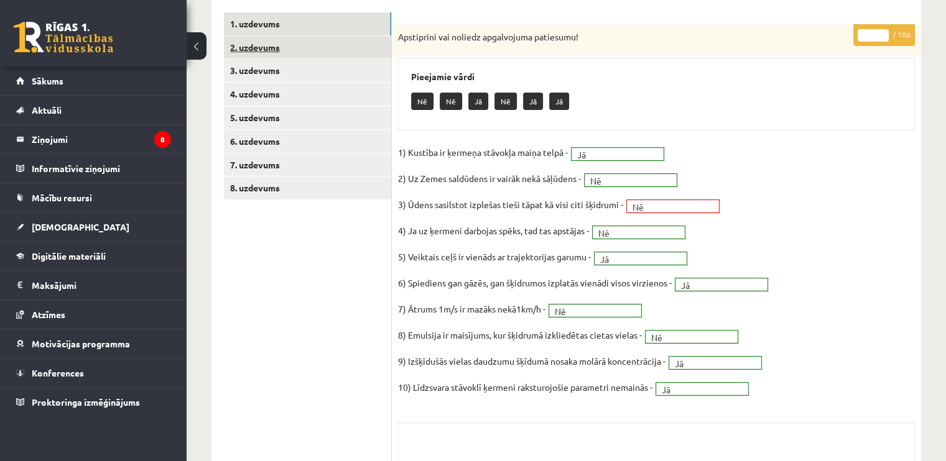
click at [356, 47] on link "2. uzdevums" at bounding box center [307, 47] width 167 height 23
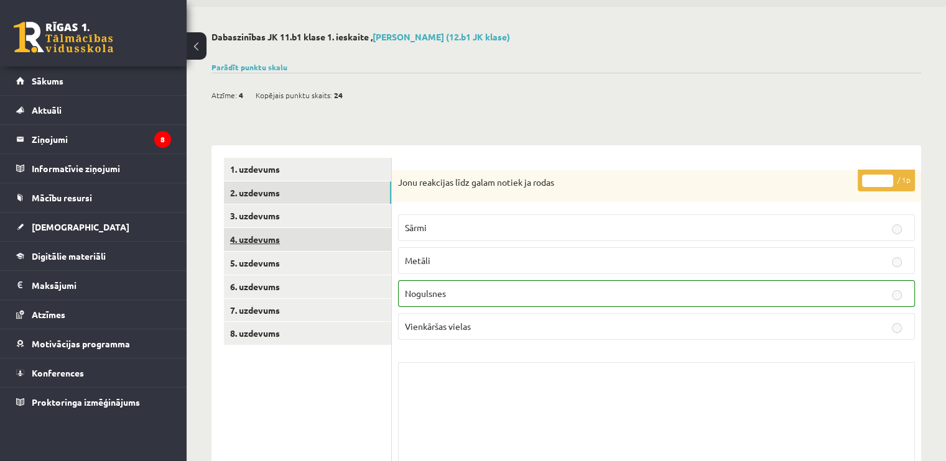
scroll to position [62, 0]
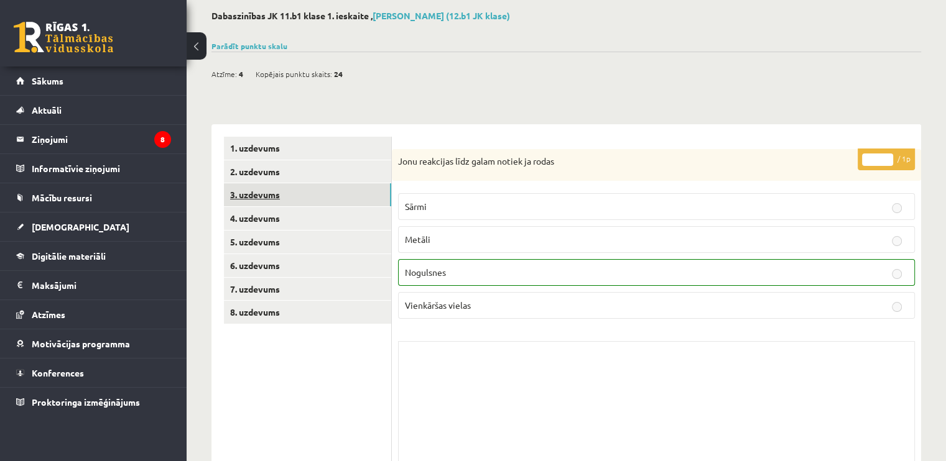
click at [354, 198] on link "3. uzdevums" at bounding box center [307, 194] width 167 height 23
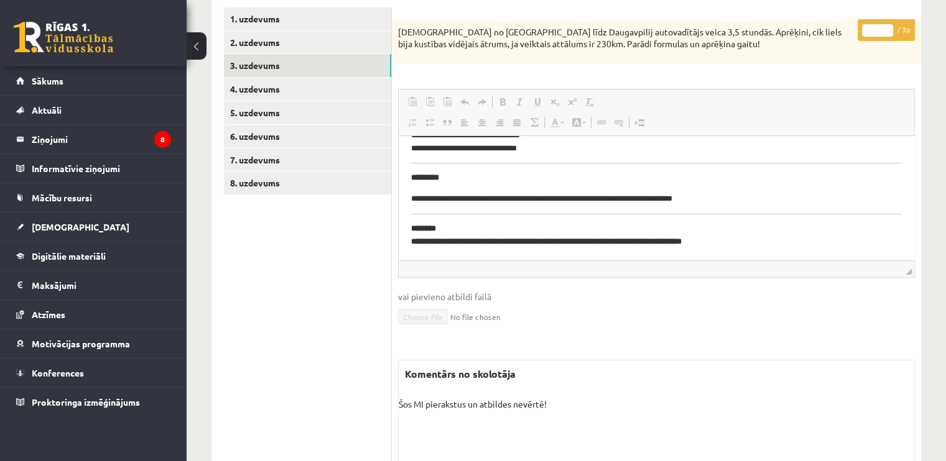
scroll to position [132, 0]
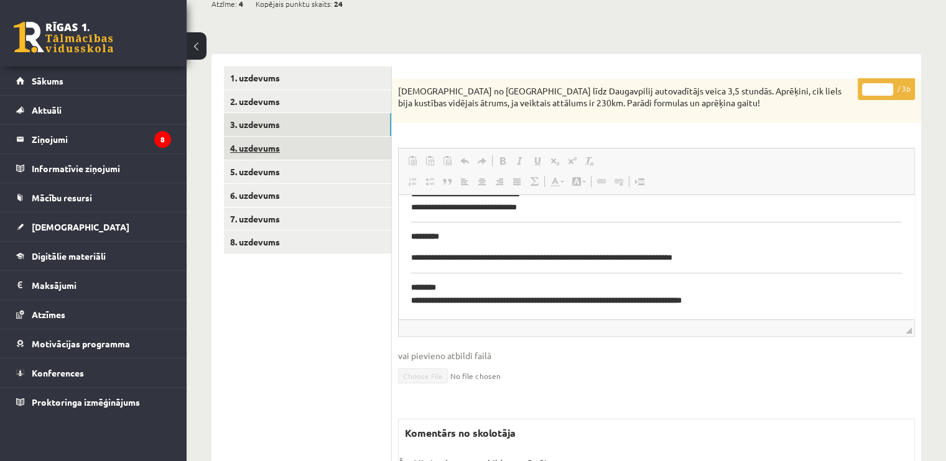
click at [349, 143] on link "4. uzdevums" at bounding box center [307, 148] width 167 height 23
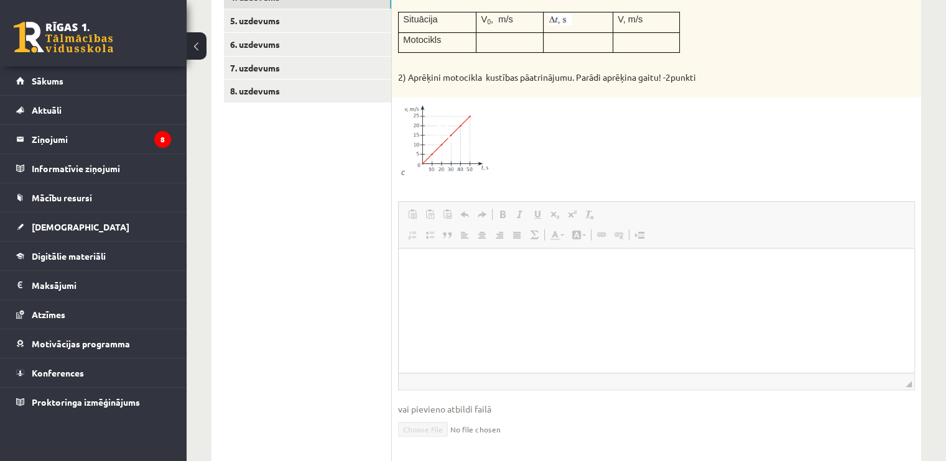
scroll to position [26, 0]
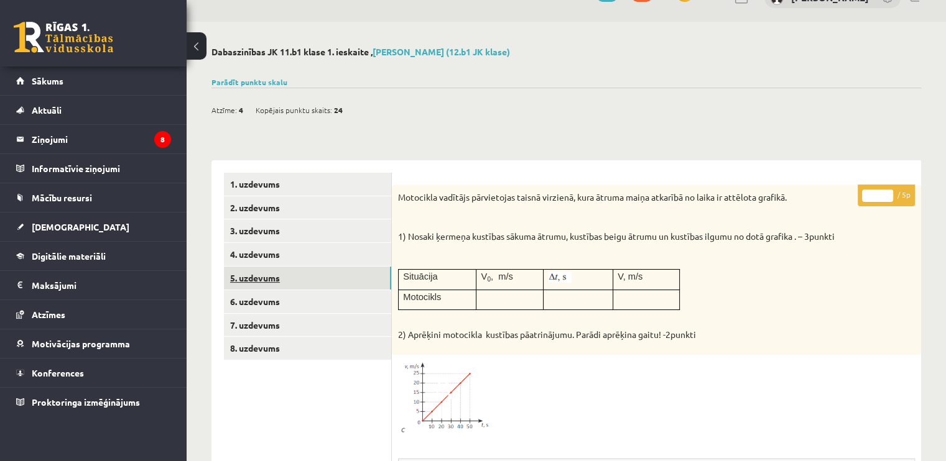
click at [304, 277] on link "5. uzdevums" at bounding box center [307, 278] width 167 height 23
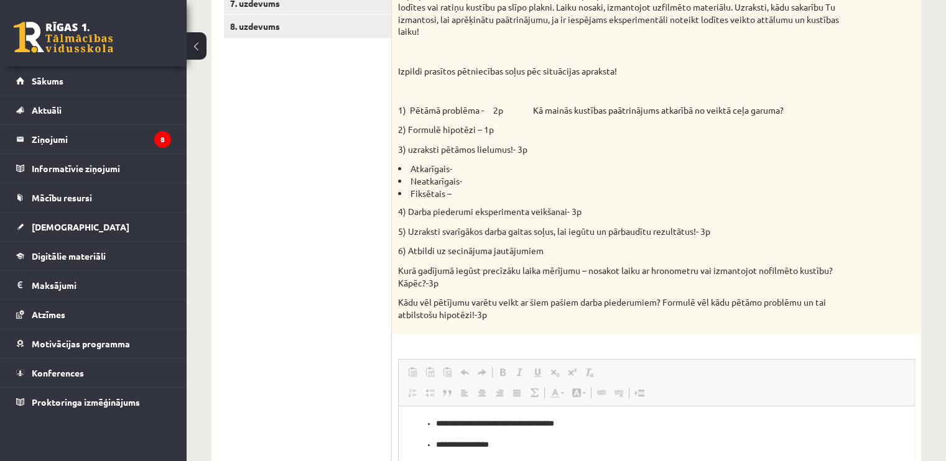
scroll to position [249, 0]
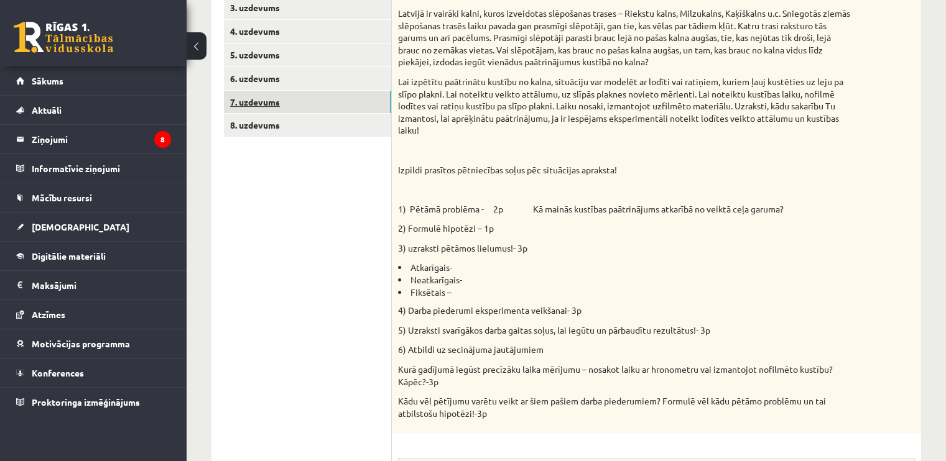
click at [332, 91] on link "7. uzdevums" at bounding box center [307, 102] width 167 height 23
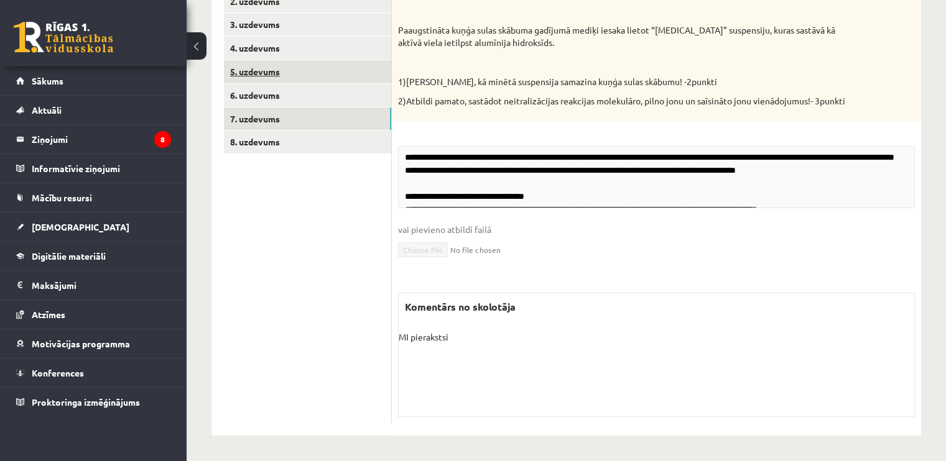
scroll to position [232, 0]
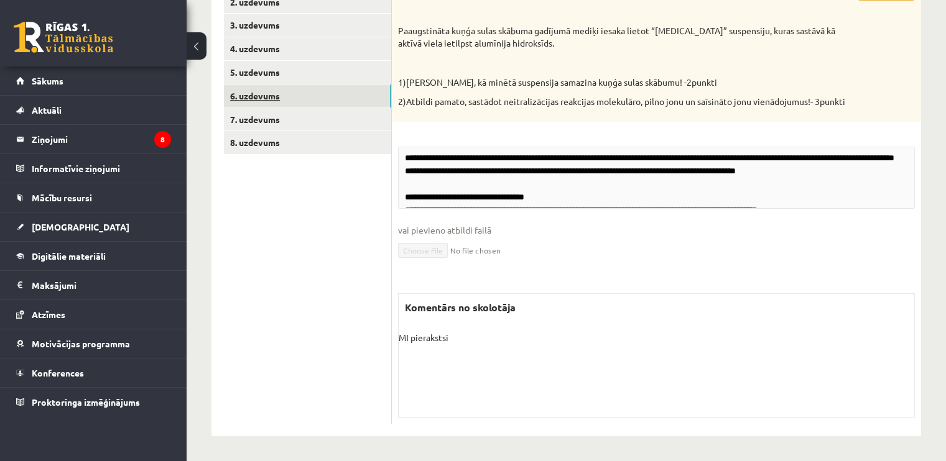
click at [317, 92] on link "6. uzdevums" at bounding box center [307, 96] width 167 height 23
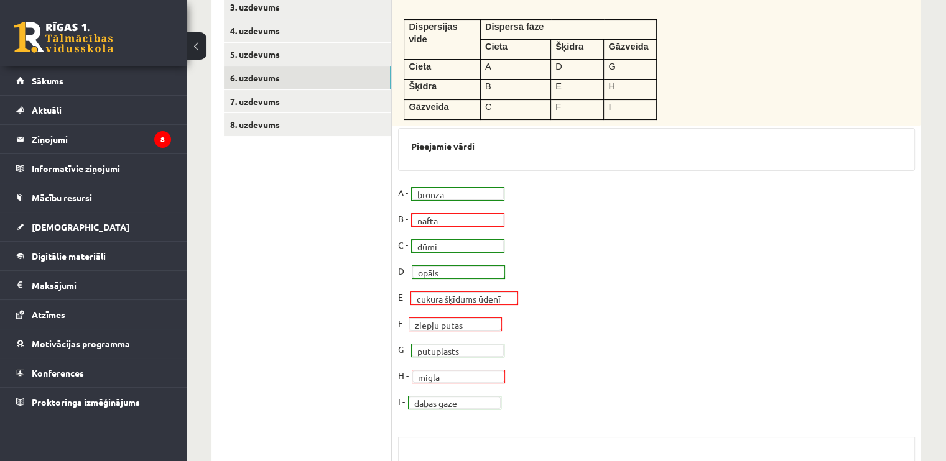
scroll to position [206, 0]
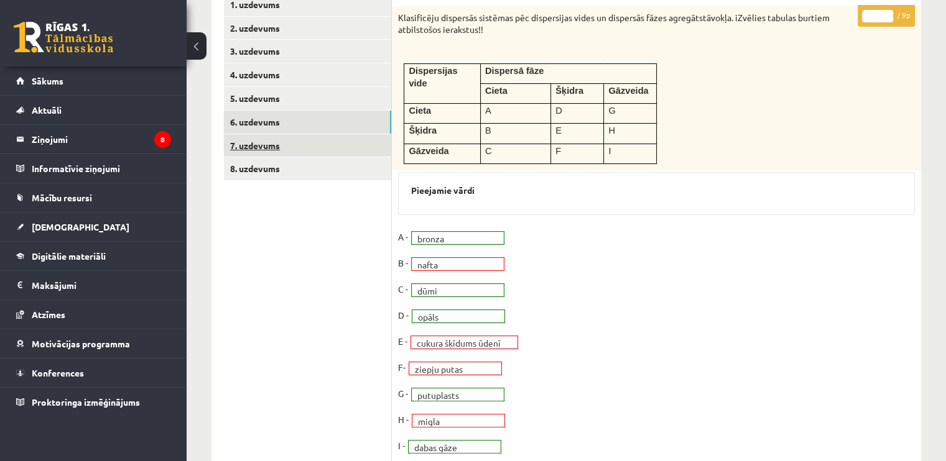
click at [336, 149] on link "7. uzdevums" at bounding box center [307, 145] width 167 height 23
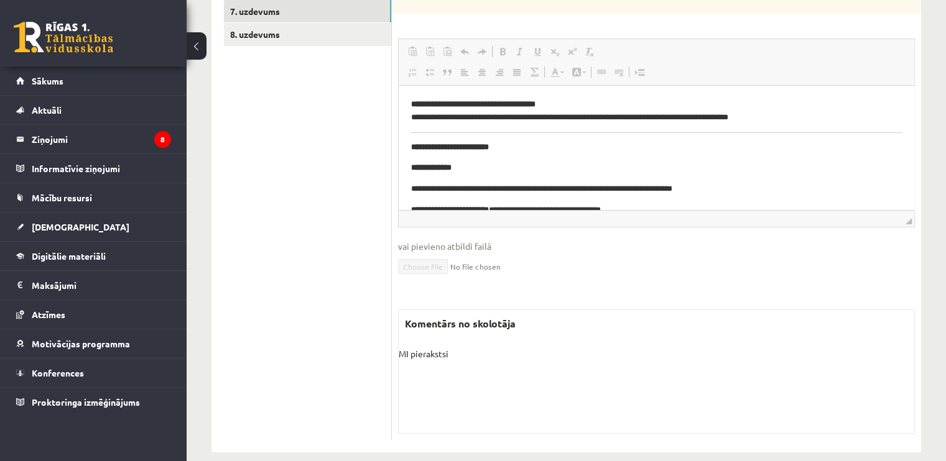
scroll to position [231, 0]
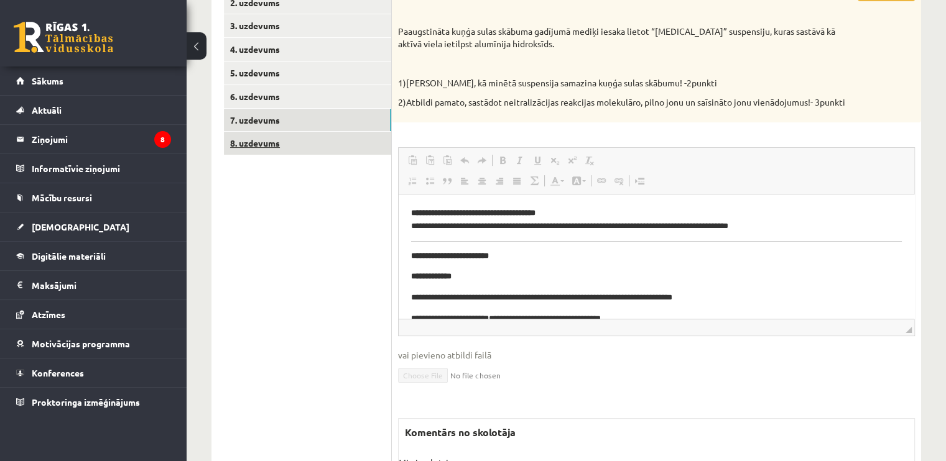
click at [296, 153] on link "8. uzdevums" at bounding box center [307, 143] width 167 height 23
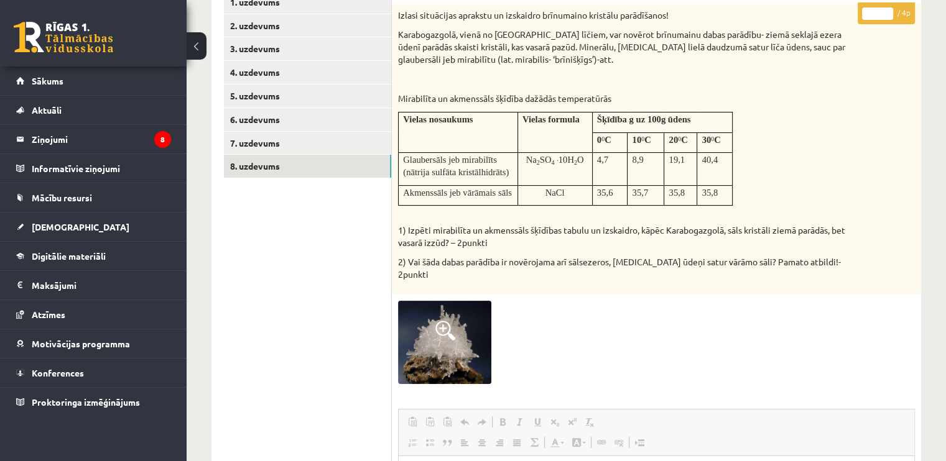
scroll to position [395, 0]
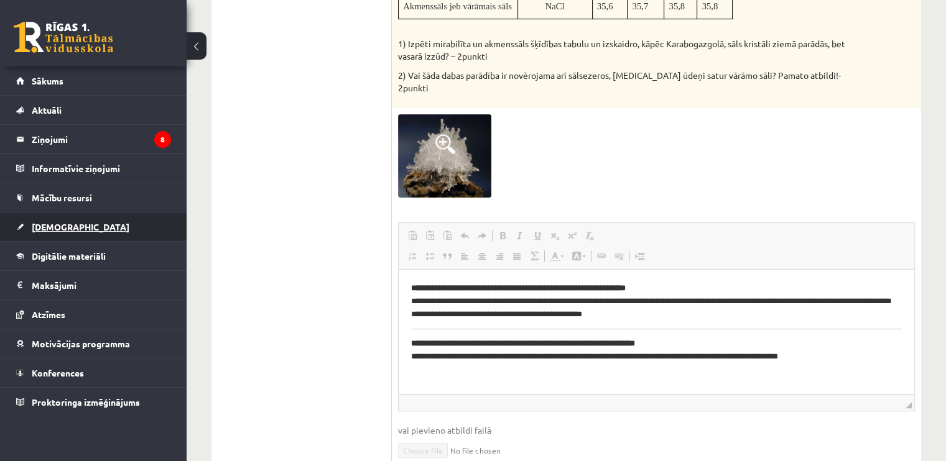
click at [41, 218] on link "[DEMOGRAPHIC_DATA]" at bounding box center [93, 227] width 155 height 29
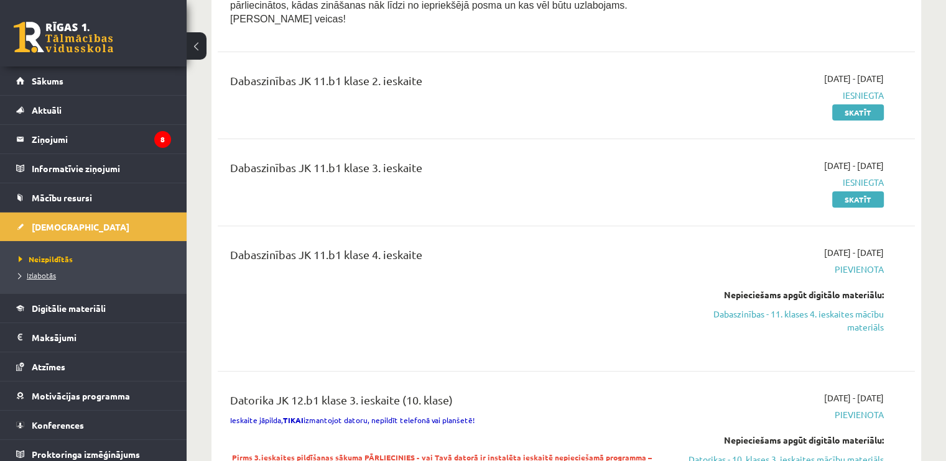
click at [50, 276] on span "Izlabotās" at bounding box center [37, 276] width 37 height 10
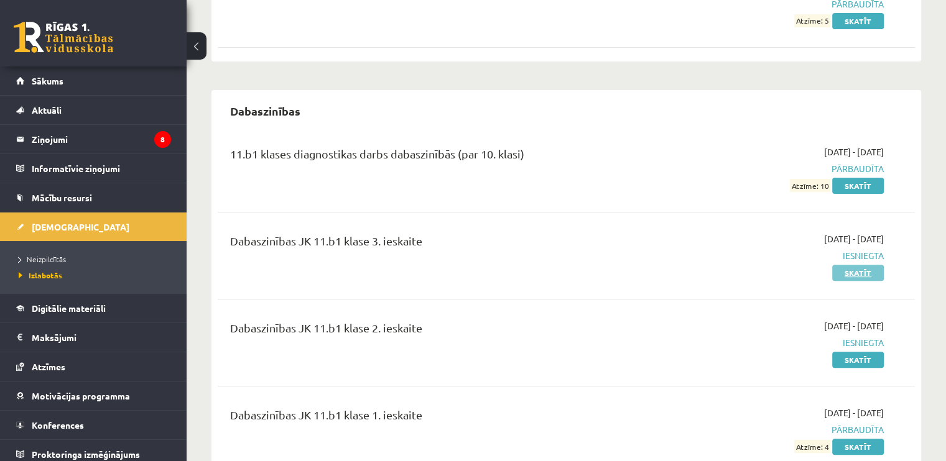
click at [843, 265] on link "Skatīt" at bounding box center [858, 273] width 52 height 16
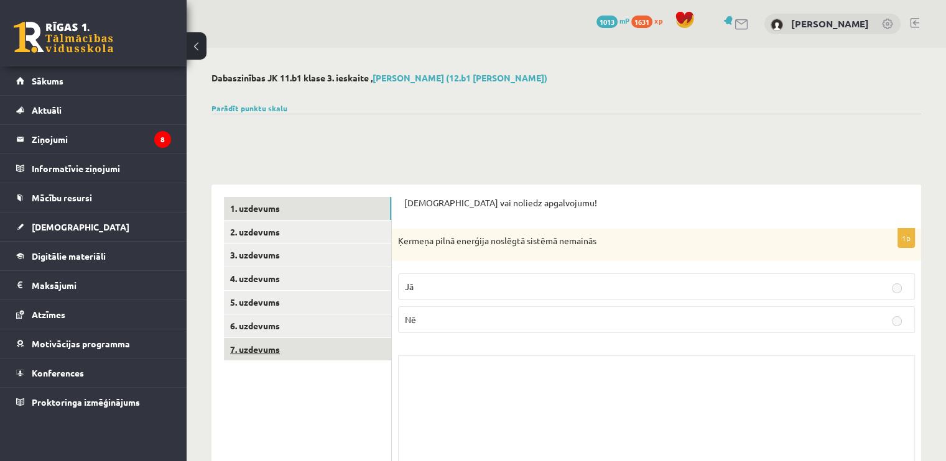
click at [321, 346] on link "7. uzdevums" at bounding box center [307, 349] width 167 height 23
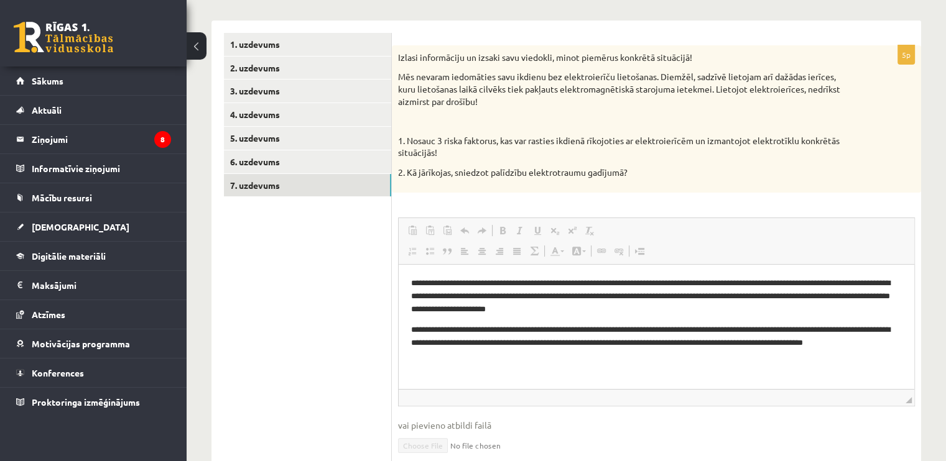
scroll to position [187, 0]
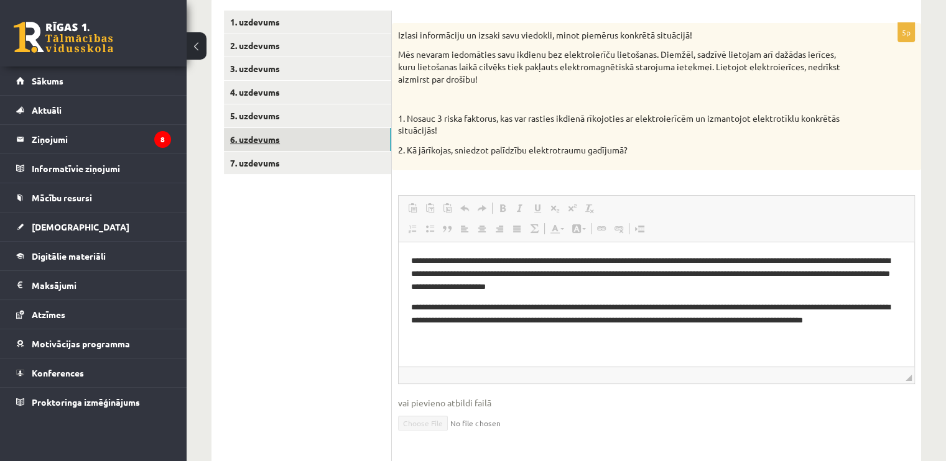
click at [310, 146] on link "6. uzdevums" at bounding box center [307, 139] width 167 height 23
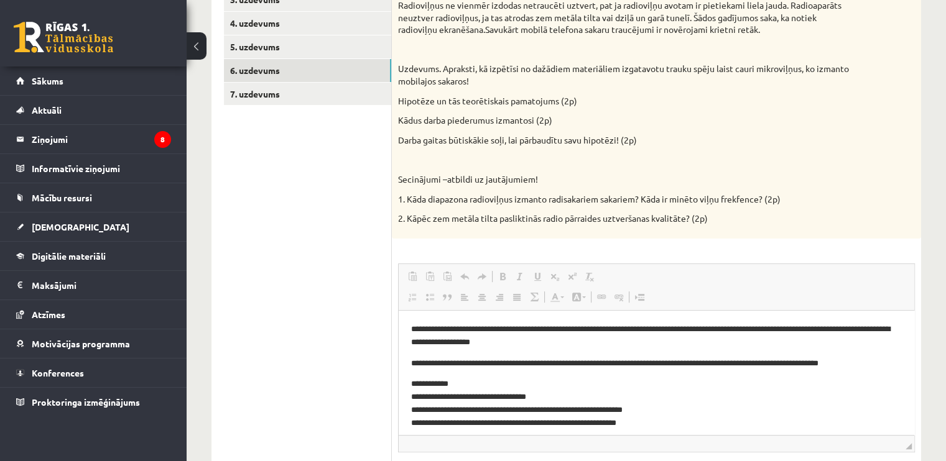
scroll to position [249, 0]
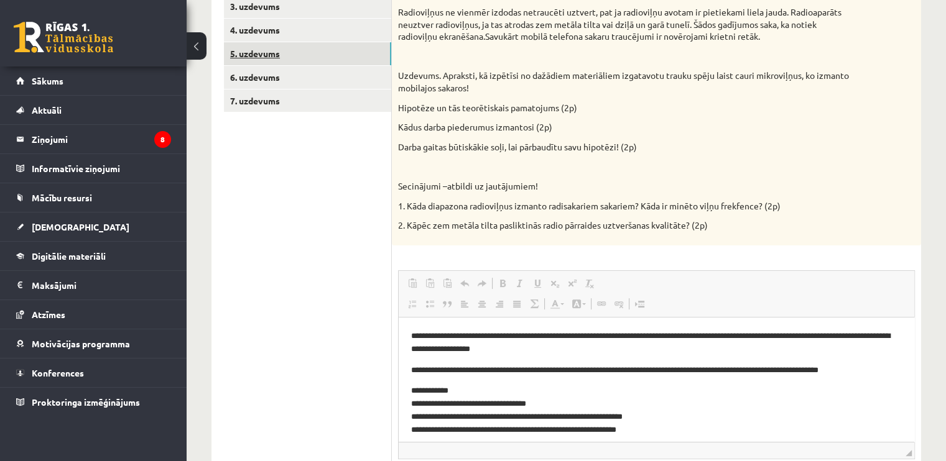
click at [313, 57] on link "5. uzdevums" at bounding box center [307, 53] width 167 height 23
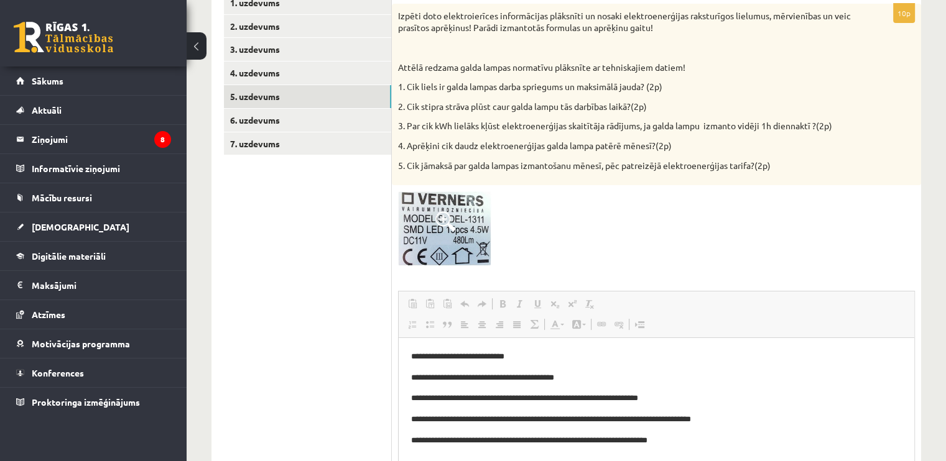
scroll to position [187, 0]
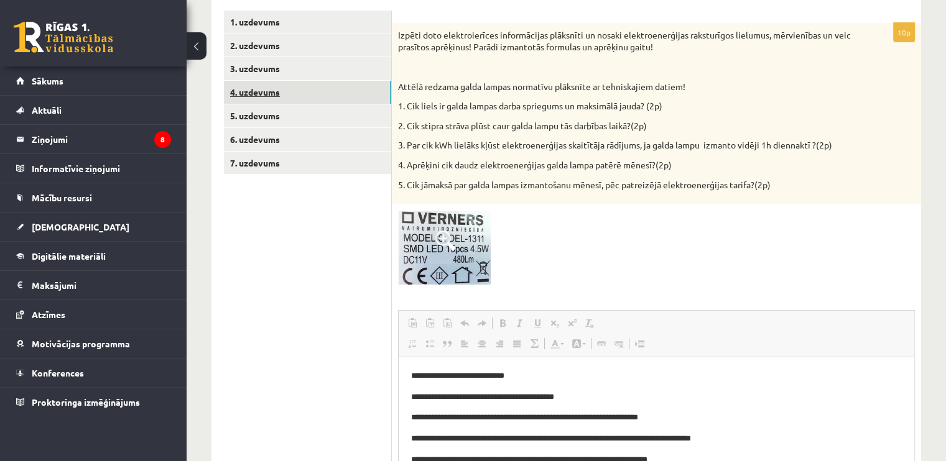
click at [257, 98] on link "4. uzdevums" at bounding box center [307, 92] width 167 height 23
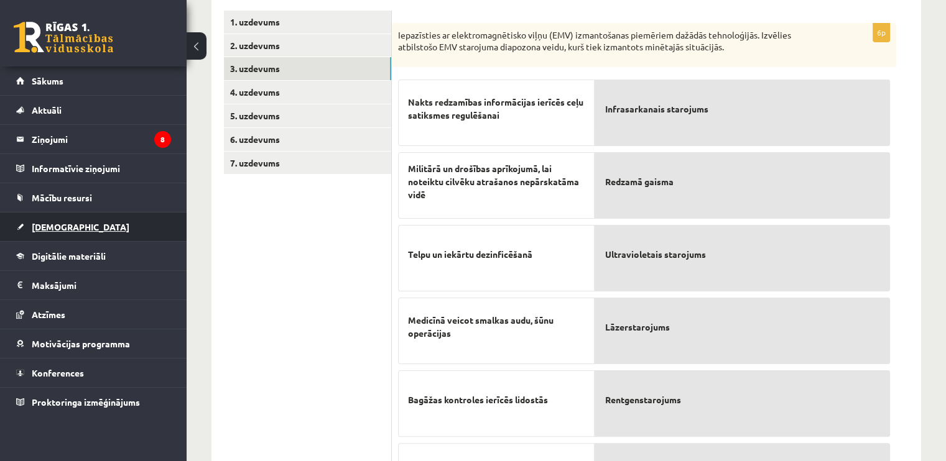
click at [45, 221] on span "[DEMOGRAPHIC_DATA]" at bounding box center [81, 226] width 98 height 11
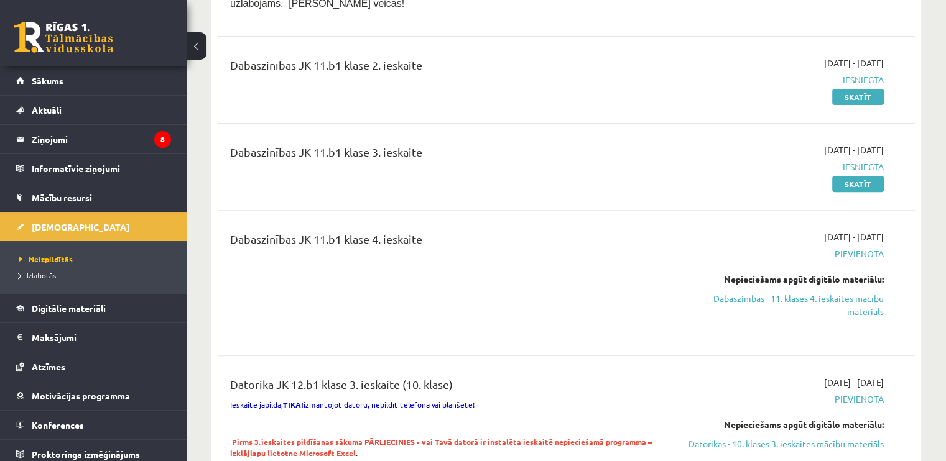
scroll to position [435, 0]
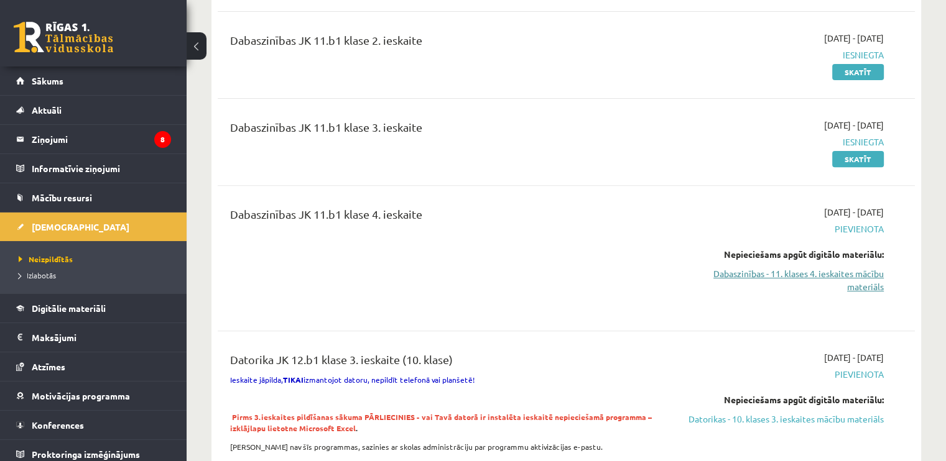
click at [790, 267] on link "Dabaszinības - 11. klases 4. ieskaites mācību materiāls" at bounding box center [781, 280] width 205 height 26
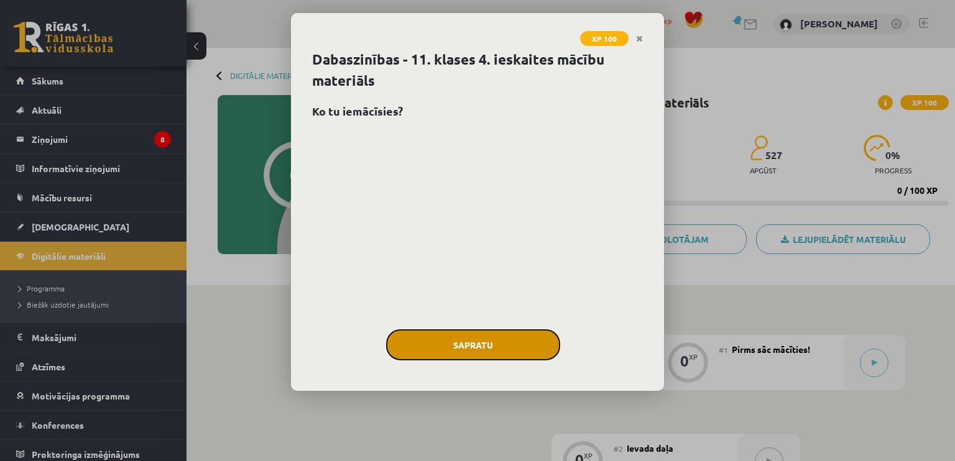
click at [519, 330] on button "Sapratu" at bounding box center [473, 345] width 174 height 31
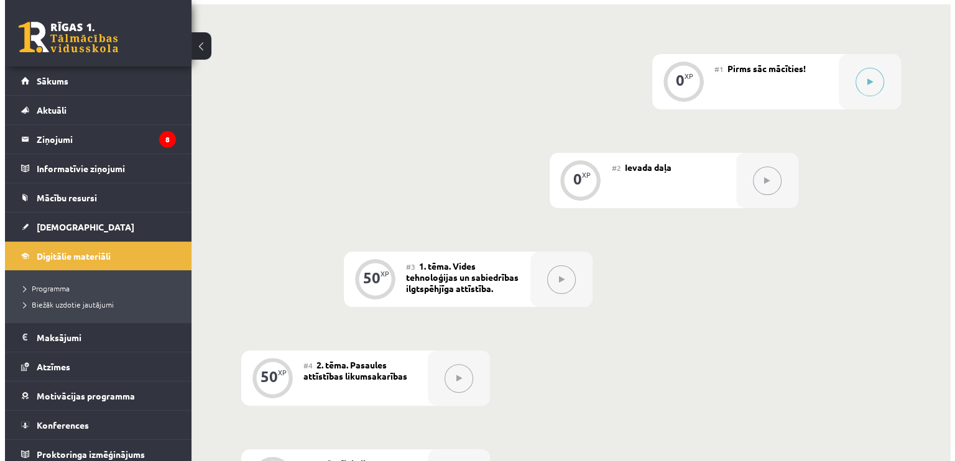
scroll to position [169, 0]
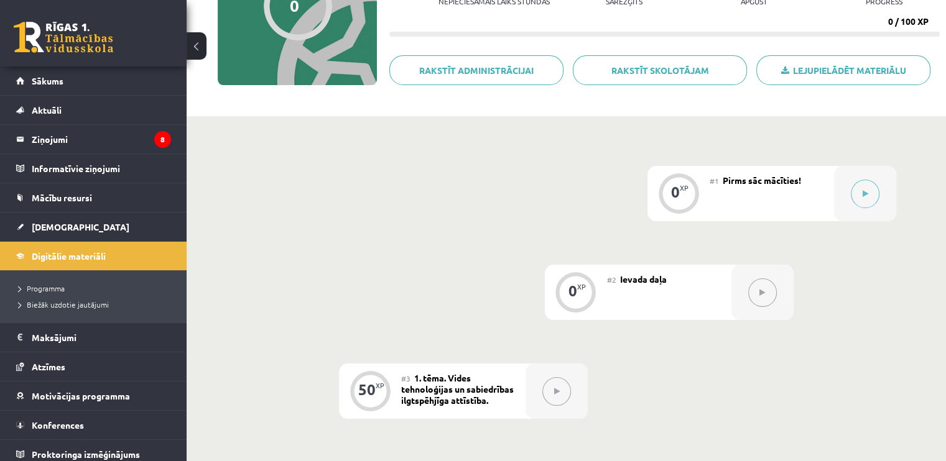
click at [557, 398] on button at bounding box center [556, 392] width 29 height 29
click at [862, 199] on button at bounding box center [865, 194] width 29 height 29
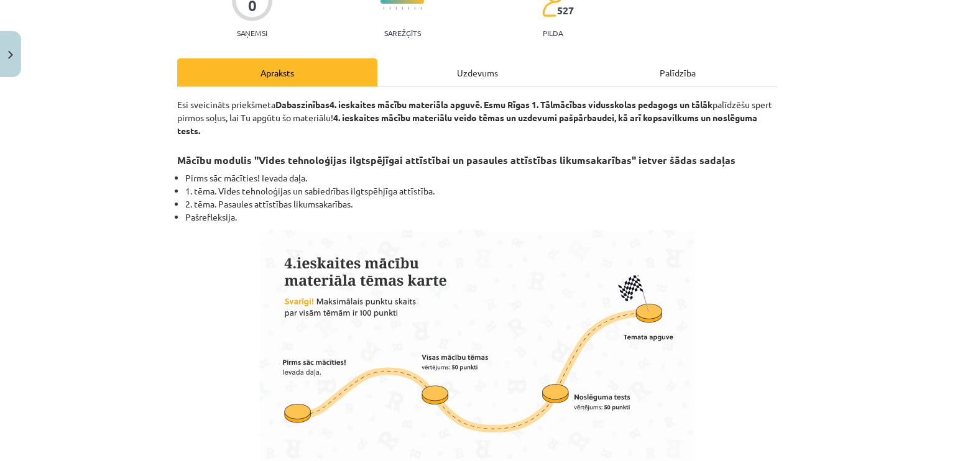
click at [438, 73] on div "Uzdevums" at bounding box center [478, 72] width 200 height 28
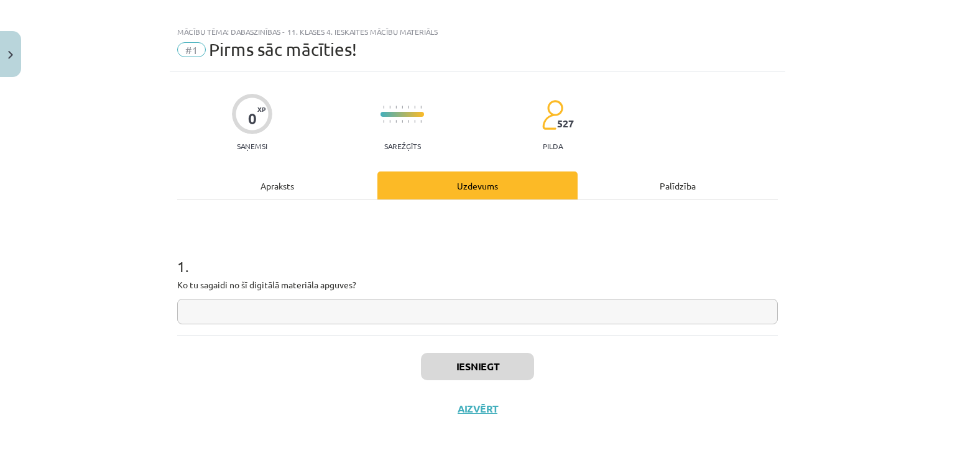
scroll to position [10, 0]
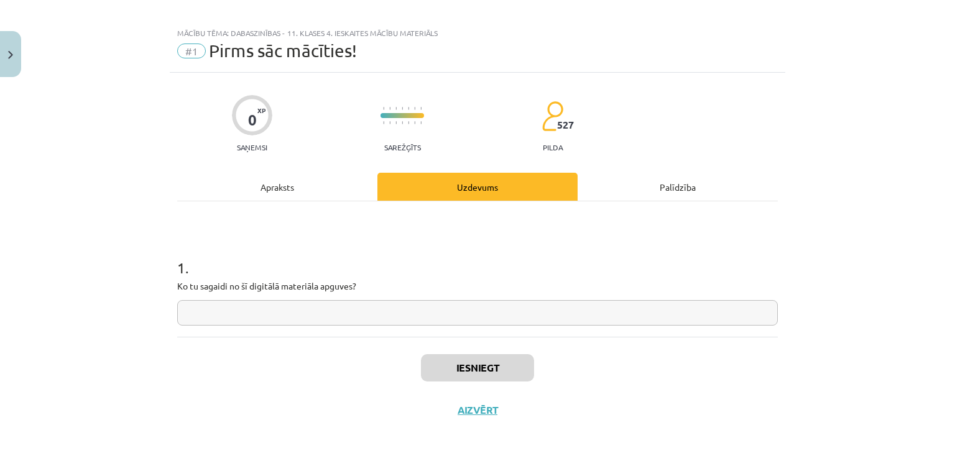
click at [394, 313] on input "text" at bounding box center [477, 312] width 601 height 25
click at [446, 360] on button "Iesniegt" at bounding box center [477, 368] width 113 height 27
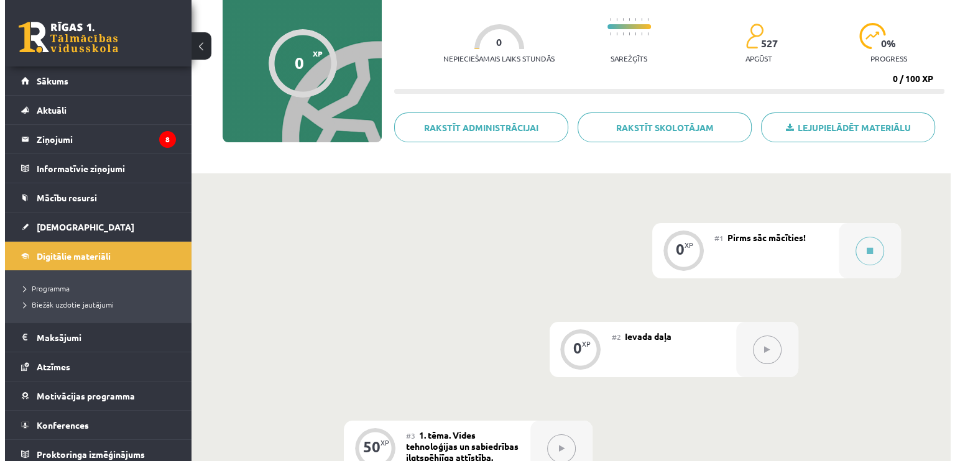
scroll to position [124, 0]
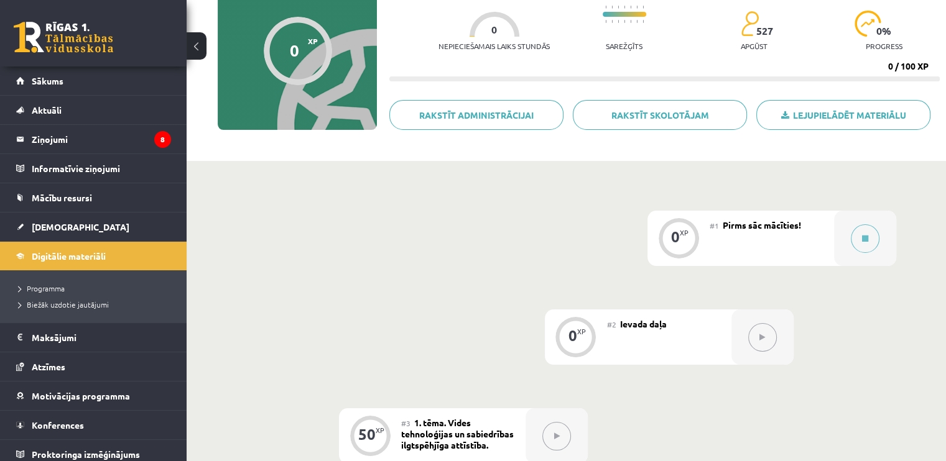
click at [766, 340] on button at bounding box center [762, 337] width 29 height 29
click at [871, 233] on button at bounding box center [865, 239] width 29 height 29
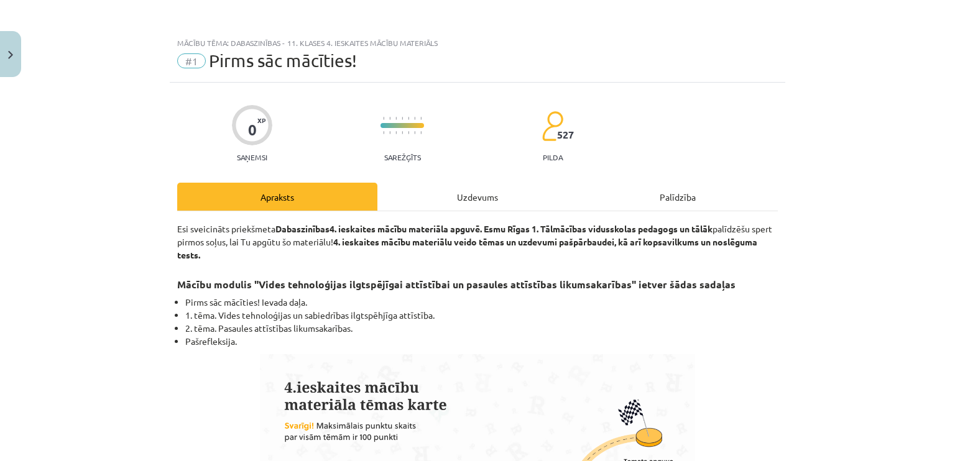
click at [510, 196] on div "Uzdevums" at bounding box center [478, 197] width 200 height 28
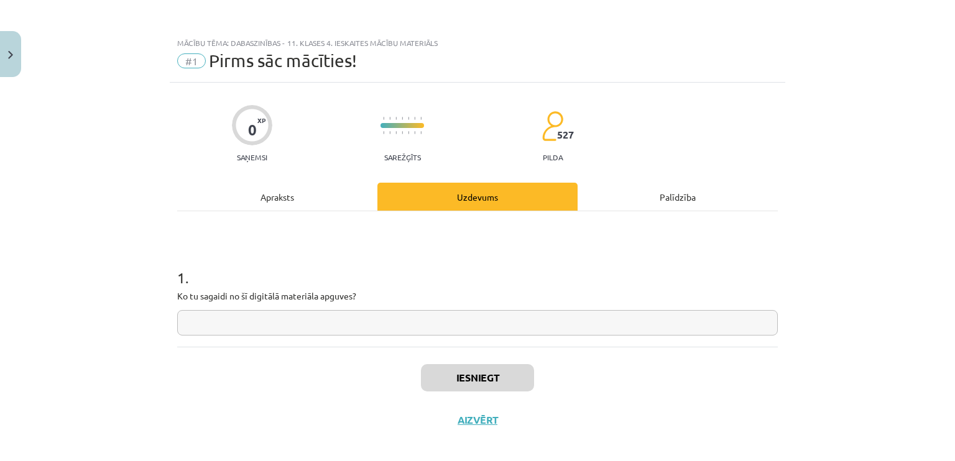
scroll to position [10, 0]
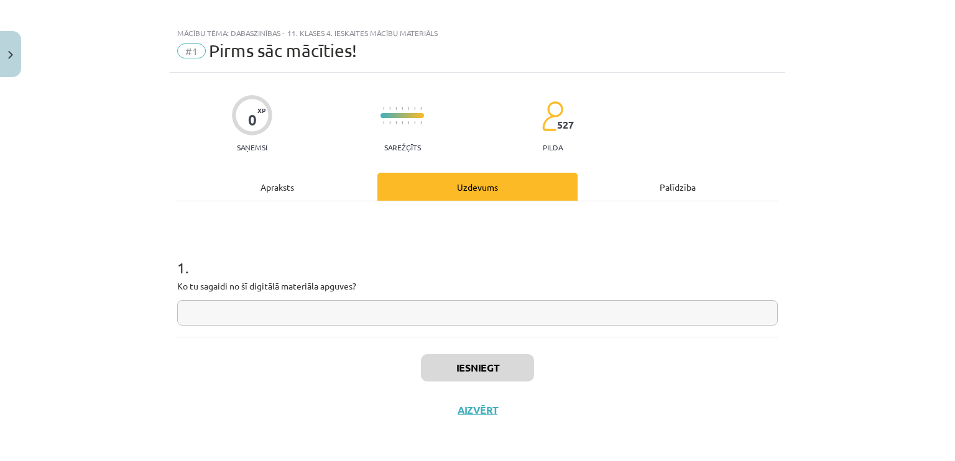
click at [391, 310] on input "text" at bounding box center [477, 312] width 601 height 25
click at [465, 374] on button "Iesniegt" at bounding box center [477, 368] width 113 height 27
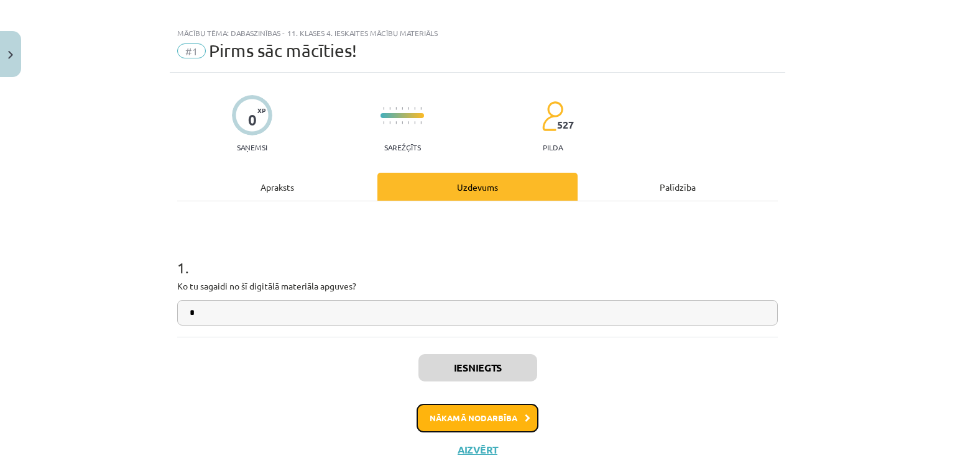
click at [476, 417] on button "Nākamā nodarbība" at bounding box center [478, 418] width 122 height 29
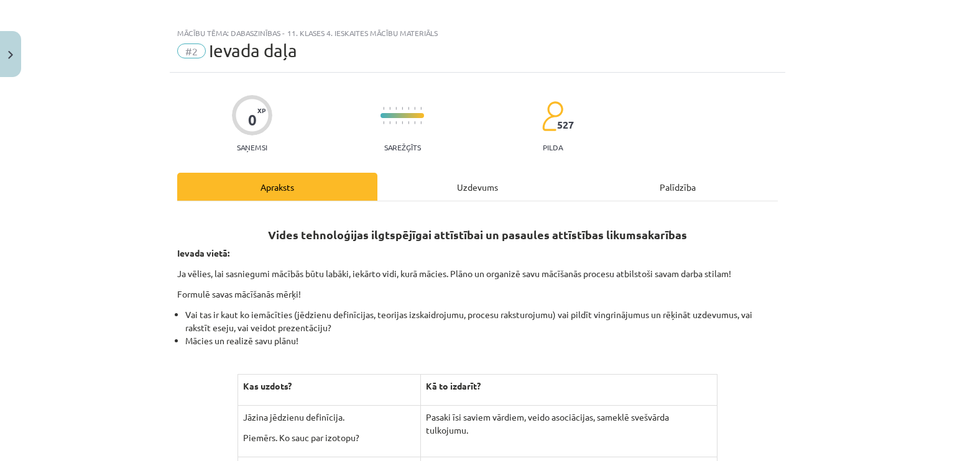
scroll to position [31, 0]
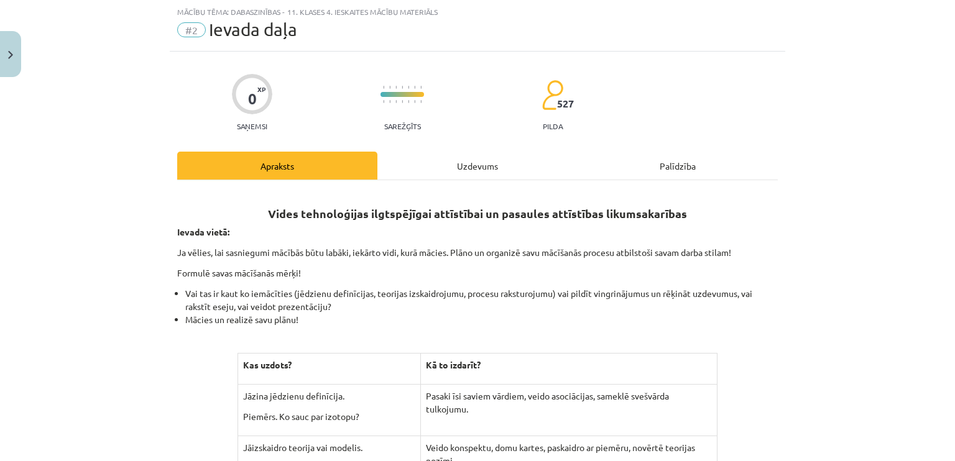
click at [455, 169] on div "Uzdevums" at bounding box center [478, 166] width 200 height 28
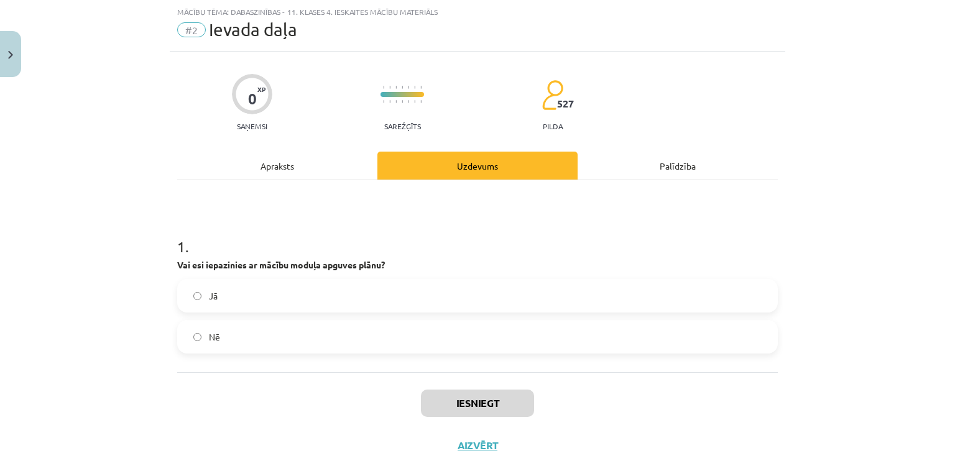
click at [242, 293] on label "Jā" at bounding box center [477, 295] width 598 height 31
click at [446, 405] on button "Iesniegt" at bounding box center [477, 403] width 113 height 27
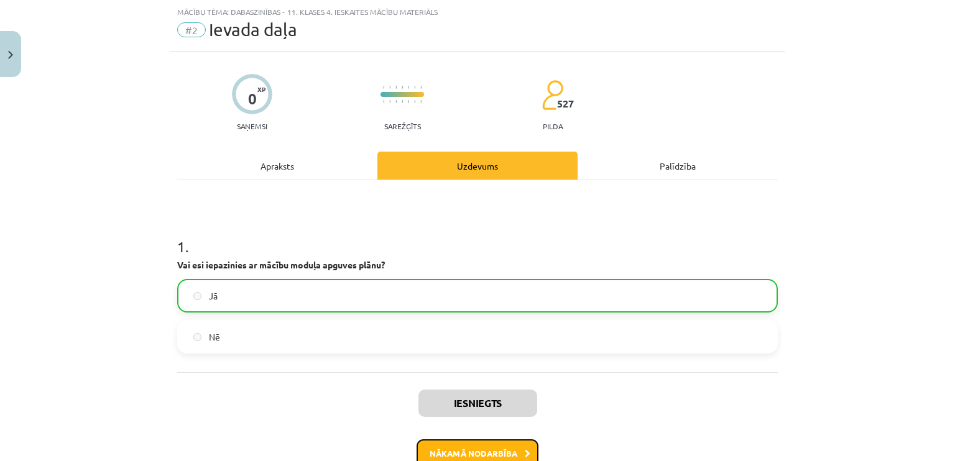
click at [455, 455] on button "Nākamā nodarbība" at bounding box center [478, 454] width 122 height 29
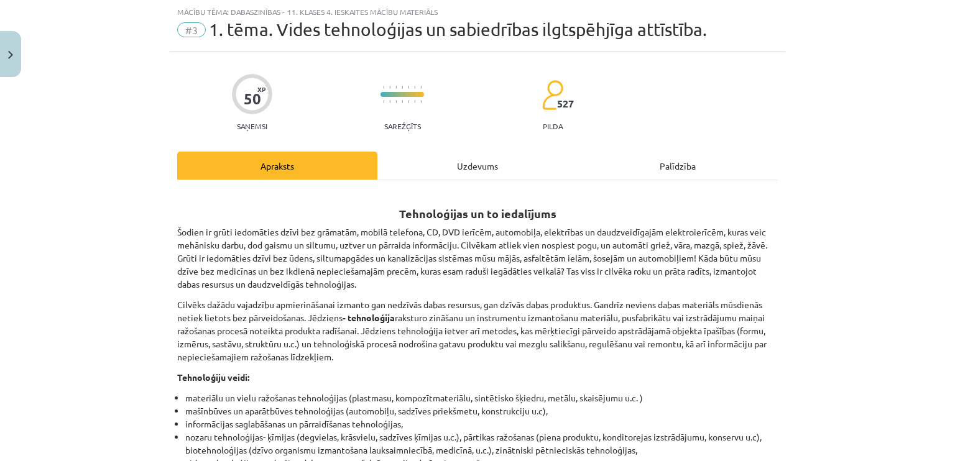
click at [488, 170] on div "Uzdevums" at bounding box center [478, 166] width 200 height 28
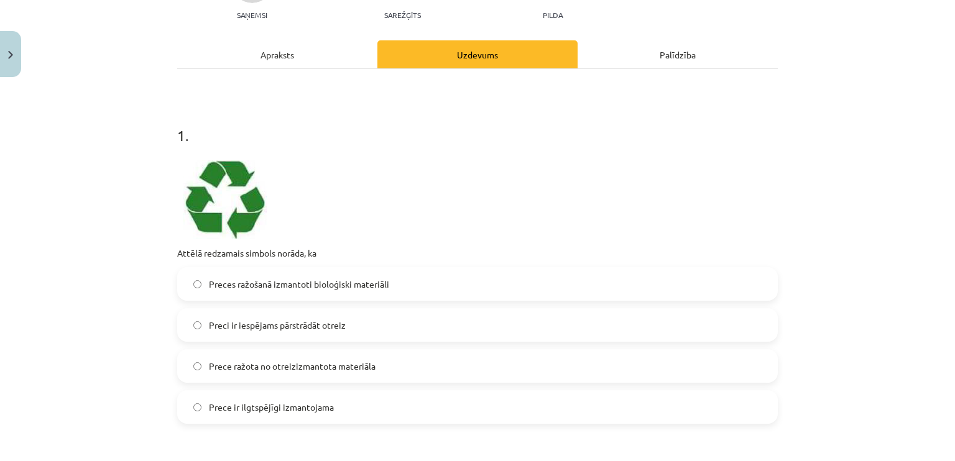
scroll to position [280, 0]
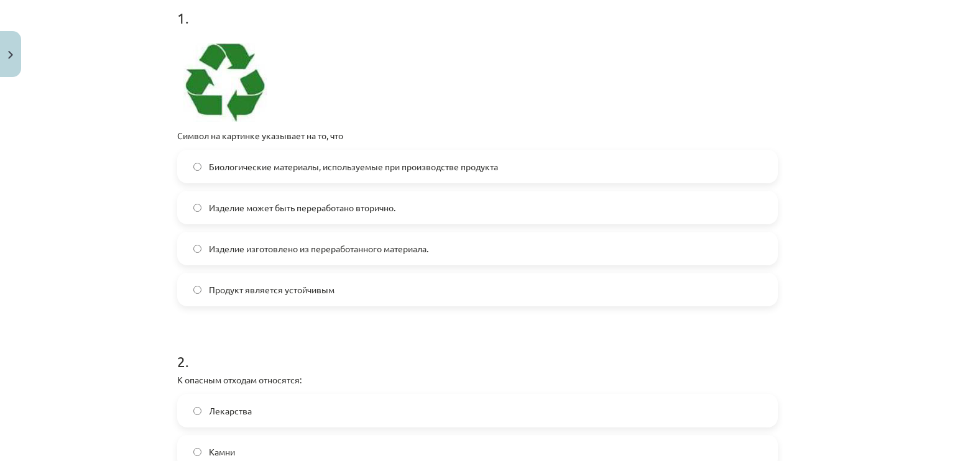
click at [238, 54] on img at bounding box center [222, 82] width 90 height 79
click at [203, 52] on img at bounding box center [222, 82] width 90 height 79
drag, startPoint x: 203, startPoint y: 52, endPoint x: 188, endPoint y: 74, distance: 26.9
click at [188, 74] on img at bounding box center [222, 82] width 90 height 79
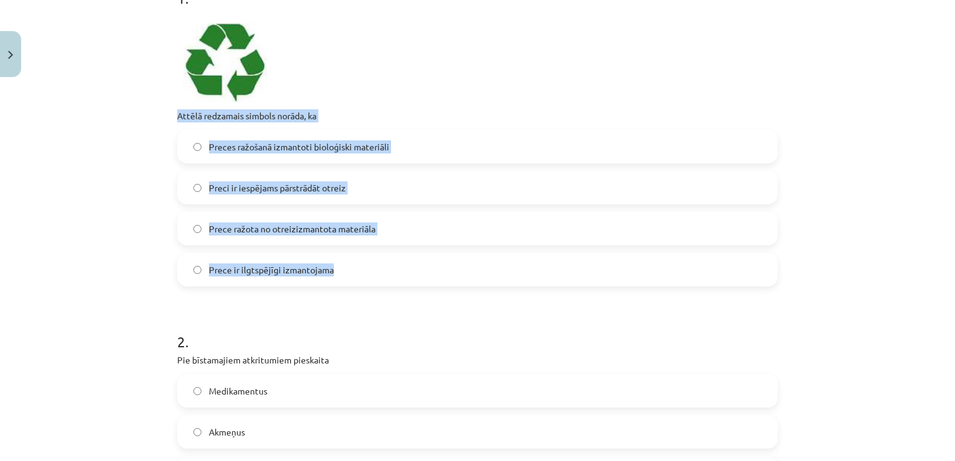
drag, startPoint x: 157, startPoint y: 111, endPoint x: 348, endPoint y: 276, distance: 252.2
click at [348, 276] on div "Mācību tēma: Dabaszinības - 11. klases 4. ieskaites mācību materiāls #3 1. tēma…" at bounding box center [477, 230] width 955 height 461
copy div "Attēlā redzamais simbols norāda, ka Preces ražošanā izmantoti bioloģiski materi…"
click at [59, 276] on div "Mācību tēma: Dabaszinības - 11. klases 4. ieskaites mācību materiāls #3 1. tēma…" at bounding box center [477, 230] width 955 height 461
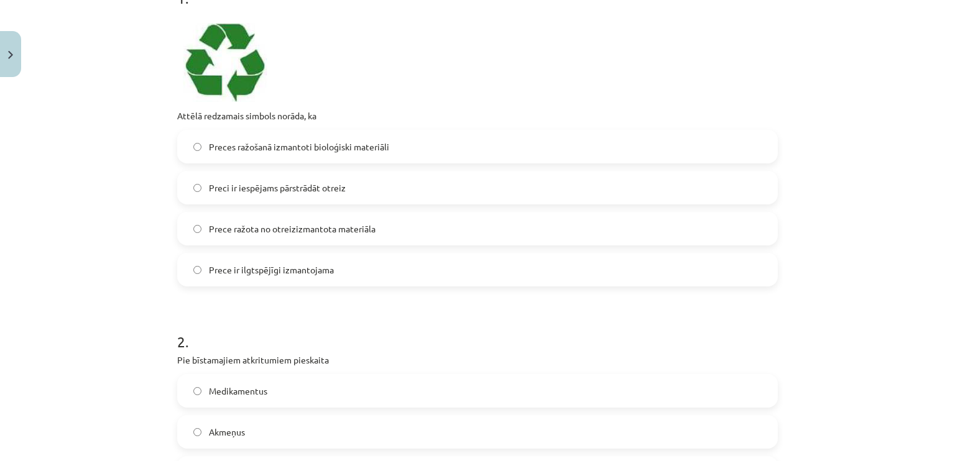
click at [340, 190] on span "Preci ir iespējams pārstrādāt otreiz" at bounding box center [277, 188] width 137 height 13
drag, startPoint x: 57, startPoint y: 218, endPoint x: 67, endPoint y: 268, distance: 50.6
click at [67, 268] on div "Mācību tēma: Dabaszinības - 11. klases 4. ieskaites mācību materiāls #3 1. tēma…" at bounding box center [477, 230] width 955 height 461
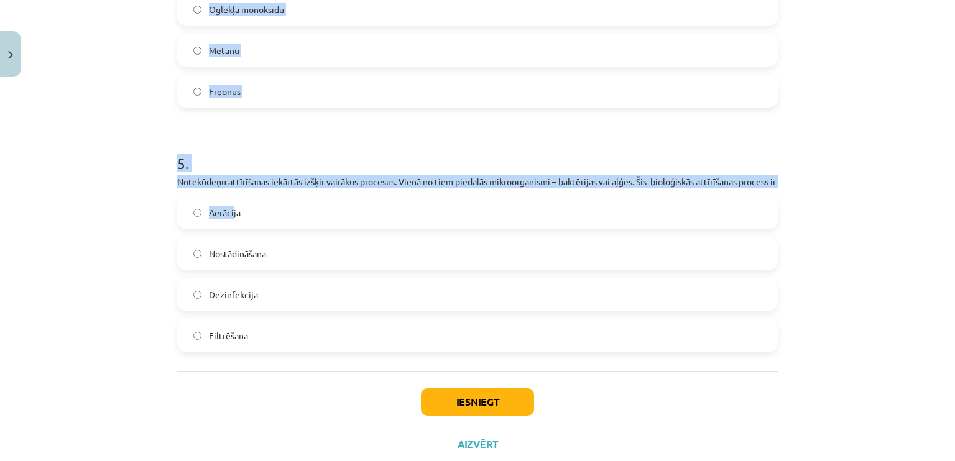
scroll to position [1239, 0]
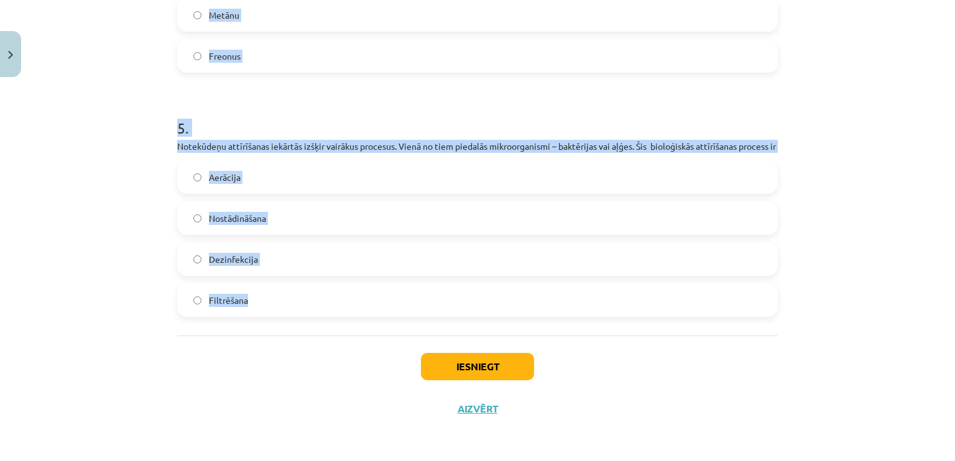
drag, startPoint x: 169, startPoint y: 91, endPoint x: 274, endPoint y: 314, distance: 246.0
copy form "2 . Pie bīstamajiem atkritumiem pieskaita Medikamentus Akmeņus Nodilušas riepas…"
click at [49, 232] on div "Mācību tēma: Dabaszinības - 11. klases 4. ieskaites mācību materiāls #3 1. tēma…" at bounding box center [477, 230] width 955 height 461
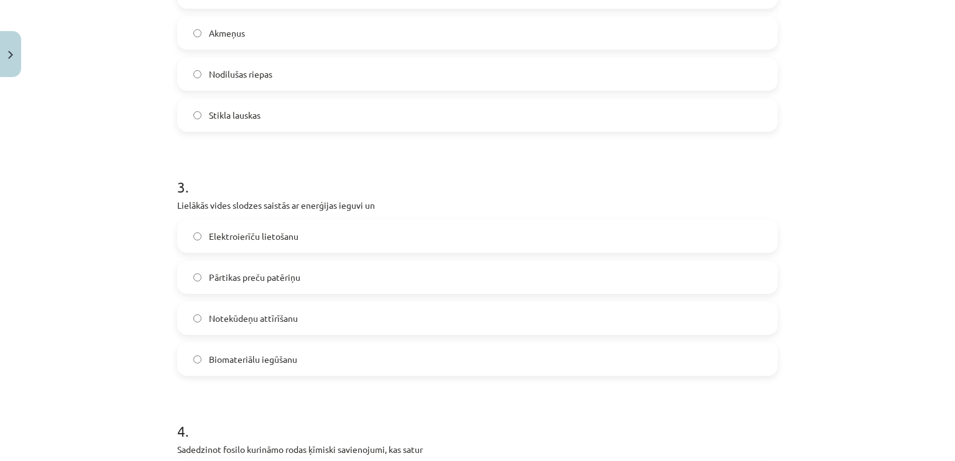
scroll to position [493, 0]
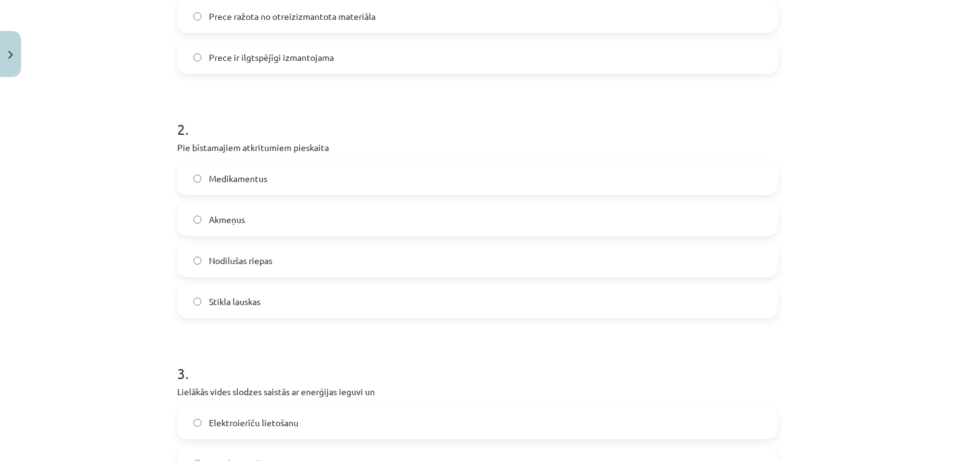
click at [254, 178] on span "Medikamentus" at bounding box center [238, 178] width 58 height 13
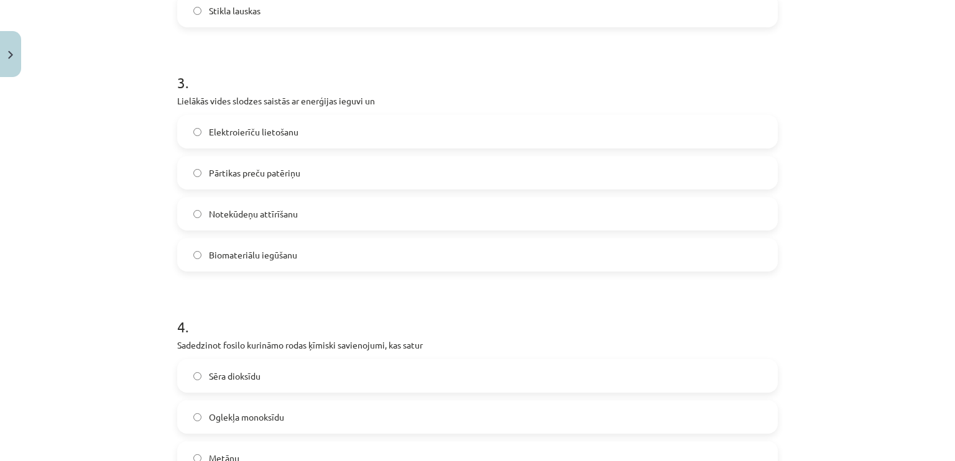
scroll to position [804, 0]
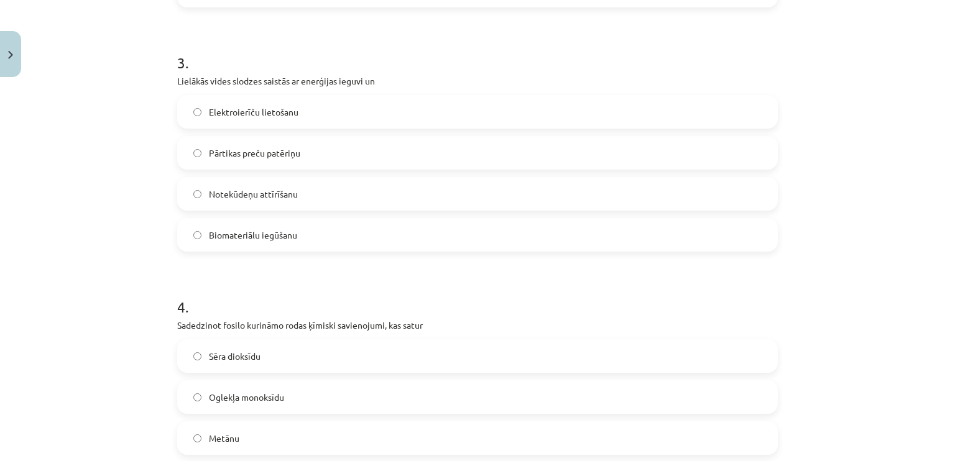
click at [263, 154] on span "Pārtikas preču patēriņu" at bounding box center [254, 153] width 91 height 13
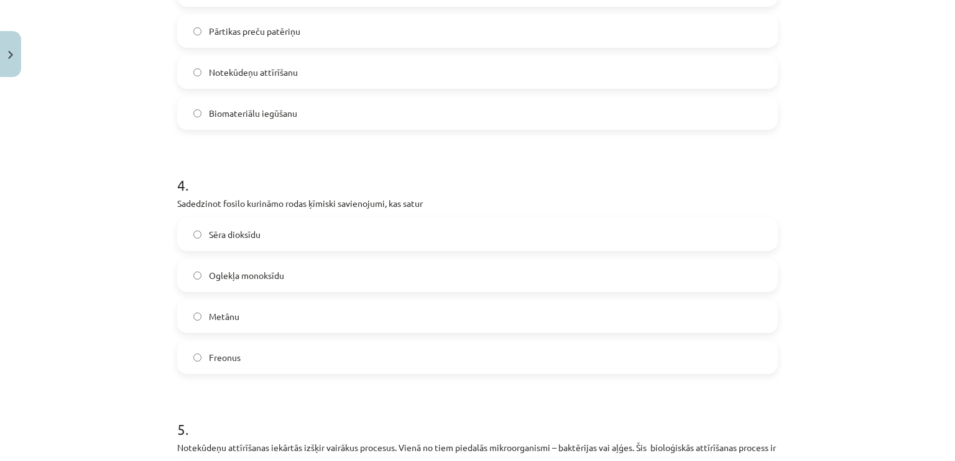
scroll to position [928, 0]
click at [269, 239] on label "Sēra dioksīdu" at bounding box center [477, 231] width 598 height 31
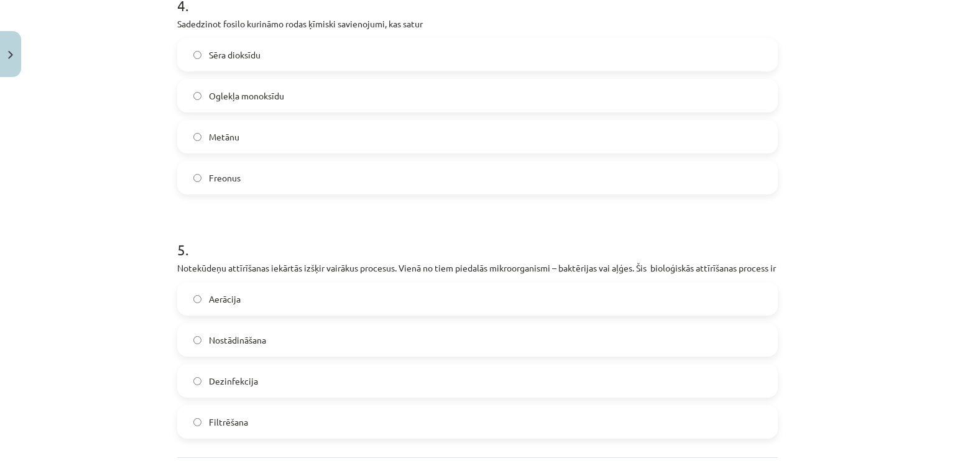
scroll to position [1115, 0]
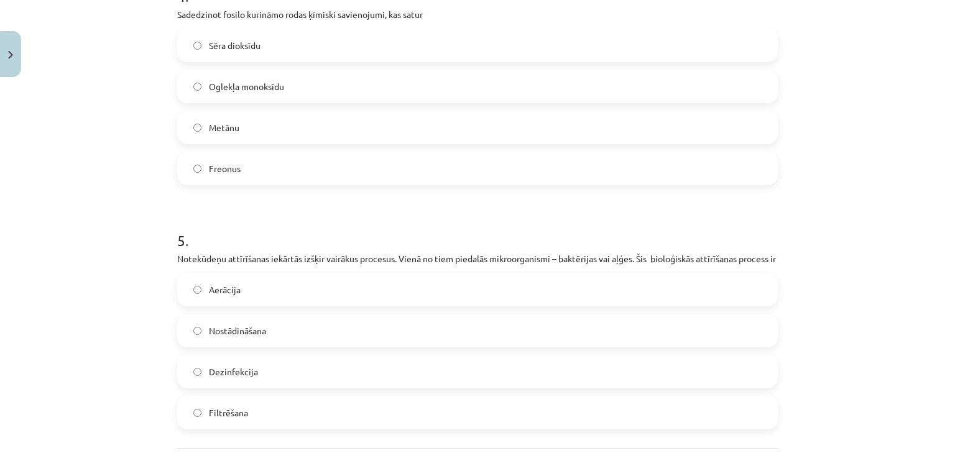
click at [354, 295] on label "Aerācija" at bounding box center [477, 289] width 598 height 31
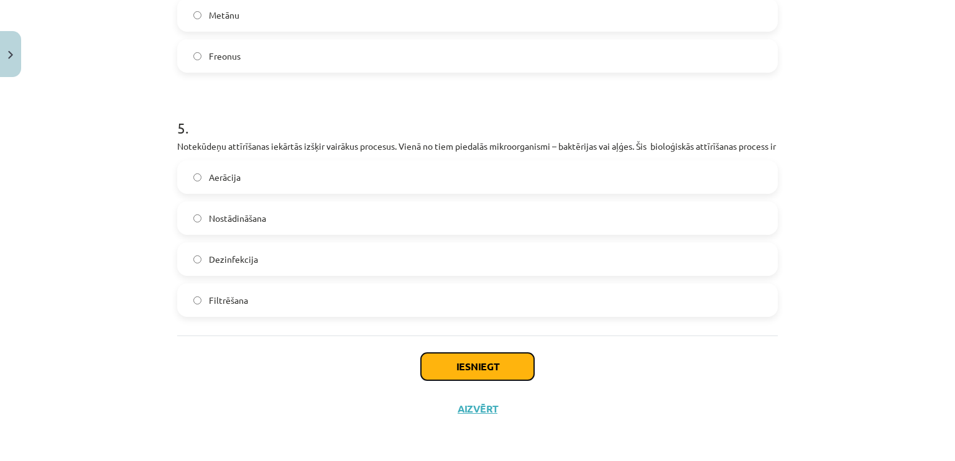
click at [476, 370] on button "Iesniegt" at bounding box center [477, 366] width 113 height 27
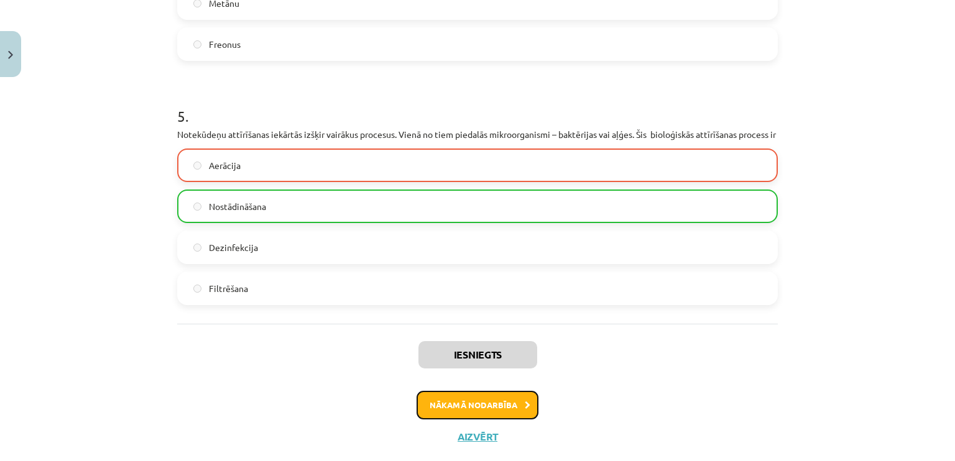
click at [506, 417] on button "Nākamā nodarbība" at bounding box center [478, 405] width 122 height 29
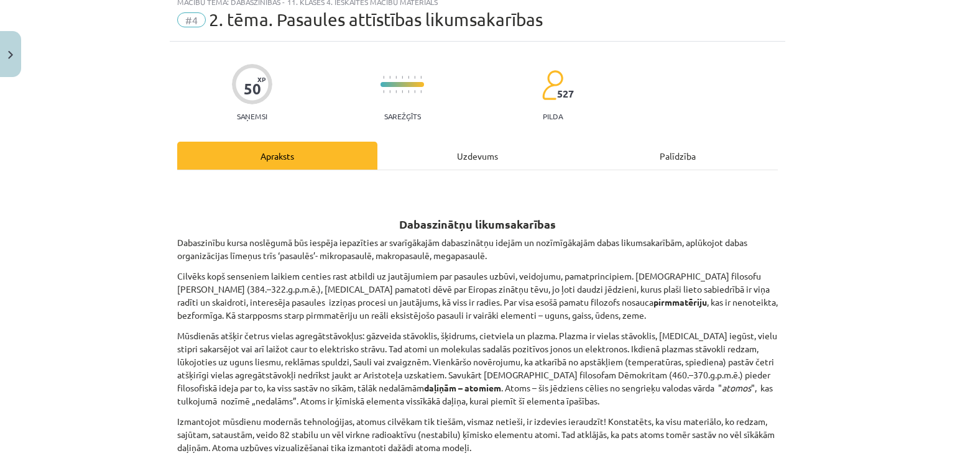
scroll to position [31, 0]
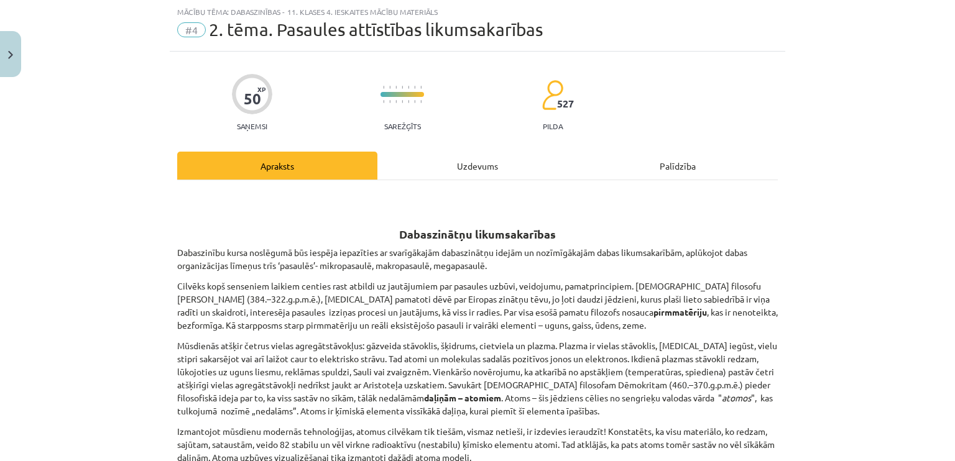
click at [473, 160] on div "Uzdevums" at bounding box center [478, 166] width 200 height 28
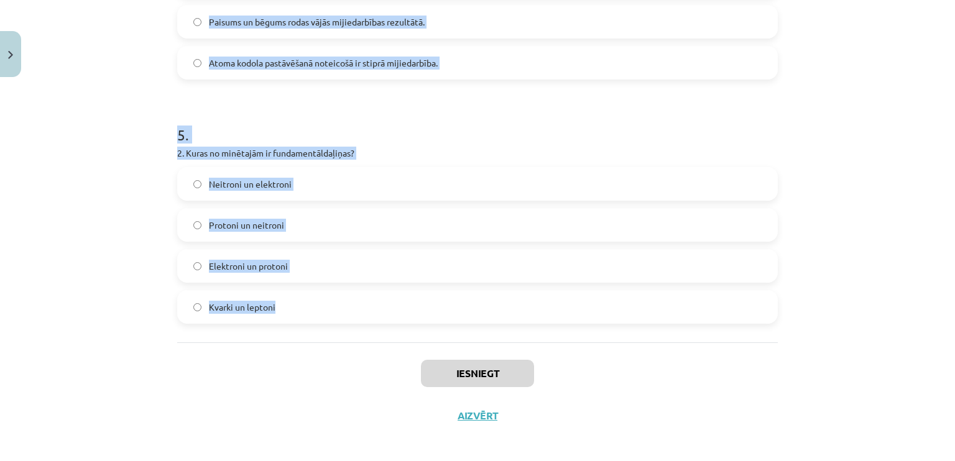
scroll to position [1168, 0]
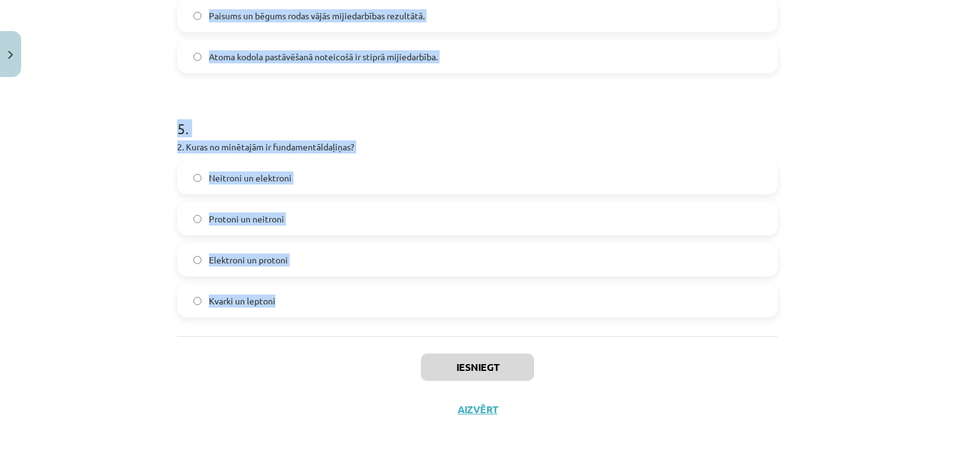
drag, startPoint x: 103, startPoint y: 234, endPoint x: 284, endPoint y: 286, distance: 188.8
click at [284, 286] on div "Mācību tēma: Dabaszinības - 11. klases 4. ieskaites mācību materiāls #4 2. tēma…" at bounding box center [477, 230] width 955 height 461
copy form "1 . Kura no sakarībām izsaka matērijas nezūdamību? E=1/2mv2 E=mc2 E=mgh E=hv 2 …"
click at [45, 208] on div "Mācību tēma: Dabaszinības - 11. klases 4. ieskaites mācību materiāls #4 2. tēma…" at bounding box center [477, 230] width 955 height 461
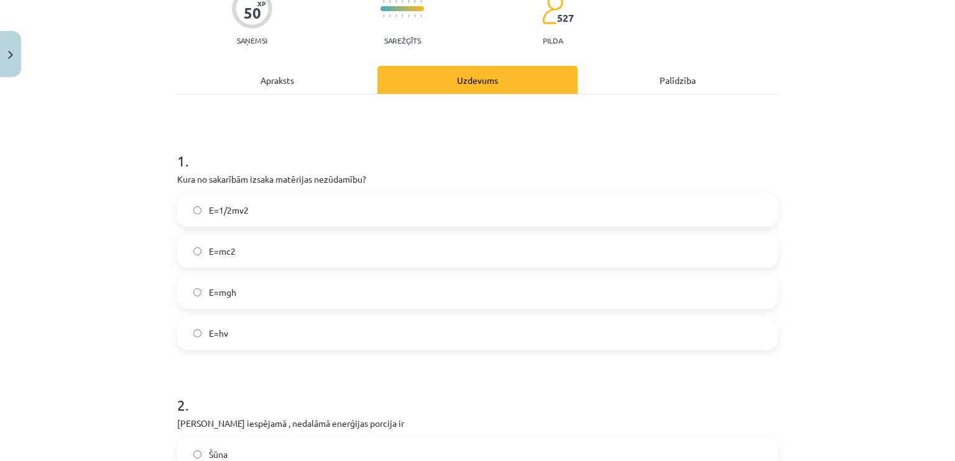
scroll to position [49, 0]
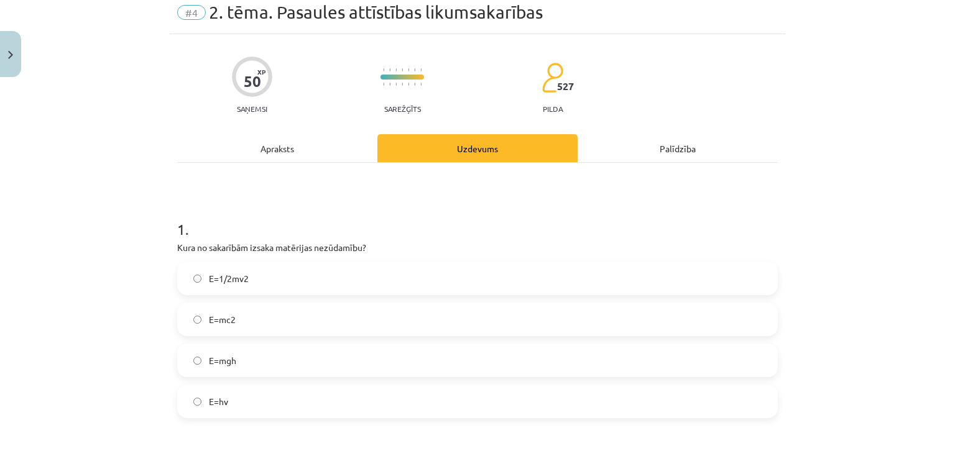
click at [241, 315] on label "E=mc2" at bounding box center [477, 319] width 598 height 31
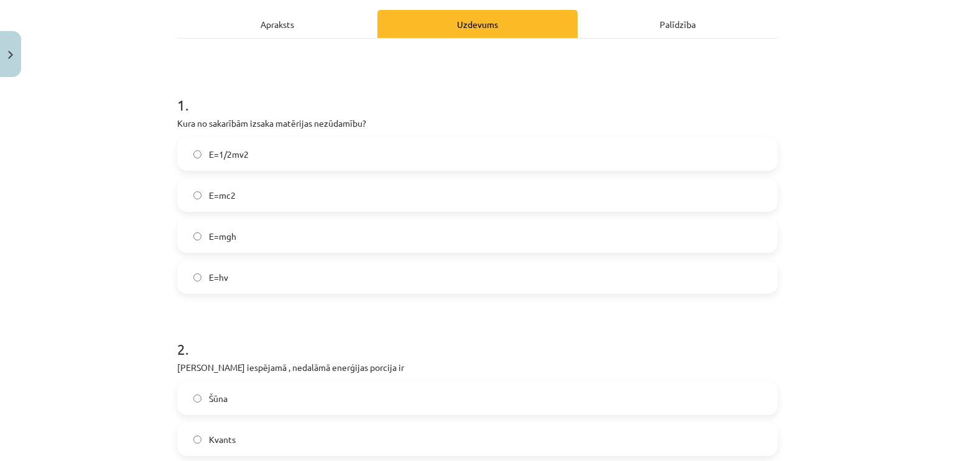
scroll to position [297, 0]
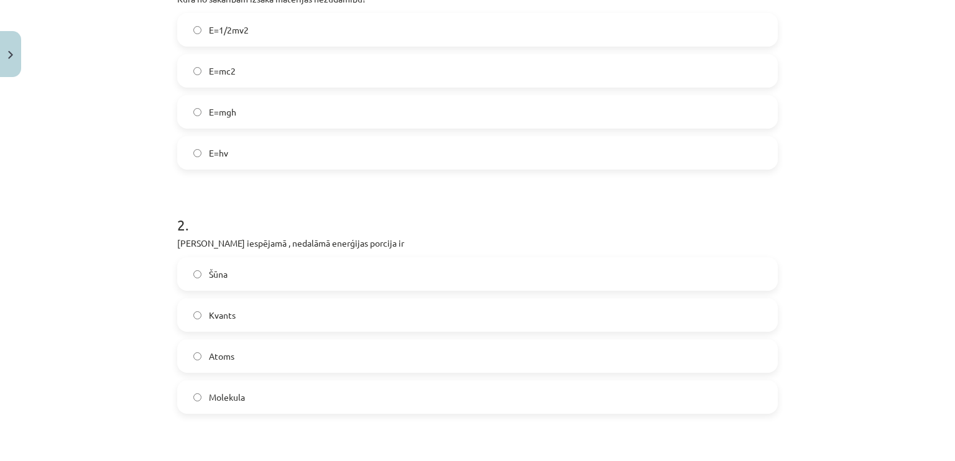
click at [237, 310] on label "Kvants" at bounding box center [477, 315] width 598 height 31
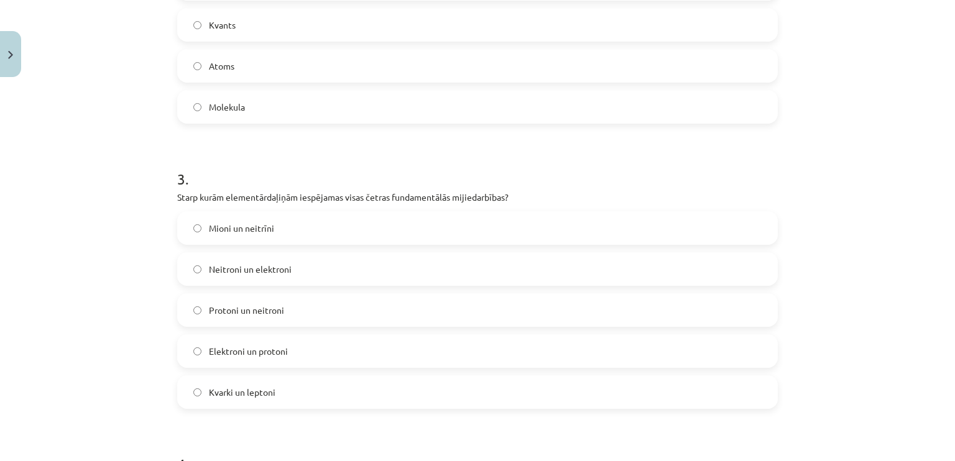
scroll to position [608, 0]
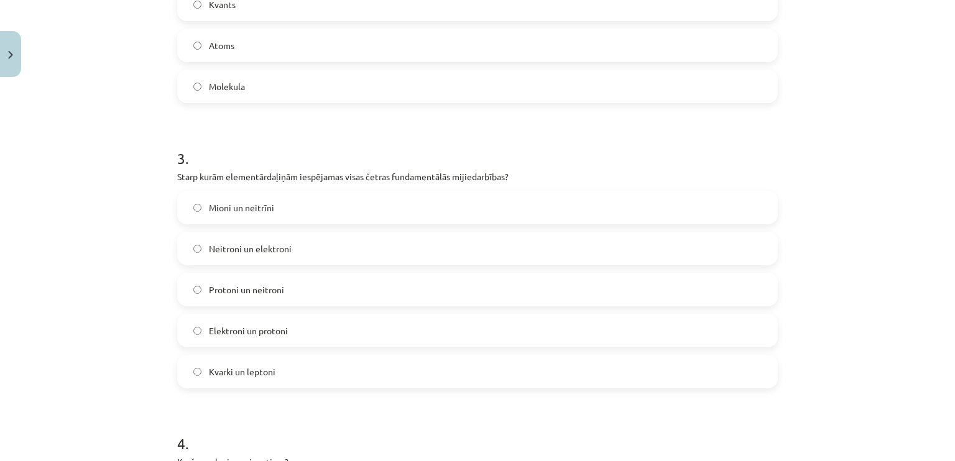
click at [237, 366] on span "Kvarki un leptoni" at bounding box center [242, 372] width 67 height 13
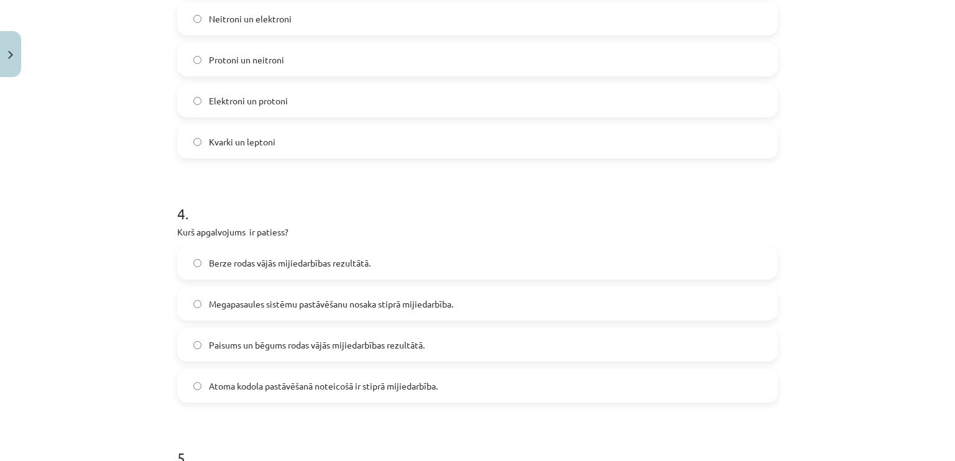
scroll to position [857, 0]
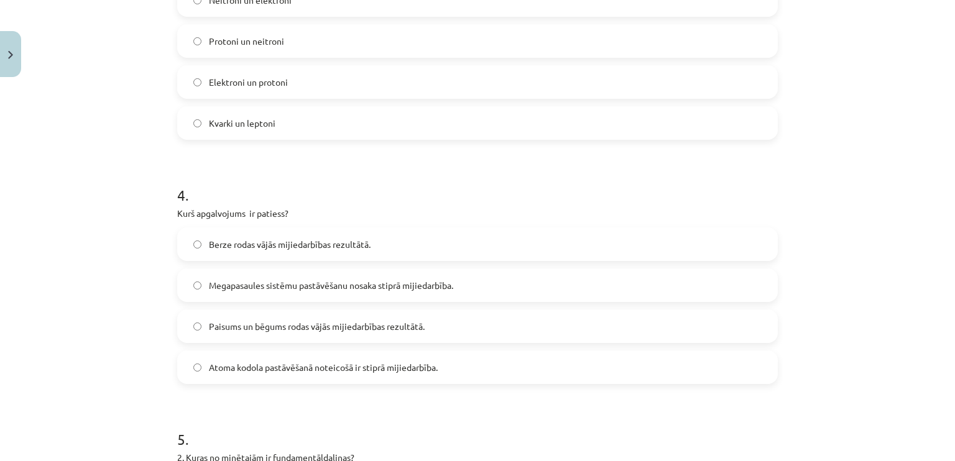
click at [314, 368] on span "Atoma kodola pastāvēšanā noteicošā ir stiprā mijiedarbība." at bounding box center [323, 367] width 229 height 13
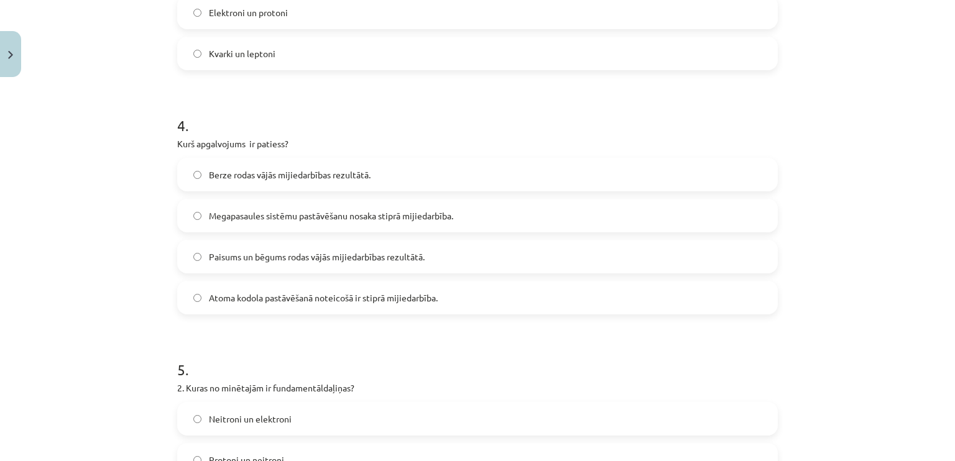
scroll to position [1168, 0]
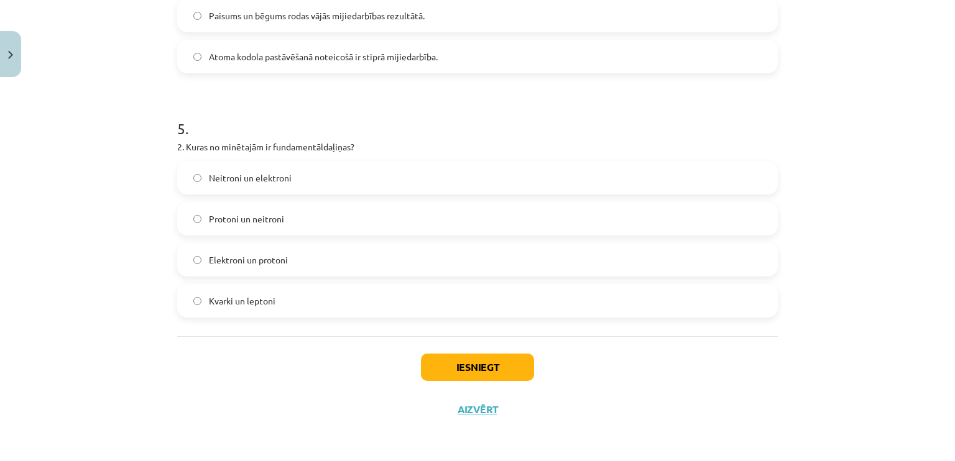
click at [267, 295] on span "Kvarki un leptoni" at bounding box center [242, 301] width 67 height 13
click at [489, 372] on button "Iesniegt" at bounding box center [477, 367] width 113 height 27
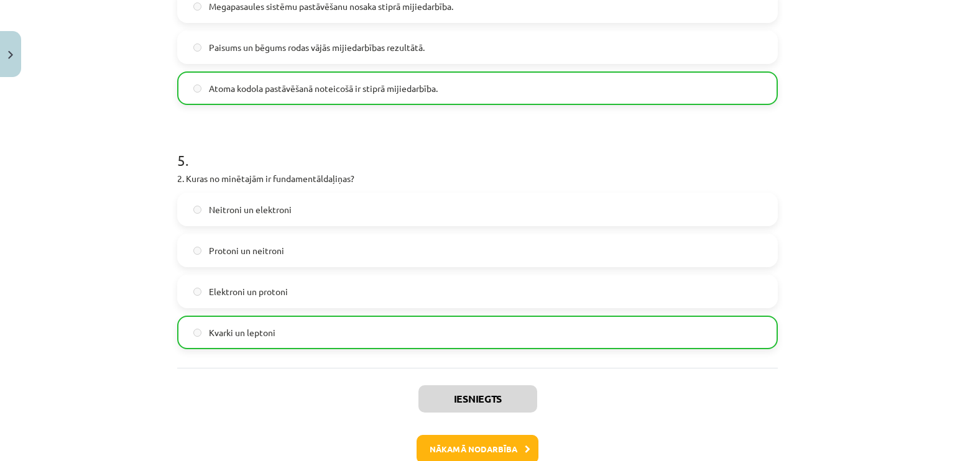
scroll to position [1207, 0]
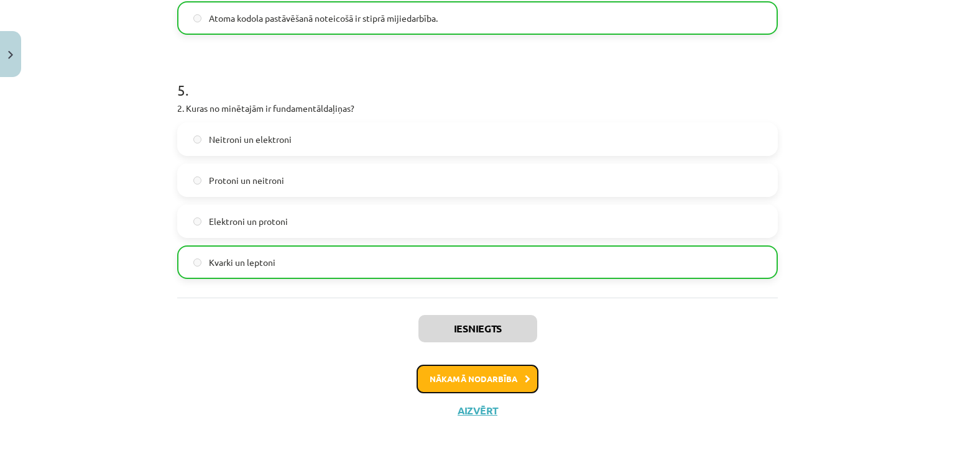
click at [471, 376] on button "Nākamā nodarbība" at bounding box center [478, 379] width 122 height 29
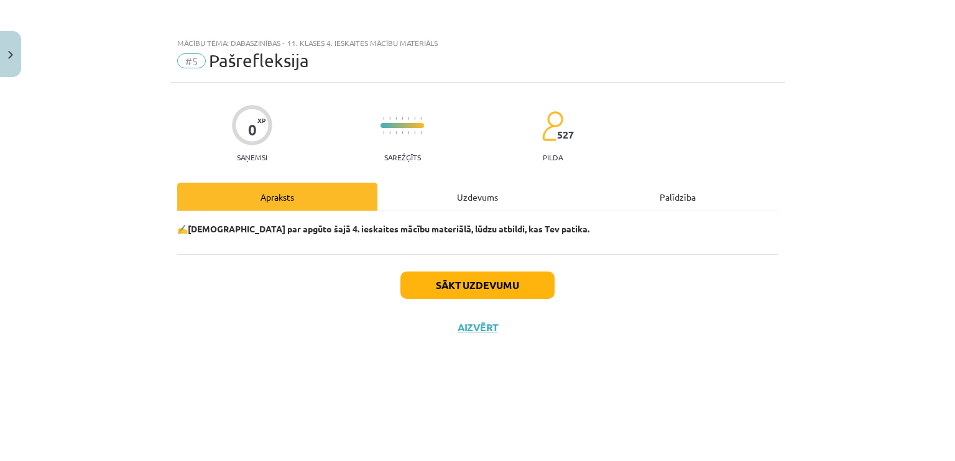
scroll to position [0, 0]
click at [458, 295] on button "Sākt uzdevumu" at bounding box center [478, 285] width 154 height 27
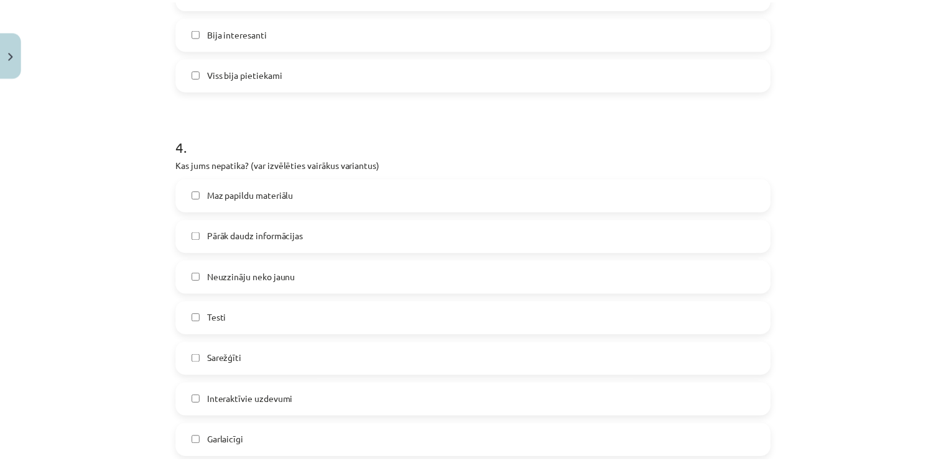
scroll to position [1085, 0]
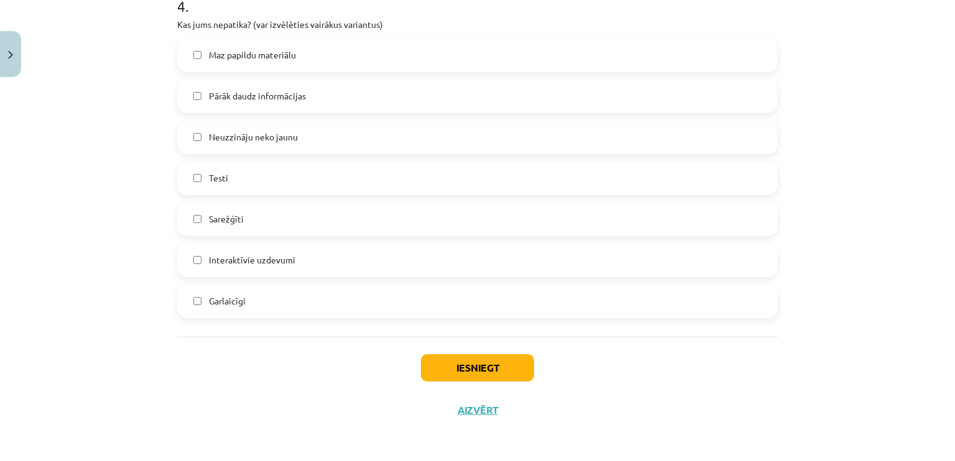
click at [418, 89] on label "Pārāk daudz informācijas" at bounding box center [477, 96] width 598 height 31
click at [484, 364] on button "Iesniegt" at bounding box center [477, 368] width 113 height 27
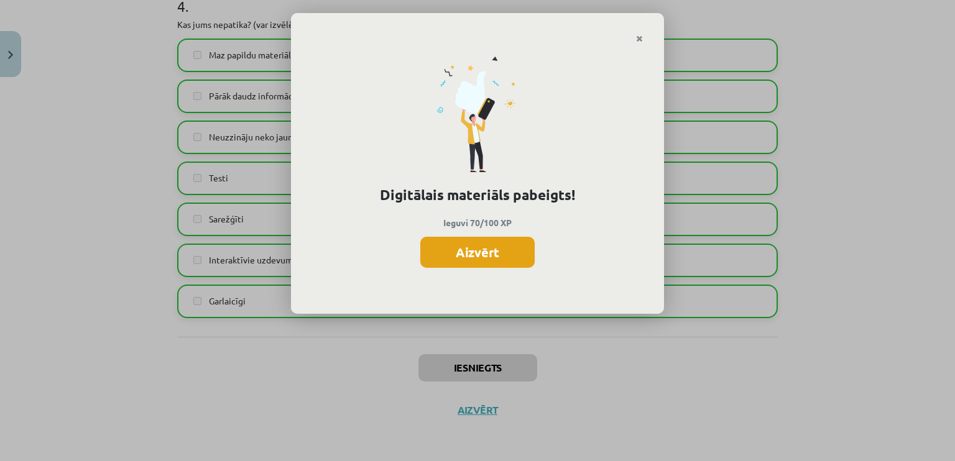
click at [483, 250] on button "Aizvērt" at bounding box center [477, 252] width 114 height 31
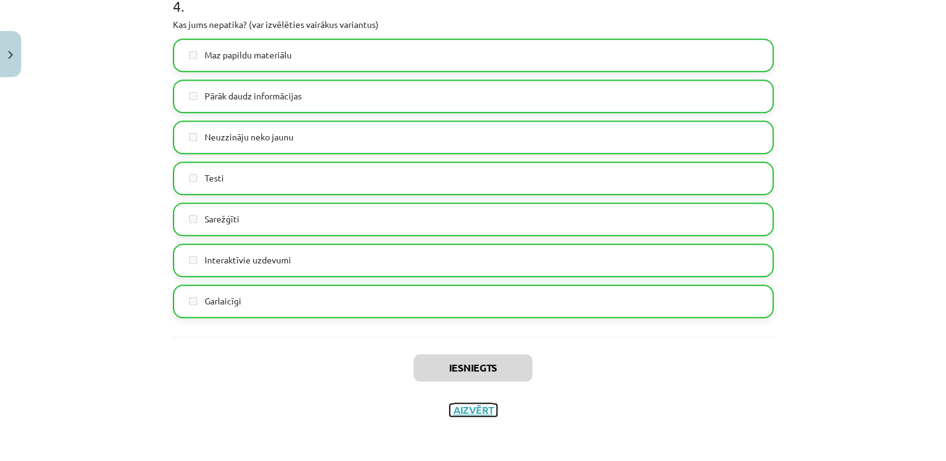
click at [482, 409] on button "Aizvērt" at bounding box center [473, 410] width 47 height 12
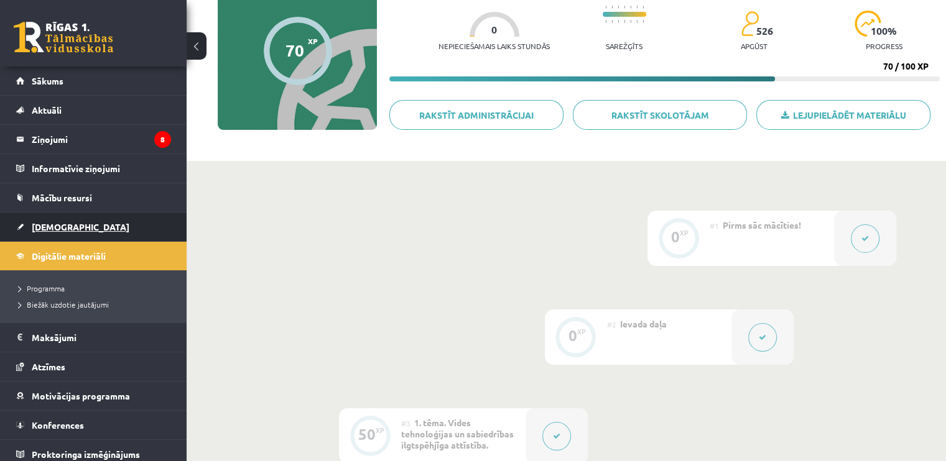
click at [55, 229] on span "[DEMOGRAPHIC_DATA]" at bounding box center [81, 226] width 98 height 11
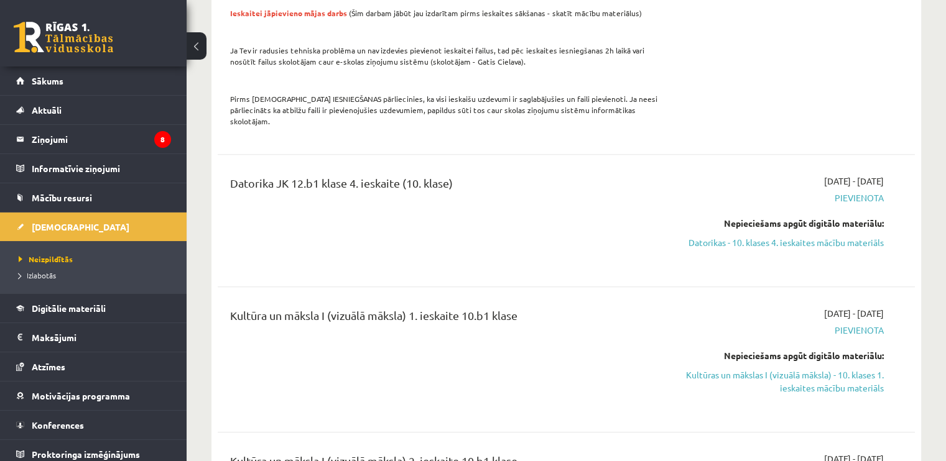
scroll to position [871, 0]
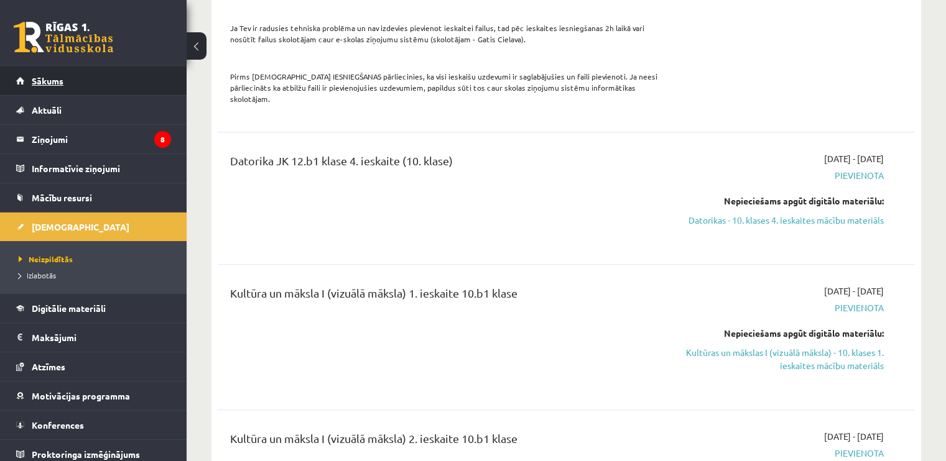
click at [52, 84] on span "Sākums" at bounding box center [48, 80] width 32 height 11
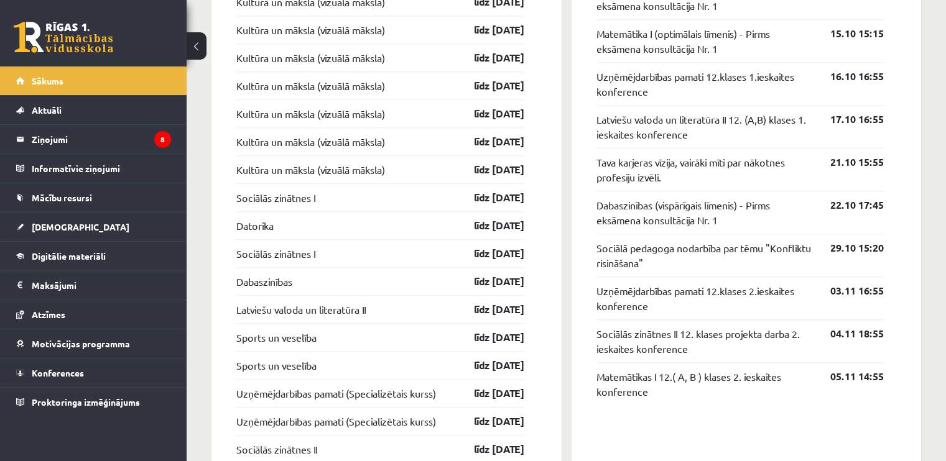
scroll to position [1368, 0]
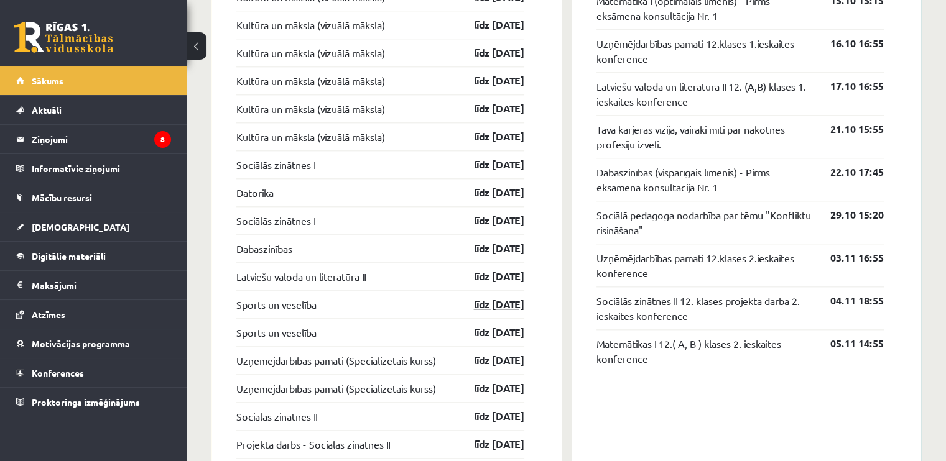
click at [470, 306] on link "līdz 31.10.25" at bounding box center [488, 304] width 72 height 15
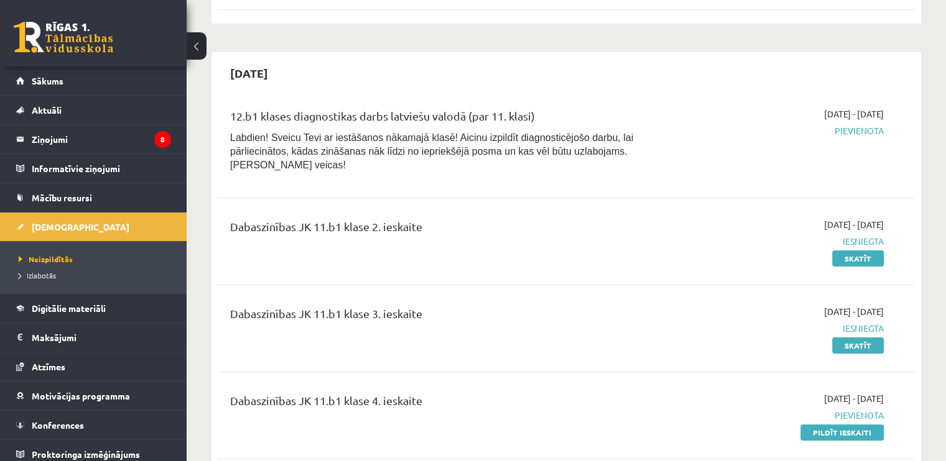
scroll to position [311, 0]
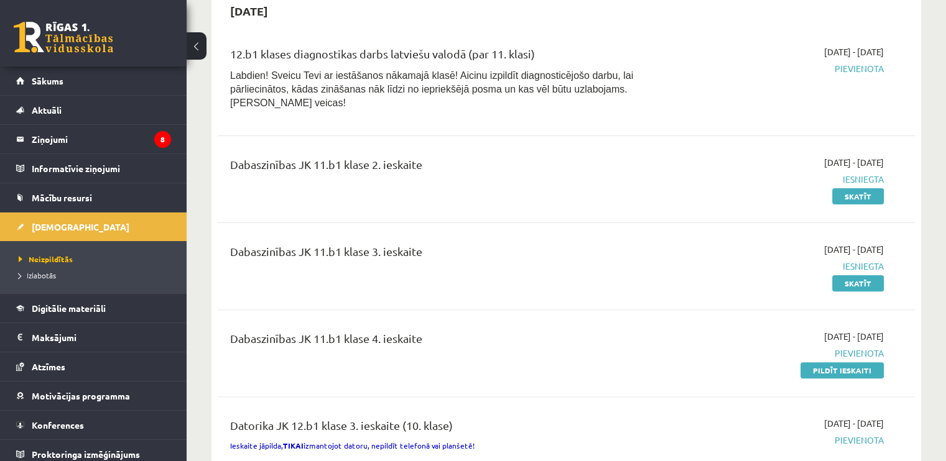
click at [854, 67] on span "Pievienota" at bounding box center [781, 68] width 205 height 13
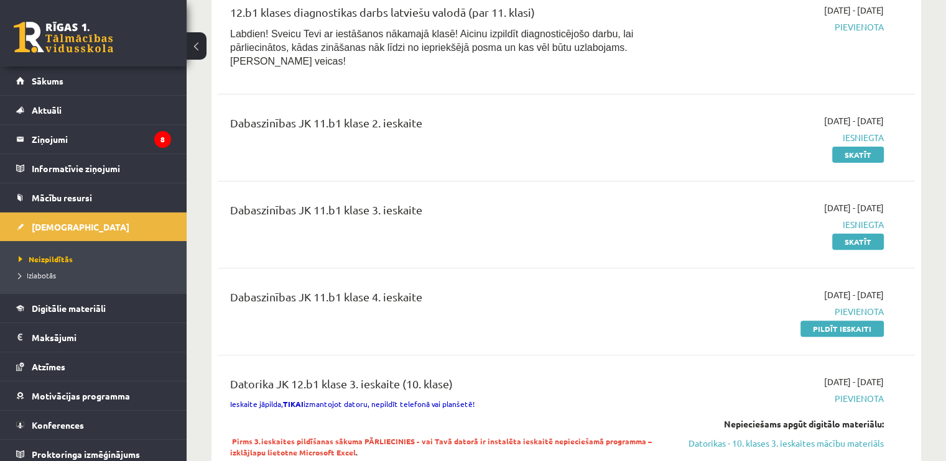
scroll to position [373, 0]
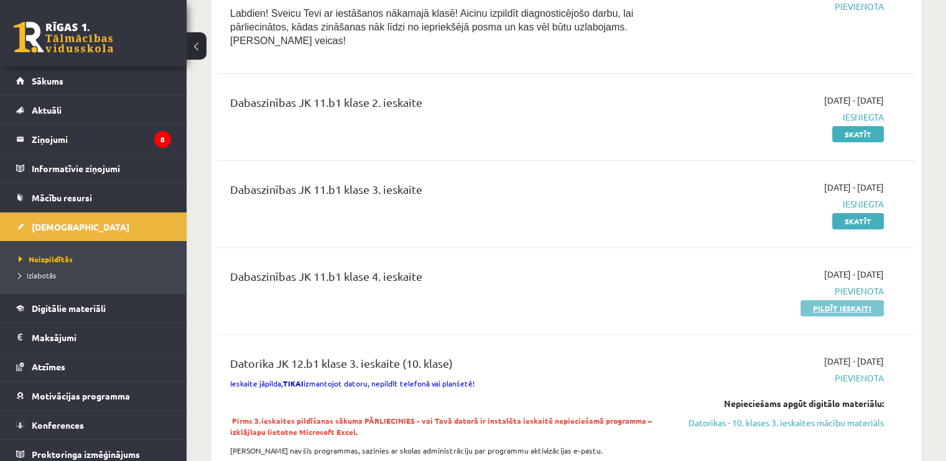
click at [822, 300] on link "Pildīt ieskaiti" at bounding box center [841, 308] width 83 height 16
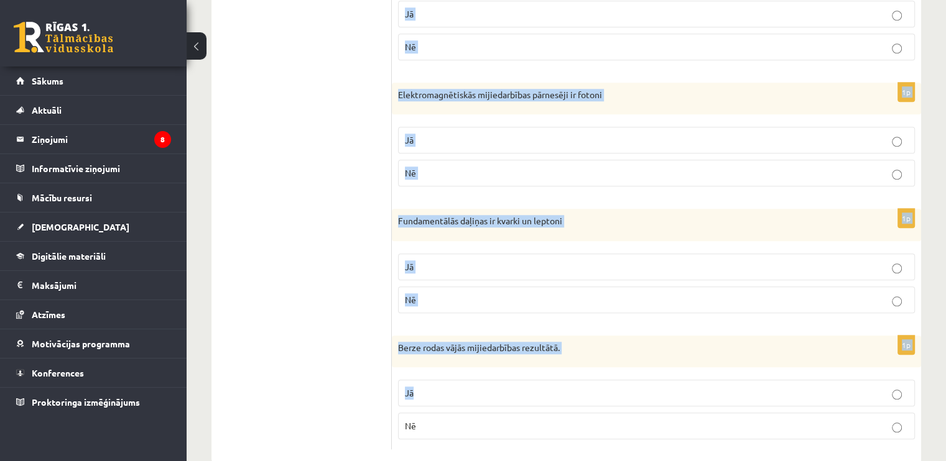
scroll to position [1080, 0]
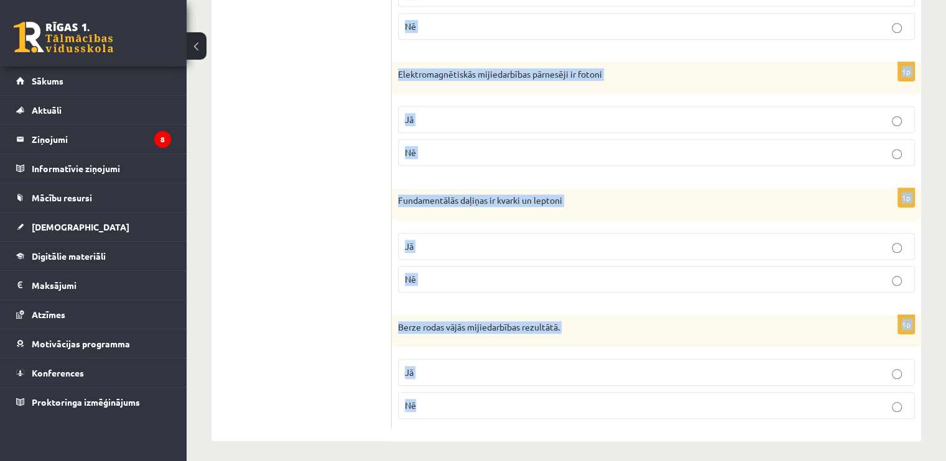
drag, startPoint x: 405, startPoint y: 227, endPoint x: 529, endPoint y: 415, distance: 225.3
copy form "Loremip dolorsitamet, con adi el seddoei tem incidi! Utlabor Et dol Ma! 4a Enim…"
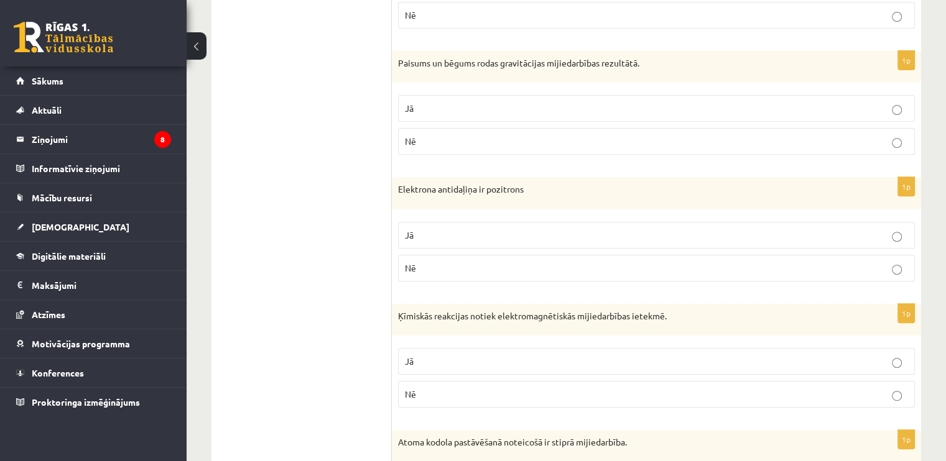
click at [310, 320] on ul "1. uzdevums 2. uzdevums 3. uzdevums 4. uzdevums 5. uzdevums 6. uzdevums 7. uzde…" at bounding box center [308, 409] width 168 height 1286
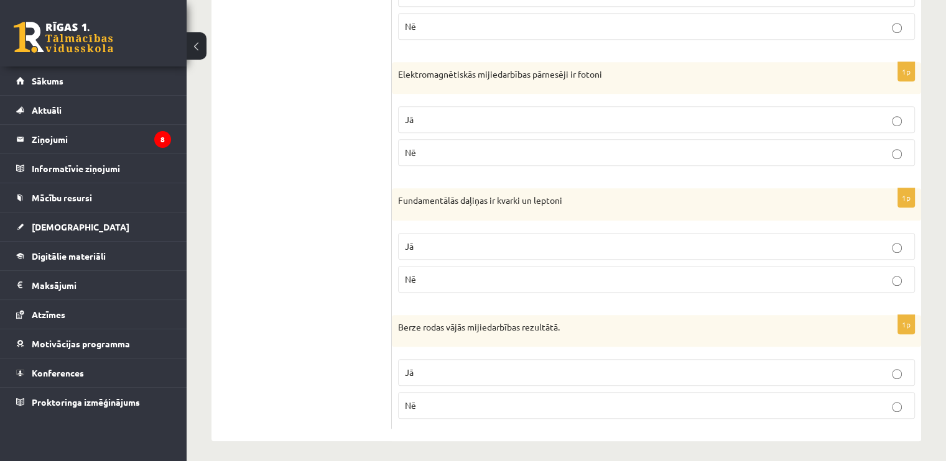
click at [414, 403] on span "Nē" at bounding box center [410, 405] width 11 height 11
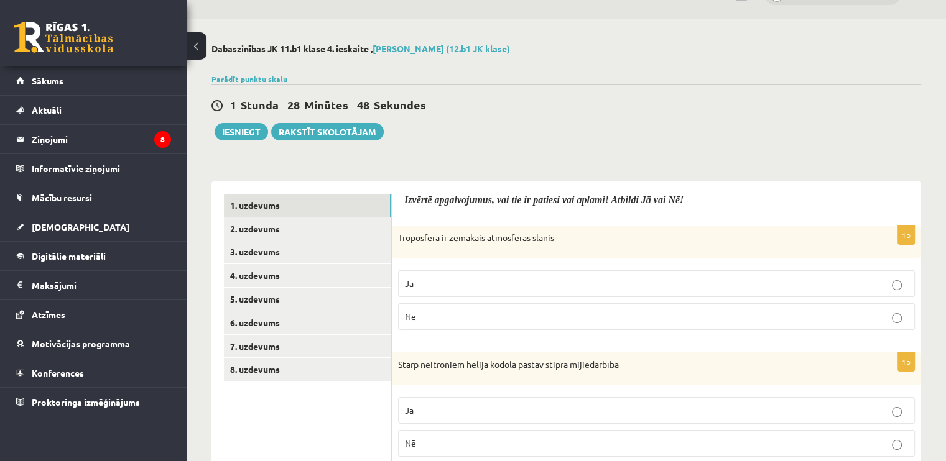
scroll to position [0, 0]
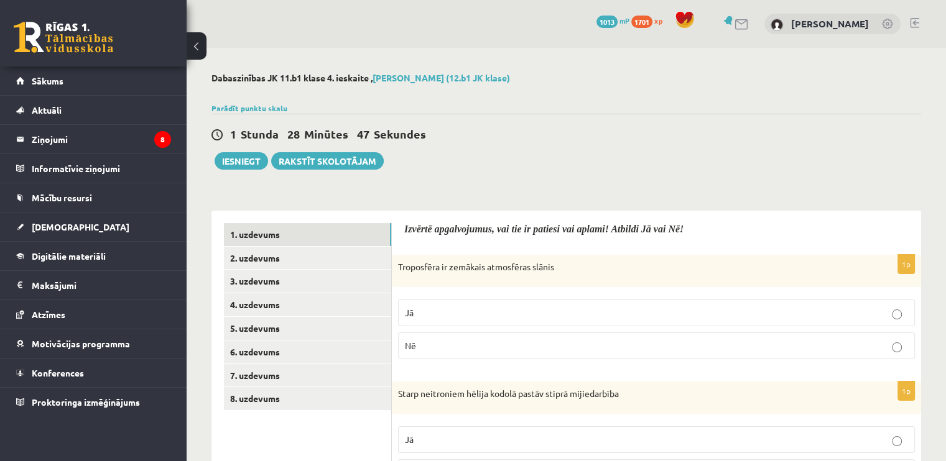
click at [493, 315] on p "Jā" at bounding box center [656, 313] width 503 height 13
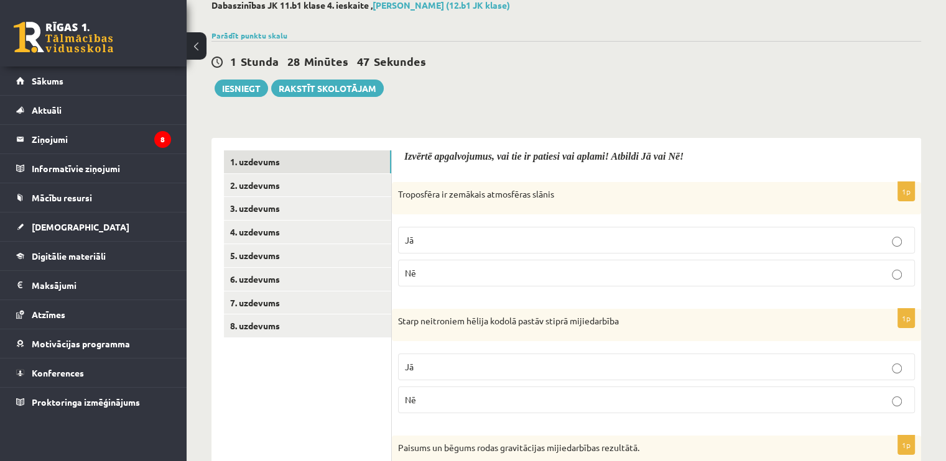
scroll to position [187, 0]
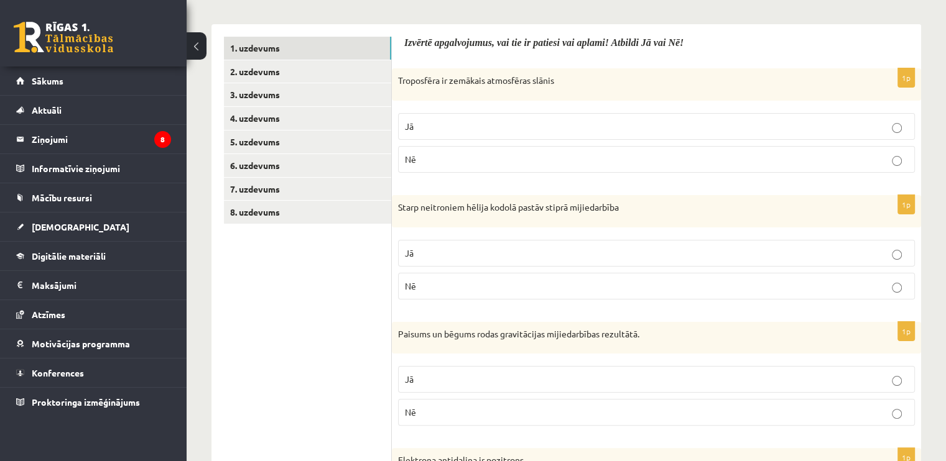
click at [450, 256] on p "Jā" at bounding box center [656, 253] width 503 height 13
drag, startPoint x: 465, startPoint y: 373, endPoint x: 461, endPoint y: 359, distance: 14.2
click at [465, 369] on label "Jā" at bounding box center [656, 379] width 517 height 27
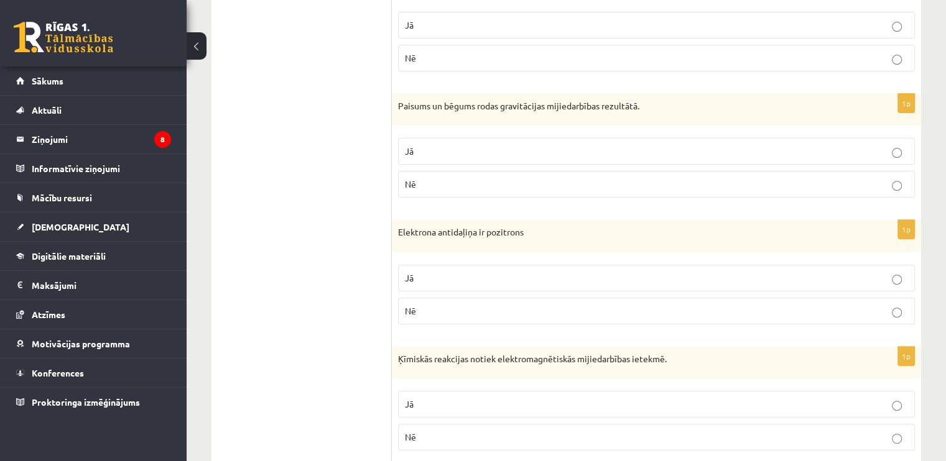
scroll to position [435, 0]
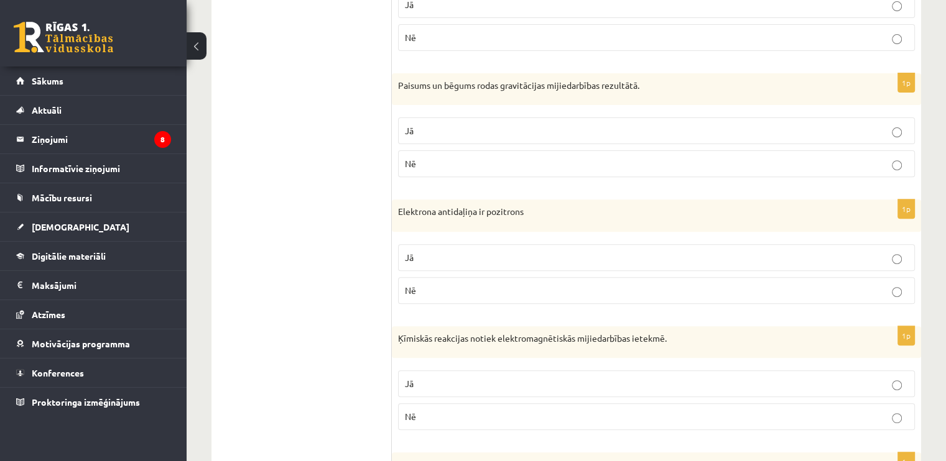
click at [474, 256] on p "Jā" at bounding box center [656, 257] width 503 height 13
click at [438, 375] on label "Jā" at bounding box center [656, 384] width 517 height 27
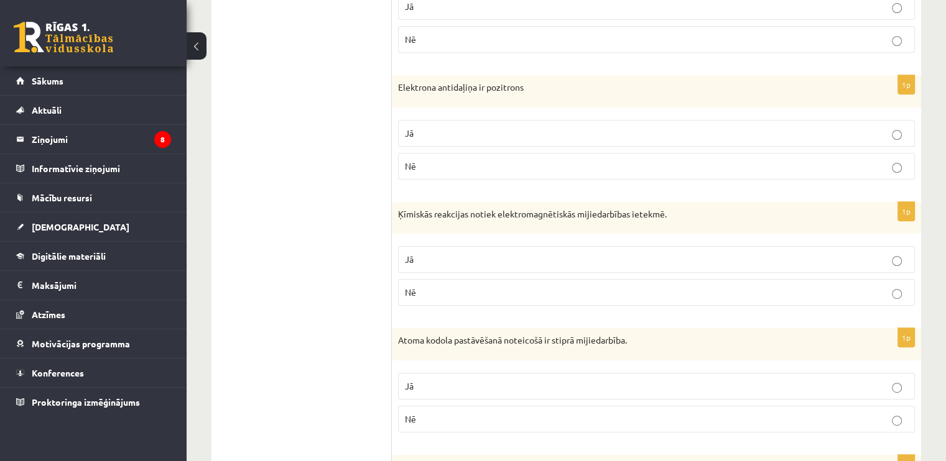
click at [414, 380] on p "Jā" at bounding box center [656, 386] width 503 height 13
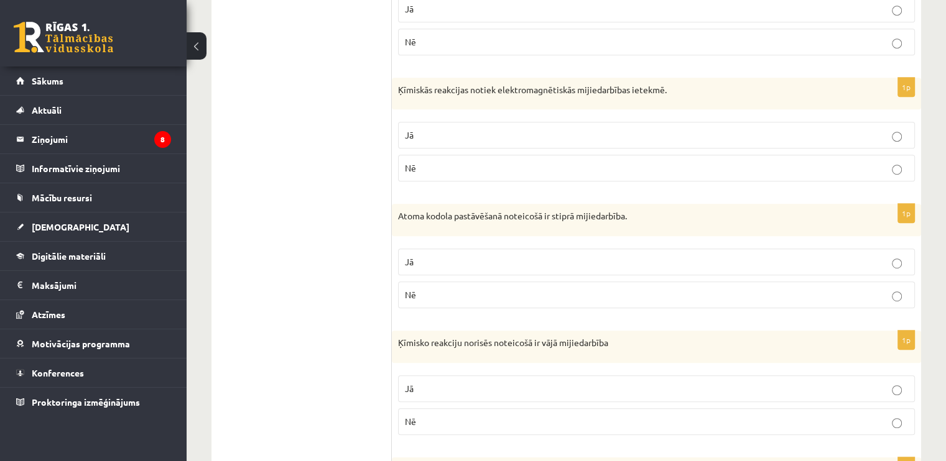
click at [414, 416] on span "Nē" at bounding box center [410, 421] width 11 height 11
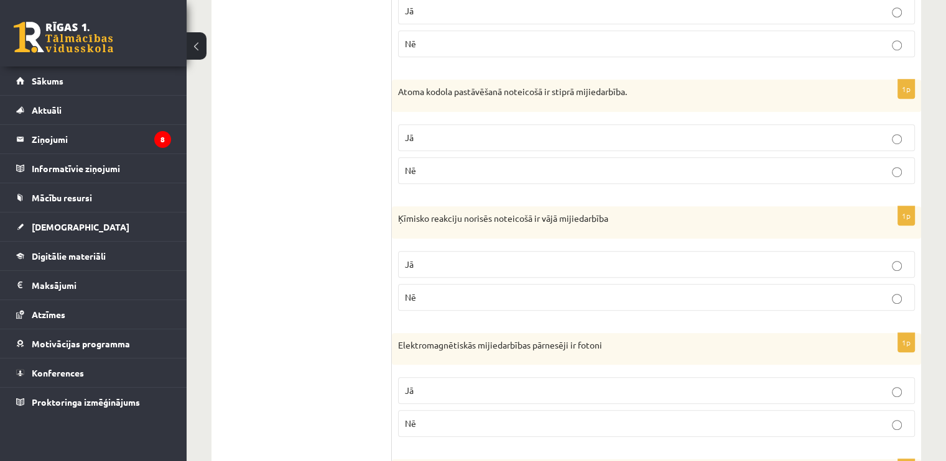
click at [409, 392] on p "Jā" at bounding box center [656, 390] width 503 height 13
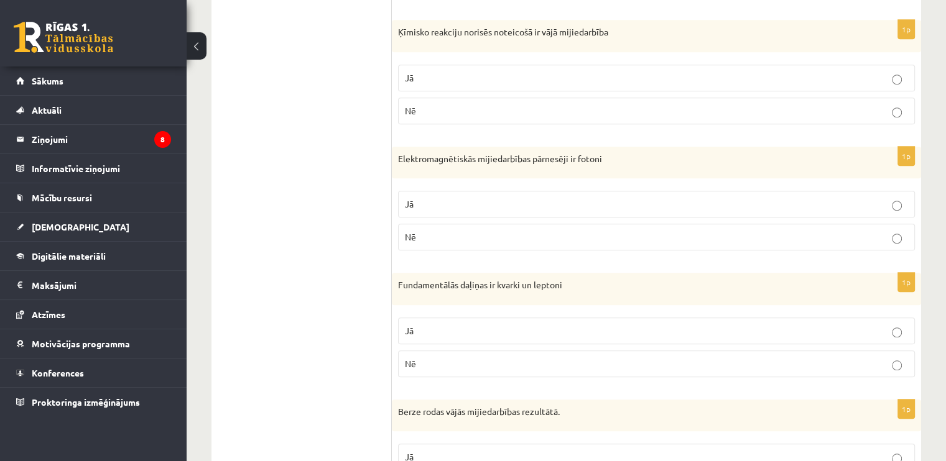
click at [425, 332] on p "Jā" at bounding box center [656, 331] width 503 height 13
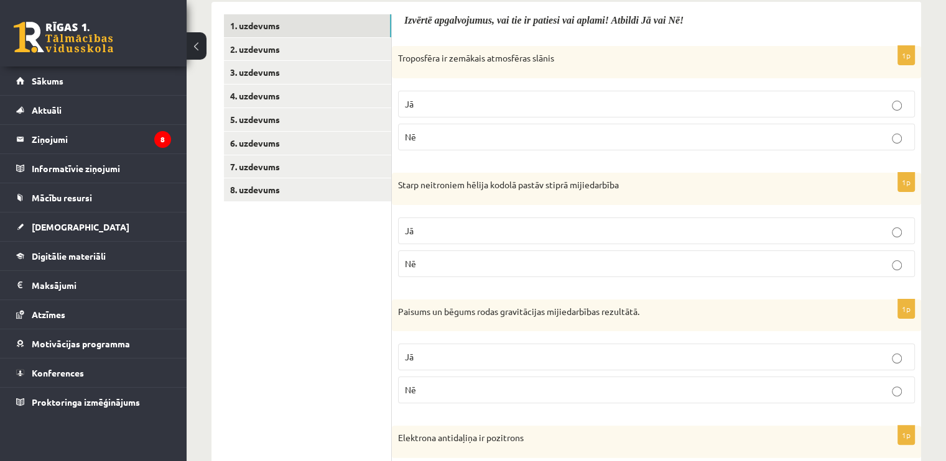
scroll to position [0, 0]
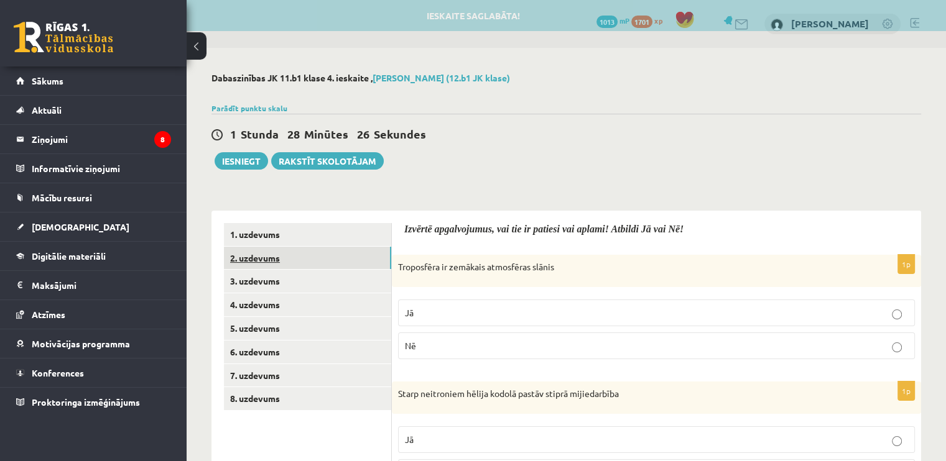
click at [266, 260] on link "2. uzdevums" at bounding box center [307, 258] width 167 height 23
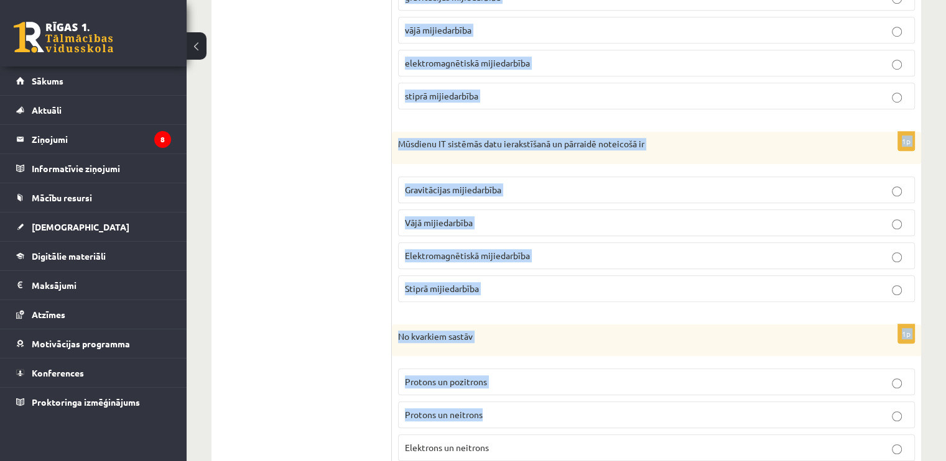
scroll to position [948, 0]
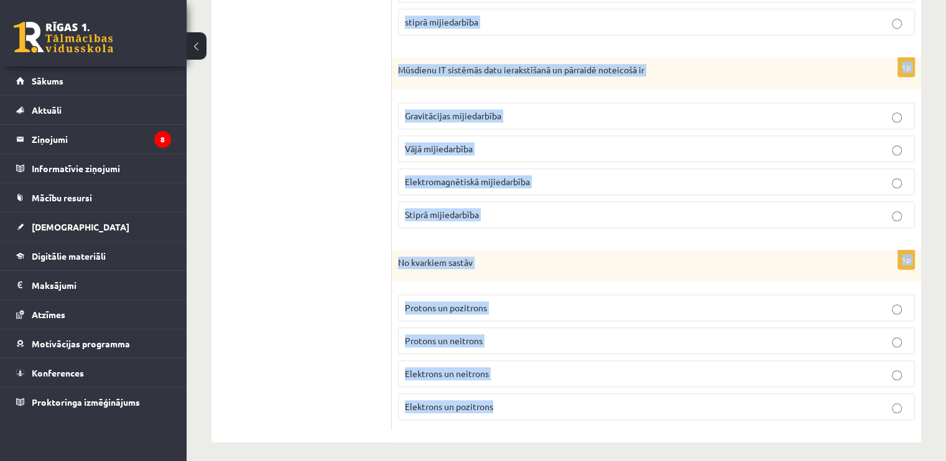
drag, startPoint x: 399, startPoint y: 246, endPoint x: 506, endPoint y: 396, distance: 185.0
copy form "Materiālu un vielu ražošanas tehnoloģijas nodrošina atkritumu pārstrādi atjauno…"
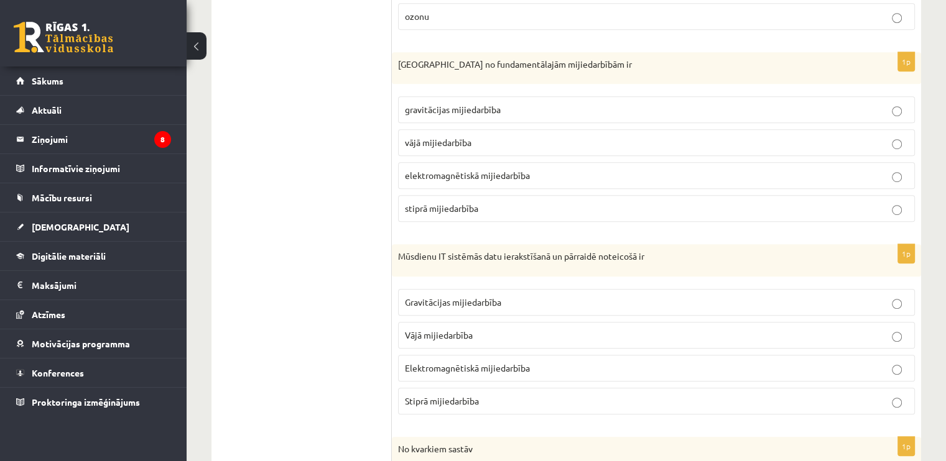
drag, startPoint x: 363, startPoint y: 218, endPoint x: 188, endPoint y: 379, distance: 237.3
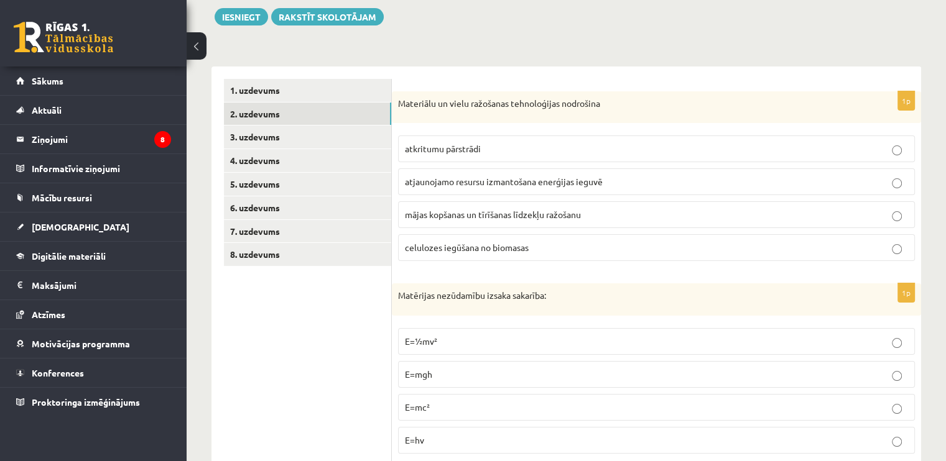
scroll to position [77, 0]
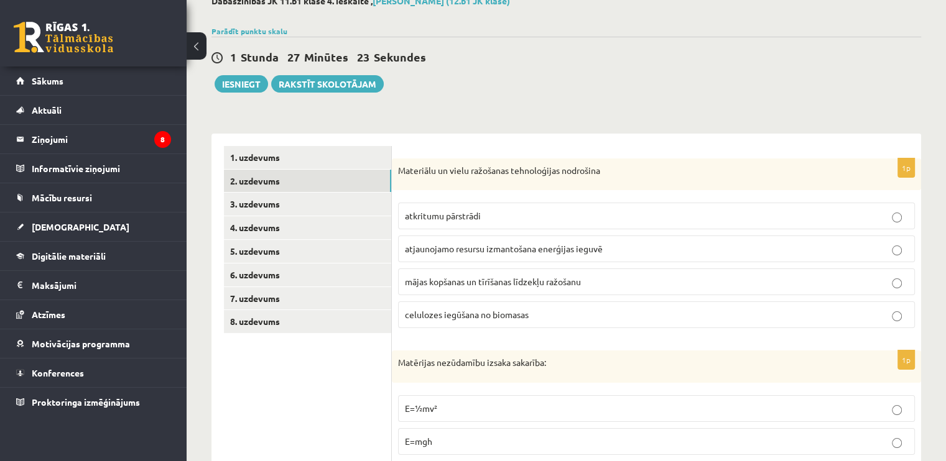
click at [429, 218] on span "atkritumu pārstrādi" at bounding box center [443, 215] width 76 height 11
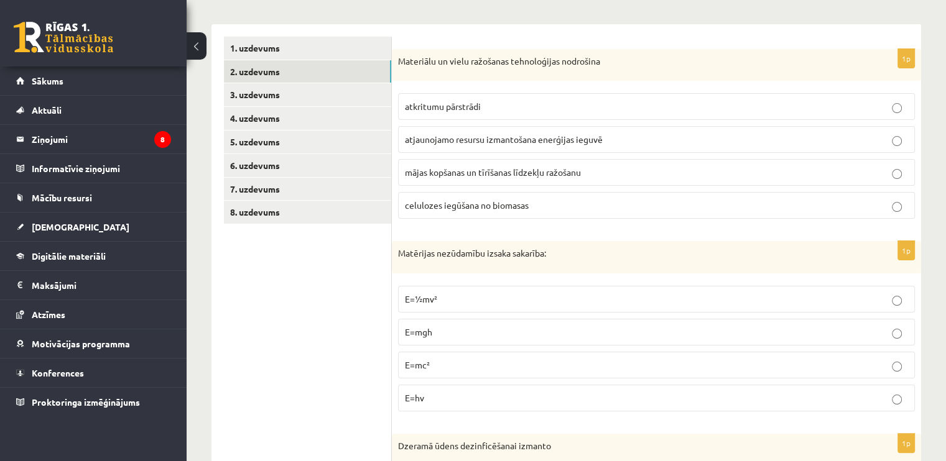
scroll to position [264, 0]
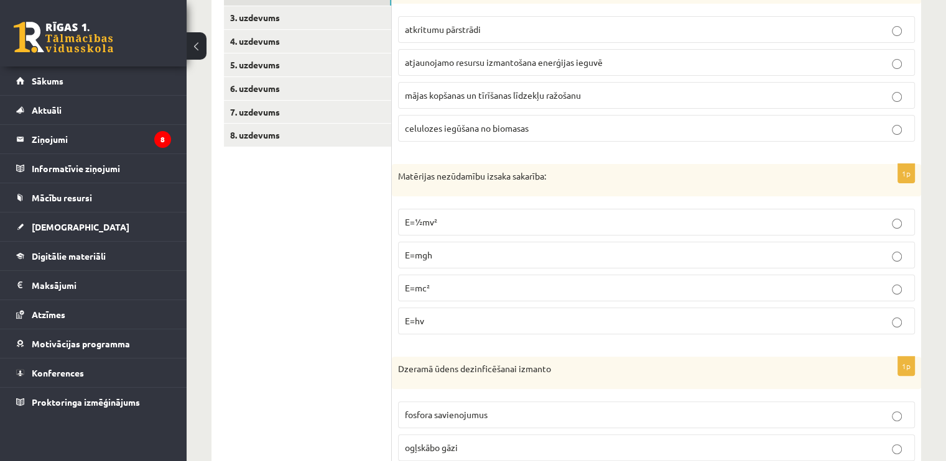
click at [435, 287] on p "E=mc²" at bounding box center [656, 288] width 503 height 13
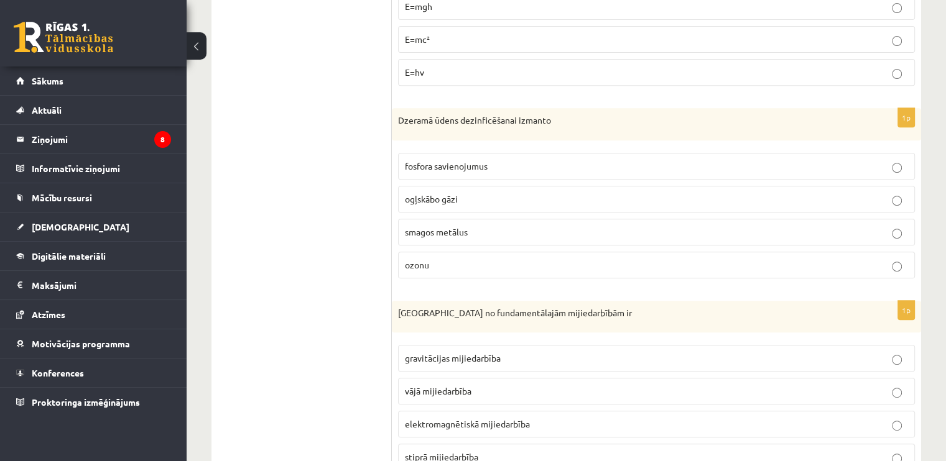
click at [468, 267] on p "ozonu" at bounding box center [656, 265] width 503 height 13
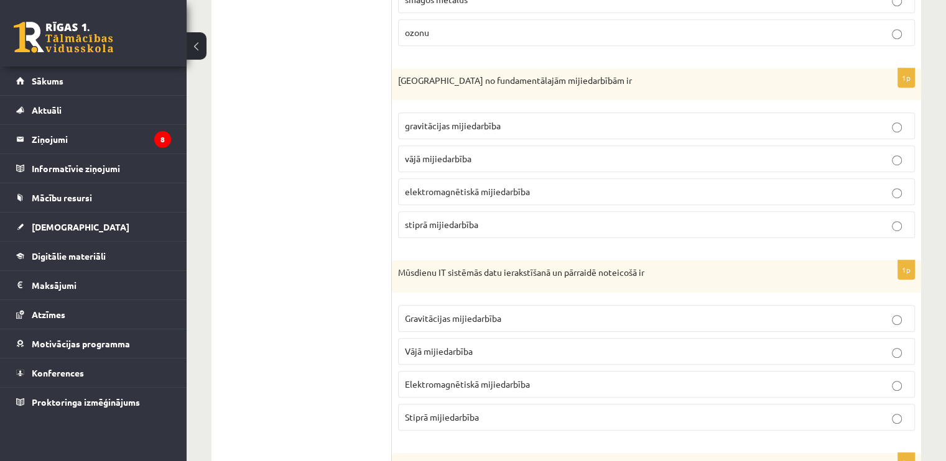
scroll to position [823, 0]
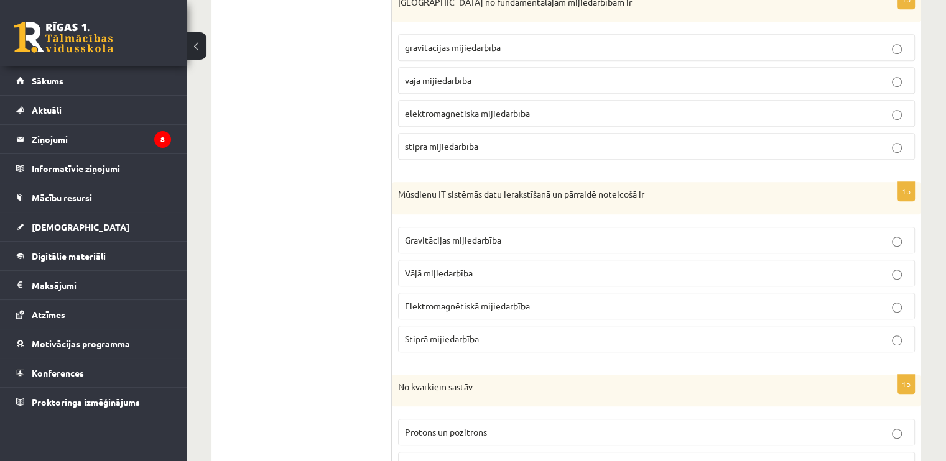
click at [466, 44] on span "gravitācijas mijiedarbība" at bounding box center [453, 47] width 96 height 11
click at [465, 308] on label "Elektromagnētiskā mijiedarbība" at bounding box center [656, 306] width 517 height 27
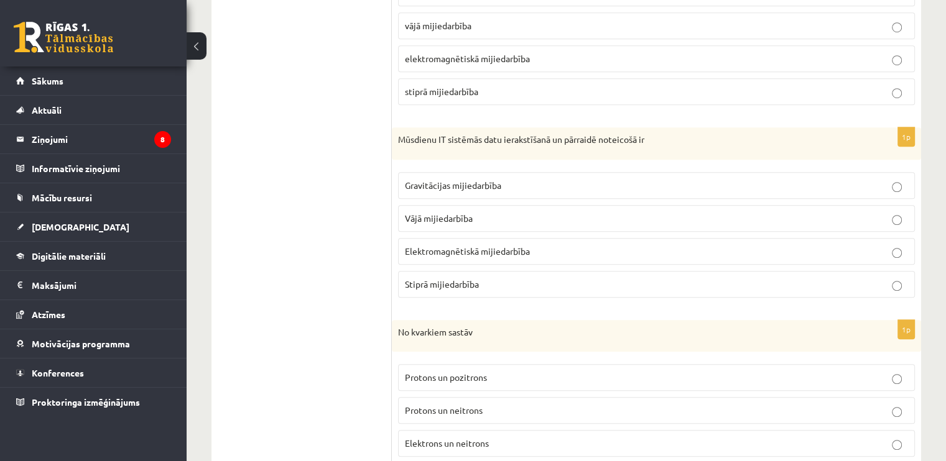
scroll to position [948, 0]
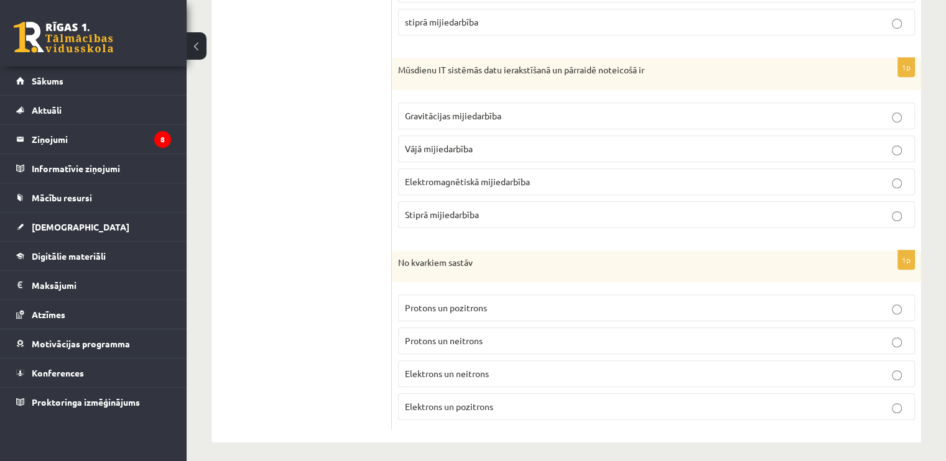
click at [491, 335] on p "Protons un neitrons" at bounding box center [656, 341] width 503 height 13
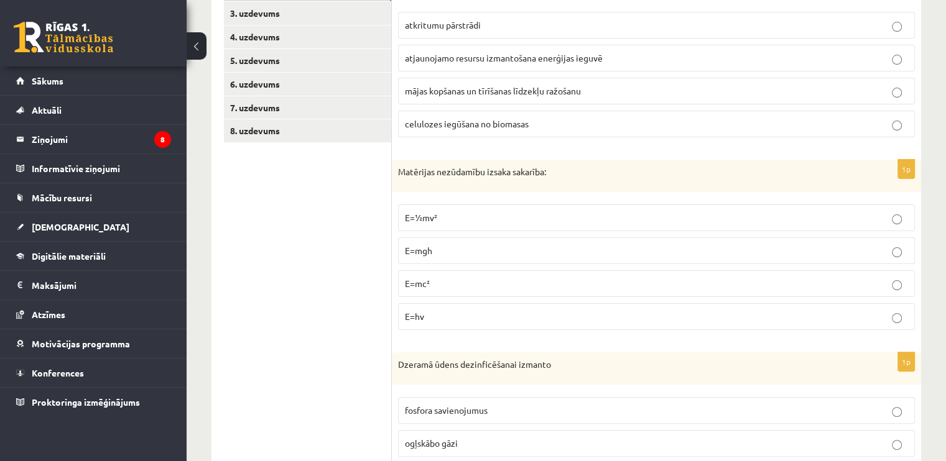
scroll to position [202, 0]
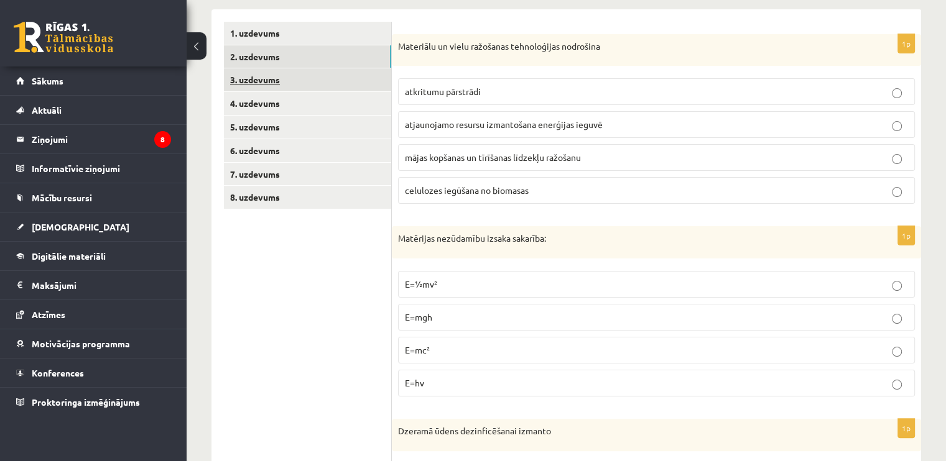
click at [279, 83] on link "3. uzdevums" at bounding box center [307, 79] width 167 height 23
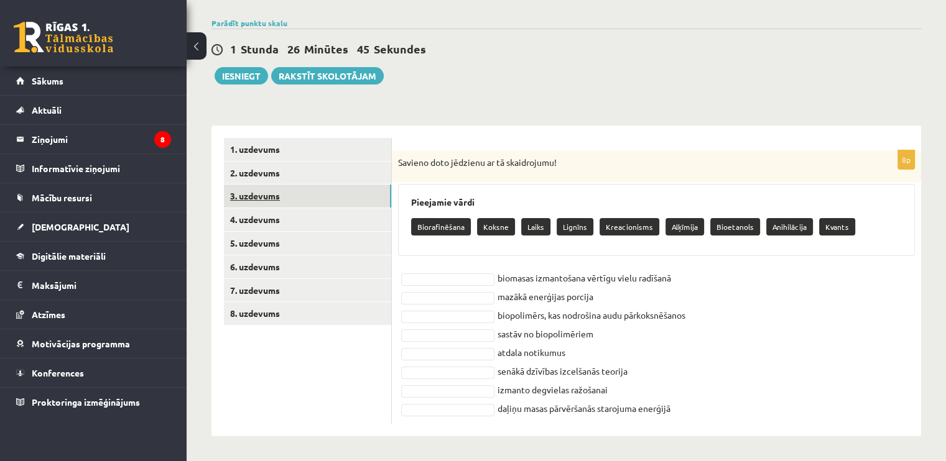
scroll to position [85, 0]
drag, startPoint x: 396, startPoint y: 162, endPoint x: 709, endPoint y: 417, distance: 403.2
click at [709, 417] on div "8p Savieno doto jēdzienu ar tā skaidrojumu! Pieejamie vārdi Biorafinēšana Koksn…" at bounding box center [656, 288] width 529 height 274
copy div "Savieno doto jēdzienu ar tā skaidrojumu! Pieejamie vārdi Biorafinēšana Koksne L…"
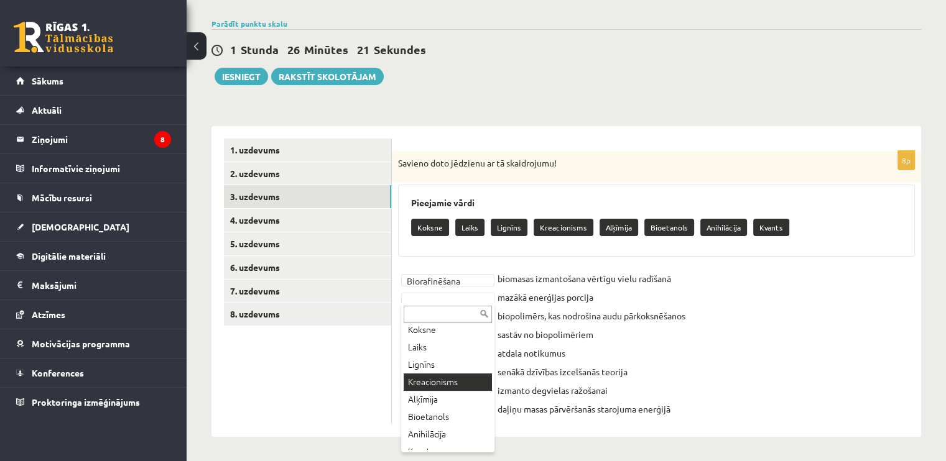
scroll to position [32, 0]
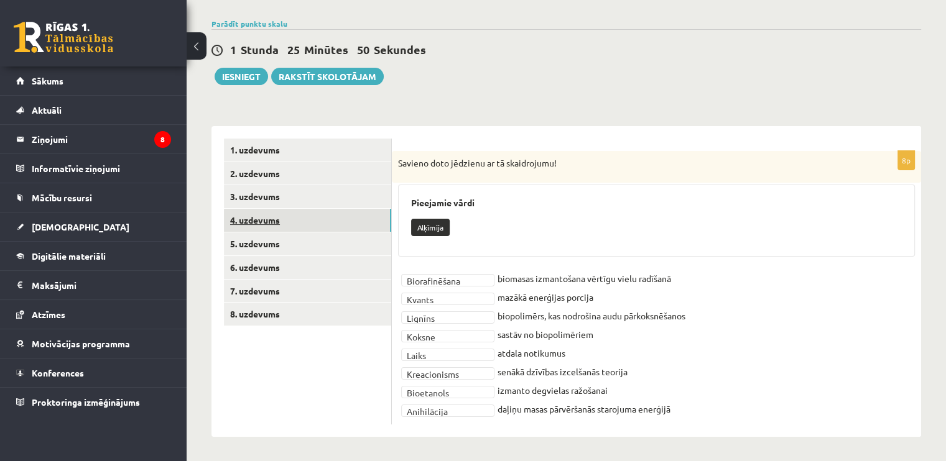
click at [269, 218] on link "4. uzdevums" at bounding box center [307, 220] width 167 height 23
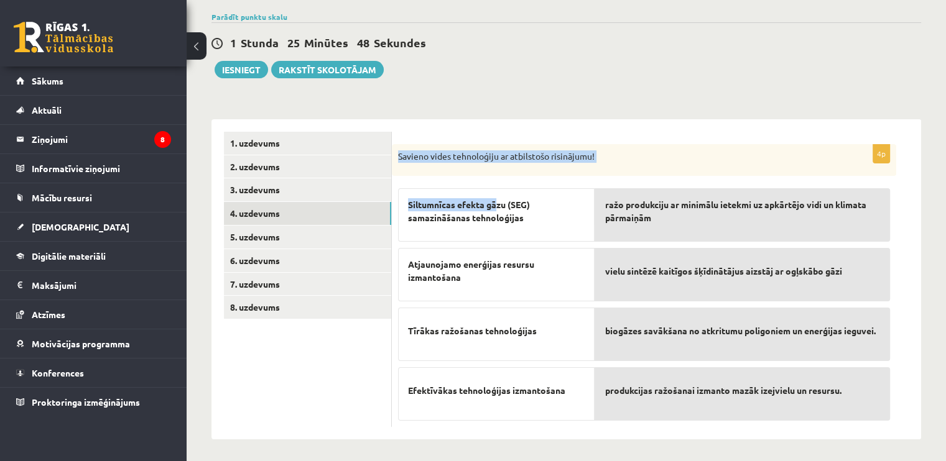
scroll to position [93, 0]
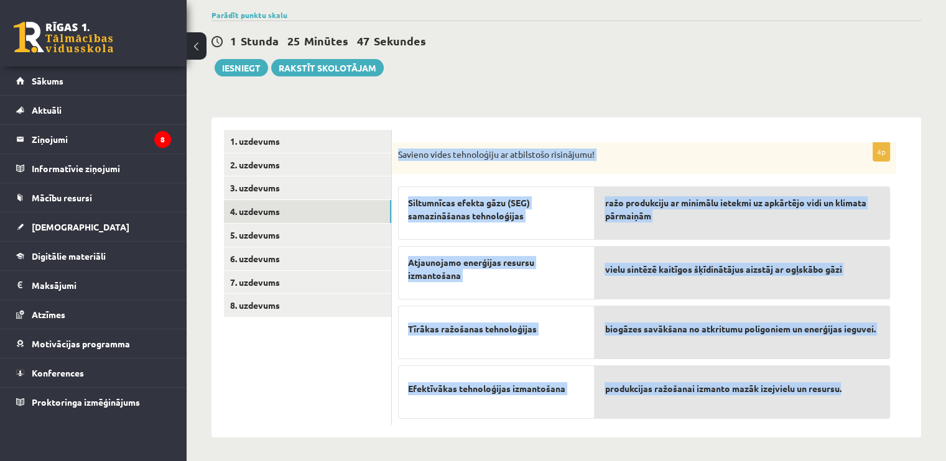
drag, startPoint x: 398, startPoint y: 162, endPoint x: 858, endPoint y: 395, distance: 515.7
click at [858, 395] on div "4p Savieno vides tehnoloģiju ar atbilstošo risinājumu! Siltumnīcas efekta gāzu …" at bounding box center [644, 284] width 504 height 284
copy div "Savieno vides tehnoloģiju ar atbilstošo risinājumu! Siltumnīcas efekta gāzu (SE…"
click at [657, 138] on form "4p Savieno vides tehnoloģiju ar atbilstošo risinājumu! Siltumnīcas efekta gāzu …" at bounding box center [656, 278] width 504 height 296
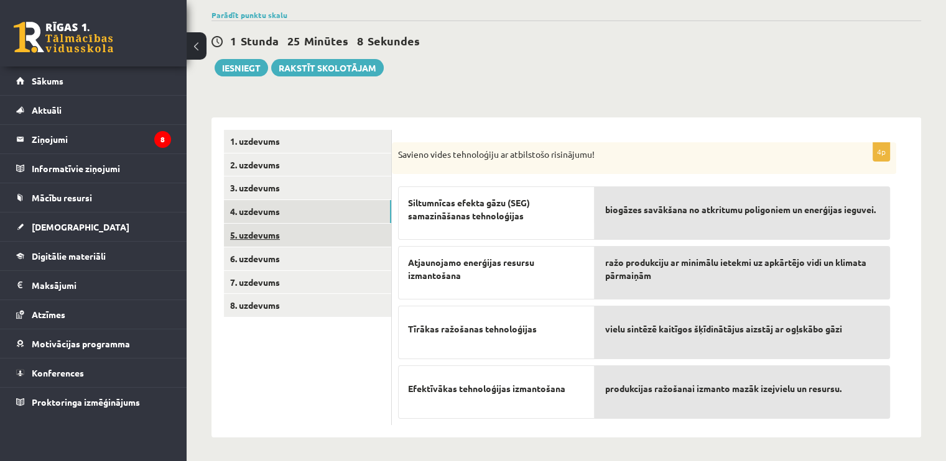
click at [302, 239] on link "5. uzdevums" at bounding box center [307, 235] width 167 height 23
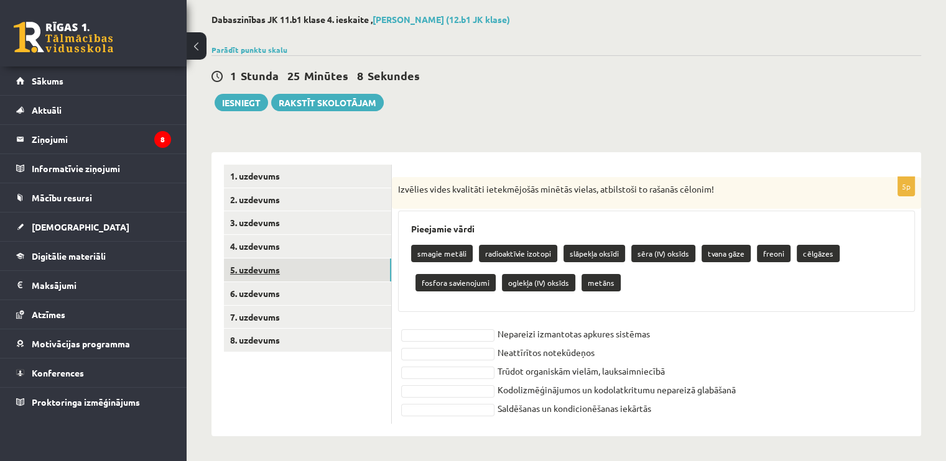
scroll to position [58, 0]
drag, startPoint x: 399, startPoint y: 188, endPoint x: 714, endPoint y: 406, distance: 382.7
click at [714, 406] on div "5p Izvēlies vides kvalitāti ietekmējošās minētās vielas, atbilstoši to rašanās …" at bounding box center [656, 301] width 529 height 247
copy div "zvēlies vides kvalitāti ietekmējošās minētās vielas, atbilstoši to rašanās cēlo…"
click at [443, 320] on div "5p Izvēlies vides kvalitāti ietekmējošās minētās vielas, atbilstoši to rašanās …" at bounding box center [656, 301] width 529 height 247
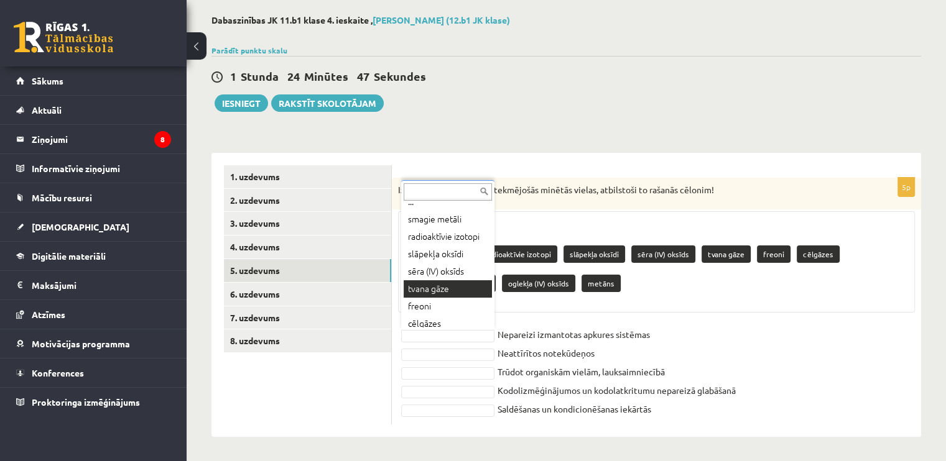
scroll to position [10, 0]
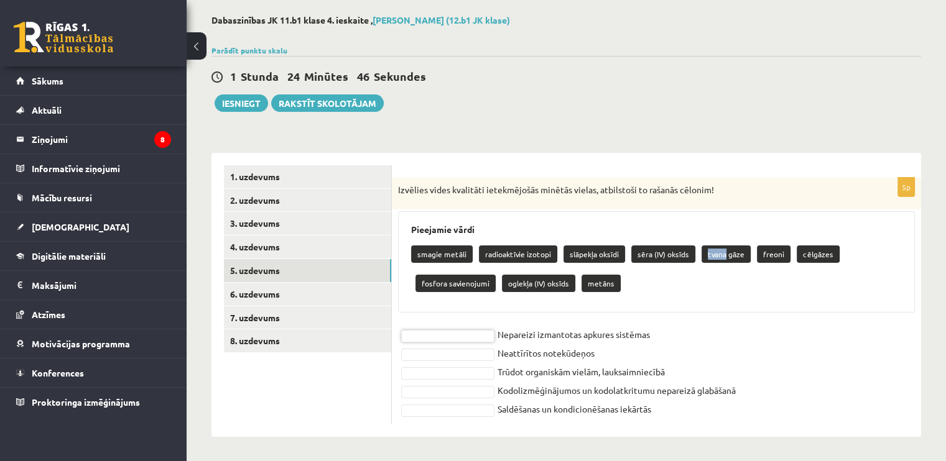
drag, startPoint x: 716, startPoint y: 255, endPoint x: 678, endPoint y: 269, distance: 40.3
click at [682, 268] on div "smagie metāli radioaktīvie izotopi slāpekļa oksīdi sēra (IV) oksīds tvana gāze …" at bounding box center [656, 270] width 491 height 58
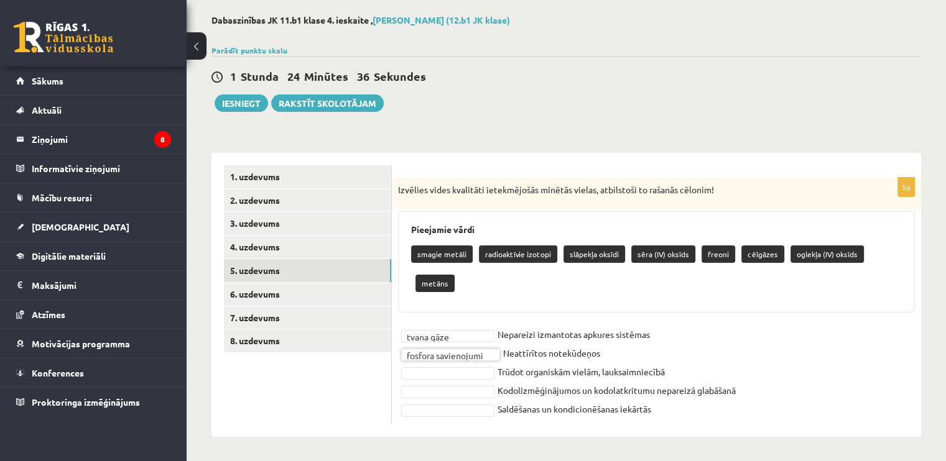
scroll to position [29, 0]
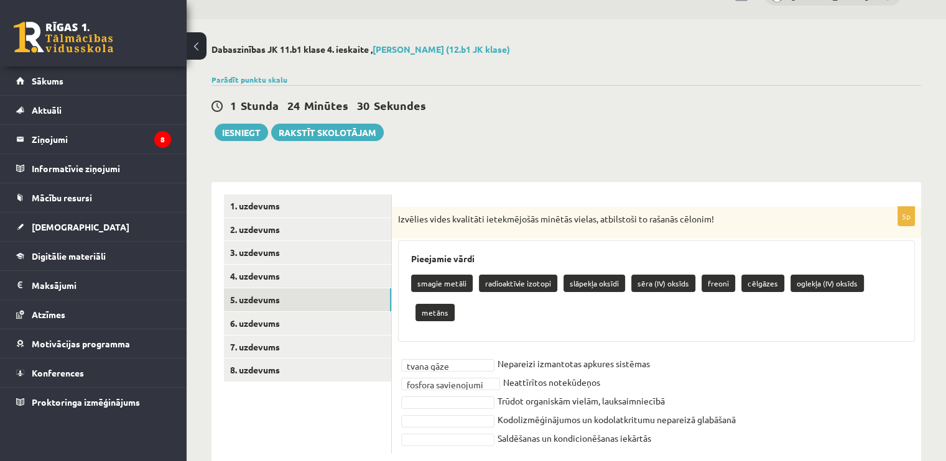
click at [441, 364] on fieldset "**********" at bounding box center [656, 401] width 517 height 93
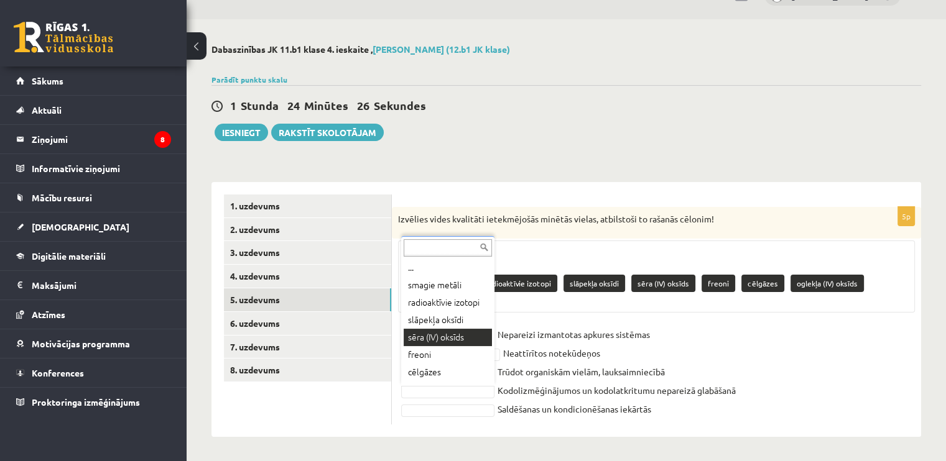
scroll to position [10, 0]
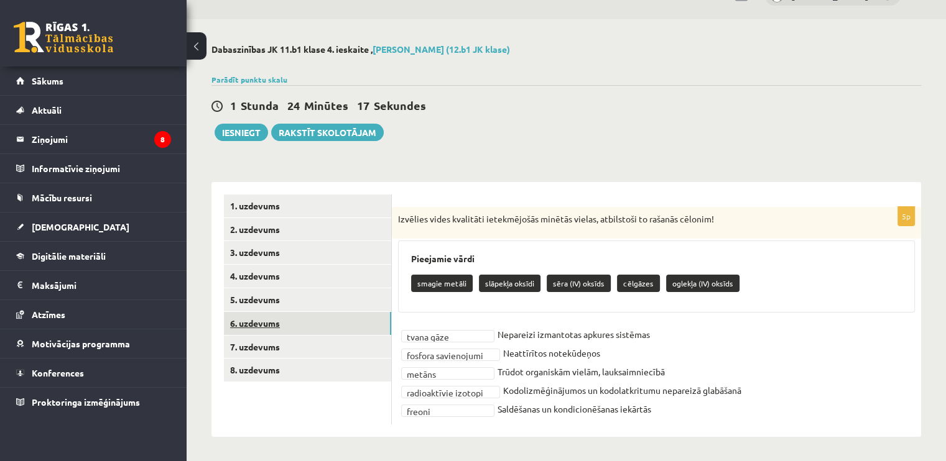
click at [277, 322] on link "6. uzdevums" at bounding box center [307, 323] width 167 height 23
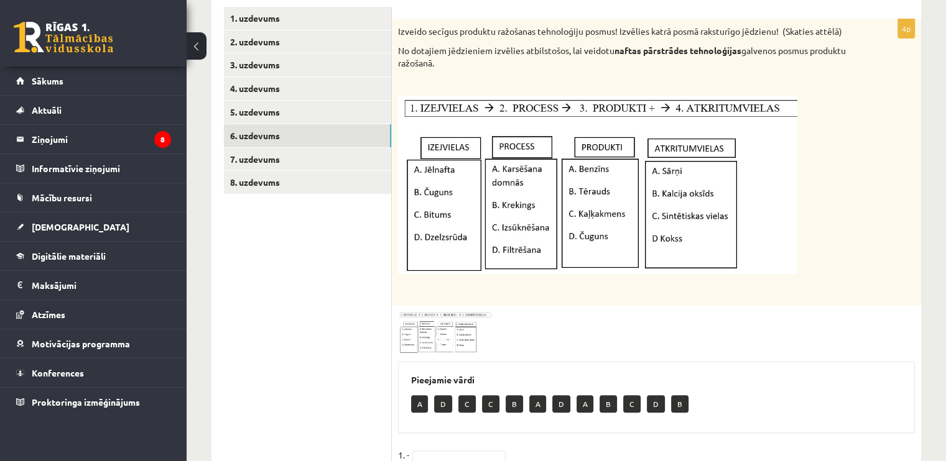
scroll to position [162, 0]
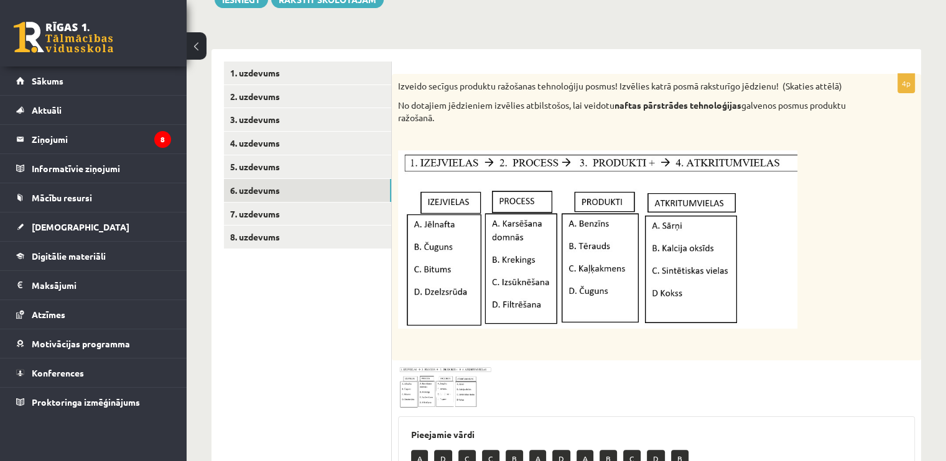
drag, startPoint x: 398, startPoint y: 84, endPoint x: 450, endPoint y: 119, distance: 62.3
click at [450, 119] on div "Izveido secīgus produktu ražošanas tehnoloģiju posmus! Izvēlies katrā posmā rak…" at bounding box center [656, 217] width 529 height 287
copy div "Izveido secīgus produktu ražošanas tehnoloģiju posmus! Izvēlies katrā posmā rak…"
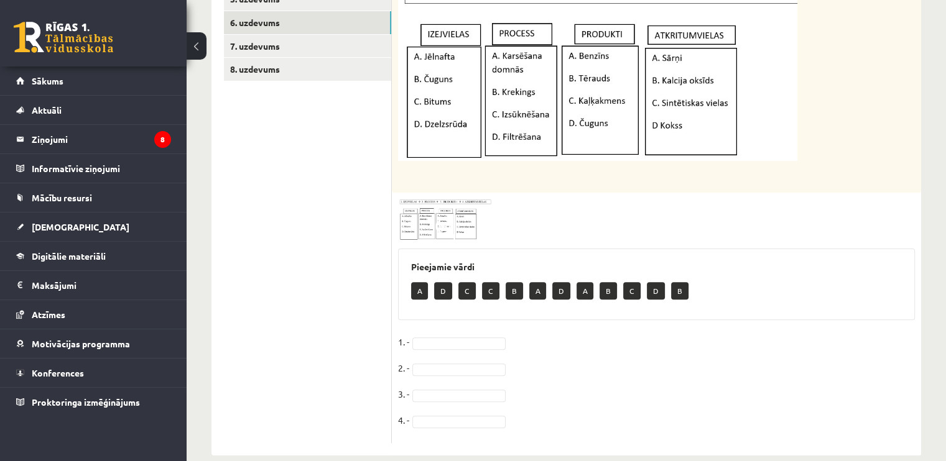
scroll to position [348, 0]
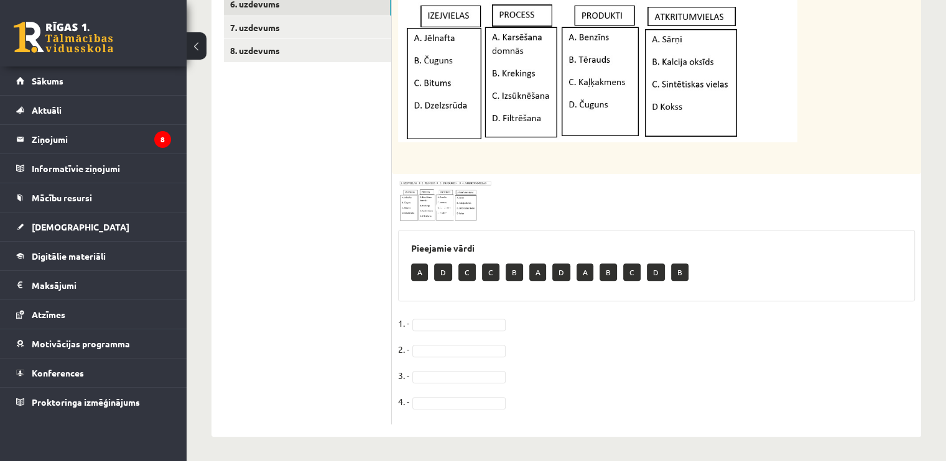
click at [420, 316] on fieldset "1. - 2. - 3. - 4. -" at bounding box center [656, 366] width 517 height 104
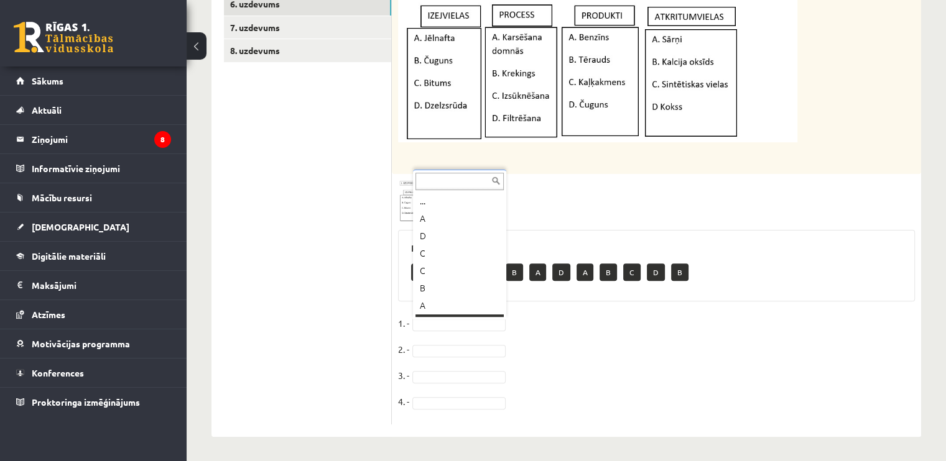
scroll to position [15, 0]
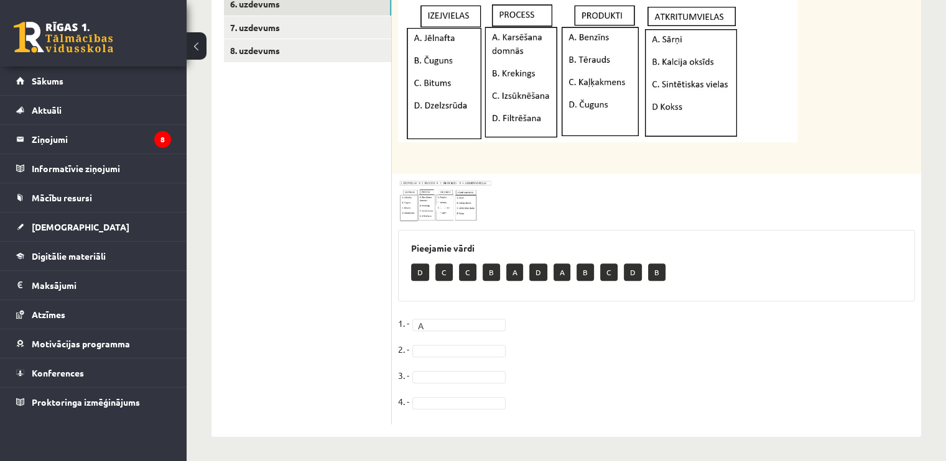
click at [423, 342] on fieldset "1. - A * 2. - 3. - 4. -" at bounding box center [656, 366] width 517 height 104
click at [438, 365] on fieldset "1. - A * 2. - B * 3. - 4. -" at bounding box center [656, 366] width 517 height 104
click at [605, 343] on fieldset "1. - A * 2. - B * 3. - A * 4. - C *" at bounding box center [656, 366] width 517 height 104
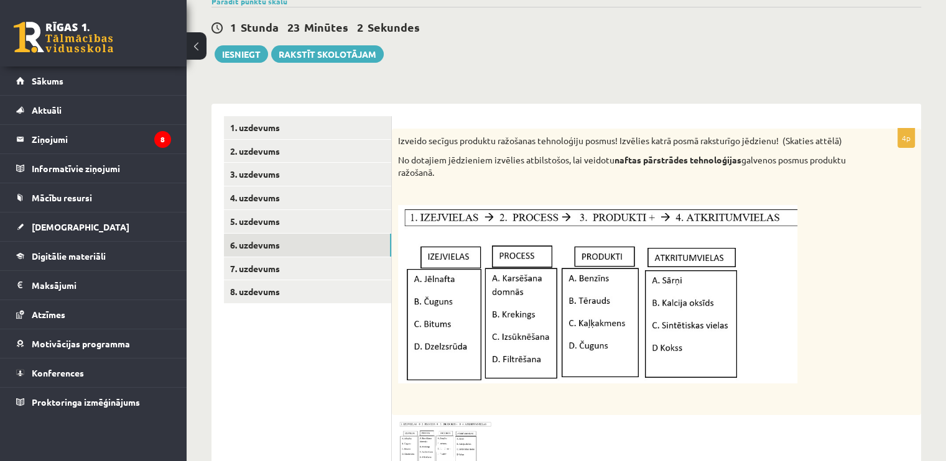
scroll to position [100, 0]
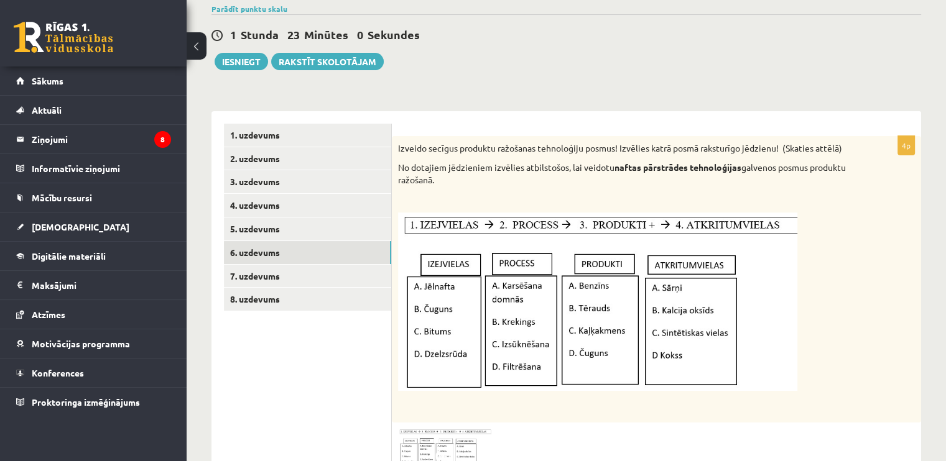
drag, startPoint x: 447, startPoint y: 186, endPoint x: 398, endPoint y: 146, distance: 63.1
click at [398, 146] on div "Izveido secīgus produktu ražošanas tehnoloģiju posmus! Izvēlies katrā posmā rak…" at bounding box center [656, 279] width 529 height 287
copy div "Izveido secīgus produktu ražošanas tehnoloģiju posmus! Izvēlies katrā posmā rak…"
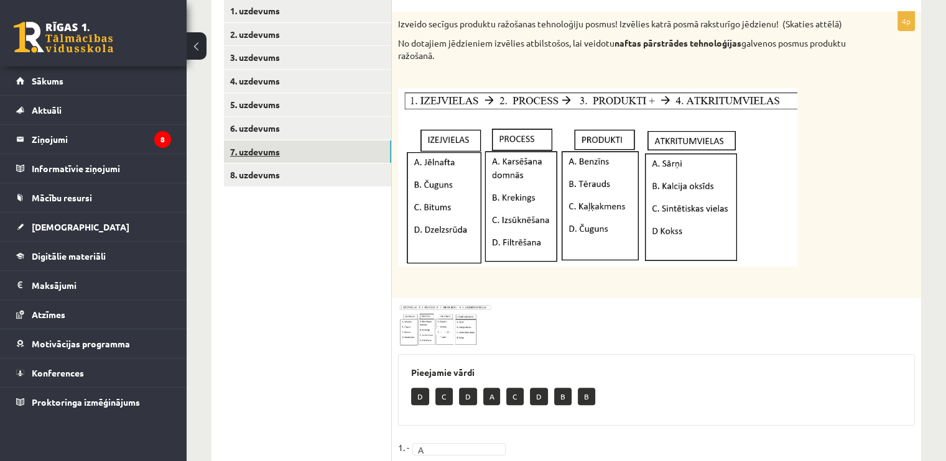
click at [287, 149] on link "7. uzdevums" at bounding box center [307, 152] width 167 height 23
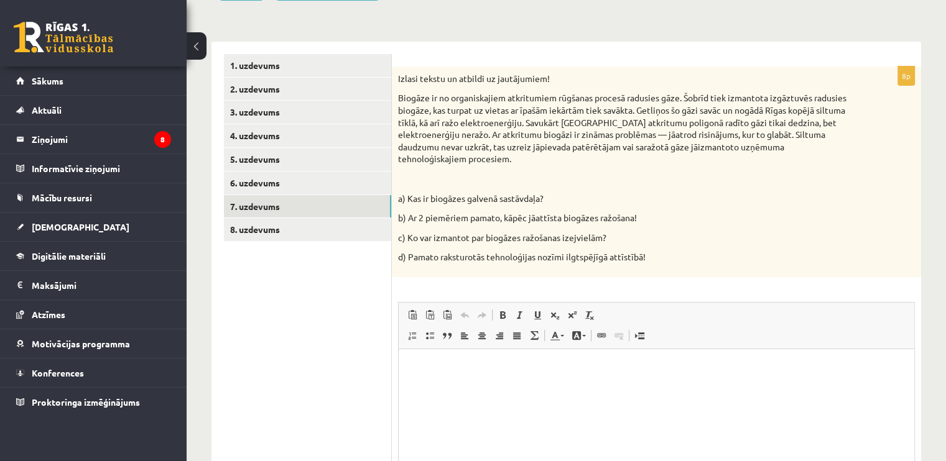
scroll to position [0, 0]
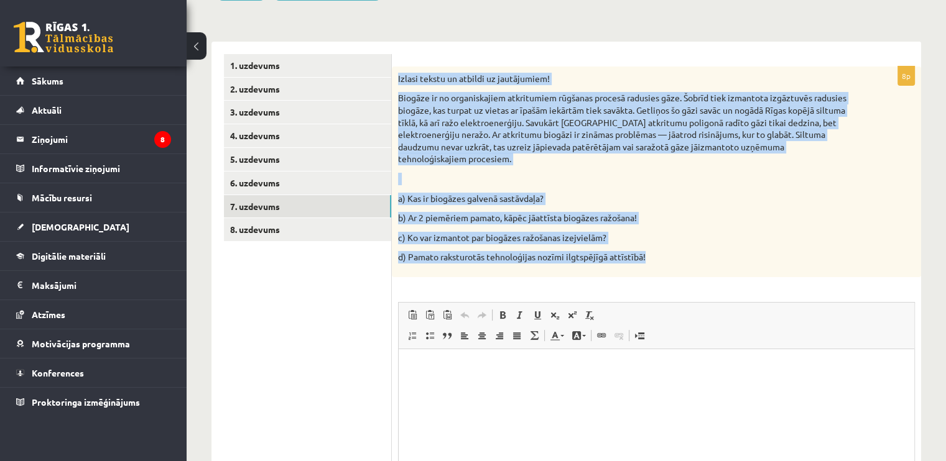
drag, startPoint x: 396, startPoint y: 75, endPoint x: 657, endPoint y: 253, distance: 316.5
click at [657, 253] on div "Izlasi tekstu un atbildi uz jautājumiem! Biogāze ir no organiskajiem atkritumie…" at bounding box center [656, 172] width 529 height 211
copy div "Izlasi tekstu un atbildi uz jautājumiem! Biogāze ir no organiskajiem atkritumie…"
click at [586, 126] on p "Biogāze ir no organiskajiem atkritumiem rūgšanas procesā radusies gāze. Šobrīd …" at bounding box center [625, 128] width 455 height 73
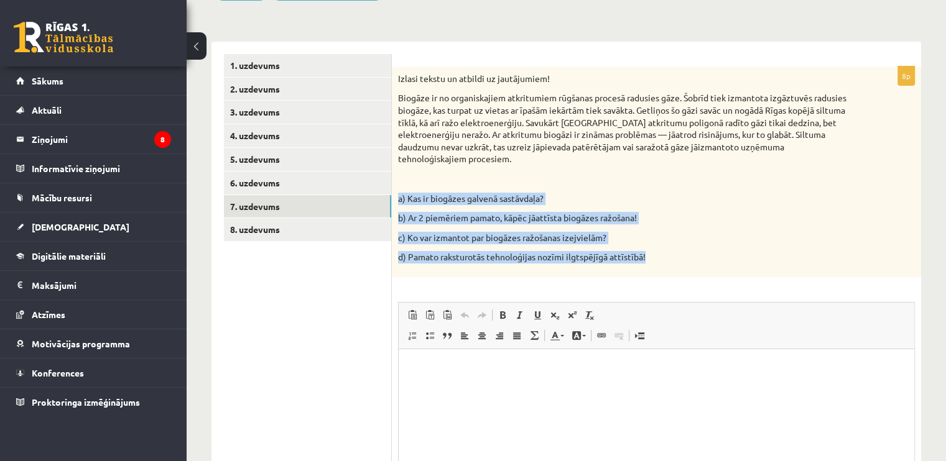
drag, startPoint x: 400, startPoint y: 186, endPoint x: 680, endPoint y: 264, distance: 291.2
click at [680, 264] on div "Izlasi tekstu un atbildi uz jautājumiem! Biogāze ir no organiskajiem atkritumie…" at bounding box center [656, 172] width 529 height 211
copy div "a) Kas ir biogāzes galvenā sastāvdaļa? b) Ar 2 piemēriem pamato, kāpēc jāattīst…"
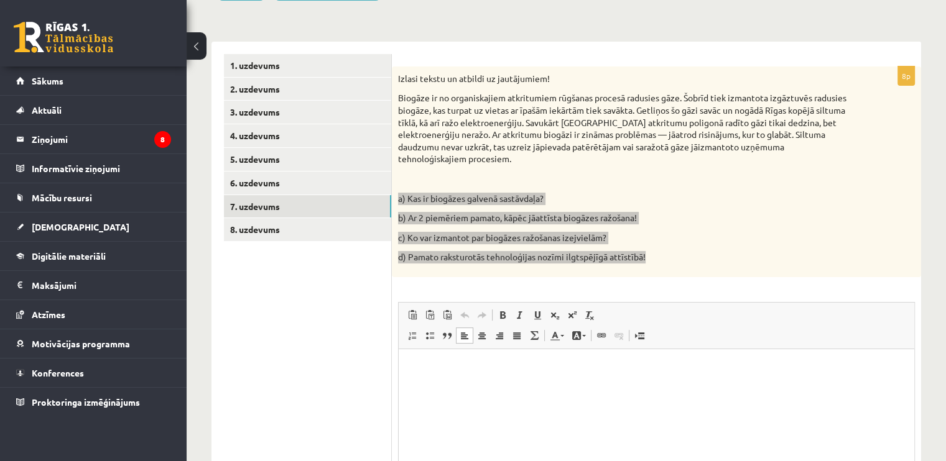
click at [563, 384] on html at bounding box center [657, 369] width 516 height 38
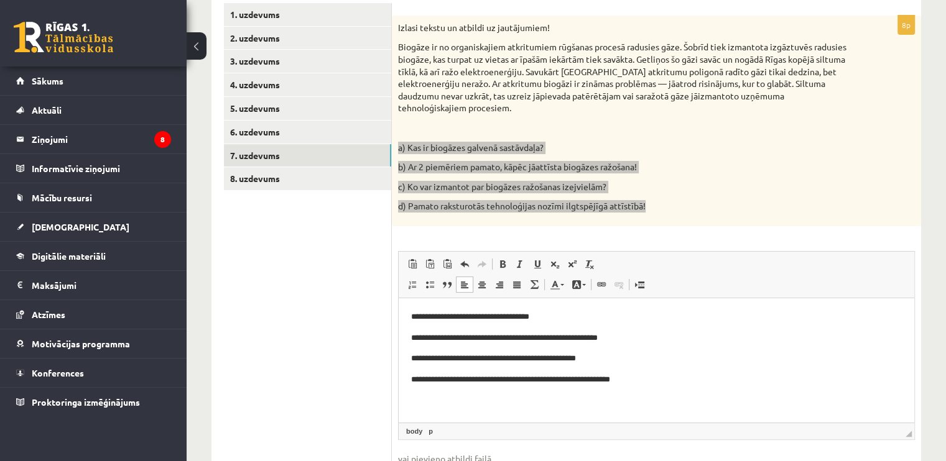
scroll to position [294, 0]
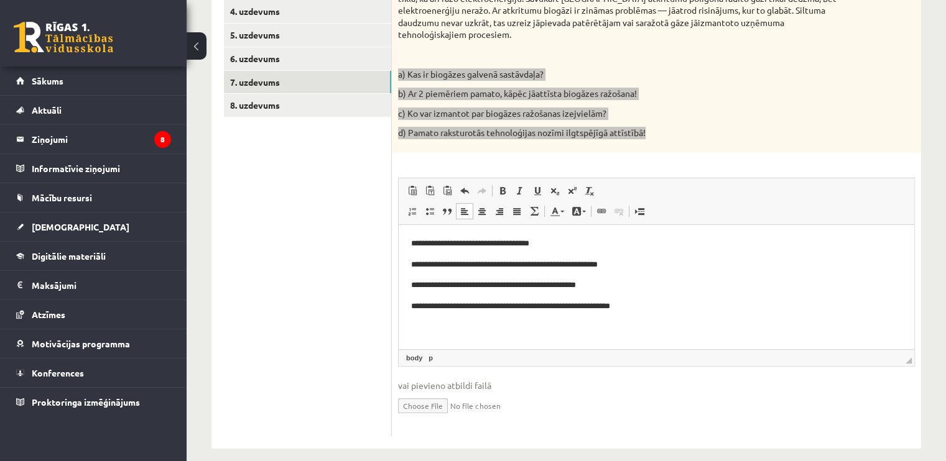
click at [570, 242] on p "**********" at bounding box center [656, 243] width 491 height 13
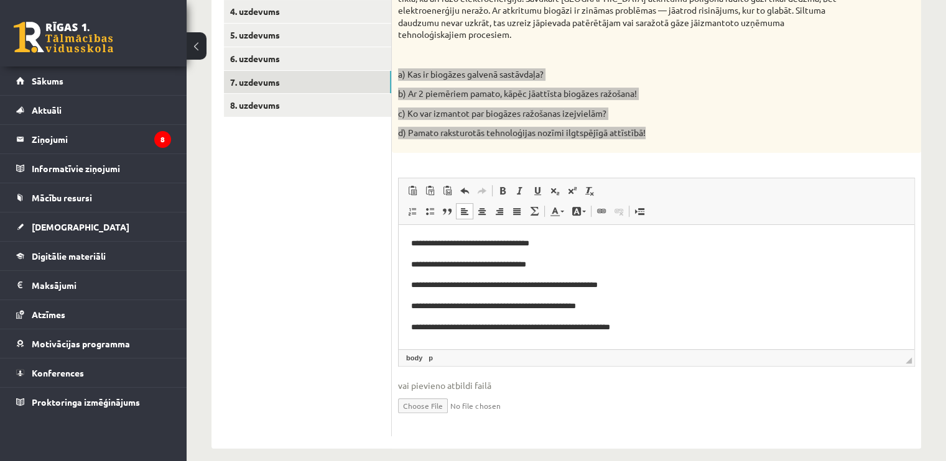
click at [669, 284] on p "**********" at bounding box center [656, 285] width 491 height 13
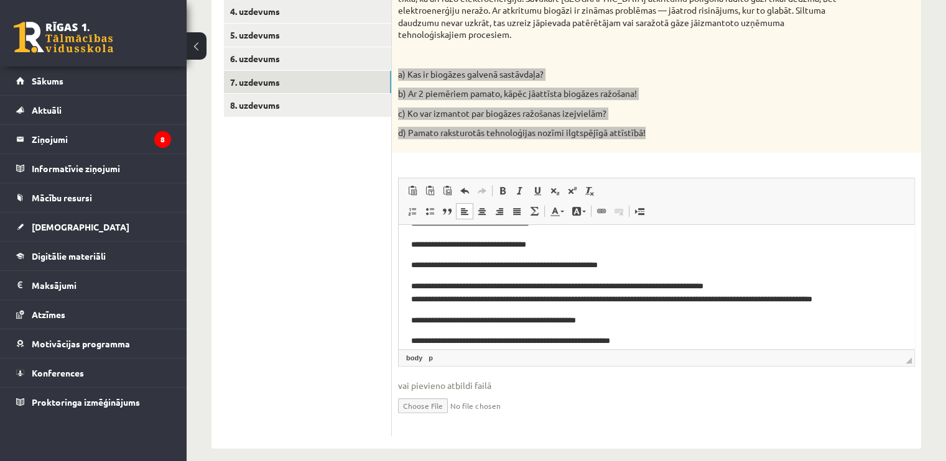
scroll to position [31, 0]
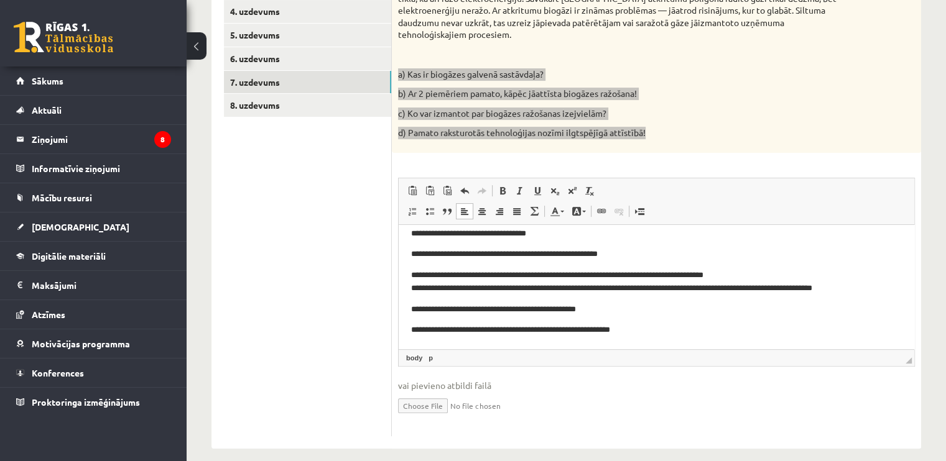
click at [636, 314] on p "**********" at bounding box center [651, 309] width 481 height 13
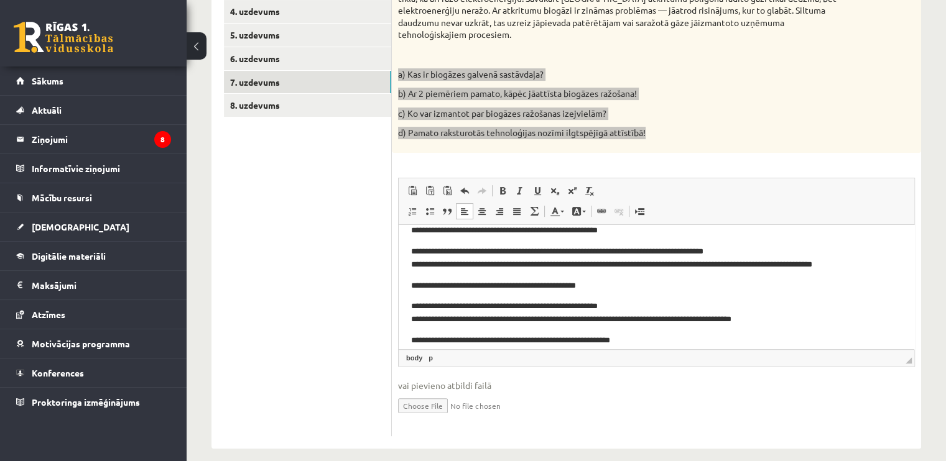
scroll to position [65, 0]
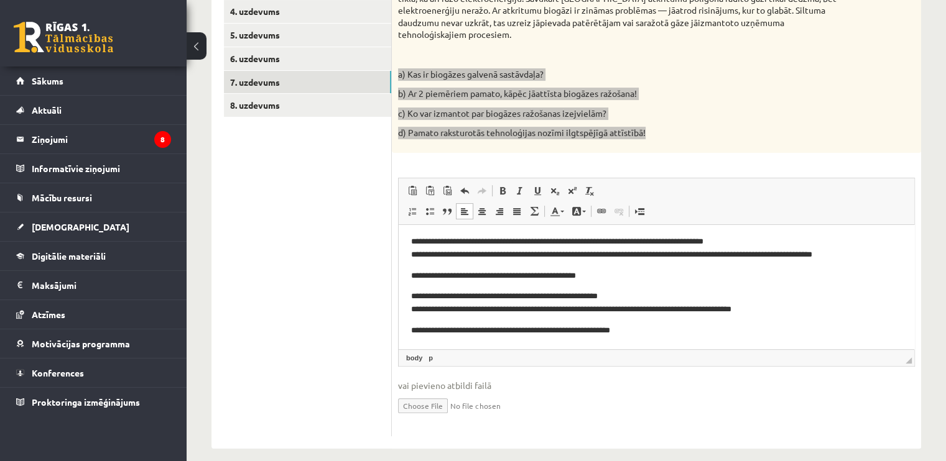
click at [684, 333] on p "**********" at bounding box center [651, 330] width 481 height 13
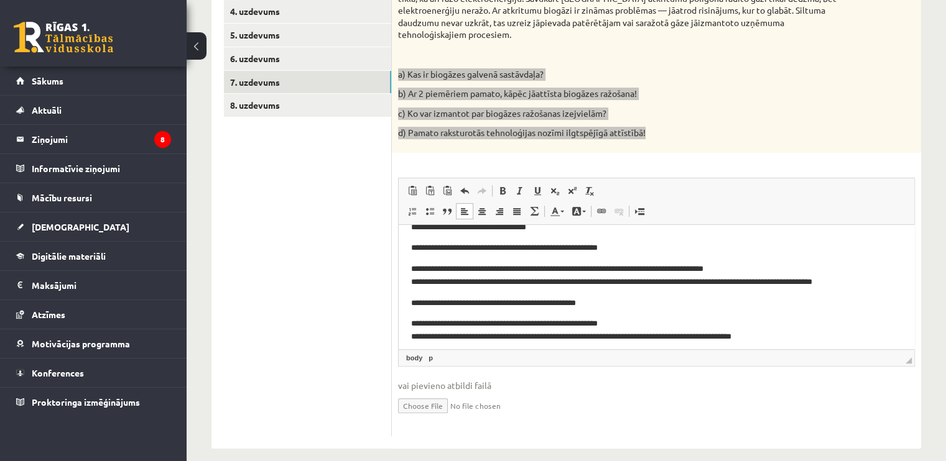
scroll to position [0, 0]
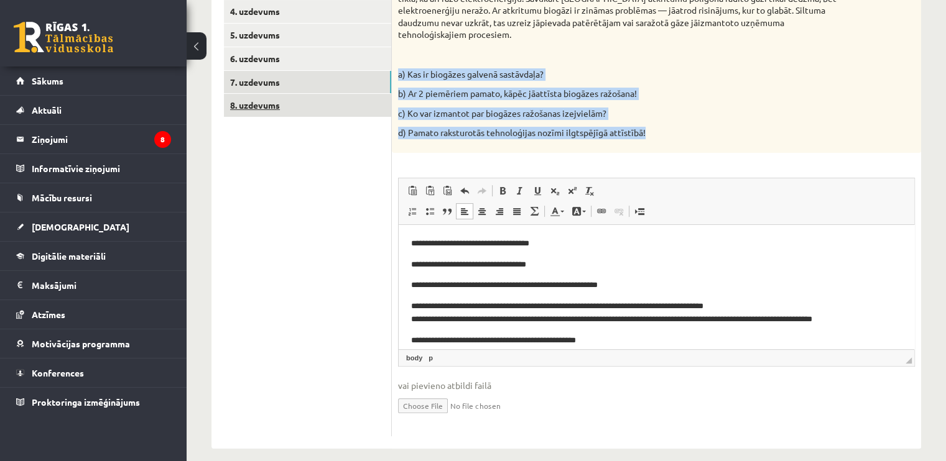
click at [278, 114] on link "8. uzdevums" at bounding box center [307, 105] width 167 height 23
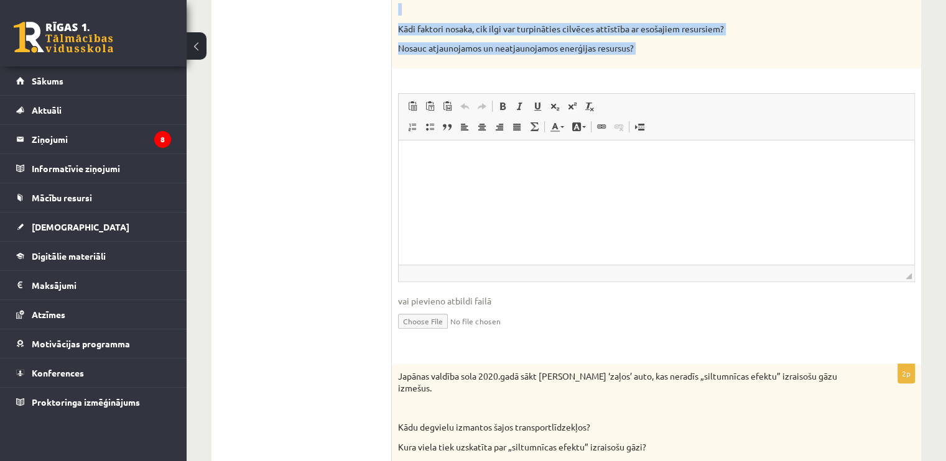
scroll to position [418, 0]
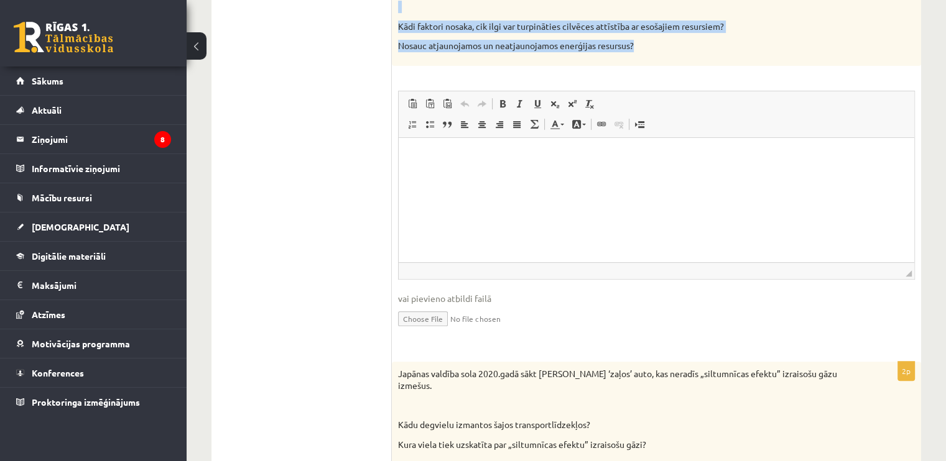
drag, startPoint x: 401, startPoint y: 120, endPoint x: 644, endPoint y: 45, distance: 254.6
copy form "Ilgtspējīga attīstība tiek skaidrota kā “attīstība, kas nodrošina šodienas vaja…"
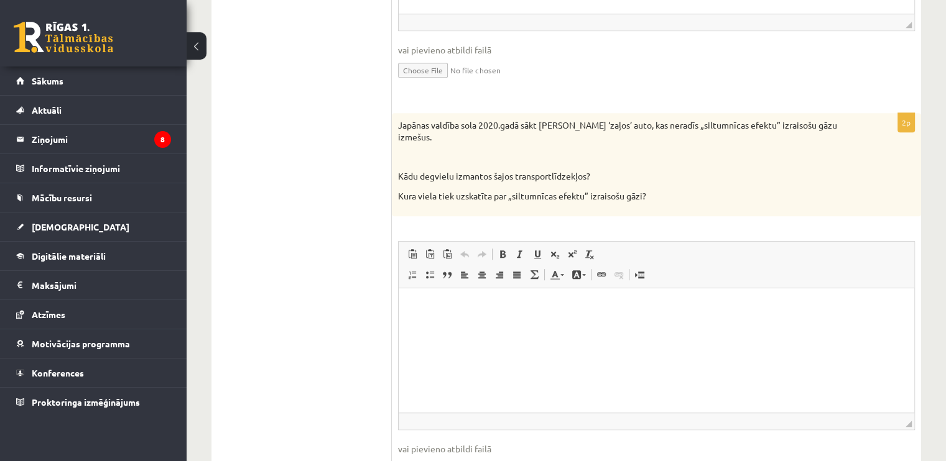
click at [471, 326] on html at bounding box center [657, 307] width 516 height 38
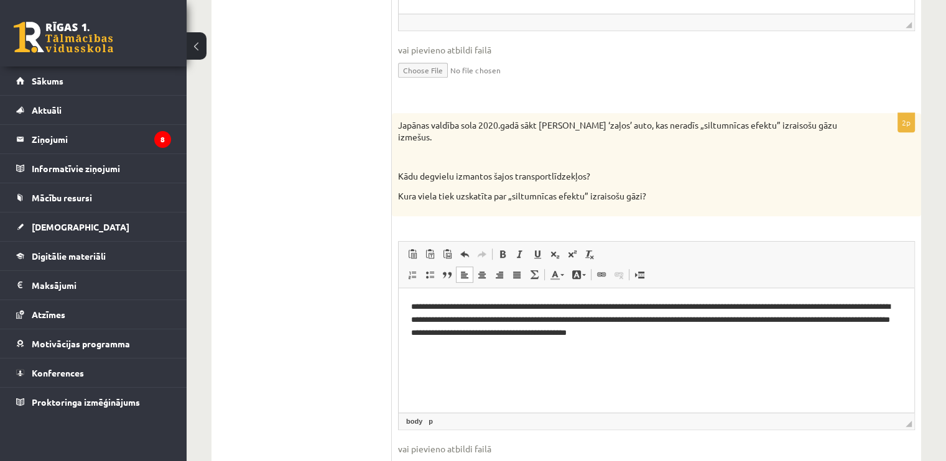
click at [412, 304] on p "**********" at bounding box center [656, 319] width 491 height 39
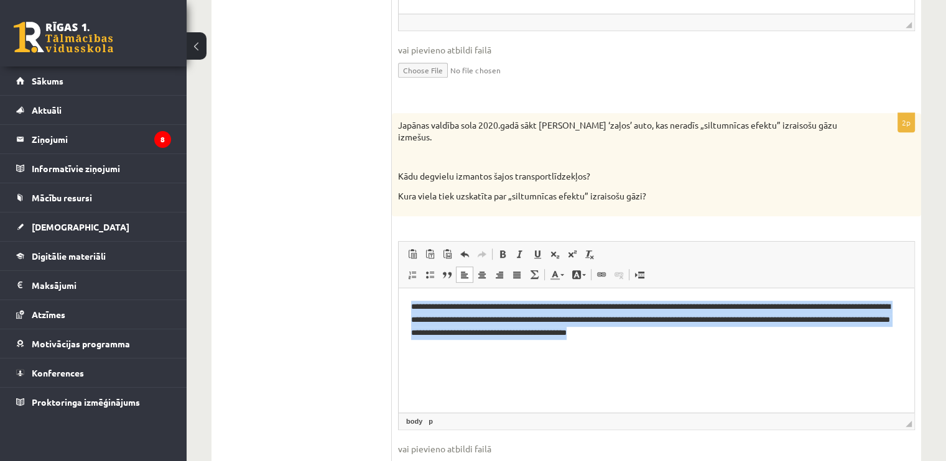
drag, startPoint x: 776, startPoint y: 335, endPoint x: 785, endPoint y: 569, distance: 234.7
click at [399, 300] on html "**********" at bounding box center [657, 319] width 516 height 63
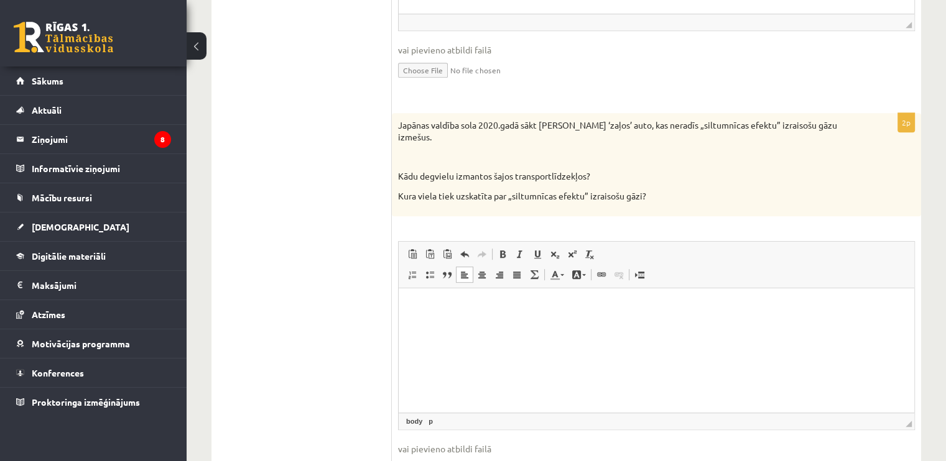
scroll to position [480, 0]
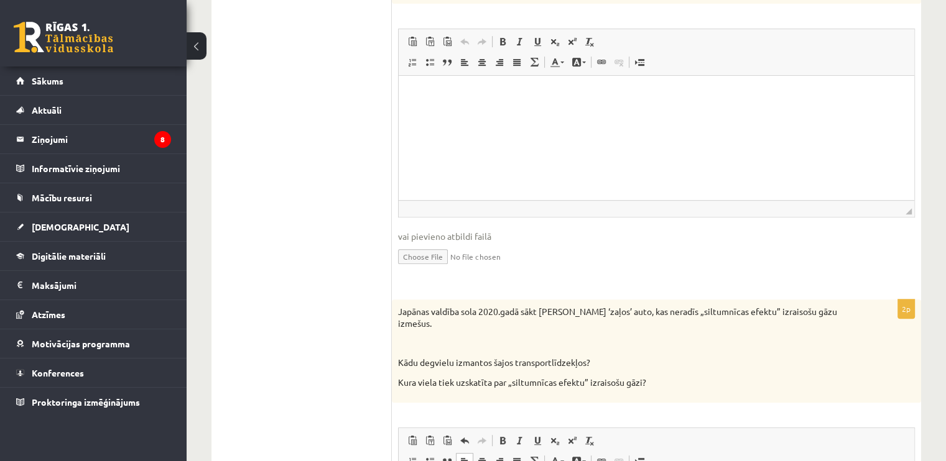
click at [471, 113] on html at bounding box center [657, 94] width 516 height 38
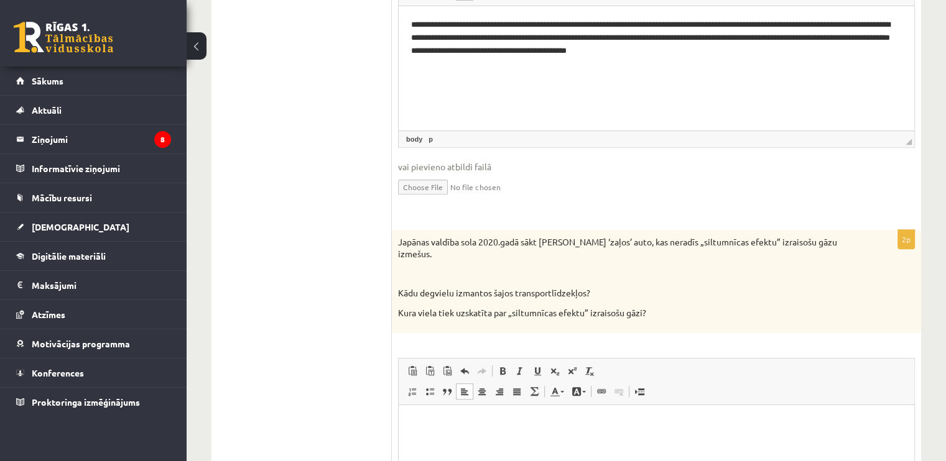
scroll to position [605, 0]
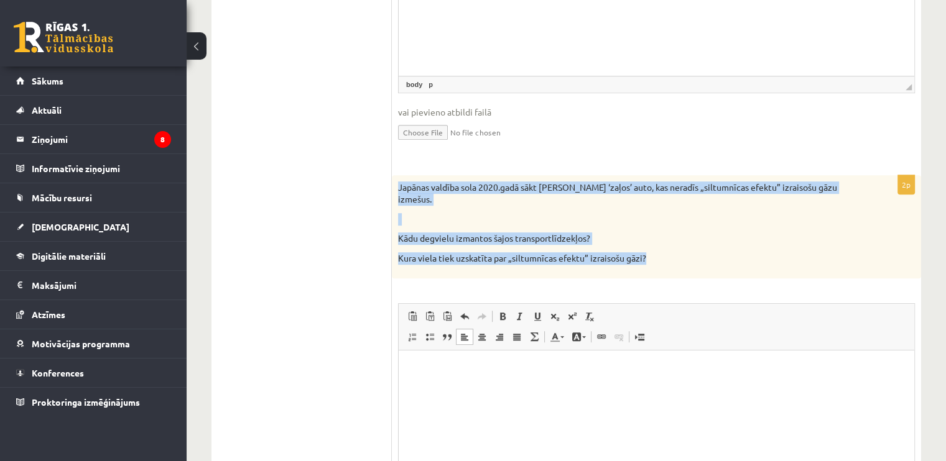
drag, startPoint x: 398, startPoint y: 188, endPoint x: 691, endPoint y: 259, distance: 301.4
click at [691, 259] on div "Japānas valdība sola 2020.gadā sākt ražot ‘zaļos’ auto, kas neradīs „siltumnīca…" at bounding box center [656, 226] width 529 height 103
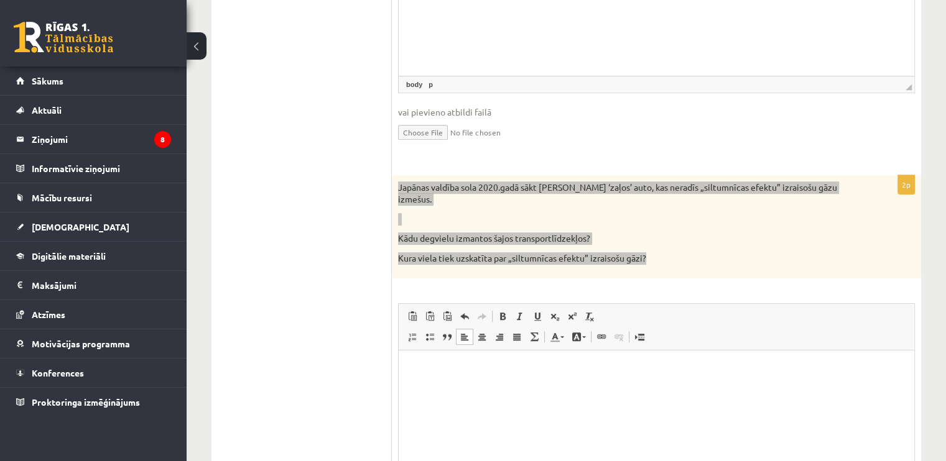
click at [476, 381] on html at bounding box center [657, 369] width 516 height 38
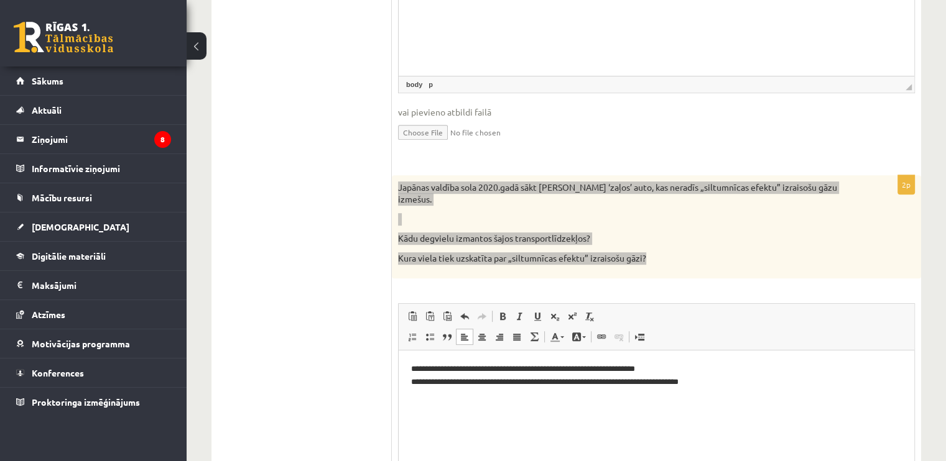
click at [463, 370] on p "**********" at bounding box center [656, 376] width 491 height 26
click at [437, 369] on p "**********" at bounding box center [656, 376] width 491 height 26
click at [514, 383] on p "**********" at bounding box center [656, 376] width 491 height 26
click at [580, 381] on p "**********" at bounding box center [656, 376] width 491 height 26
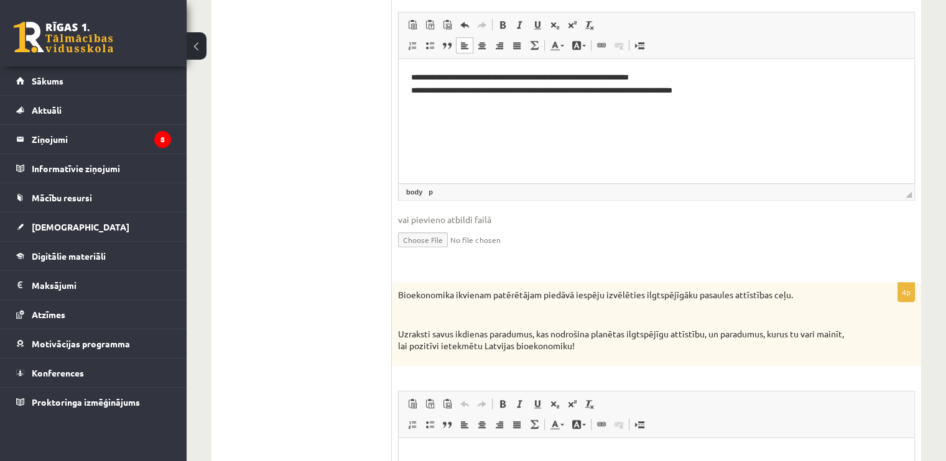
scroll to position [916, 0]
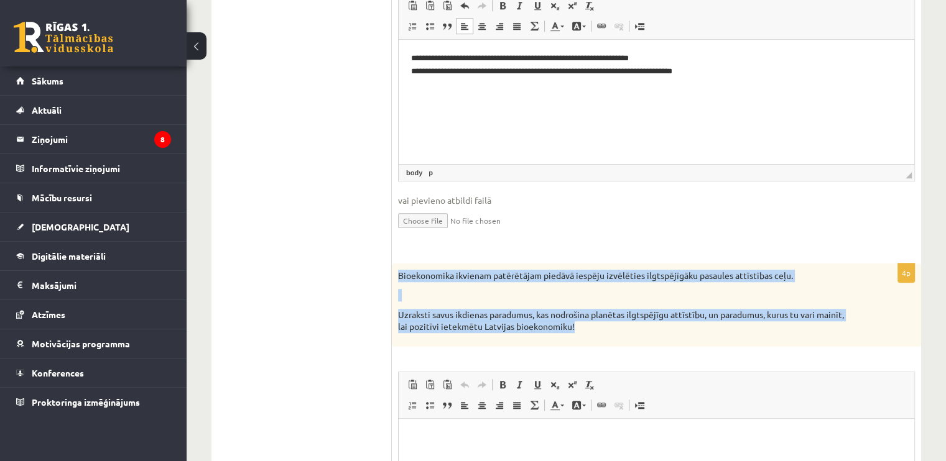
drag, startPoint x: 396, startPoint y: 263, endPoint x: 606, endPoint y: 313, distance: 216.0
click at [606, 313] on div "Bioekonomika ikvienam patērētājam piedāvā iespēju izvēlēties ilgtspējīgāku pasa…" at bounding box center [656, 305] width 529 height 83
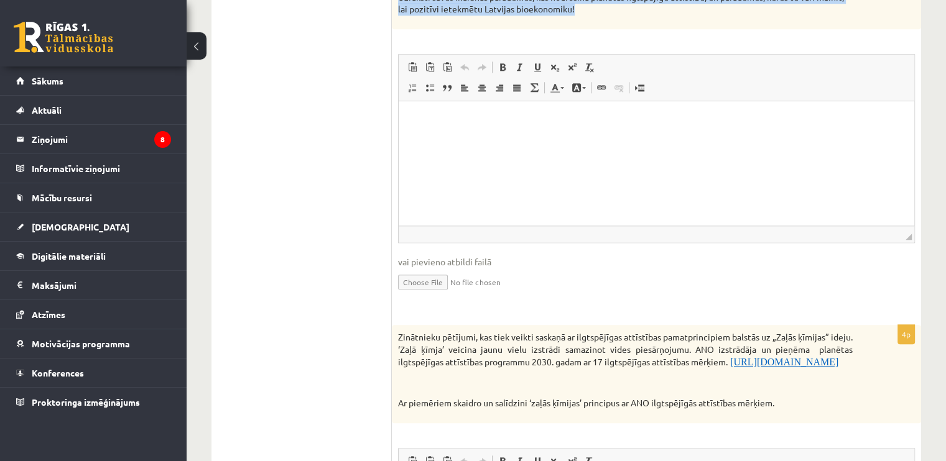
scroll to position [1226, 0]
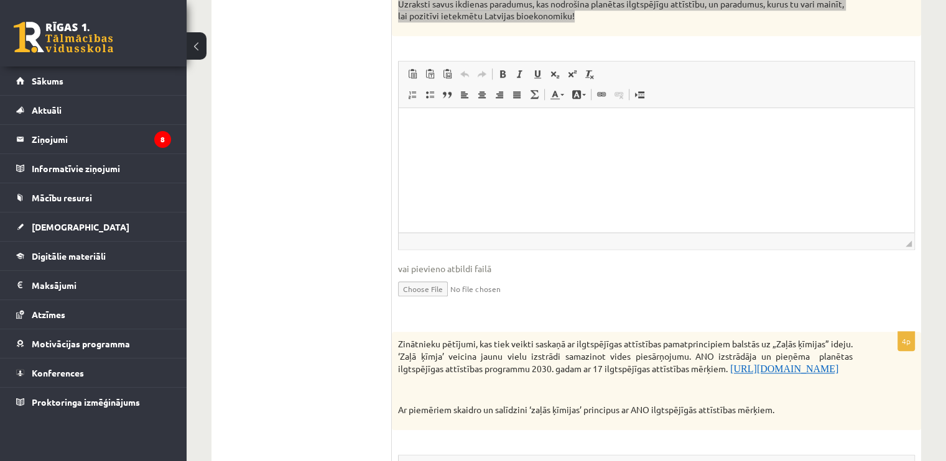
click at [489, 146] on html at bounding box center [657, 127] width 516 height 38
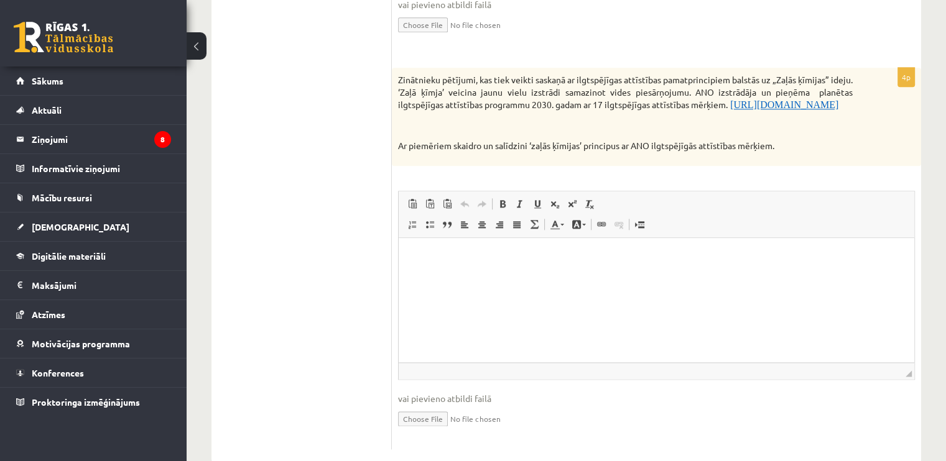
scroll to position [1513, 0]
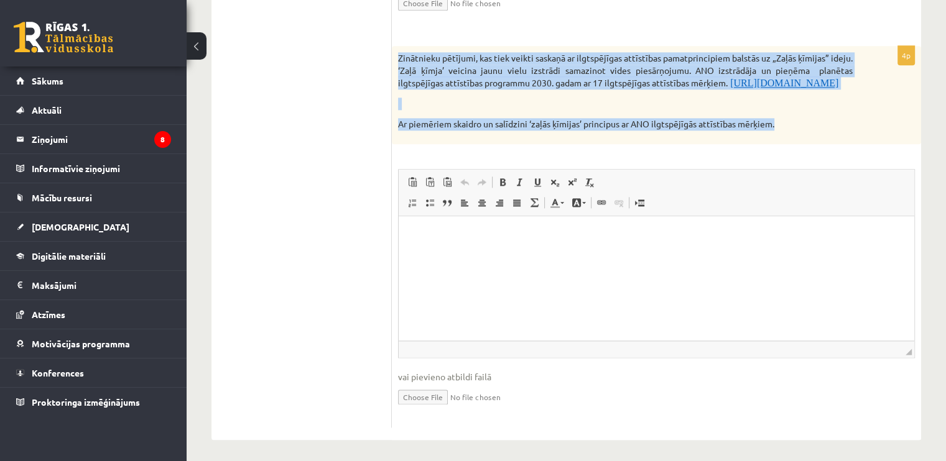
drag, startPoint x: 793, startPoint y: 121, endPoint x: 398, endPoint y: 42, distance: 402.9
click at [398, 46] on div "Zinātnieku pētījumi, kas tiek veikti saskaņā ar ilgtspējīgas attīstības pamatpr…" at bounding box center [656, 95] width 529 height 98
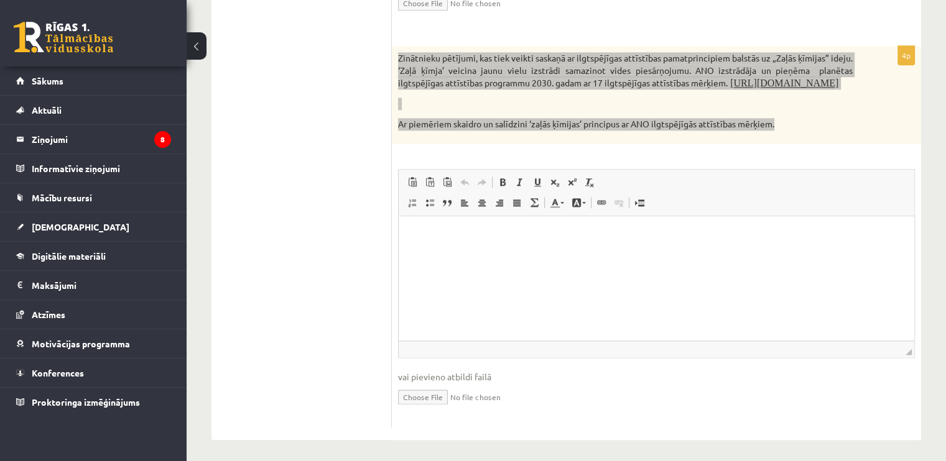
click at [486, 254] on html at bounding box center [657, 235] width 516 height 38
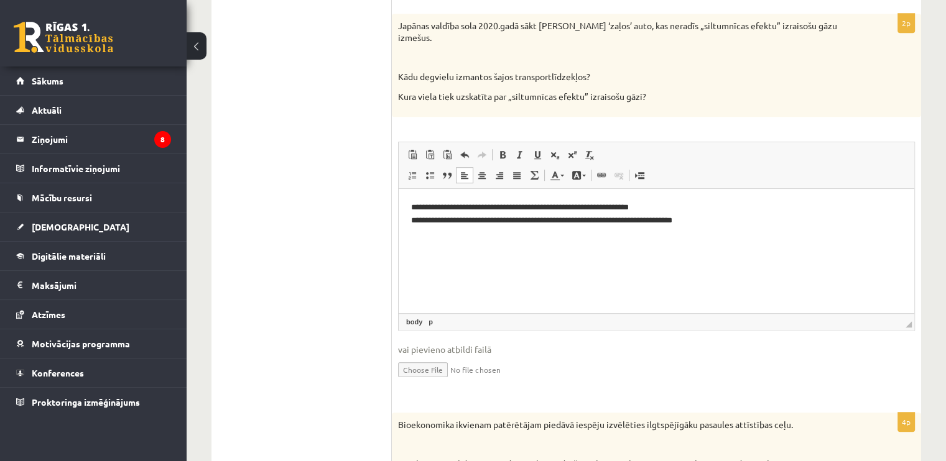
click at [326, 295] on ul "1. uzdevums 2. uzdevums 3. uzdevums 4. uzdevums 5. uzdevums 6. uzdevums 7. uzde…" at bounding box center [308, 315] width 168 height 1717
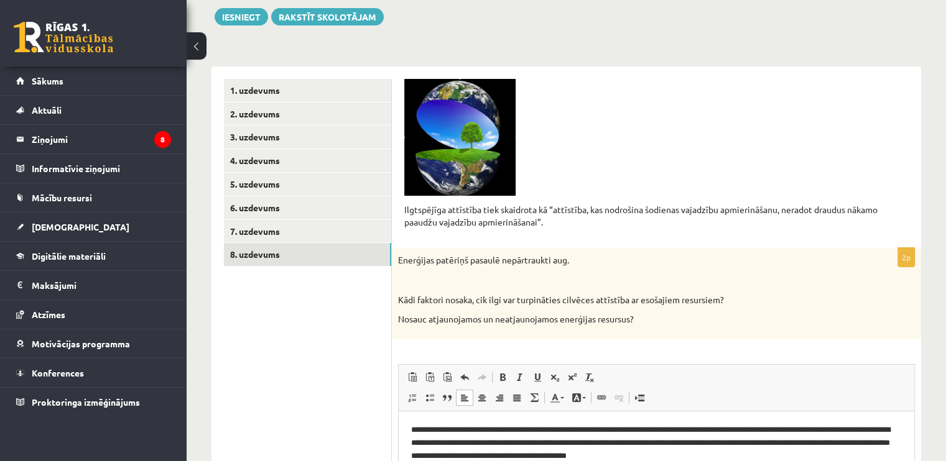
scroll to position [20, 0]
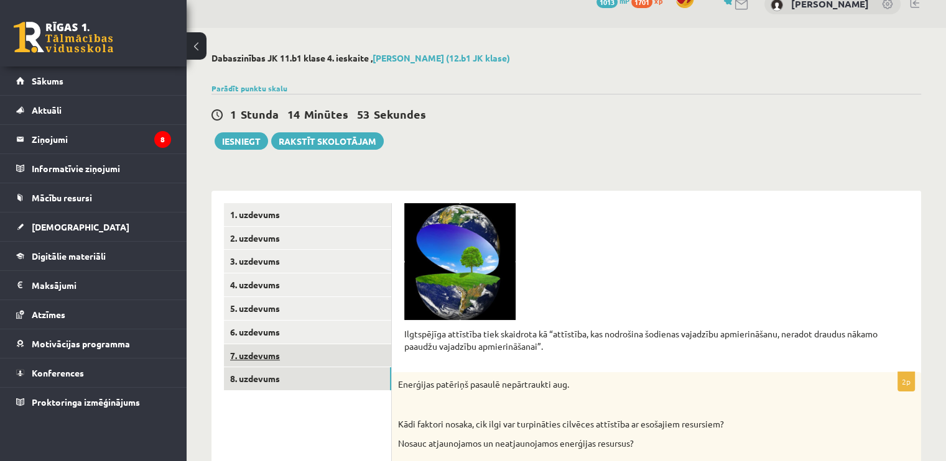
click at [272, 350] on link "7. uzdevums" at bounding box center [307, 356] width 167 height 23
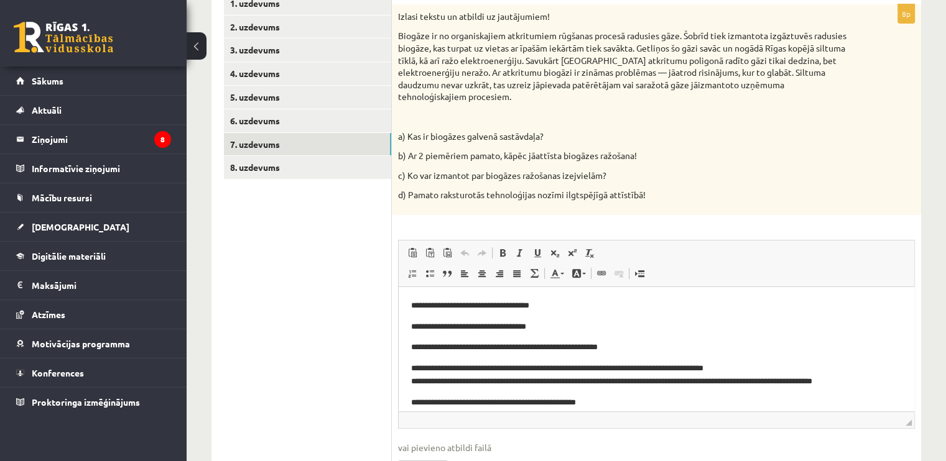
scroll to position [231, 0]
click at [284, 117] on link "6. uzdevums" at bounding box center [307, 120] width 167 height 23
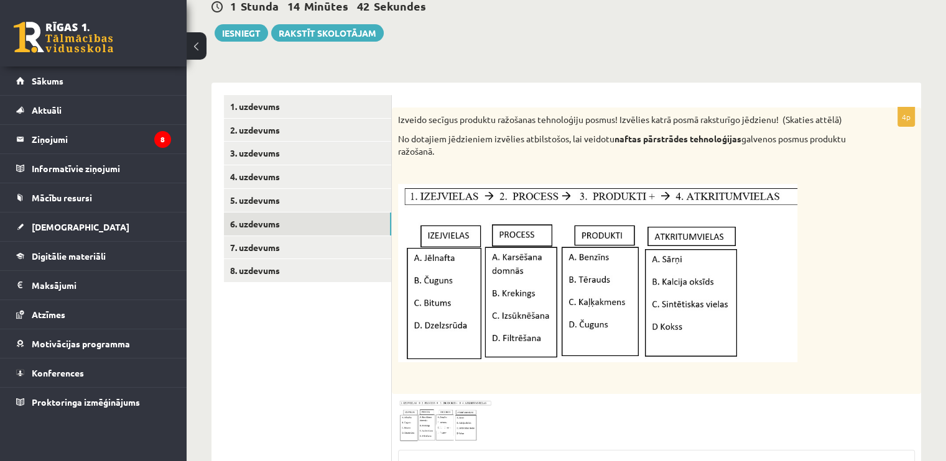
scroll to position [100, 0]
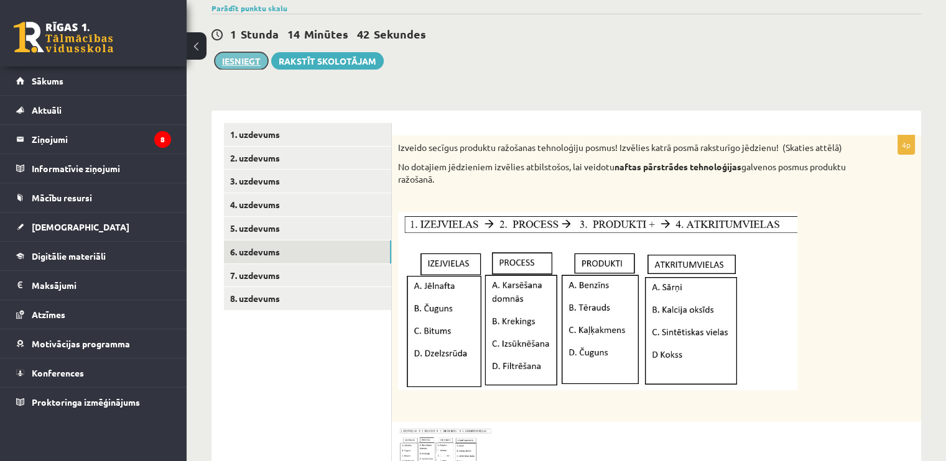
click at [238, 58] on button "Iesniegt" at bounding box center [241, 60] width 53 height 17
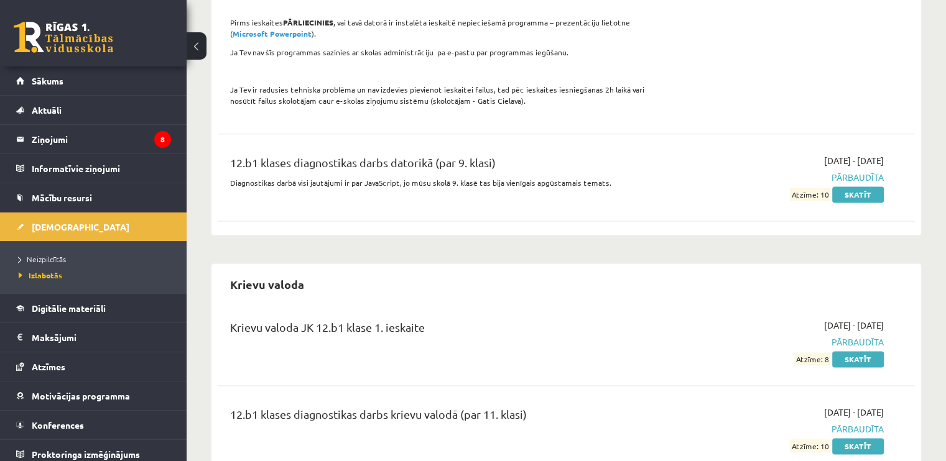
scroll to position [1617, 0]
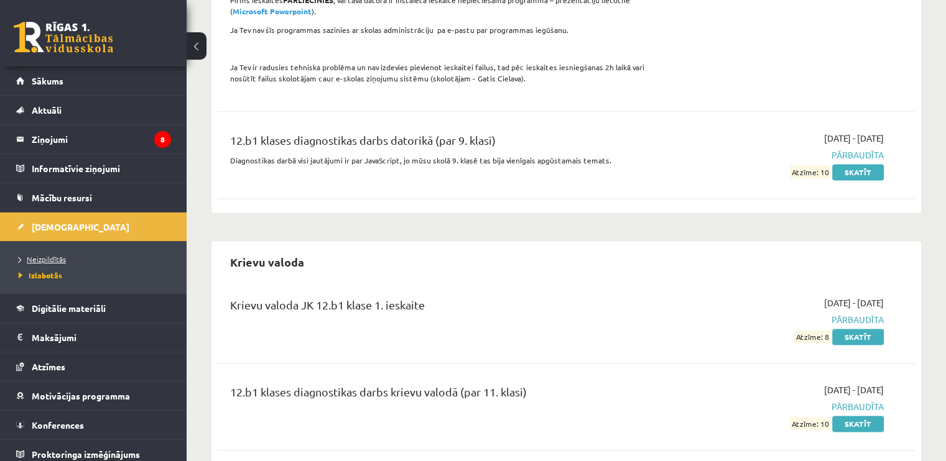
click at [43, 256] on span "Neizpildītās" at bounding box center [42, 259] width 47 height 10
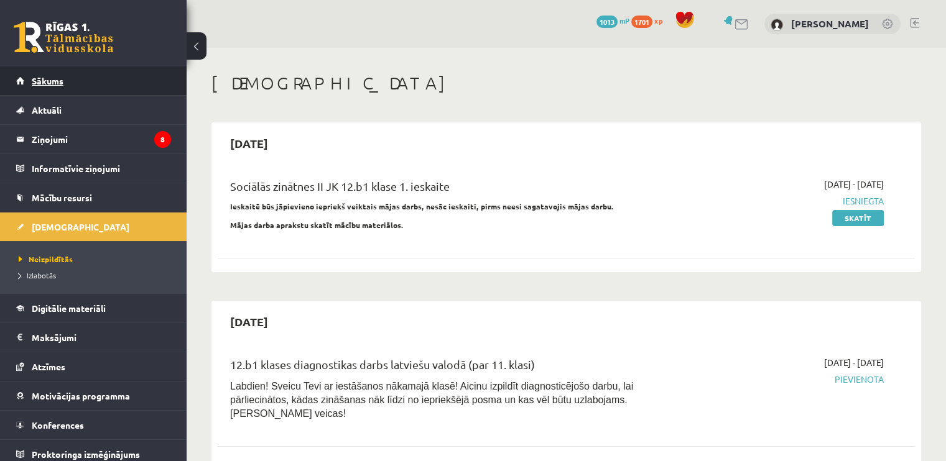
click at [42, 74] on link "Sākums" at bounding box center [93, 81] width 155 height 29
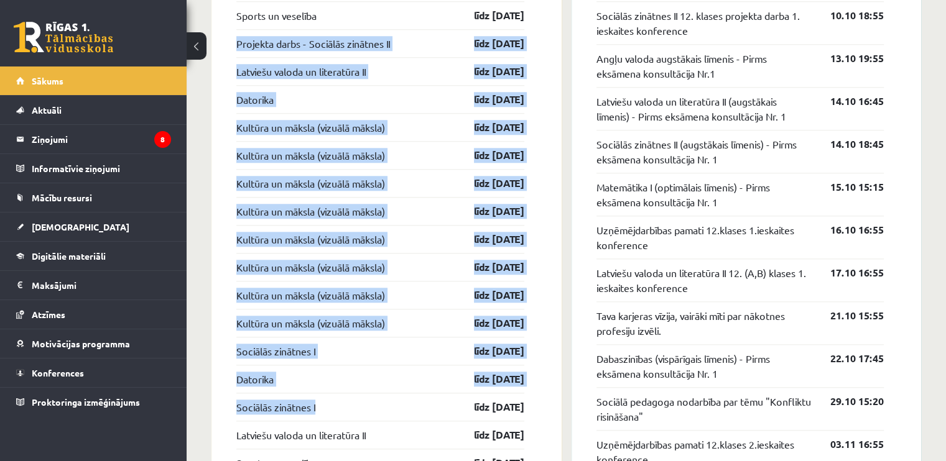
scroll to position [1244, 0]
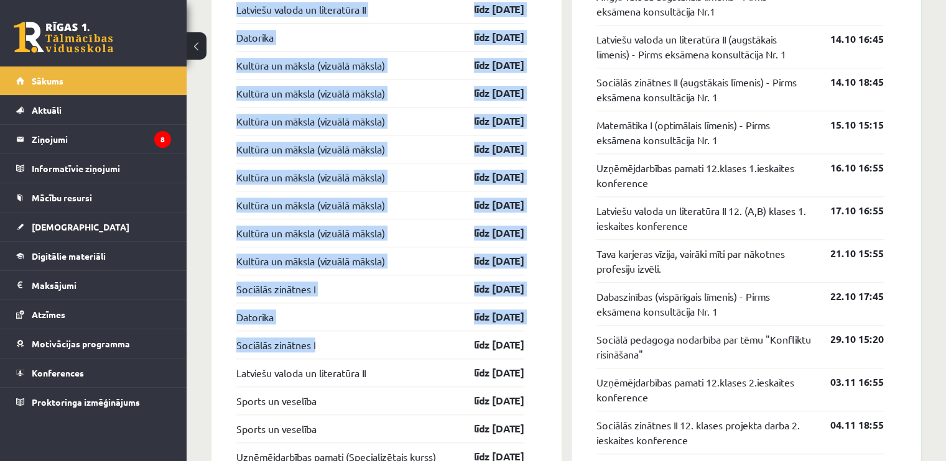
drag, startPoint x: 226, startPoint y: 101, endPoint x: 328, endPoint y: 337, distance: 256.6
click at [339, 341] on div "[DEMOGRAPHIC_DATA] Sports un veselība līdz [DATE] Projekta darbs - Sociālās zin…" at bounding box center [386, 452] width 350 height 1094
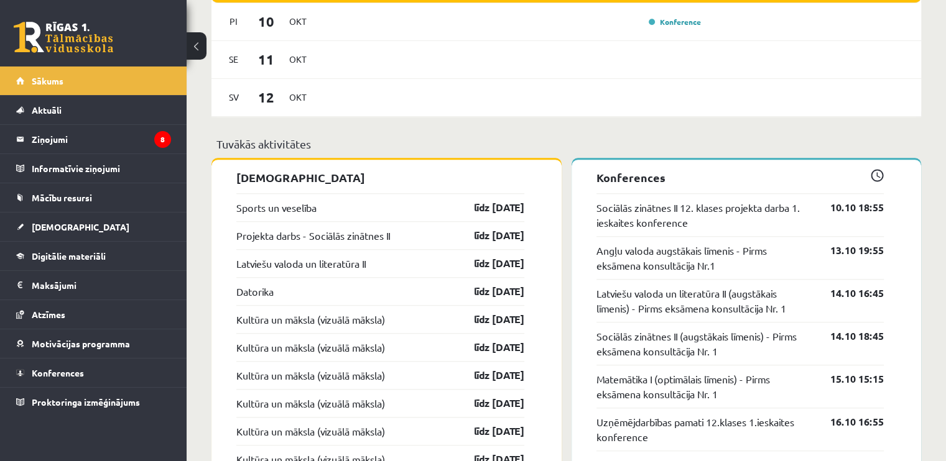
scroll to position [933, 0]
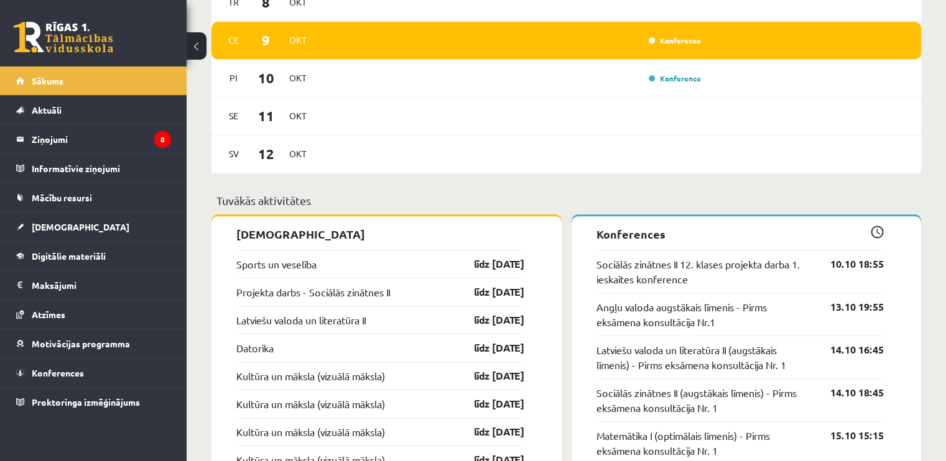
drag, startPoint x: 535, startPoint y: 272, endPoint x: 231, endPoint y: 264, distance: 303.6
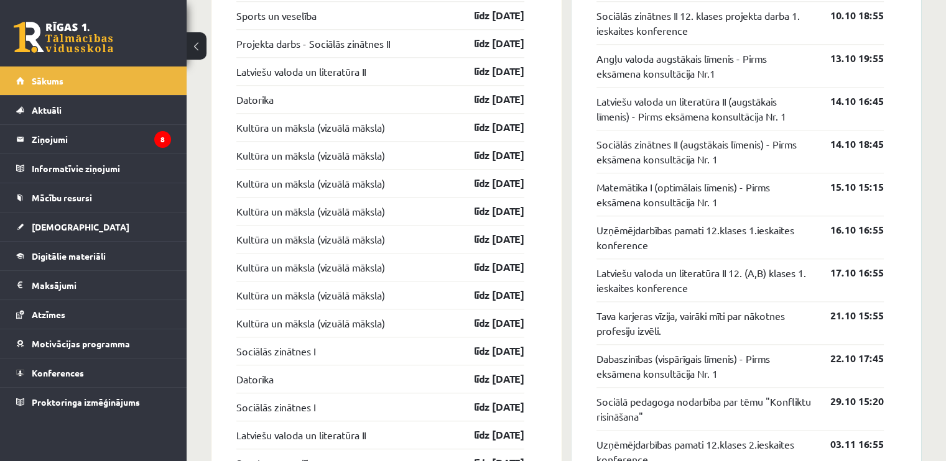
scroll to position [1120, 0]
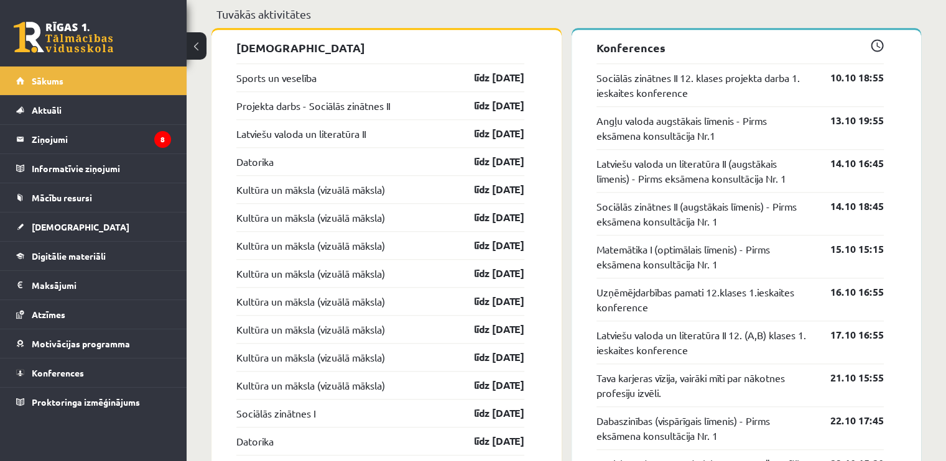
click at [368, 29] on div "Tuvākās aktivitātes" at bounding box center [566, 18] width 710 height 24
click at [293, 76] on link "Sports un veselība" at bounding box center [276, 77] width 80 height 15
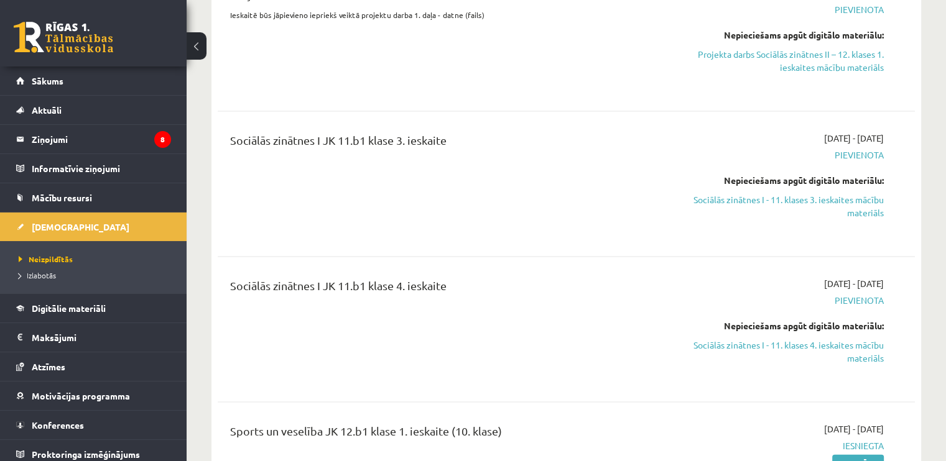
scroll to position [2612, 0]
